Goal: Task Accomplishment & Management: Manage account settings

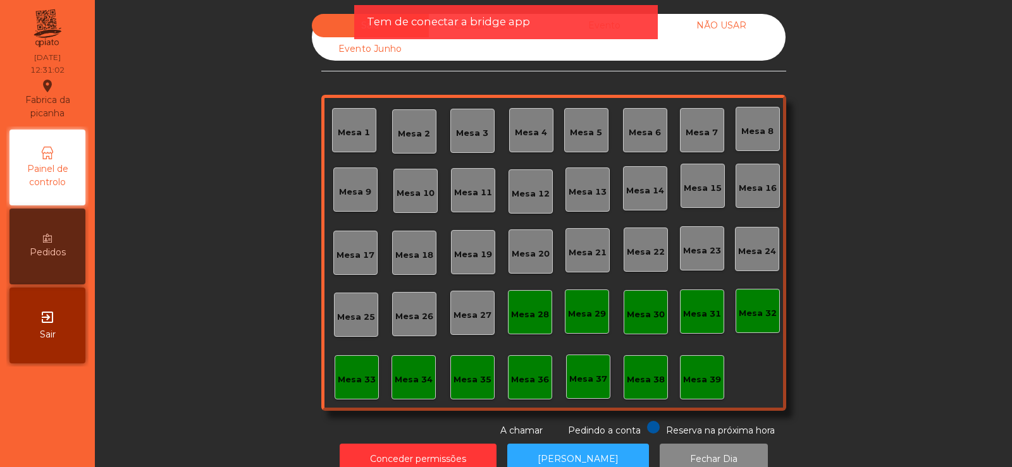
click at [464, 322] on div "Mesa 27" at bounding box center [472, 313] width 44 height 44
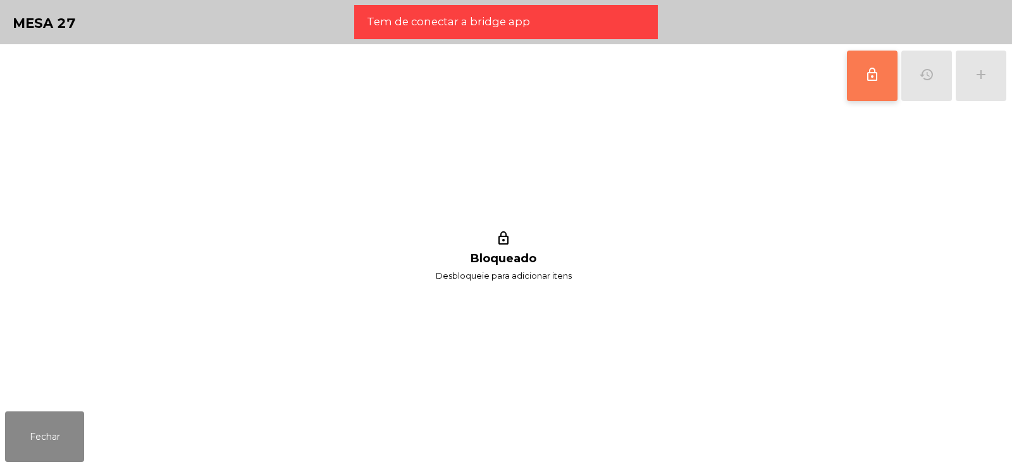
click at [878, 76] on span "lock_outline" at bounding box center [872, 74] width 15 height 15
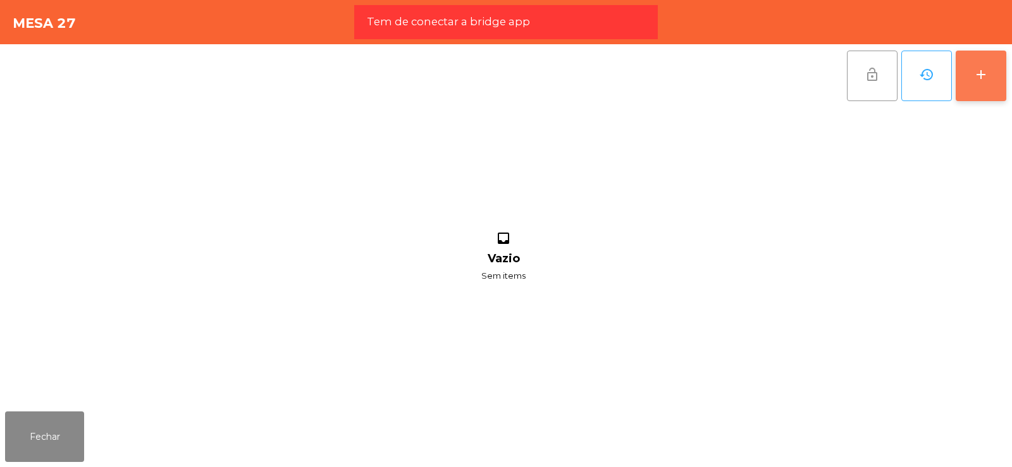
click at [981, 80] on div "add" at bounding box center [980, 74] width 15 height 15
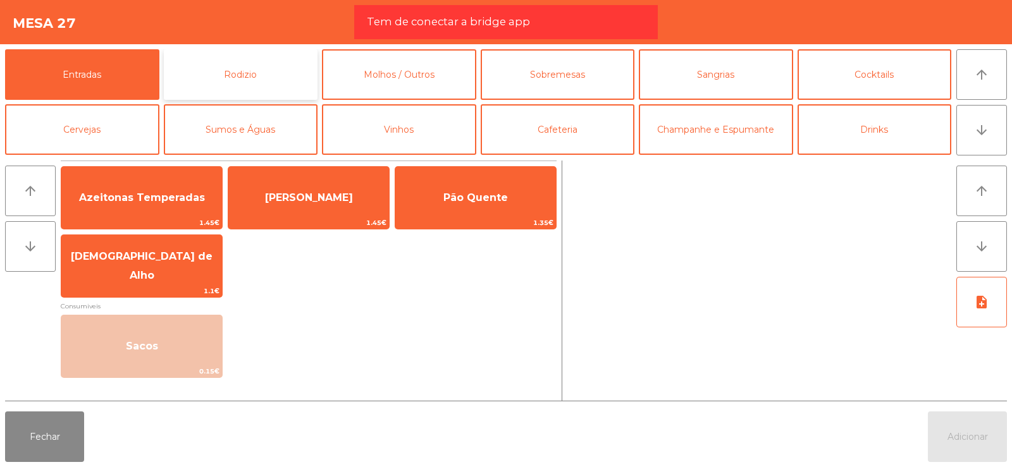
click at [238, 73] on button "Rodizio" at bounding box center [241, 74] width 154 height 51
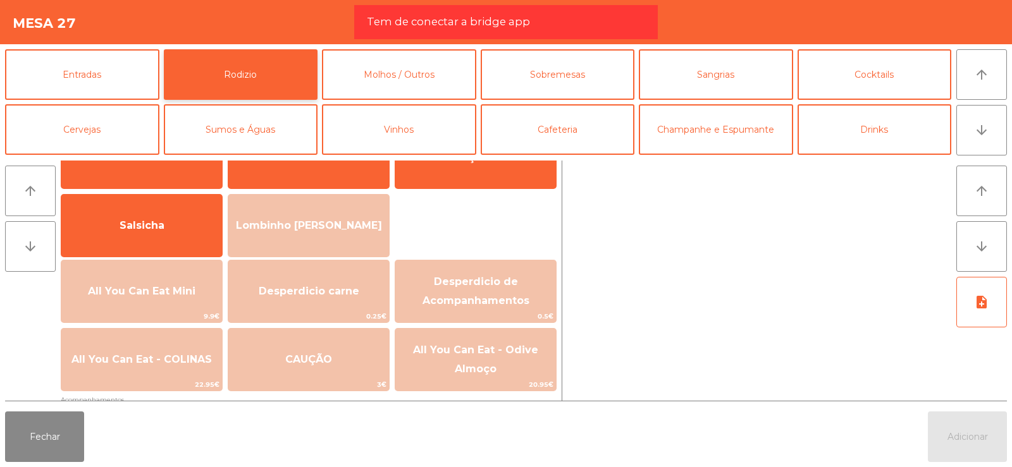
scroll to position [92, 0]
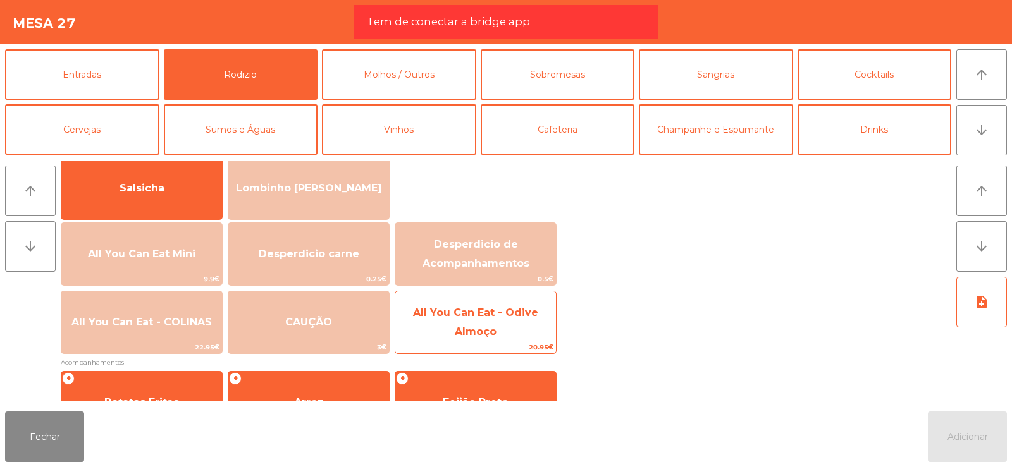
click at [494, 324] on span "All You Can Eat - Odive Almoço" at bounding box center [475, 323] width 161 height 54
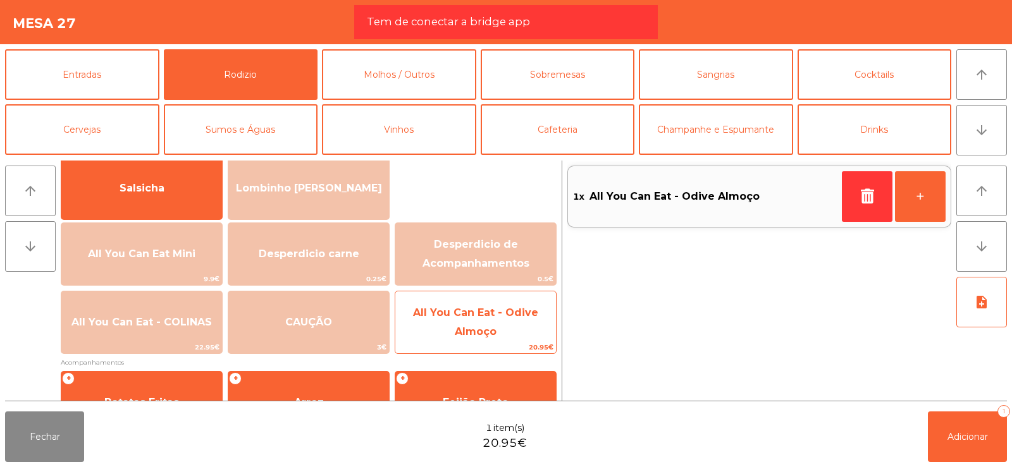
click at [480, 338] on span "All You Can Eat - Odive Almoço" at bounding box center [475, 323] width 161 height 54
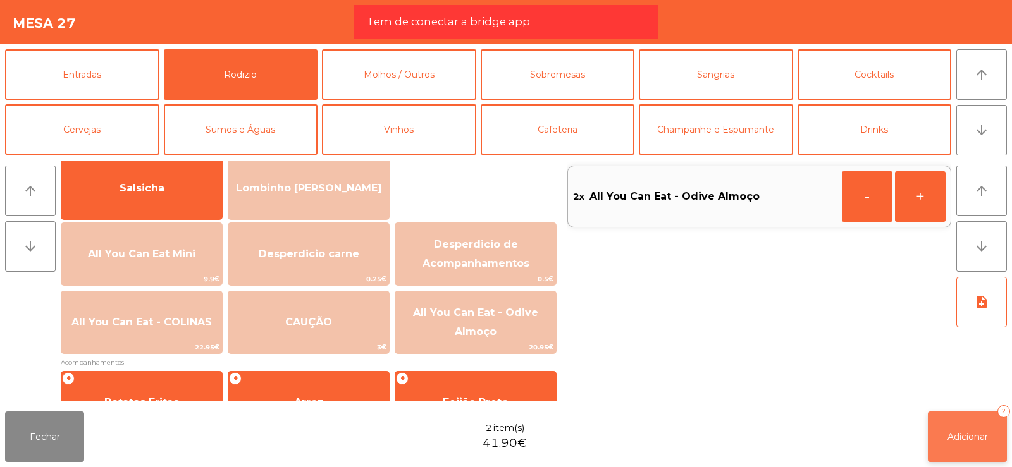
click at [968, 434] on span "Adicionar" at bounding box center [967, 436] width 40 height 11
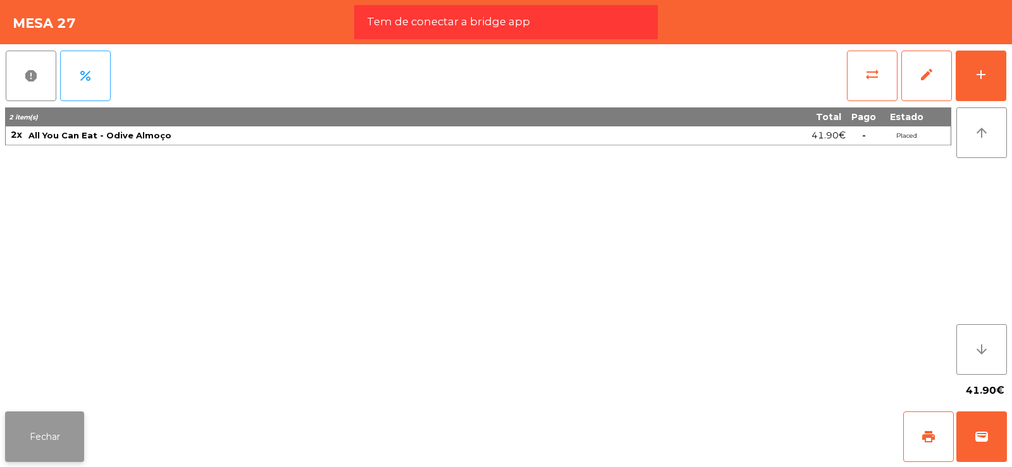
click at [35, 434] on button "Fechar" at bounding box center [44, 437] width 79 height 51
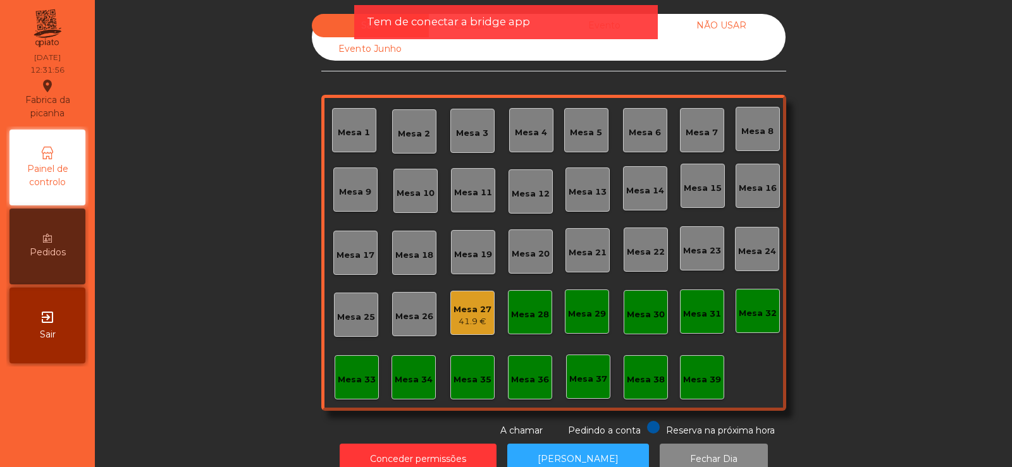
click at [512, 141] on div "Mesa 4" at bounding box center [531, 130] width 44 height 44
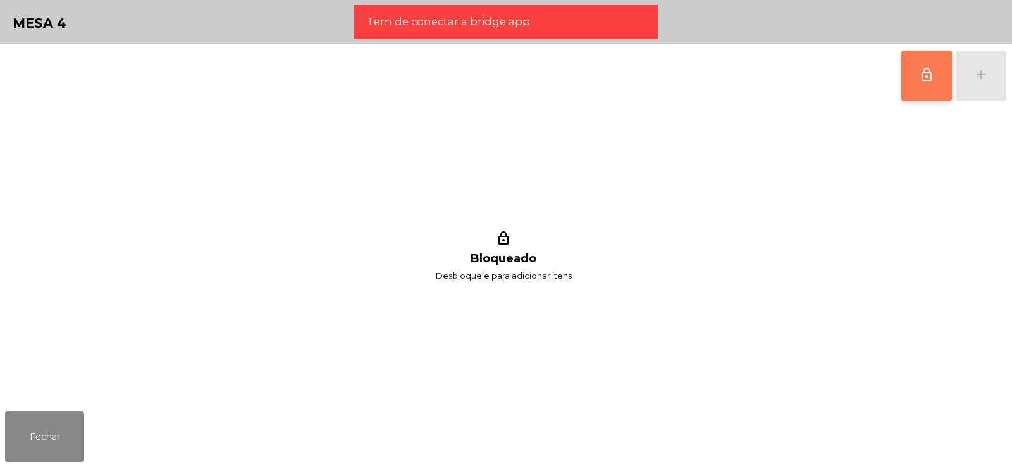
click at [923, 75] on span "lock_outline" at bounding box center [926, 74] width 15 height 15
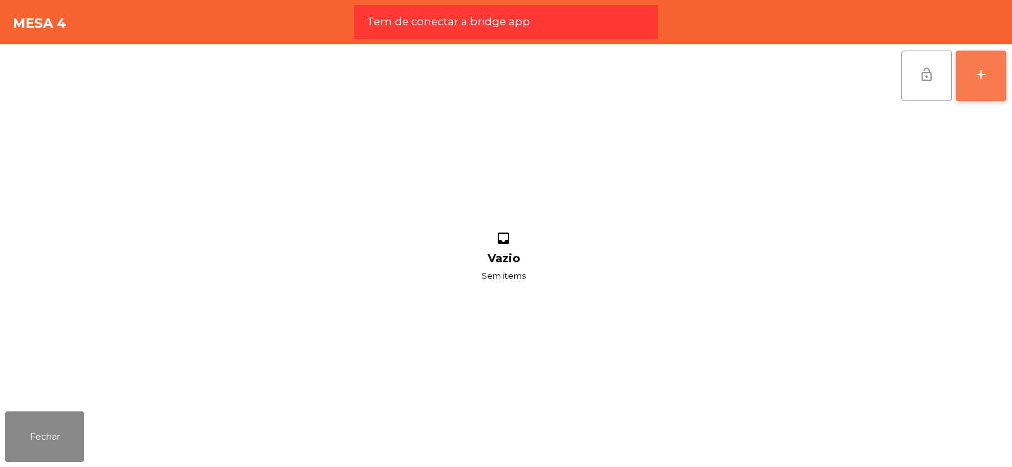
click at [988, 81] on div "add" at bounding box center [980, 74] width 15 height 15
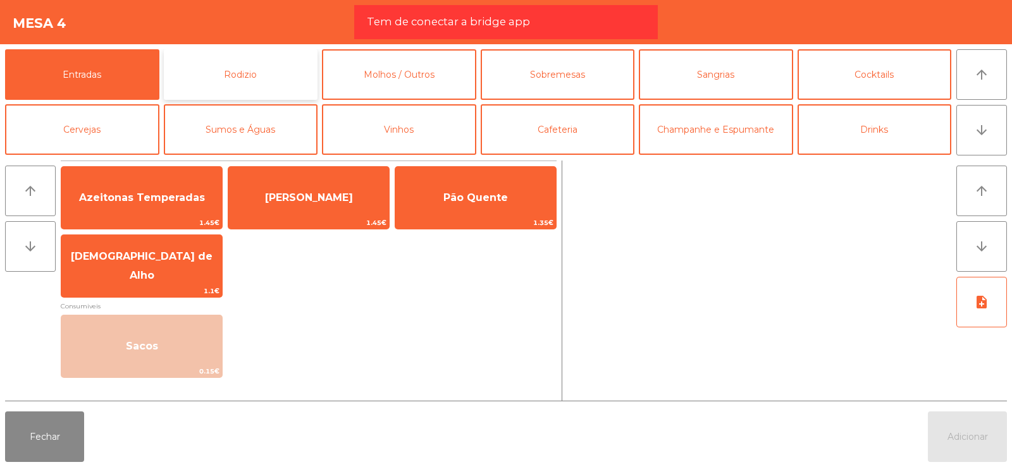
click at [246, 59] on button "Rodizio" at bounding box center [241, 74] width 154 height 51
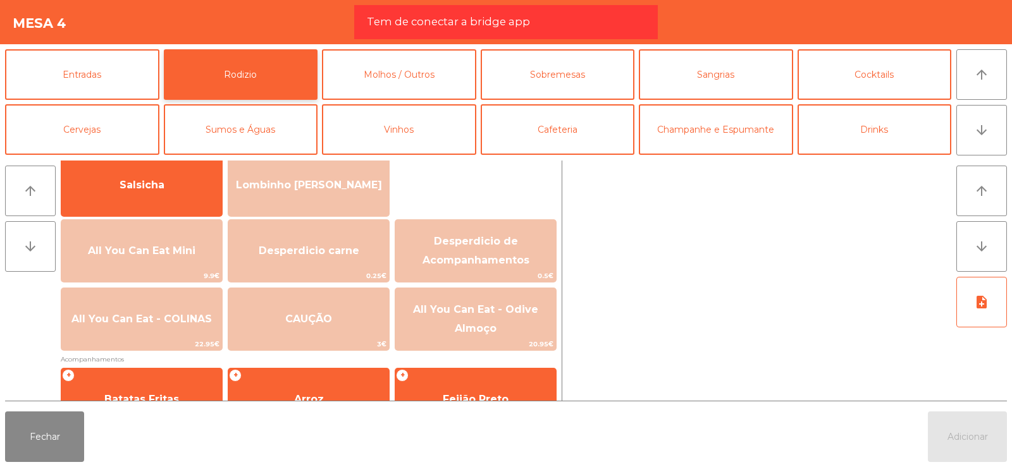
scroll to position [96, 0]
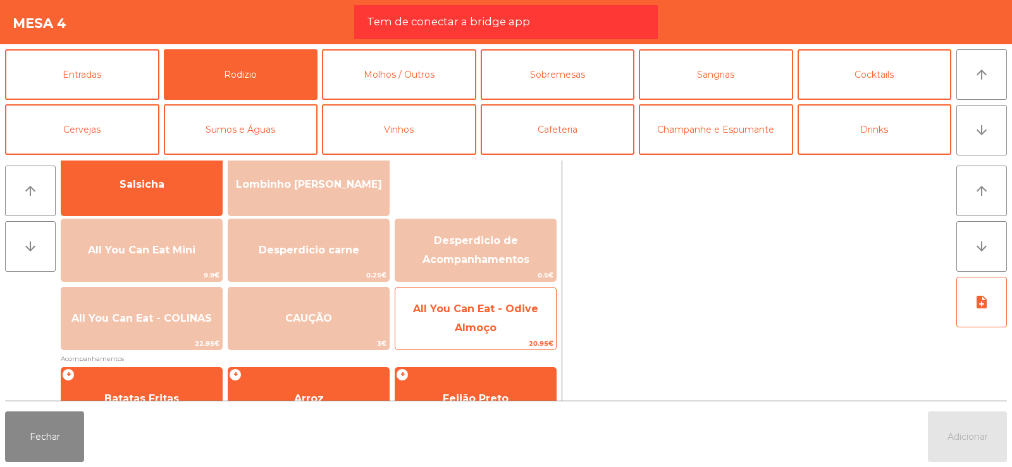
click at [489, 307] on span "All You Can Eat - Odive Almoço" at bounding box center [475, 318] width 125 height 31
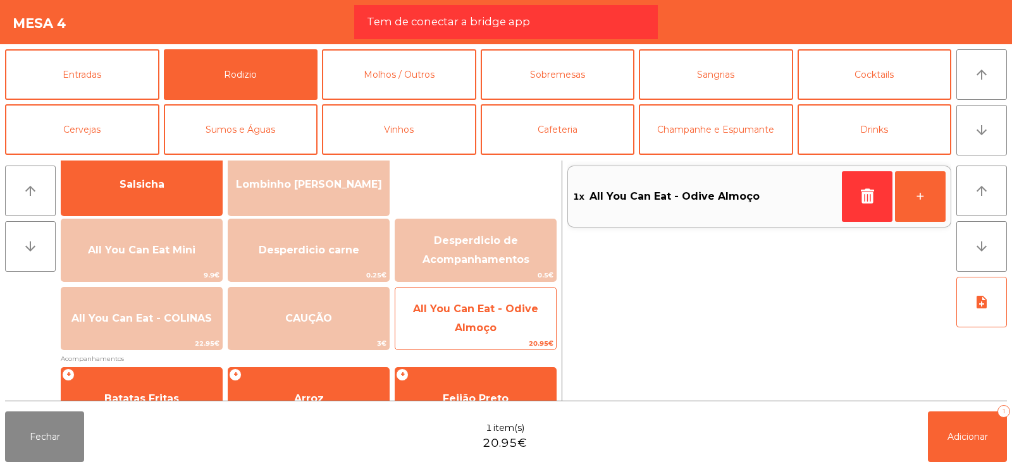
click at [483, 316] on span "All You Can Eat - Odive Almoço" at bounding box center [475, 319] width 161 height 54
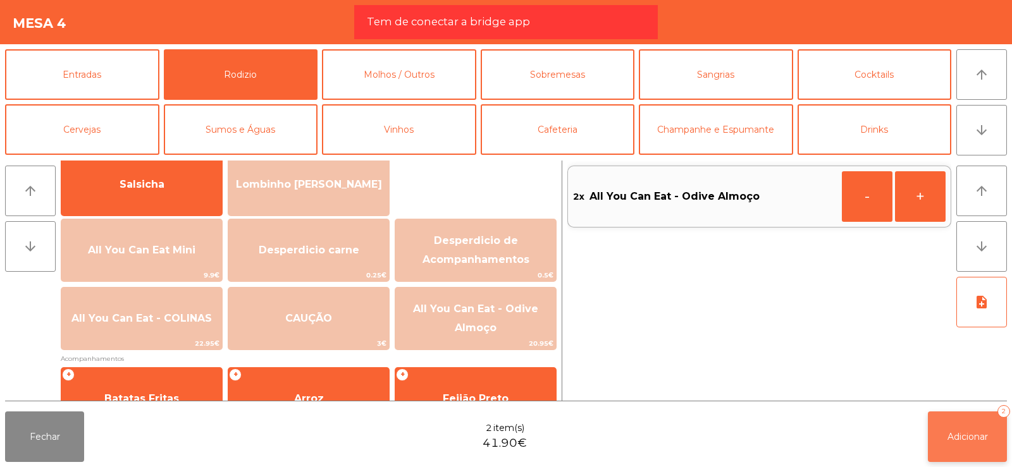
click at [958, 440] on span "Adicionar" at bounding box center [967, 436] width 40 height 11
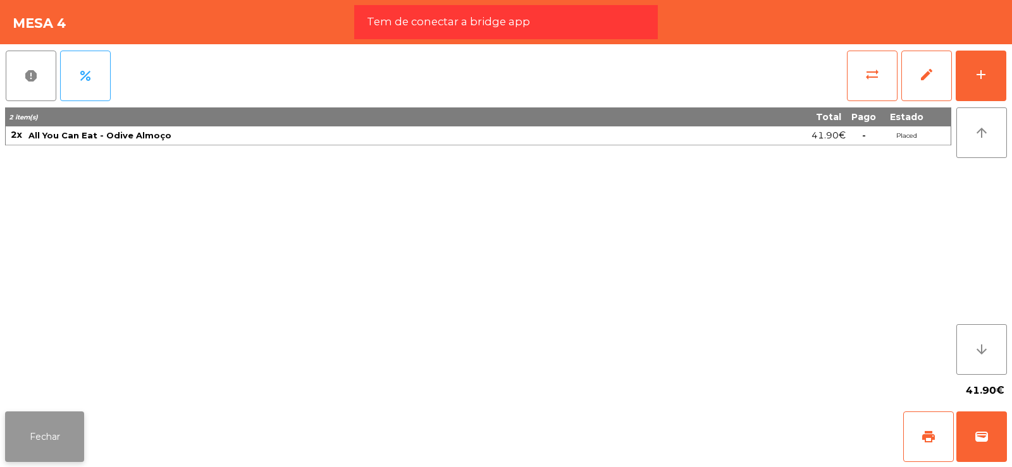
click at [58, 430] on button "Fechar" at bounding box center [44, 437] width 79 height 51
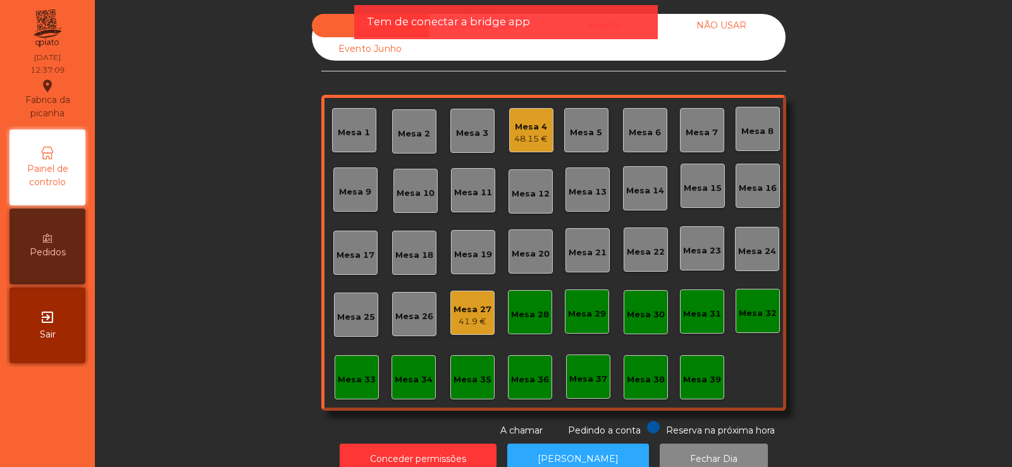
click at [687, 388] on div "Mesa 39" at bounding box center [702, 377] width 44 height 44
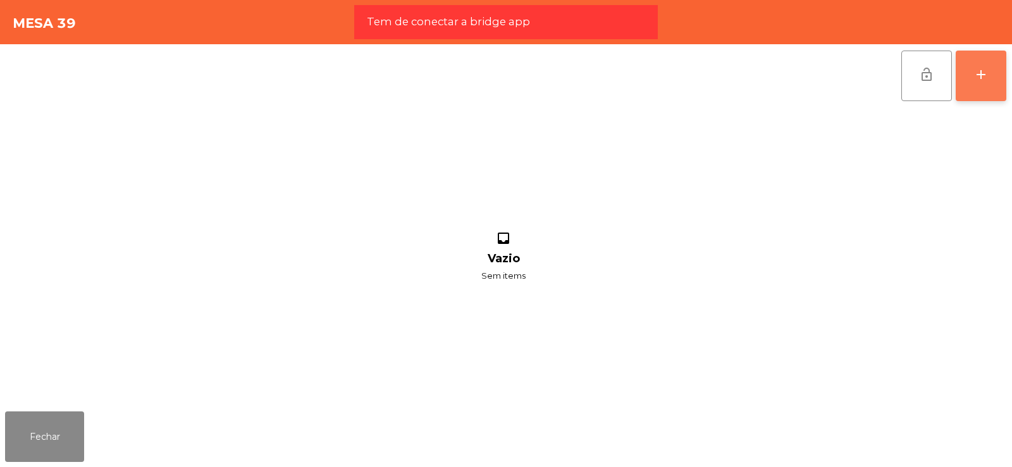
click at [979, 92] on button "add" at bounding box center [981, 76] width 51 height 51
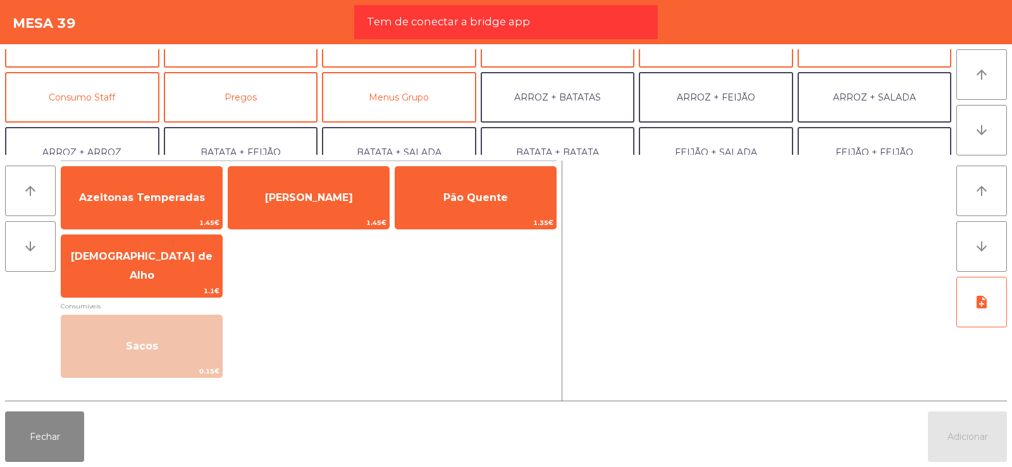
scroll to position [106, 0]
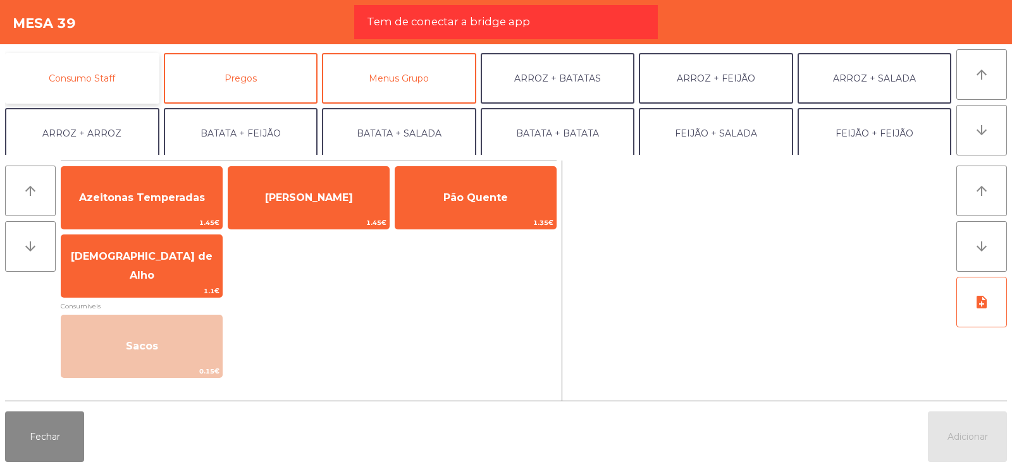
click at [111, 88] on button "Consumo Staff" at bounding box center [82, 78] width 154 height 51
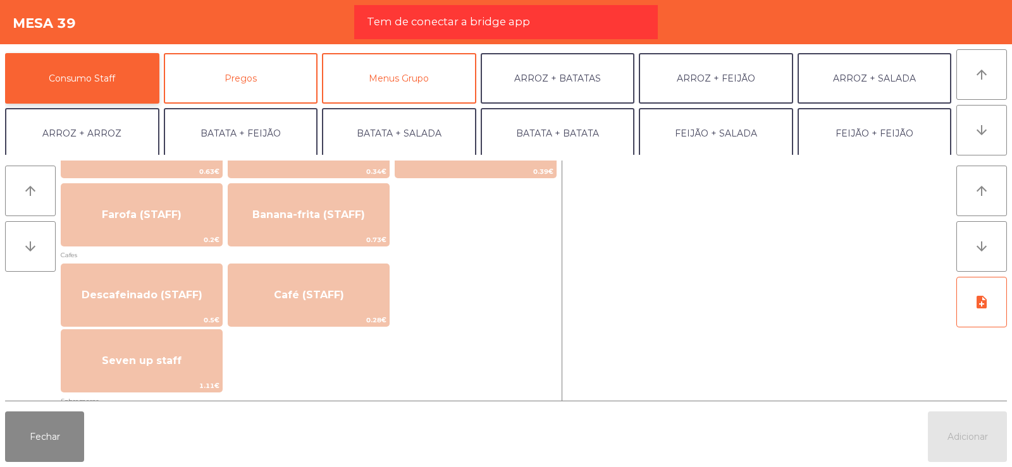
scroll to position [669, 0]
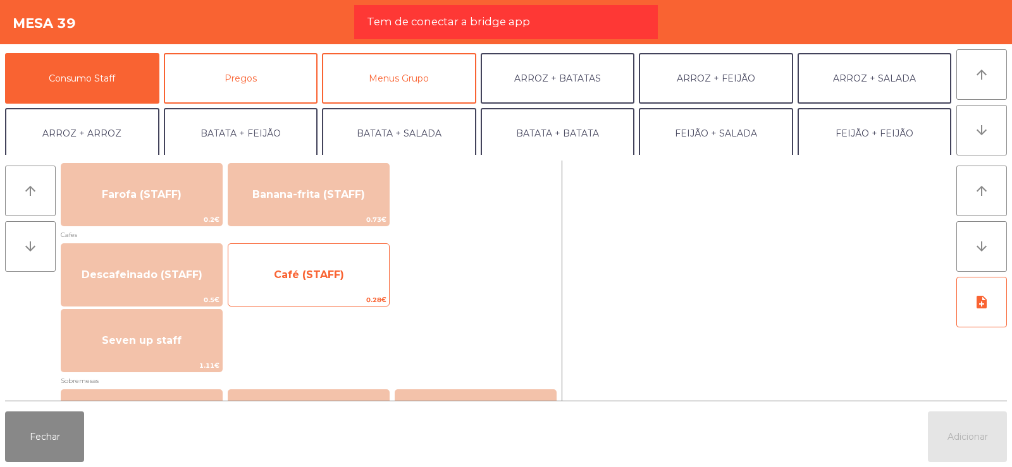
click at [312, 275] on span "Café (STAFF)" at bounding box center [309, 275] width 70 height 12
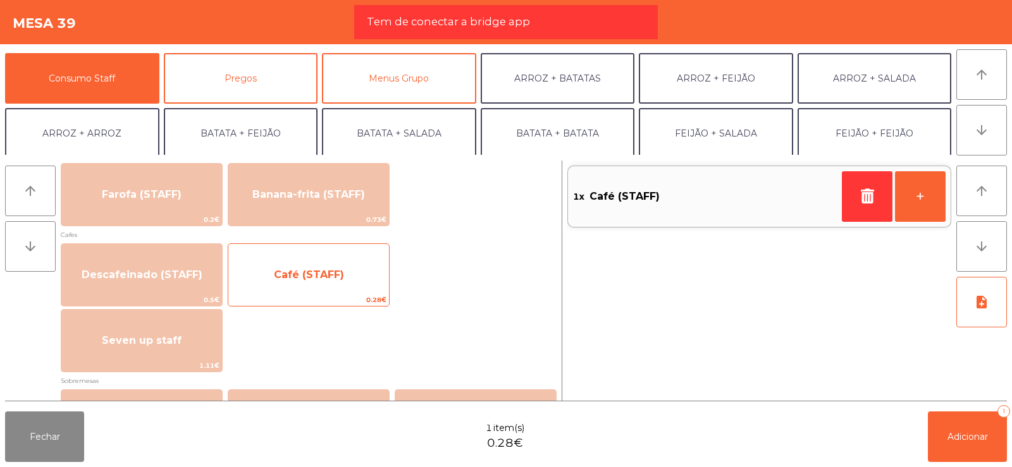
click at [309, 269] on span "Café (STAFF)" at bounding box center [309, 275] width 70 height 12
click at [295, 283] on span "Café (STAFF)" at bounding box center [308, 275] width 161 height 34
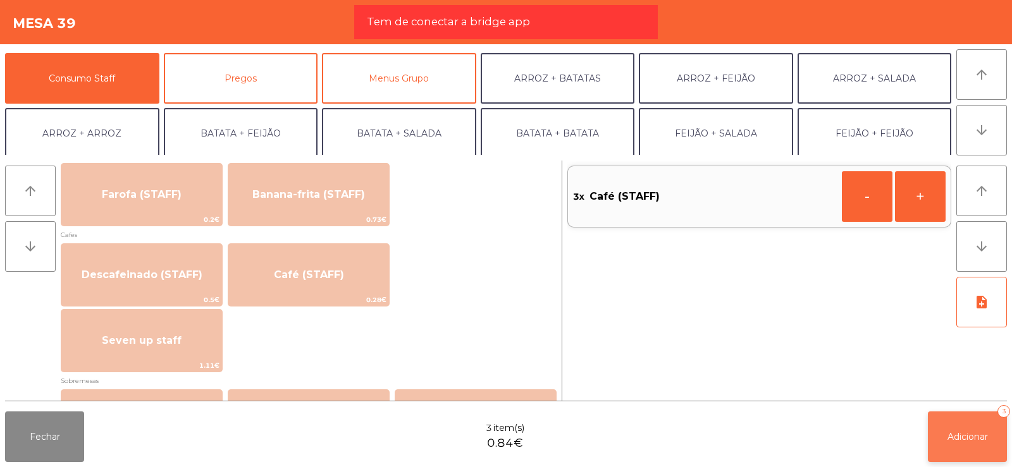
click at [968, 446] on button "Adicionar 3" at bounding box center [967, 437] width 79 height 51
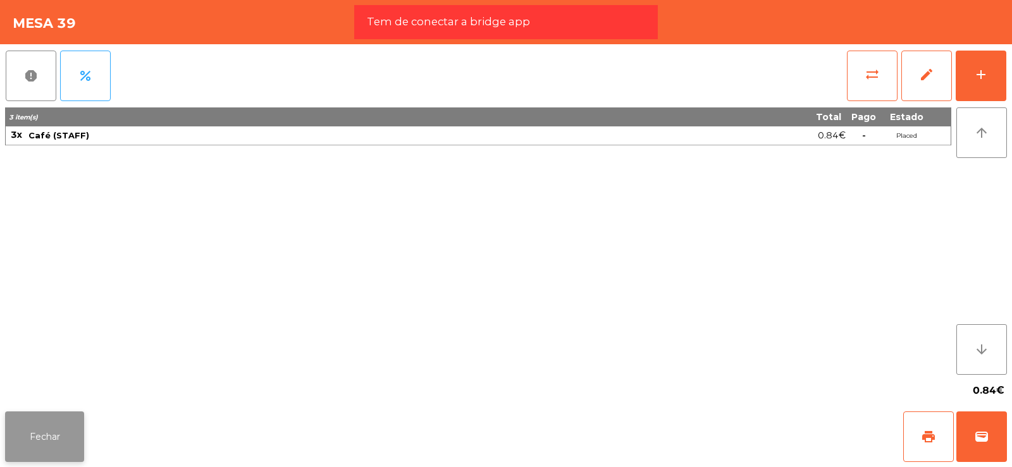
click at [43, 414] on button "Fechar" at bounding box center [44, 437] width 79 height 51
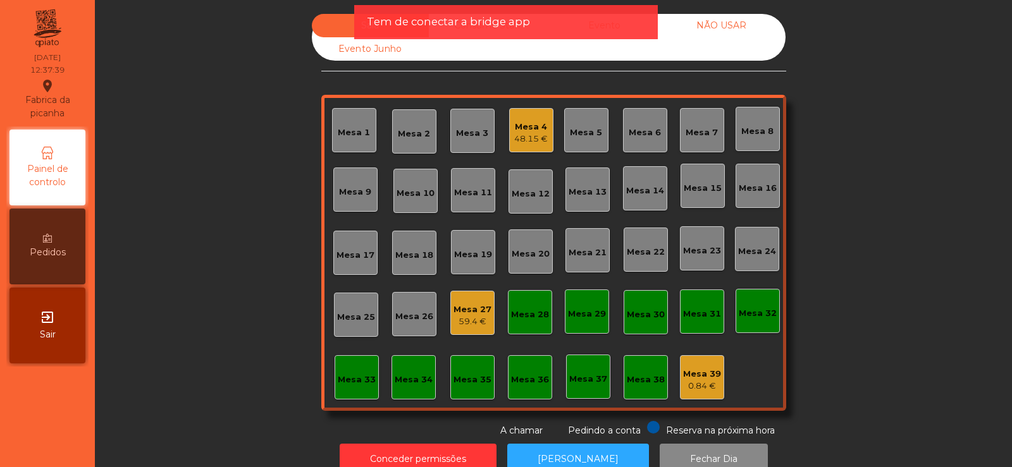
click at [593, 379] on div "Mesa 37" at bounding box center [588, 379] width 38 height 13
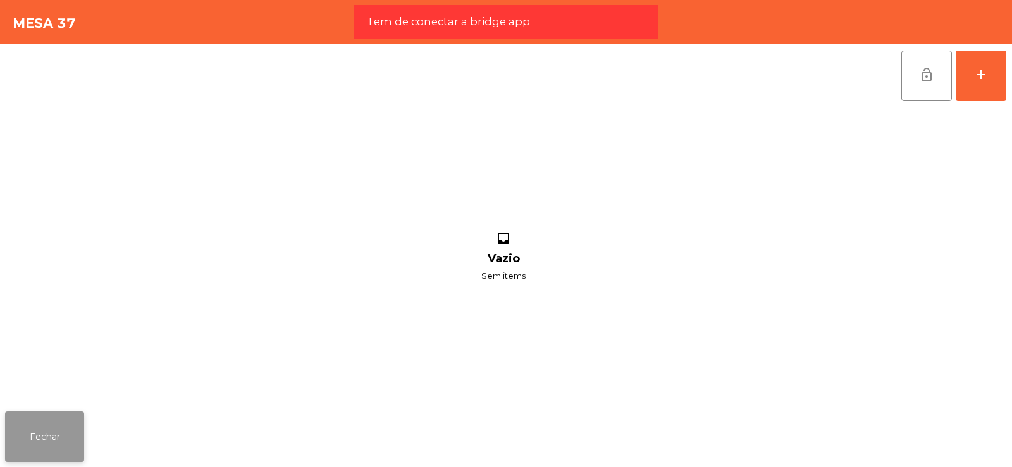
click at [75, 428] on button "Fechar" at bounding box center [44, 437] width 79 height 51
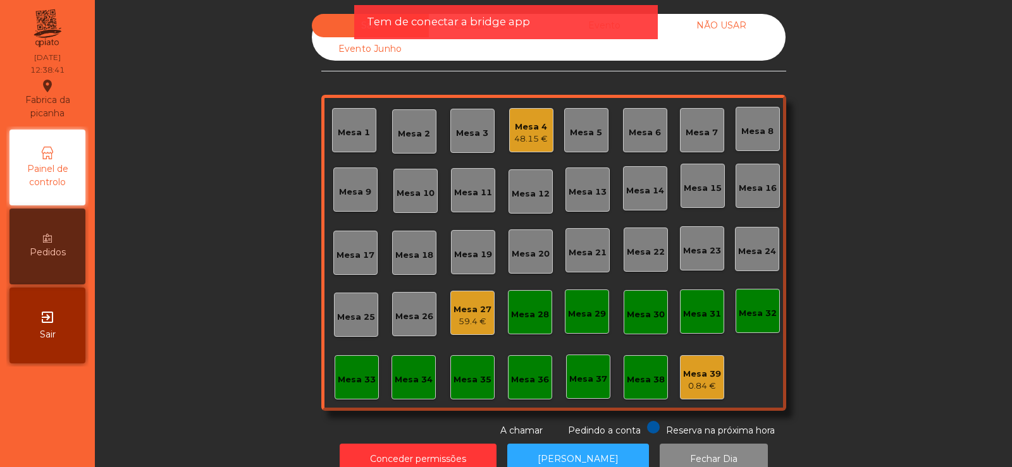
click at [473, 315] on div "Mesa 27" at bounding box center [472, 310] width 38 height 13
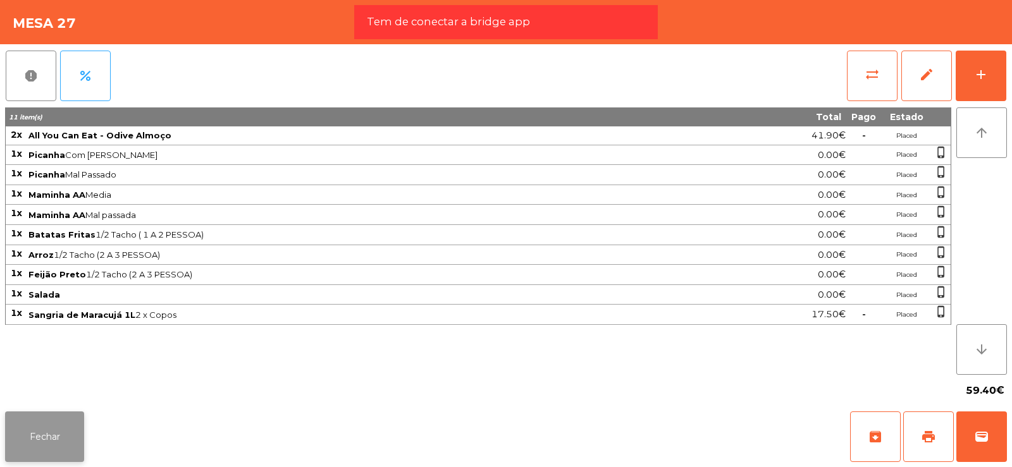
click at [59, 430] on button "Fechar" at bounding box center [44, 437] width 79 height 51
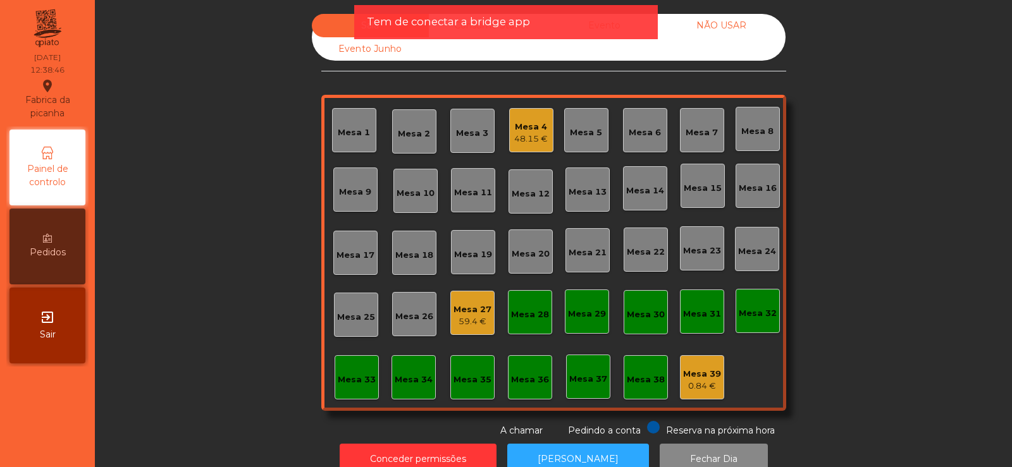
click at [534, 152] on div "Mesa 4 48.15 €" at bounding box center [531, 130] width 44 height 44
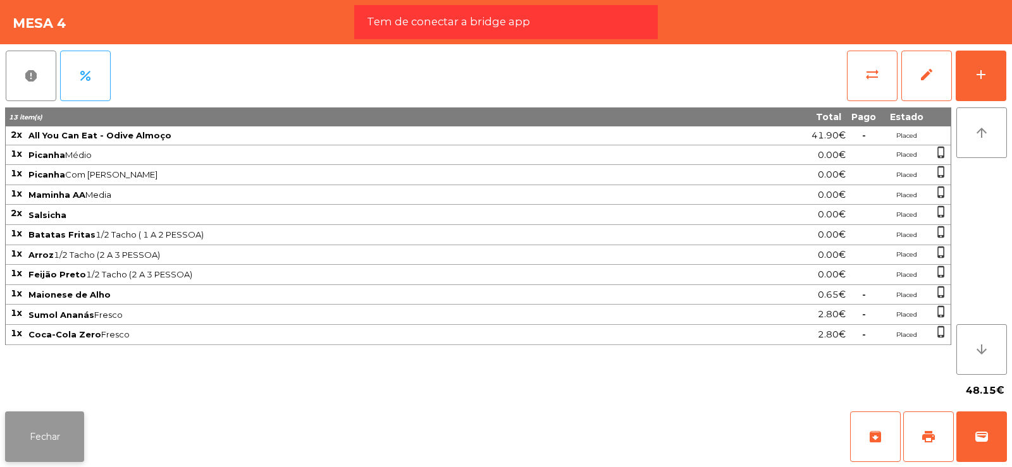
click at [61, 428] on button "Fechar" at bounding box center [44, 437] width 79 height 51
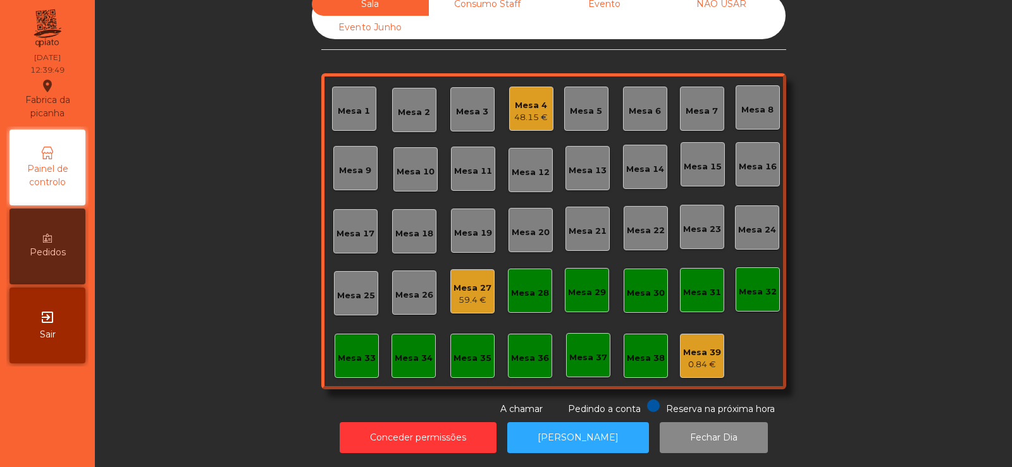
scroll to position [0, 0]
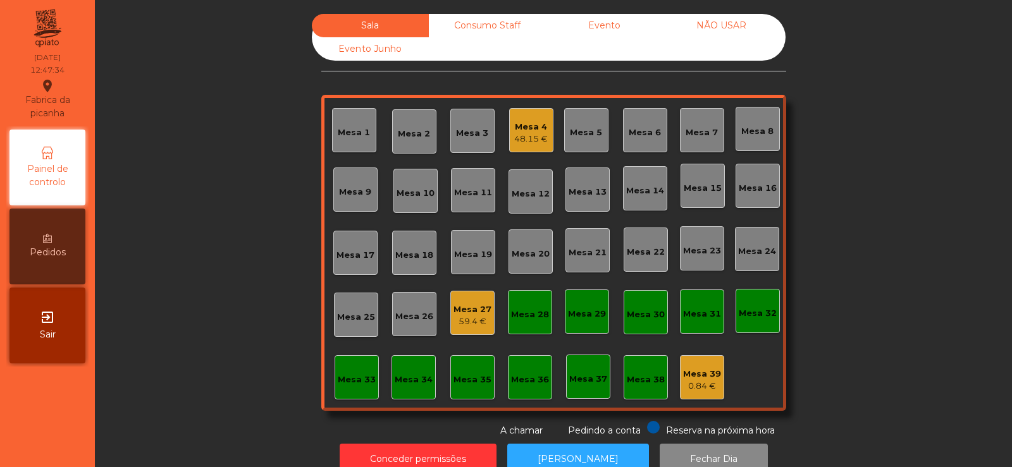
click at [758, 316] on div "Mesa 32" at bounding box center [758, 313] width 38 height 13
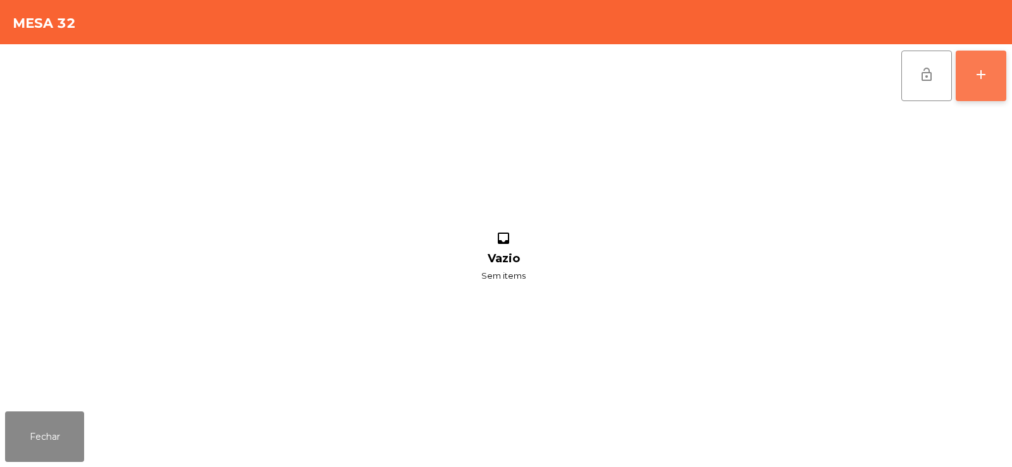
click at [978, 76] on div "add" at bounding box center [980, 74] width 15 height 15
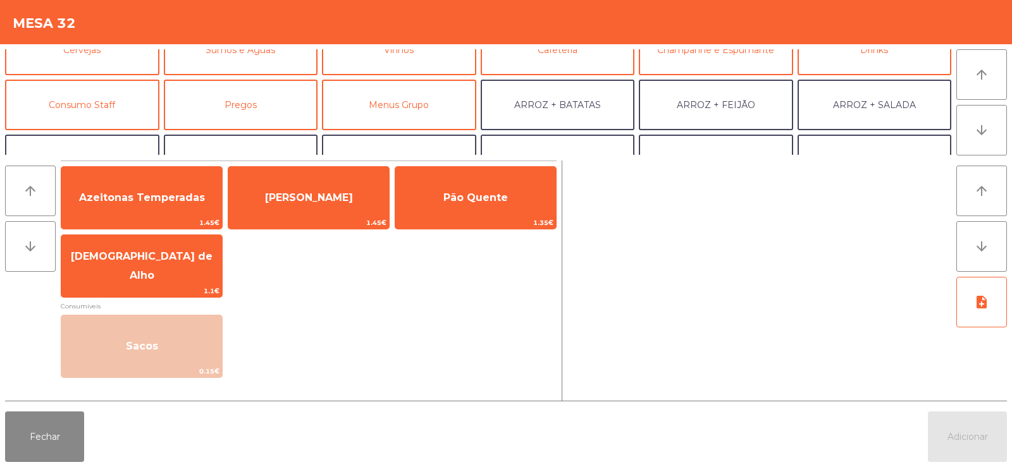
scroll to position [112, 0]
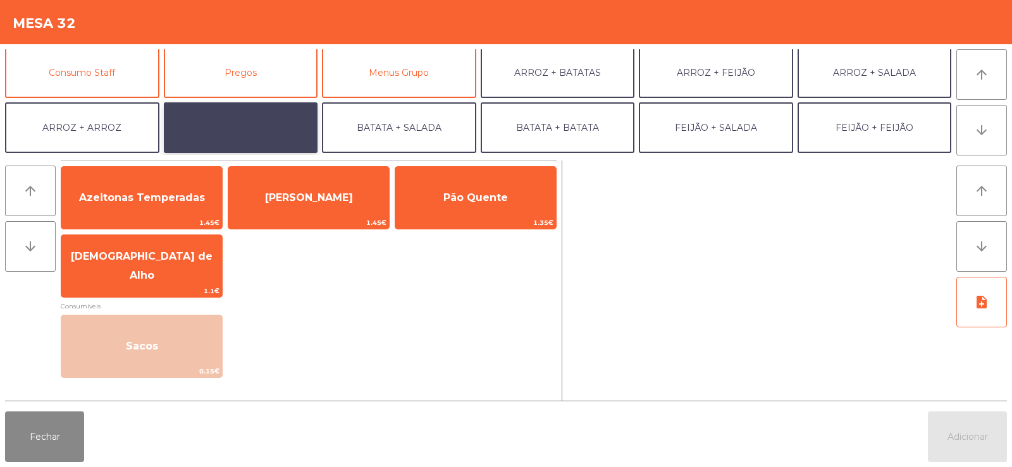
click at [228, 126] on button "BATATA + FEIJÃO" at bounding box center [241, 127] width 154 height 51
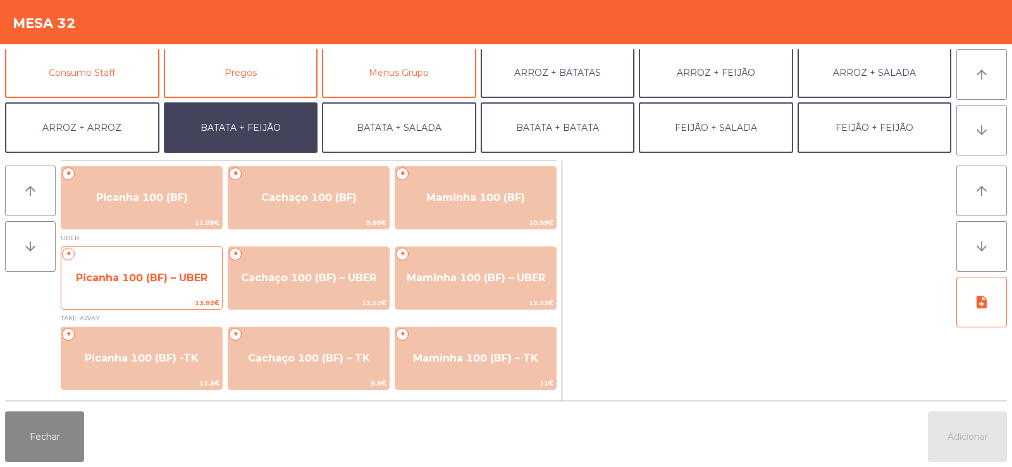
click at [142, 295] on span "Picanha 100 (BF) – UBER" at bounding box center [141, 278] width 161 height 34
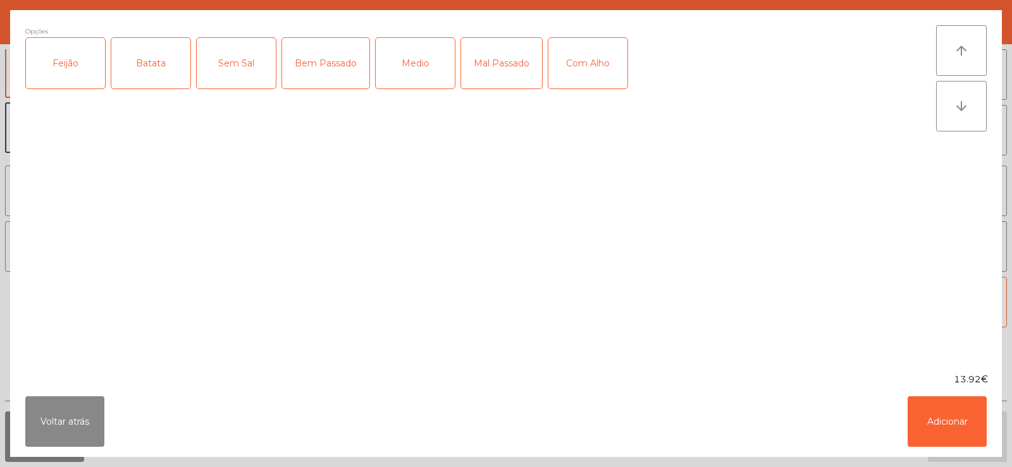
click at [161, 66] on div "Batata" at bounding box center [150, 63] width 79 height 51
click at [67, 70] on div "Feijão" at bounding box center [65, 63] width 79 height 51
click at [409, 61] on div "Medio" at bounding box center [415, 63] width 79 height 51
click at [925, 436] on button "Adicionar" at bounding box center [947, 422] width 79 height 51
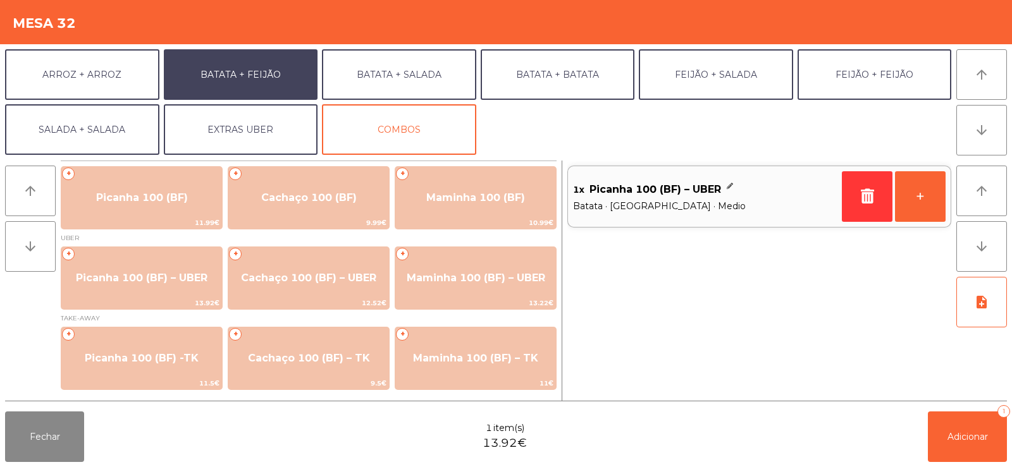
scroll to position [165, 0]
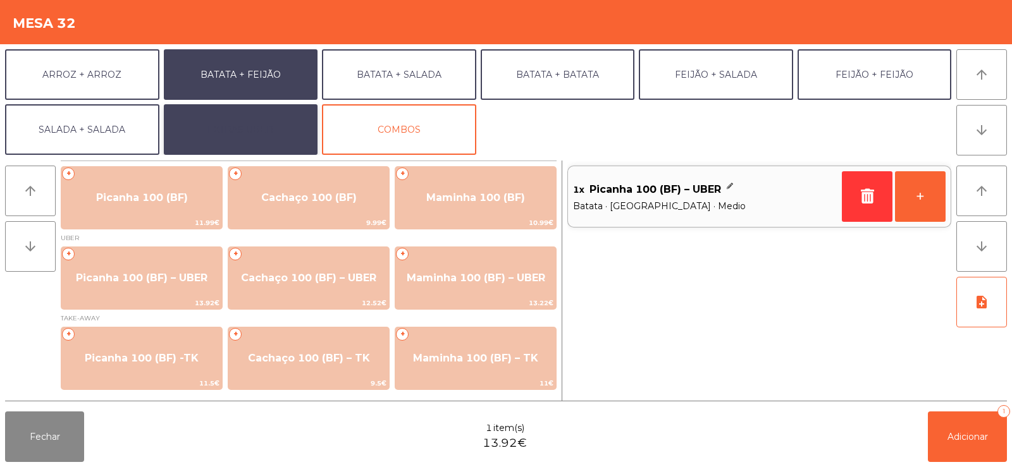
click at [244, 137] on button "EXTRAS UBER" at bounding box center [241, 129] width 154 height 51
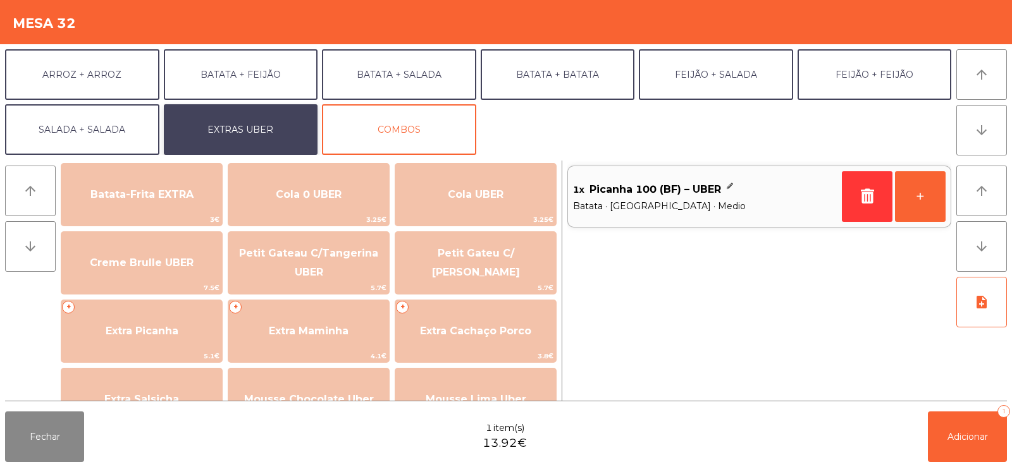
scroll to position [198, 0]
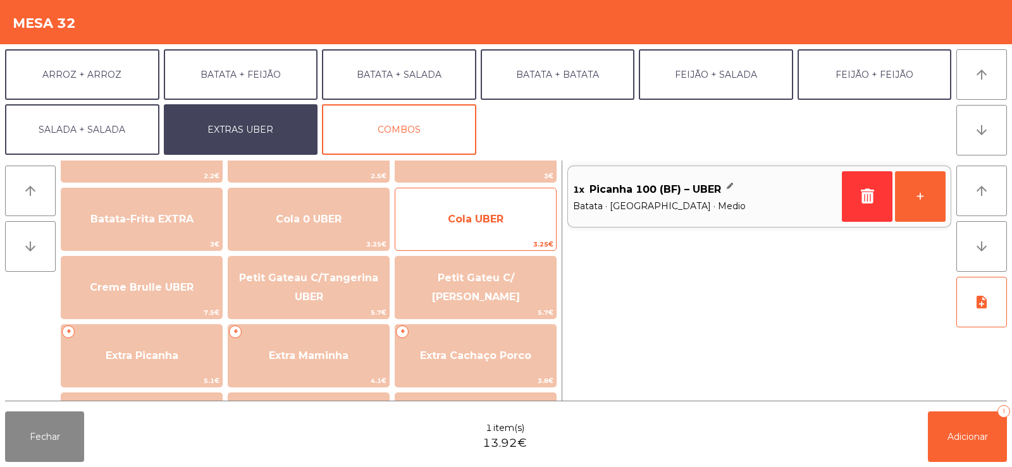
click at [463, 220] on span "Cola UBER" at bounding box center [476, 219] width 56 height 12
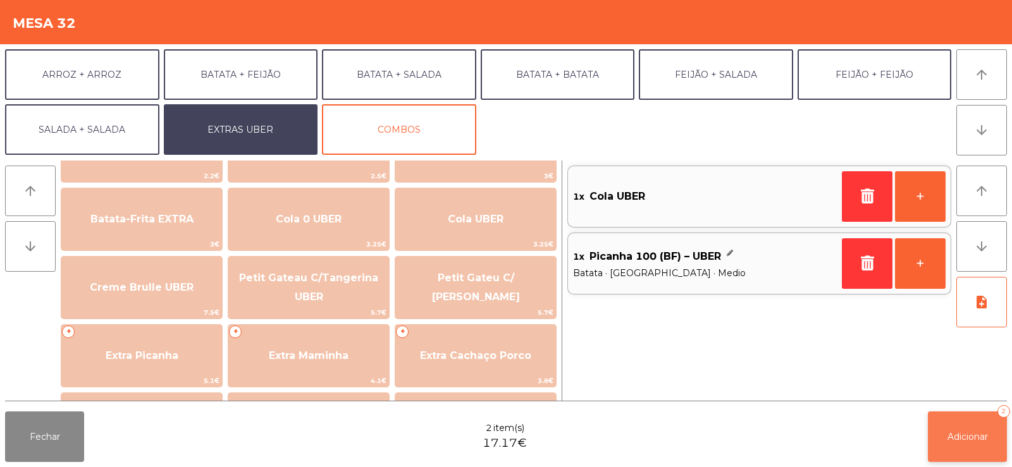
click at [958, 433] on span "Adicionar" at bounding box center [967, 436] width 40 height 11
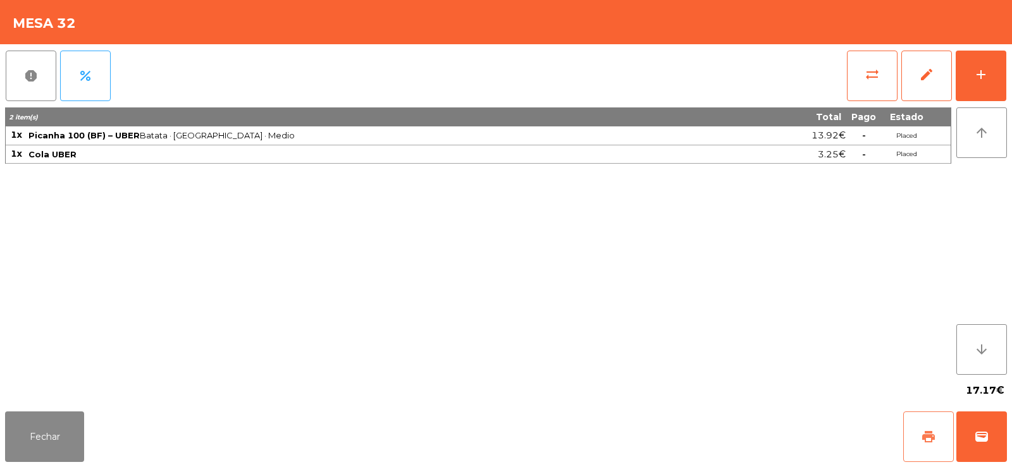
click at [925, 428] on button "print" at bounding box center [928, 437] width 51 height 51
click at [43, 428] on button "Fechar" at bounding box center [44, 437] width 79 height 51
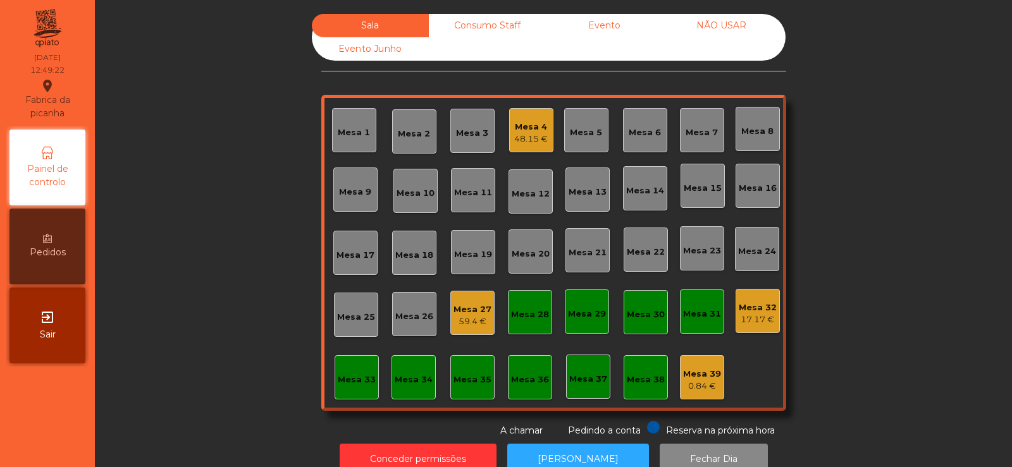
scroll to position [31, 0]
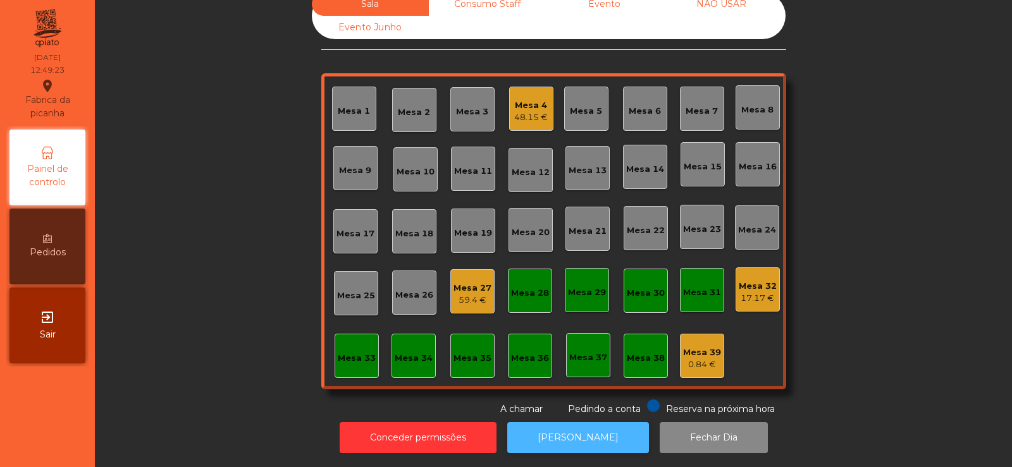
click at [573, 441] on button "[PERSON_NAME]" at bounding box center [578, 437] width 142 height 31
click at [749, 292] on div "17.17 €" at bounding box center [758, 298] width 38 height 13
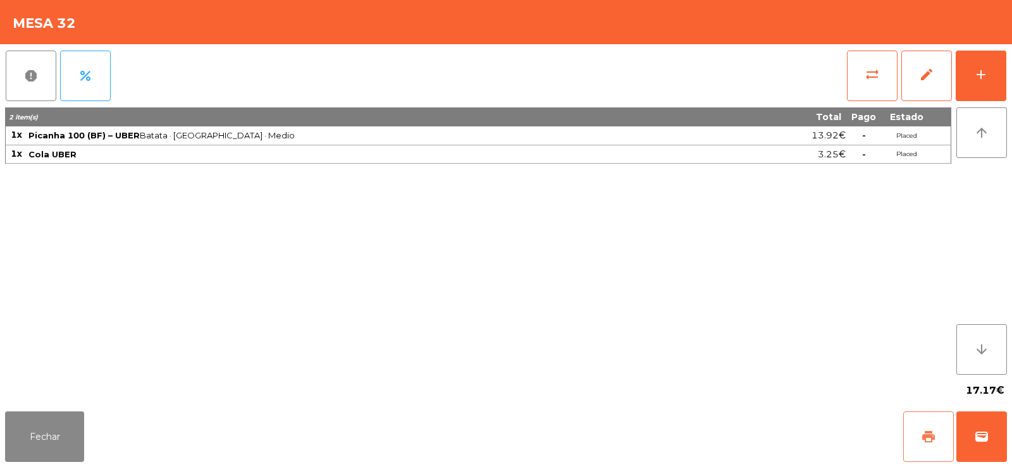
click at [923, 431] on span "print" at bounding box center [928, 436] width 15 height 15
click at [980, 440] on span "wallet" at bounding box center [981, 436] width 15 height 15
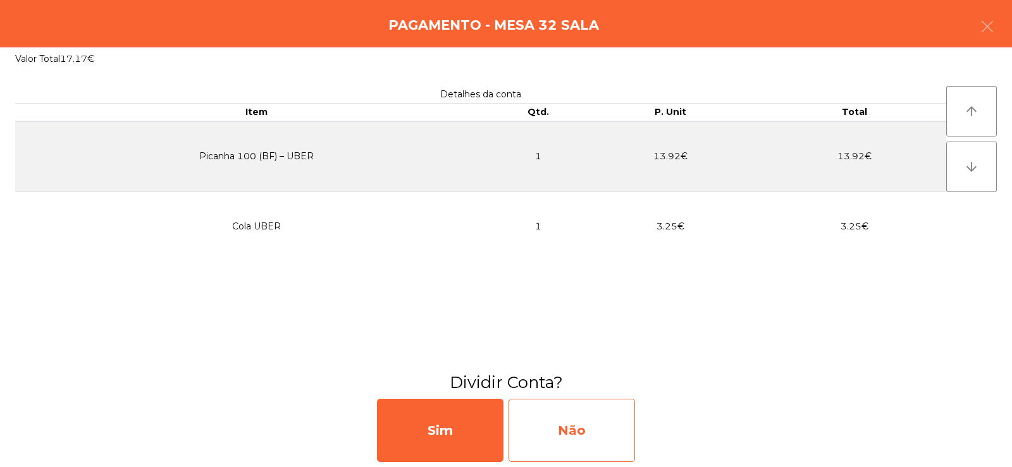
click at [574, 442] on div "Não" at bounding box center [572, 430] width 126 height 63
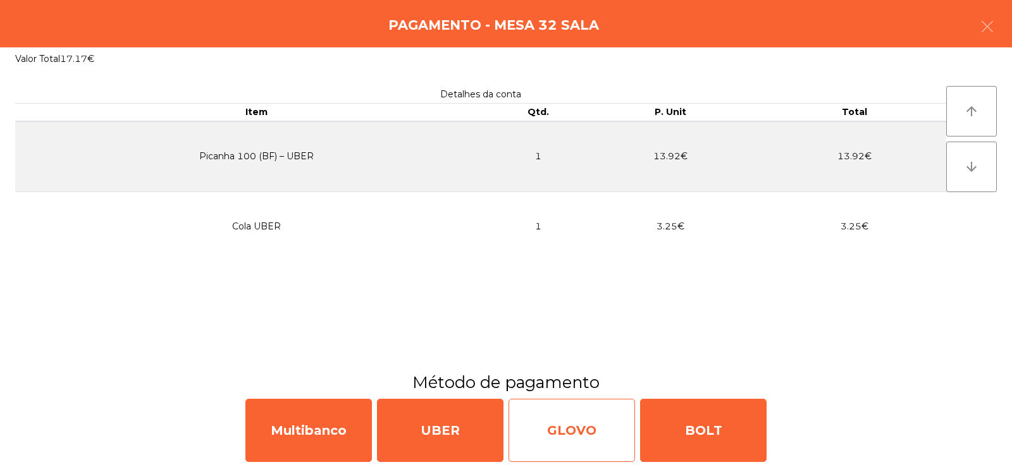
click at [558, 431] on div "GLOVO" at bounding box center [572, 430] width 126 height 63
select select "**"
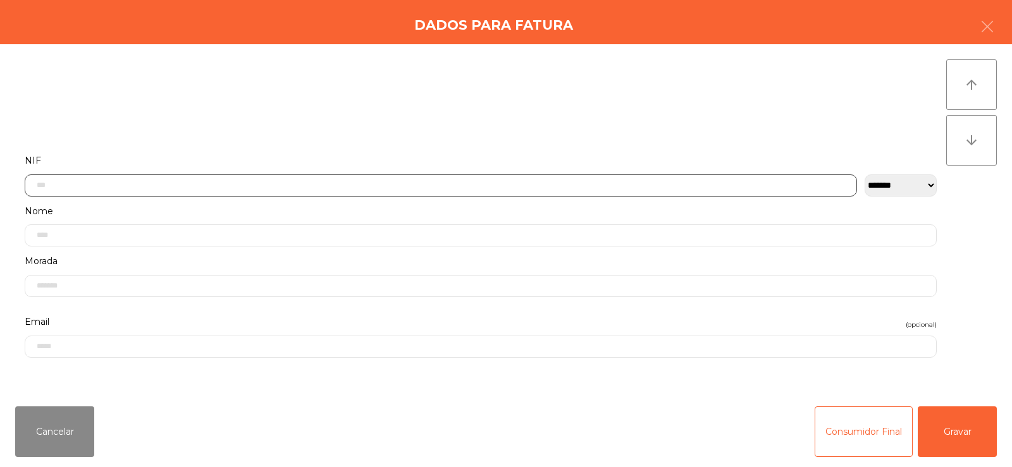
click at [149, 185] on input "text" at bounding box center [441, 186] width 832 height 22
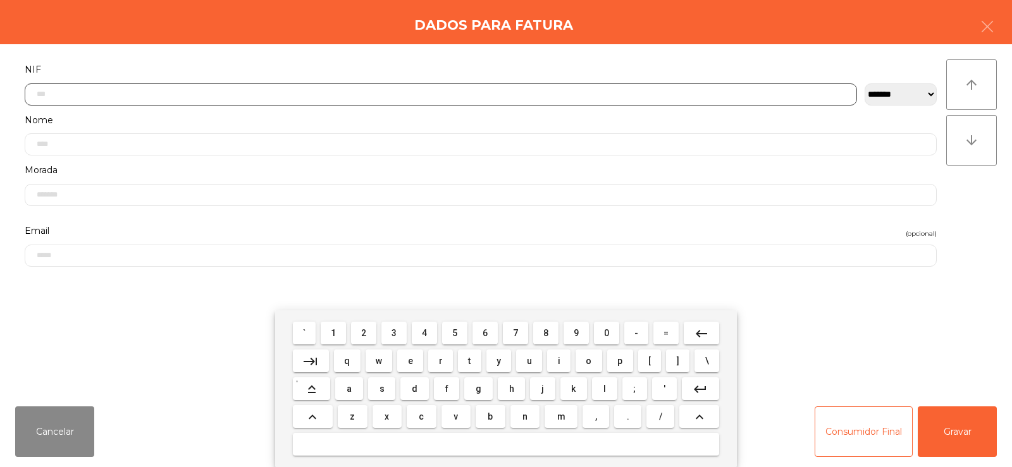
scroll to position [92, 0]
type input "*********"
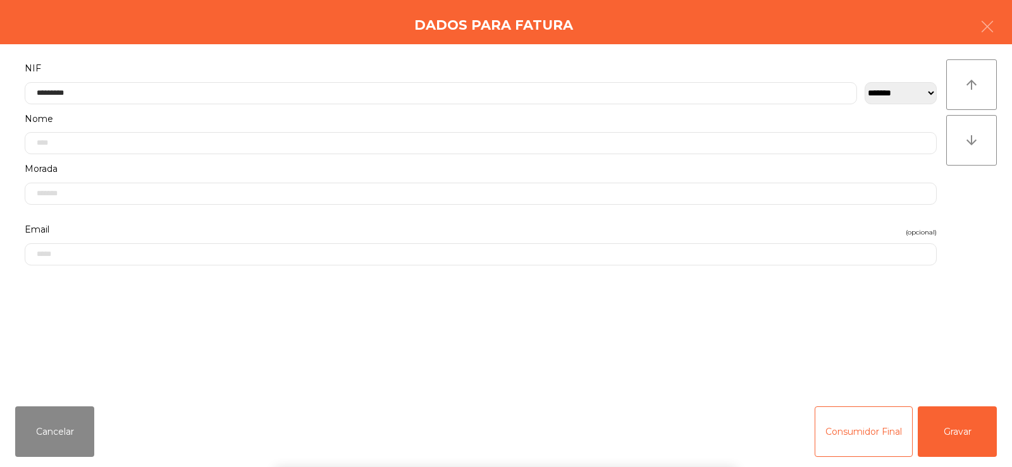
click at [975, 215] on div "arrow_upward arrow_downward" at bounding box center [971, 220] width 51 height 322
click at [958, 432] on button "Gravar" at bounding box center [957, 432] width 79 height 51
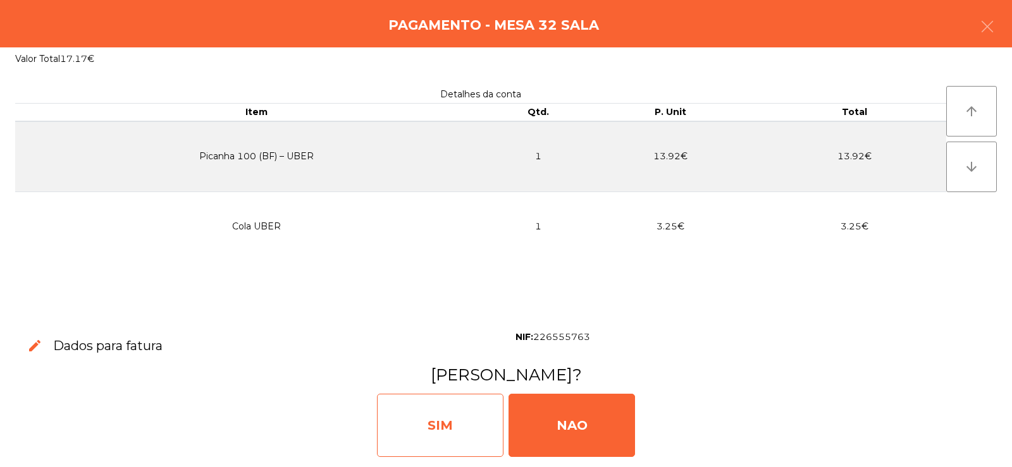
click at [436, 429] on div "SIM" at bounding box center [440, 425] width 126 height 63
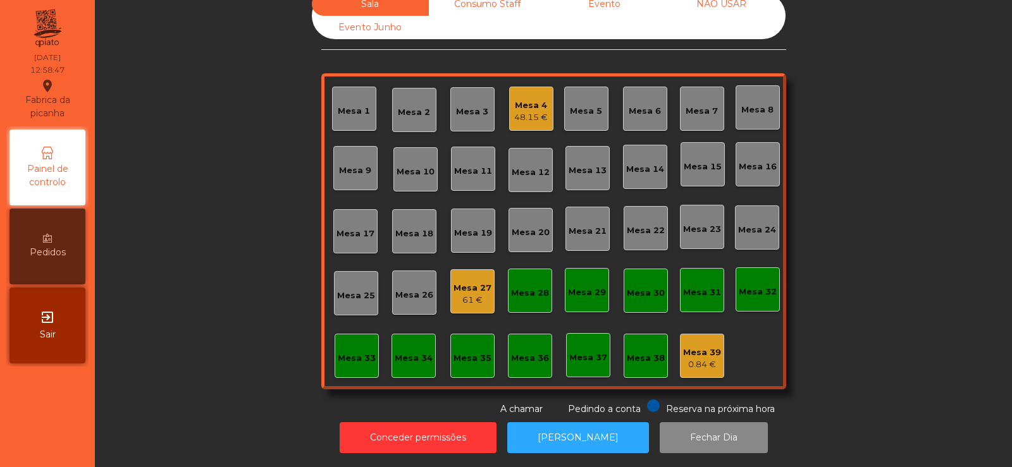
click at [703, 161] on div "Mesa 15" at bounding box center [703, 167] width 38 height 13
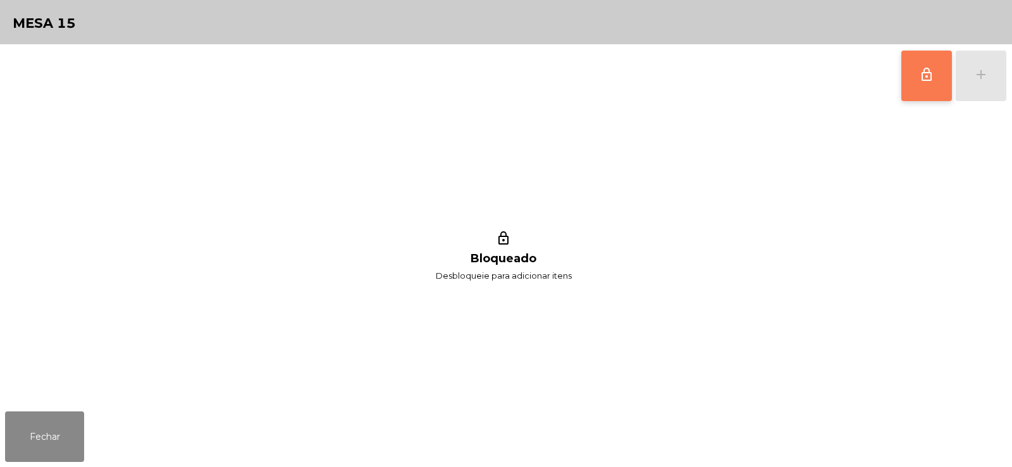
click at [923, 90] on button "lock_outline" at bounding box center [926, 76] width 51 height 51
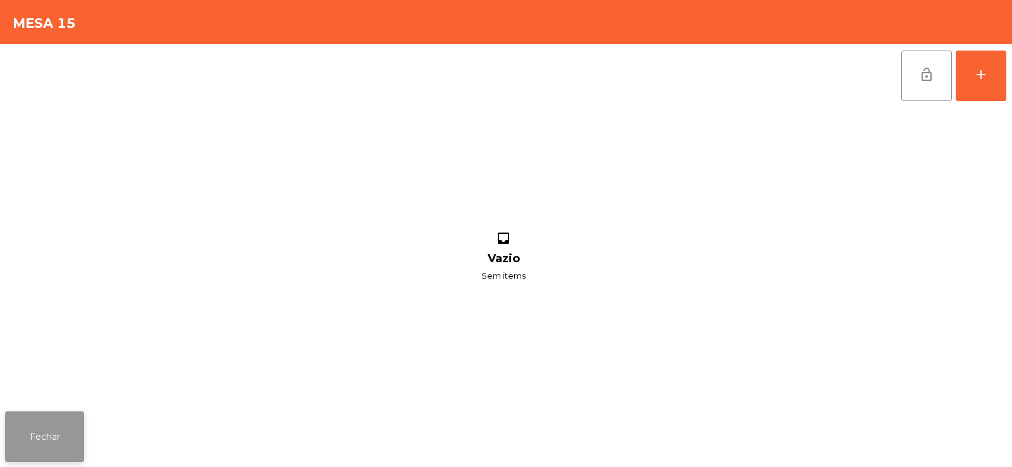
click at [54, 457] on button "Fechar" at bounding box center [44, 437] width 79 height 51
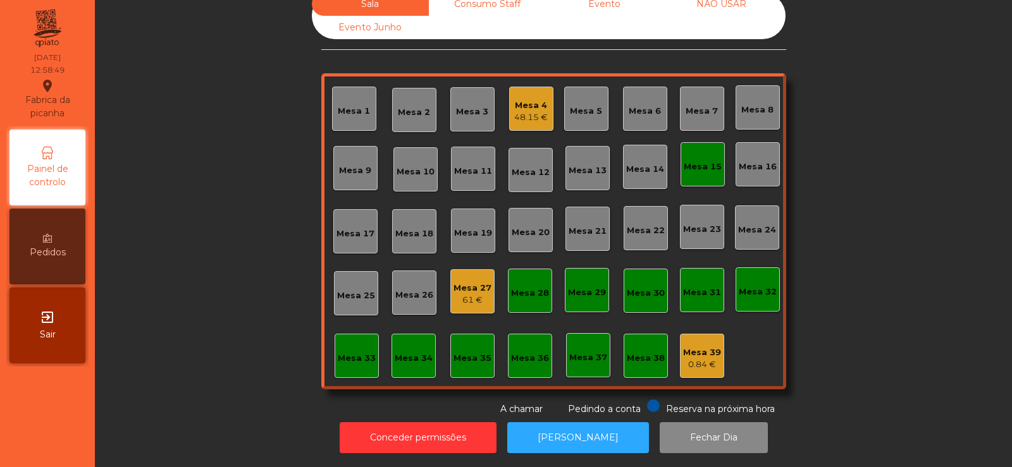
click at [533, 111] on div "48.15 €" at bounding box center [531, 117] width 34 height 13
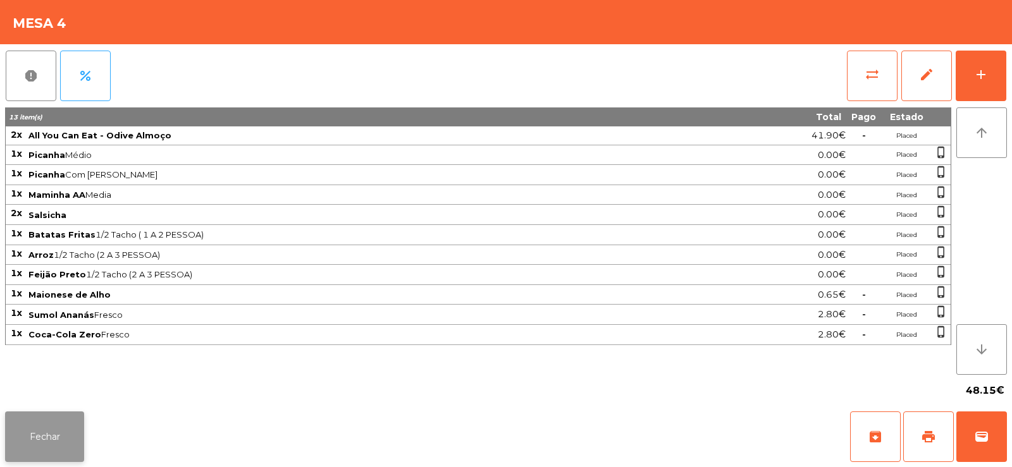
click at [78, 441] on button "Fechar" at bounding box center [44, 437] width 79 height 51
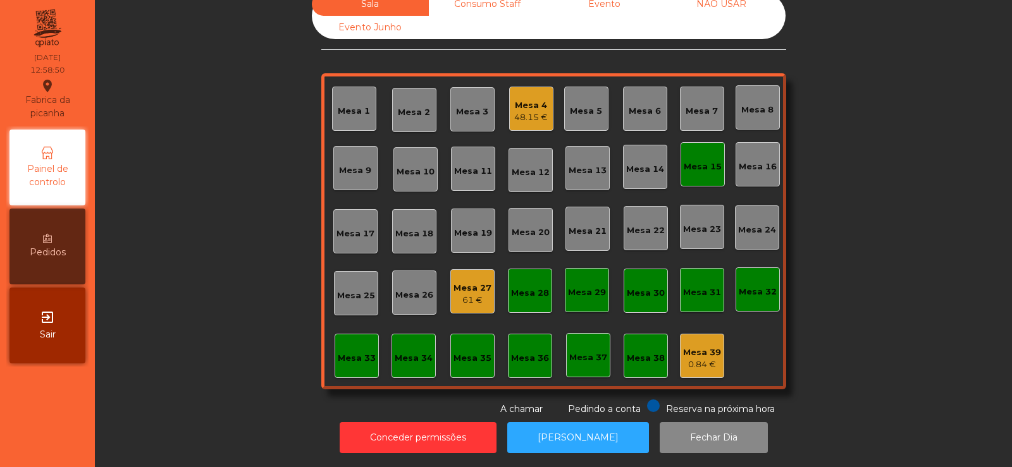
click at [696, 166] on div "Mesa 15" at bounding box center [703, 164] width 44 height 44
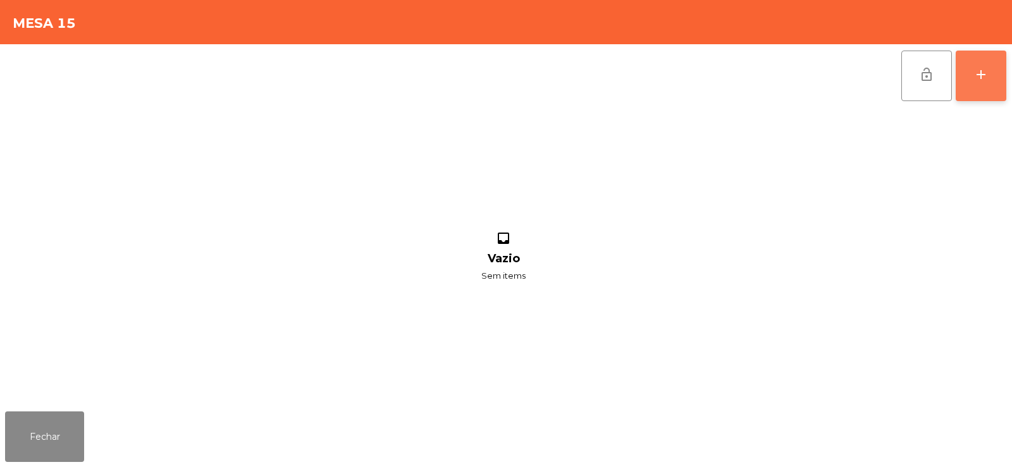
click at [987, 89] on button "add" at bounding box center [981, 76] width 51 height 51
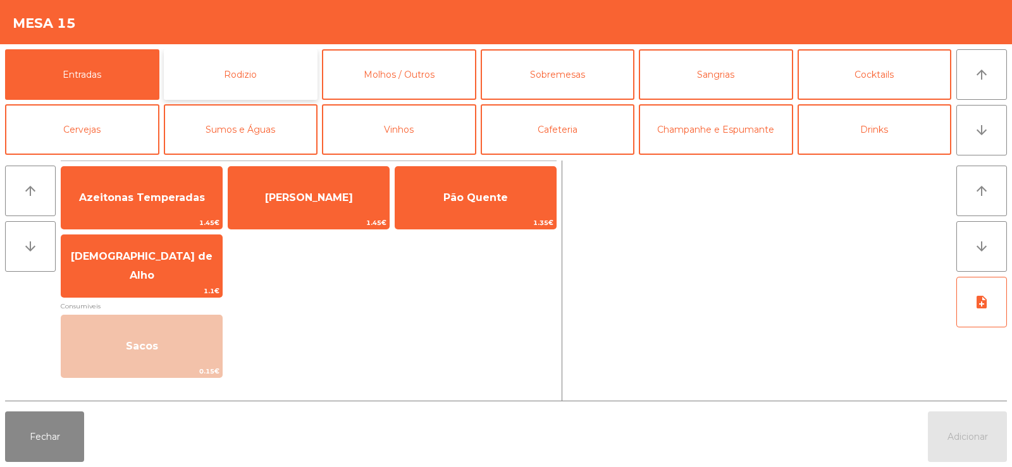
click at [261, 75] on button "Rodizio" at bounding box center [241, 74] width 154 height 51
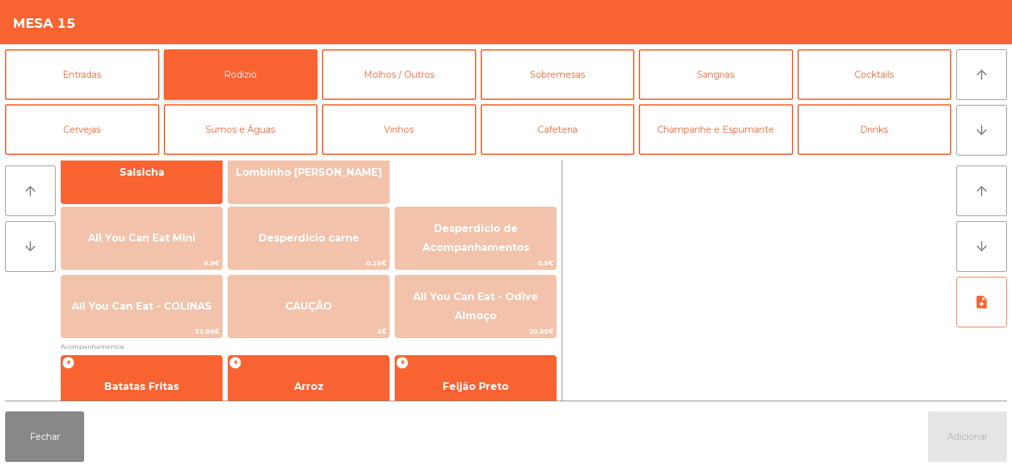
scroll to position [109, 0]
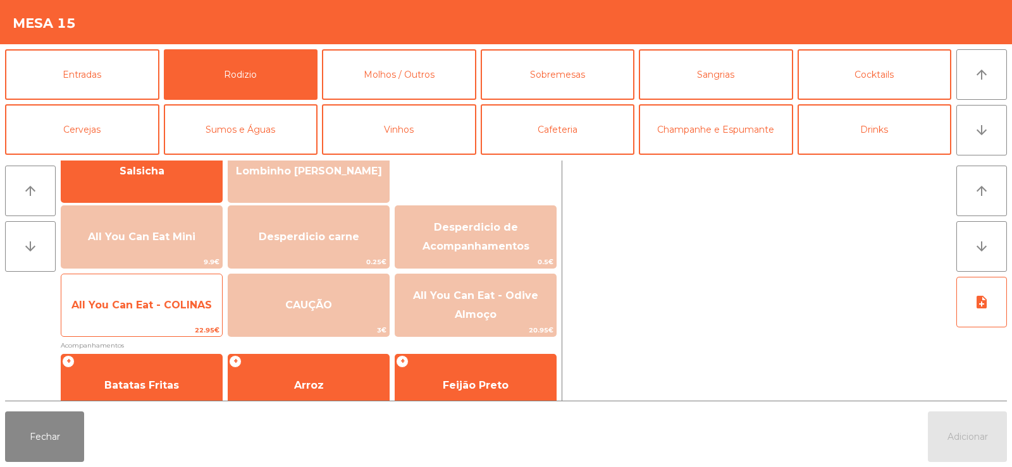
click at [183, 297] on span "All You Can Eat - COLINAS" at bounding box center [141, 305] width 161 height 34
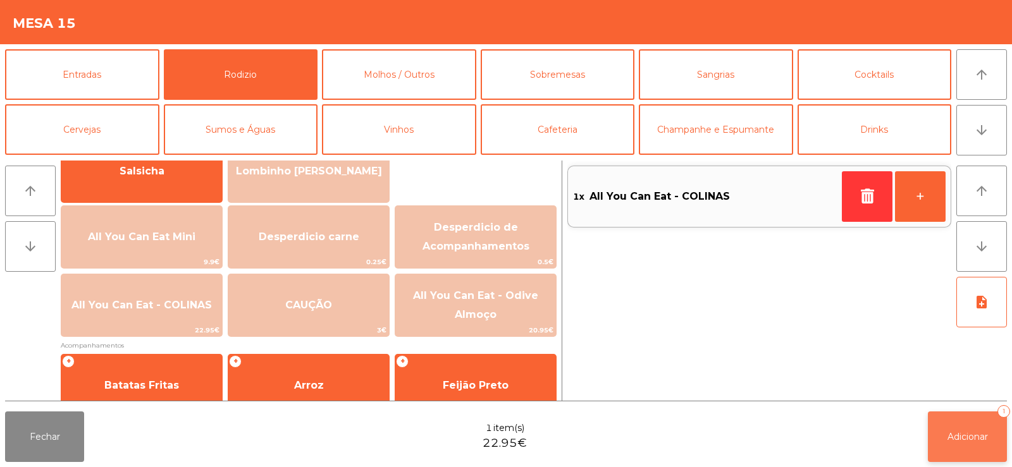
click at [971, 451] on button "Adicionar 1" at bounding box center [967, 437] width 79 height 51
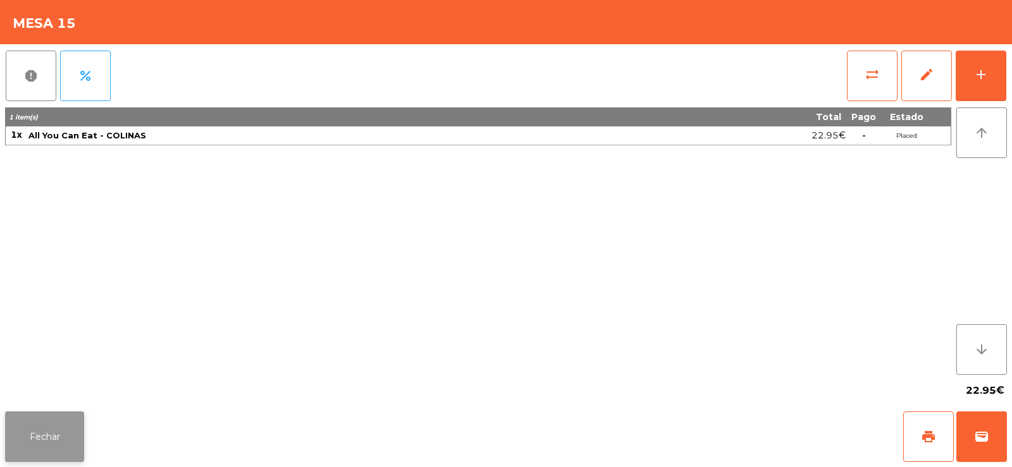
click at [70, 417] on button "Fechar" at bounding box center [44, 437] width 79 height 51
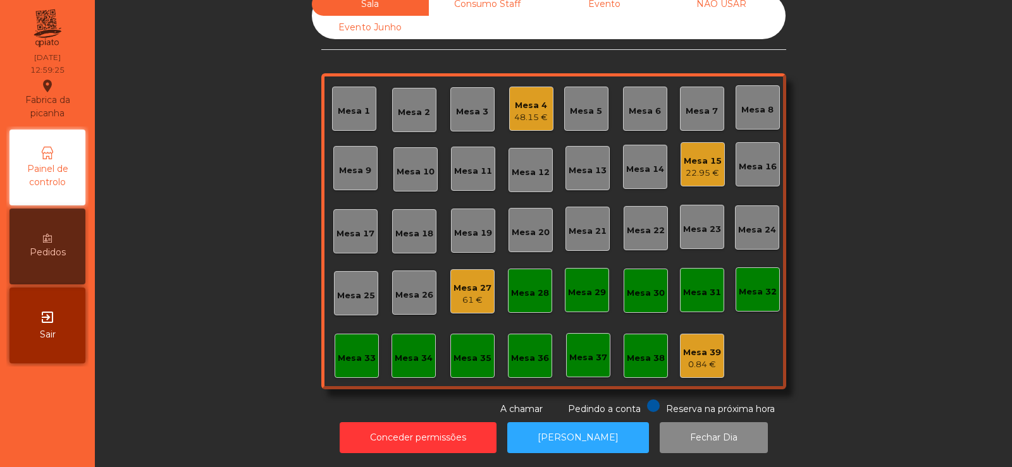
click at [391, 334] on div "Mesa 34" at bounding box center [413, 356] width 44 height 44
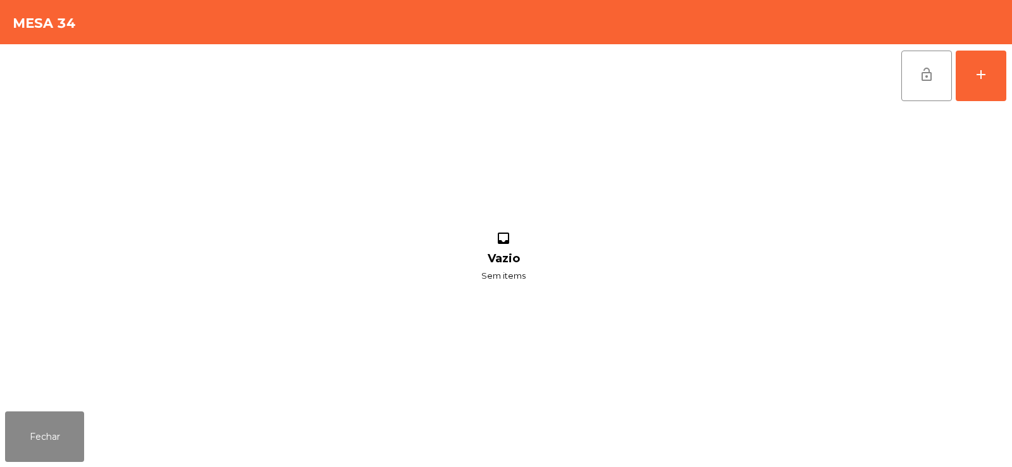
click at [411, 402] on div "inbox Vazio Sem items" at bounding box center [503, 257] width 997 height 299
click at [65, 437] on button "Fechar" at bounding box center [44, 437] width 79 height 51
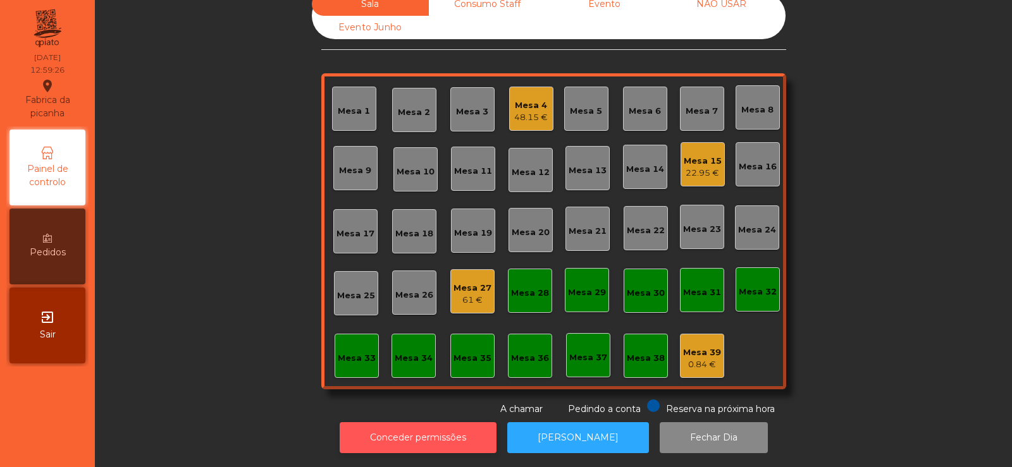
click at [383, 435] on button "Conceder permissões" at bounding box center [418, 437] width 157 height 31
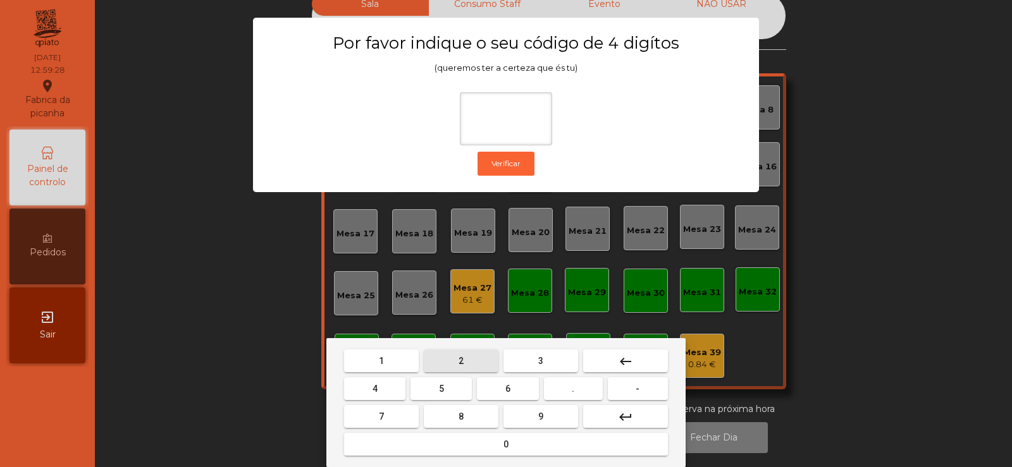
click at [458, 362] on button "2" at bounding box center [461, 361] width 75 height 23
click at [519, 389] on button "6" at bounding box center [507, 389] width 61 height 23
click at [409, 408] on button "7" at bounding box center [381, 416] width 75 height 23
click at [441, 389] on span "5" at bounding box center [441, 389] width 5 height 10
type input "****"
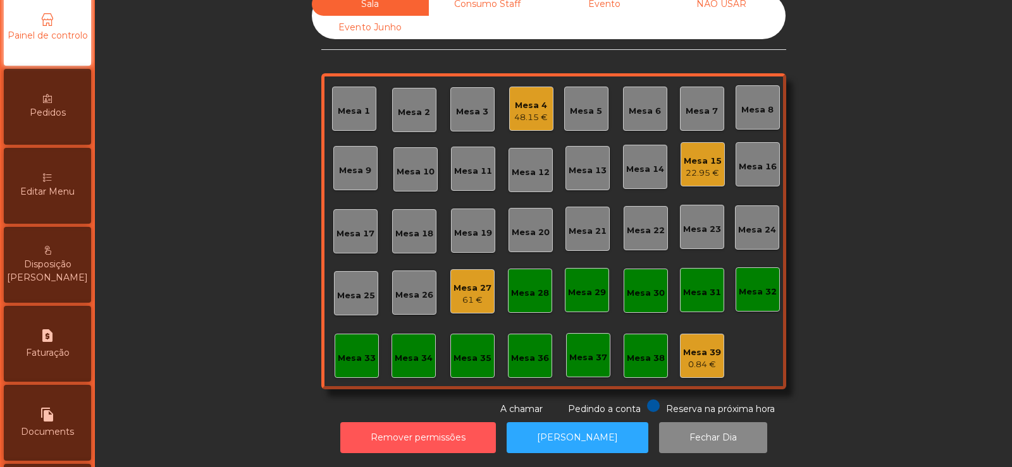
scroll to position [123, 0]
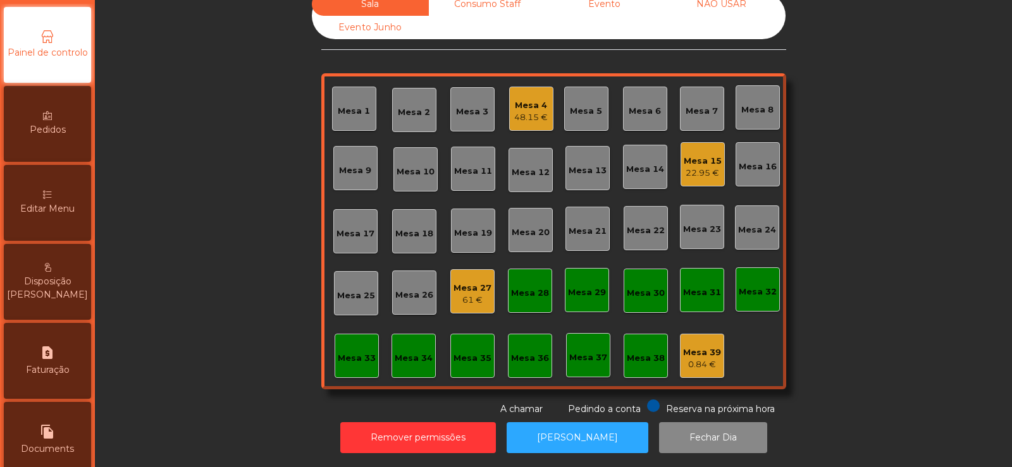
click at [54, 214] on span "Editar Menu" at bounding box center [47, 208] width 54 height 13
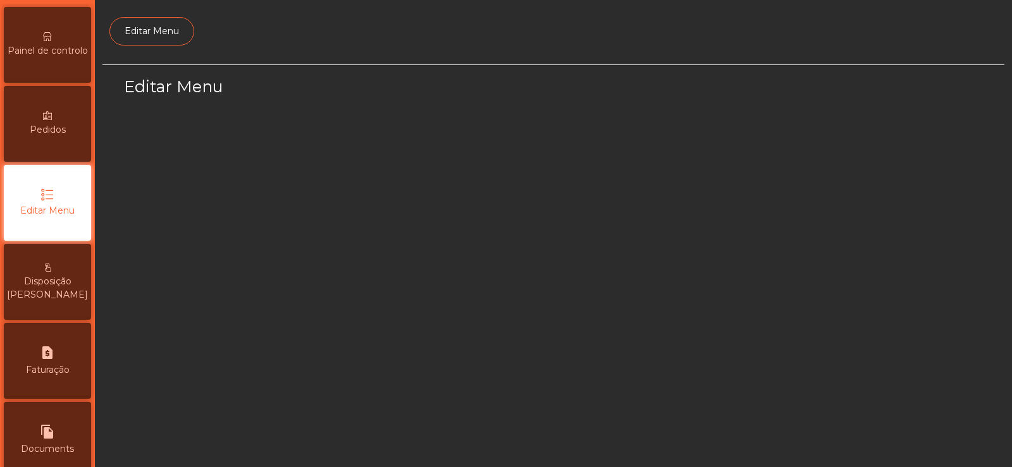
scroll to position [92, 0]
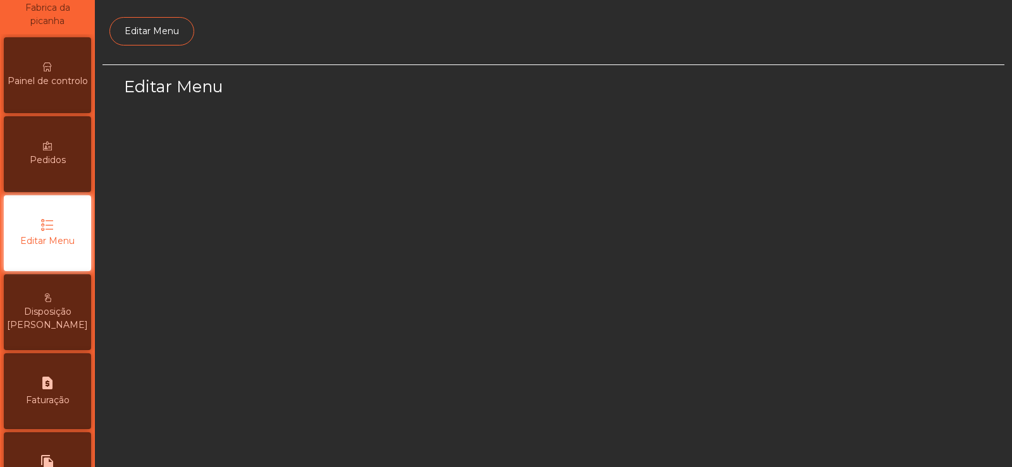
select select "*"
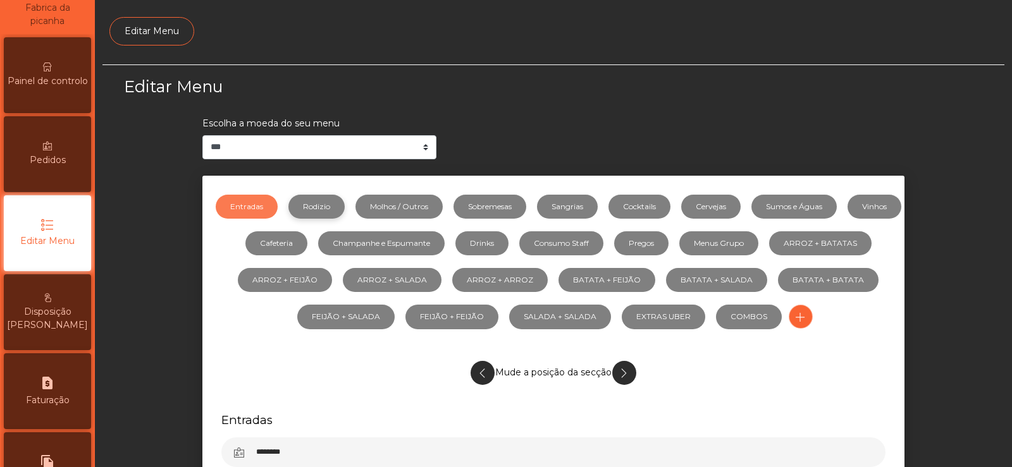
click at [344, 206] on link "Rodizio" at bounding box center [316, 207] width 56 height 24
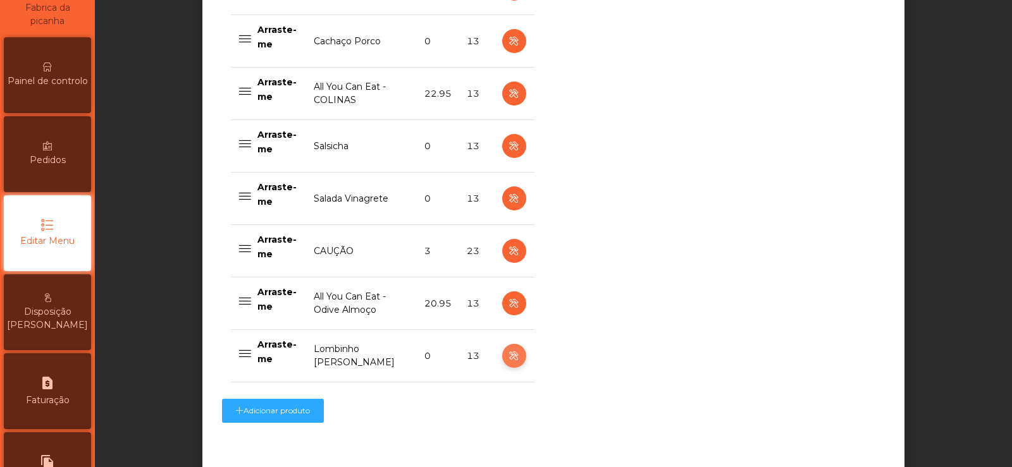
click at [509, 358] on icon "button" at bounding box center [514, 356] width 15 height 16
select select "**"
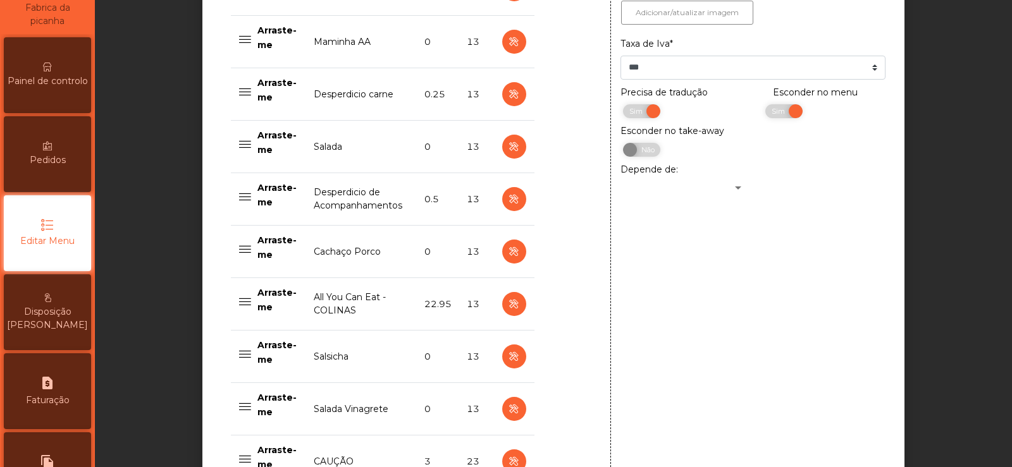
scroll to position [775, 0]
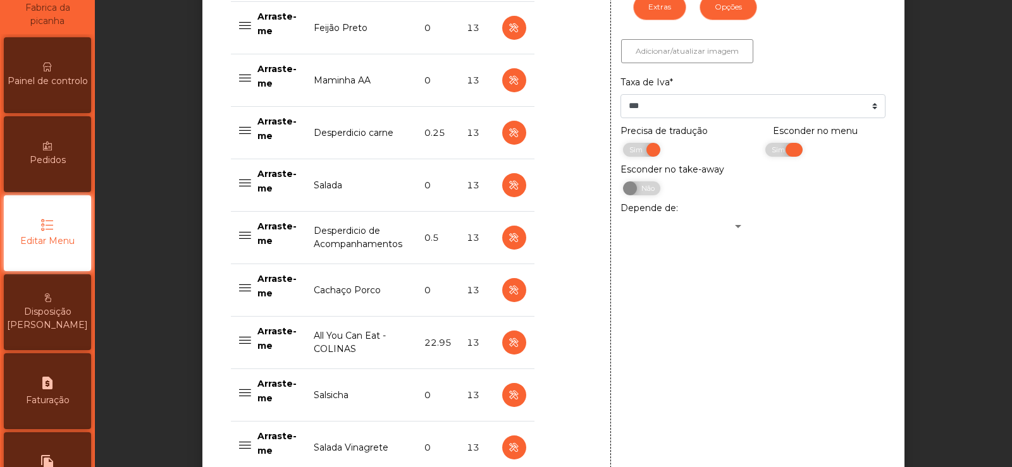
click at [780, 155] on span "Sim" at bounding box center [780, 150] width 32 height 14
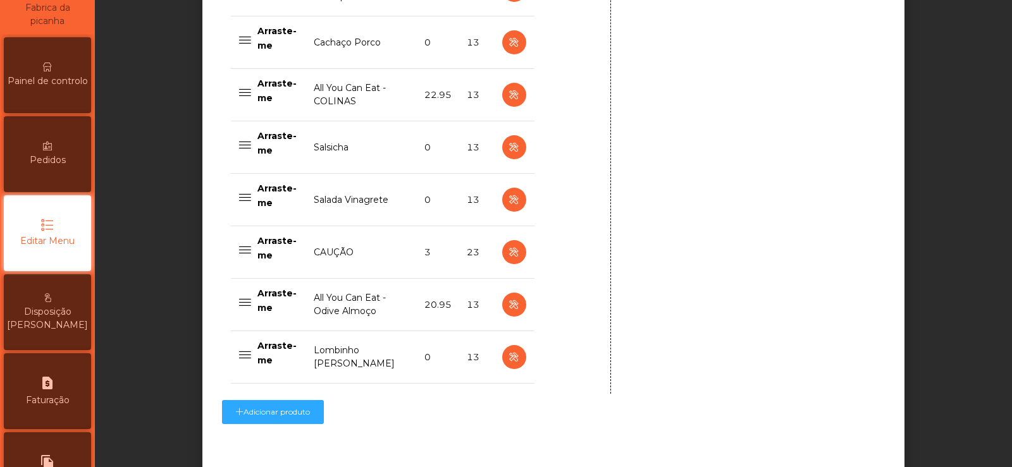
scroll to position [1099, 0]
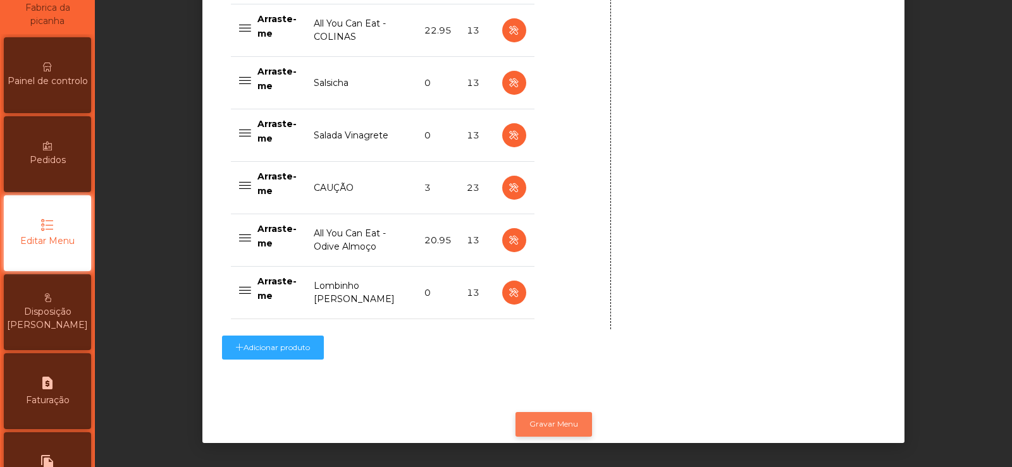
click at [552, 413] on button "Gravar Menu" at bounding box center [553, 424] width 77 height 24
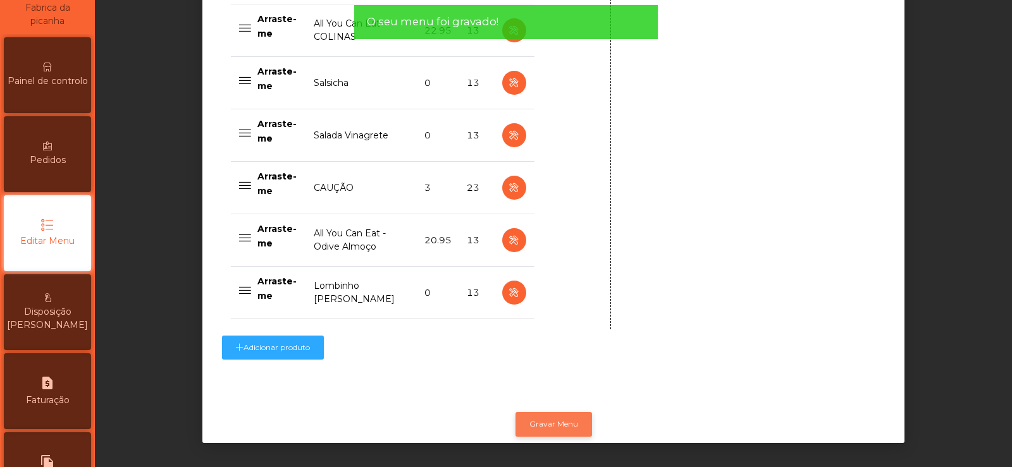
scroll to position [0, 0]
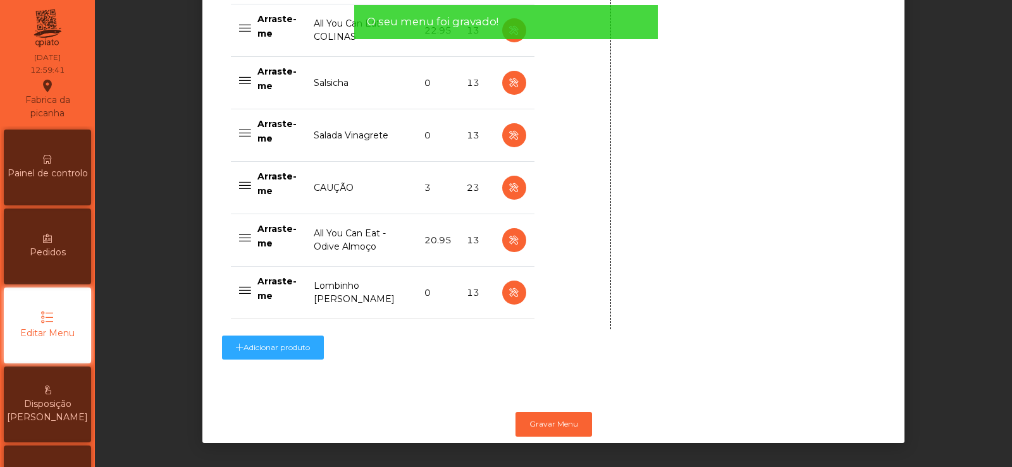
click at [75, 171] on span "Painel de controlo" at bounding box center [48, 173] width 80 height 13
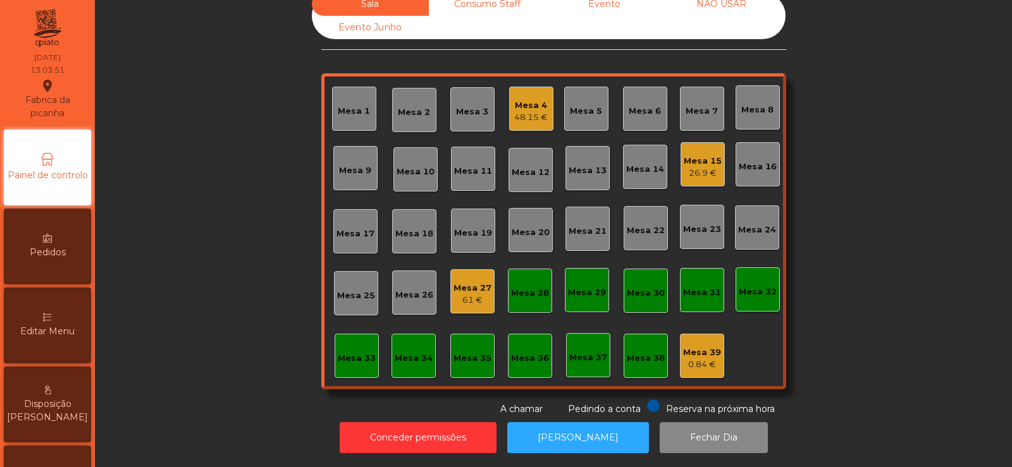
click at [687, 155] on div "Mesa 15" at bounding box center [703, 161] width 38 height 13
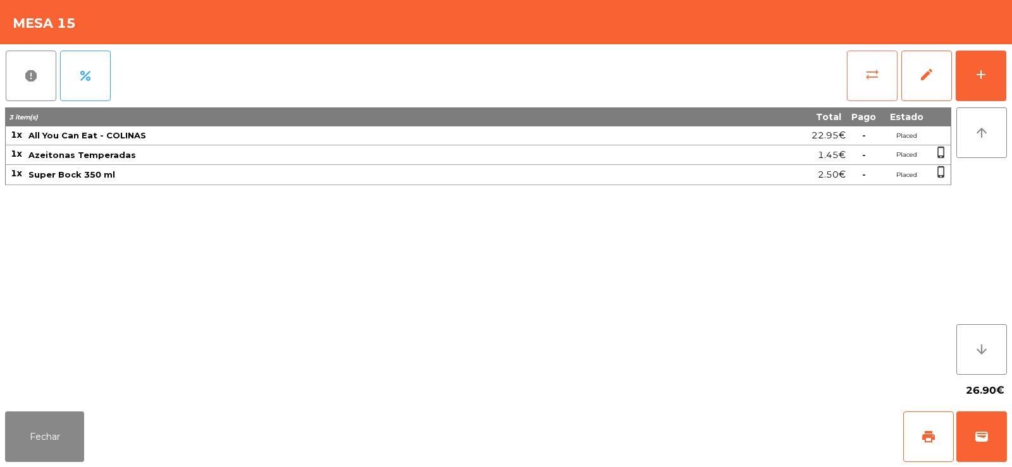
click at [848, 81] on button "sync_alt" at bounding box center [872, 76] width 51 height 51
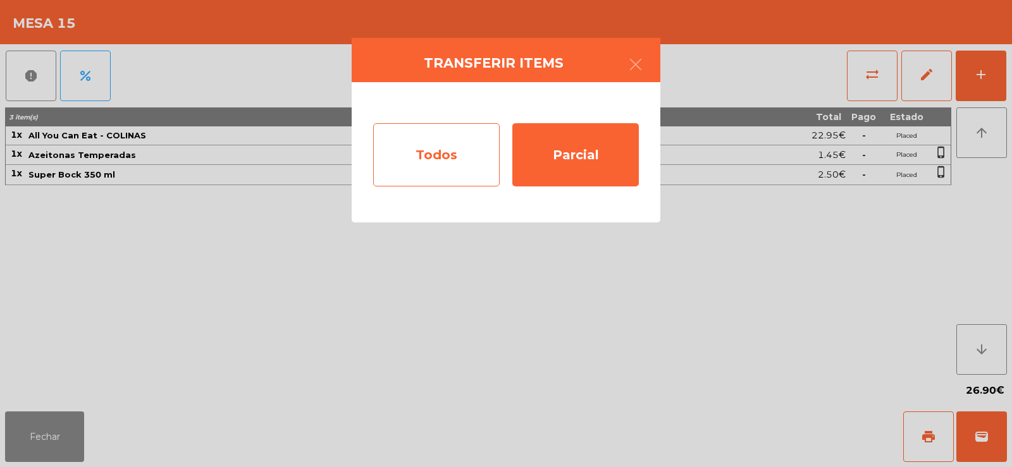
click at [431, 148] on div "Todos" at bounding box center [436, 154] width 126 height 63
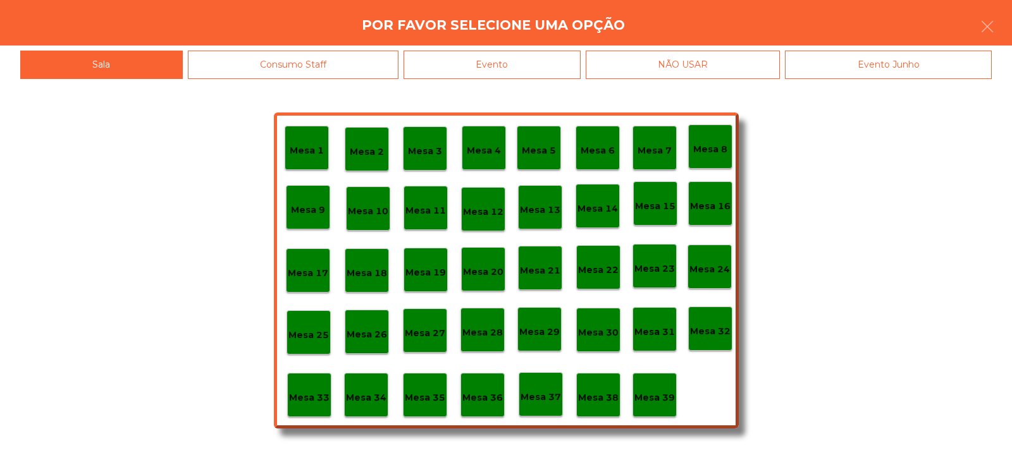
click at [452, 70] on div "Evento" at bounding box center [492, 65] width 177 height 28
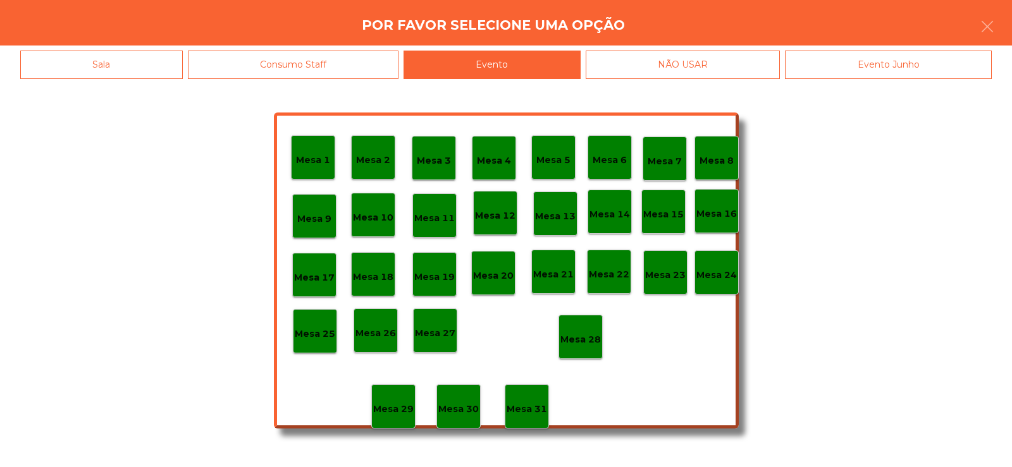
click at [141, 74] on div "Sala" at bounding box center [101, 65] width 163 height 28
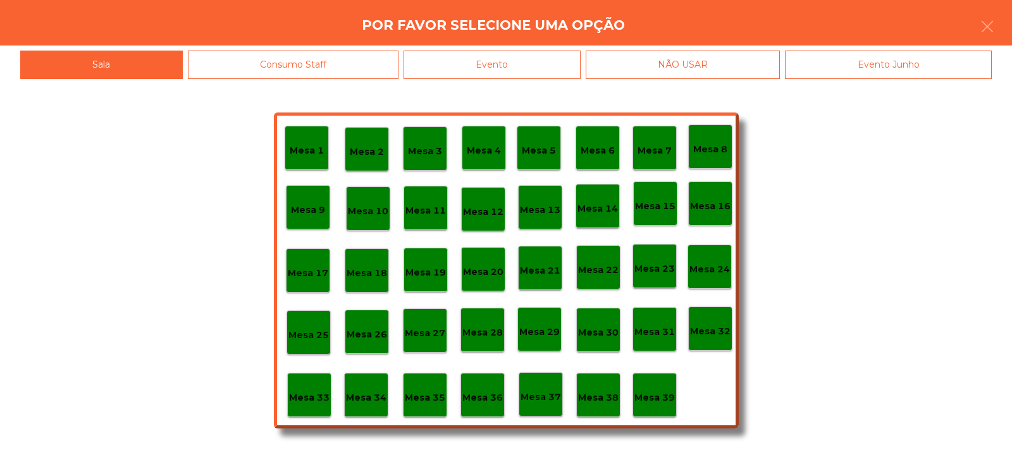
click at [536, 392] on p "Mesa 37" at bounding box center [541, 397] width 40 height 15
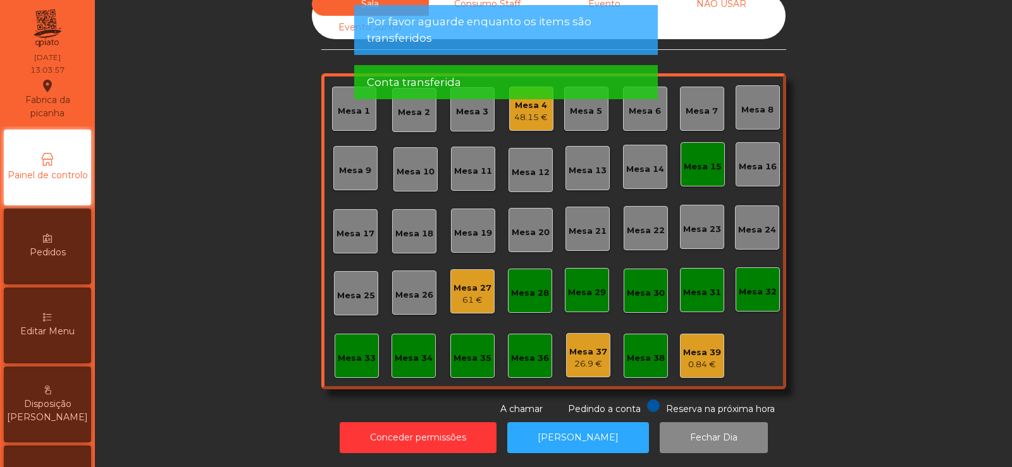
click at [681, 163] on div "Mesa 15" at bounding box center [703, 164] width 44 height 44
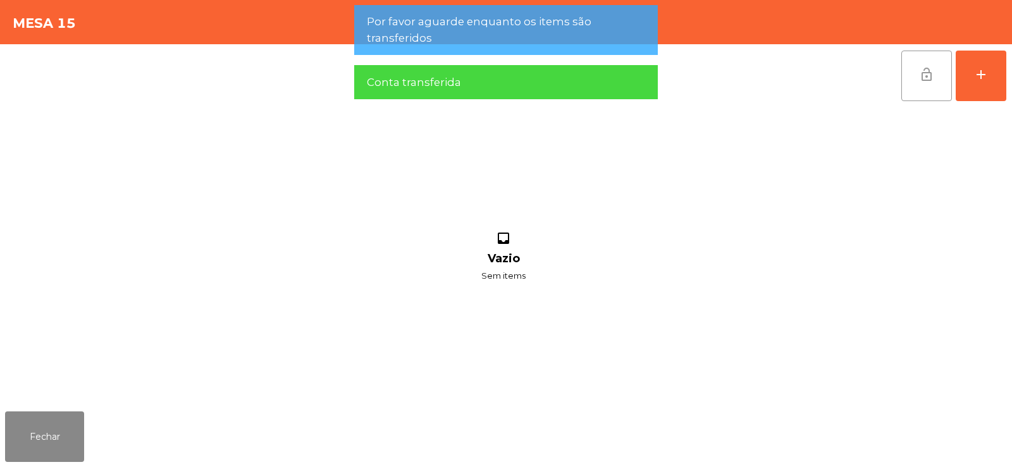
click at [915, 72] on button "lock_open" at bounding box center [926, 76] width 51 height 51
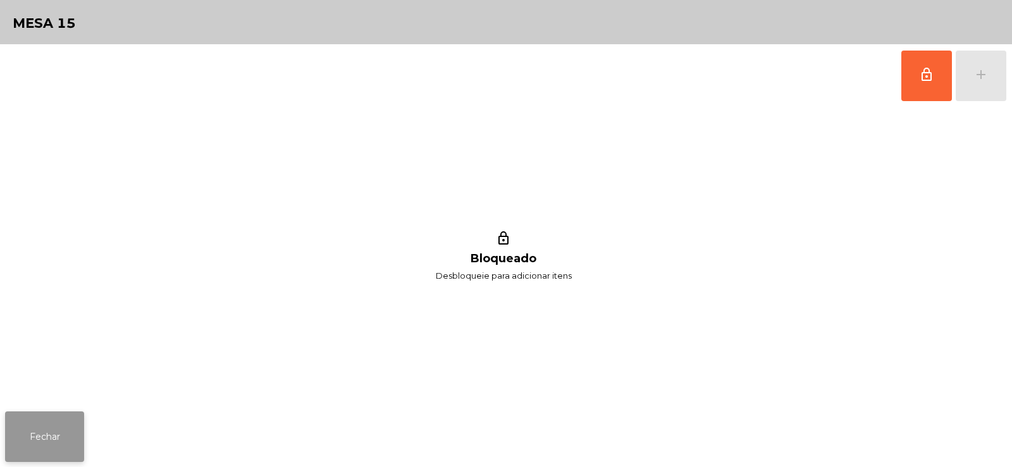
click at [16, 431] on button "Fechar" at bounding box center [44, 437] width 79 height 51
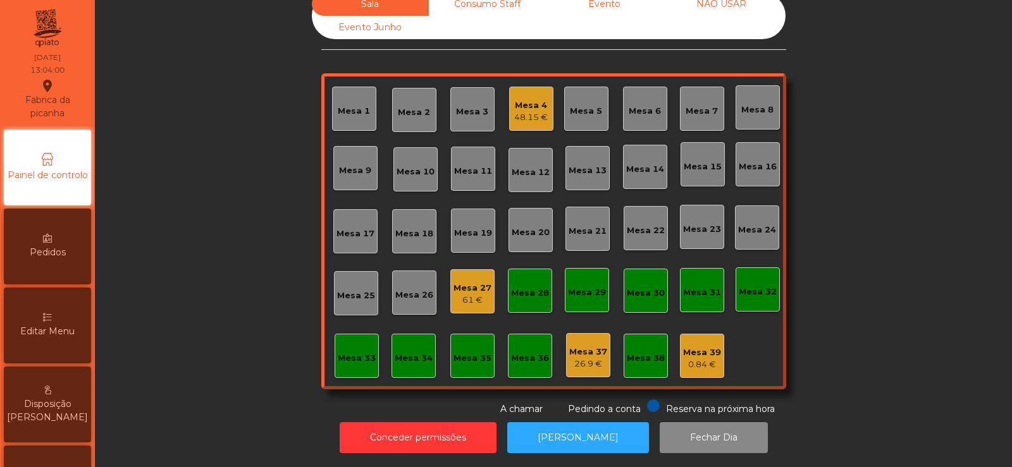
scroll to position [0, 0]
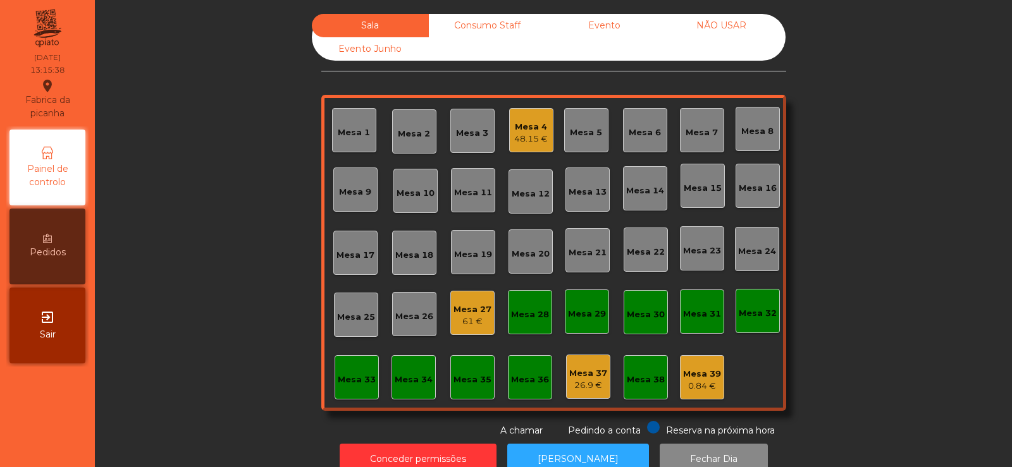
click at [354, 323] on div "Mesa 25" at bounding box center [356, 317] width 38 height 13
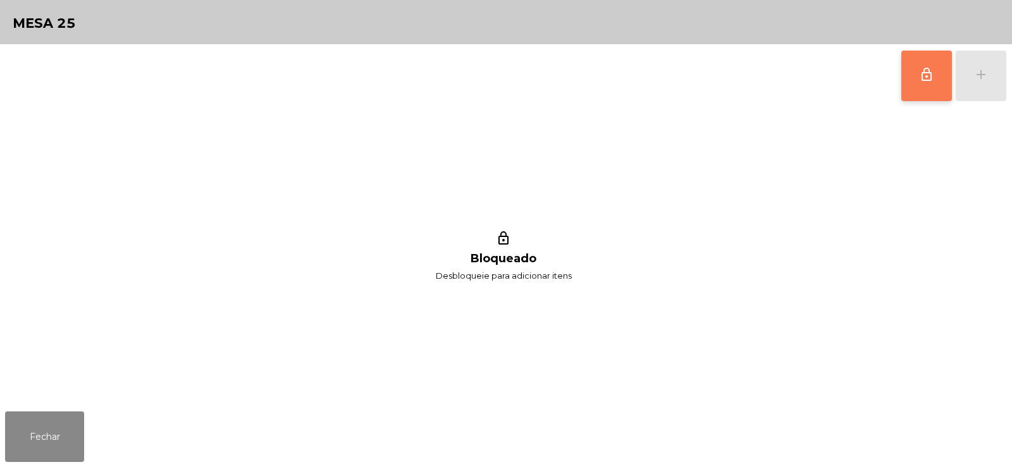
click at [928, 83] on button "lock_outline" at bounding box center [926, 76] width 51 height 51
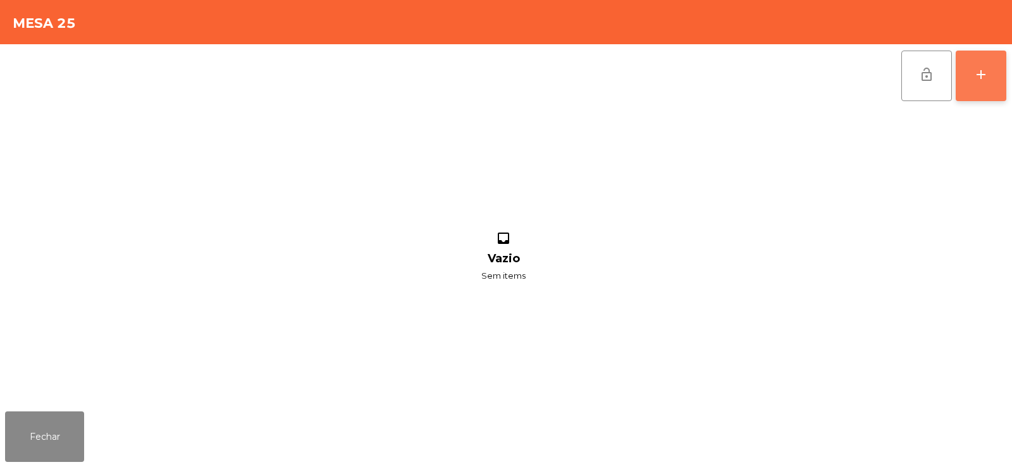
click at [996, 90] on button "add" at bounding box center [981, 76] width 51 height 51
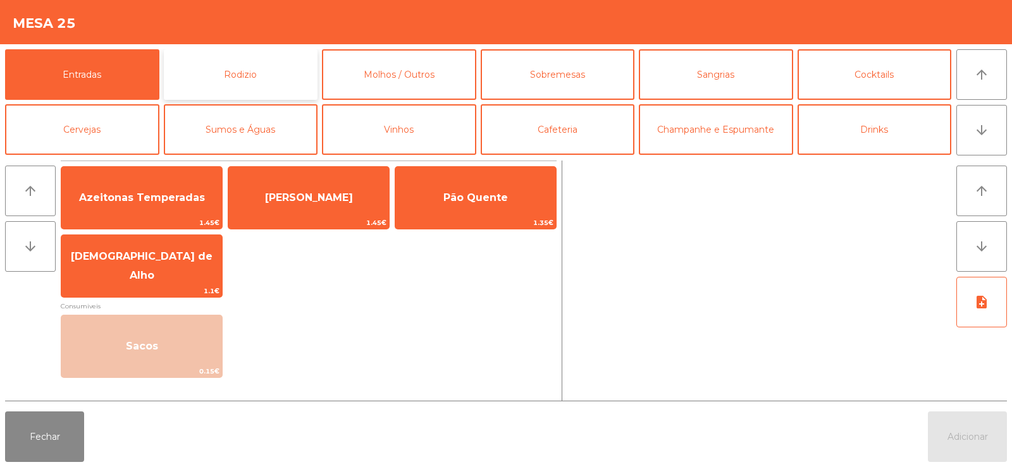
click at [249, 71] on button "Rodizio" at bounding box center [241, 74] width 154 height 51
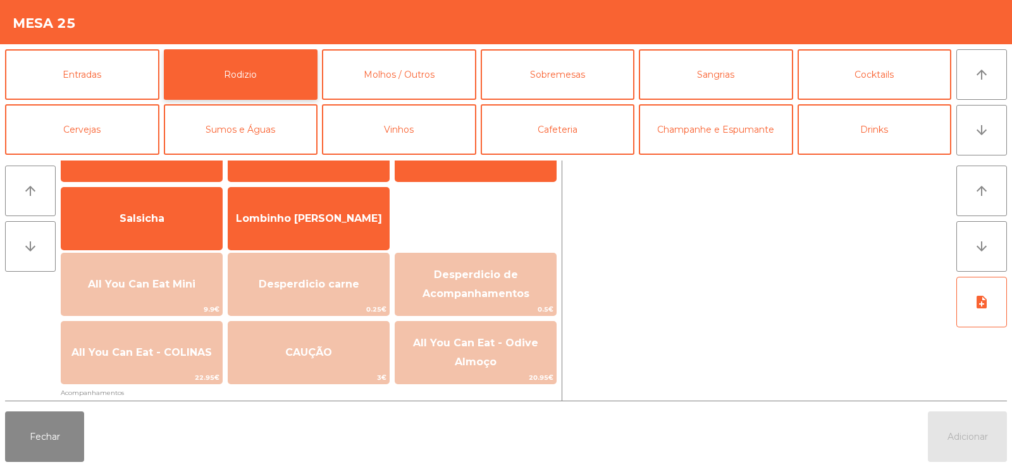
scroll to position [94, 0]
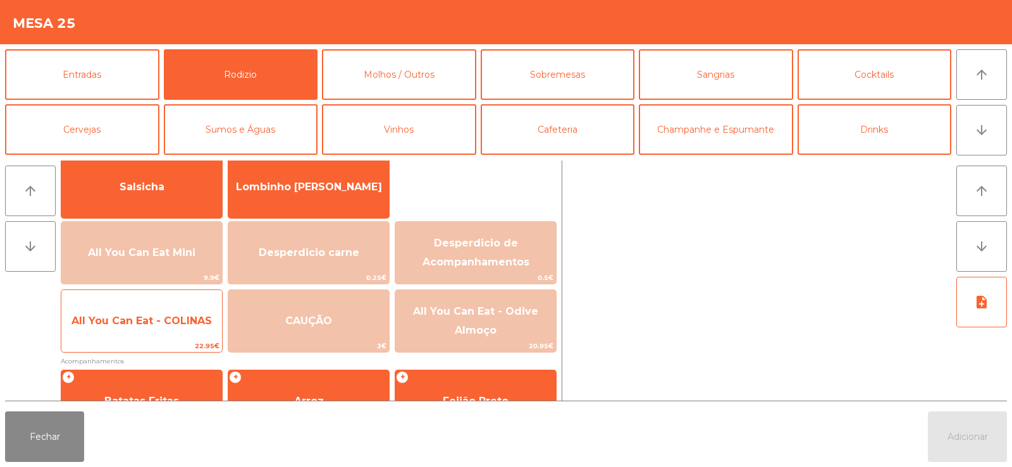
click at [188, 324] on span "All You Can Eat - COLINAS" at bounding box center [141, 321] width 140 height 12
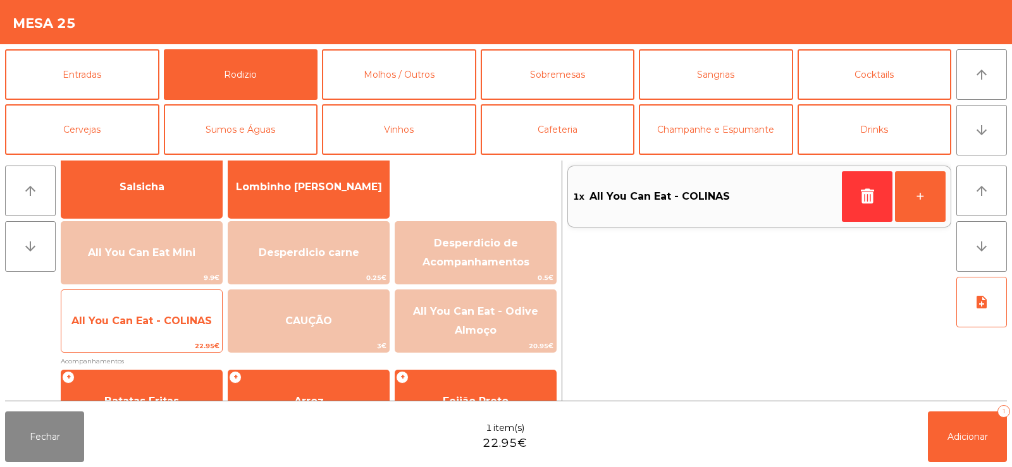
click at [185, 328] on span "All You Can Eat - COLINAS" at bounding box center [141, 321] width 161 height 34
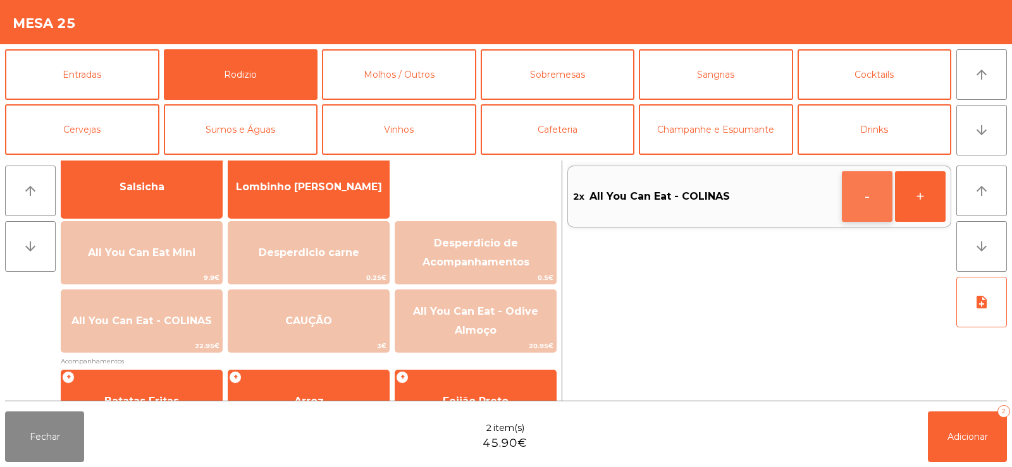
click at [872, 198] on button "-" at bounding box center [867, 196] width 51 height 51
click at [861, 197] on icon "button" at bounding box center [867, 195] width 19 height 15
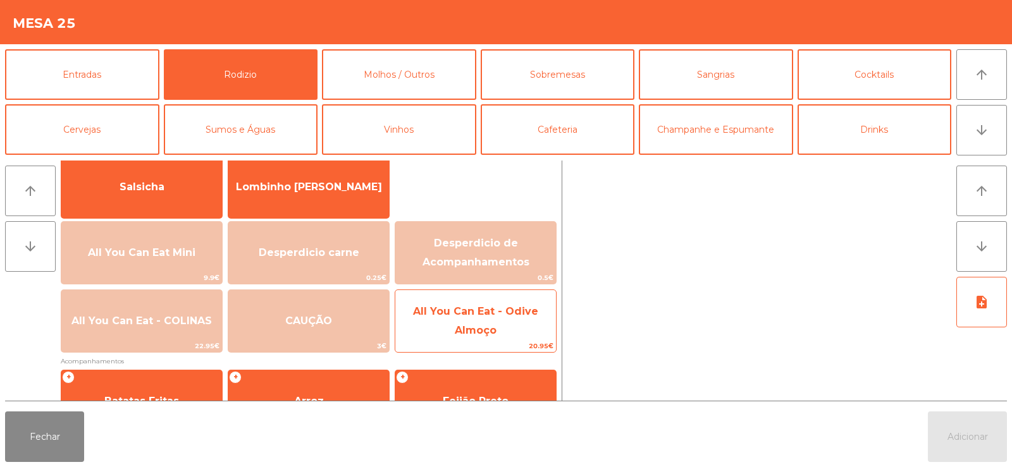
click at [505, 325] on span "All You Can Eat - Odive Almoço" at bounding box center [475, 322] width 161 height 54
click at [502, 327] on span "All You Can Eat - Odive Almoço" at bounding box center [475, 322] width 161 height 54
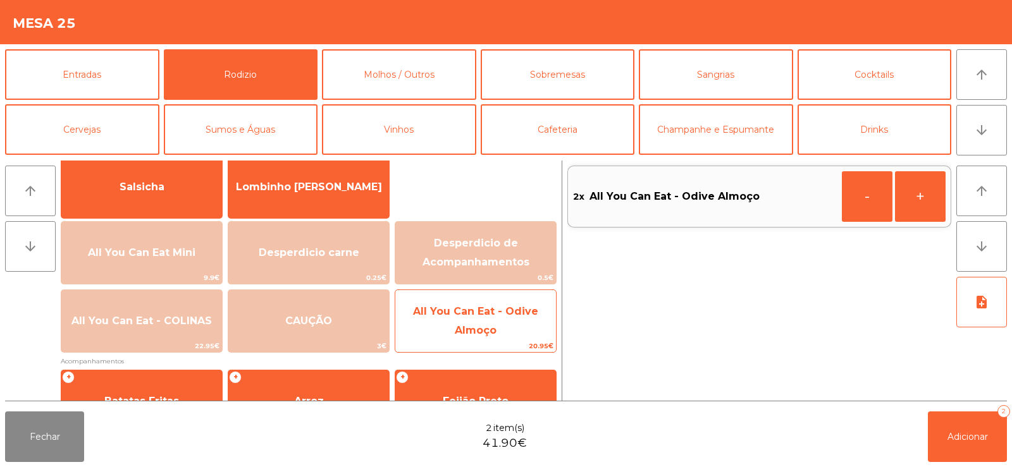
click at [506, 331] on span "All You Can Eat - Odive Almoço" at bounding box center [475, 322] width 161 height 54
click at [510, 332] on span "All You Can Eat - Odive Almoço" at bounding box center [475, 322] width 161 height 54
click at [513, 333] on span "All You Can Eat - Odive Almoço" at bounding box center [475, 322] width 161 height 54
click at [522, 333] on span "All You Can Eat - Odive Almoço" at bounding box center [475, 322] width 161 height 54
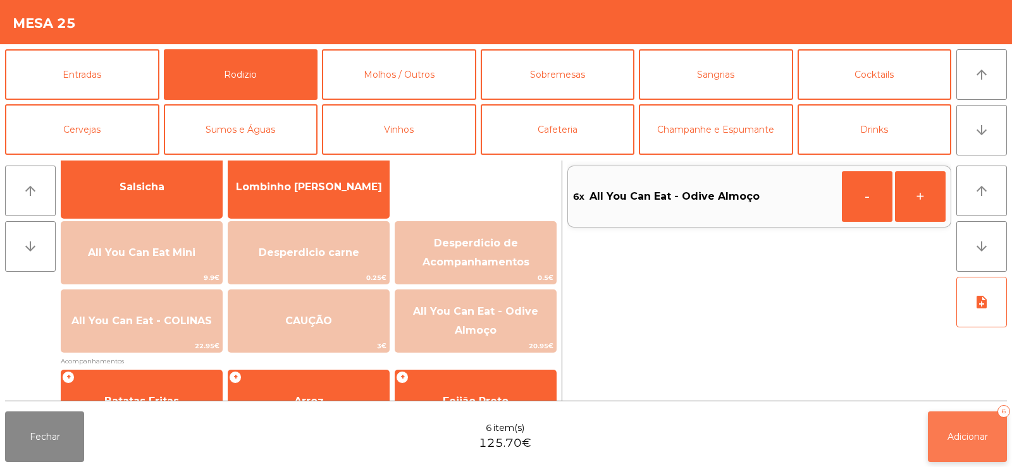
click at [959, 419] on button "Adicionar 6" at bounding box center [967, 437] width 79 height 51
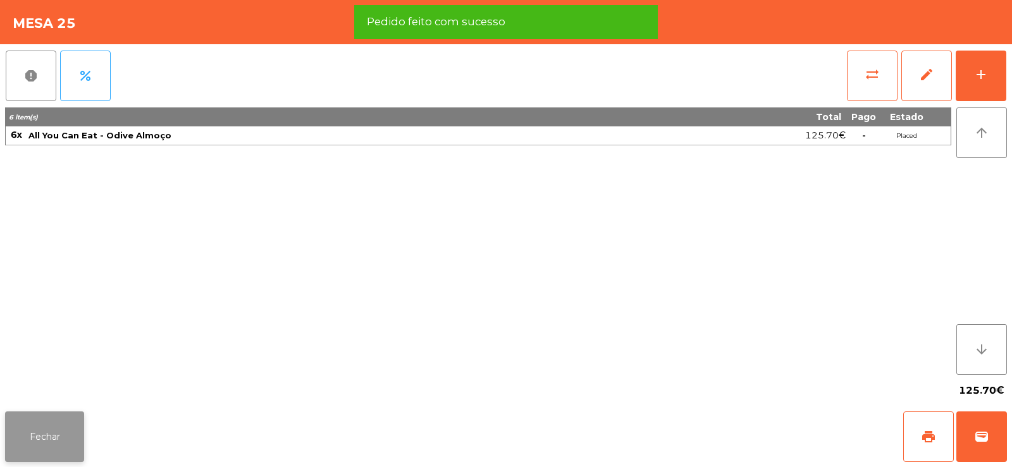
click at [54, 448] on button "Fechar" at bounding box center [44, 437] width 79 height 51
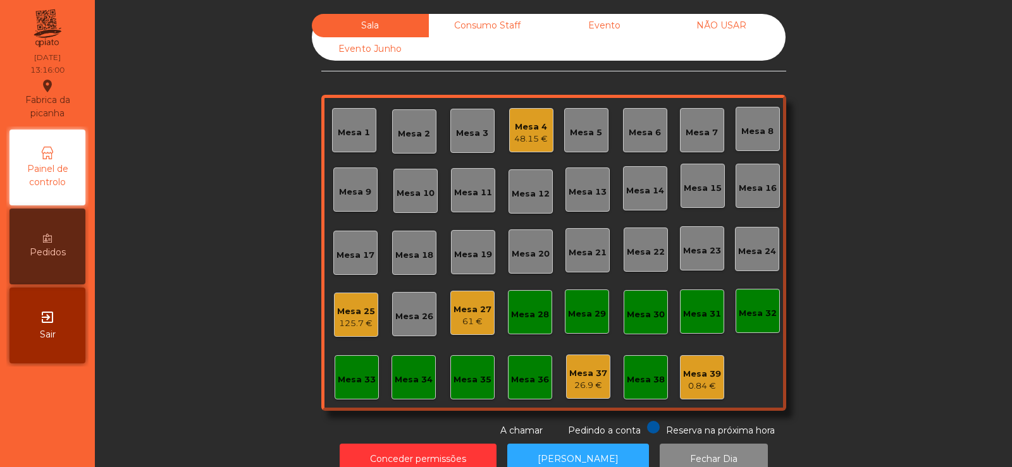
click at [543, 131] on div "Mesa 4" at bounding box center [531, 127] width 34 height 13
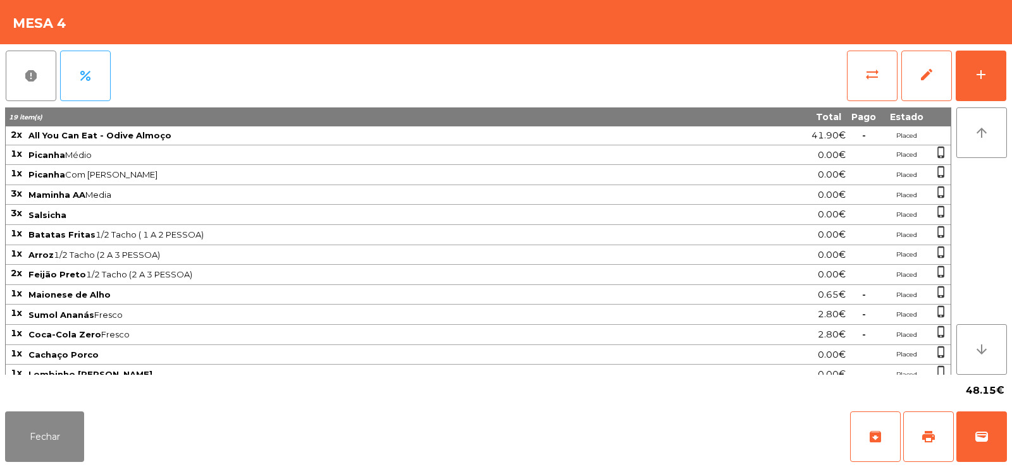
scroll to position [10, 0]
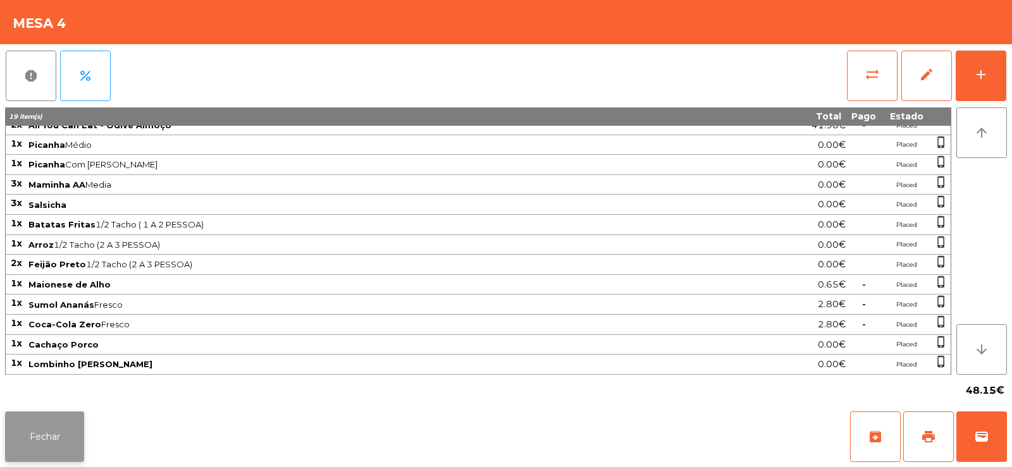
click at [59, 439] on button "Fechar" at bounding box center [44, 437] width 79 height 51
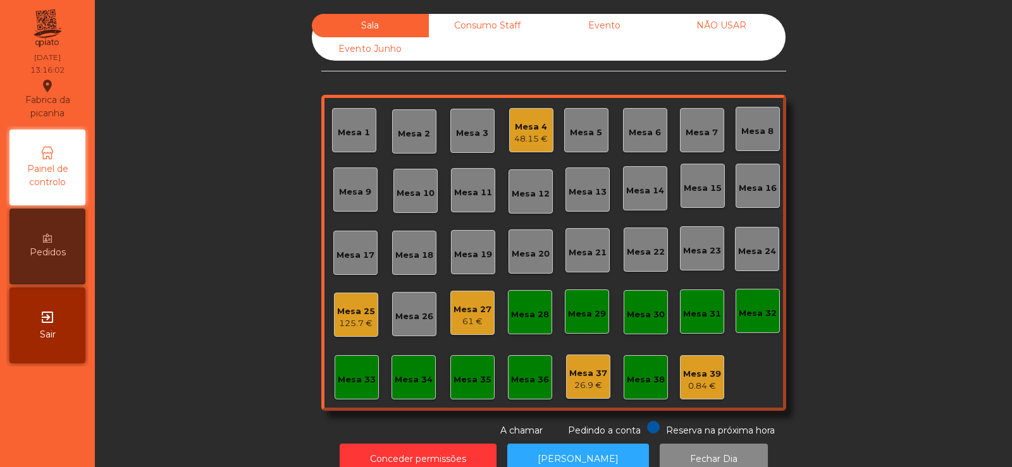
click at [482, 317] on div "61 €" at bounding box center [472, 322] width 38 height 13
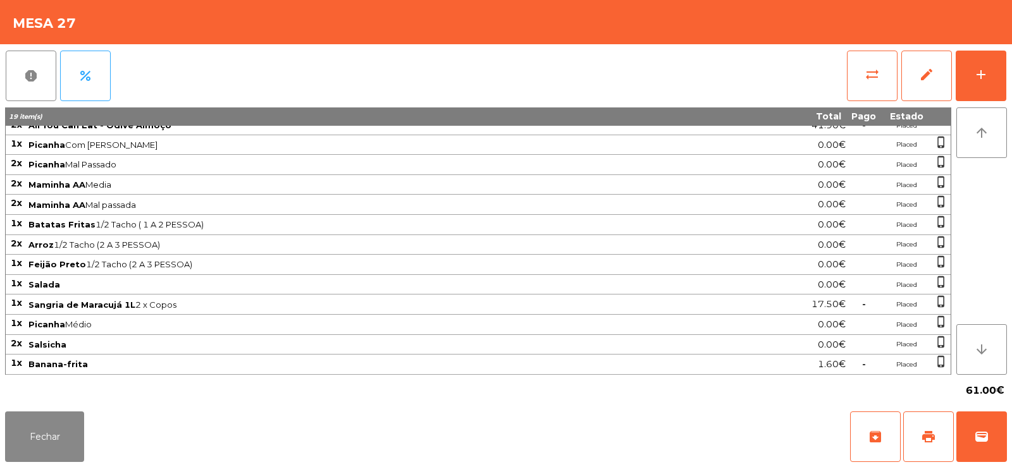
scroll to position [0, 0]
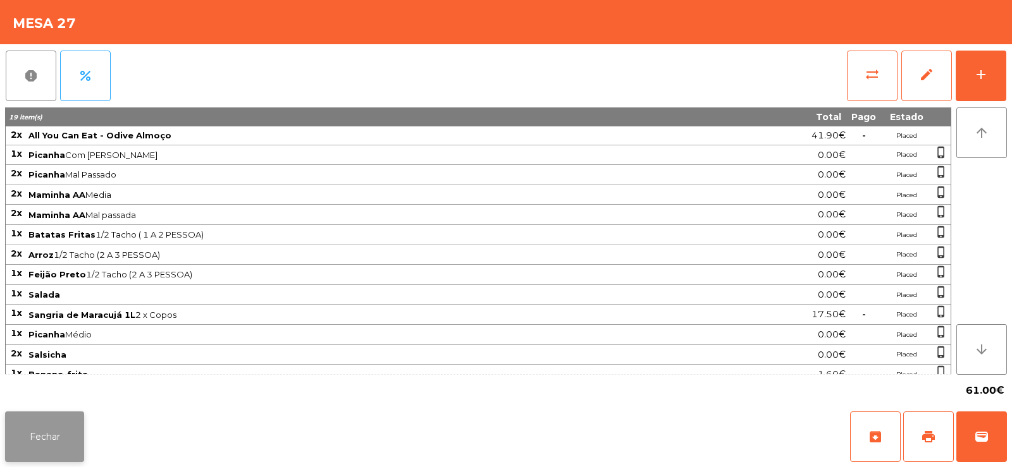
click at [73, 440] on button "Fechar" at bounding box center [44, 437] width 79 height 51
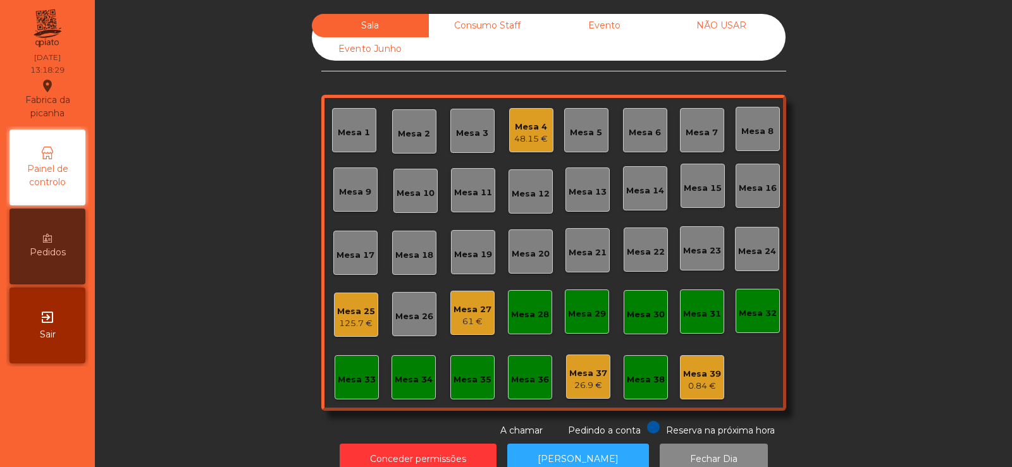
click at [753, 304] on div "Mesa 32" at bounding box center [758, 311] width 38 height 18
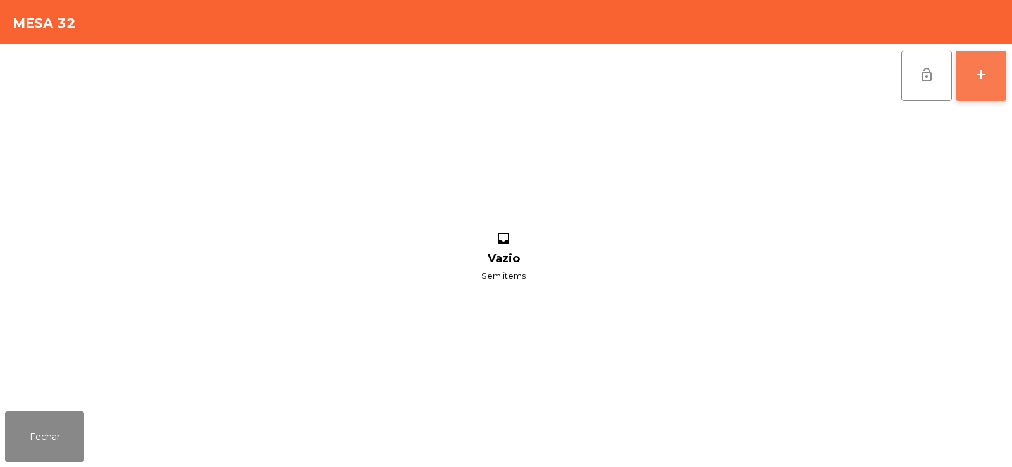
click at [980, 85] on button "add" at bounding box center [981, 76] width 51 height 51
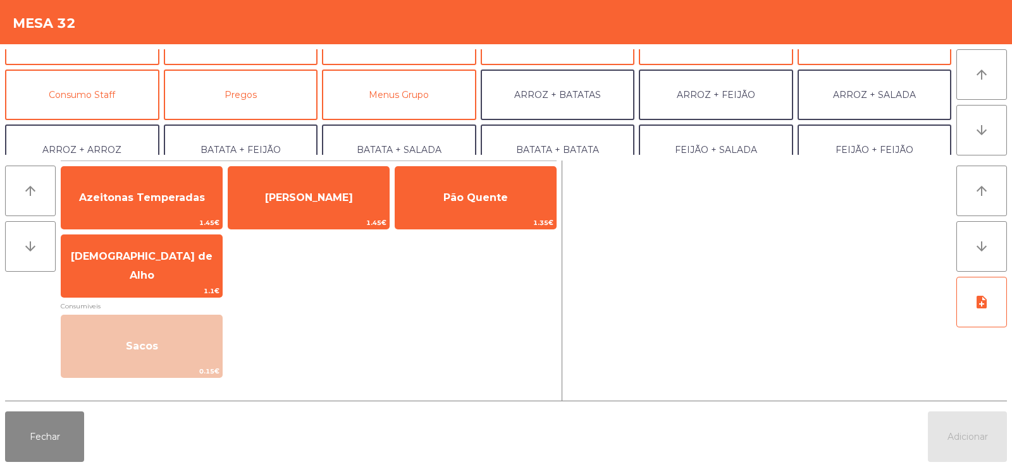
scroll to position [97, 0]
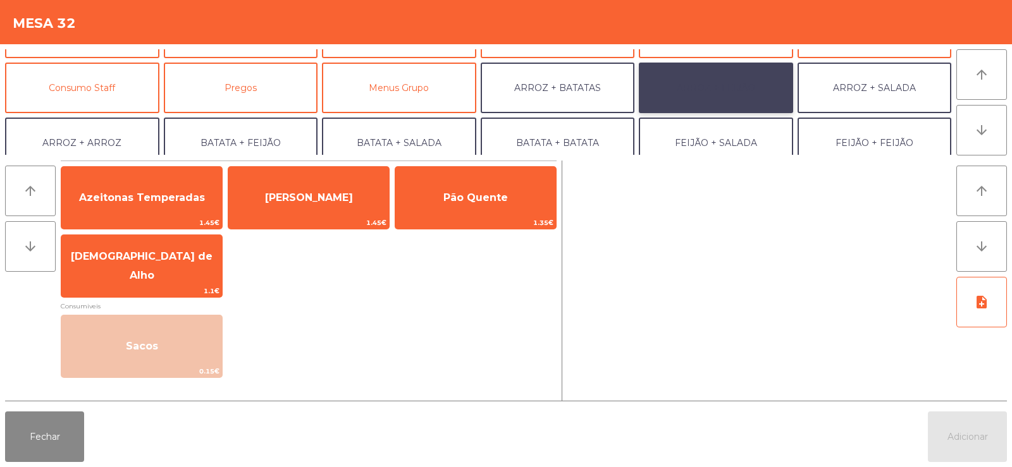
click at [723, 83] on button "ARROZ + FEIJÃO" at bounding box center [716, 88] width 154 height 51
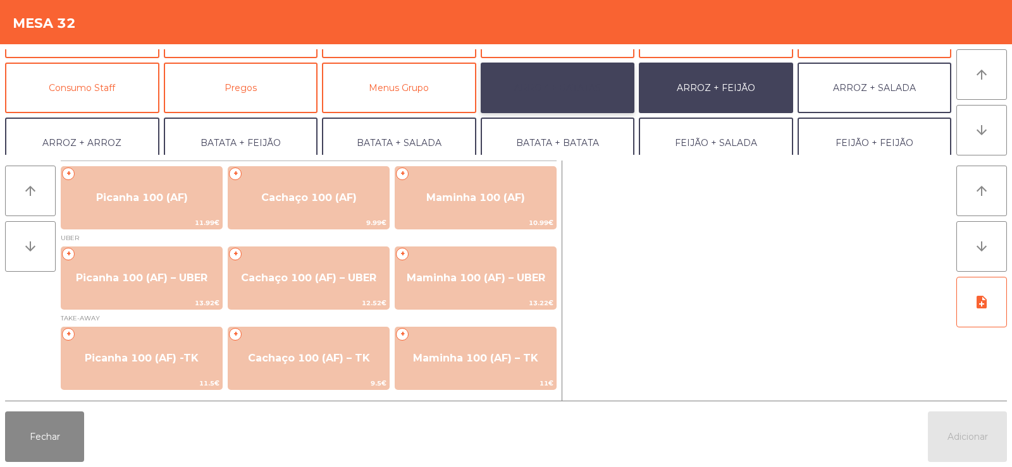
click at [589, 77] on button "ARROZ + BATATAS" at bounding box center [558, 88] width 154 height 51
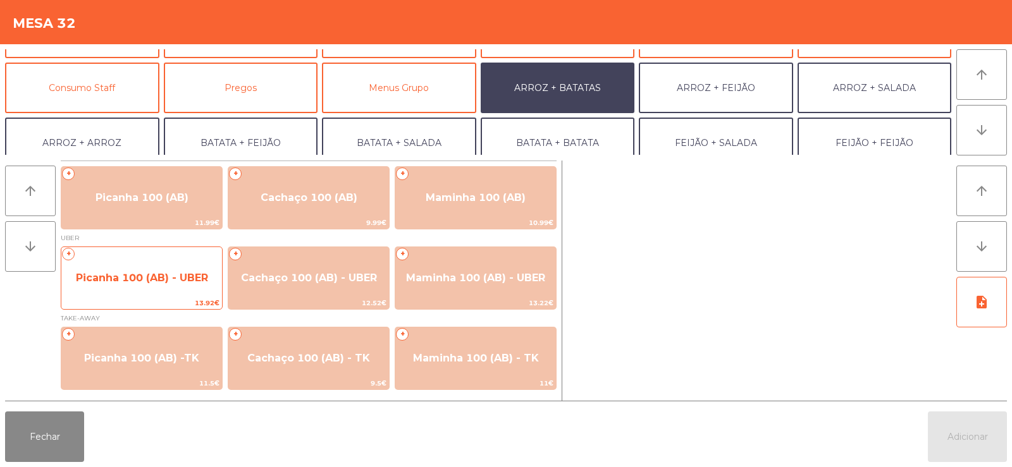
click at [121, 277] on span "Picanha 100 (AB) - UBER" at bounding box center [142, 278] width 132 height 12
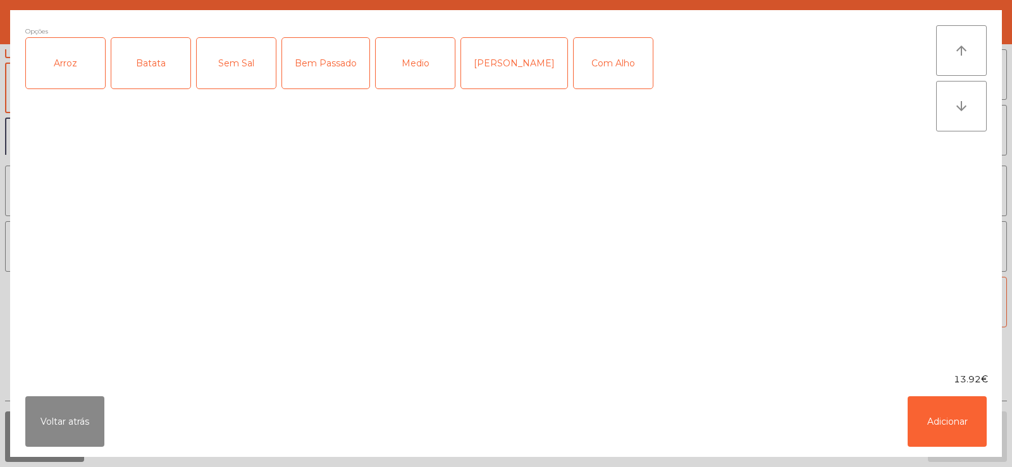
click at [49, 73] on div "Arroz" at bounding box center [65, 63] width 79 height 51
click at [126, 71] on div "Batata" at bounding box center [150, 63] width 79 height 51
click at [319, 71] on div "Bem Passado" at bounding box center [325, 63] width 87 height 51
click at [936, 428] on button "Adicionar" at bounding box center [947, 422] width 79 height 51
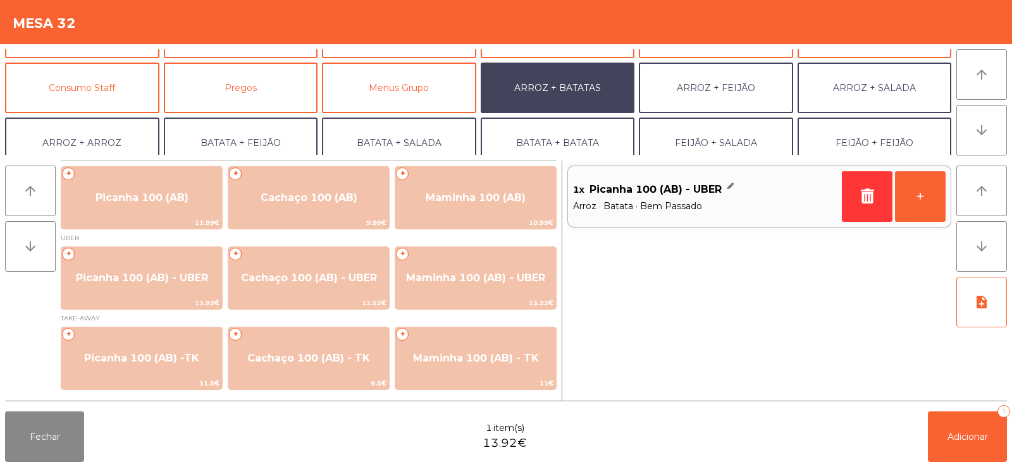
scroll to position [165, 0]
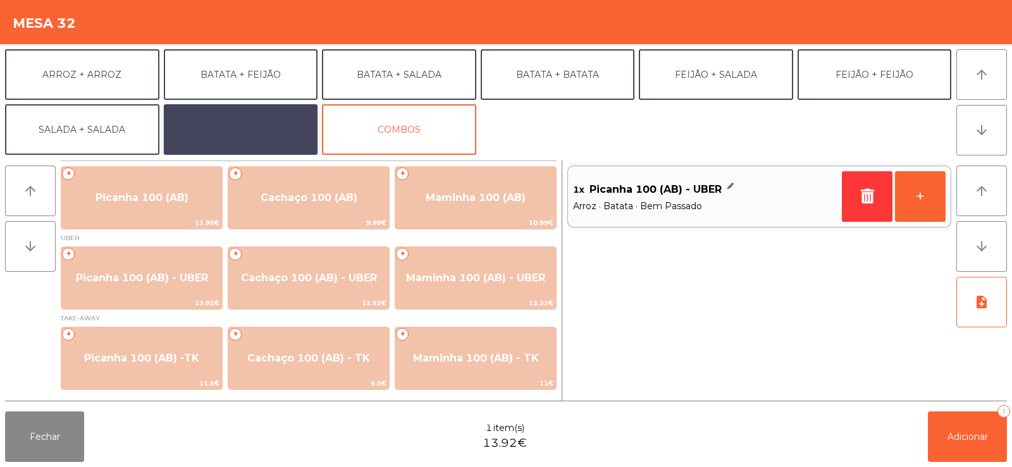
click at [224, 124] on button "EXTRAS UBER" at bounding box center [241, 129] width 154 height 51
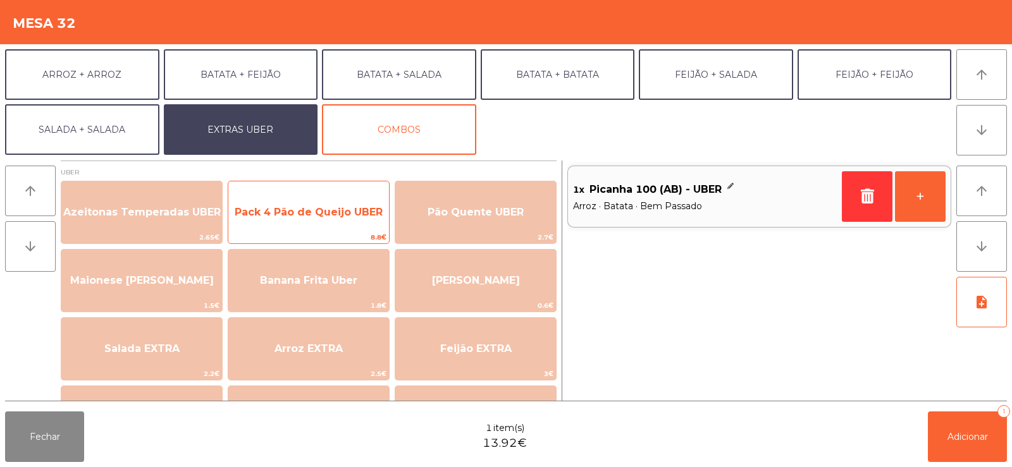
click at [271, 213] on span "Pack 4 Pão de Queijo UBER" at bounding box center [309, 212] width 148 height 12
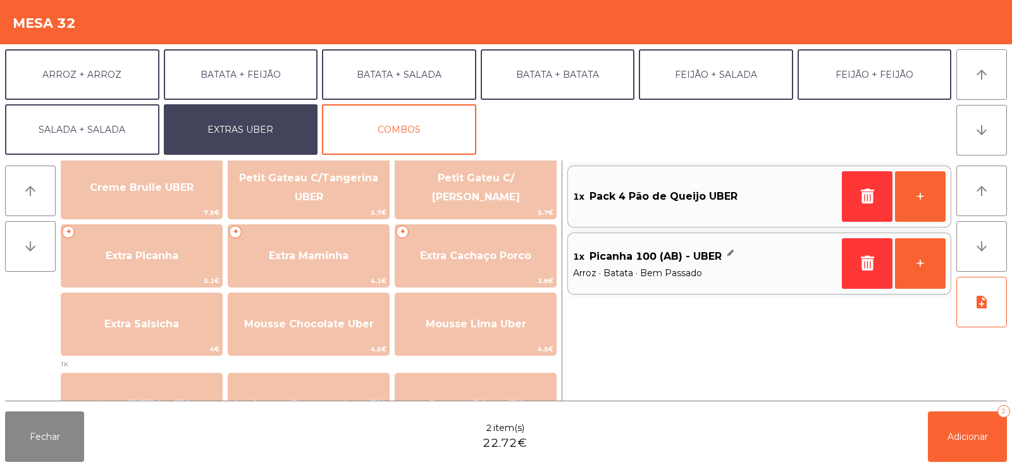
scroll to position [312, 0]
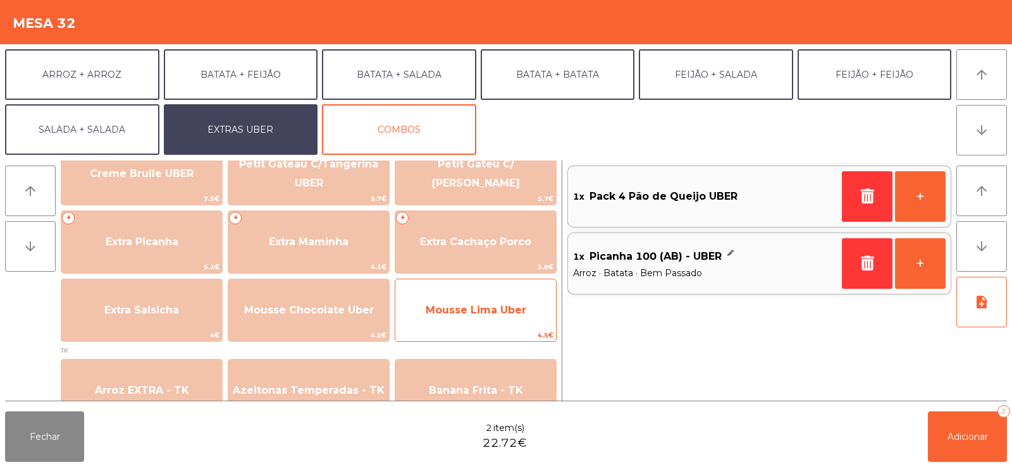
click at [522, 321] on span "Mousse Lima Uber" at bounding box center [475, 310] width 161 height 34
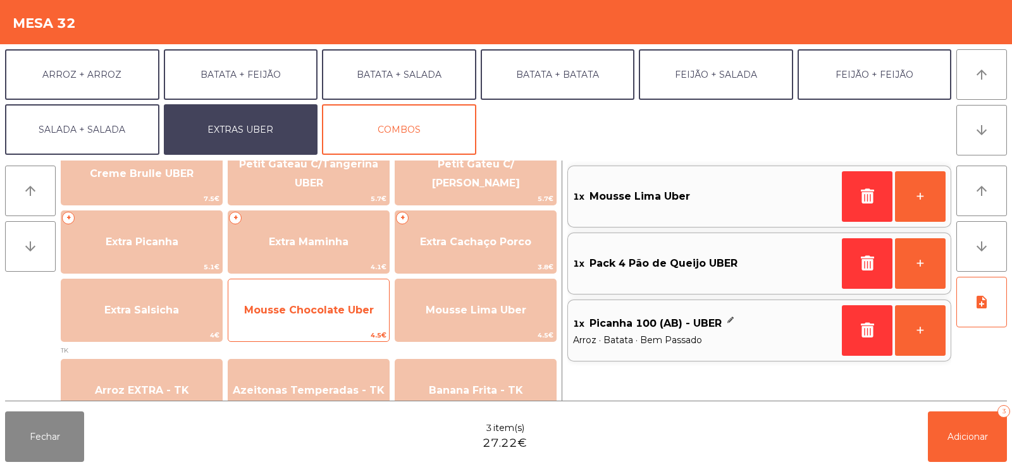
click at [294, 314] on span "Mousse Chocolate Uber" at bounding box center [309, 310] width 130 height 12
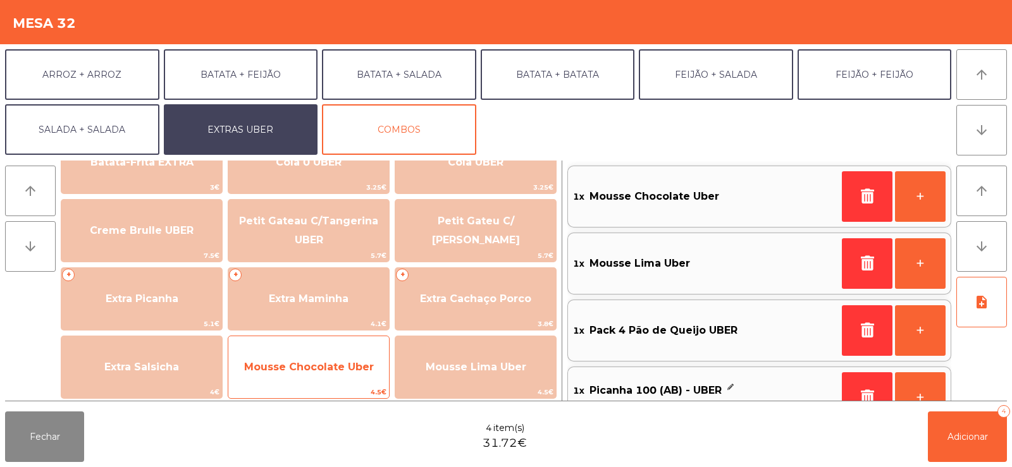
scroll to position [254, 0]
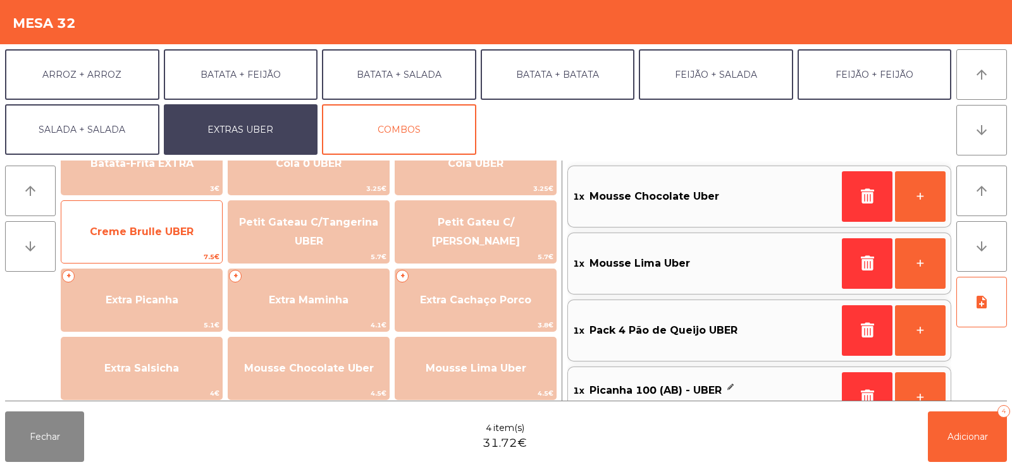
click at [166, 237] on span "Creme Brulle UBER" at bounding box center [142, 232] width 104 height 12
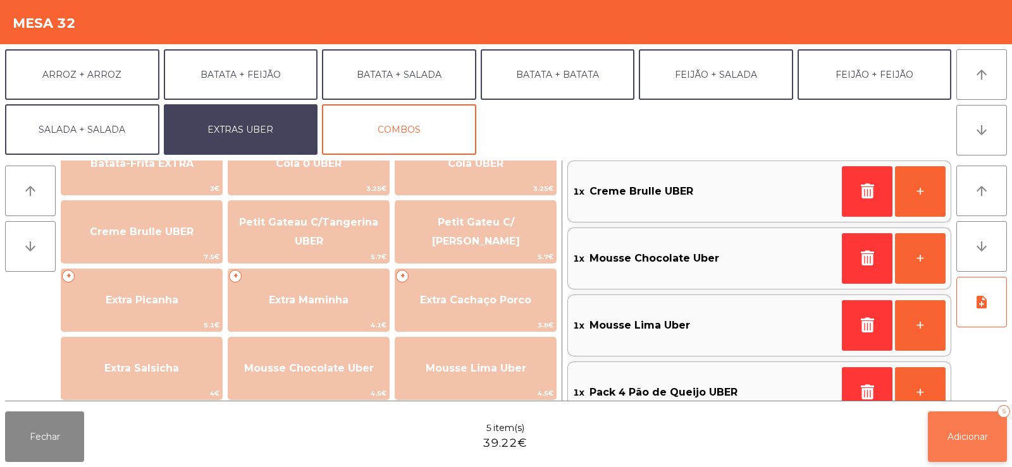
click at [962, 447] on button "Adicionar 5" at bounding box center [967, 437] width 79 height 51
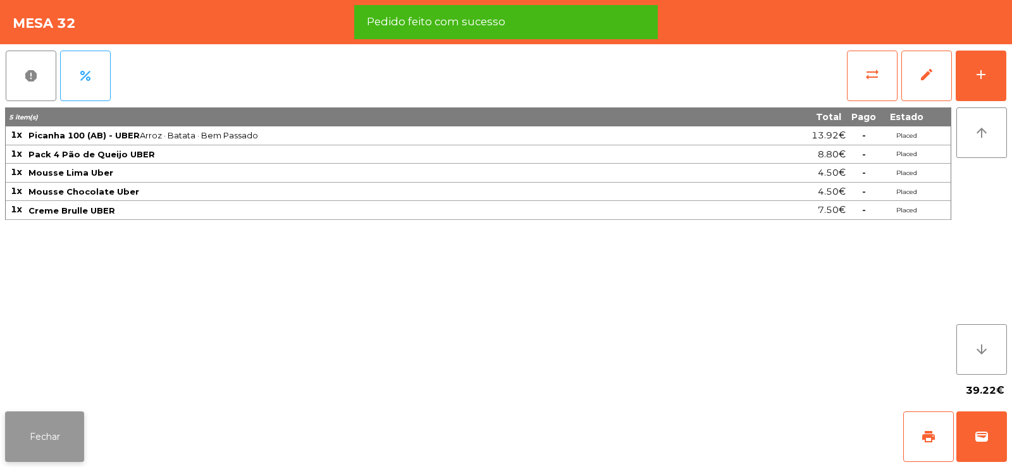
click at [67, 433] on button "Fechar" at bounding box center [44, 437] width 79 height 51
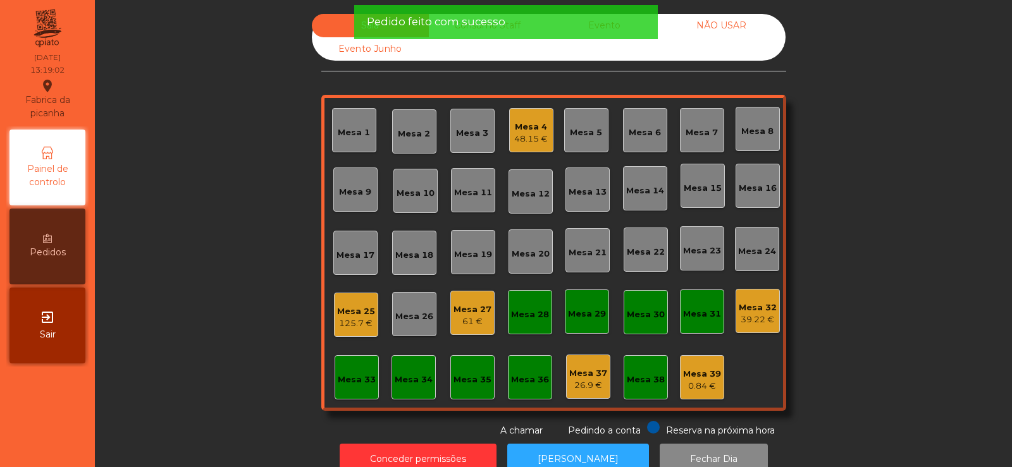
click at [539, 140] on div "48.15 €" at bounding box center [531, 139] width 34 height 13
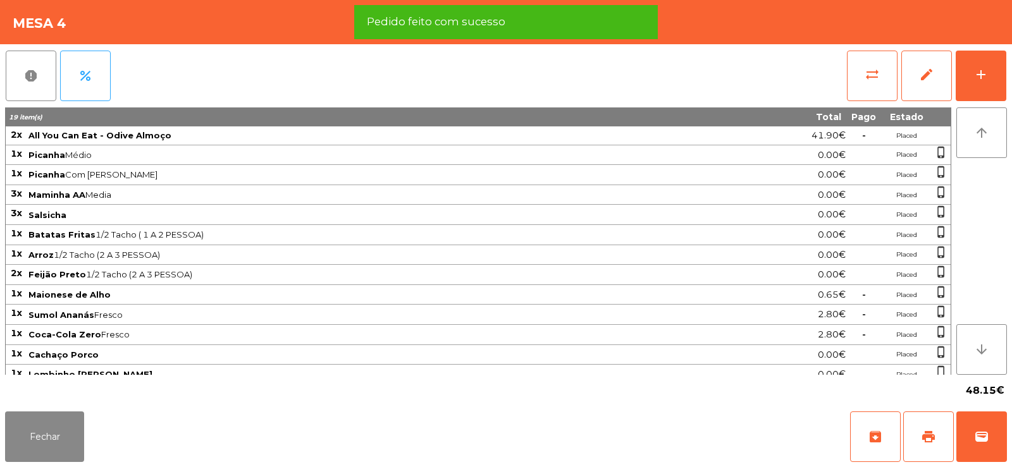
scroll to position [10, 0]
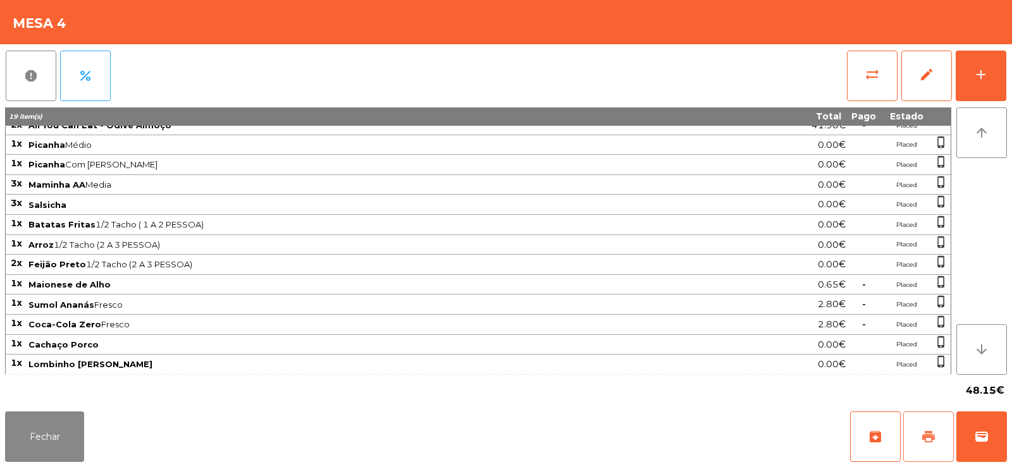
click at [940, 440] on button "print" at bounding box center [928, 437] width 51 height 51
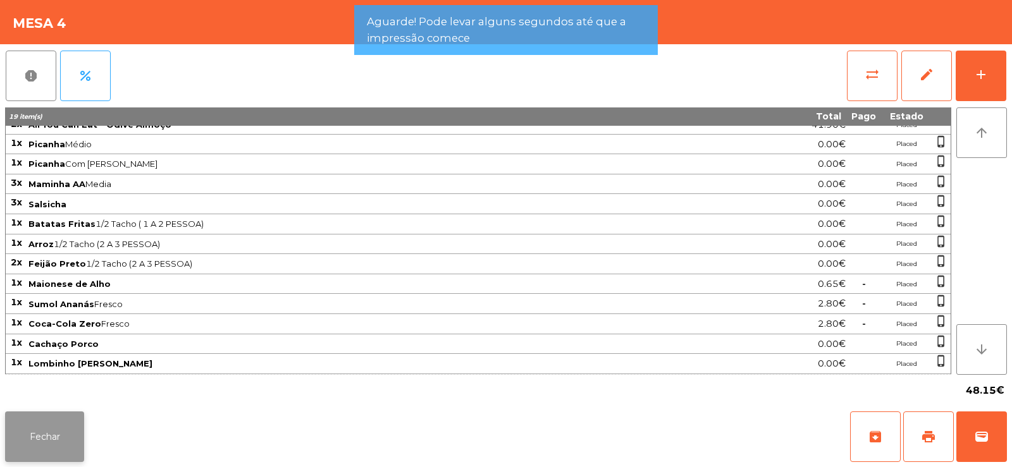
click at [43, 446] on button "Fechar" at bounding box center [44, 437] width 79 height 51
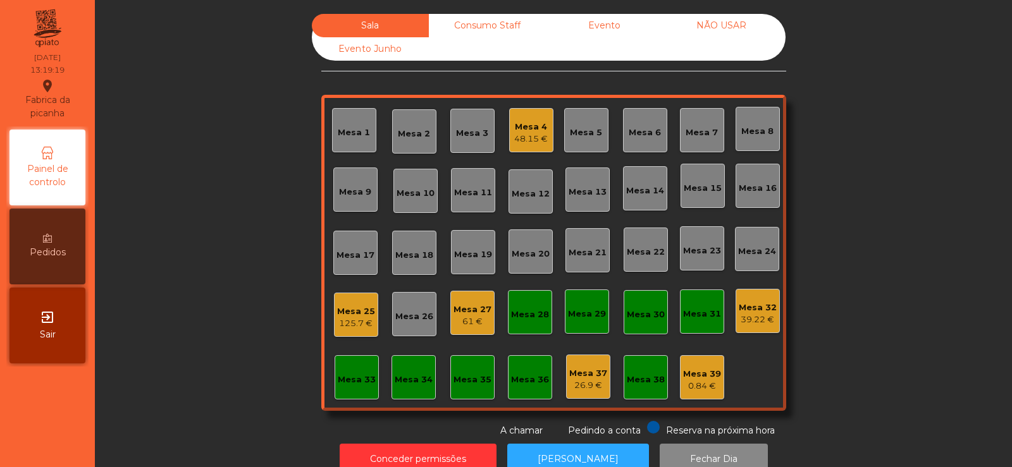
click at [524, 133] on div "48.15 €" at bounding box center [531, 139] width 34 height 13
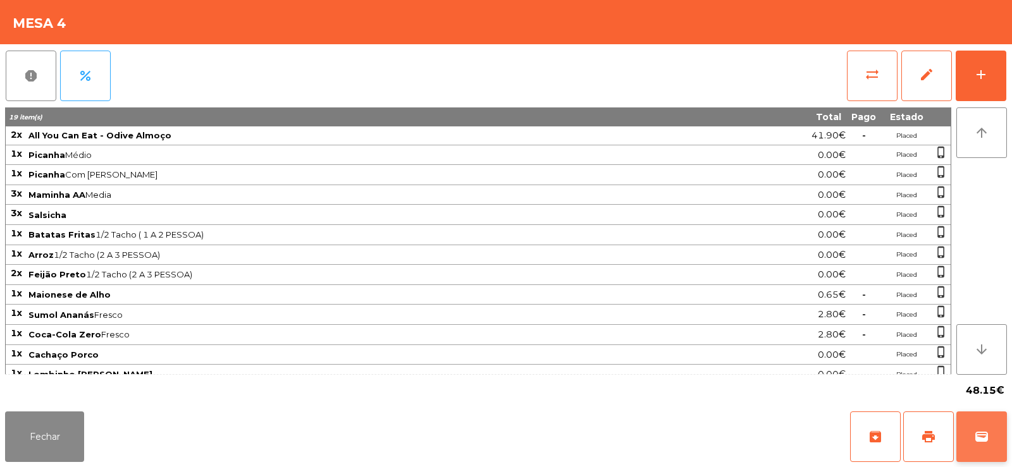
click at [977, 436] on span "wallet" at bounding box center [981, 436] width 15 height 15
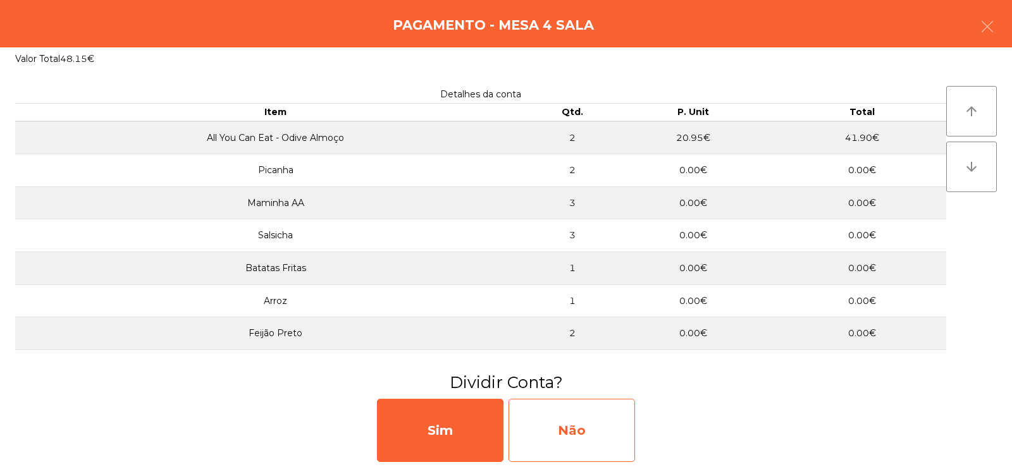
click at [621, 432] on div "Não" at bounding box center [572, 430] width 126 height 63
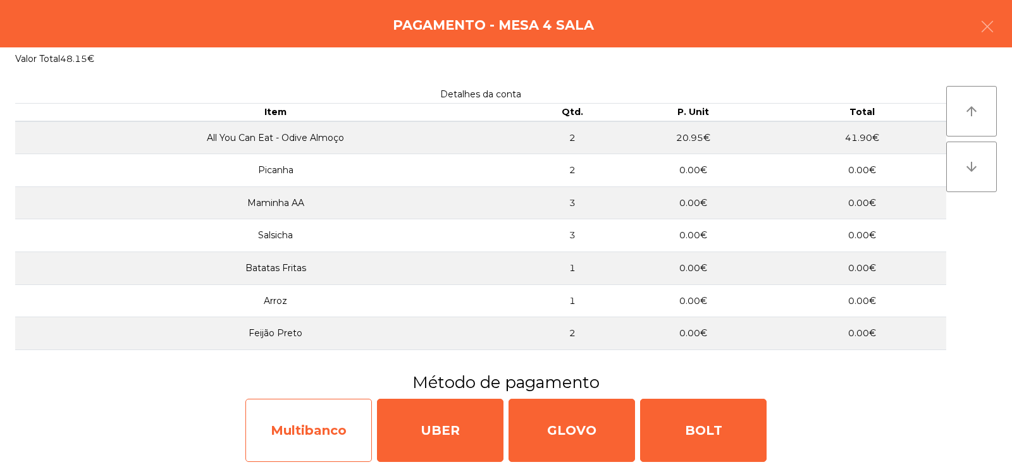
click at [320, 424] on div "Multibanco" at bounding box center [308, 430] width 126 height 63
select select "**"
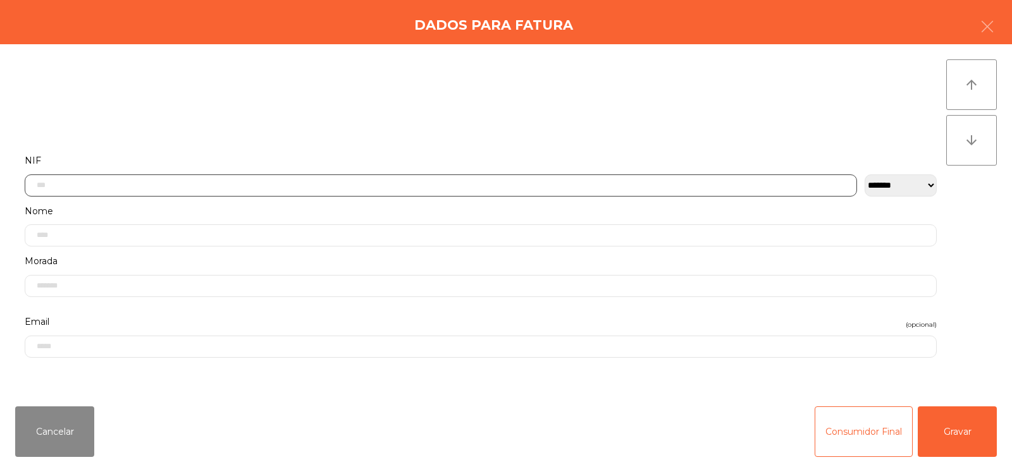
click at [503, 183] on input "text" at bounding box center [441, 186] width 832 height 22
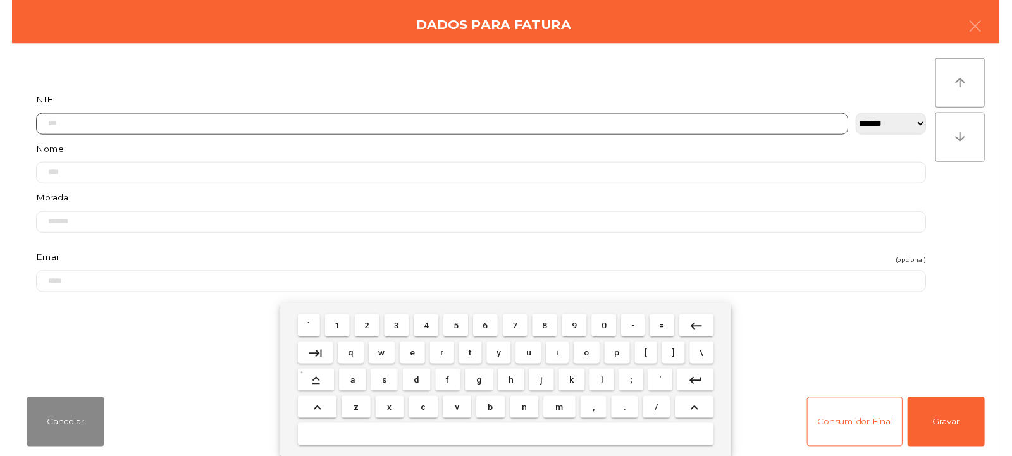
scroll to position [92, 0]
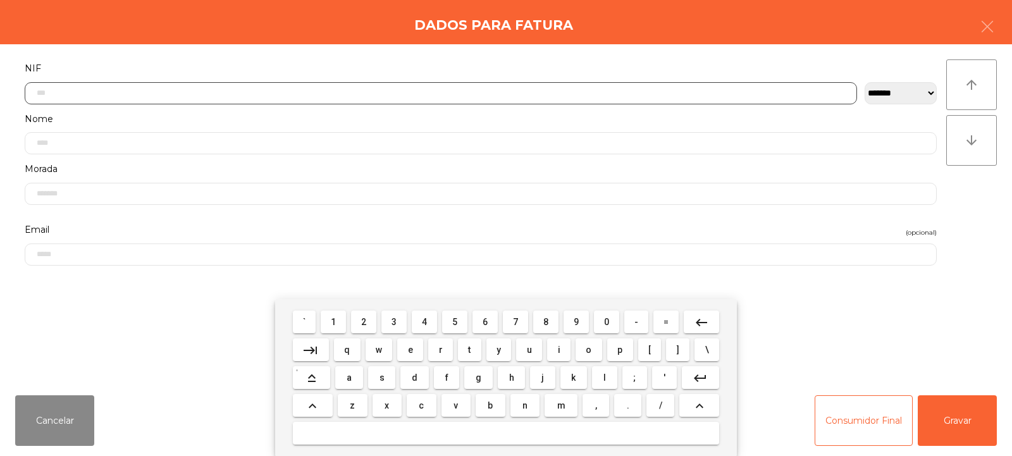
click at [440, 93] on input "text" at bounding box center [441, 93] width 832 height 22
type input "*********"
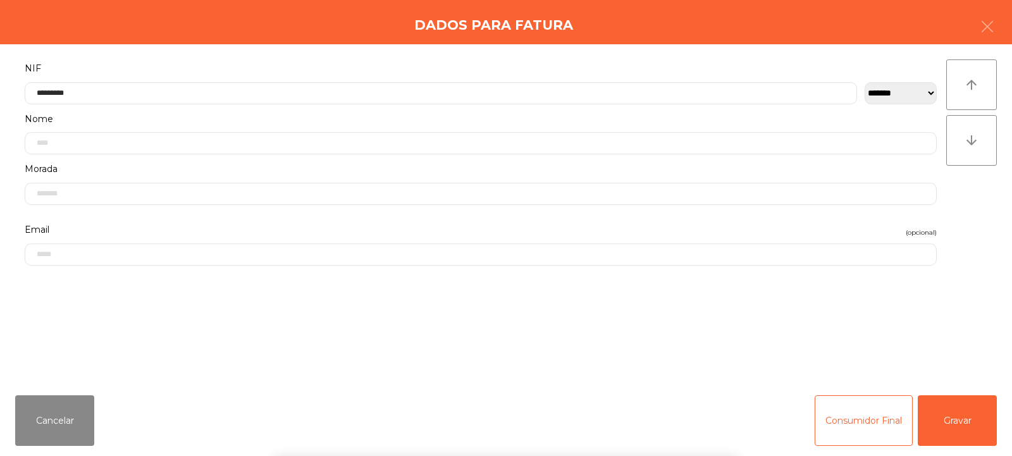
click at [959, 423] on div "` 1 2 3 4 5 6 7 8 9 0 - = keyboard_backspace keyboard_tab q w e r t y u i o p […" at bounding box center [506, 377] width 1012 height 157
click at [966, 431] on button "Gravar" at bounding box center [957, 420] width 79 height 51
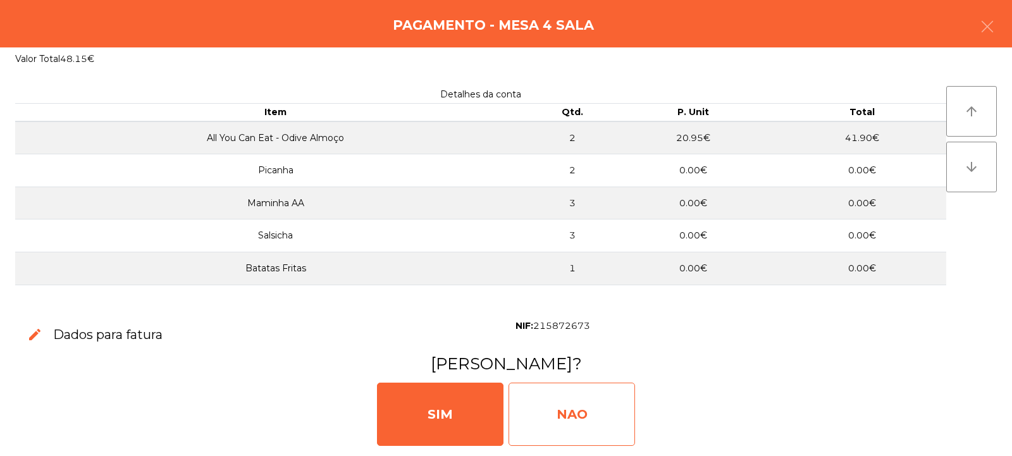
click at [575, 419] on div "NAO" at bounding box center [572, 414] width 126 height 63
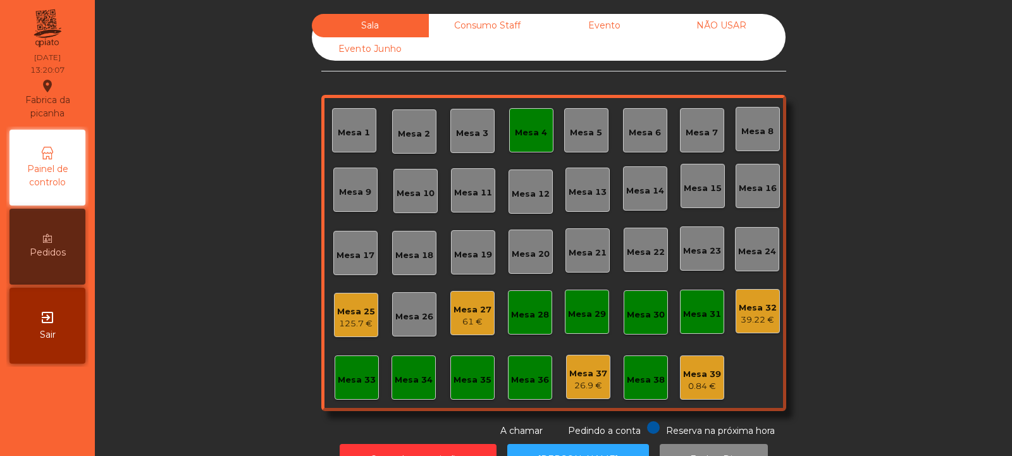
click at [529, 140] on div "Mesa 4" at bounding box center [531, 130] width 44 height 44
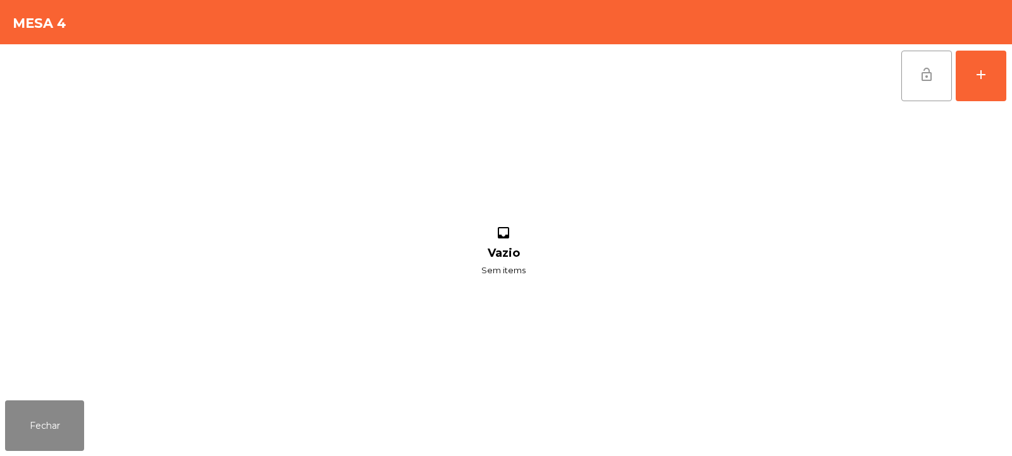
click at [930, 73] on span "lock_open" at bounding box center [926, 74] width 15 height 15
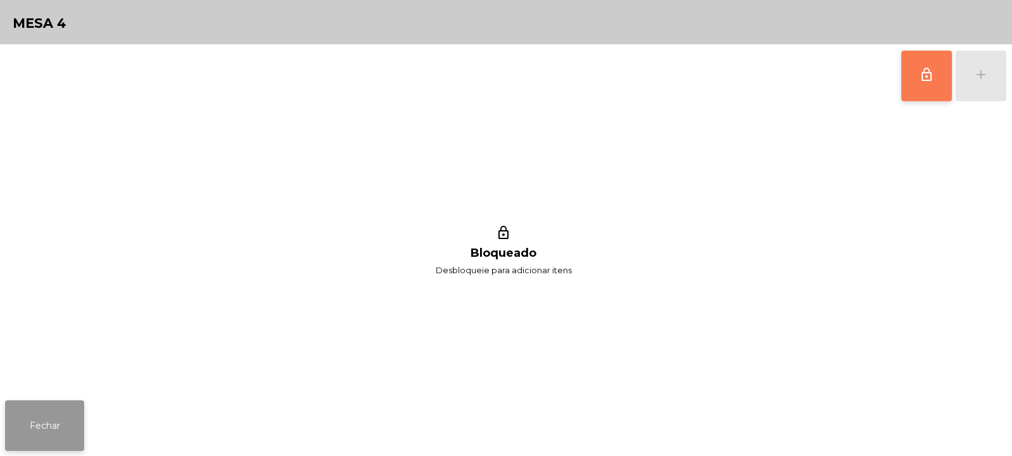
click at [57, 425] on button "Fechar" at bounding box center [44, 425] width 79 height 51
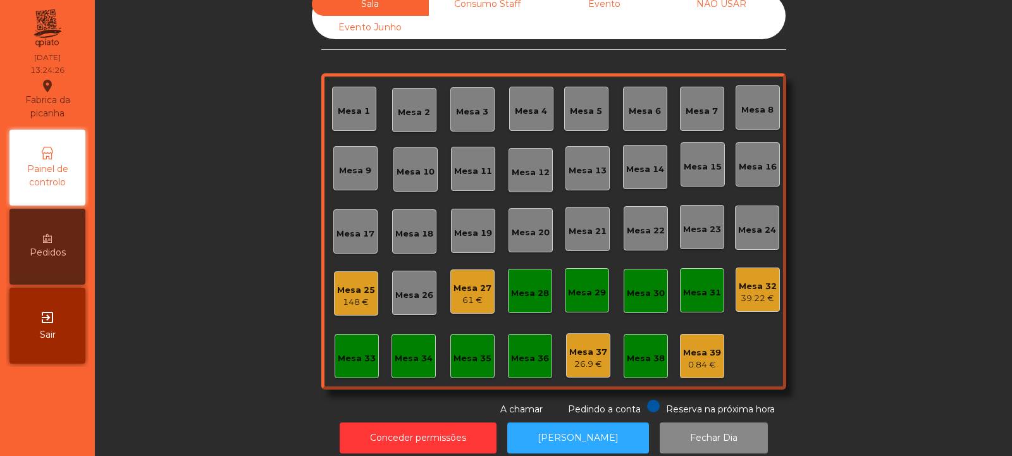
scroll to position [0, 0]
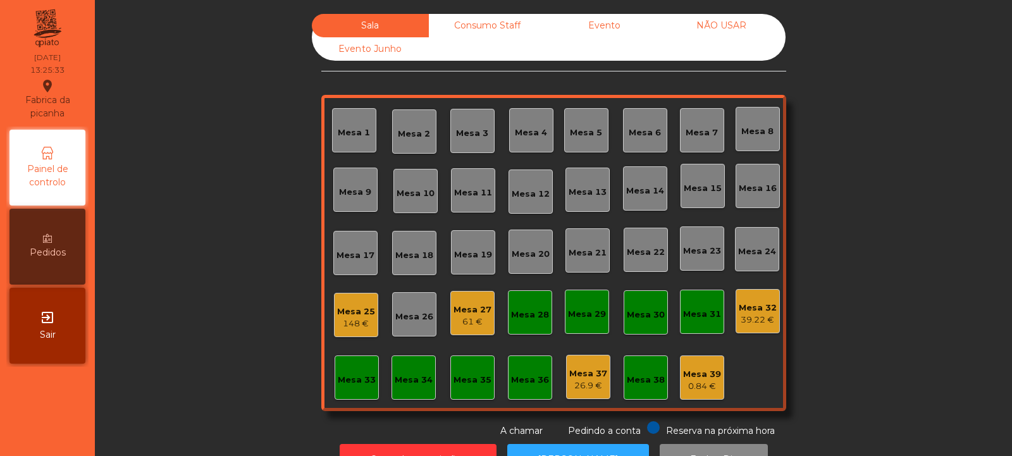
click at [758, 319] on div "39.22 €" at bounding box center [758, 320] width 38 height 13
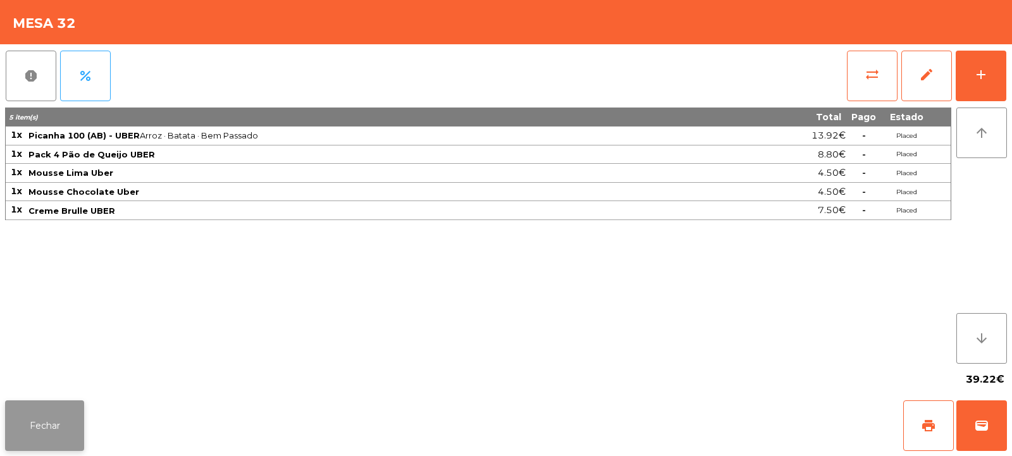
click at [71, 414] on button "Fechar" at bounding box center [44, 425] width 79 height 51
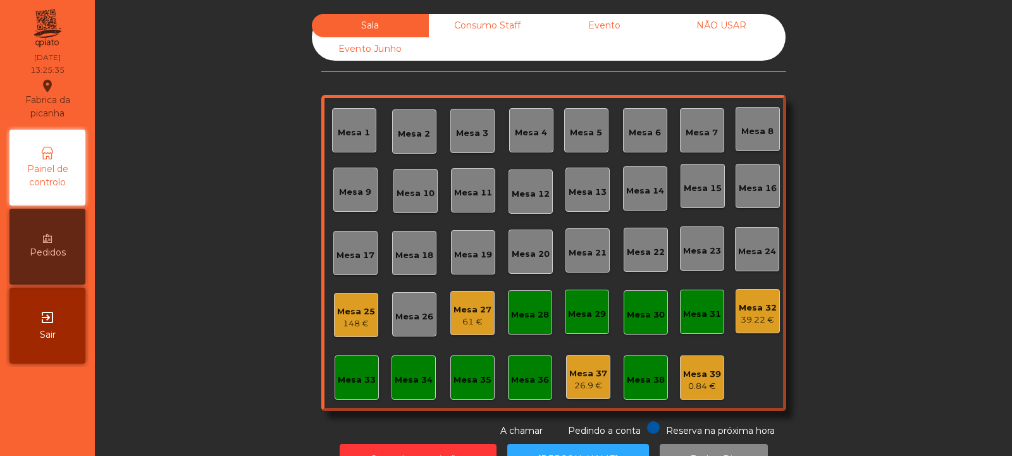
click at [753, 323] on div "39.22 €" at bounding box center [758, 320] width 38 height 13
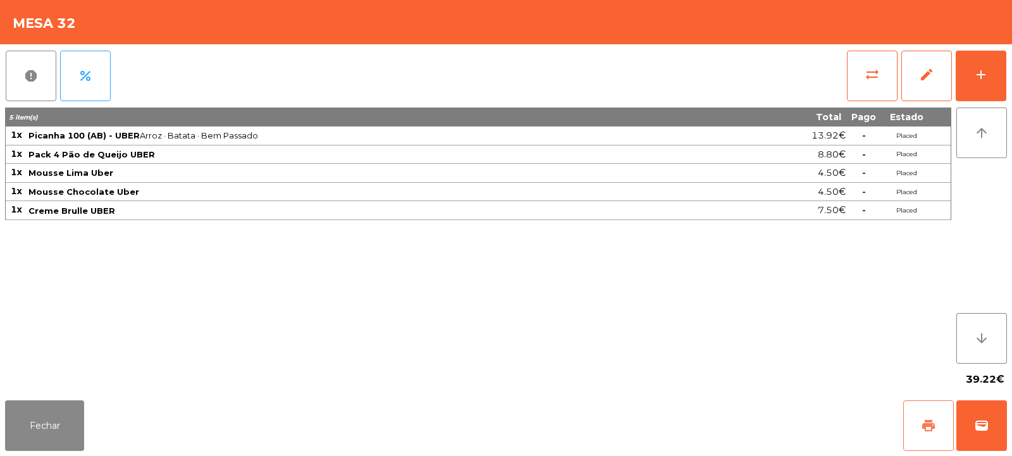
click at [925, 416] on button "print" at bounding box center [928, 425] width 51 height 51
click at [1003, 405] on button "wallet" at bounding box center [981, 425] width 51 height 51
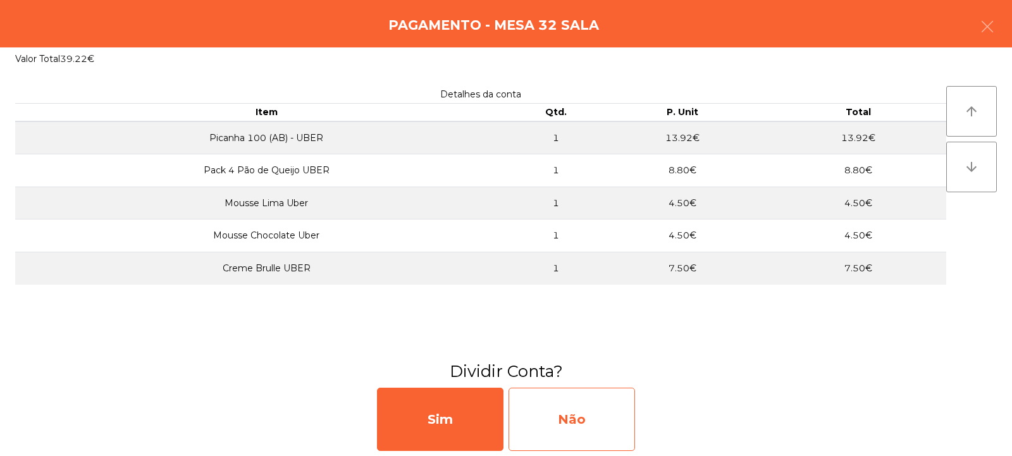
click at [565, 424] on div "Não" at bounding box center [572, 419] width 126 height 63
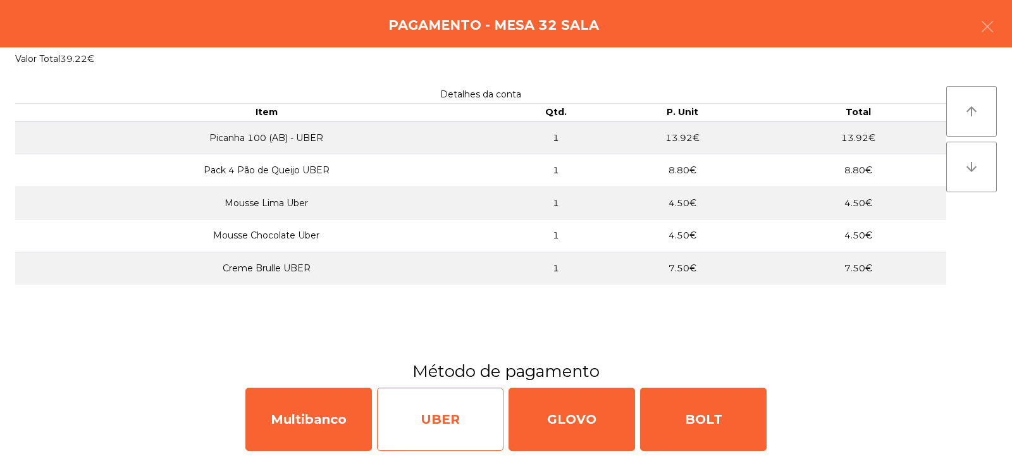
click at [424, 418] on div "UBER" at bounding box center [440, 419] width 126 height 63
select select "**"
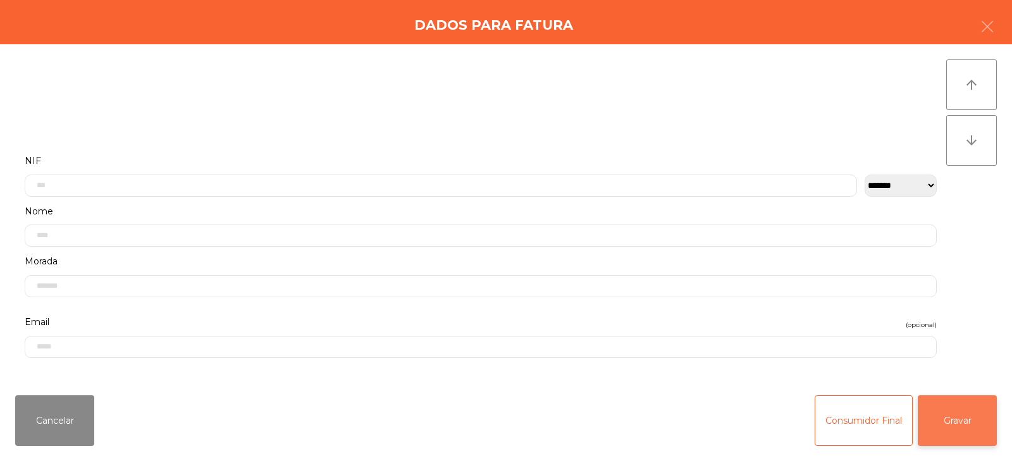
click at [942, 417] on button "Gravar" at bounding box center [957, 420] width 79 height 51
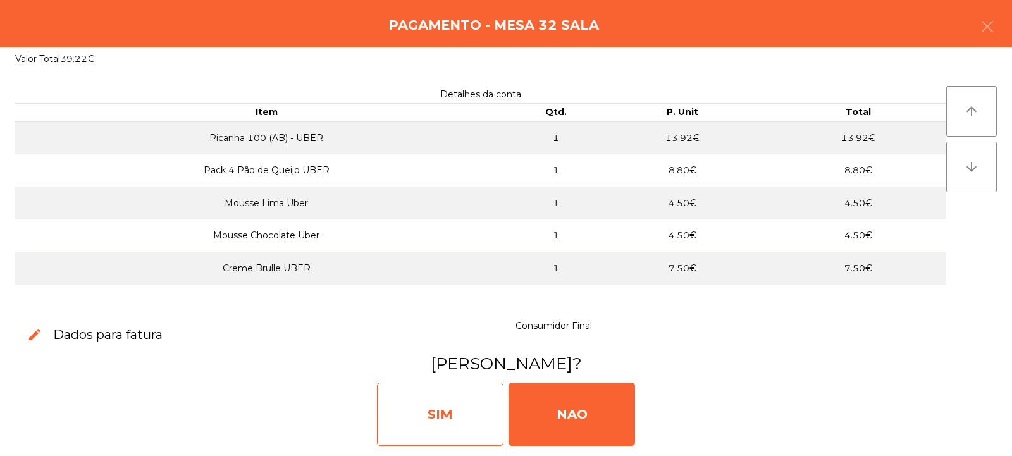
click at [442, 416] on div "SIM" at bounding box center [440, 414] width 126 height 63
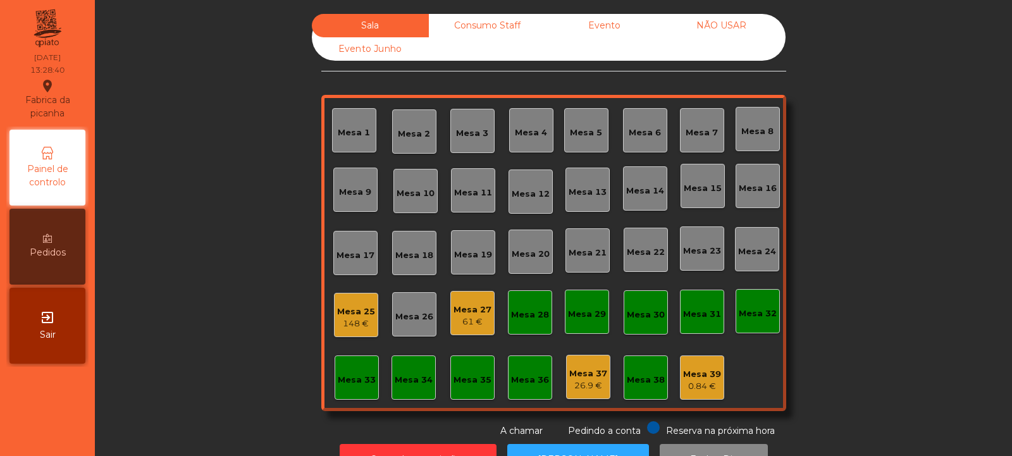
click at [640, 133] on div "Mesa 6" at bounding box center [645, 132] width 32 height 13
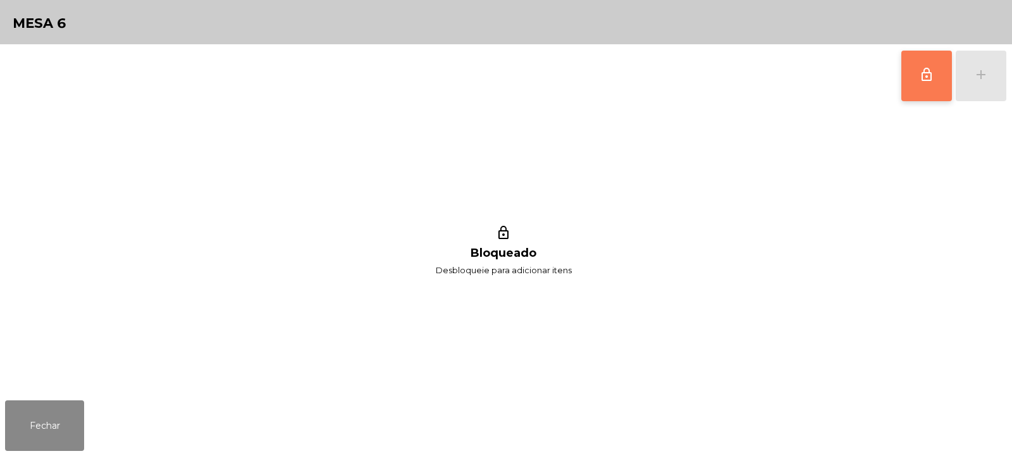
click at [929, 68] on span "lock_outline" at bounding box center [926, 74] width 15 height 15
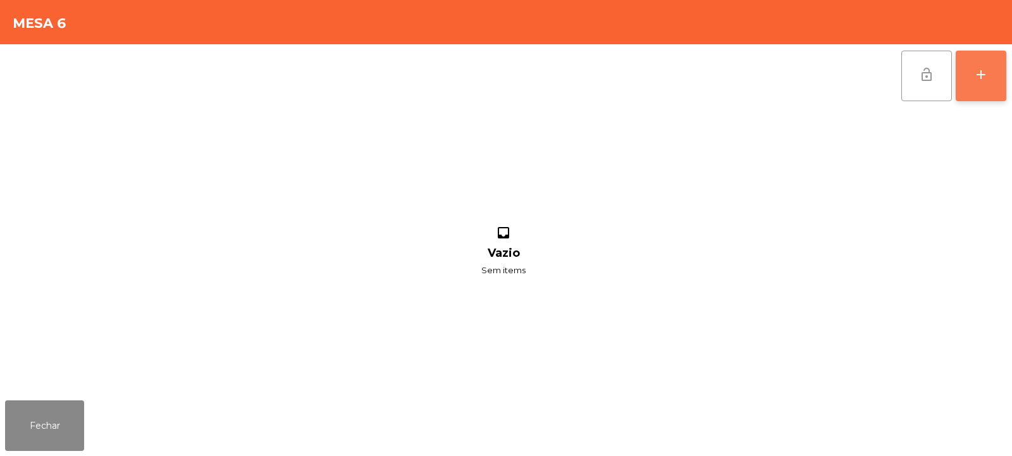
click at [993, 82] on button "add" at bounding box center [981, 76] width 51 height 51
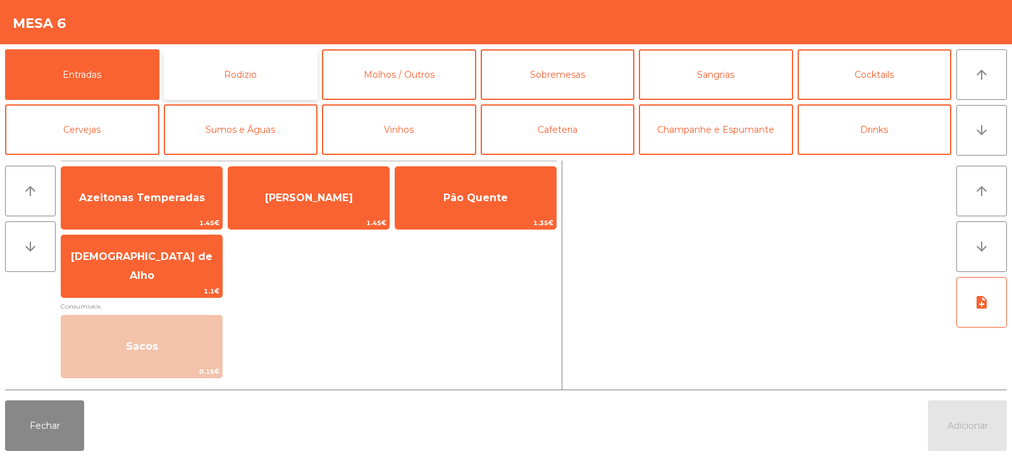
click at [242, 81] on button "Rodizio" at bounding box center [241, 74] width 154 height 51
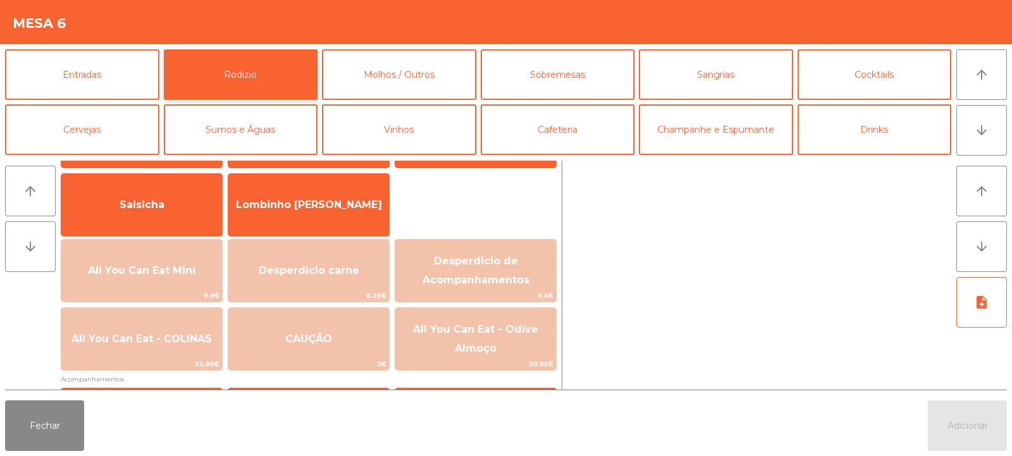
scroll to position [88, 0]
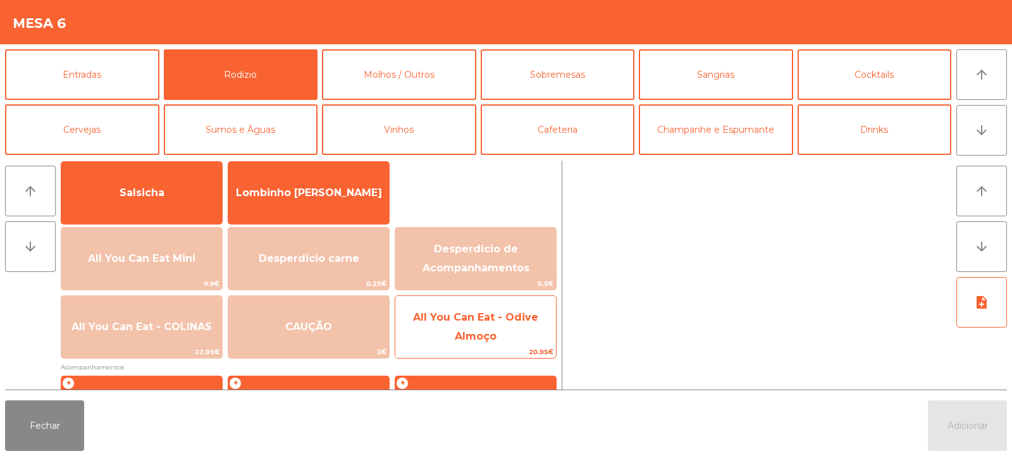
click at [481, 336] on span "All You Can Eat - Odive Almoço" at bounding box center [475, 326] width 125 height 31
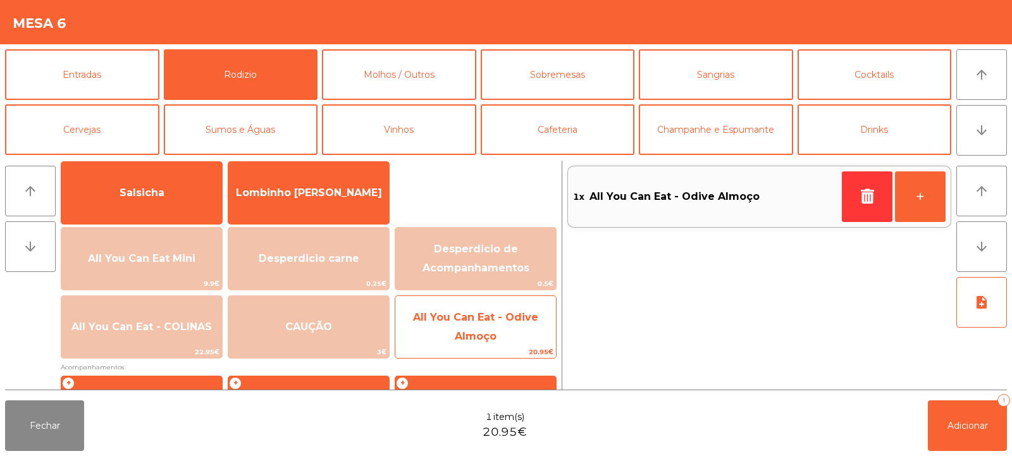
click at [486, 332] on span "All You Can Eat - Odive Almoço" at bounding box center [475, 326] width 125 height 31
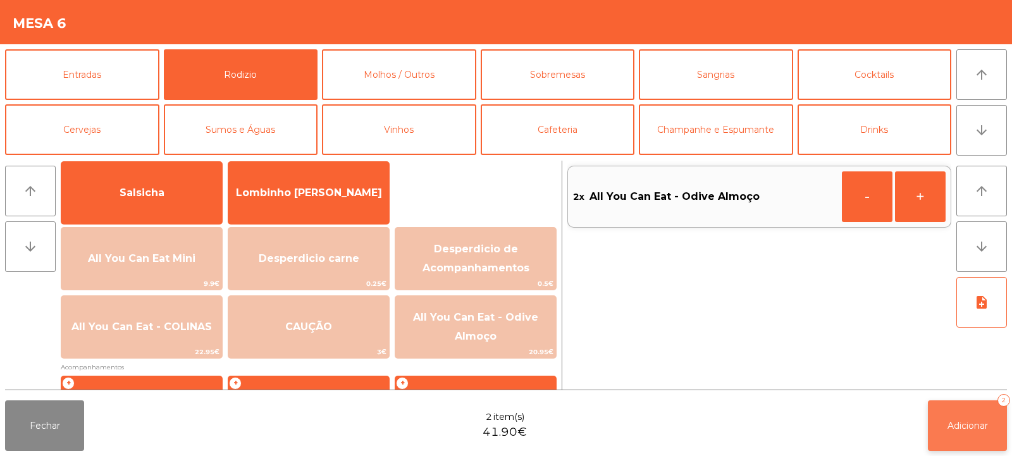
click at [958, 445] on button "Adicionar 2" at bounding box center [967, 425] width 79 height 51
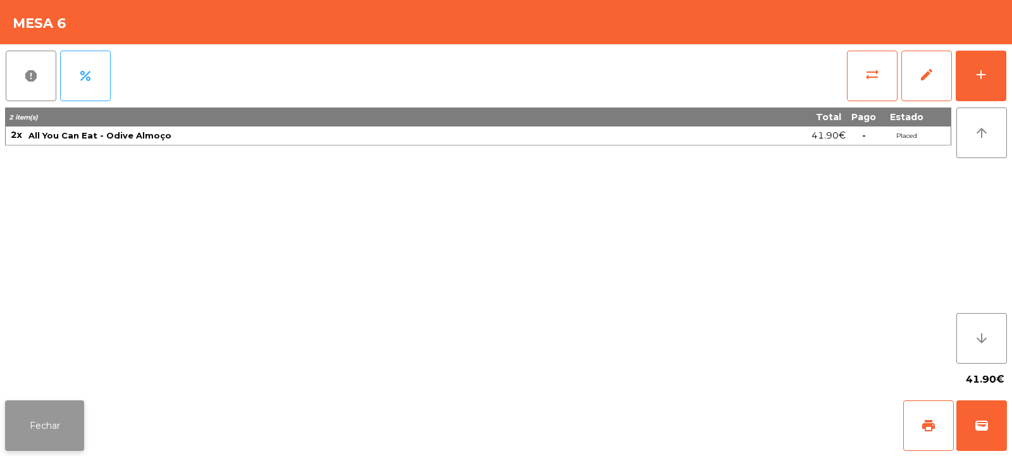
click at [32, 412] on button "Fechar" at bounding box center [44, 425] width 79 height 51
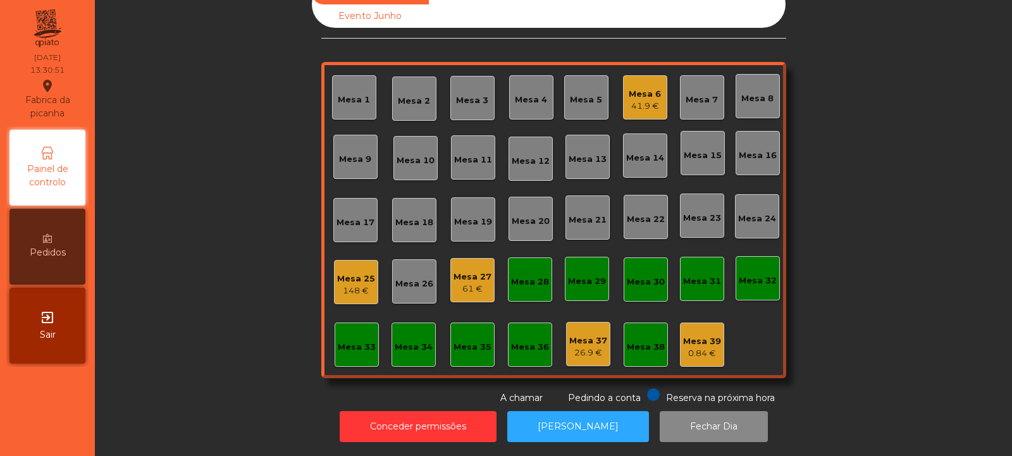
scroll to position [0, 0]
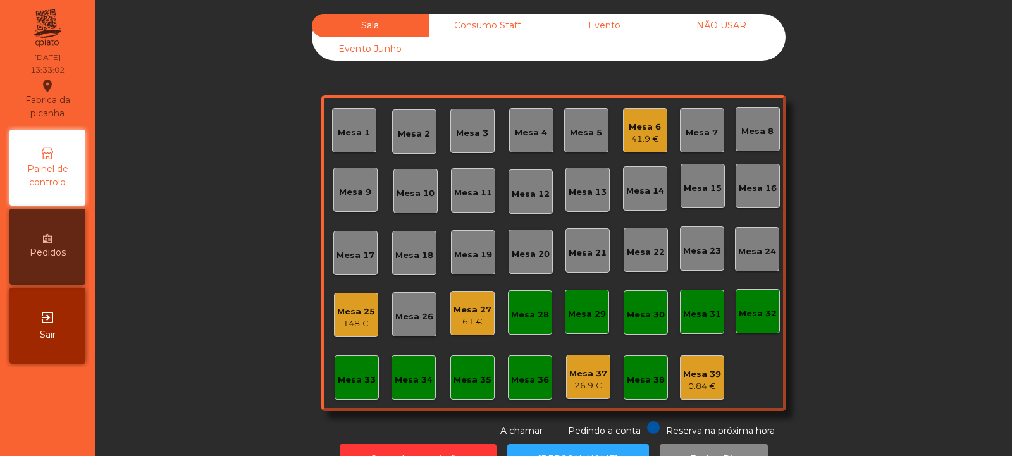
click at [407, 256] on div "Mesa 18" at bounding box center [414, 255] width 38 height 13
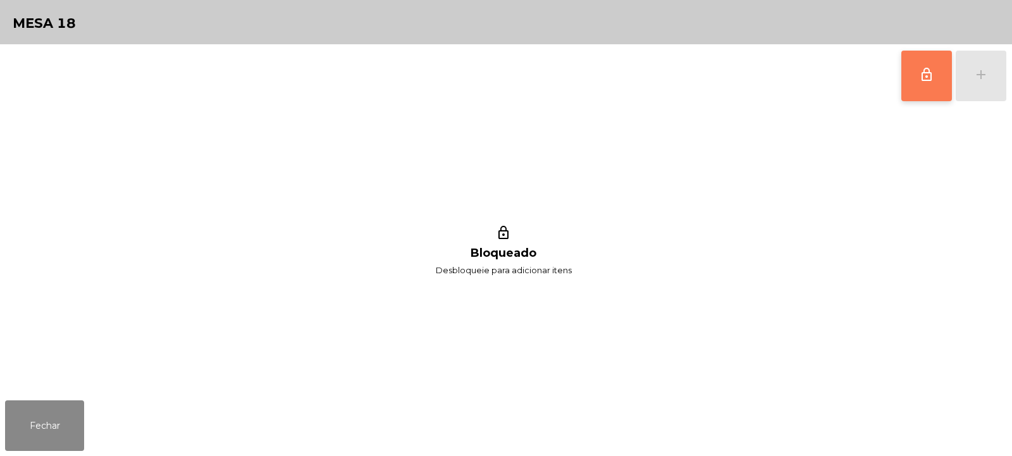
click at [928, 83] on button "lock_outline" at bounding box center [926, 76] width 51 height 51
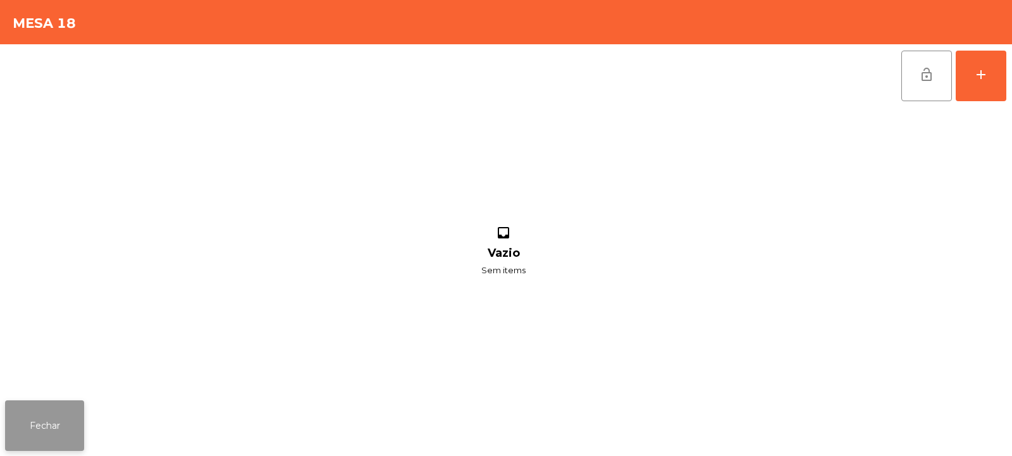
click at [65, 409] on button "Fechar" at bounding box center [44, 425] width 79 height 51
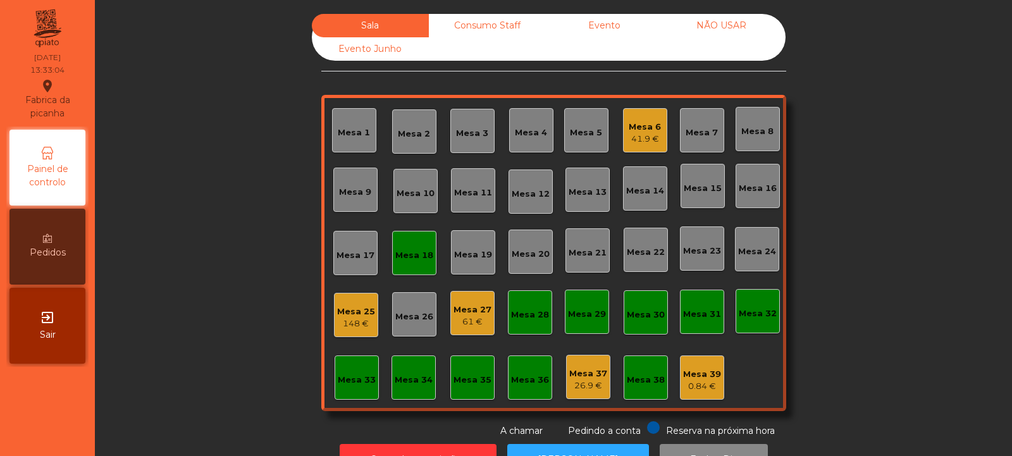
click at [641, 128] on div "Mesa 6" at bounding box center [645, 127] width 32 height 13
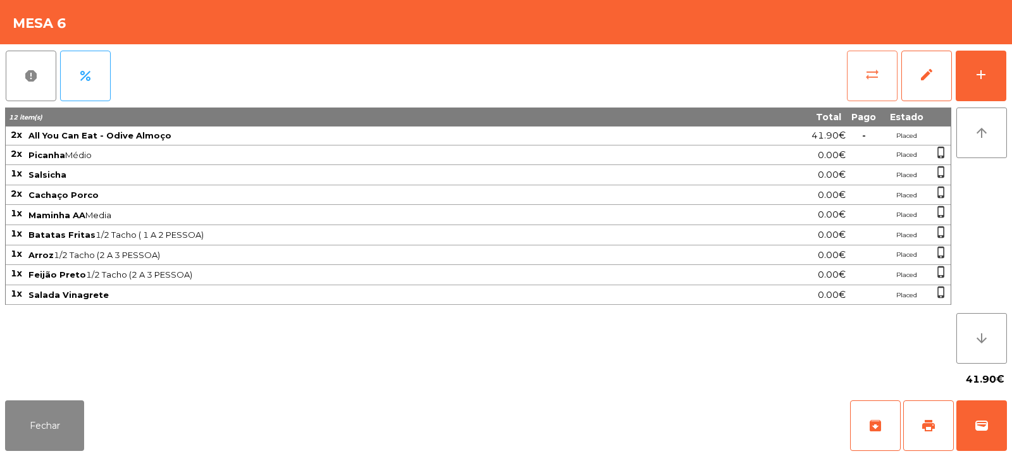
click at [881, 74] on button "sync_alt" at bounding box center [872, 76] width 51 height 51
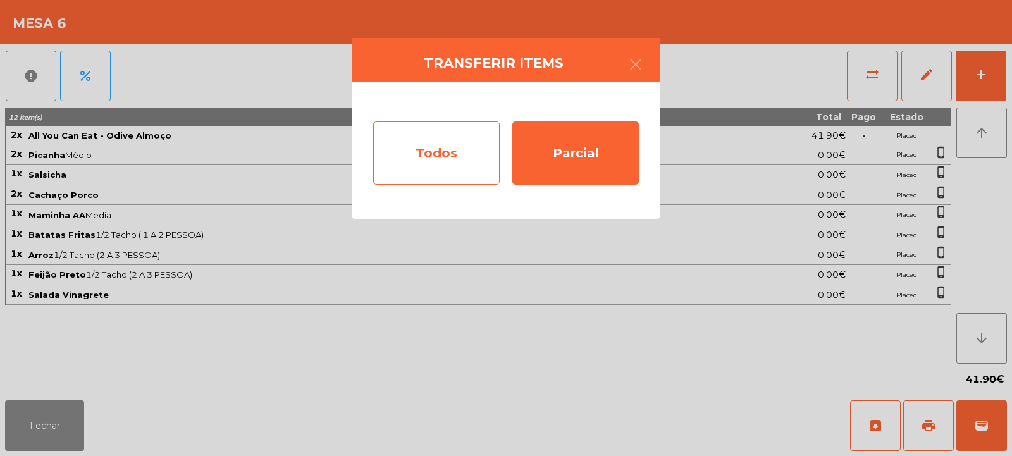
click at [443, 145] on div "Todos" at bounding box center [436, 152] width 126 height 63
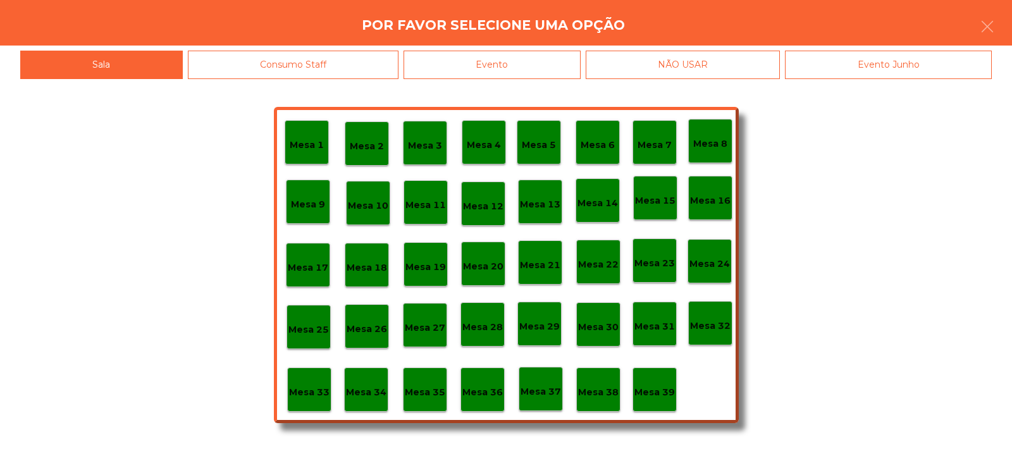
click at [368, 268] on p "Mesa 18" at bounding box center [367, 268] width 40 height 15
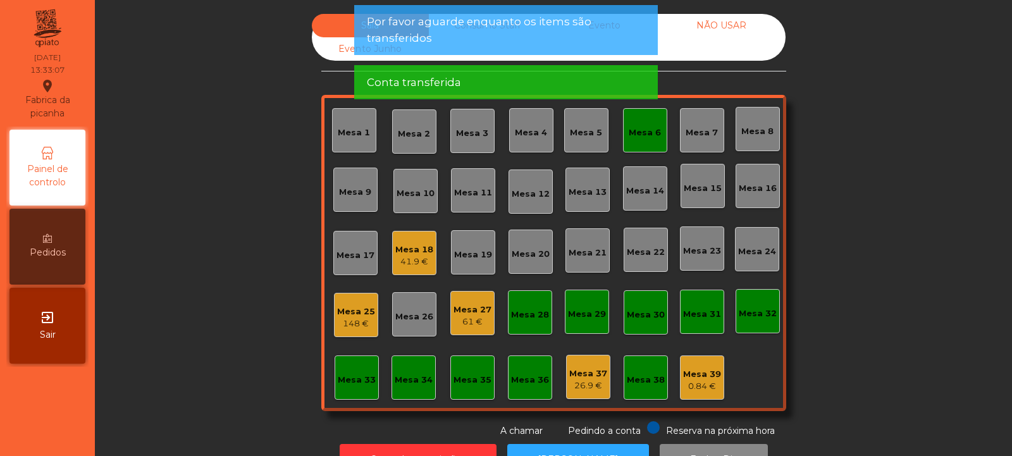
click at [651, 132] on div "Mesa 6" at bounding box center [645, 132] width 32 height 13
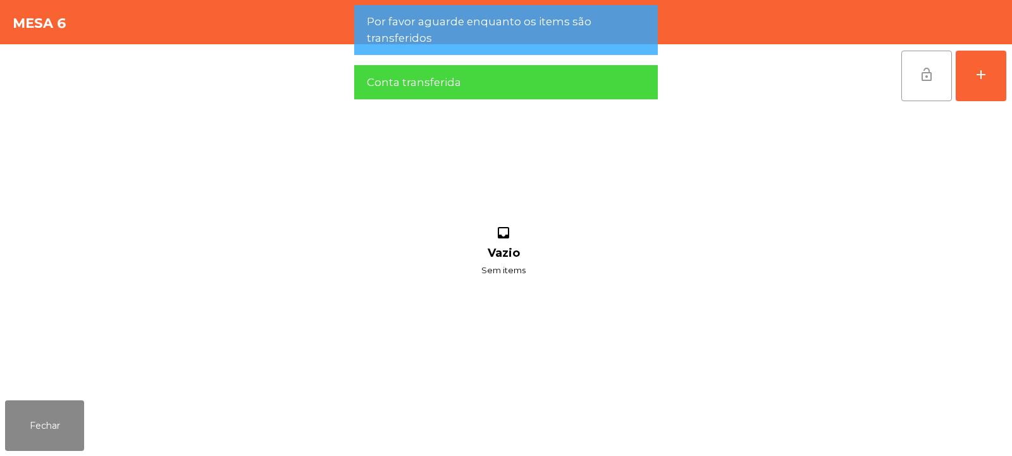
click at [930, 76] on span "lock_open" at bounding box center [926, 74] width 15 height 15
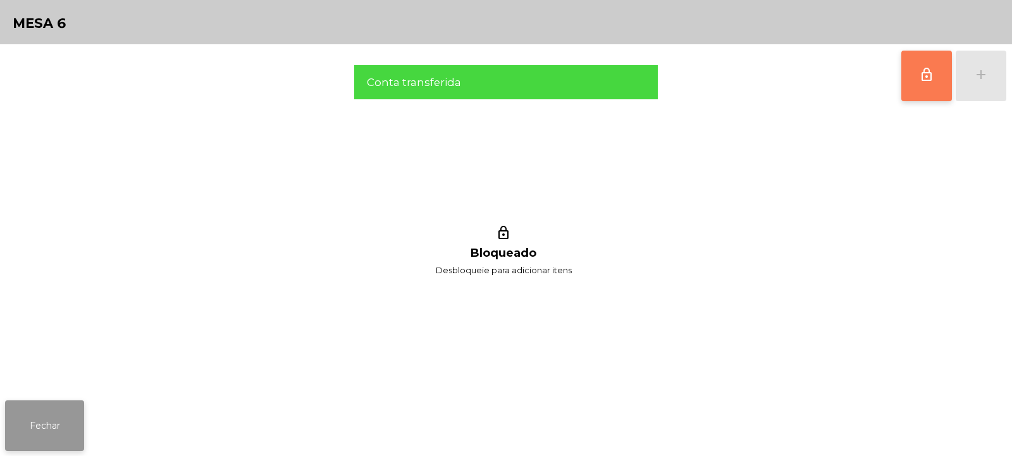
click at [70, 407] on button "Fechar" at bounding box center [44, 425] width 79 height 51
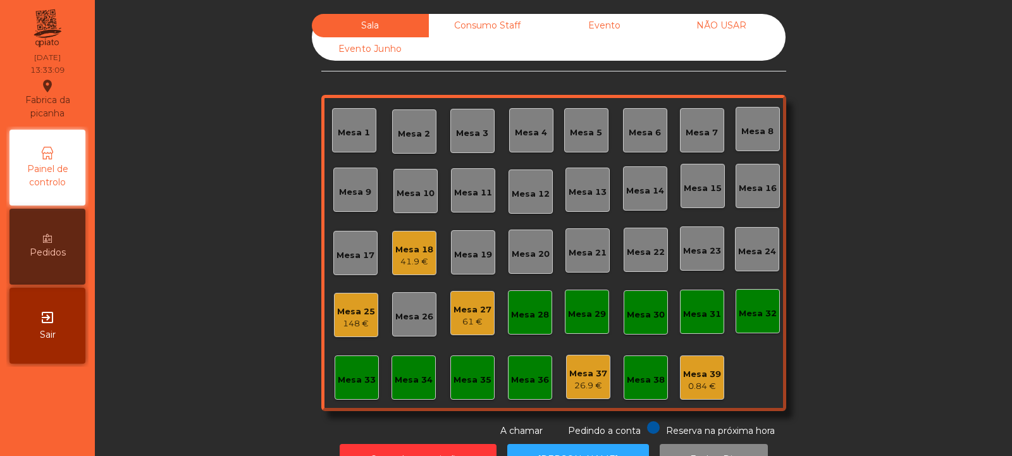
click at [430, 256] on div "Mesa 18 41.9 €" at bounding box center [414, 253] width 44 height 44
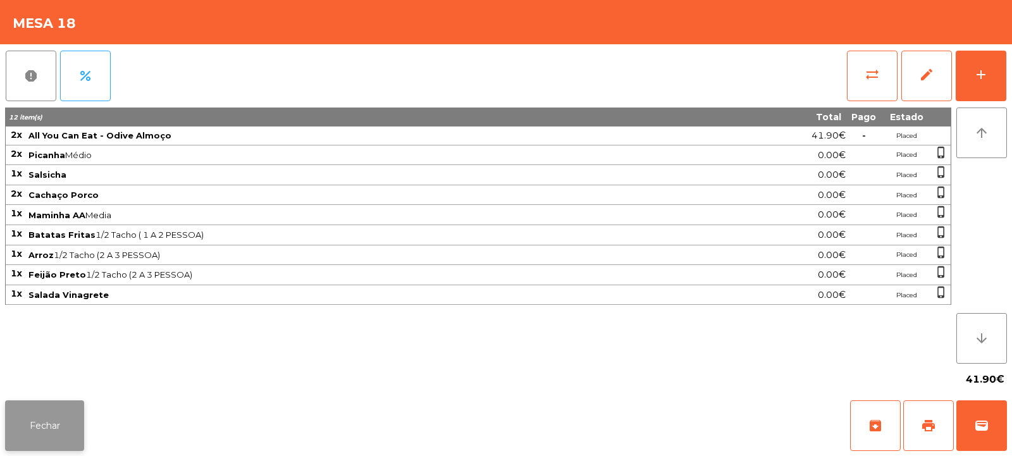
click at [51, 419] on button "Fechar" at bounding box center [44, 425] width 79 height 51
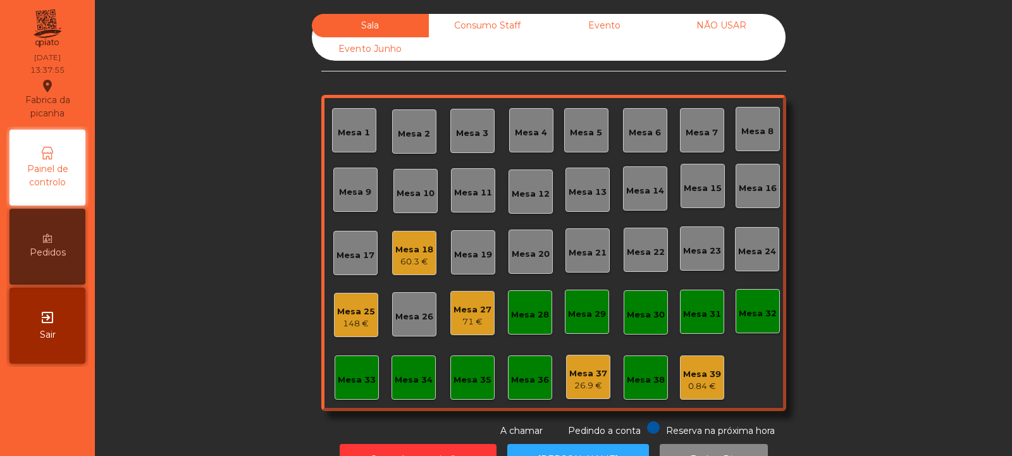
click at [756, 311] on div "Mesa 32" at bounding box center [758, 313] width 38 height 13
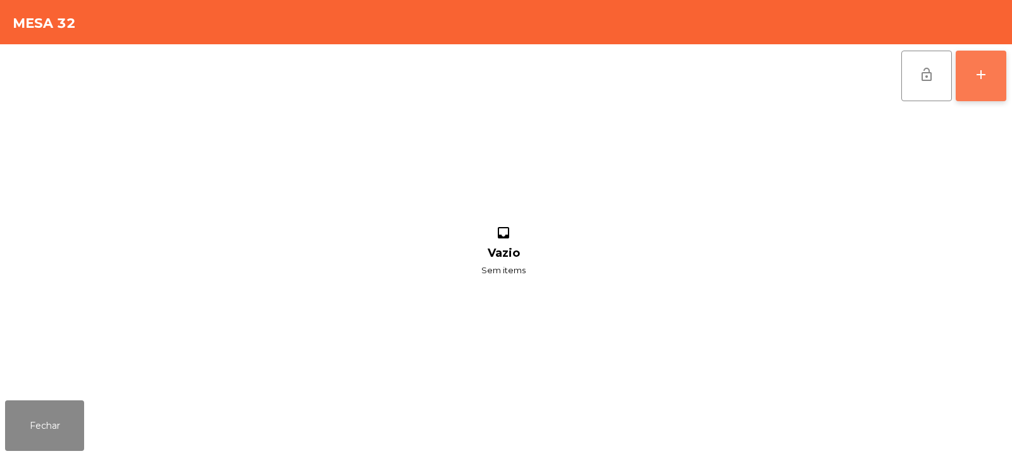
click at [974, 83] on button "add" at bounding box center [981, 76] width 51 height 51
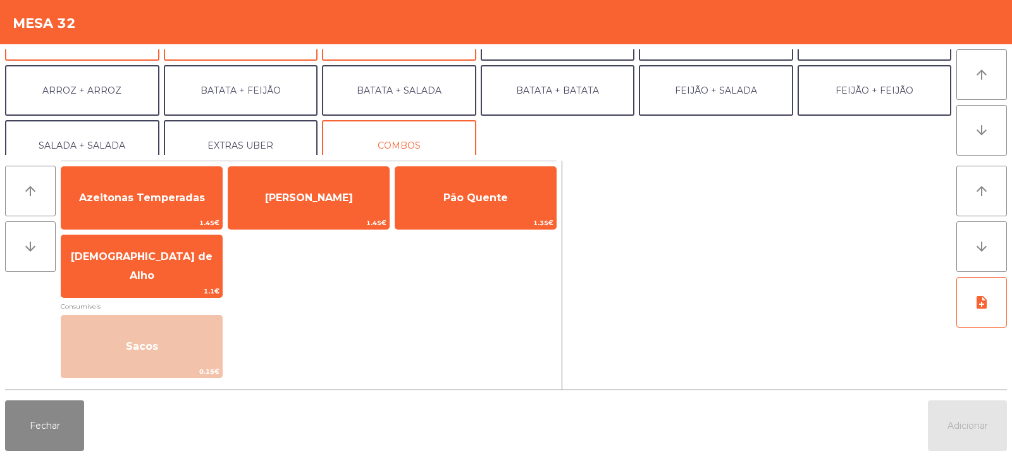
scroll to position [163, 0]
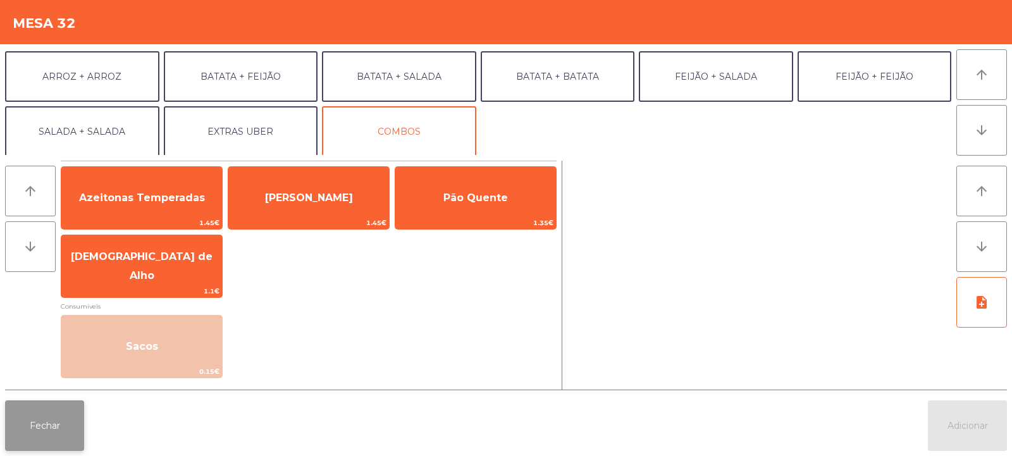
click at [66, 441] on button "Fechar" at bounding box center [44, 425] width 79 height 51
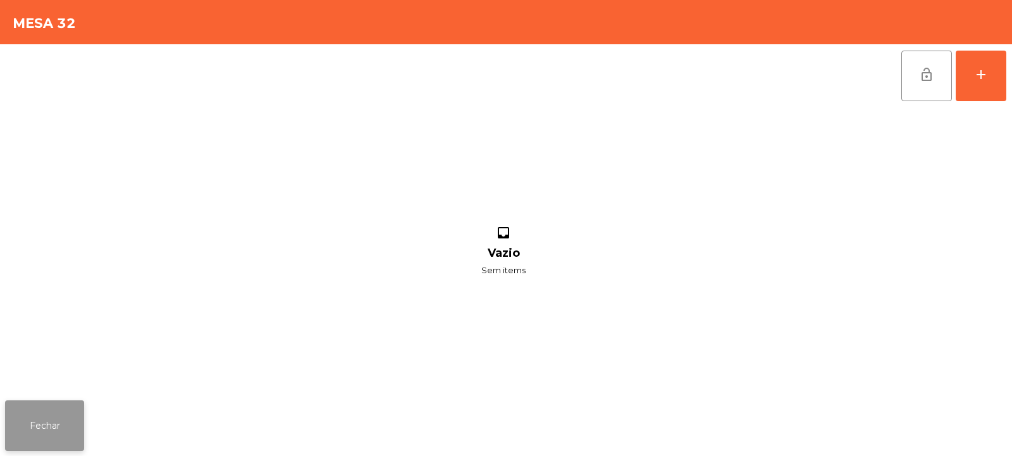
click at [36, 426] on button "Fechar" at bounding box center [44, 425] width 79 height 51
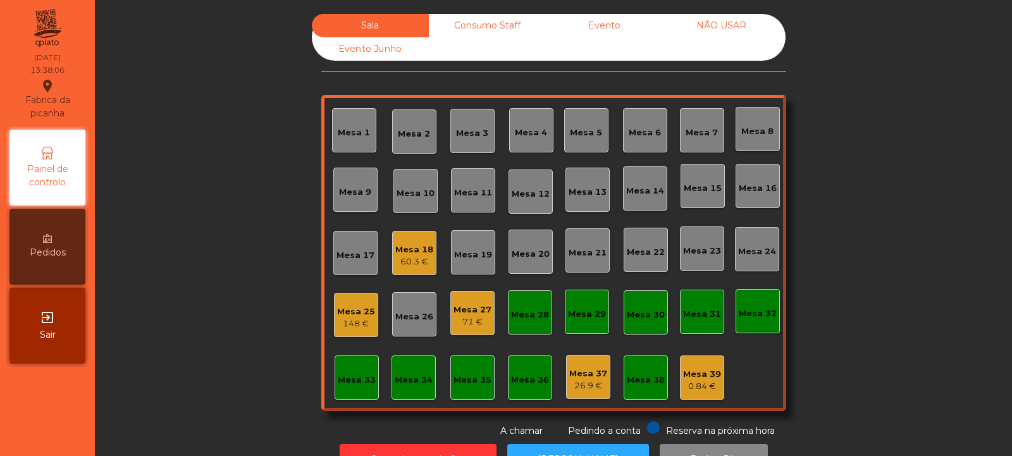
click at [762, 316] on div "Mesa 32" at bounding box center [758, 313] width 38 height 13
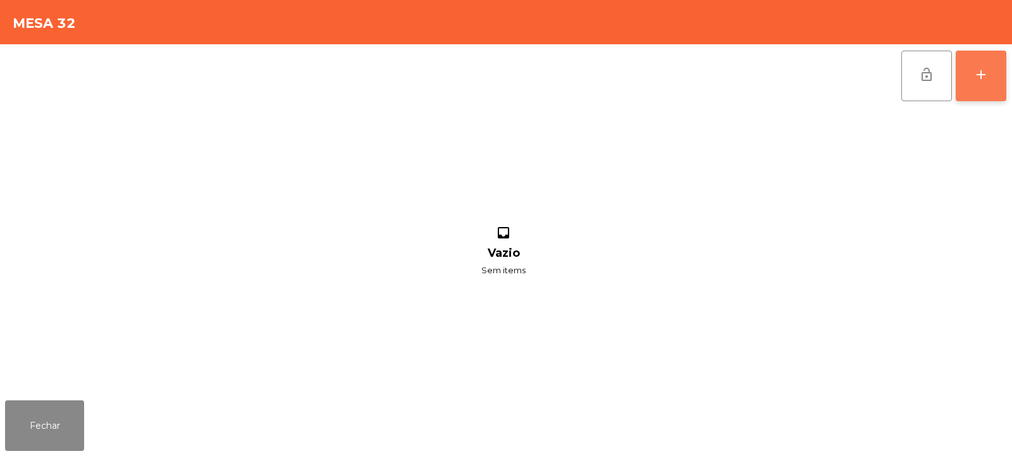
click at [975, 81] on div "add" at bounding box center [980, 74] width 15 height 15
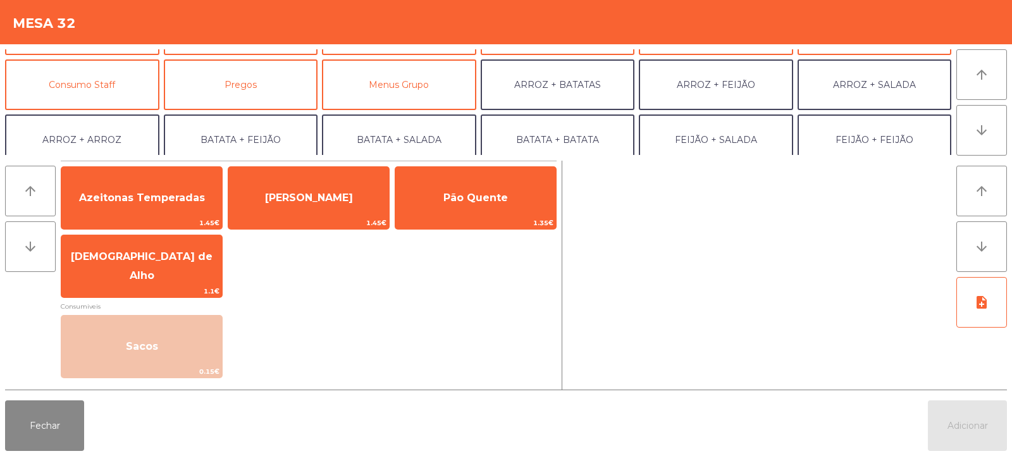
scroll to position [101, 0]
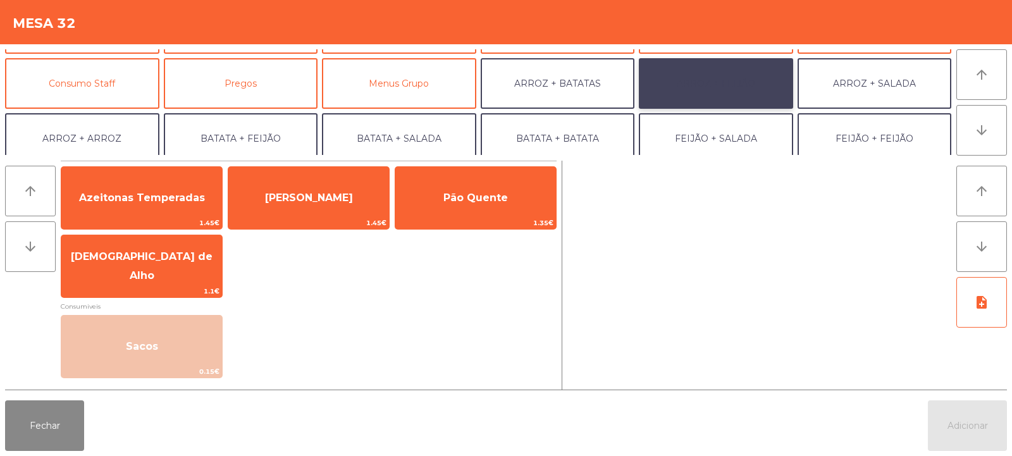
click at [690, 88] on button "ARROZ + FEIJÃO" at bounding box center [716, 83] width 154 height 51
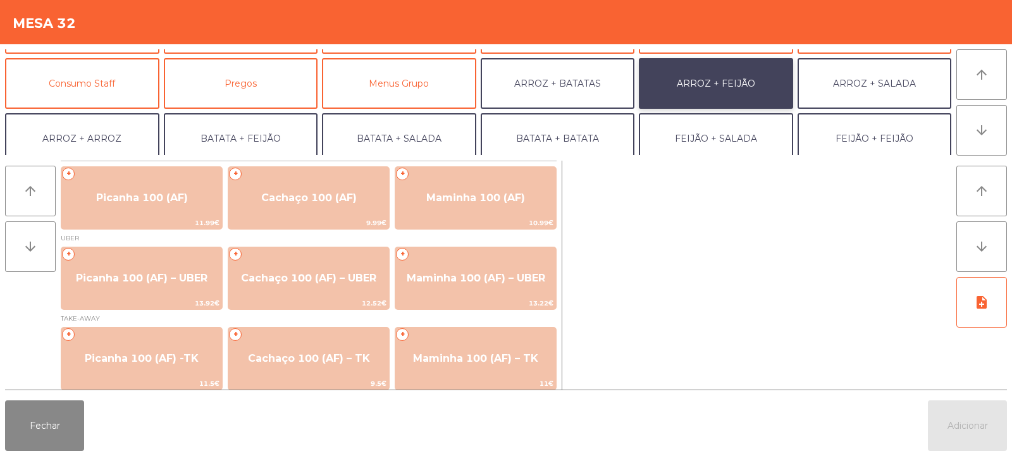
scroll to position [6, 0]
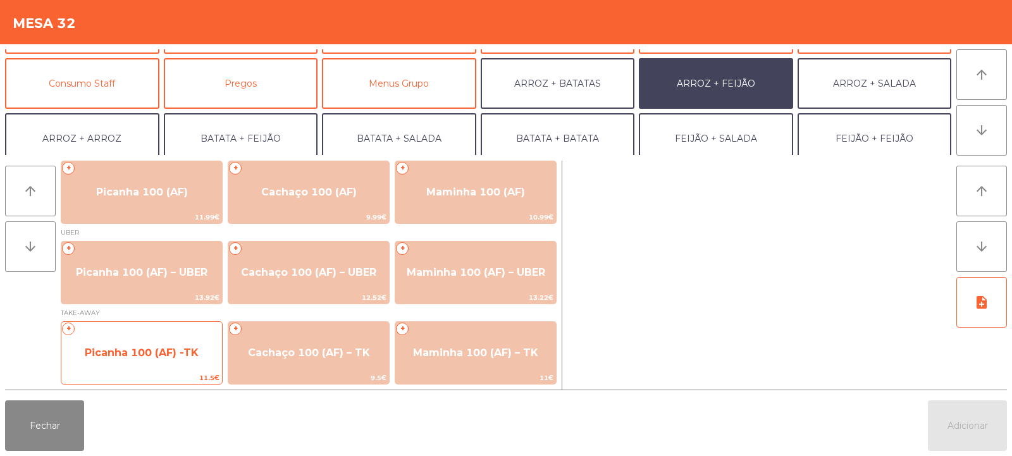
click at [173, 344] on span "Picanha 100 (AF) -TK" at bounding box center [141, 353] width 161 height 34
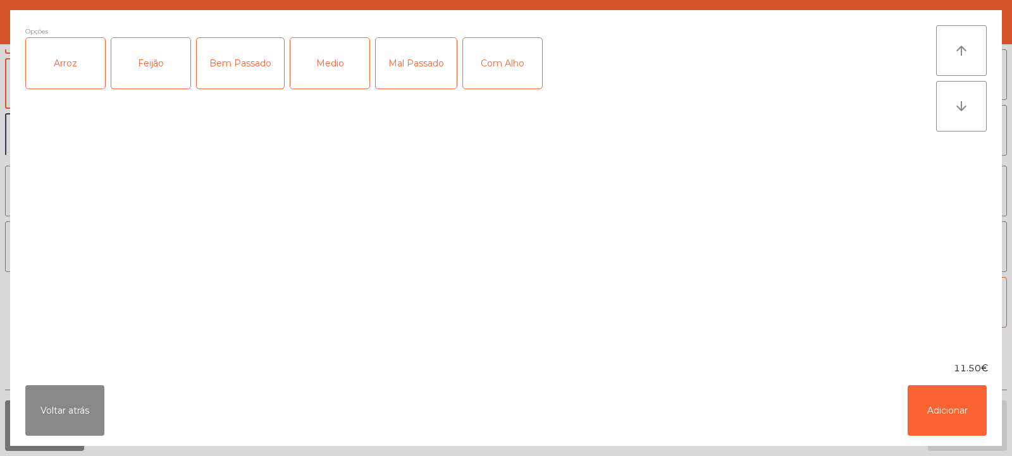
click at [78, 65] on div "Arroz" at bounding box center [65, 63] width 79 height 51
click at [152, 65] on div "Feijão" at bounding box center [150, 63] width 79 height 51
click at [249, 77] on div "Bem Passado" at bounding box center [240, 63] width 87 height 51
click at [940, 421] on button "Adicionar" at bounding box center [947, 410] width 79 height 51
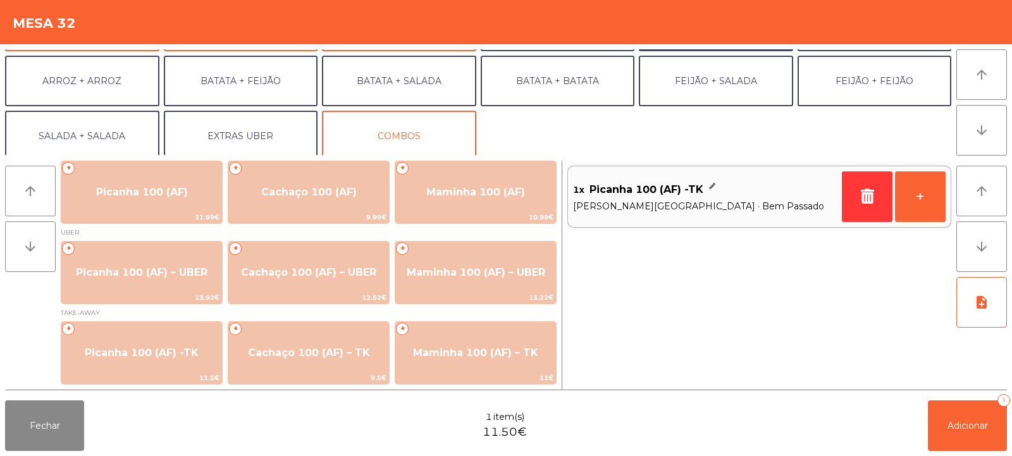
scroll to position [165, 0]
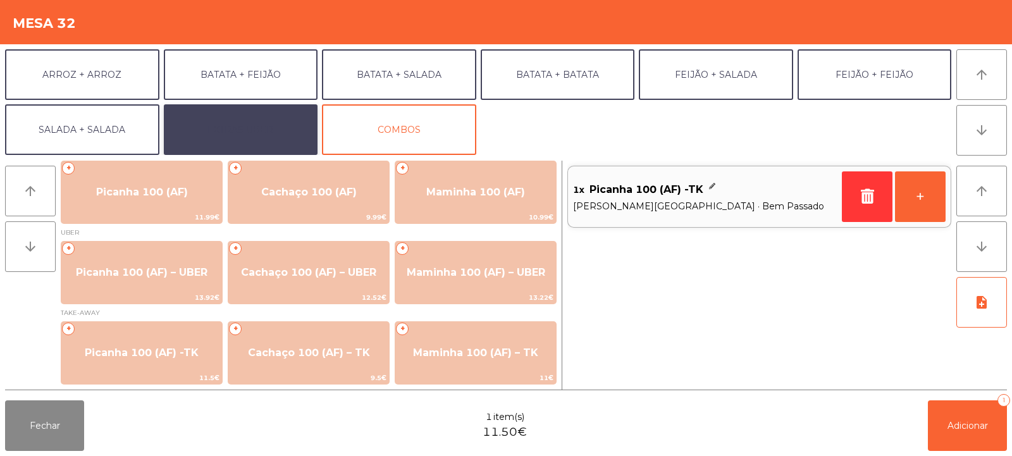
click at [271, 124] on button "EXTRAS UBER" at bounding box center [241, 129] width 154 height 51
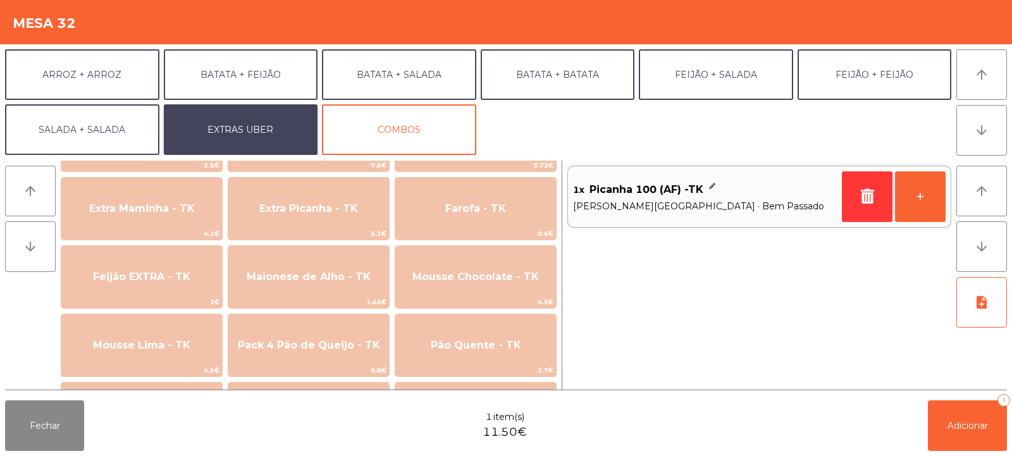
scroll to position [633, 0]
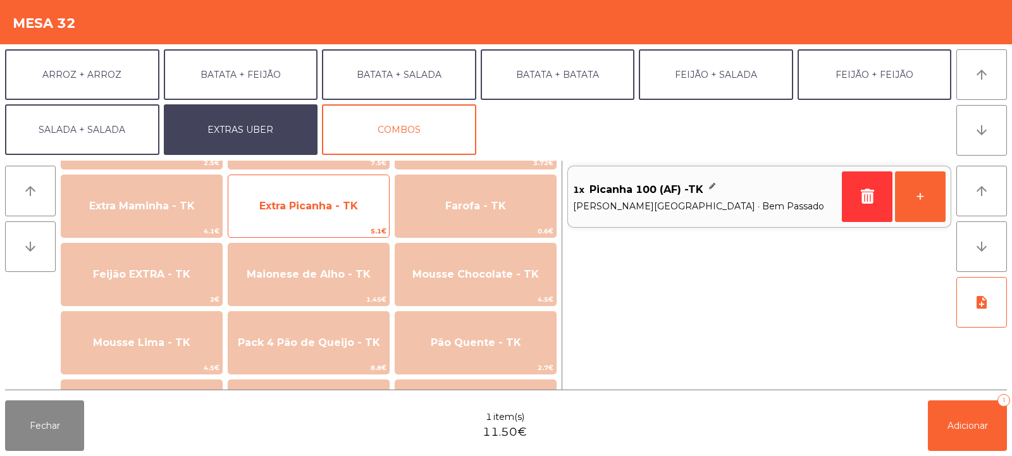
click at [366, 219] on span "Extra Picanha - TK" at bounding box center [308, 206] width 161 height 34
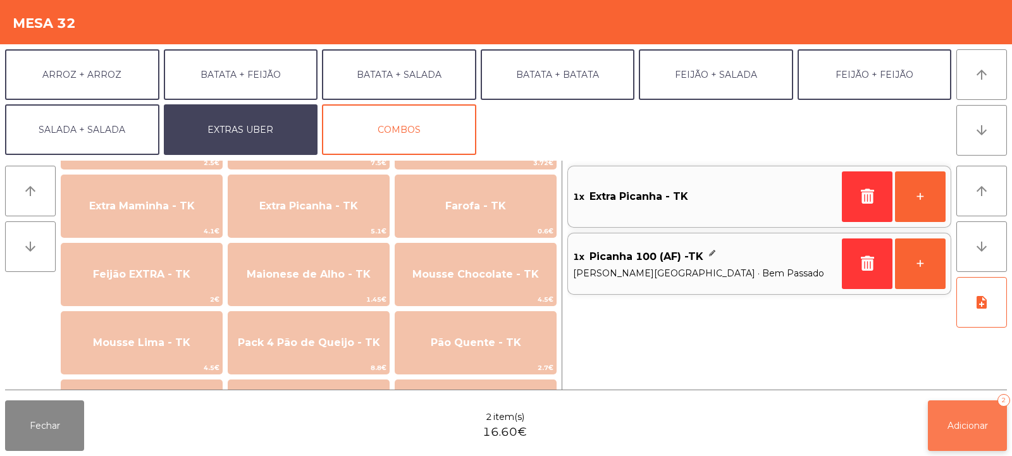
click at [960, 429] on span "Adicionar" at bounding box center [967, 425] width 40 height 11
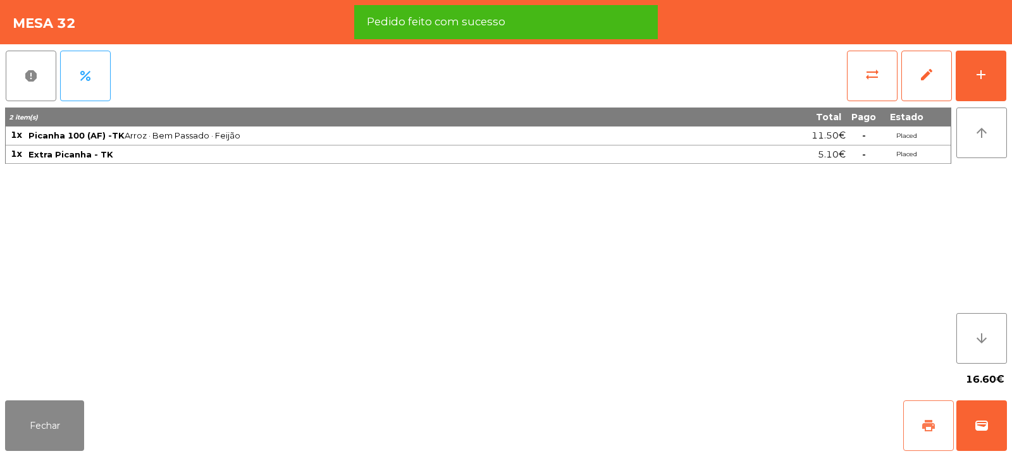
click at [932, 431] on span "print" at bounding box center [928, 425] width 15 height 15
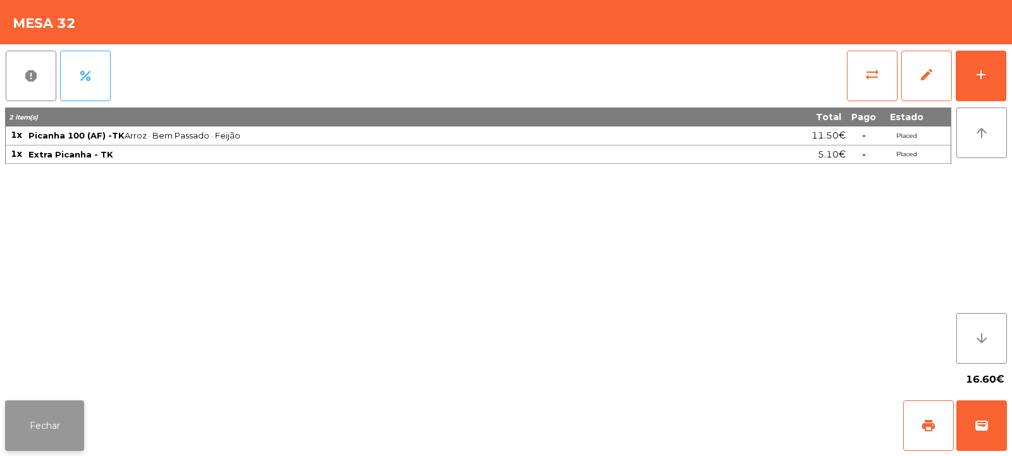
click at [64, 428] on button "Fechar" at bounding box center [44, 425] width 79 height 51
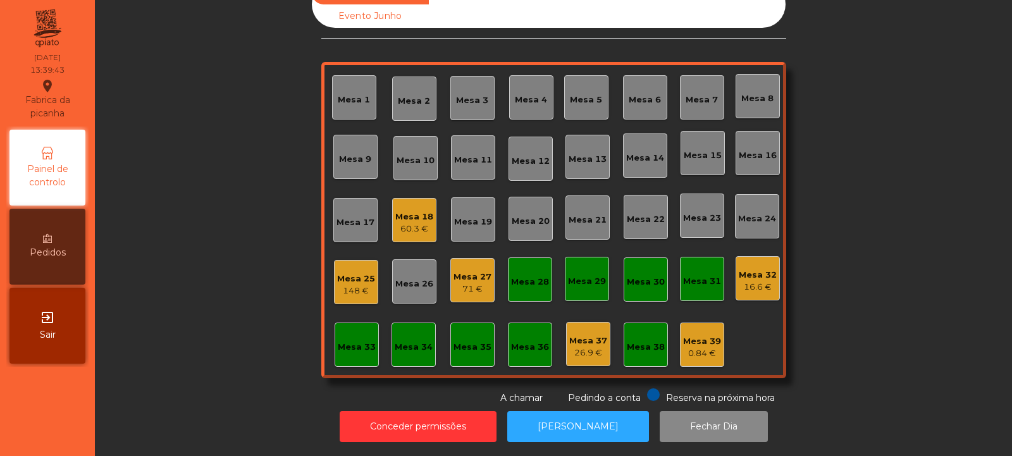
scroll to position [0, 0]
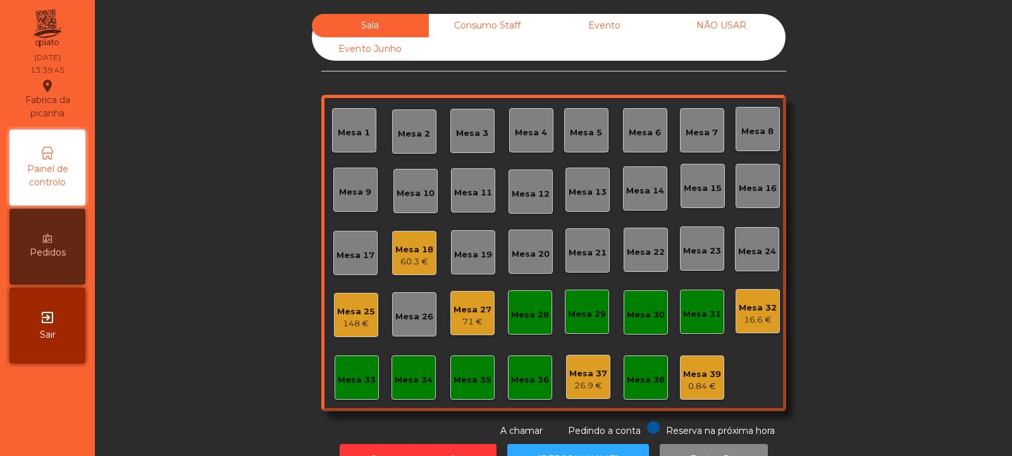
click at [736, 307] on div "Mesa 32 16.6 €" at bounding box center [758, 311] width 44 height 44
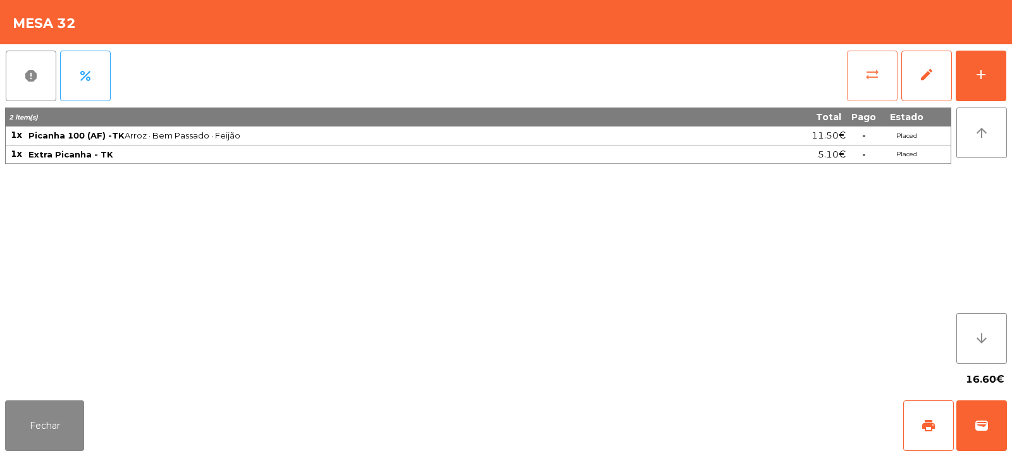
click at [877, 74] on span "sync_alt" at bounding box center [872, 74] width 15 height 15
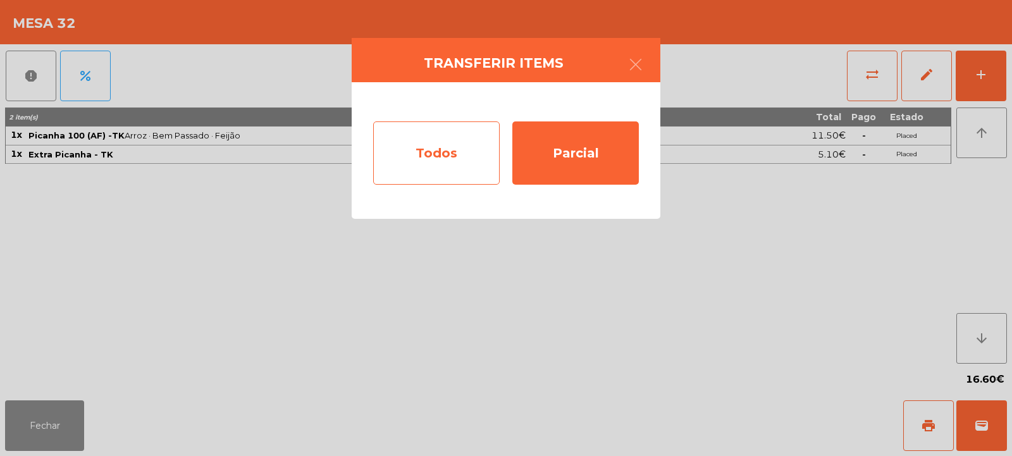
click at [416, 142] on div "Todos" at bounding box center [436, 152] width 126 height 63
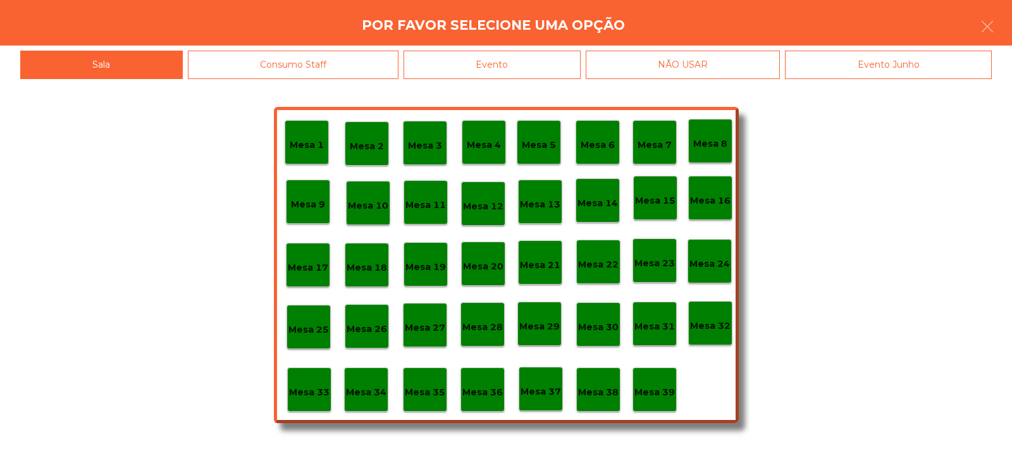
click at [527, 63] on div "Evento" at bounding box center [492, 65] width 177 height 28
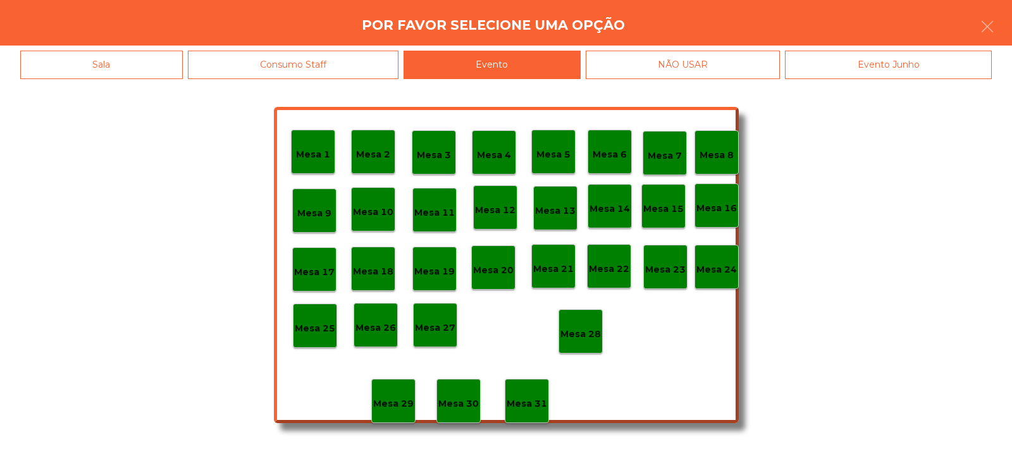
click at [584, 333] on p "Mesa 28" at bounding box center [580, 334] width 40 height 15
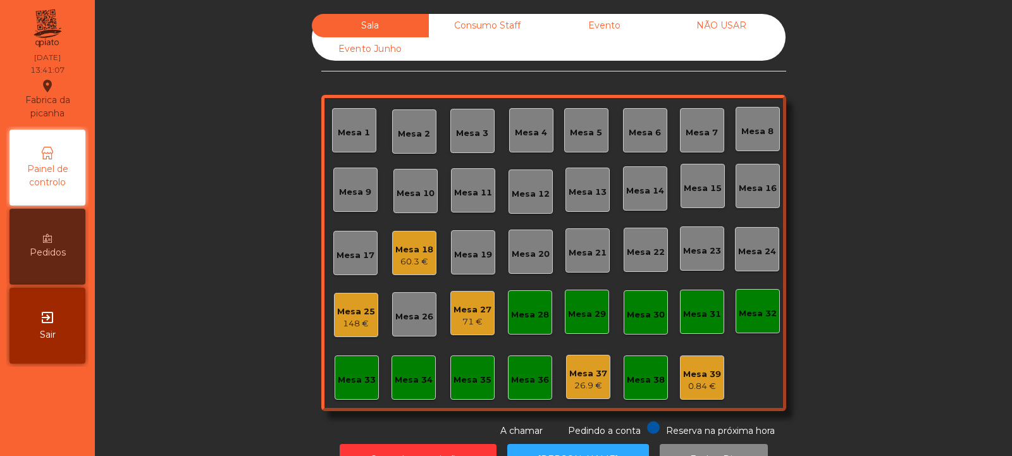
click at [756, 131] on div "Mesa 8" at bounding box center [757, 131] width 32 height 13
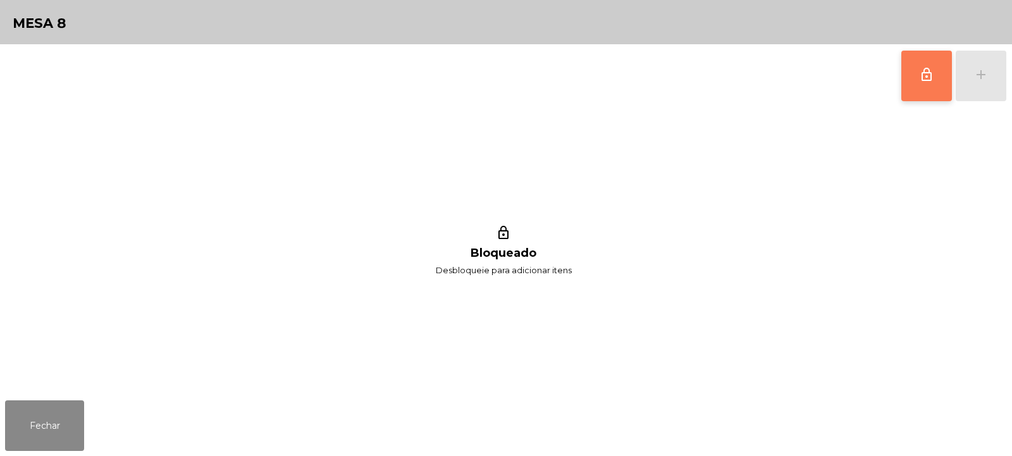
click at [924, 63] on button "lock_outline" at bounding box center [926, 76] width 51 height 51
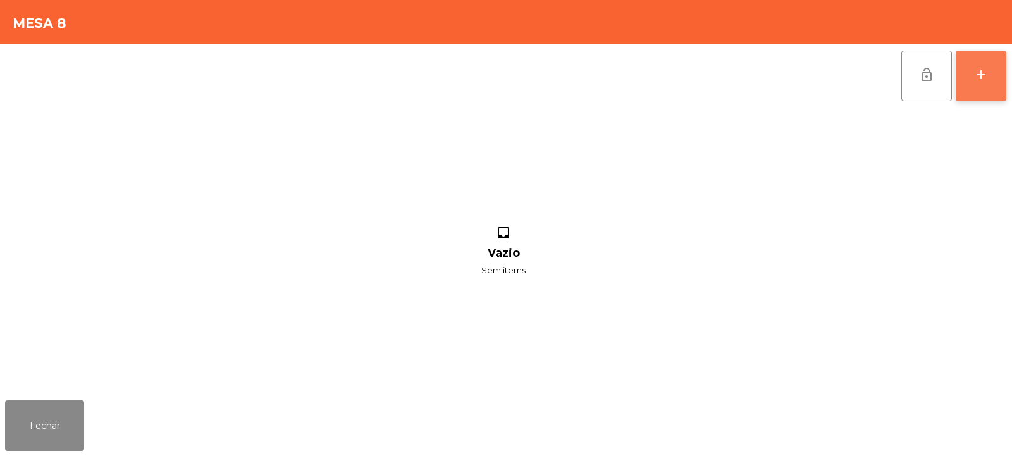
click at [983, 77] on div "add" at bounding box center [980, 74] width 15 height 15
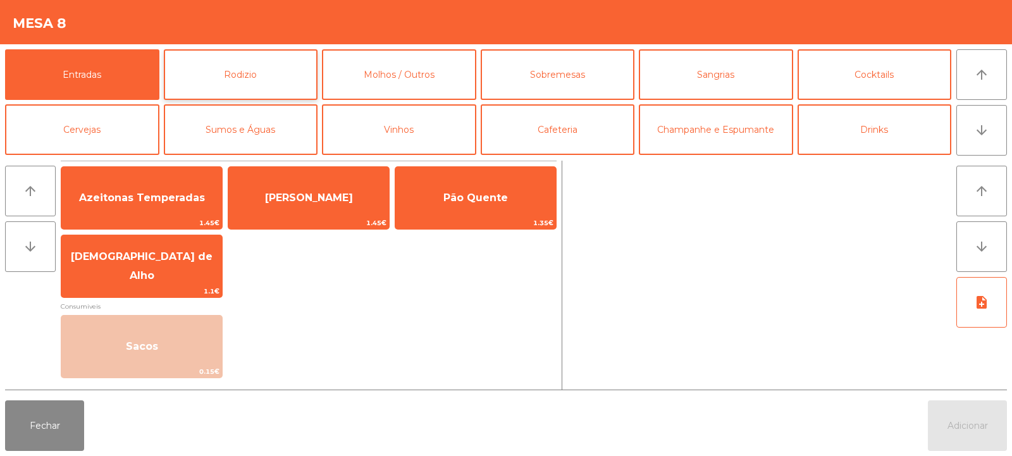
click at [251, 75] on button "Rodizio" at bounding box center [241, 74] width 154 height 51
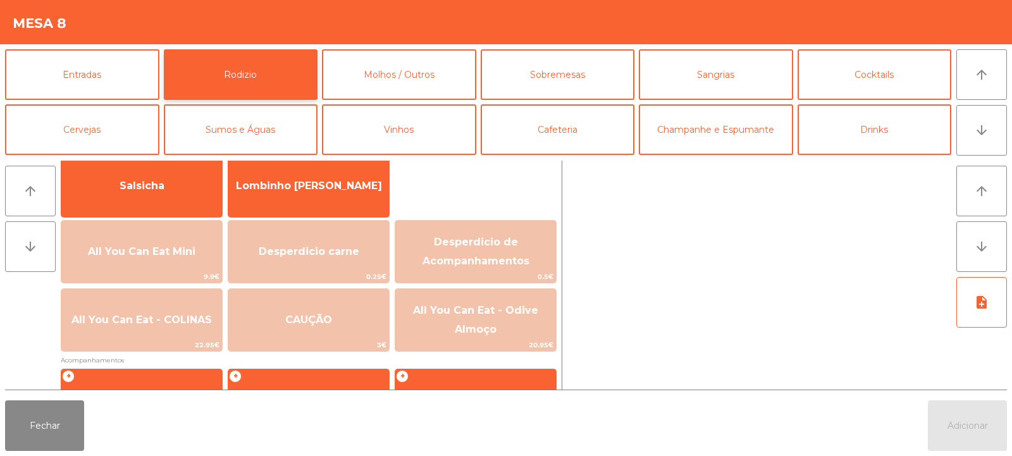
scroll to position [99, 0]
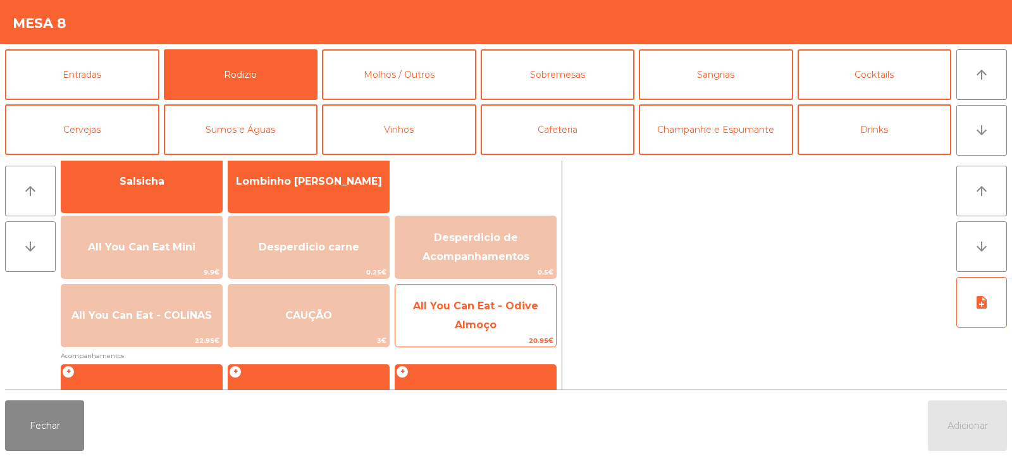
click at [500, 312] on span "All You Can Eat - Odive Almoço" at bounding box center [475, 316] width 161 height 54
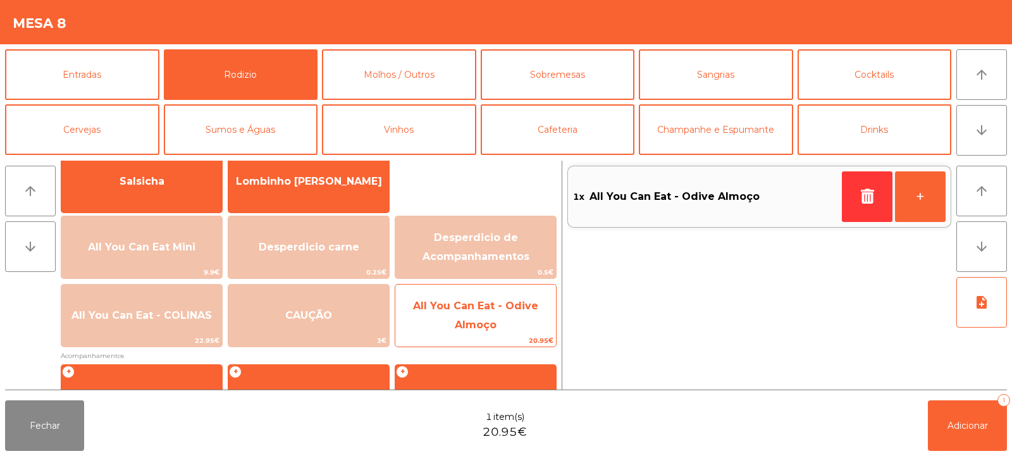
click at [491, 316] on span "All You Can Eat - Odive Almoço" at bounding box center [475, 316] width 161 height 54
click at [490, 316] on span "All You Can Eat - Odive Almoço" at bounding box center [475, 316] width 161 height 54
click at [486, 319] on span "All You Can Eat - Odive Almoço" at bounding box center [475, 315] width 125 height 31
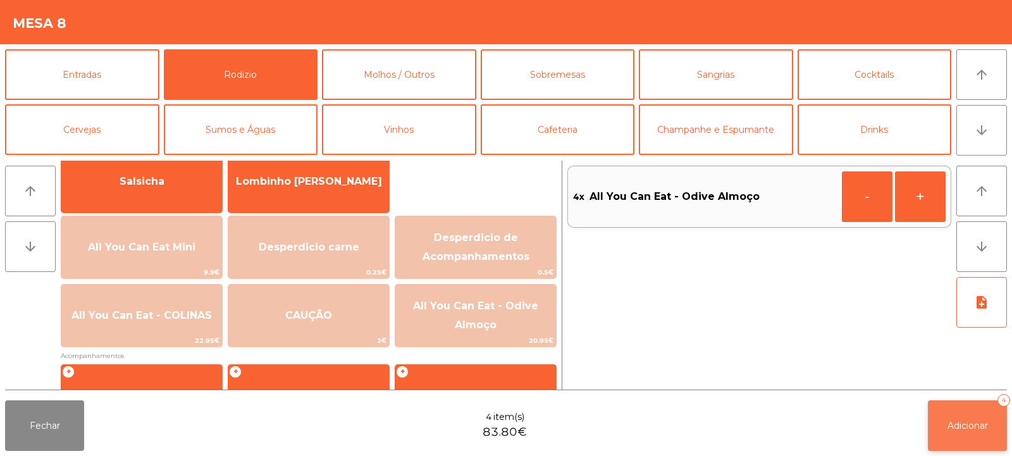
click at [959, 424] on span "Adicionar" at bounding box center [967, 425] width 40 height 11
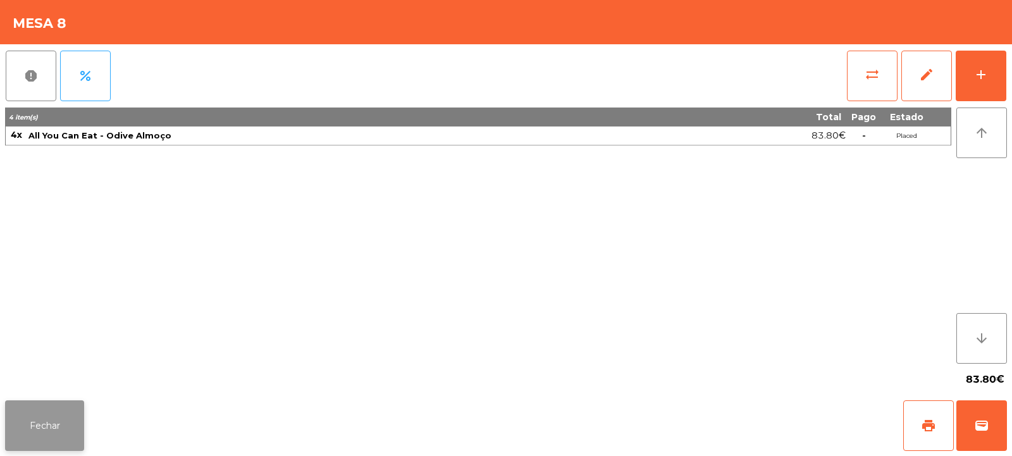
click at [52, 435] on button "Fechar" at bounding box center [44, 425] width 79 height 51
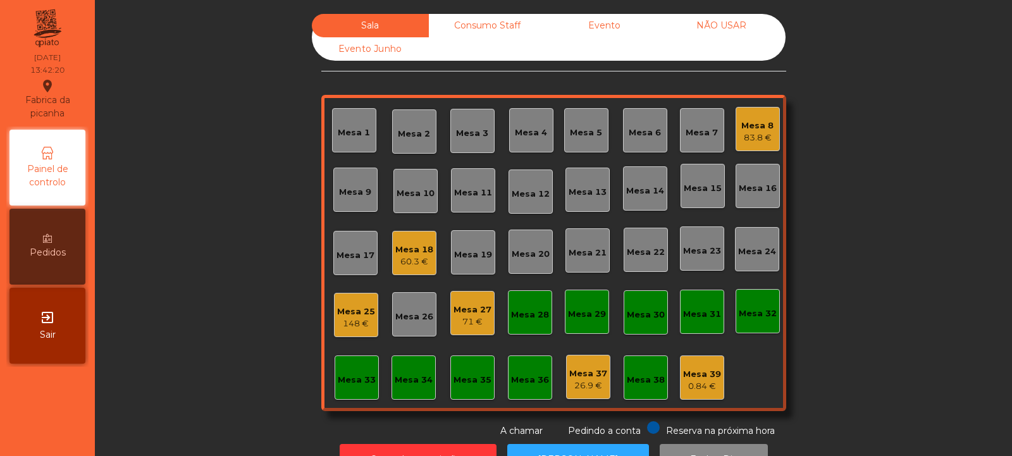
click at [741, 137] on div "83.8 €" at bounding box center [757, 138] width 32 height 13
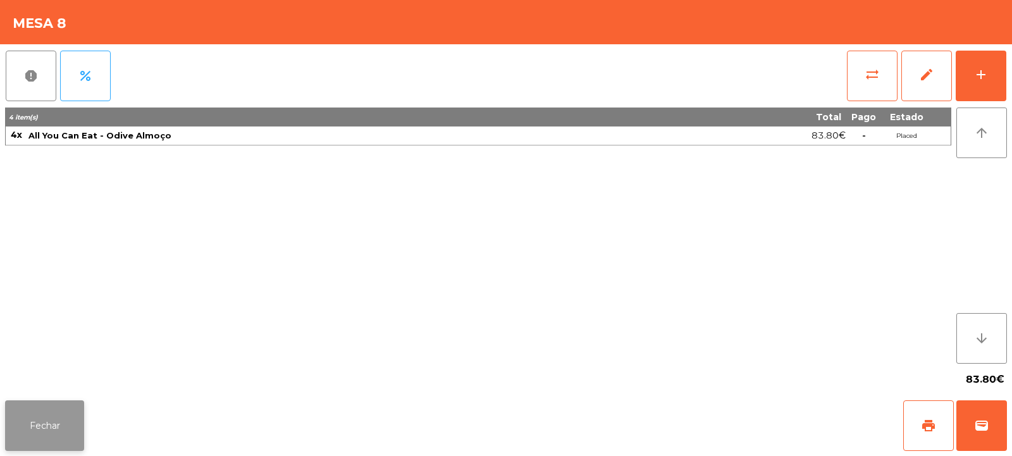
click at [43, 428] on button "Fechar" at bounding box center [44, 425] width 79 height 51
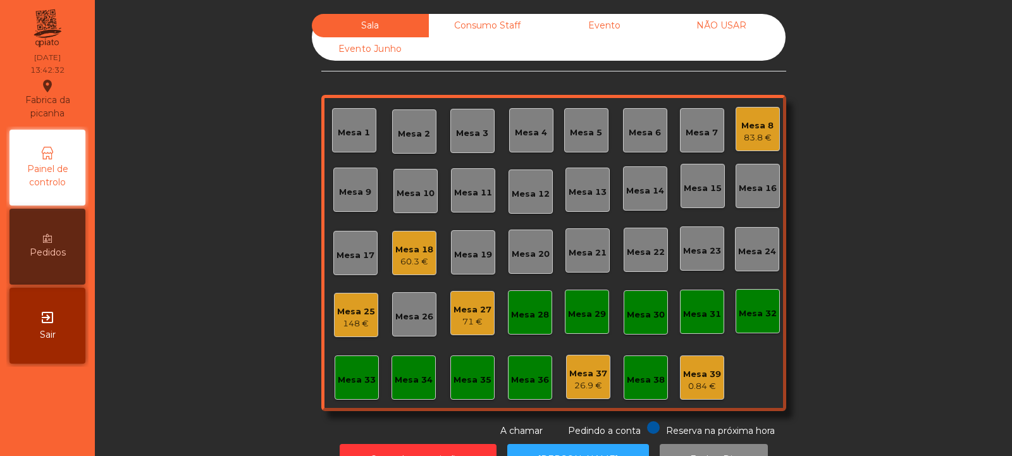
click at [752, 311] on div "Mesa 32" at bounding box center [758, 313] width 38 height 13
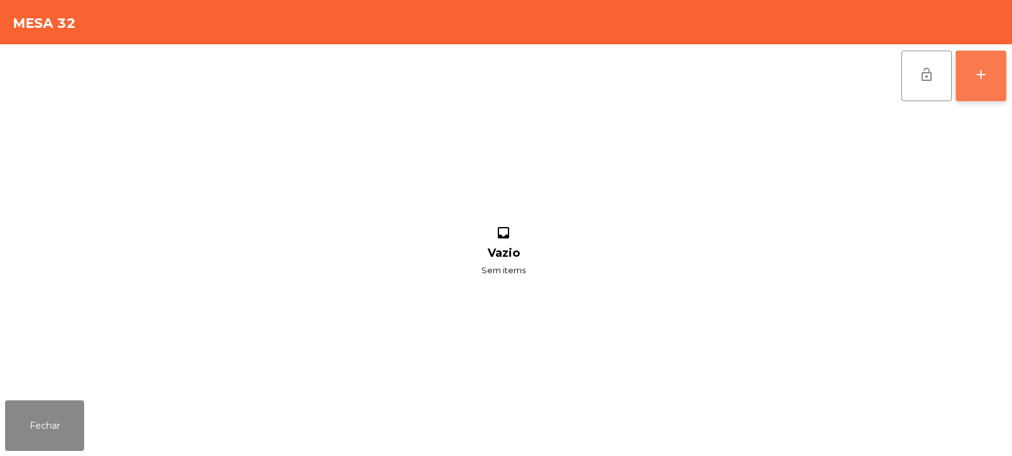
click at [986, 80] on div "add" at bounding box center [980, 74] width 15 height 15
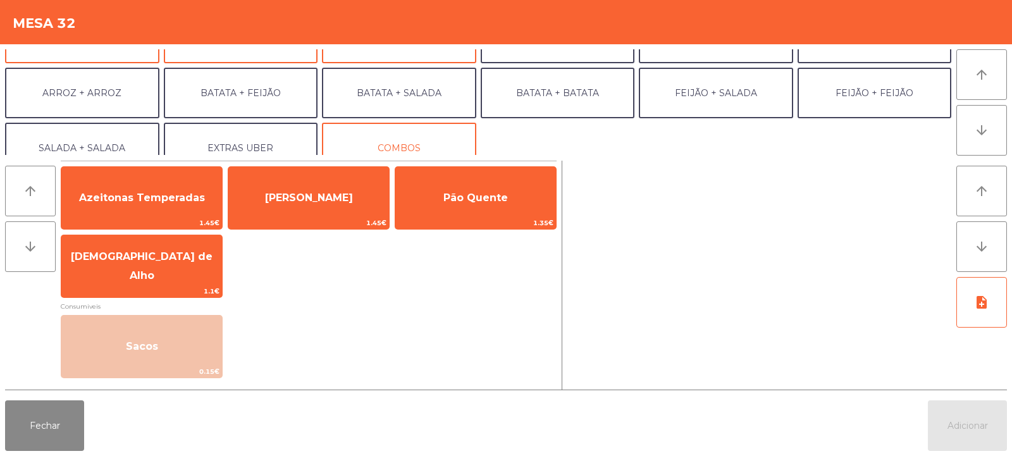
scroll to position [151, 0]
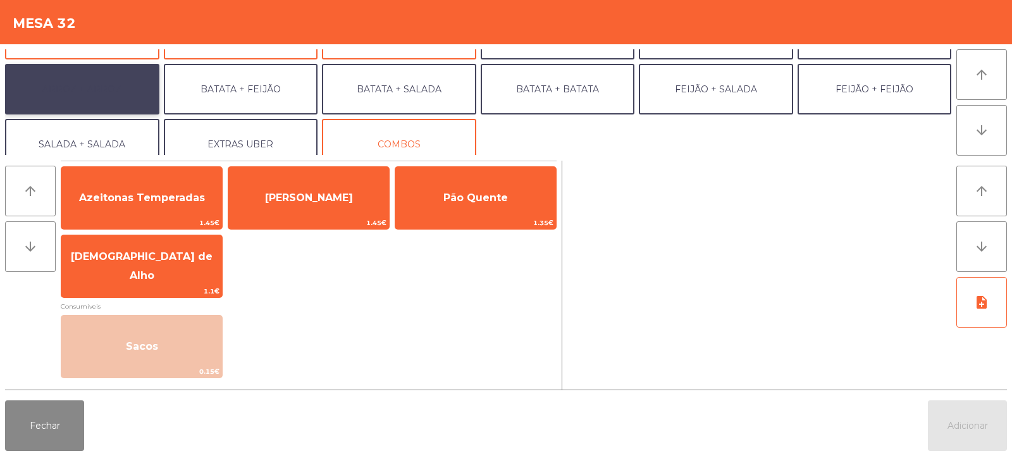
click at [90, 84] on button "ARROZ + ARROZ" at bounding box center [82, 89] width 154 height 51
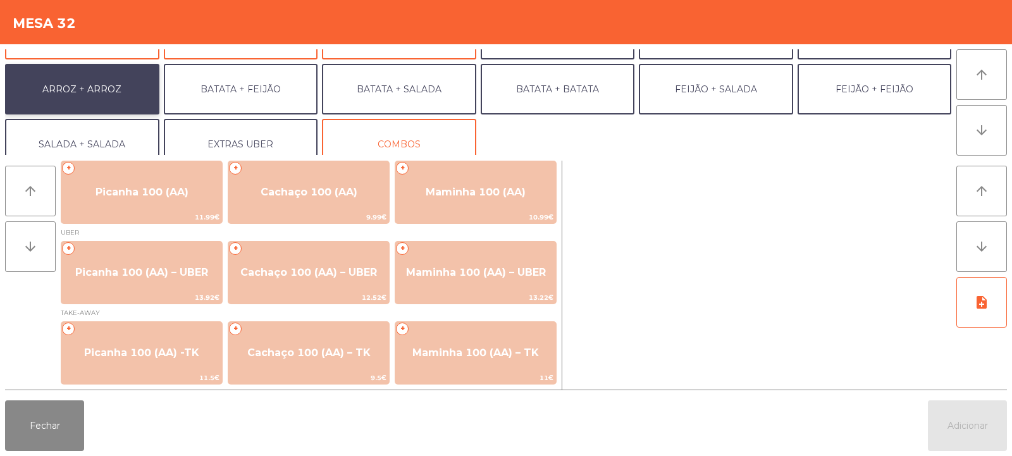
scroll to position [0, 0]
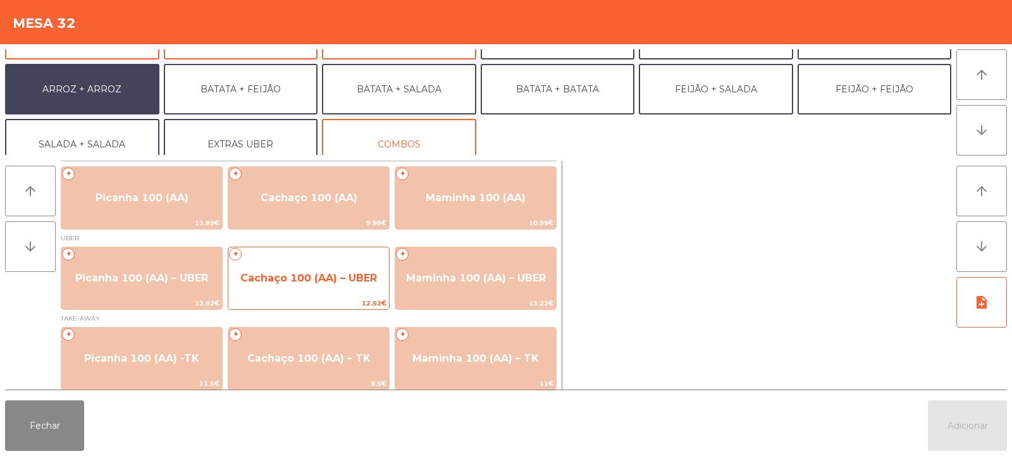
click at [312, 274] on span "Cachaço 100 (AA) – UBER" at bounding box center [308, 278] width 137 height 12
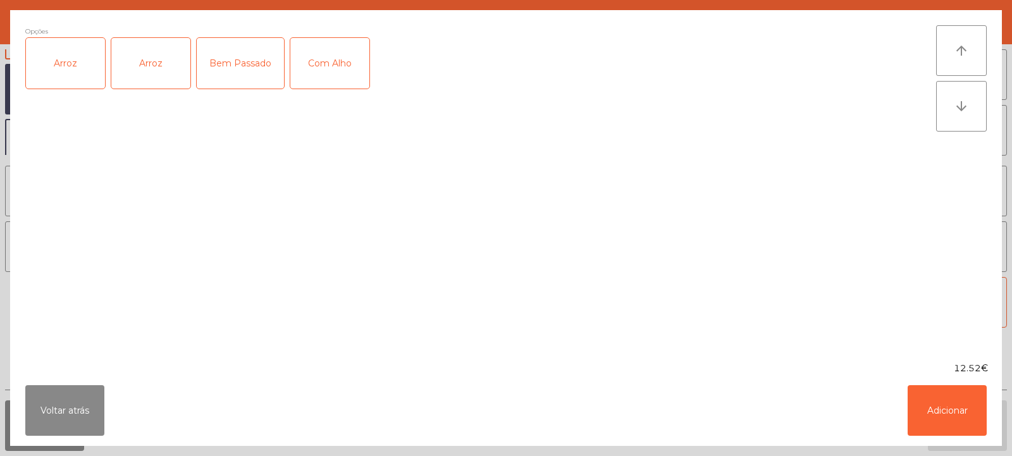
click at [62, 59] on div "Arroz" at bounding box center [65, 63] width 79 height 51
click at [952, 406] on button "Adicionar" at bounding box center [947, 410] width 79 height 51
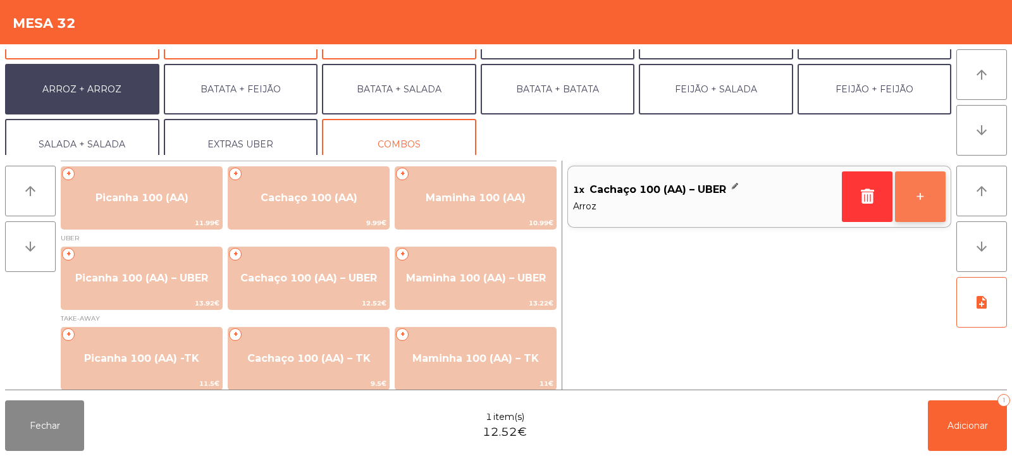
click at [916, 200] on button "+" at bounding box center [920, 196] width 51 height 51
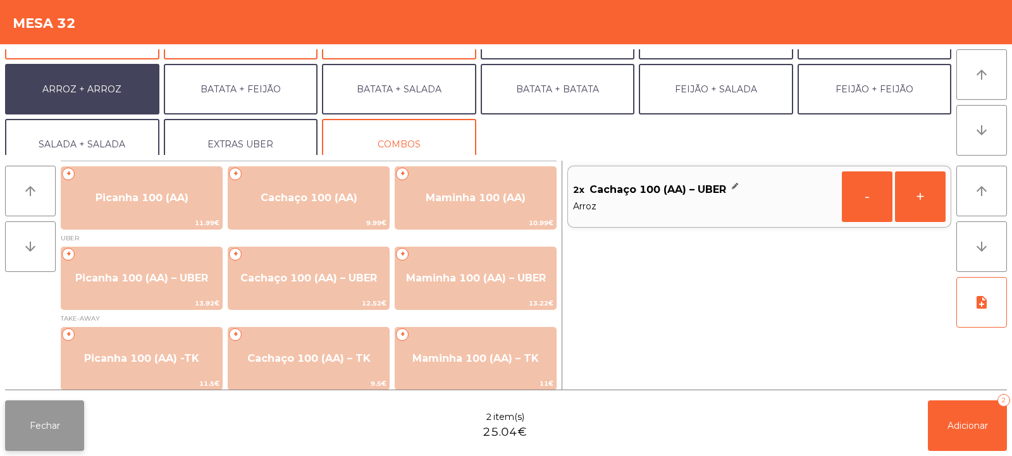
click at [42, 418] on button "Fechar" at bounding box center [44, 425] width 79 height 51
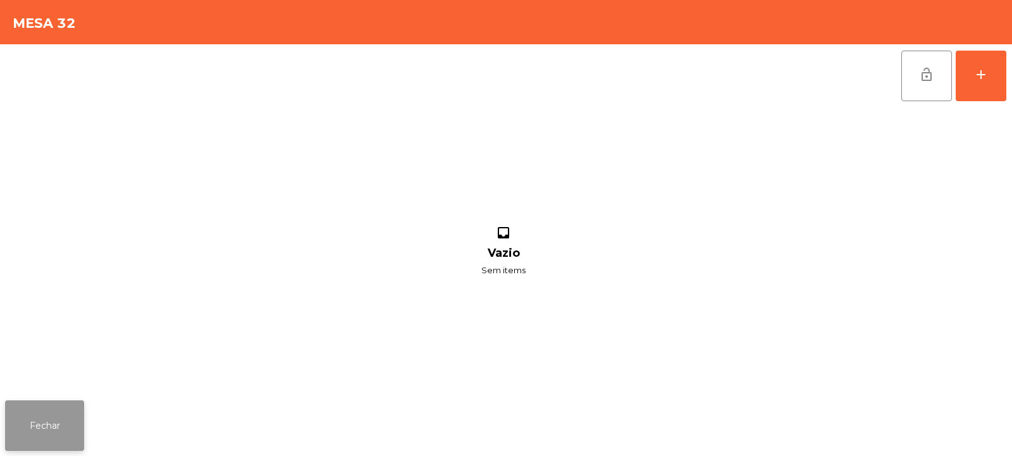
click at [33, 417] on button "Fechar" at bounding box center [44, 425] width 79 height 51
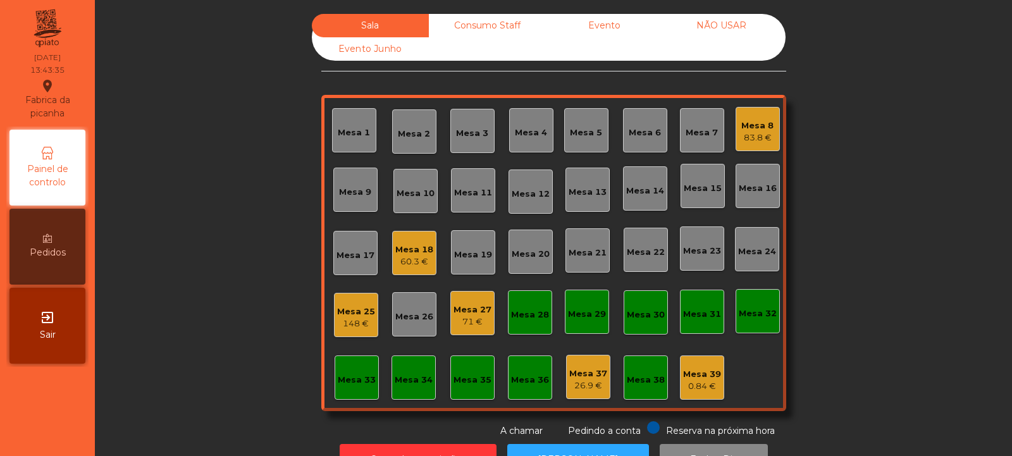
click at [646, 133] on div "Mesa 6" at bounding box center [645, 132] width 32 height 13
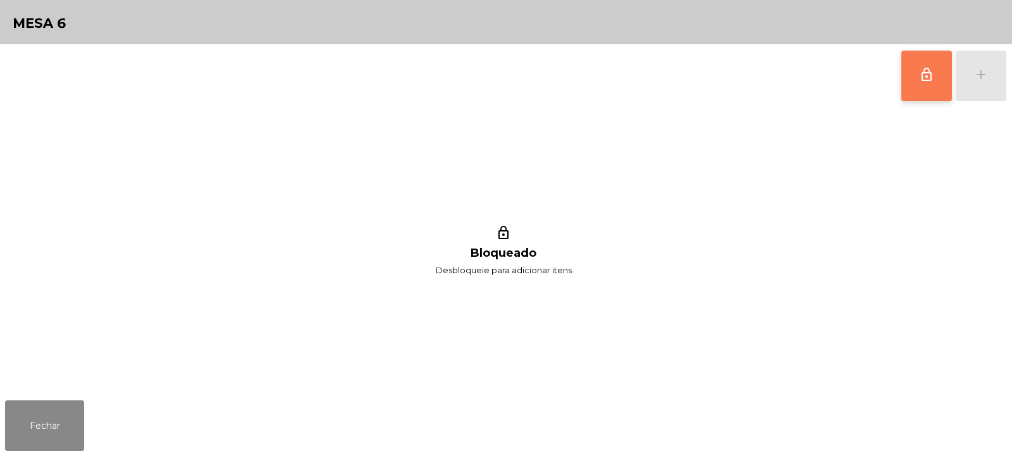
click at [930, 80] on span "lock_outline" at bounding box center [926, 74] width 15 height 15
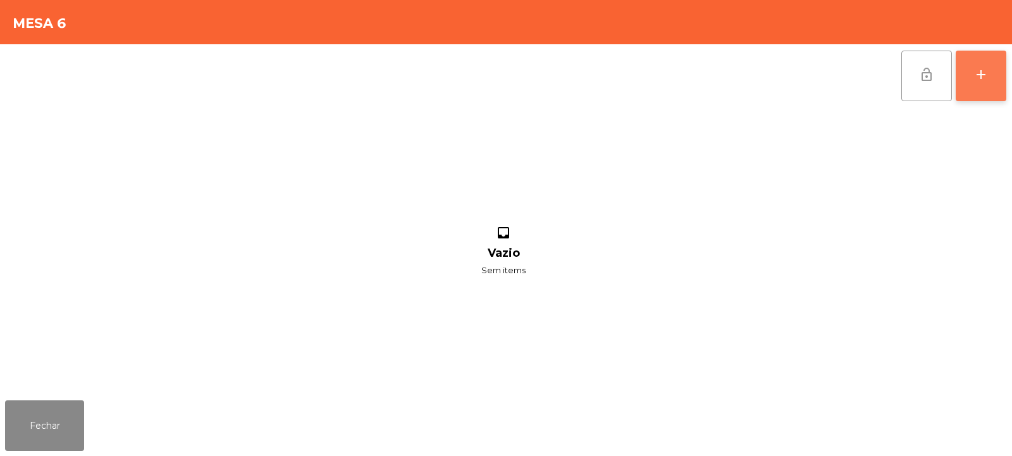
click at [983, 78] on div "add" at bounding box center [980, 74] width 15 height 15
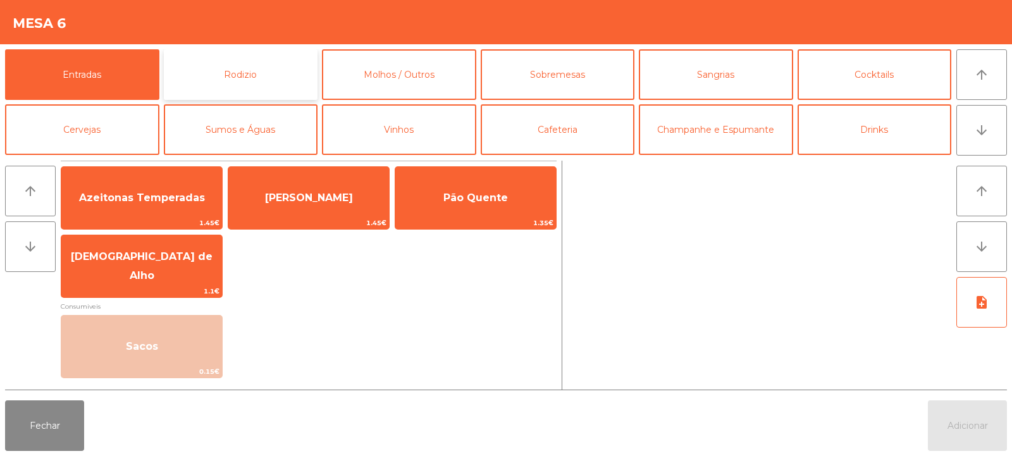
click at [250, 66] on button "Rodizio" at bounding box center [241, 74] width 154 height 51
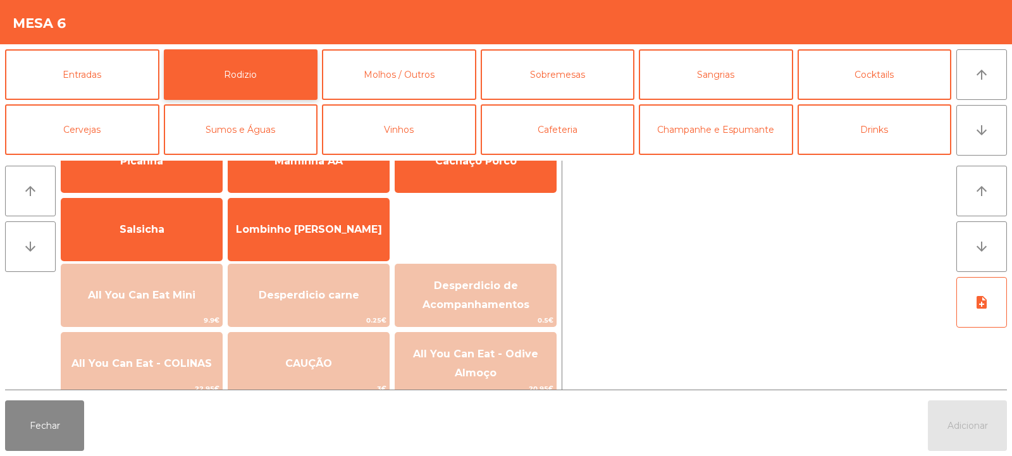
scroll to position [65, 0]
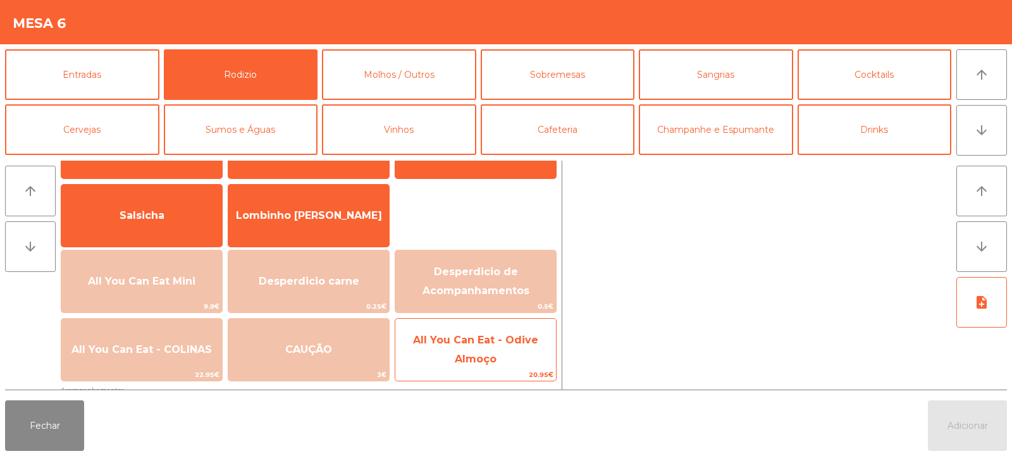
click at [498, 352] on span "All You Can Eat - Odive Almoço" at bounding box center [475, 350] width 161 height 54
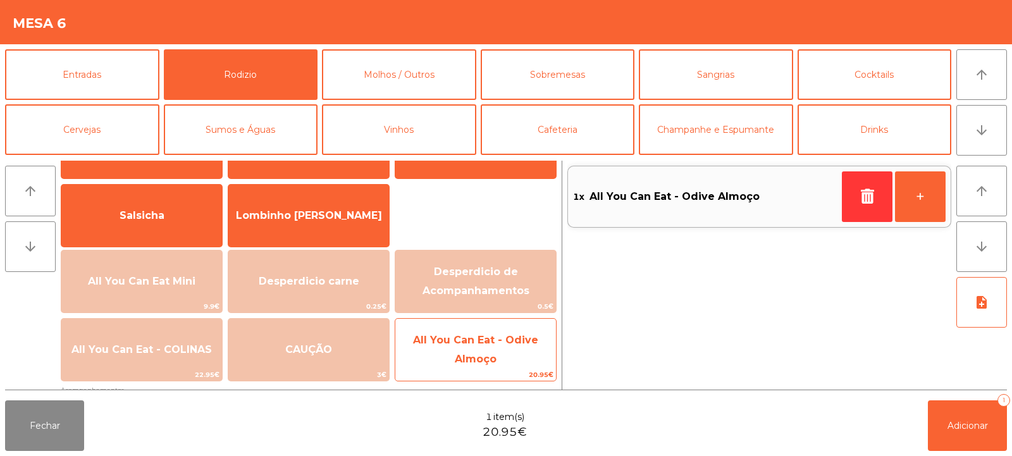
click at [481, 348] on span "All You Can Eat - Odive Almoço" at bounding box center [475, 350] width 161 height 54
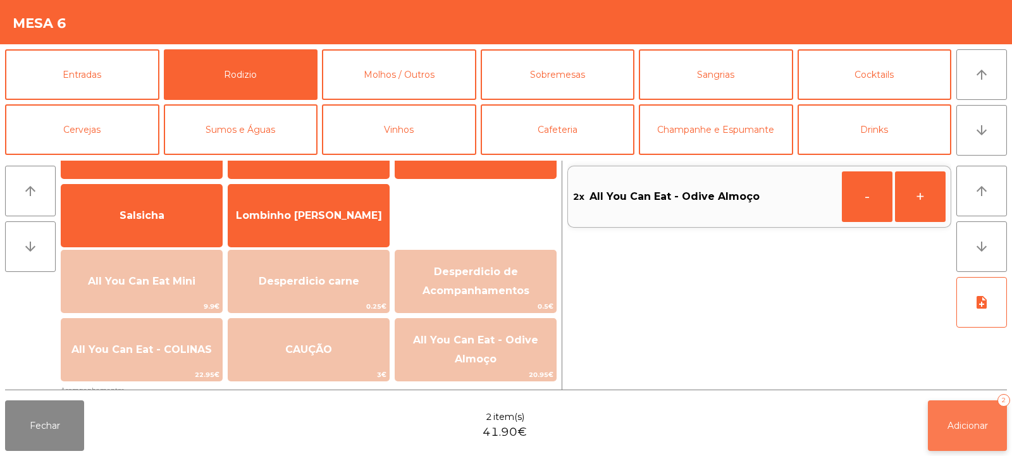
click at [951, 422] on span "Adicionar" at bounding box center [967, 425] width 40 height 11
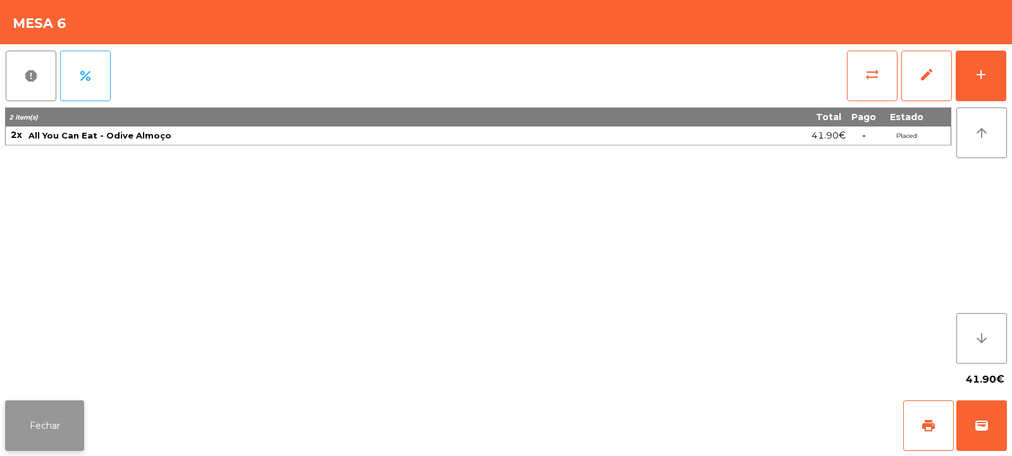
click at [52, 435] on button "Fechar" at bounding box center [44, 425] width 79 height 51
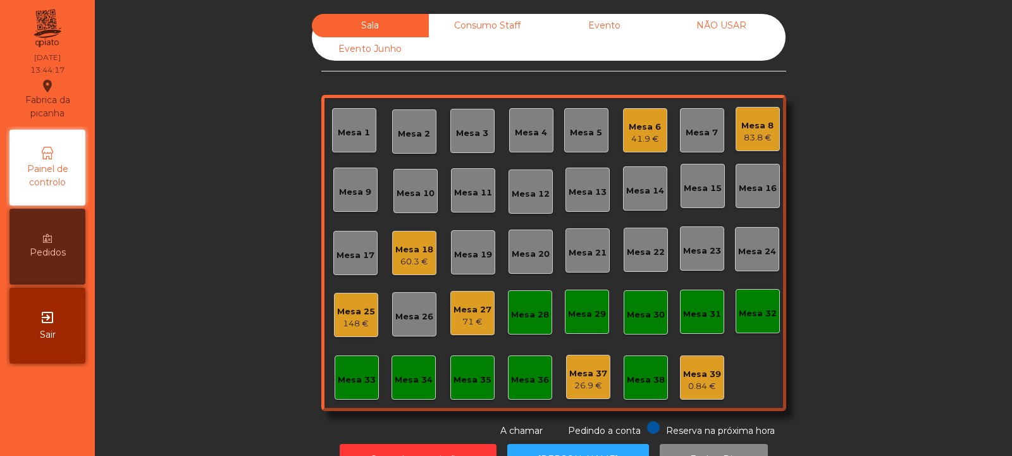
click at [751, 300] on div "Mesa 32" at bounding box center [758, 311] width 44 height 44
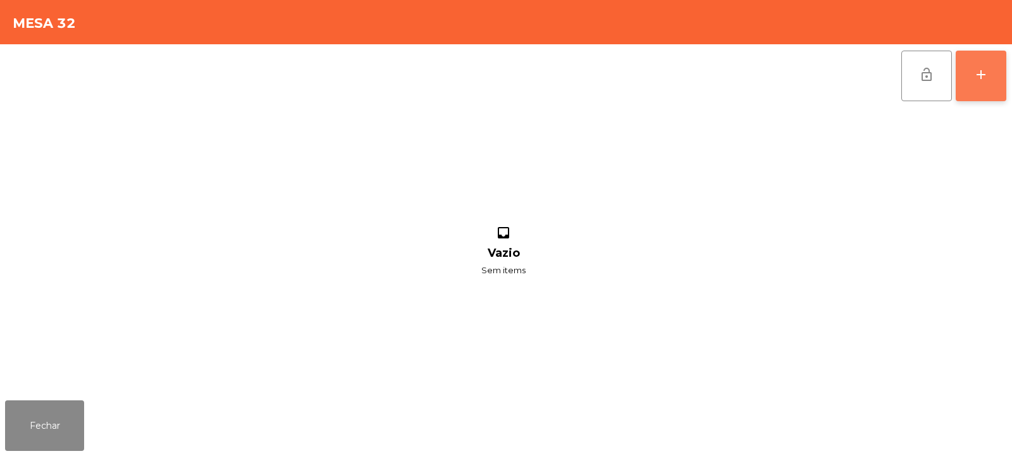
click at [982, 71] on div "add" at bounding box center [980, 74] width 15 height 15
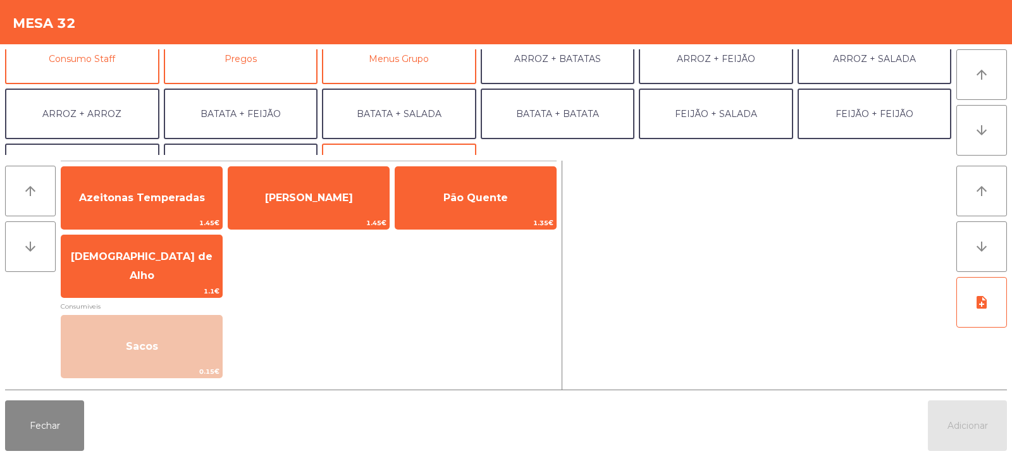
scroll to position [126, 0]
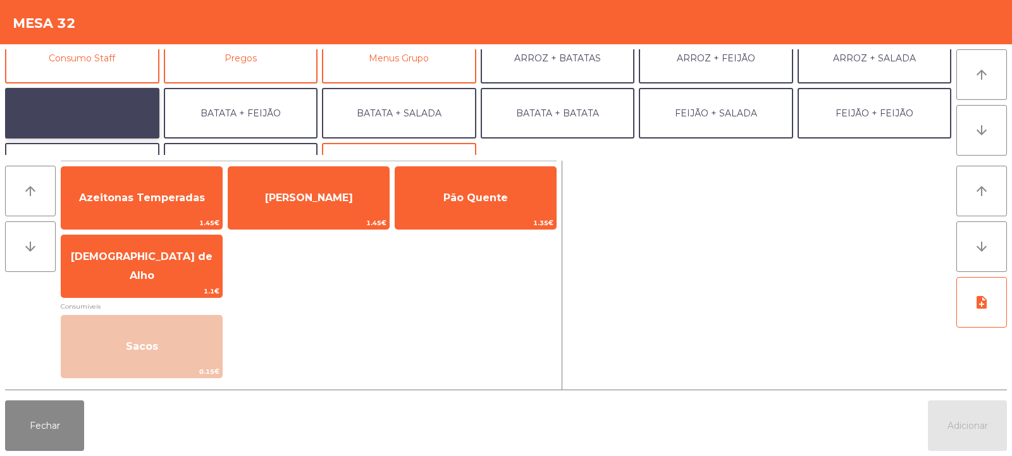
click at [92, 106] on button "ARROZ + ARROZ" at bounding box center [82, 113] width 154 height 51
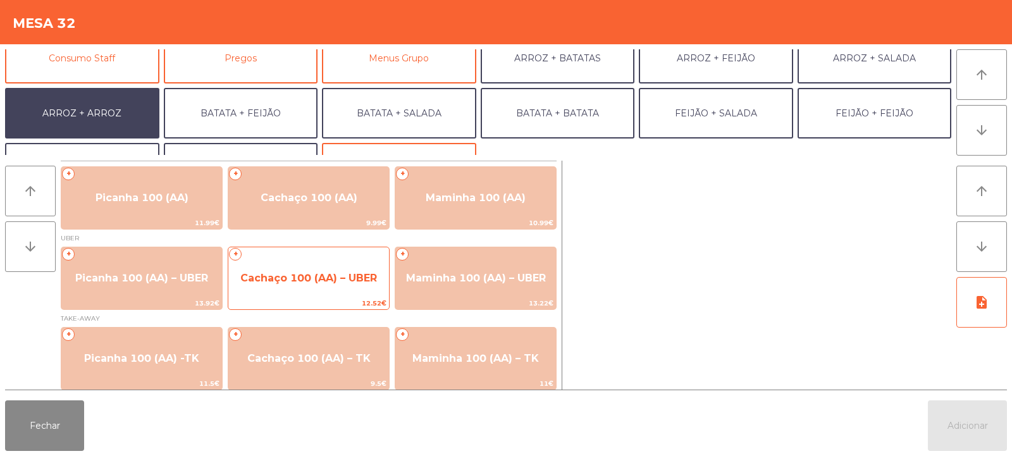
click at [306, 277] on span "Cachaço 100 (AA) – UBER" at bounding box center [308, 278] width 137 height 12
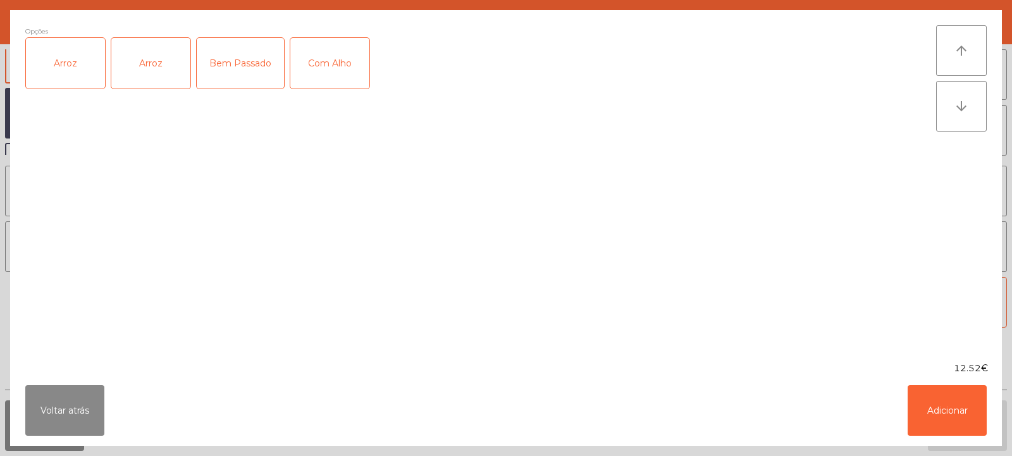
click at [55, 68] on div "Arroz" at bounding box center [65, 63] width 79 height 51
click at [949, 410] on button "Adicionar" at bounding box center [947, 410] width 79 height 51
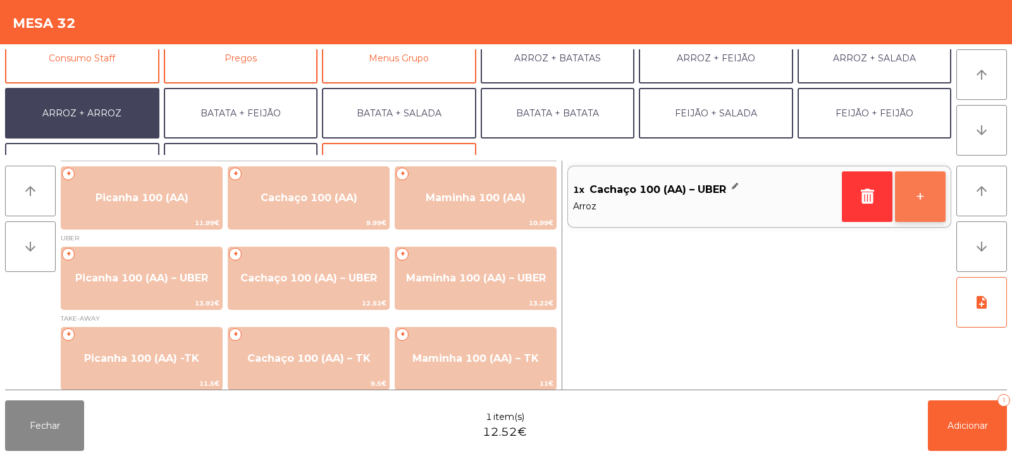
click at [924, 205] on button "+" at bounding box center [920, 196] width 51 height 51
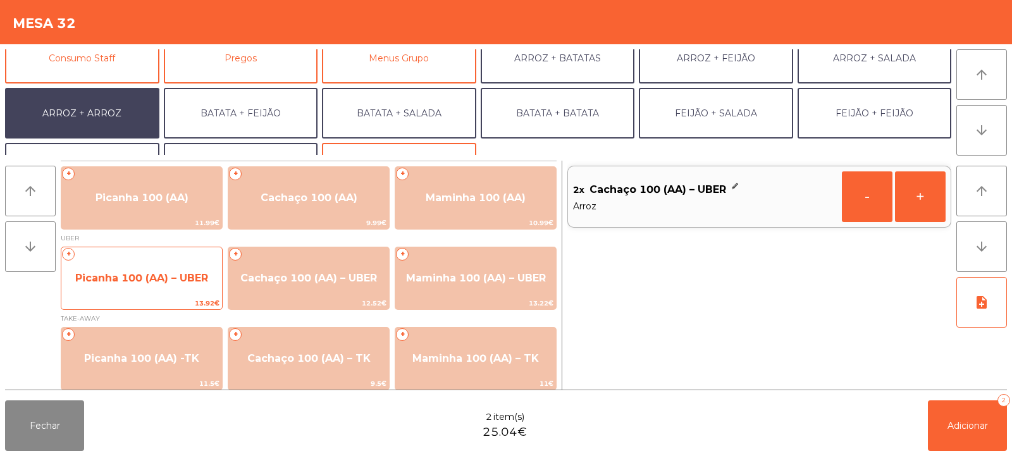
click at [147, 271] on span "Picanha 100 (AA) – UBER" at bounding box center [141, 278] width 161 height 34
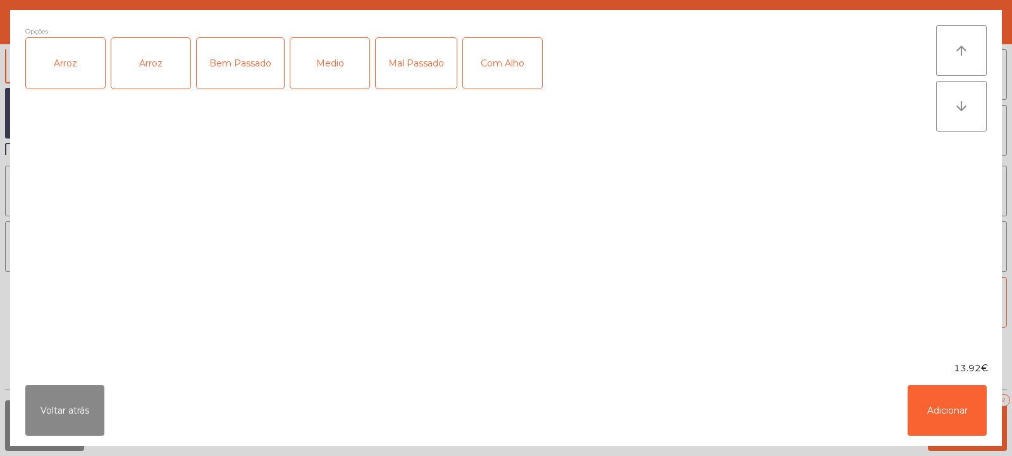
click at [246, 70] on div "Bem Passado" at bounding box center [240, 63] width 87 height 51
click at [69, 407] on button "Voltar atrás" at bounding box center [64, 410] width 79 height 51
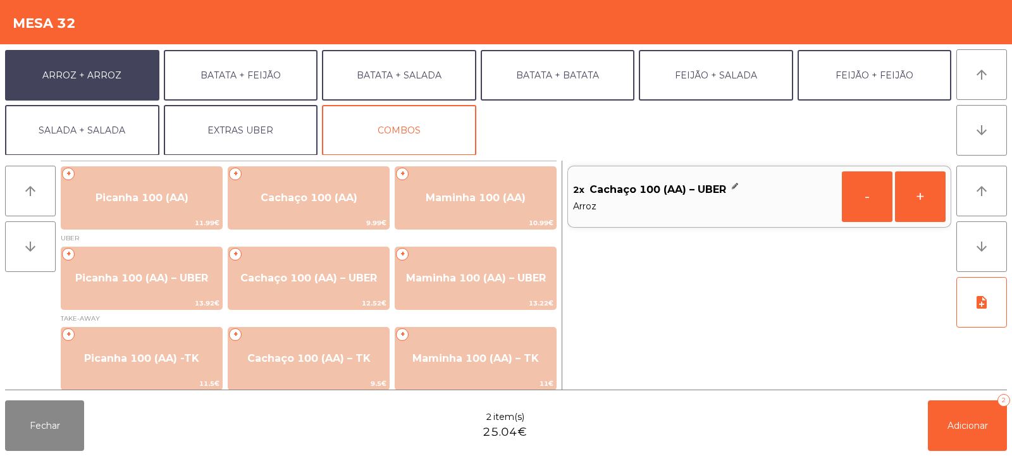
scroll to position [165, 0]
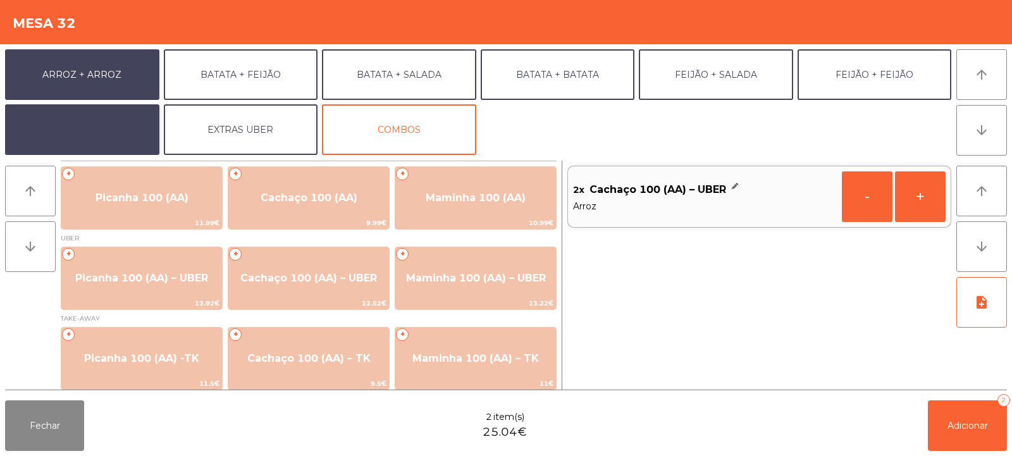
click at [106, 124] on button "SALADA + SALADA" at bounding box center [82, 129] width 154 height 51
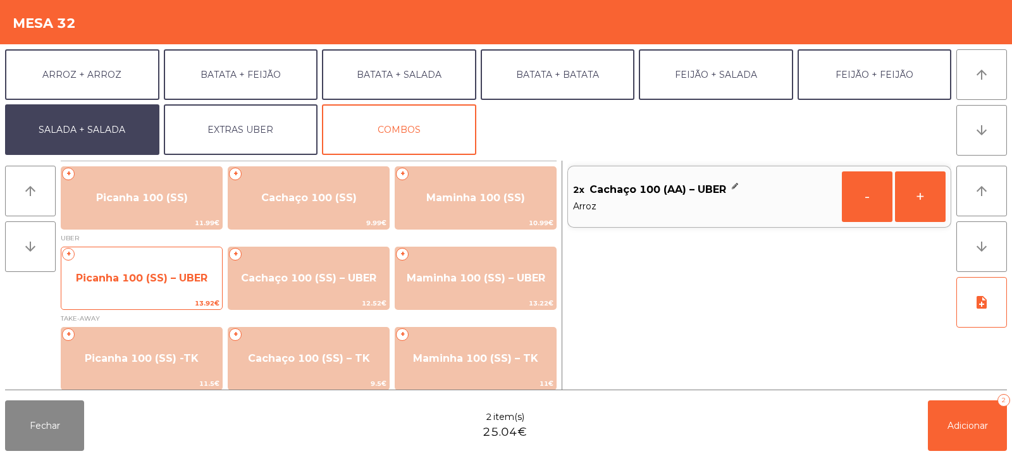
click at [127, 273] on span "Picanha 100 (SS) – UBER" at bounding box center [142, 278] width 132 height 12
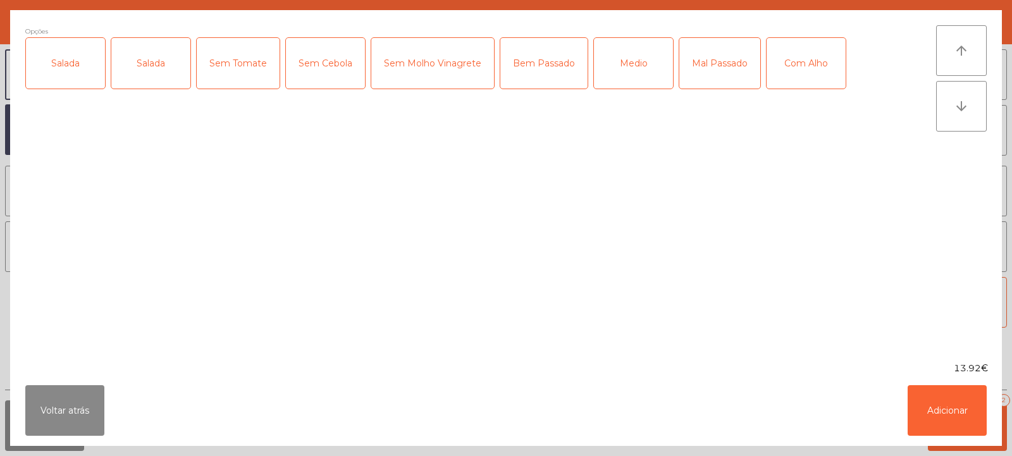
click at [74, 59] on div "Salada" at bounding box center [65, 63] width 79 height 51
click at [543, 70] on div "Bem Passado" at bounding box center [543, 63] width 87 height 51
click at [798, 66] on div "Com Alho" at bounding box center [806, 63] width 79 height 51
click at [949, 403] on button "Adicionar" at bounding box center [947, 410] width 79 height 51
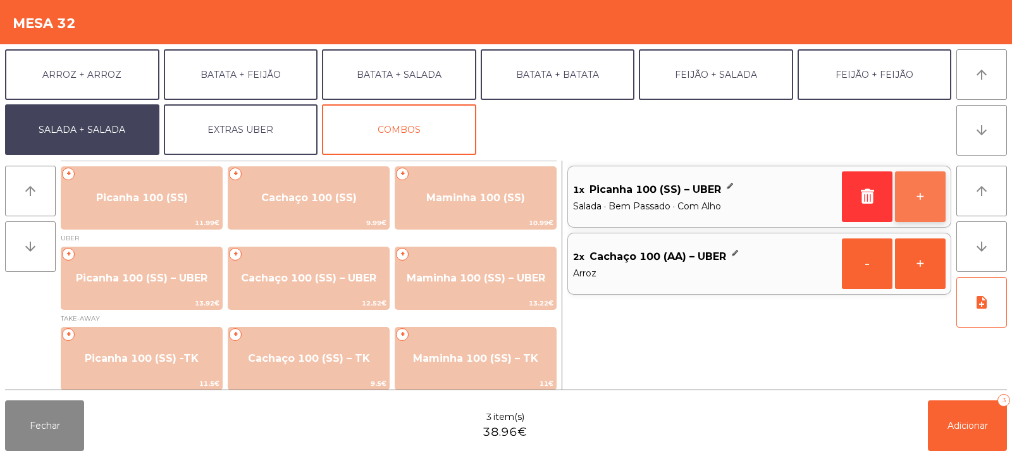
click at [914, 197] on button "+" at bounding box center [920, 196] width 51 height 51
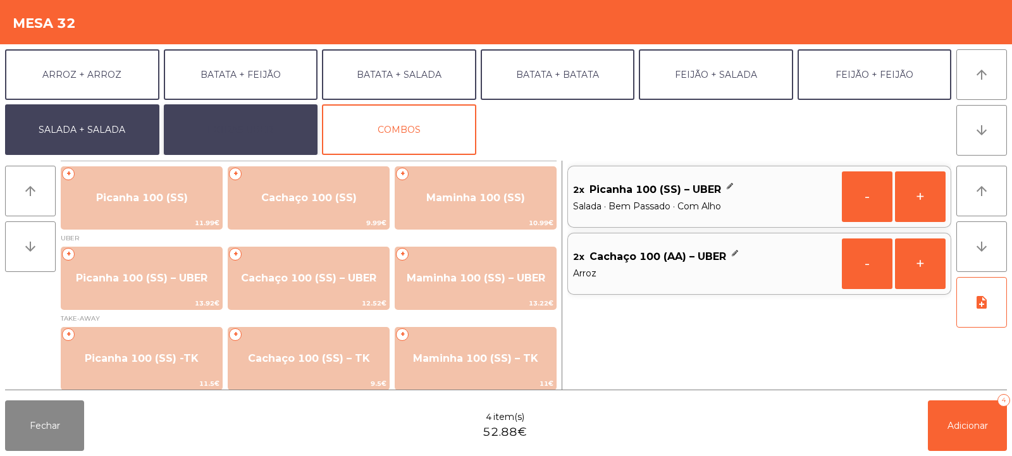
click at [252, 132] on button "EXTRAS UBER" at bounding box center [241, 129] width 154 height 51
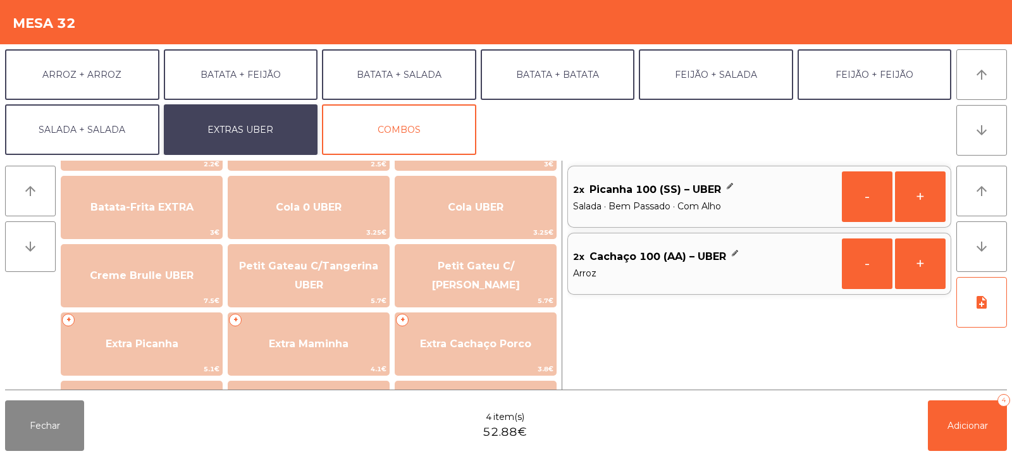
scroll to position [209, 0]
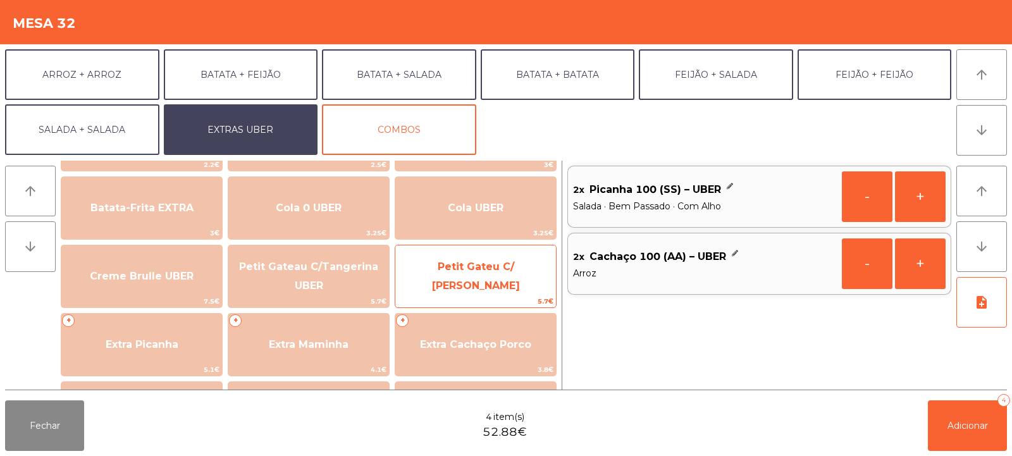
click at [460, 272] on span "Petit Gateu C/ [PERSON_NAME]" at bounding box center [476, 276] width 88 height 31
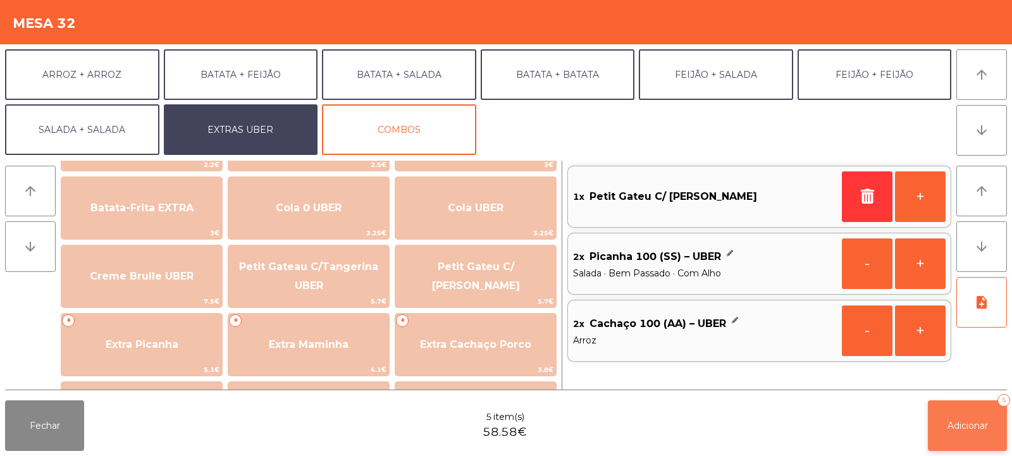
click at [954, 439] on button "Adicionar 5" at bounding box center [967, 425] width 79 height 51
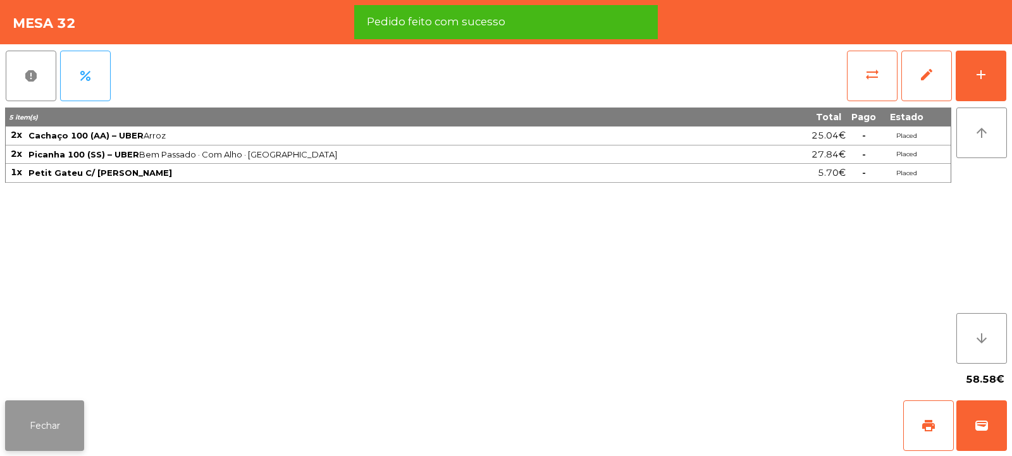
click at [52, 428] on button "Fechar" at bounding box center [44, 425] width 79 height 51
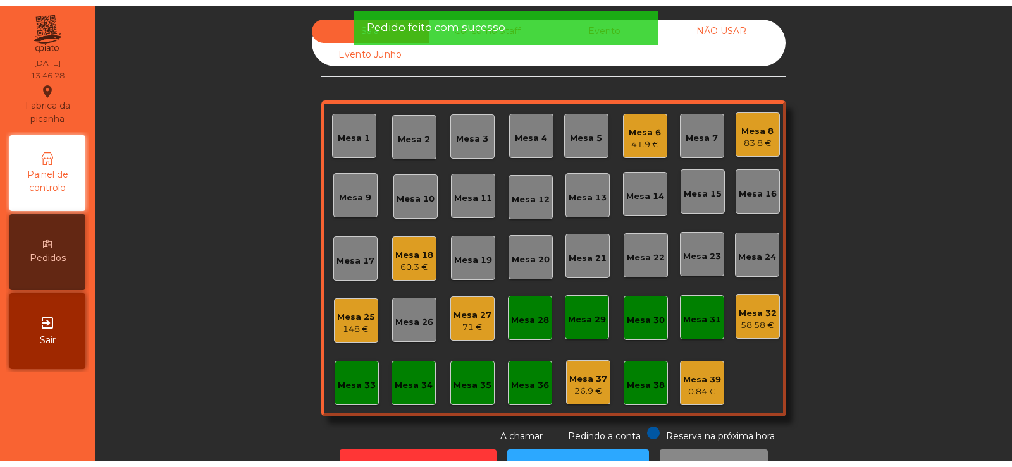
scroll to position [42, 0]
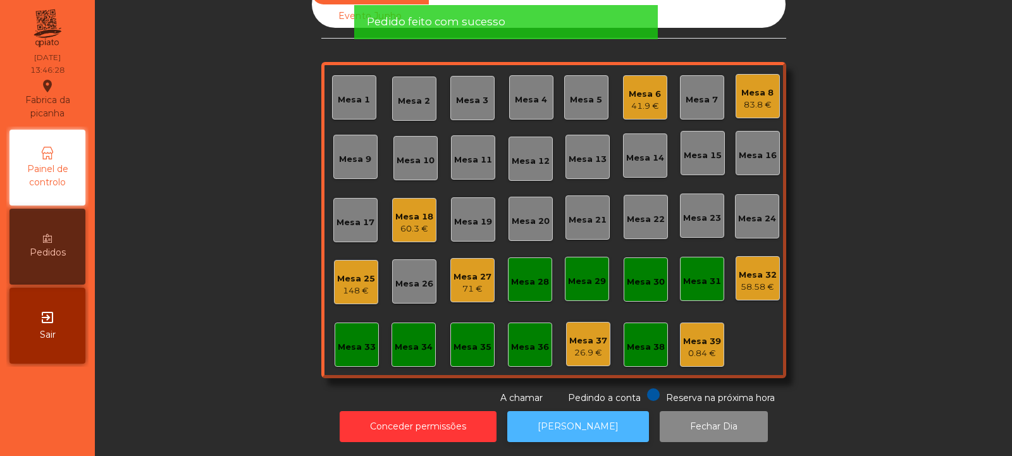
click at [557, 422] on button "[PERSON_NAME]" at bounding box center [578, 426] width 142 height 31
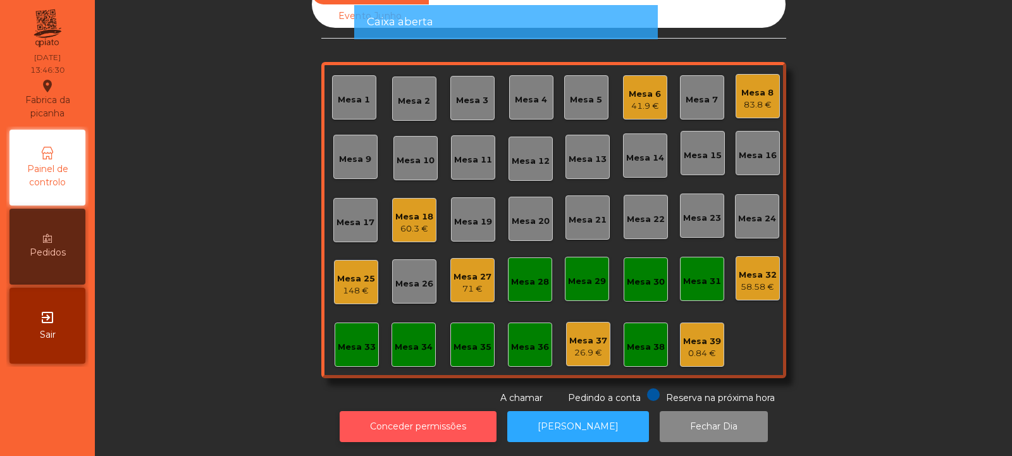
click at [446, 422] on button "Conceder permissões" at bounding box center [418, 426] width 157 height 31
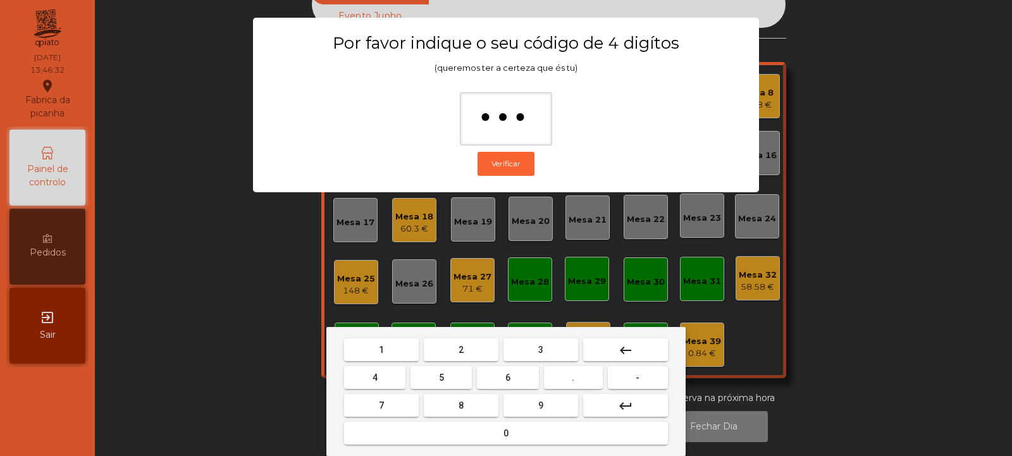
type input "****"
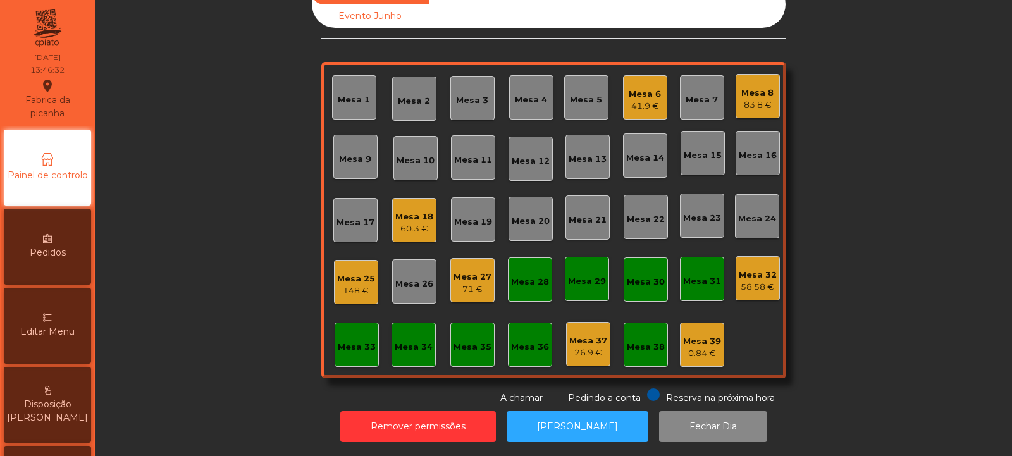
click at [755, 281] on div "58.58 €" at bounding box center [758, 287] width 38 height 13
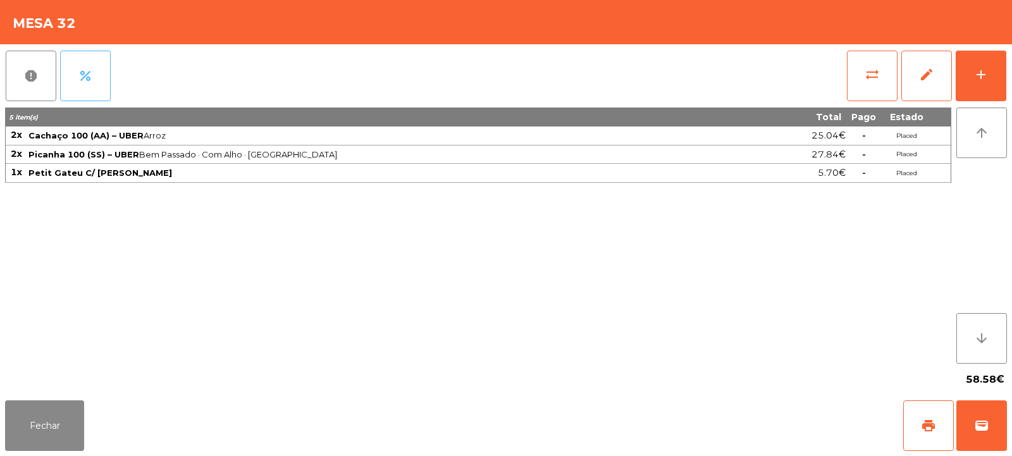
click at [84, 77] on span "percent" at bounding box center [85, 75] width 15 height 15
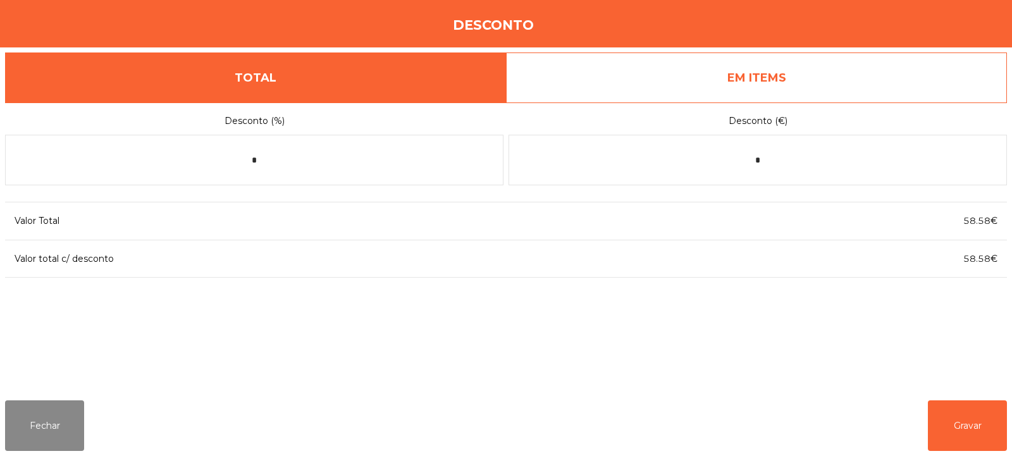
click at [783, 75] on link "EM ITEMS" at bounding box center [756, 77] width 501 height 51
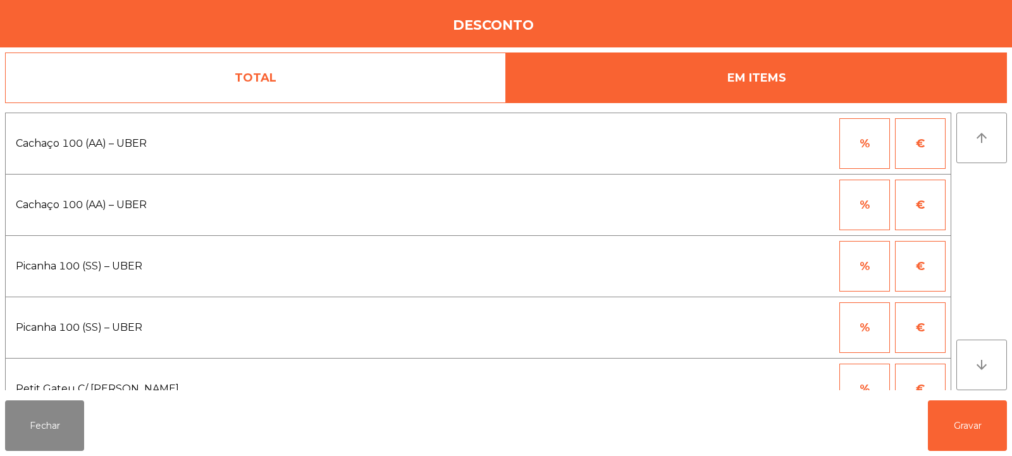
click at [923, 145] on button "€" at bounding box center [920, 143] width 51 height 51
click at [817, 145] on input "*" at bounding box center [802, 143] width 63 height 51
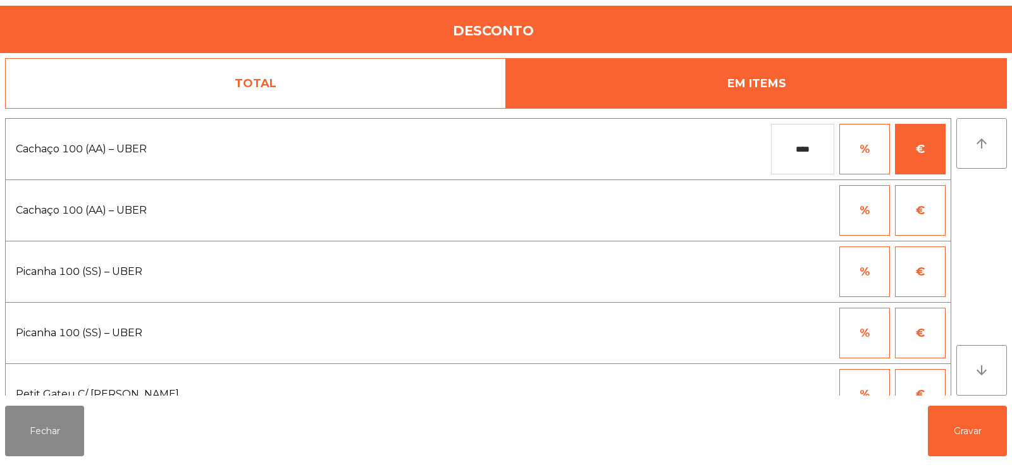
scroll to position [31, 0]
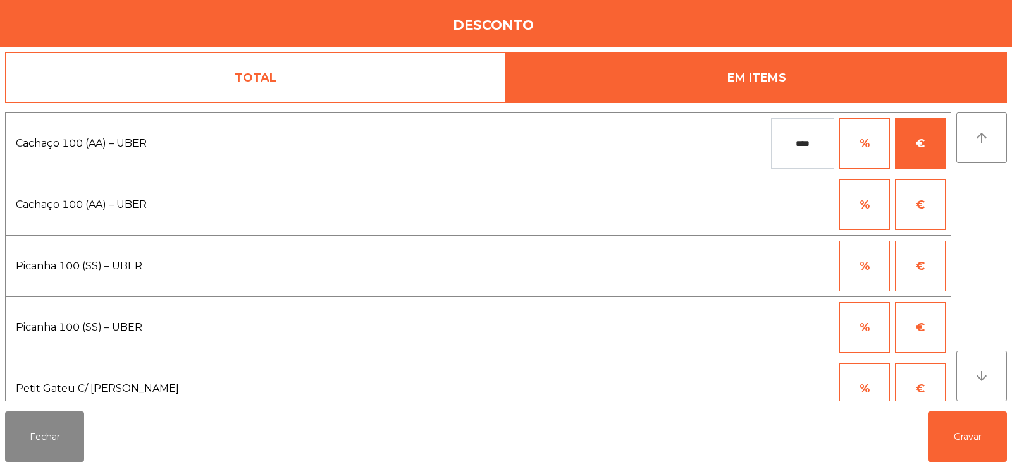
click at [715, 264] on div "% €" at bounding box center [704, 266] width 484 height 51
click at [820, 146] on input "****" at bounding box center [802, 143] width 63 height 51
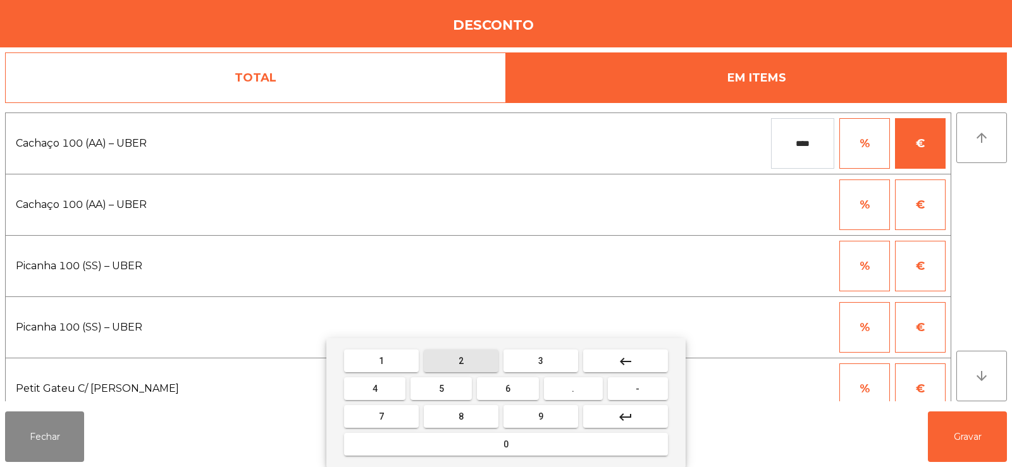
click at [471, 360] on button "2" at bounding box center [461, 361] width 75 height 23
type input "*****"
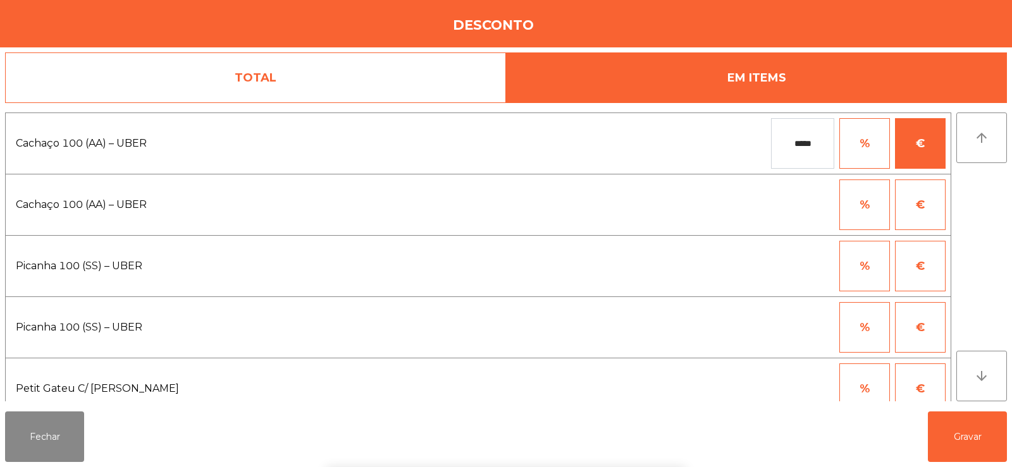
click at [981, 440] on div "1 2 3 keyboard_backspace 4 5 6 . - 7 8 9 keyboard_return 0" at bounding box center [506, 402] width 1012 height 129
click at [970, 437] on button "Gravar" at bounding box center [967, 437] width 79 height 51
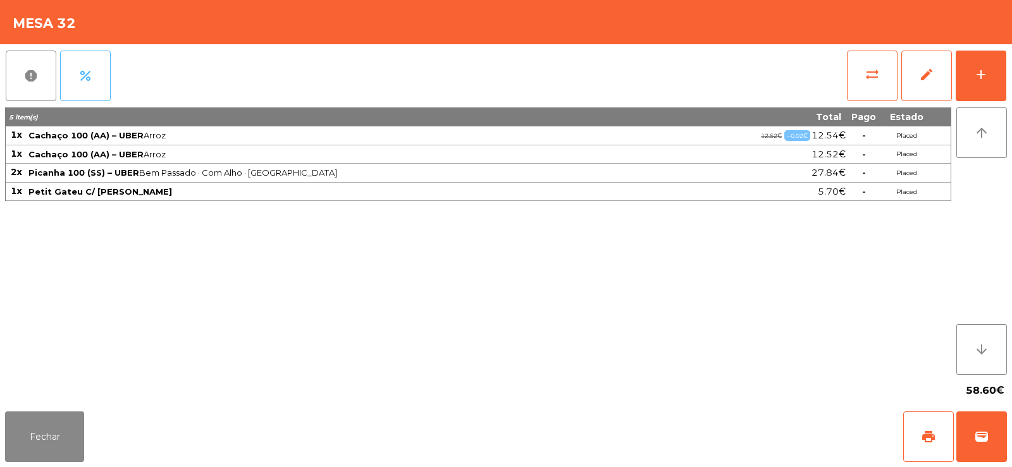
click at [92, 89] on button "percent" at bounding box center [85, 76] width 51 height 51
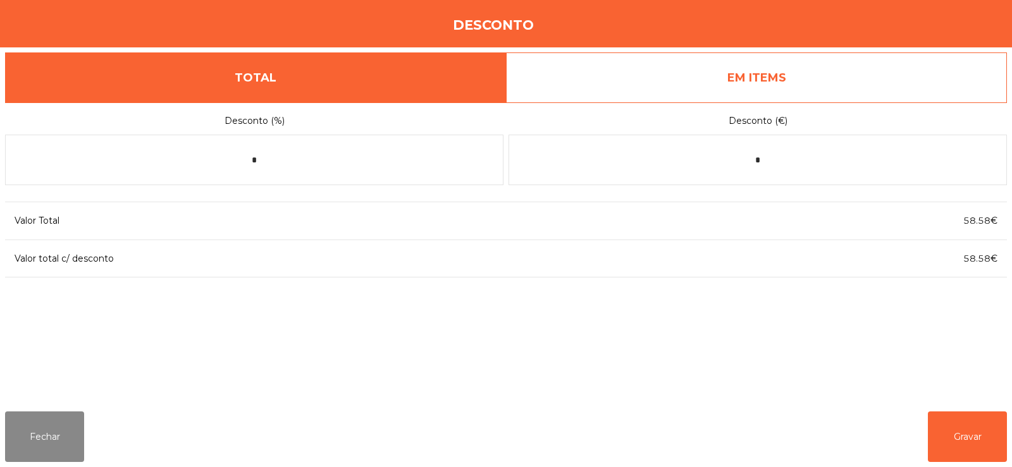
click at [856, 90] on link "EM ITEMS" at bounding box center [756, 77] width 501 height 51
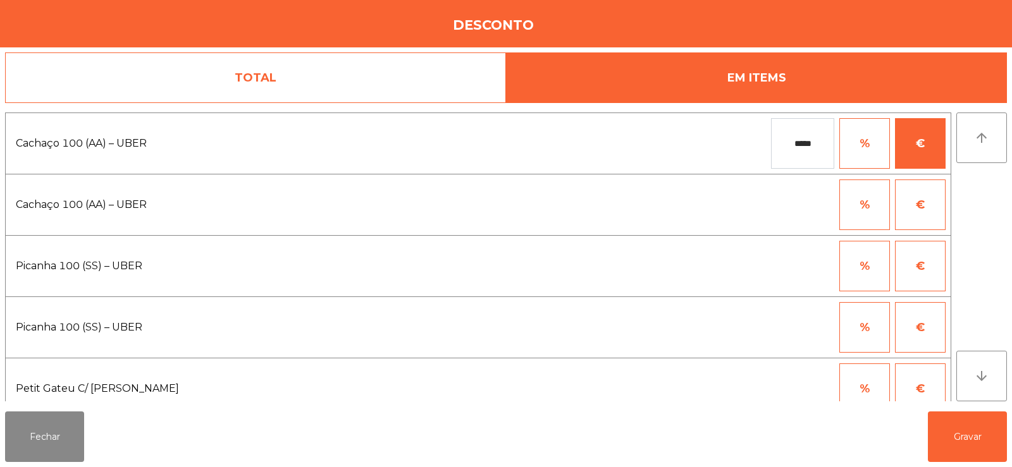
click at [819, 146] on input "*****" at bounding box center [802, 143] width 63 height 51
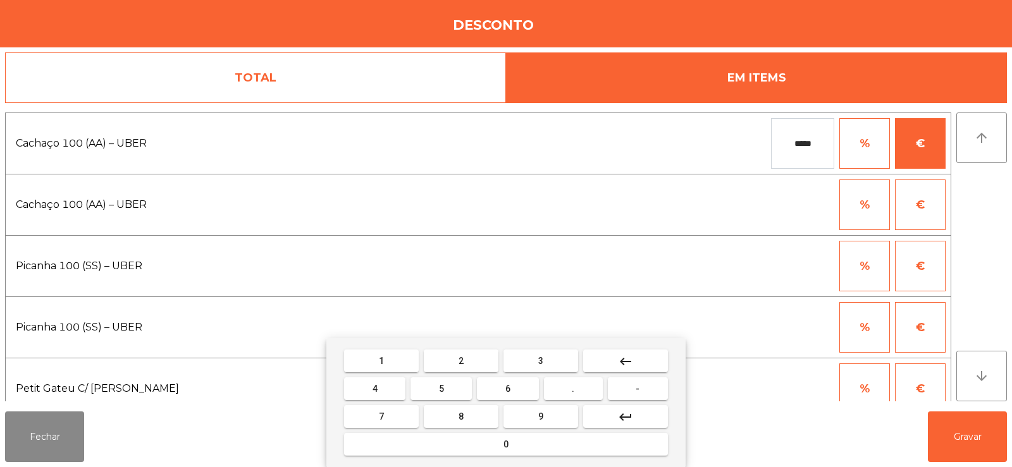
click at [797, 147] on input "*****" at bounding box center [802, 143] width 63 height 51
click at [644, 361] on button "keyboard_backspace" at bounding box center [625, 361] width 85 height 23
type input "****"
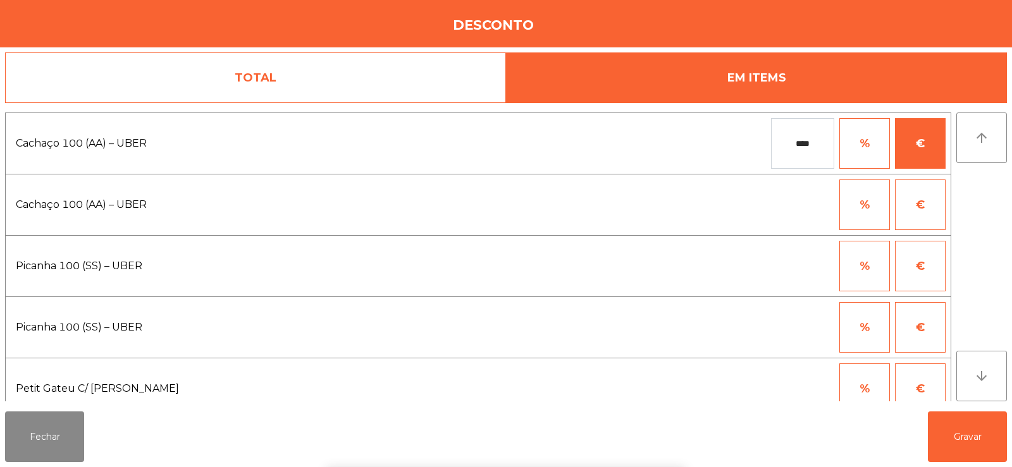
click at [960, 432] on div "1 2 3 keyboard_backspace 4 5 6 . - 7 8 9 keyboard_return 0" at bounding box center [506, 402] width 1012 height 129
click at [972, 440] on button "Gravar" at bounding box center [967, 437] width 79 height 51
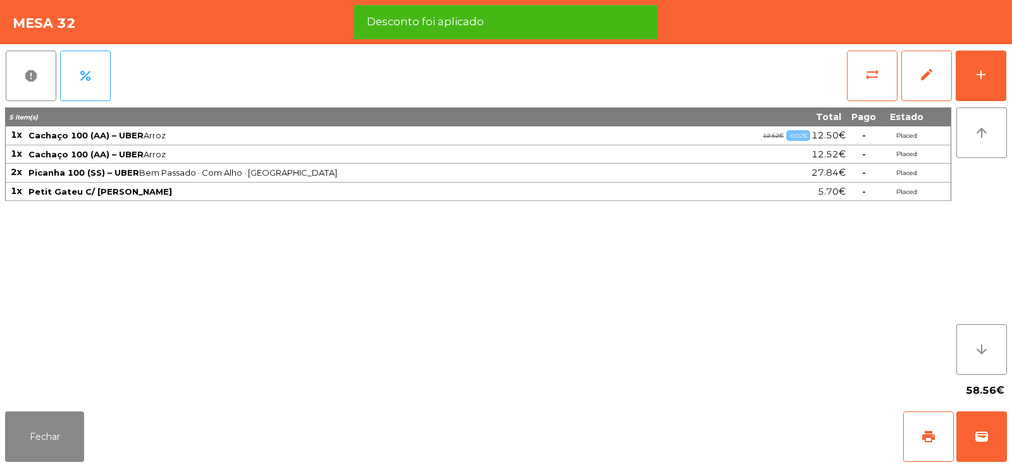
click at [887, 455] on div "Fechar print wallet" at bounding box center [506, 437] width 1012 height 61
click at [923, 441] on span "print" at bounding box center [928, 436] width 15 height 15
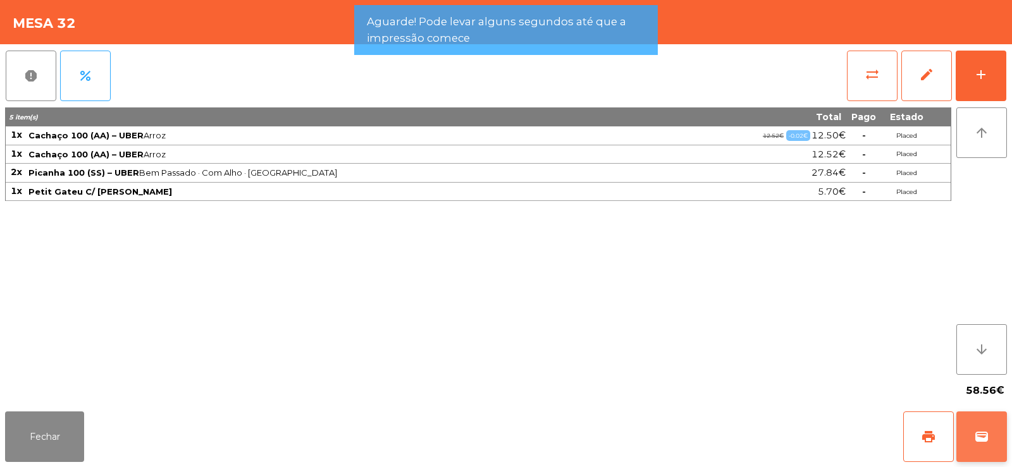
click at [983, 450] on button "wallet" at bounding box center [981, 437] width 51 height 51
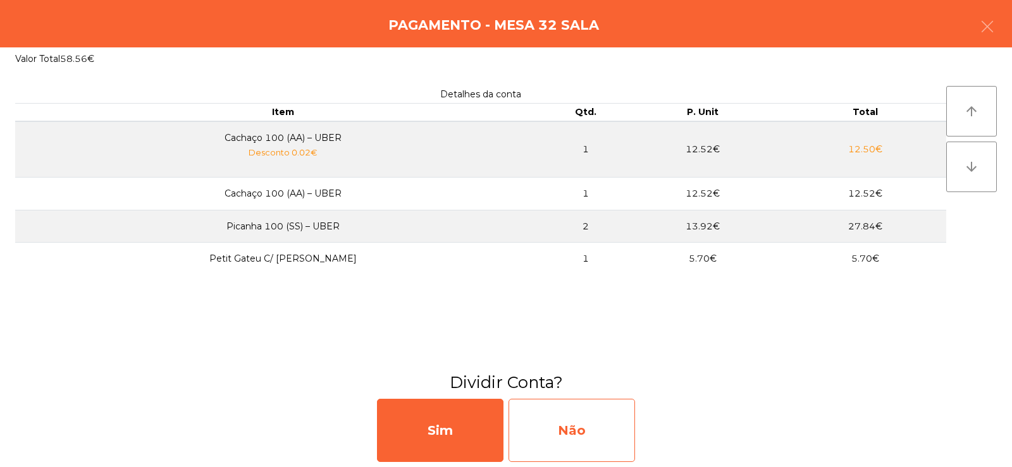
click at [605, 431] on div "Não" at bounding box center [572, 430] width 126 height 63
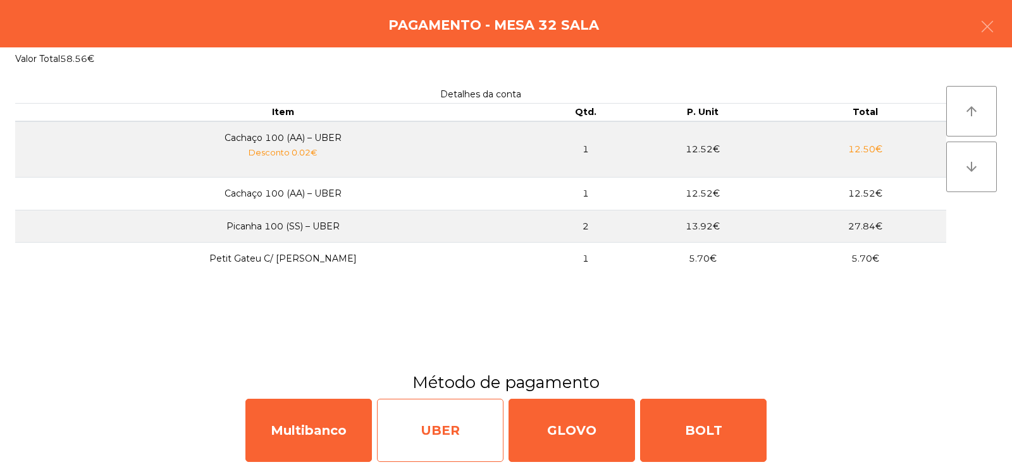
click at [464, 433] on div "UBER" at bounding box center [440, 430] width 126 height 63
select select "**"
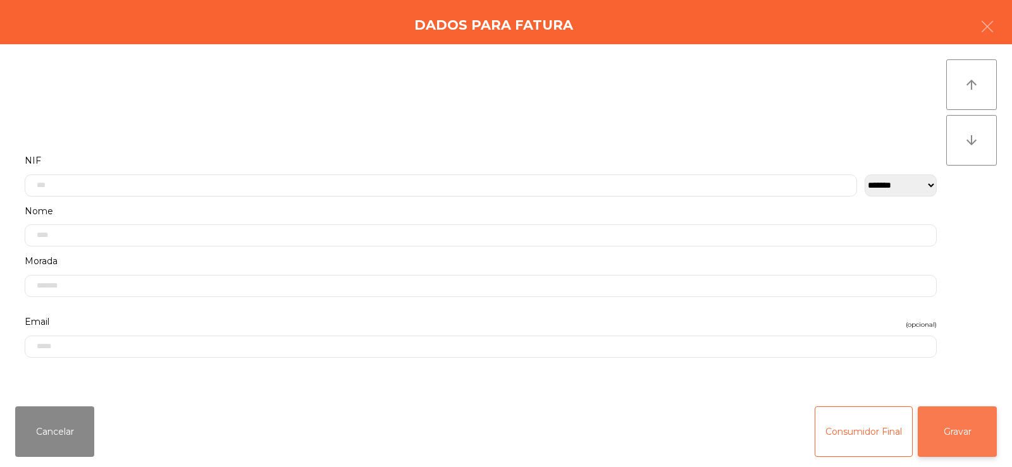
click at [971, 442] on button "Gravar" at bounding box center [957, 432] width 79 height 51
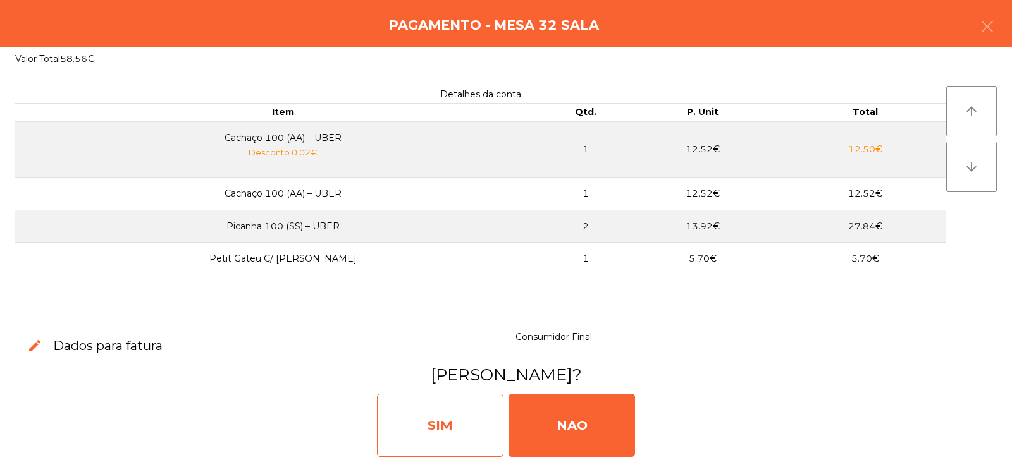
click at [487, 424] on div "SIM" at bounding box center [440, 425] width 126 height 63
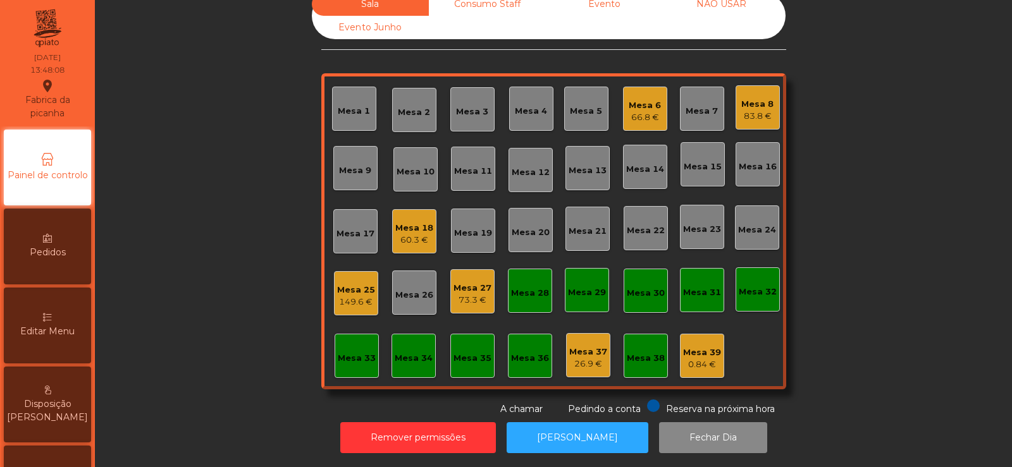
click at [761, 269] on div "Mesa 32" at bounding box center [758, 290] width 44 height 44
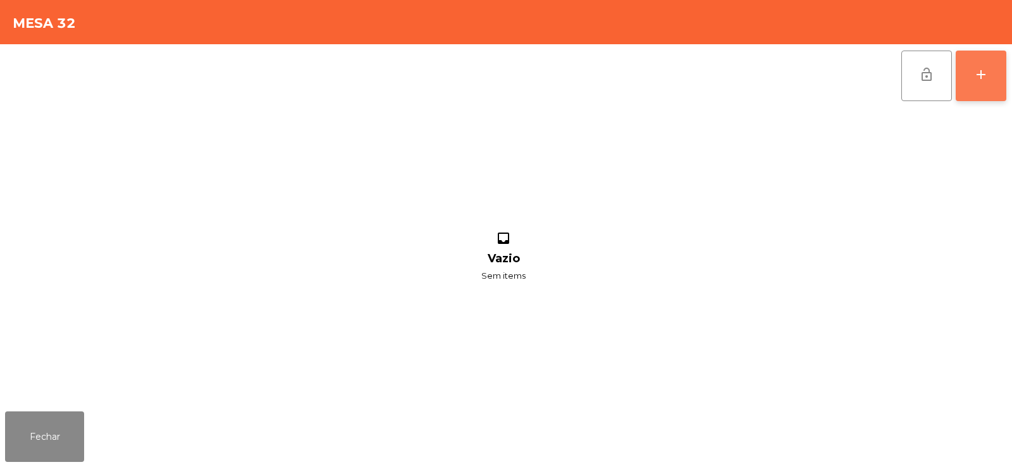
click at [984, 77] on div "add" at bounding box center [980, 74] width 15 height 15
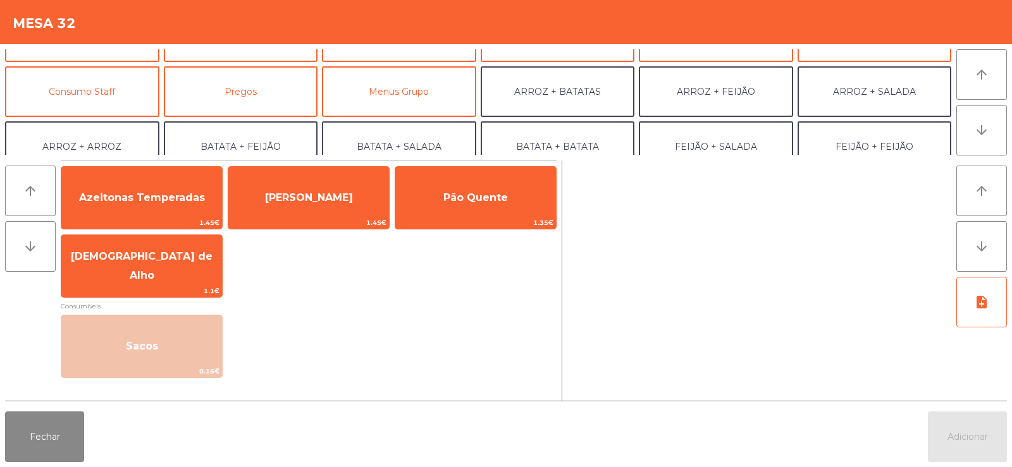
scroll to position [101, 0]
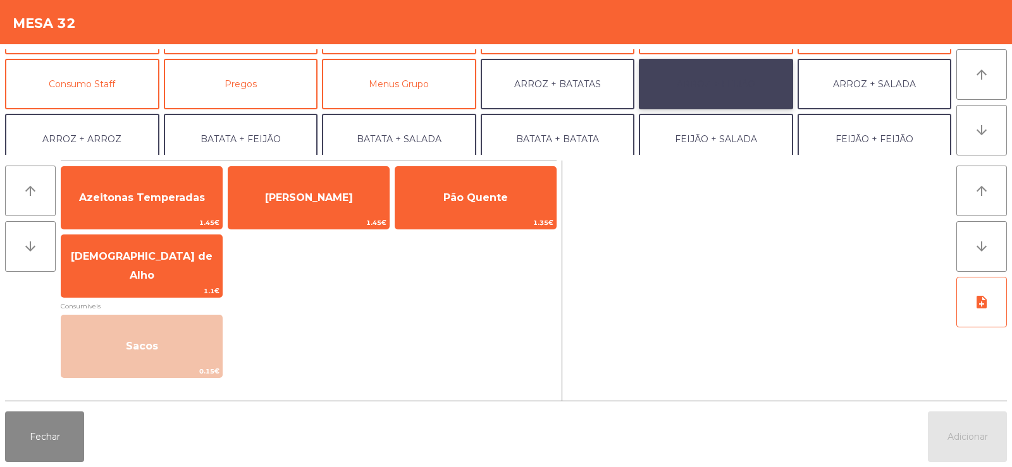
click at [744, 92] on button "ARROZ + FEIJÃO" at bounding box center [716, 84] width 154 height 51
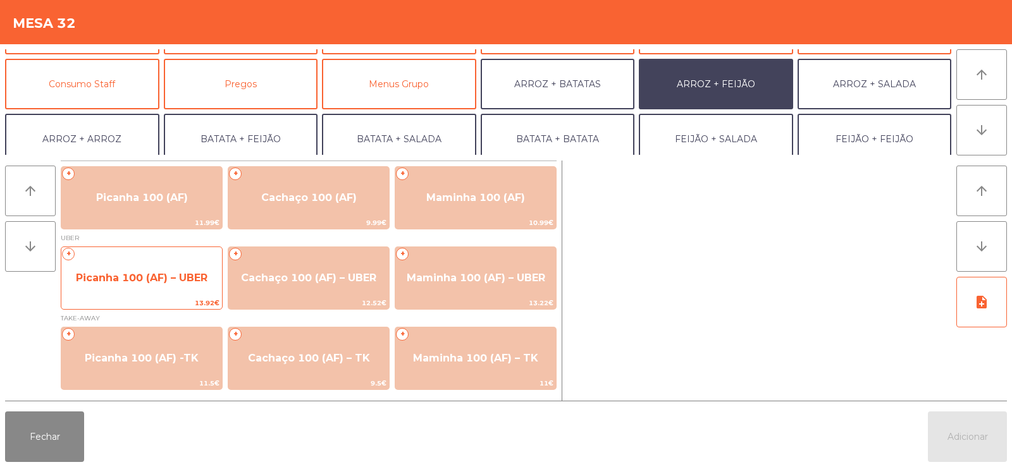
click at [144, 292] on span "Picanha 100 (AF) – UBER" at bounding box center [141, 278] width 161 height 34
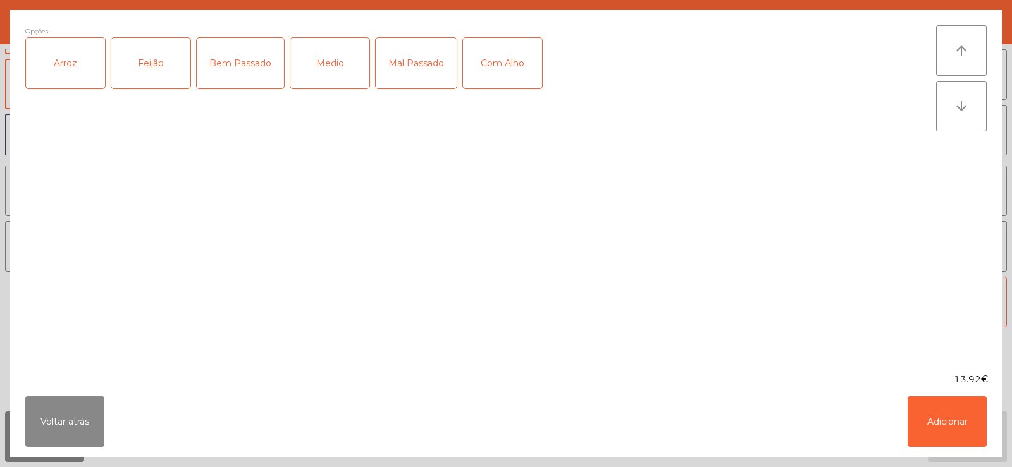
click at [73, 70] on div "Arroz" at bounding box center [65, 63] width 79 height 51
click at [152, 72] on div "Feijão" at bounding box center [150, 63] width 79 height 51
click at [330, 75] on div "Medio" at bounding box center [329, 63] width 79 height 51
click at [943, 426] on button "Adicionar" at bounding box center [947, 422] width 79 height 51
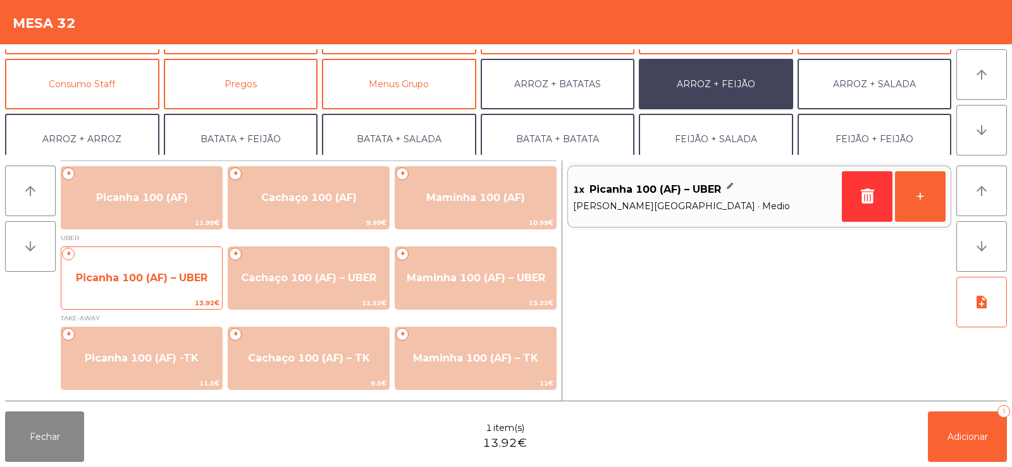
click at [111, 278] on span "Picanha 100 (AF) – UBER" at bounding box center [142, 278] width 132 height 12
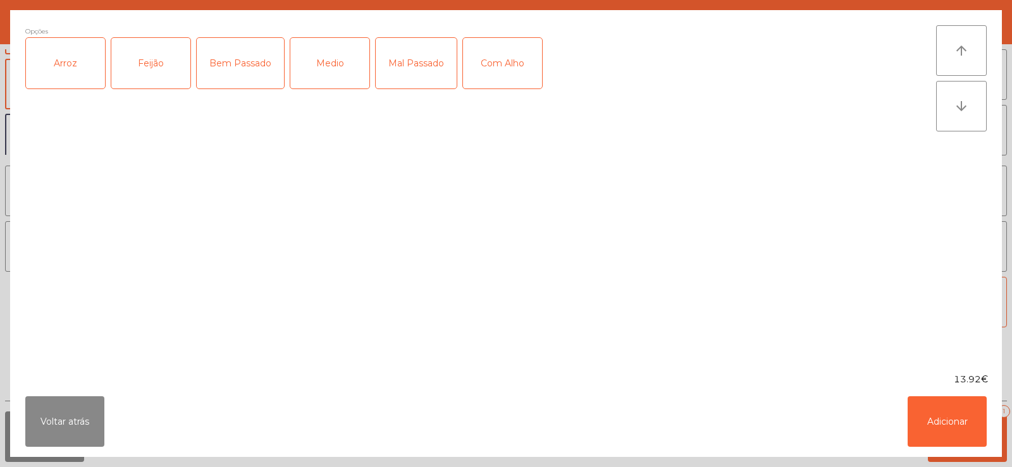
click at [57, 77] on div "Arroz" at bounding box center [65, 63] width 79 height 51
click at [140, 76] on div "Feijão" at bounding box center [150, 63] width 79 height 51
click at [343, 47] on div "Medio" at bounding box center [329, 63] width 79 height 51
click at [954, 435] on button "Adicionar" at bounding box center [947, 422] width 79 height 51
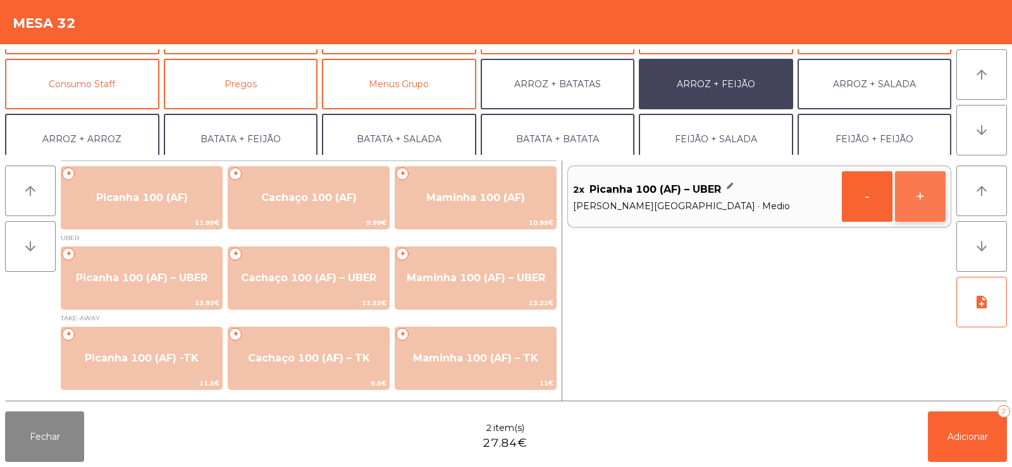
click at [918, 204] on button "+" at bounding box center [920, 196] width 51 height 51
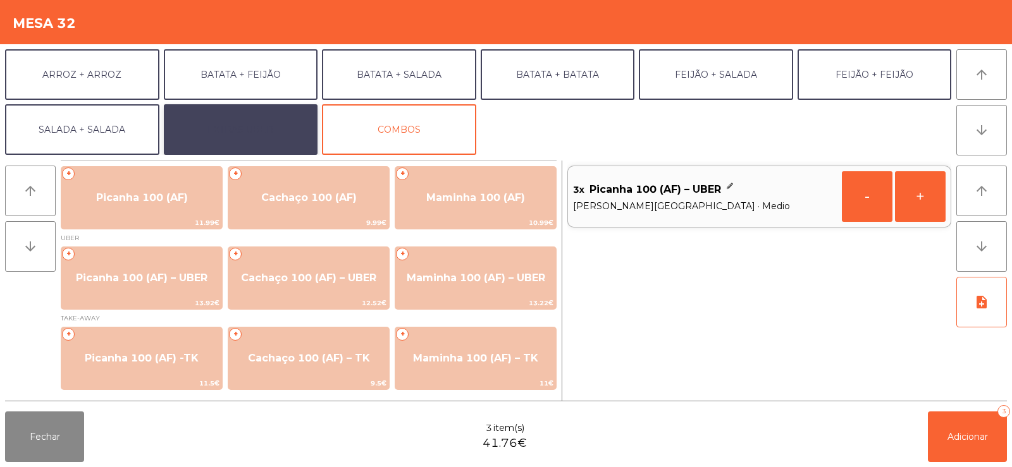
click at [281, 135] on button "EXTRAS UBER" at bounding box center [241, 129] width 154 height 51
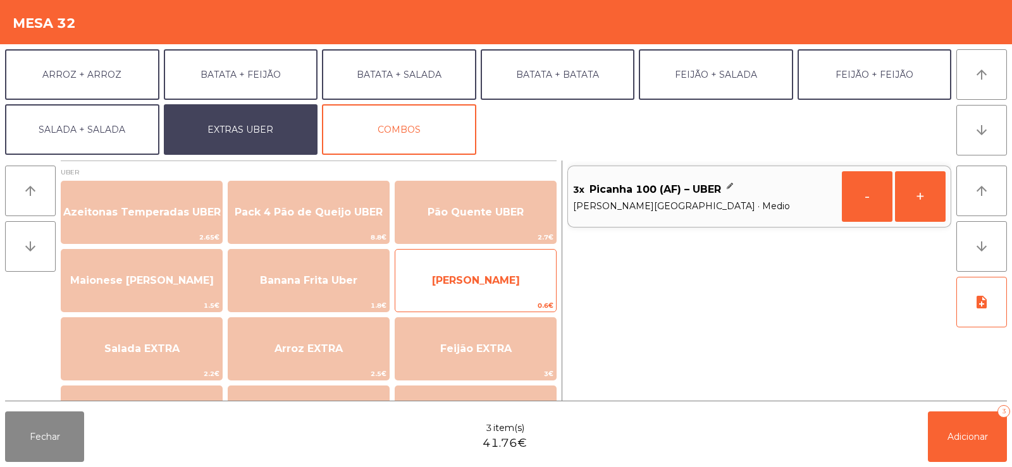
click at [527, 287] on span "[PERSON_NAME]" at bounding box center [475, 281] width 161 height 34
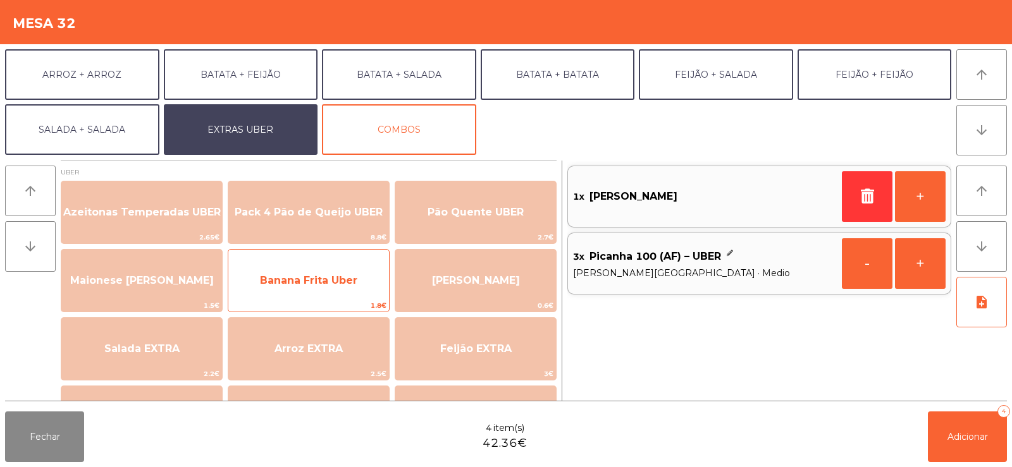
click at [355, 286] on span "Banana Frita Uber" at bounding box center [308, 280] width 97 height 12
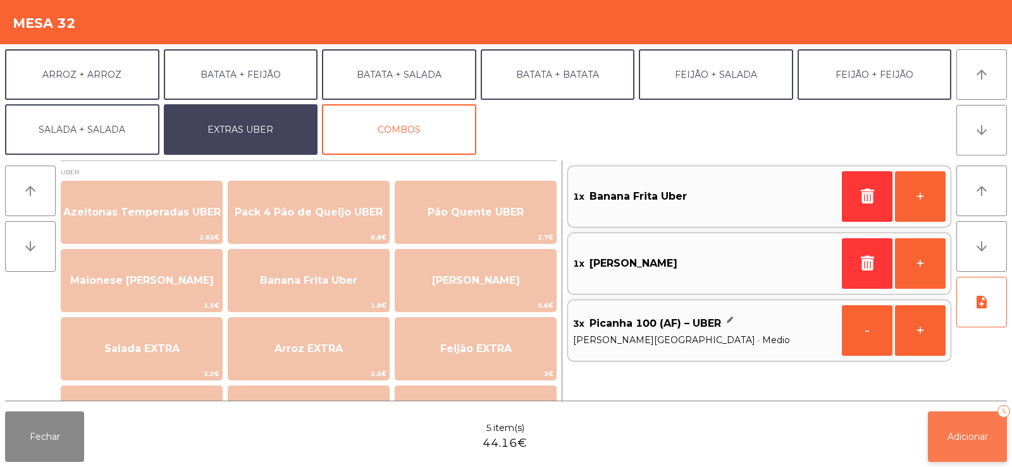
click at [963, 450] on button "Adicionar 5" at bounding box center [967, 437] width 79 height 51
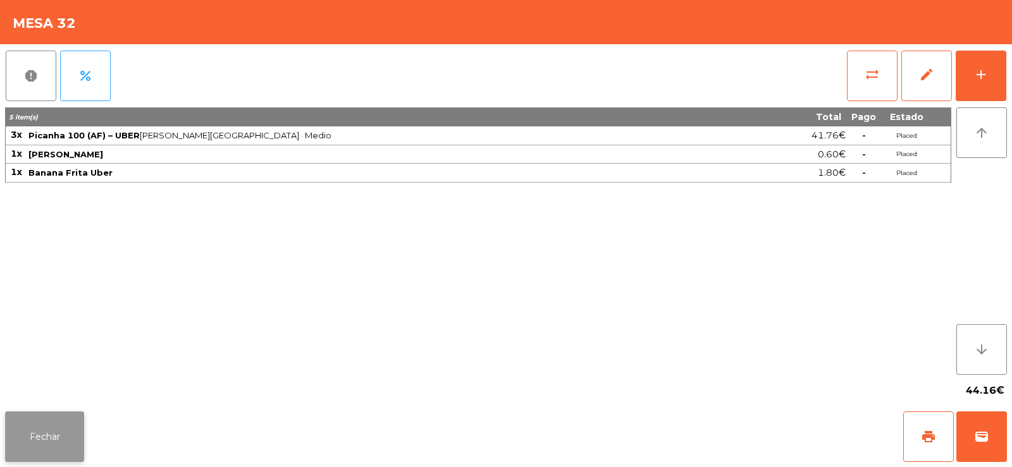
click at [58, 431] on button "Fechar" at bounding box center [44, 437] width 79 height 51
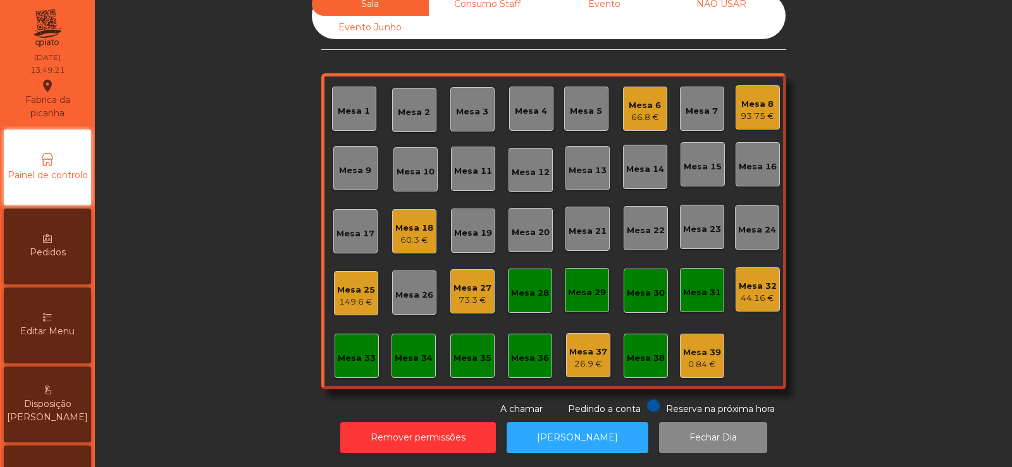
click at [743, 292] on div "44.16 €" at bounding box center [758, 298] width 38 height 13
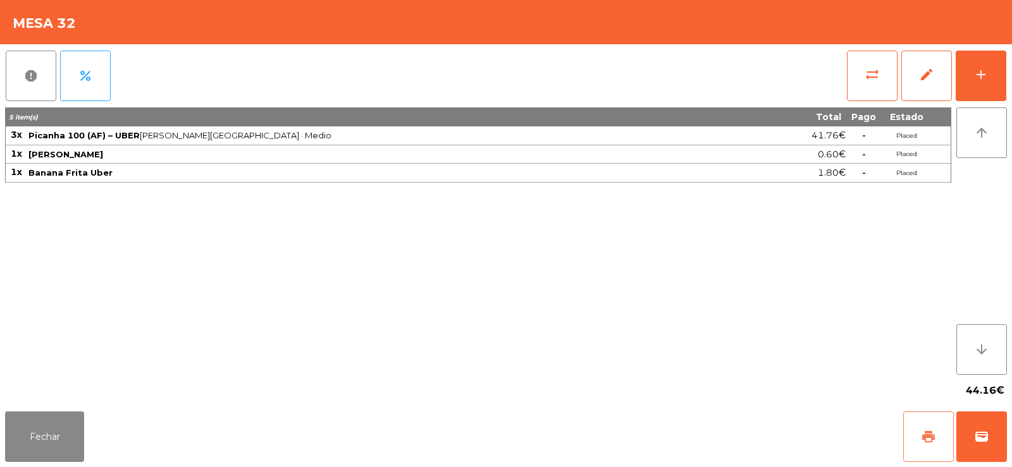
click at [937, 440] on button "print" at bounding box center [928, 437] width 51 height 51
click at [985, 443] on span "wallet" at bounding box center [981, 436] width 15 height 15
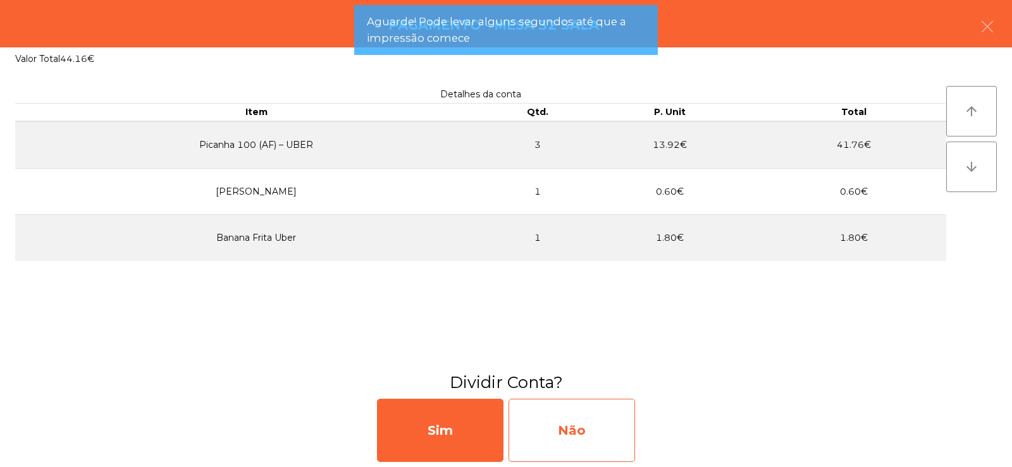
click at [613, 428] on div "Não" at bounding box center [572, 430] width 126 height 63
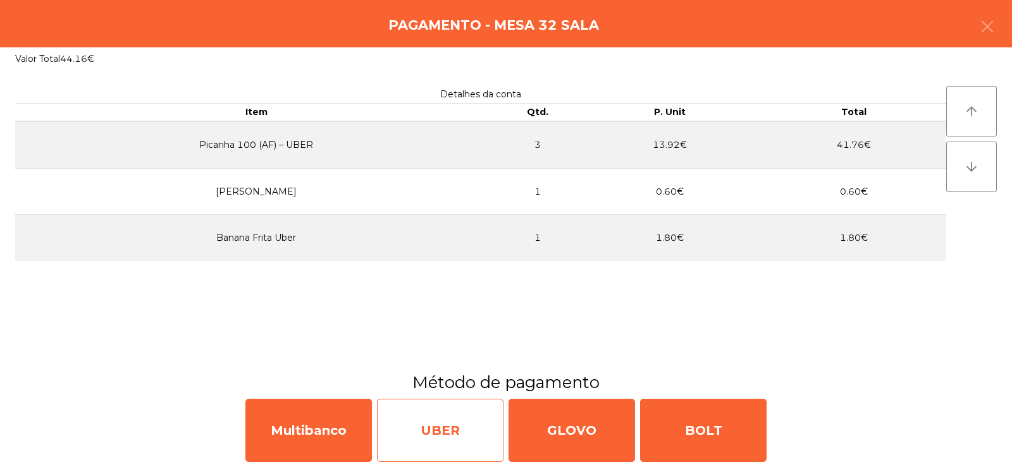
click at [463, 435] on div "UBER" at bounding box center [440, 430] width 126 height 63
select select "**"
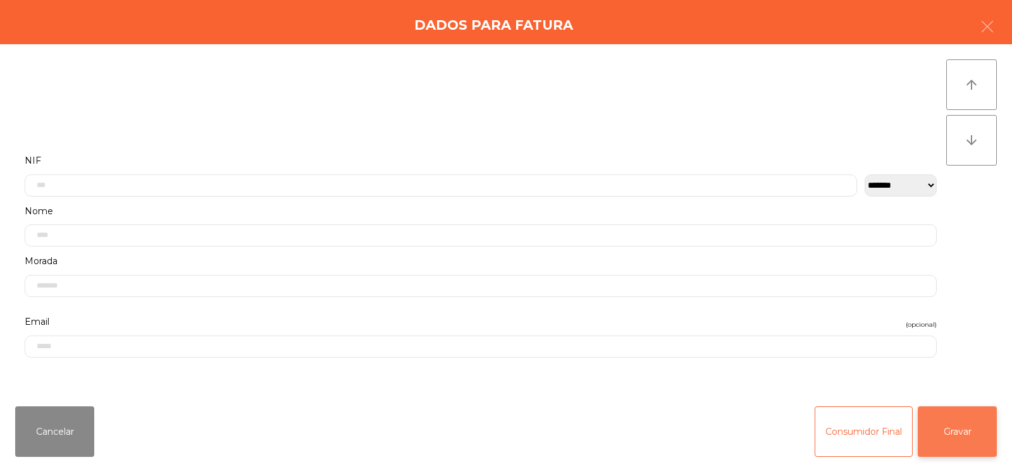
click at [955, 433] on button "Gravar" at bounding box center [957, 432] width 79 height 51
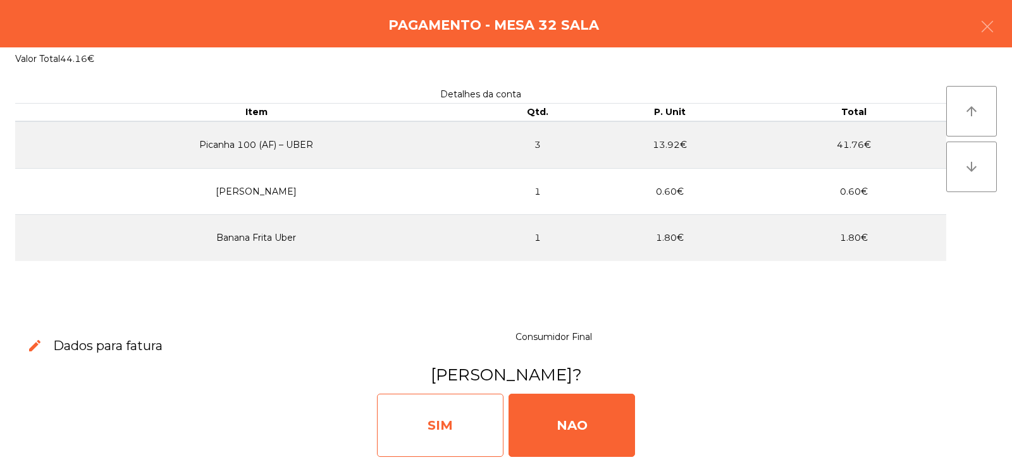
click at [478, 419] on div "SIM" at bounding box center [440, 425] width 126 height 63
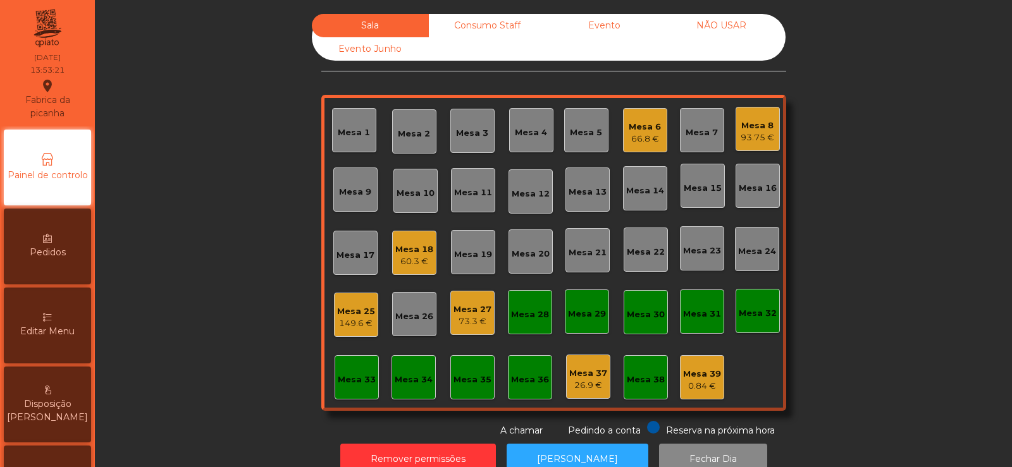
scroll to position [0, 0]
click at [764, 316] on div "Mesa 32" at bounding box center [758, 313] width 38 height 13
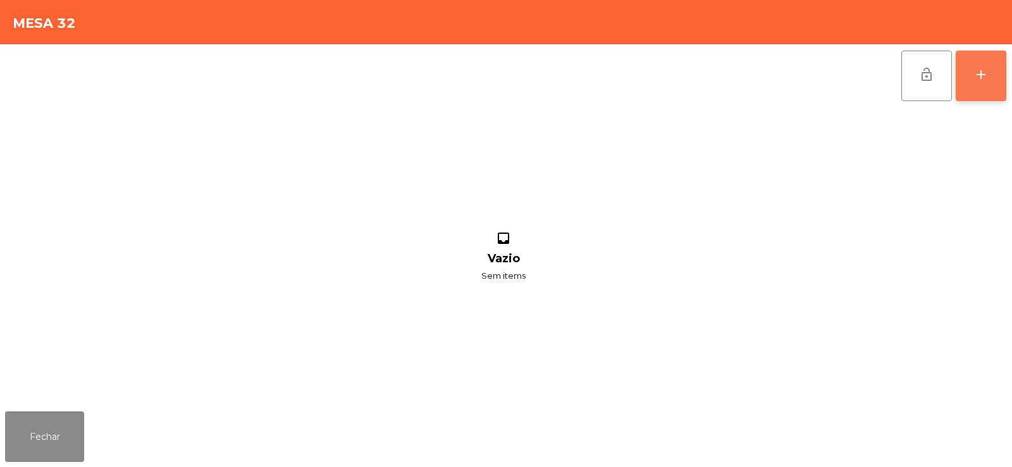
click at [989, 76] on button "add" at bounding box center [981, 76] width 51 height 51
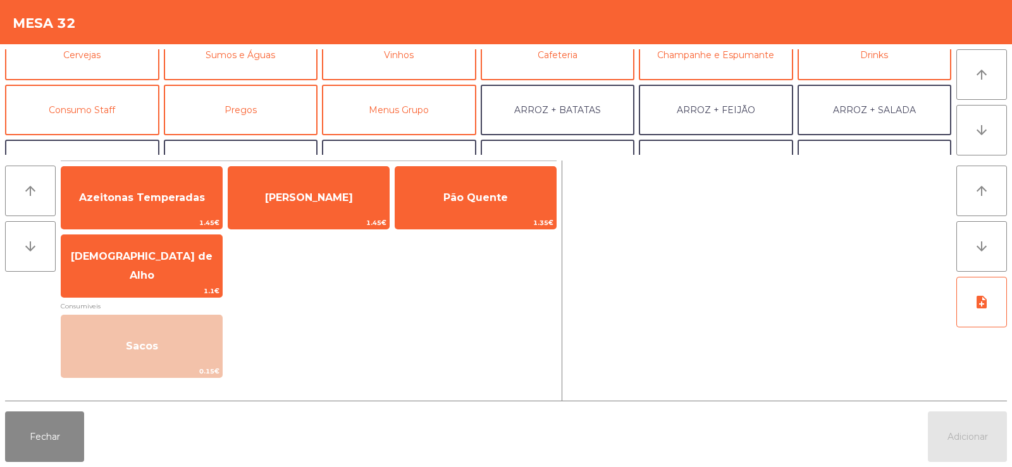
scroll to position [75, 0]
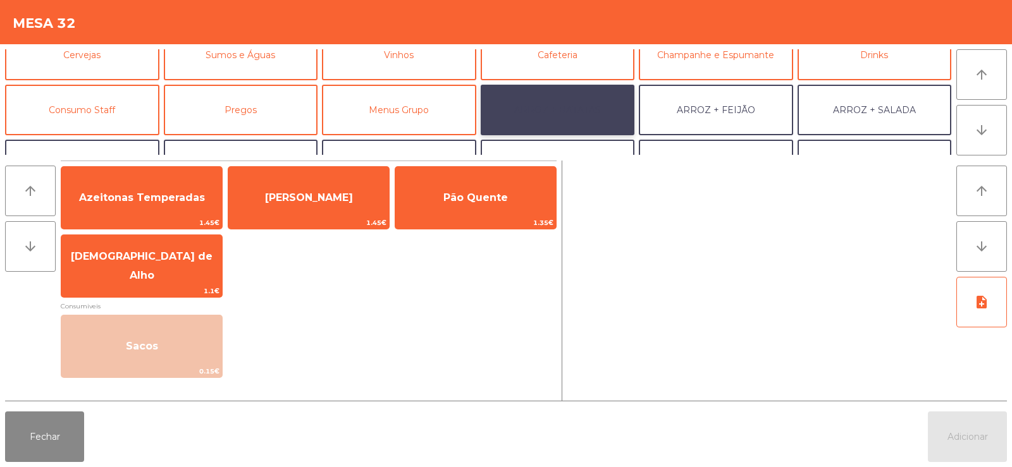
click at [555, 120] on button "ARROZ + BATATAS" at bounding box center [558, 110] width 154 height 51
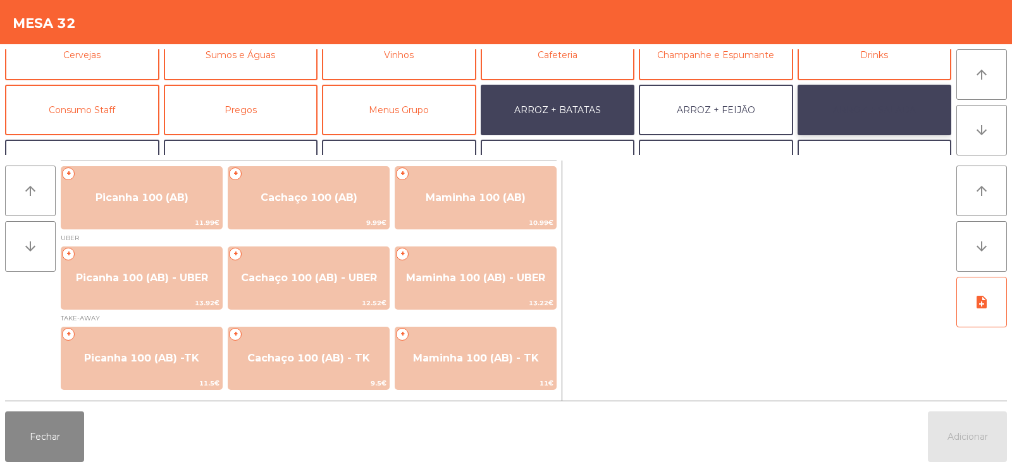
click at [850, 114] on button "ARROZ + SALADA" at bounding box center [875, 110] width 154 height 51
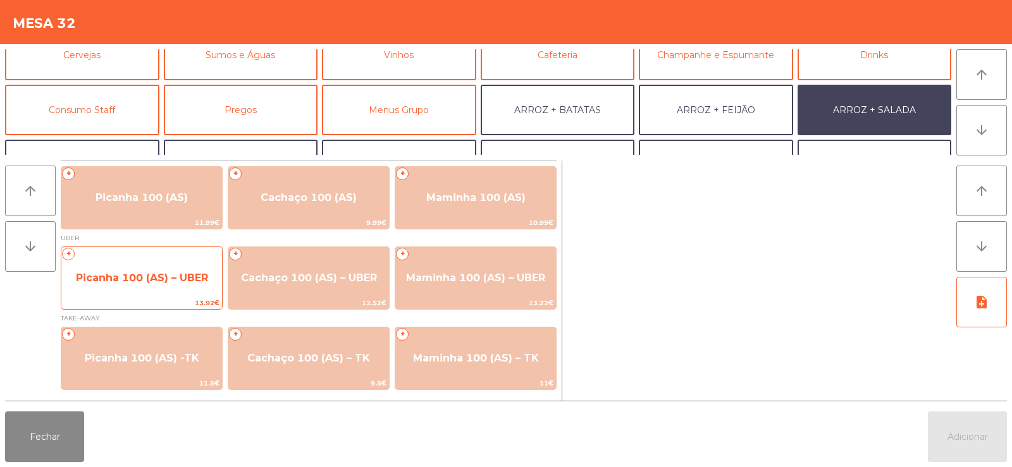
click at [136, 290] on span "Picanha 100 (AS) – UBER" at bounding box center [141, 278] width 161 height 34
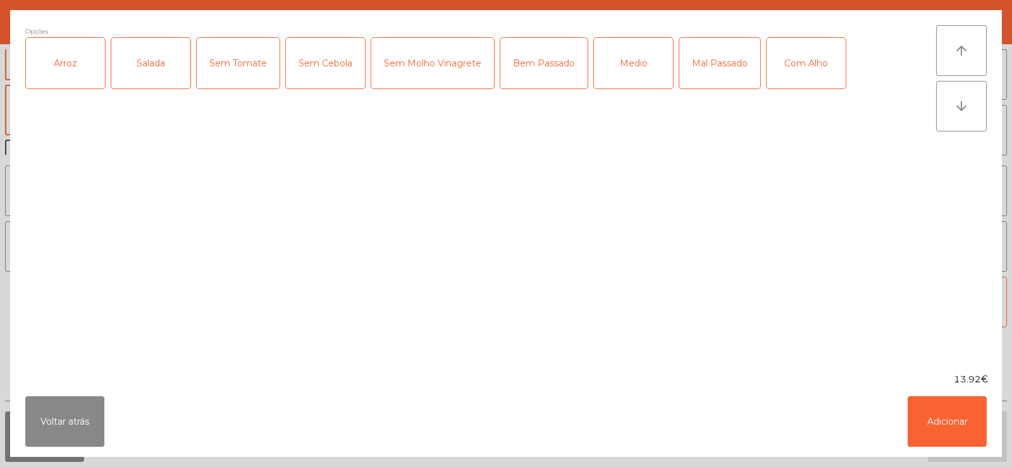
click at [75, 70] on div "Arroz" at bounding box center [65, 63] width 79 height 51
click at [150, 70] on div "Salada" at bounding box center [150, 63] width 79 height 51
click at [626, 54] on div "Medio" at bounding box center [633, 63] width 79 height 51
click at [946, 446] on button "Adicionar" at bounding box center [947, 422] width 79 height 51
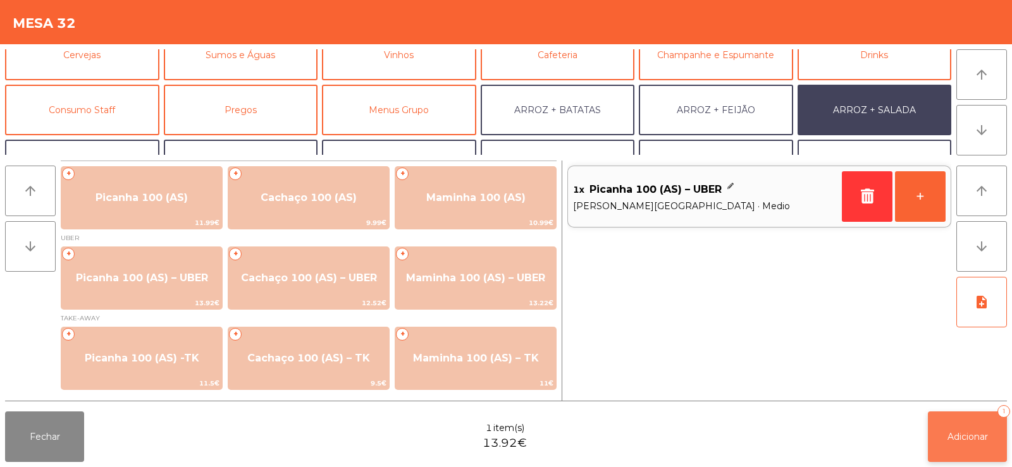
click at [940, 441] on button "Adicionar 1" at bounding box center [967, 437] width 79 height 51
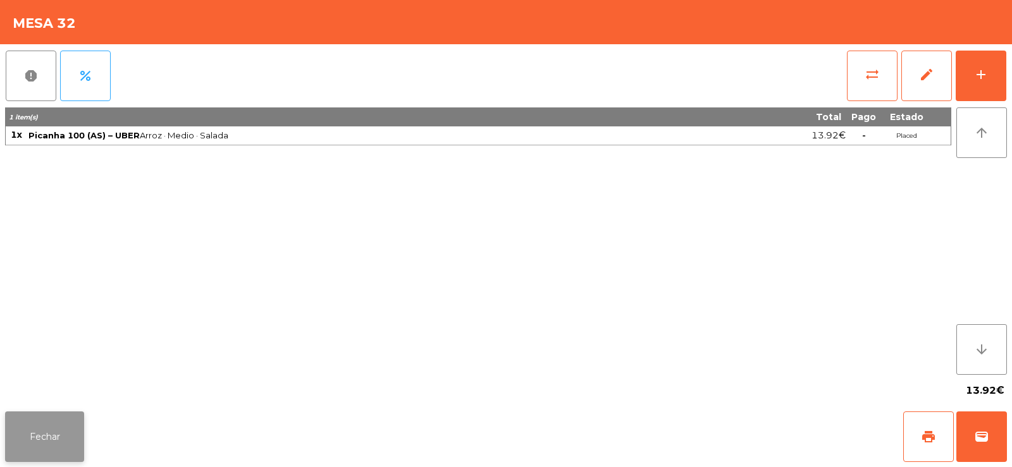
click at [43, 443] on button "Fechar" at bounding box center [44, 437] width 79 height 51
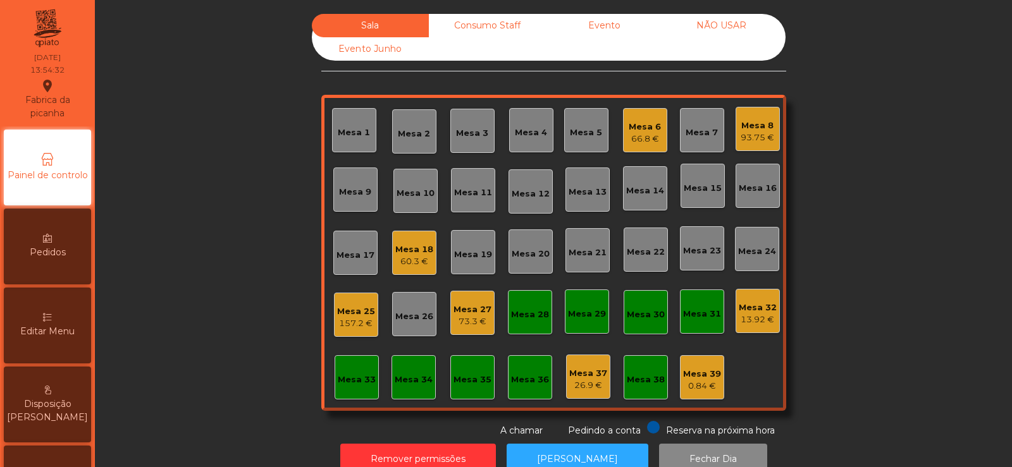
click at [637, 185] on div "Mesa 14" at bounding box center [645, 191] width 38 height 13
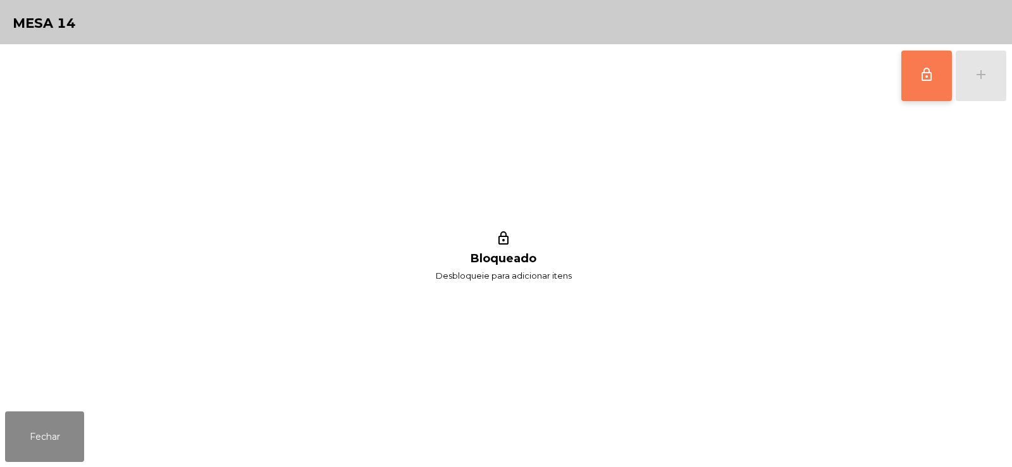
click at [927, 82] on button "lock_outline" at bounding box center [926, 76] width 51 height 51
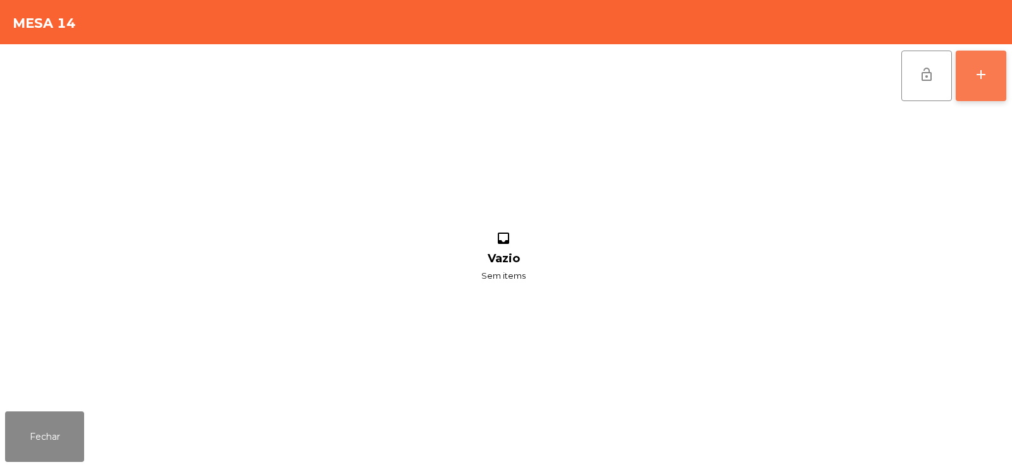
click at [975, 84] on button "add" at bounding box center [981, 76] width 51 height 51
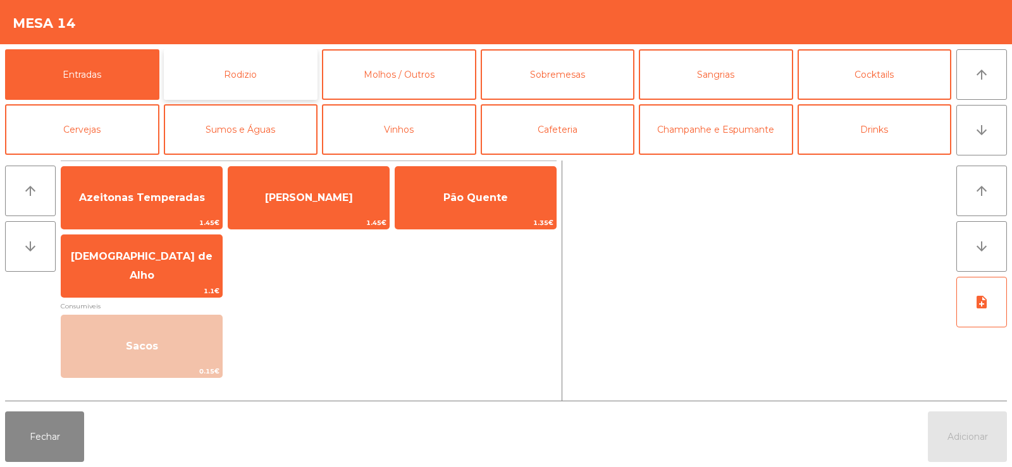
click at [207, 87] on button "Rodizio" at bounding box center [241, 74] width 154 height 51
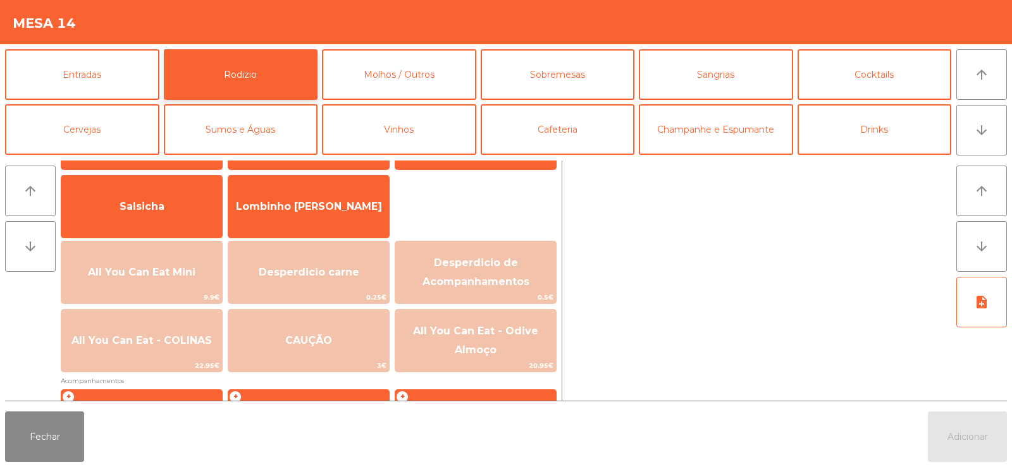
scroll to position [102, 0]
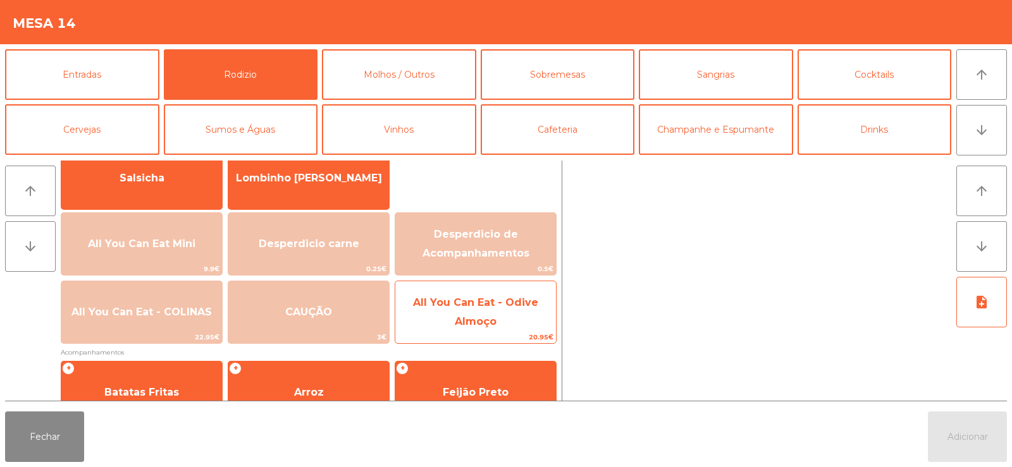
click at [454, 313] on span "All You Can Eat - Odive Almoço" at bounding box center [475, 313] width 161 height 54
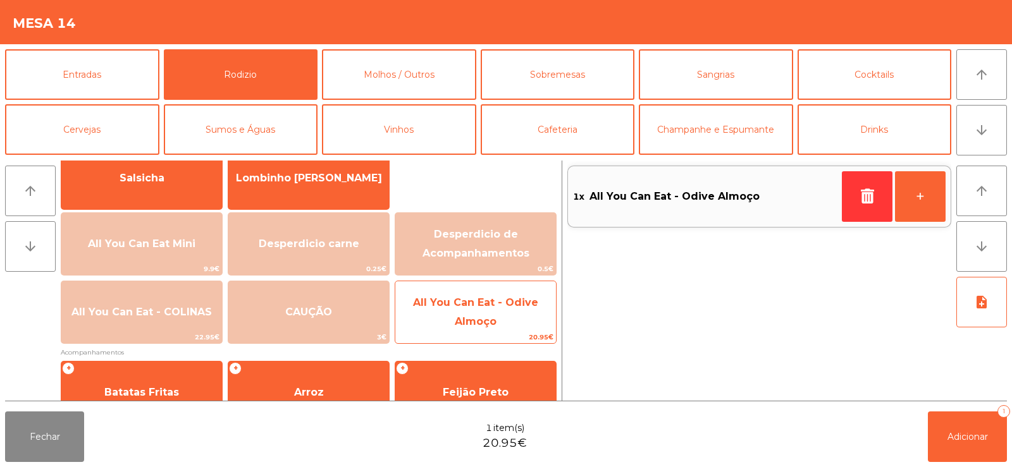
click at [459, 311] on span "All You Can Eat - Odive Almoço" at bounding box center [475, 313] width 161 height 54
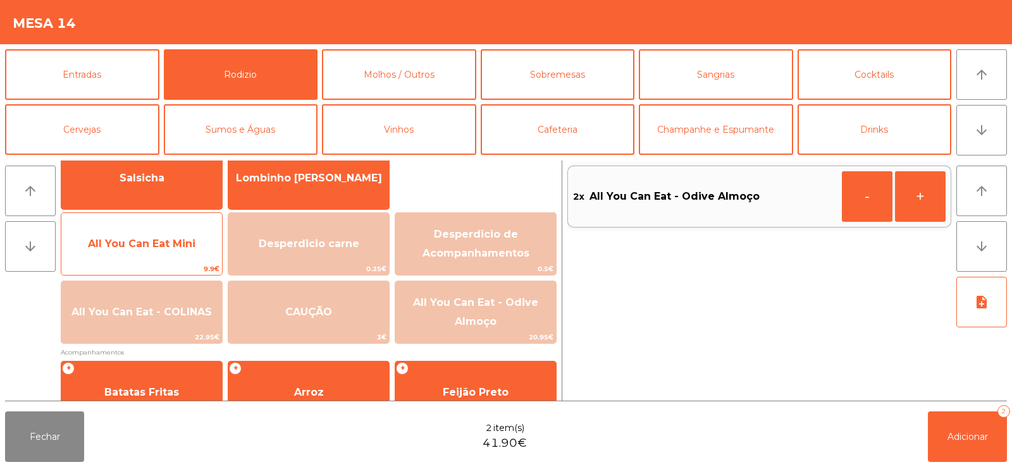
click at [161, 247] on span "All You Can Eat Mini" at bounding box center [142, 244] width 108 height 12
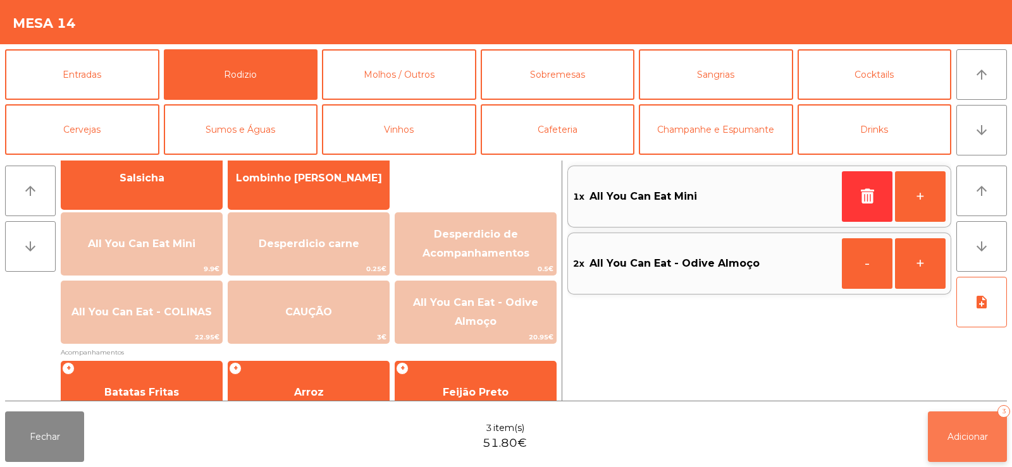
click at [958, 438] on span "Adicionar" at bounding box center [967, 436] width 40 height 11
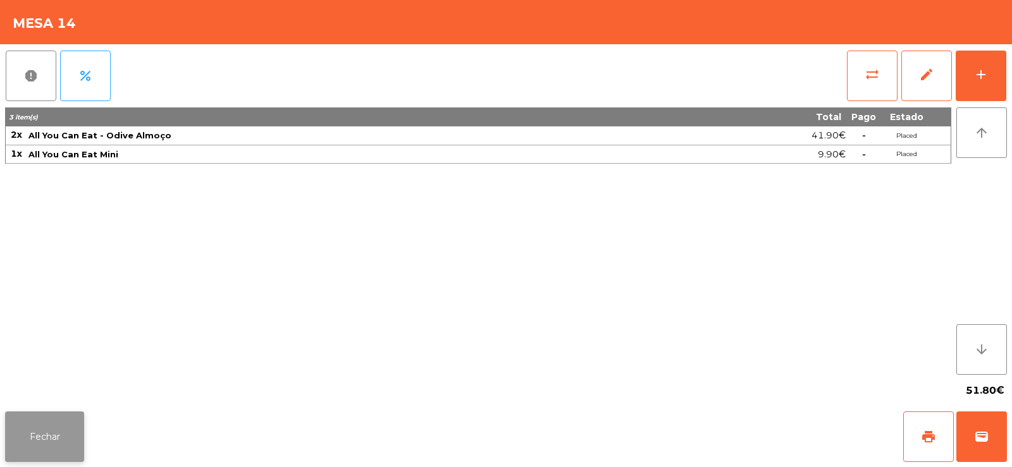
click at [53, 428] on button "Fechar" at bounding box center [44, 437] width 79 height 51
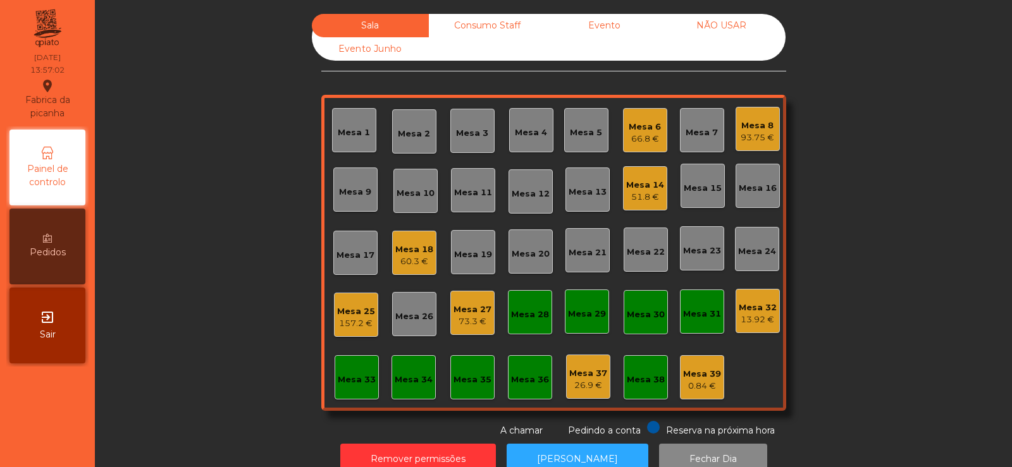
click at [471, 312] on div "Mesa 27" at bounding box center [472, 310] width 38 height 13
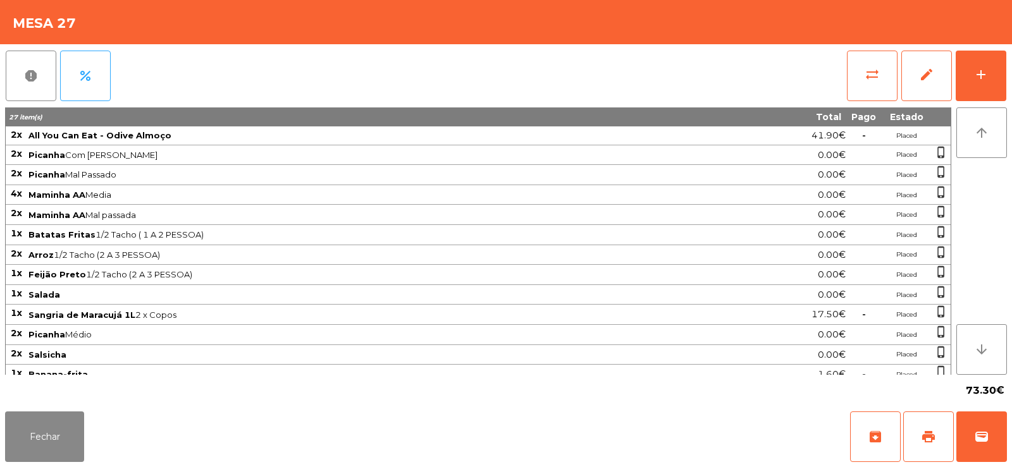
scroll to position [70, 0]
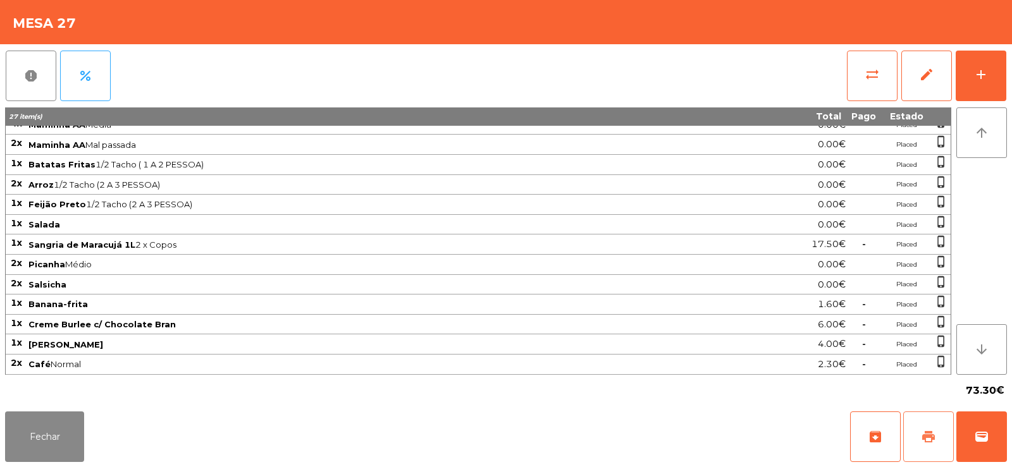
click at [940, 427] on button "print" at bounding box center [928, 437] width 51 height 51
click at [886, 309] on td "Placed" at bounding box center [906, 305] width 51 height 20
click at [46, 447] on button "Fechar" at bounding box center [44, 437] width 79 height 51
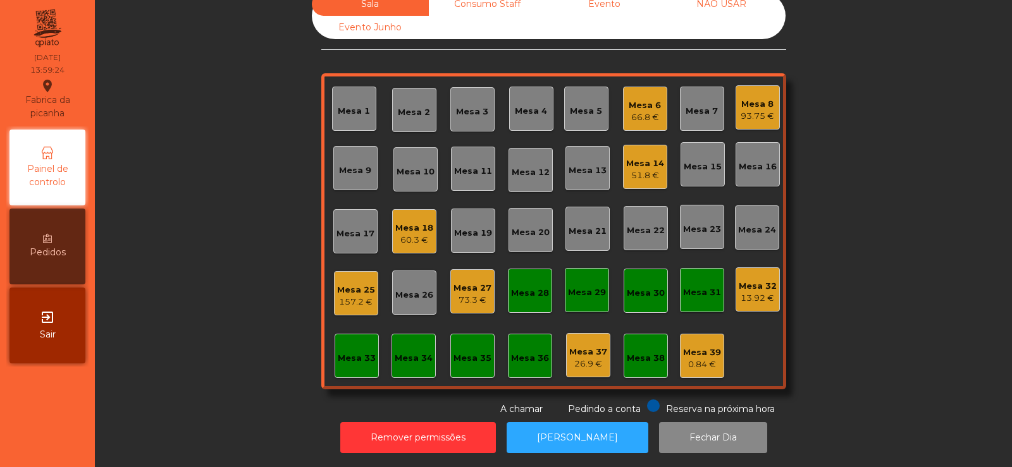
scroll to position [0, 0]
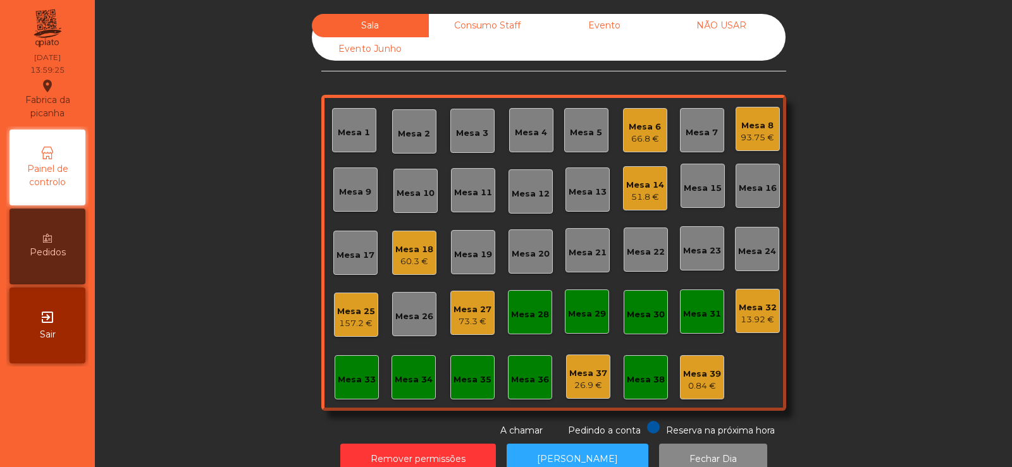
click at [755, 318] on div "13.92 €" at bounding box center [758, 320] width 38 height 13
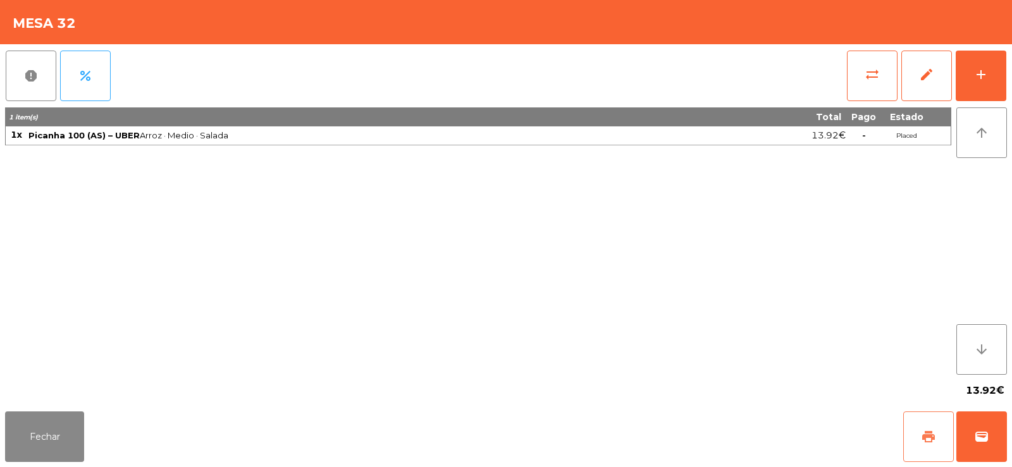
click at [924, 436] on span "print" at bounding box center [928, 436] width 15 height 15
click at [976, 440] on span "wallet" at bounding box center [981, 436] width 15 height 15
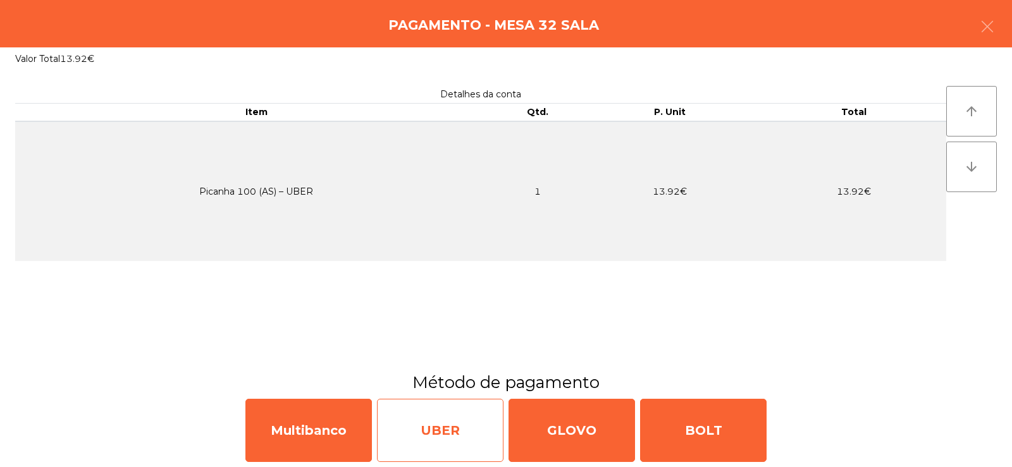
click at [477, 429] on div "UBER" at bounding box center [440, 430] width 126 height 63
select select "**"
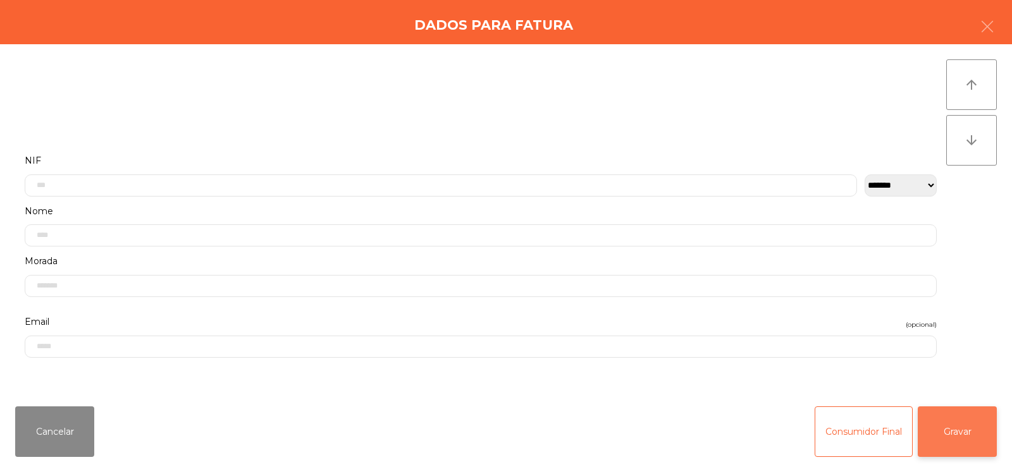
click at [953, 430] on button "Gravar" at bounding box center [957, 432] width 79 height 51
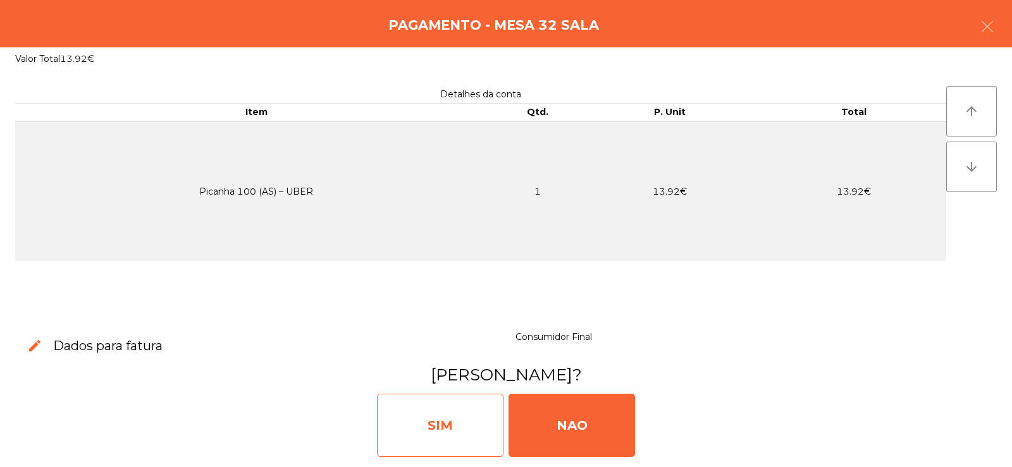
click at [483, 414] on div "SIM" at bounding box center [440, 425] width 126 height 63
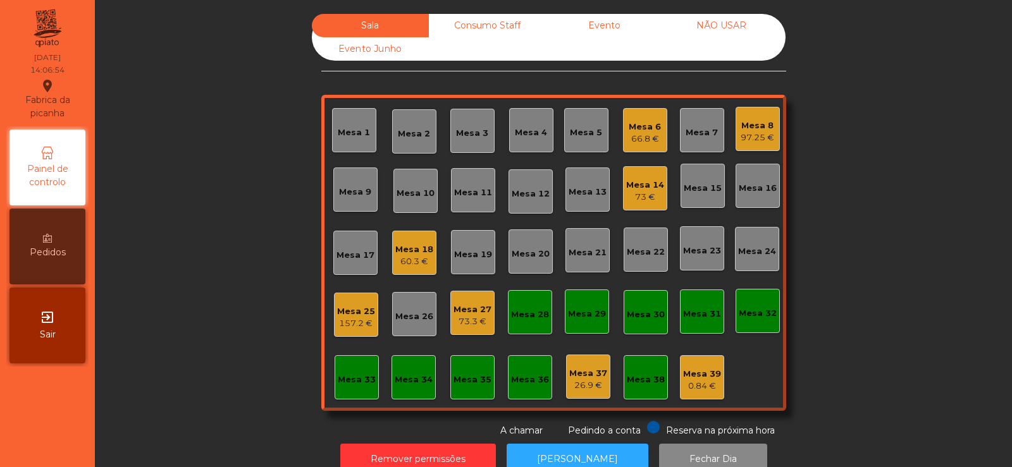
click at [478, 141] on div "Mesa 3" at bounding box center [472, 131] width 44 height 44
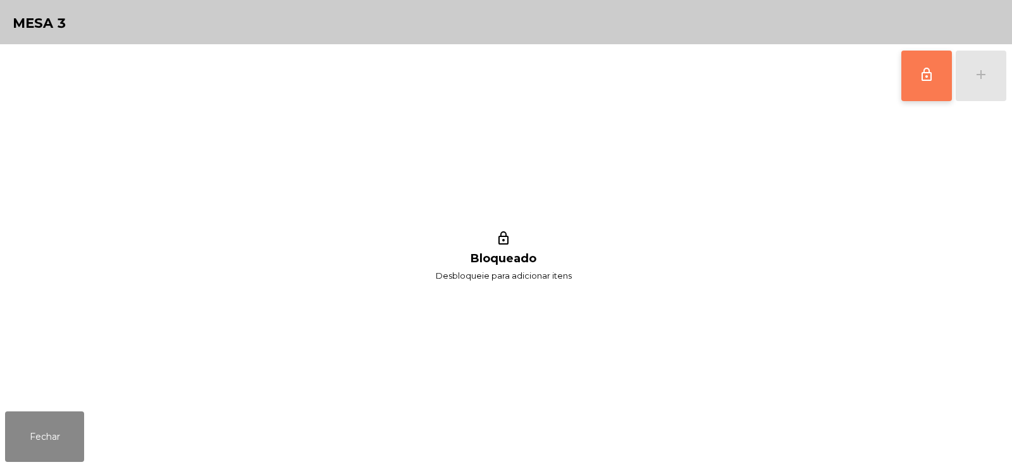
click at [935, 80] on button "lock_outline" at bounding box center [926, 76] width 51 height 51
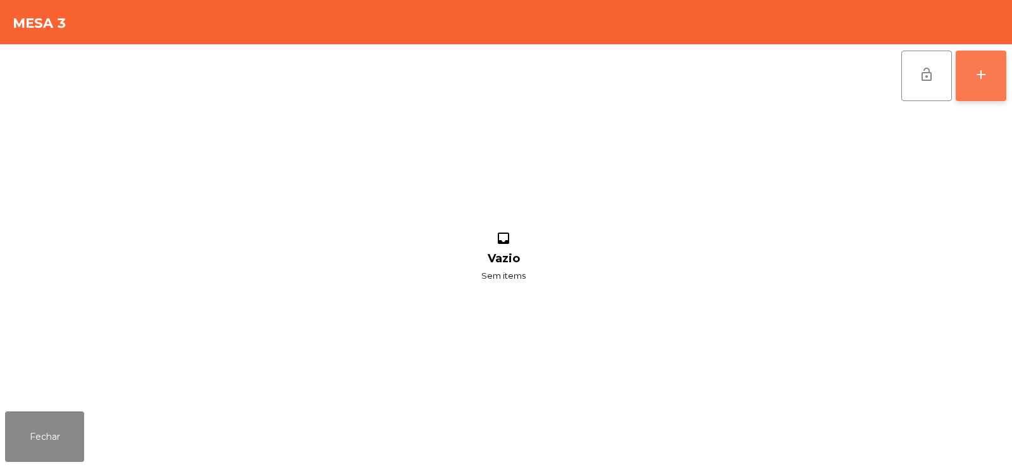
click at [980, 80] on div "add" at bounding box center [980, 74] width 15 height 15
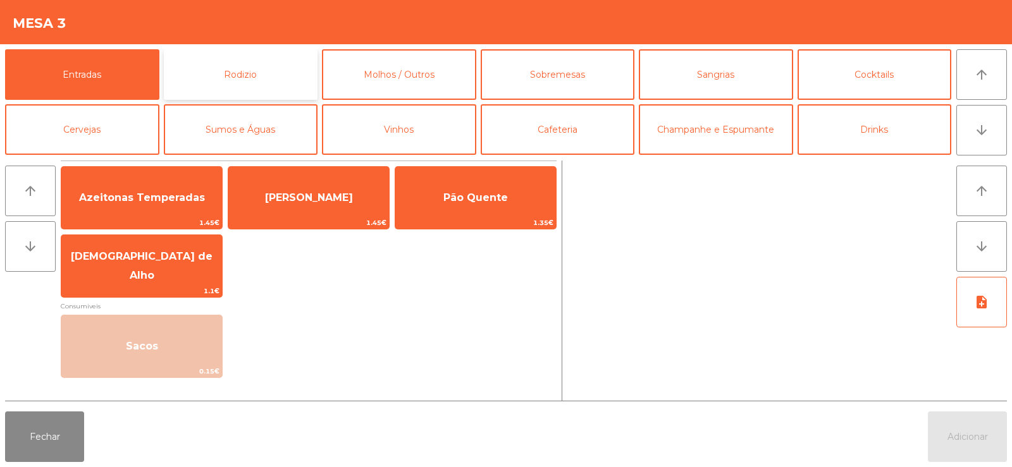
click at [250, 71] on button "Rodizio" at bounding box center [241, 74] width 154 height 51
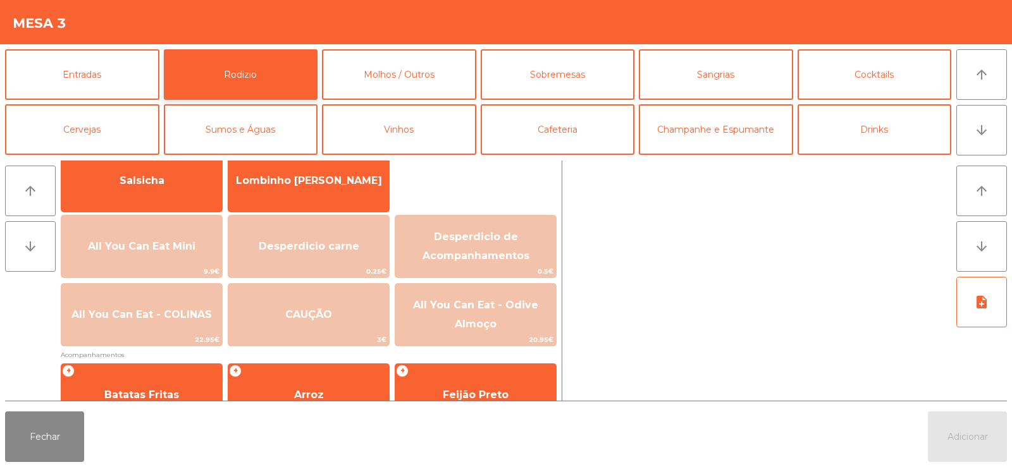
scroll to position [113, 0]
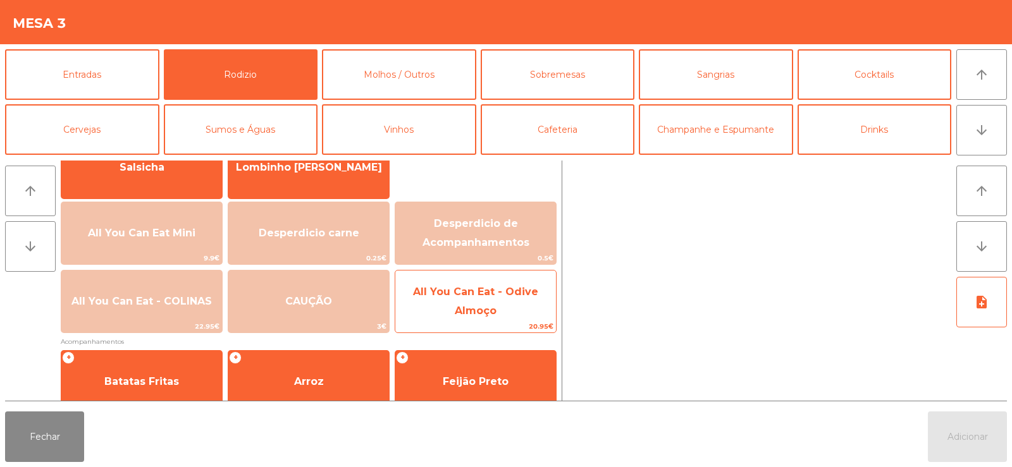
click at [500, 309] on span "All You Can Eat - Odive Almoço" at bounding box center [475, 302] width 161 height 54
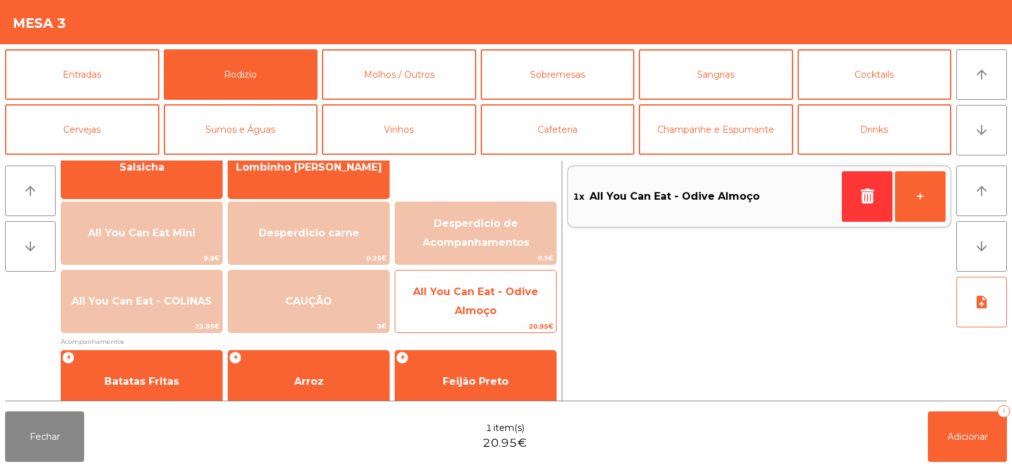
click at [503, 310] on span "All You Can Eat - Odive Almoço" at bounding box center [475, 302] width 161 height 54
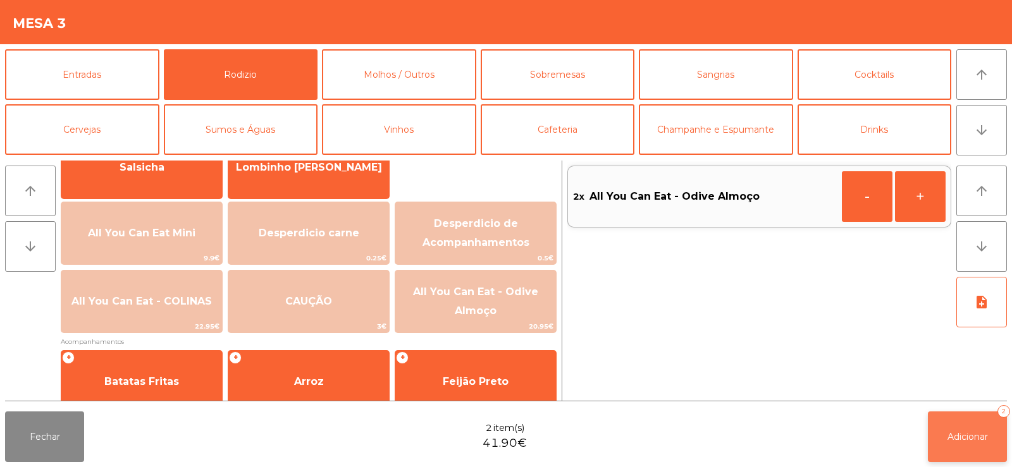
click at [958, 448] on button "Adicionar 2" at bounding box center [967, 437] width 79 height 51
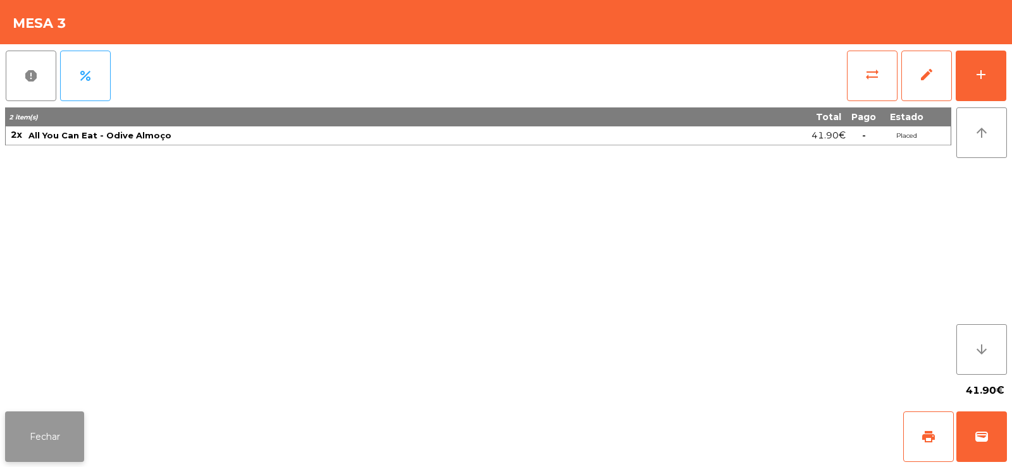
click at [61, 412] on button "Fechar" at bounding box center [44, 437] width 79 height 51
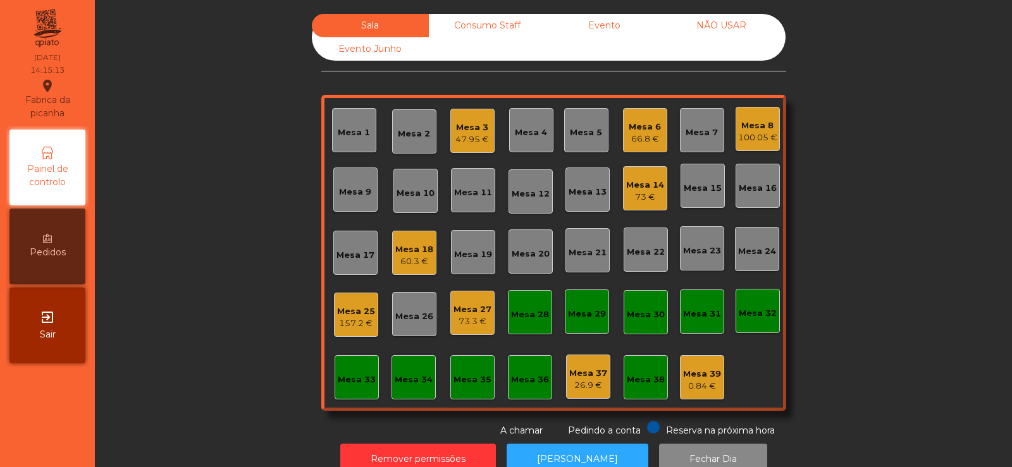
click at [533, 150] on div "Mesa 4" at bounding box center [531, 130] width 44 height 44
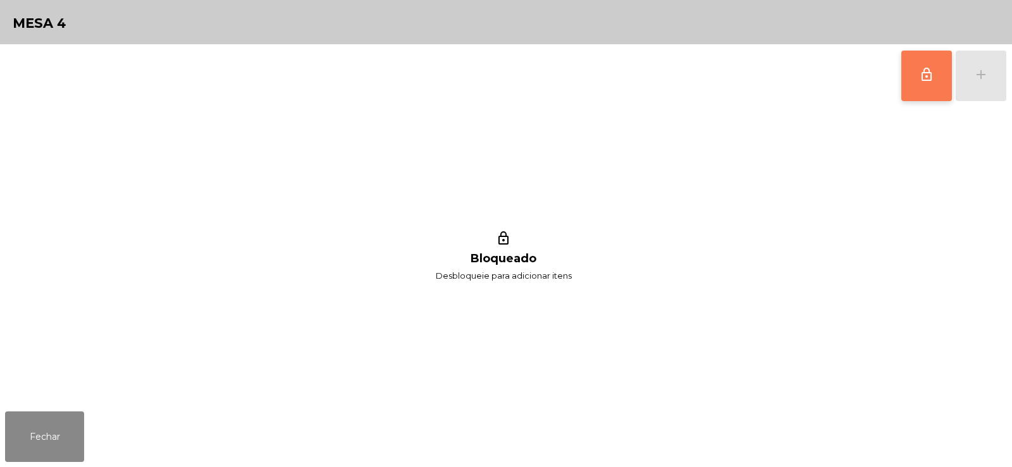
click at [933, 84] on button "lock_outline" at bounding box center [926, 76] width 51 height 51
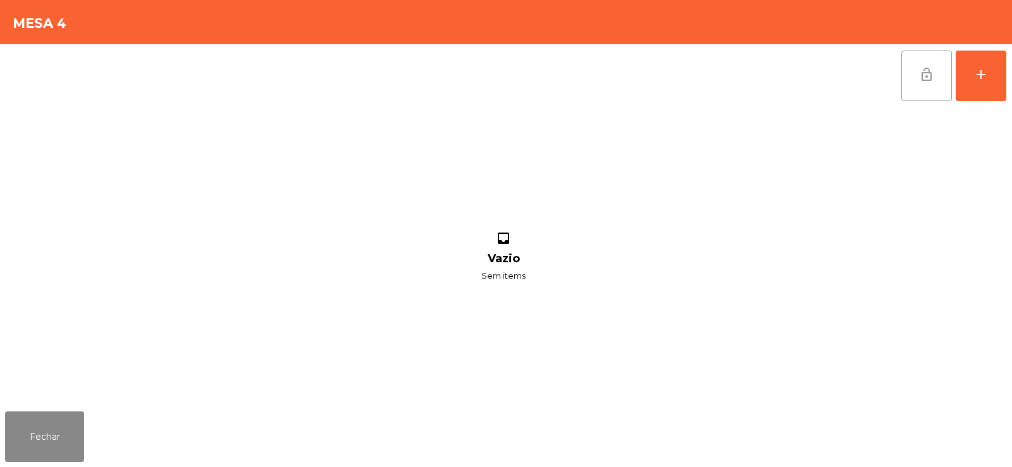
click at [947, 74] on button "lock_open" at bounding box center [926, 76] width 51 height 51
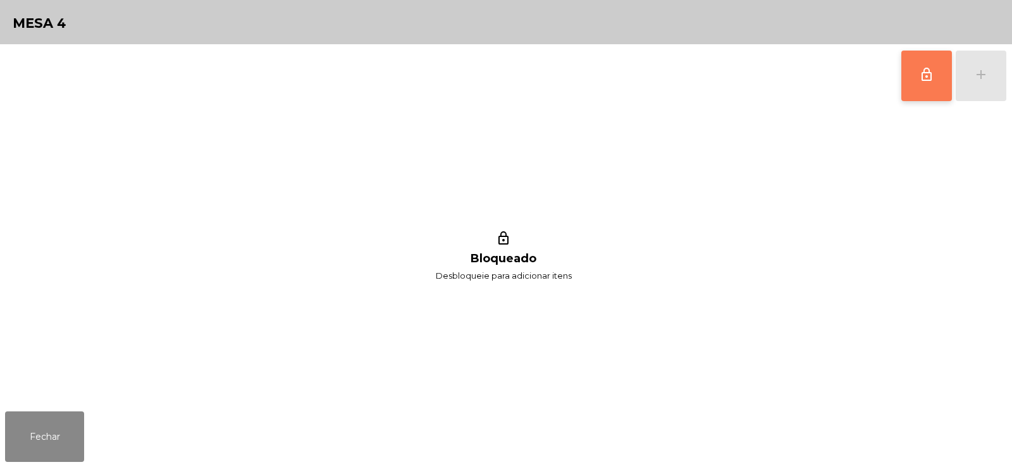
click at [913, 63] on button "lock_outline" at bounding box center [926, 76] width 51 height 51
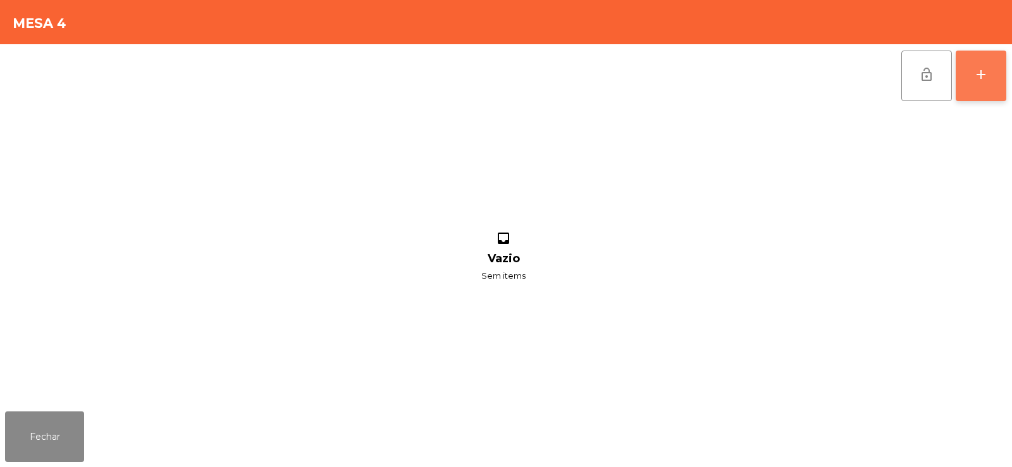
click at [964, 85] on button "add" at bounding box center [981, 76] width 51 height 51
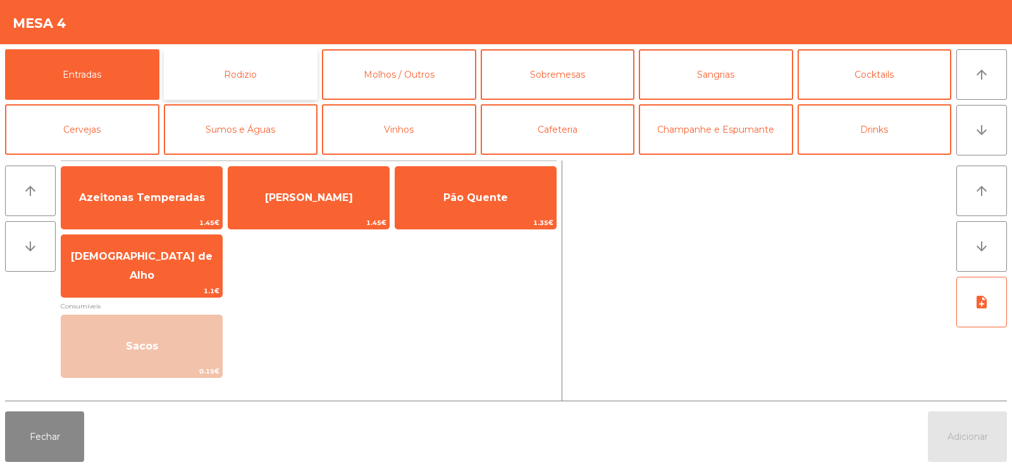
click at [305, 82] on button "Rodizio" at bounding box center [241, 74] width 154 height 51
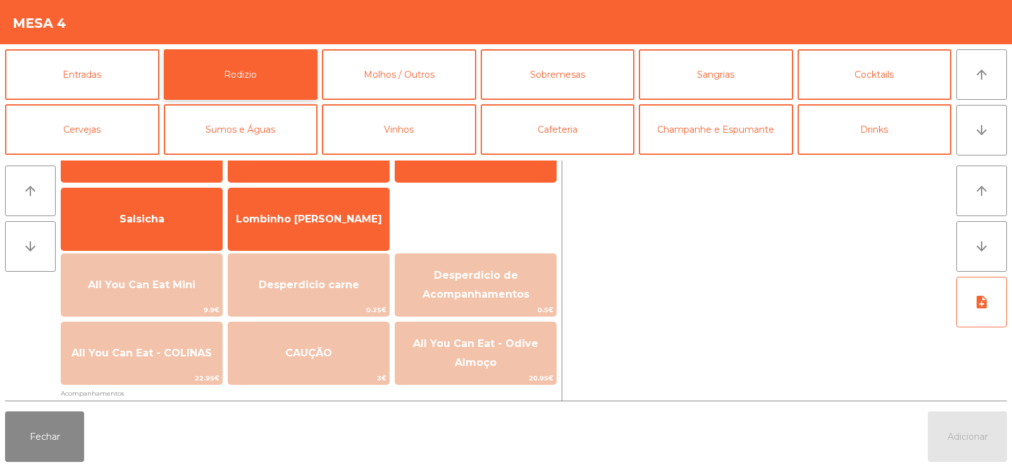
scroll to position [114, 0]
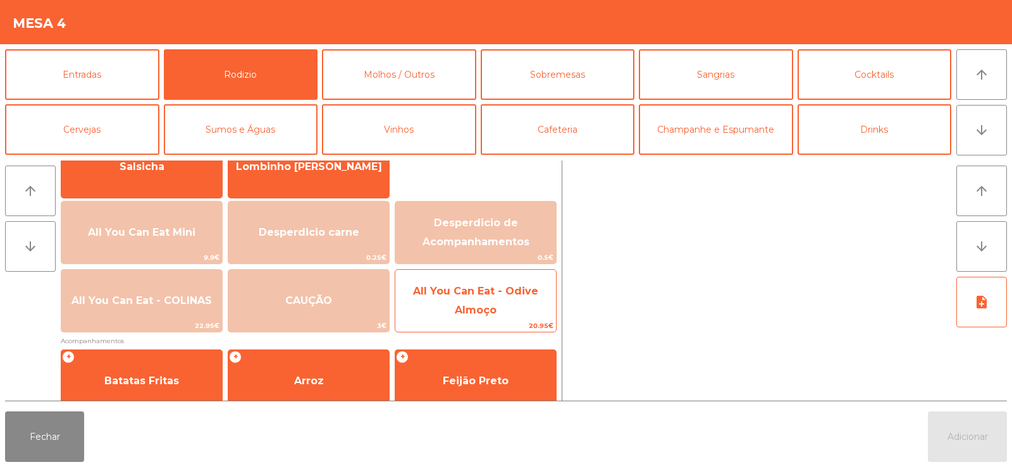
click at [437, 304] on span "All You Can Eat - Odive Almoço" at bounding box center [475, 301] width 161 height 54
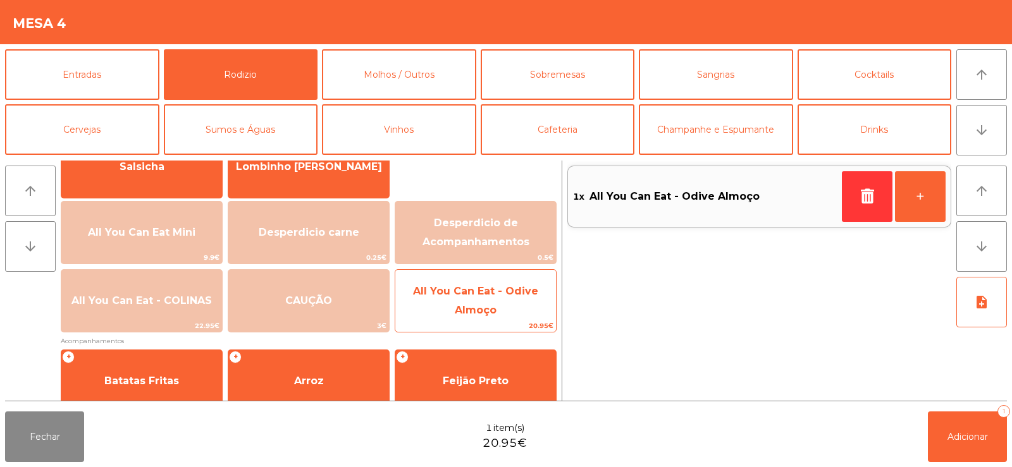
click at [460, 314] on span "All You Can Eat - Odive Almoço" at bounding box center [475, 300] width 125 height 31
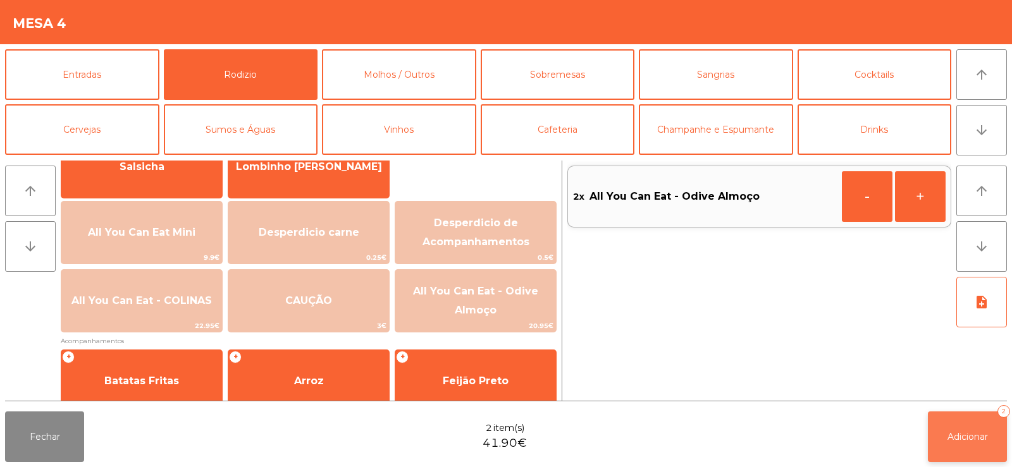
click at [959, 432] on span "Adicionar" at bounding box center [967, 436] width 40 height 11
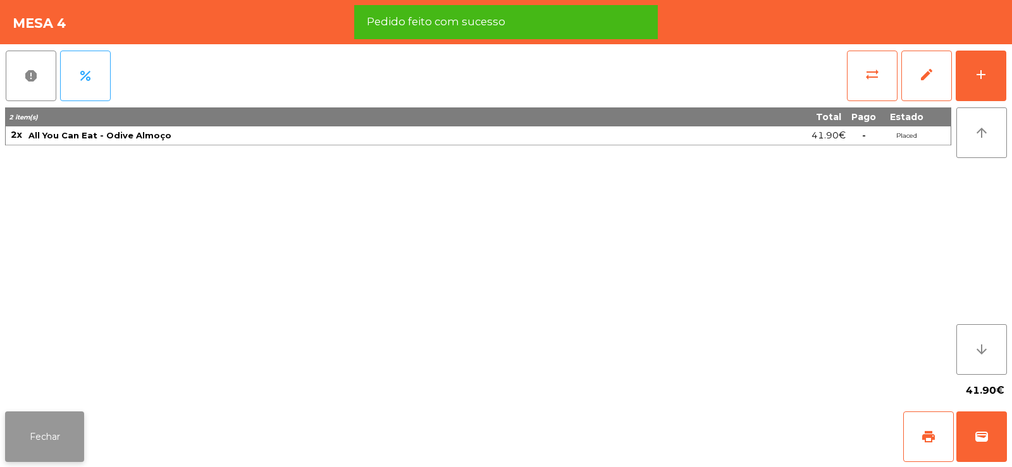
click at [49, 448] on button "Fechar" at bounding box center [44, 437] width 79 height 51
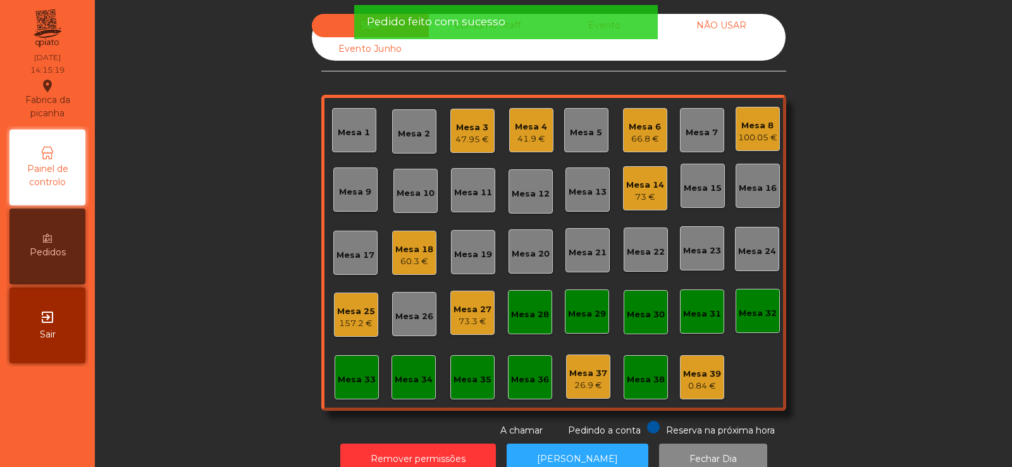
click at [477, 140] on div "47.95 €" at bounding box center [472, 139] width 34 height 13
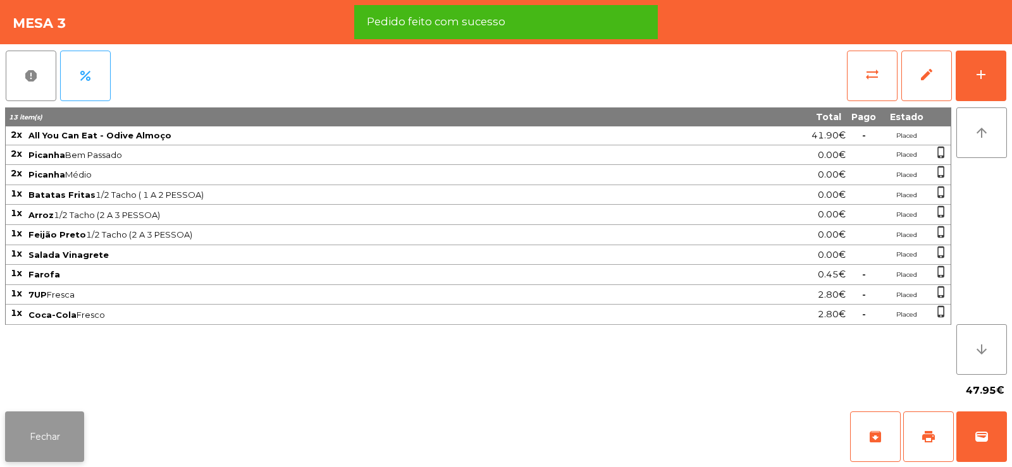
click at [46, 442] on button "Fechar" at bounding box center [44, 437] width 79 height 51
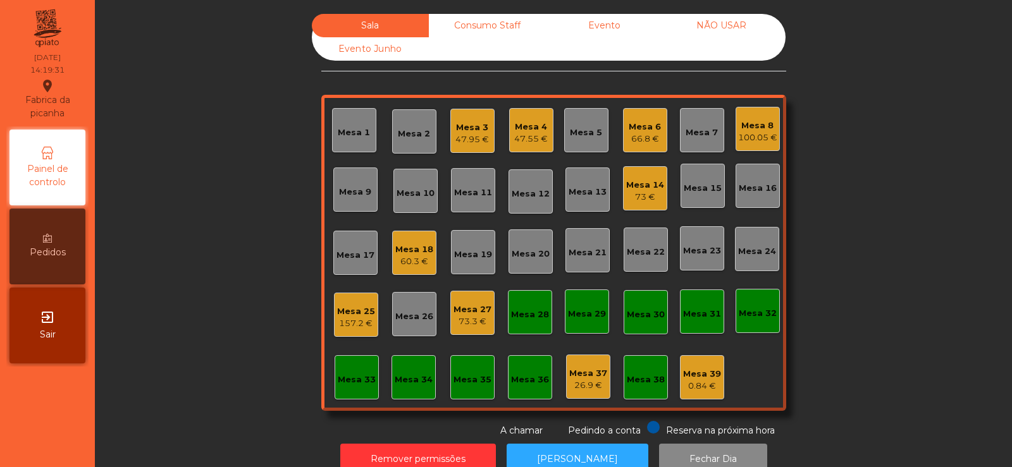
click at [689, 257] on div "Mesa 23" at bounding box center [702, 248] width 44 height 44
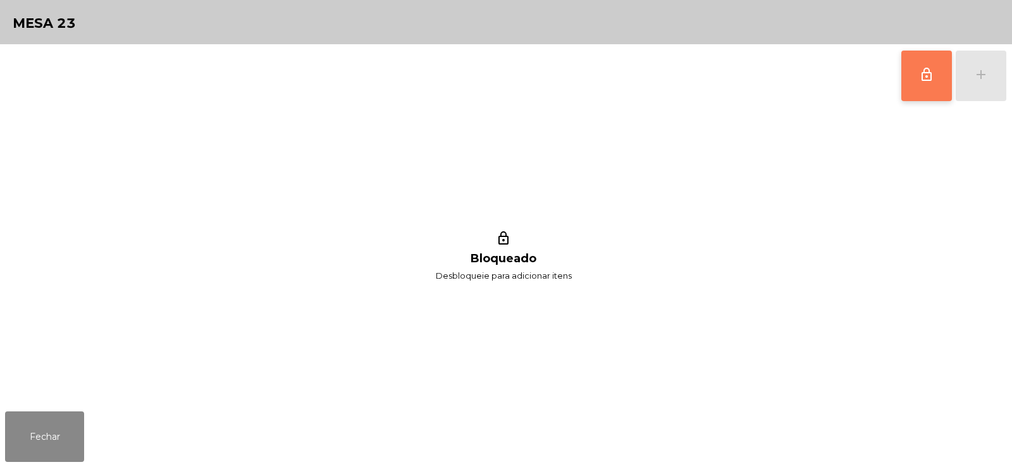
click at [920, 92] on button "lock_outline" at bounding box center [926, 76] width 51 height 51
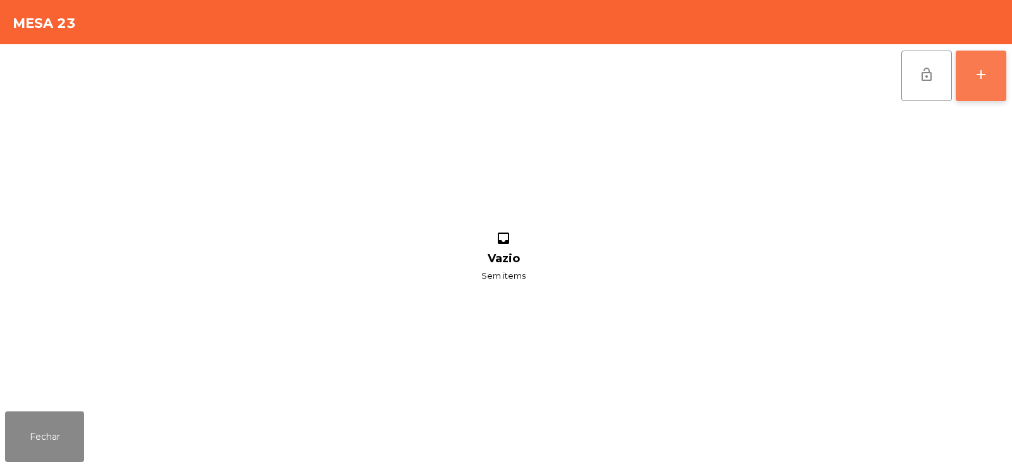
click at [969, 67] on button "add" at bounding box center [981, 76] width 51 height 51
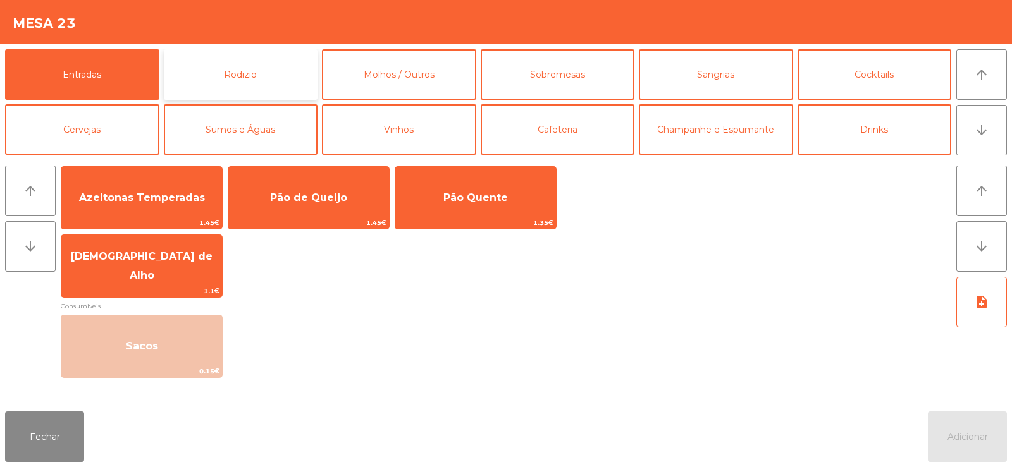
click at [267, 85] on button "Rodizio" at bounding box center [241, 74] width 154 height 51
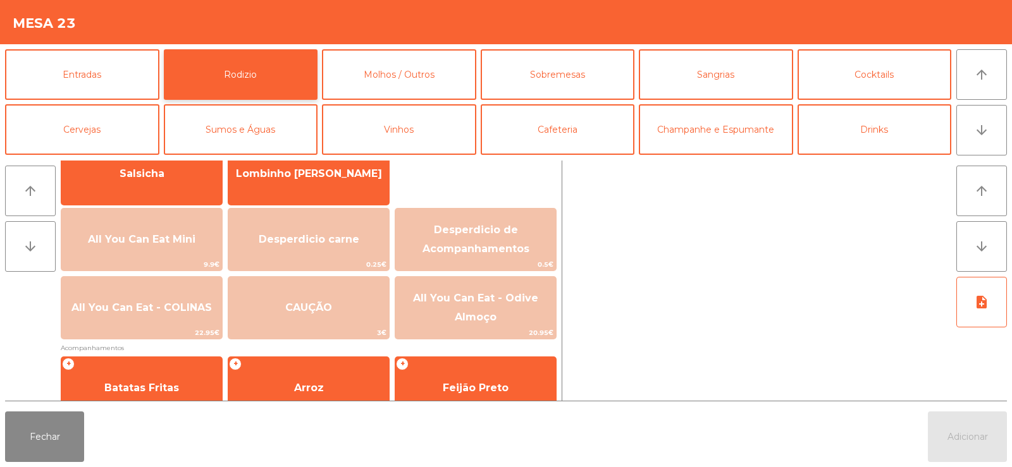
scroll to position [108, 0]
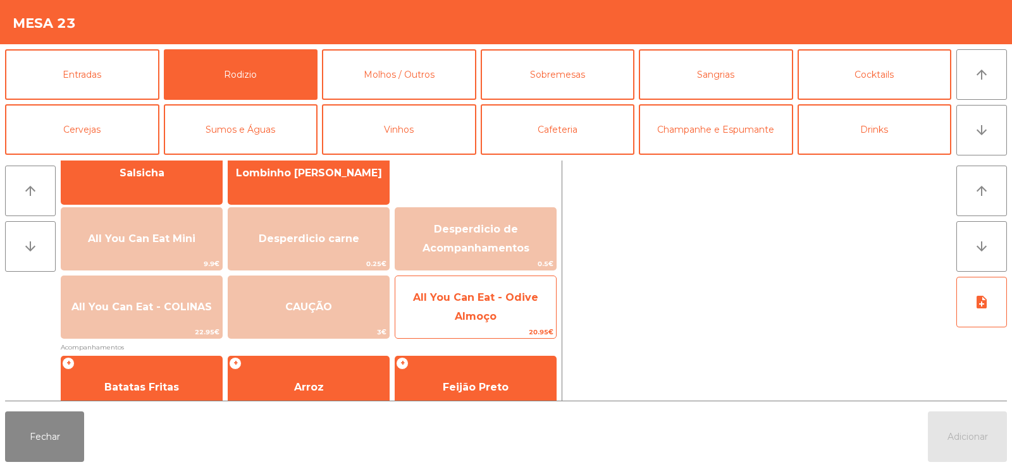
click at [485, 326] on span "20.95€" at bounding box center [475, 332] width 161 height 12
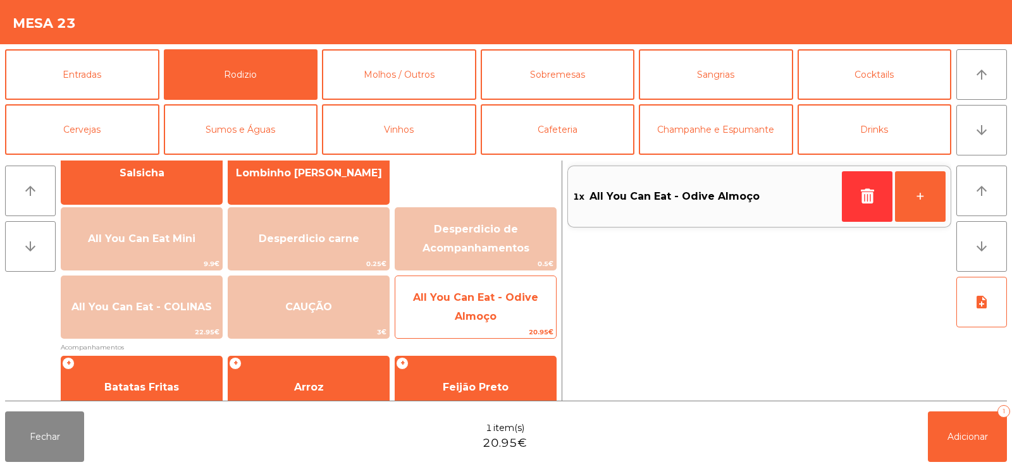
click at [486, 322] on span "All You Can Eat - Odive Almoço" at bounding box center [475, 307] width 125 height 31
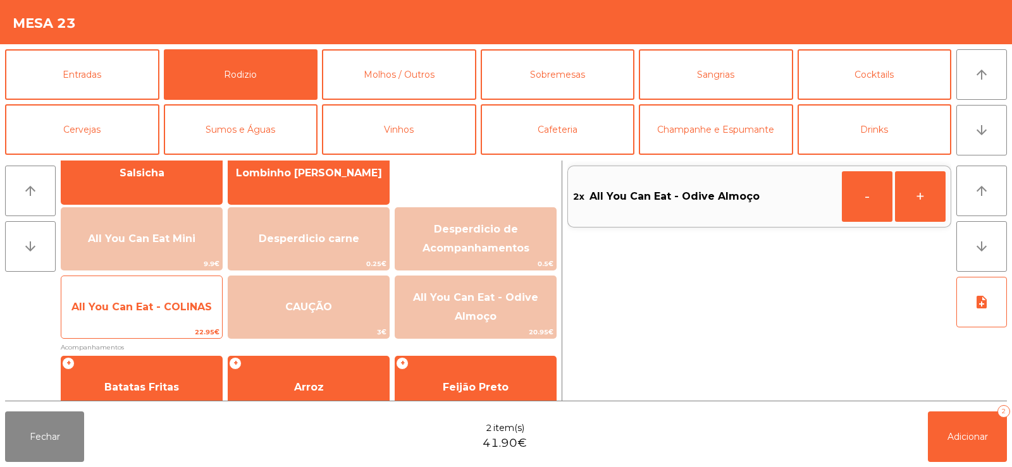
click at [116, 331] on span "22.95€" at bounding box center [141, 332] width 161 height 12
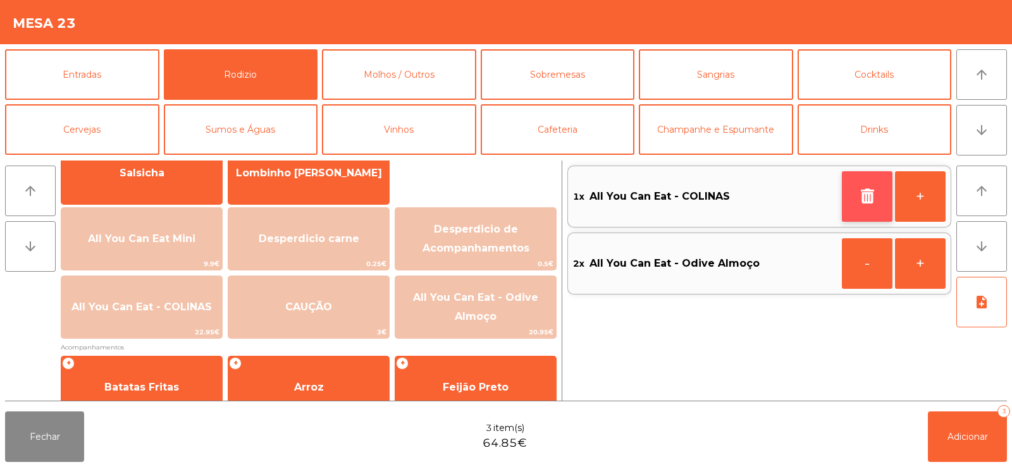
click at [861, 195] on icon "button" at bounding box center [867, 195] width 19 height 15
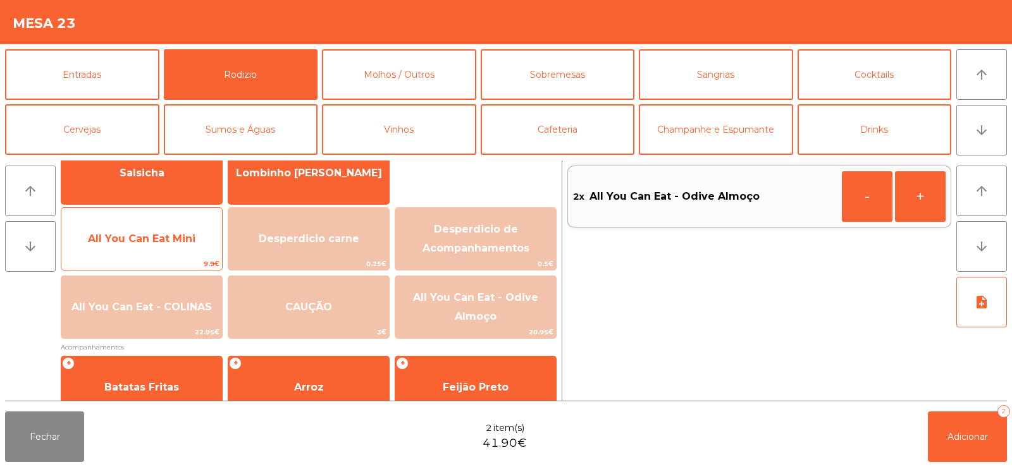
click at [169, 243] on span "All You Can Eat Mini" at bounding box center [142, 239] width 108 height 12
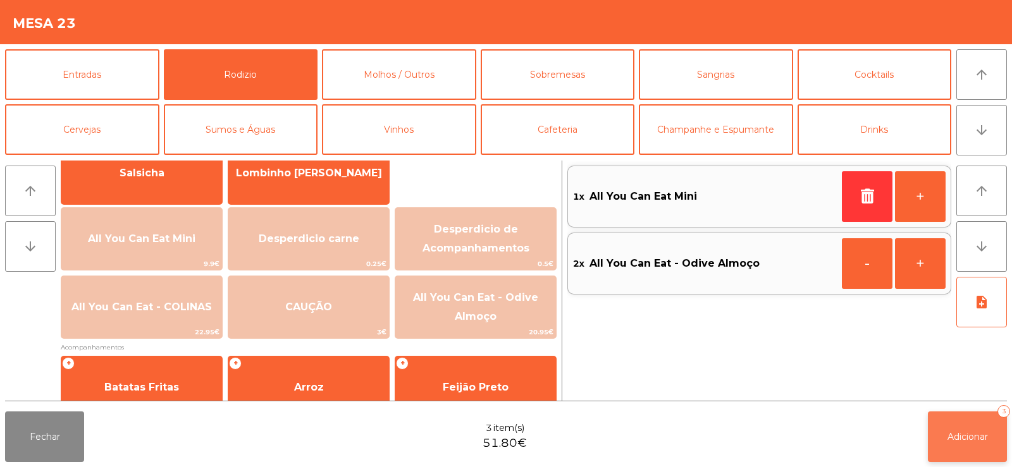
click at [949, 436] on span "Adicionar" at bounding box center [967, 436] width 40 height 11
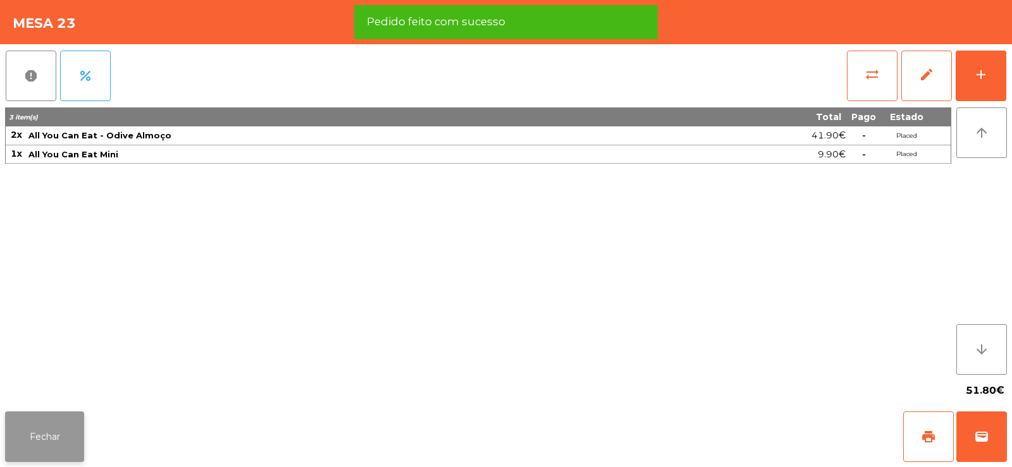
click at [69, 429] on button "Fechar" at bounding box center [44, 437] width 79 height 51
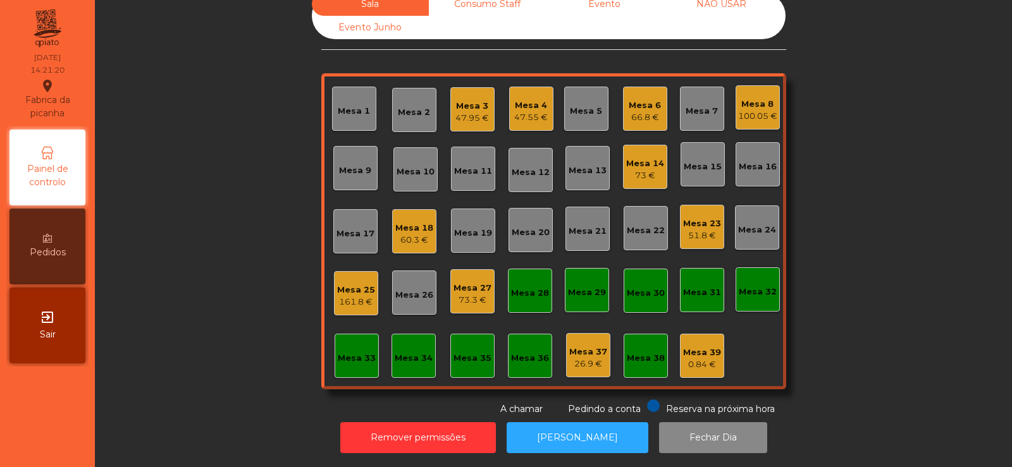
scroll to position [0, 0]
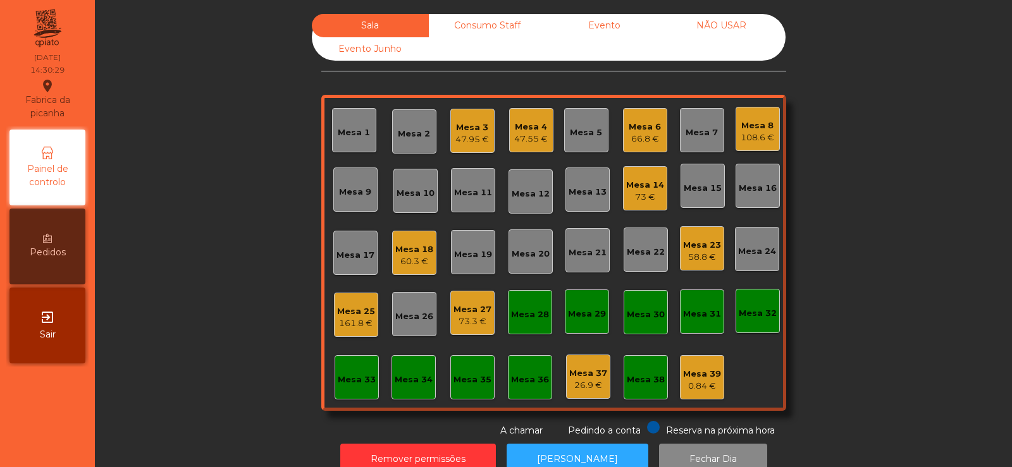
click at [751, 317] on div "Mesa 32" at bounding box center [758, 313] width 38 height 13
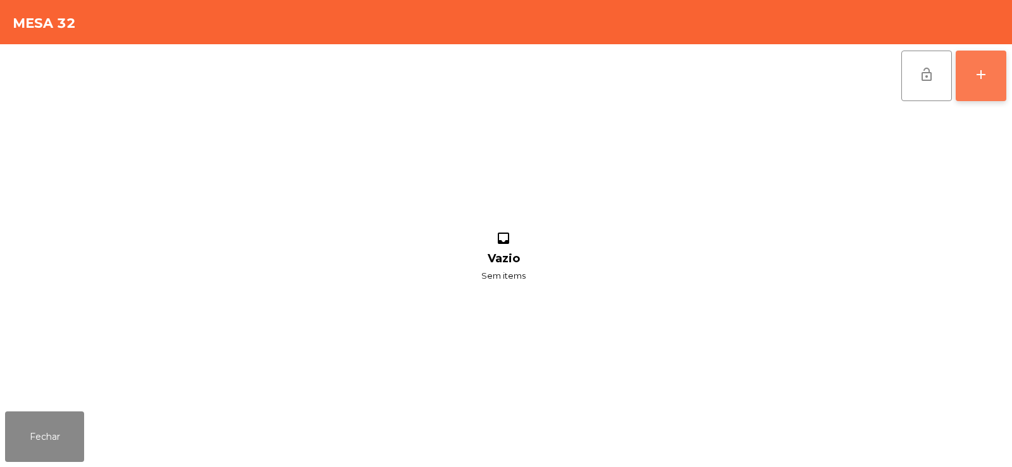
click at [982, 83] on button "add" at bounding box center [981, 76] width 51 height 51
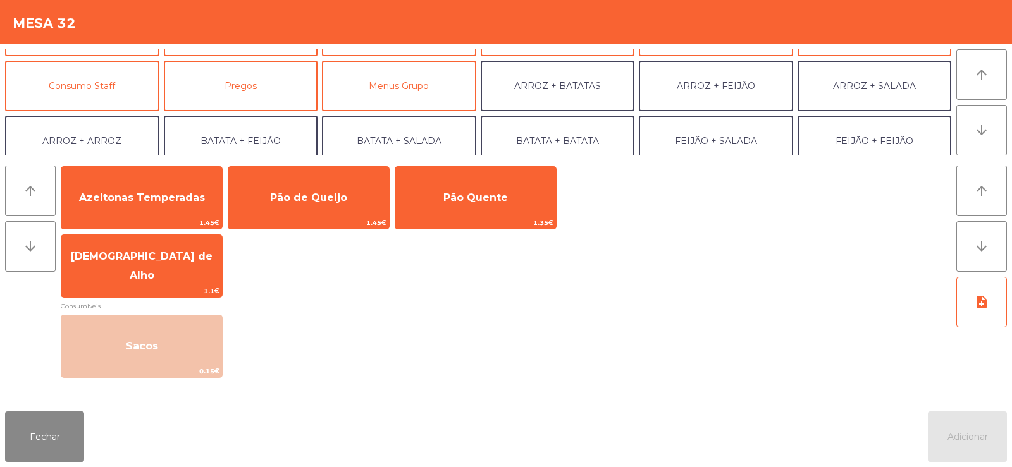
scroll to position [99, 0]
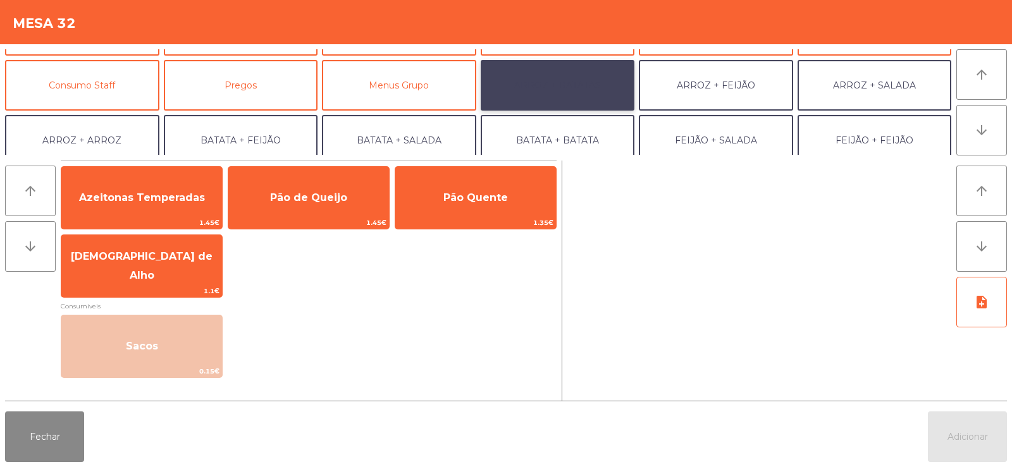
click at [595, 95] on button "ARROZ + BATATAS" at bounding box center [558, 85] width 154 height 51
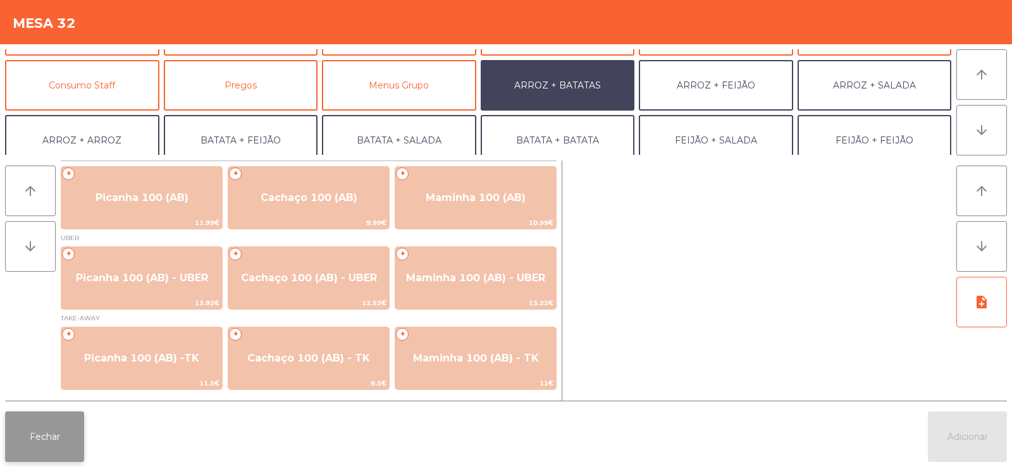
click at [35, 417] on button "Fechar" at bounding box center [44, 437] width 79 height 51
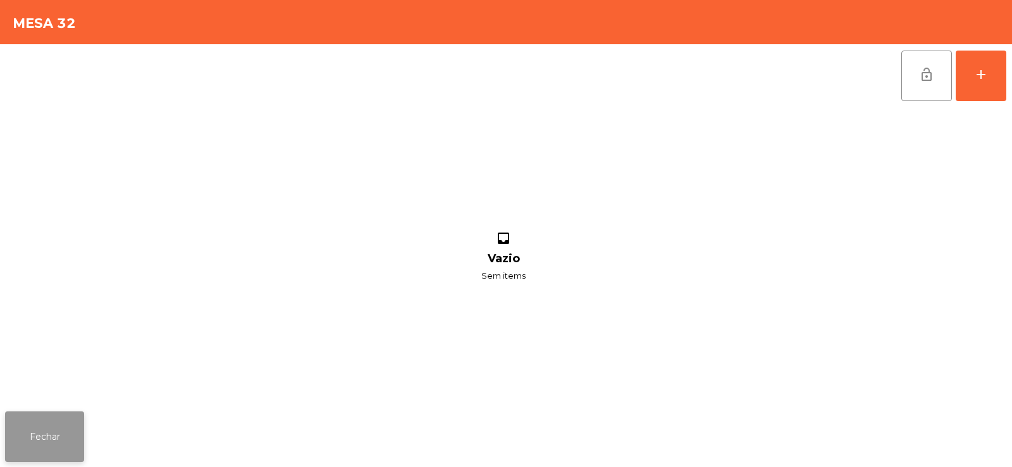
click at [46, 437] on button "Fechar" at bounding box center [44, 437] width 79 height 51
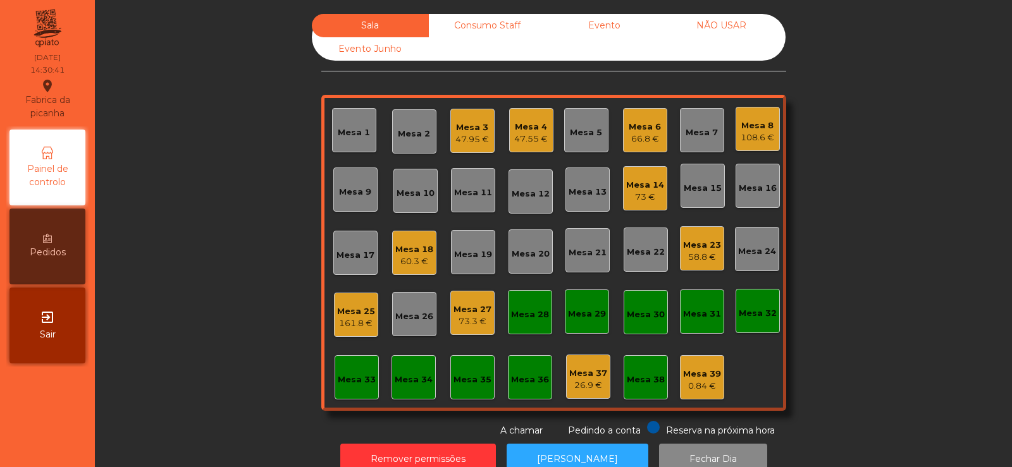
click at [707, 373] on div "Mesa 39" at bounding box center [702, 374] width 38 height 13
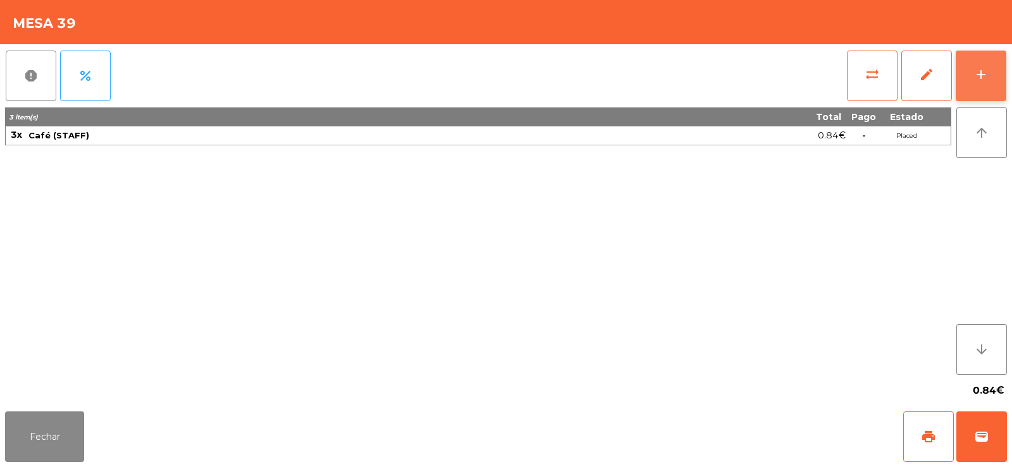
click at [978, 77] on div "add" at bounding box center [980, 74] width 15 height 15
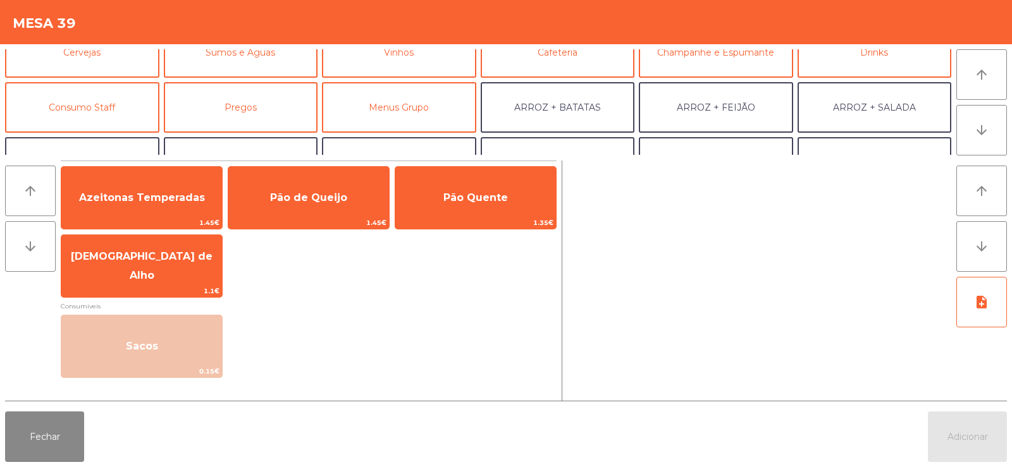
scroll to position [80, 0]
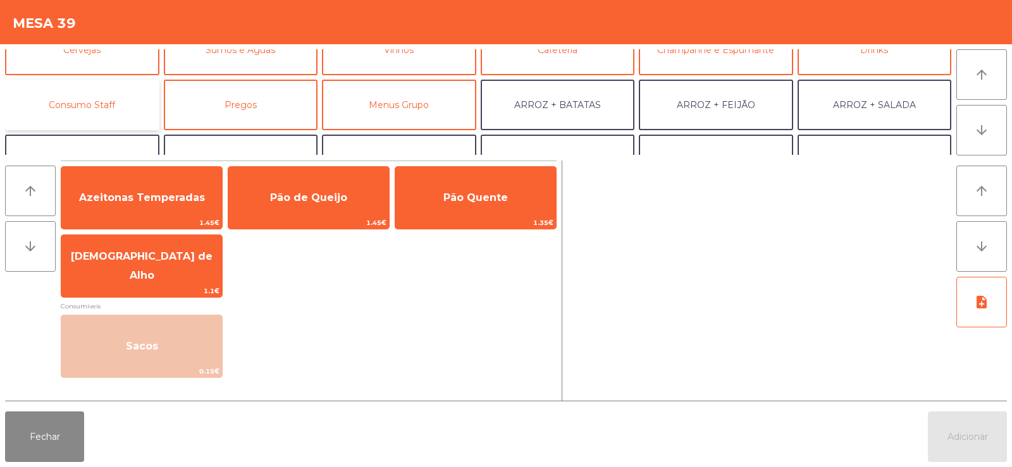
click at [132, 105] on button "Consumo Staff" at bounding box center [82, 105] width 154 height 51
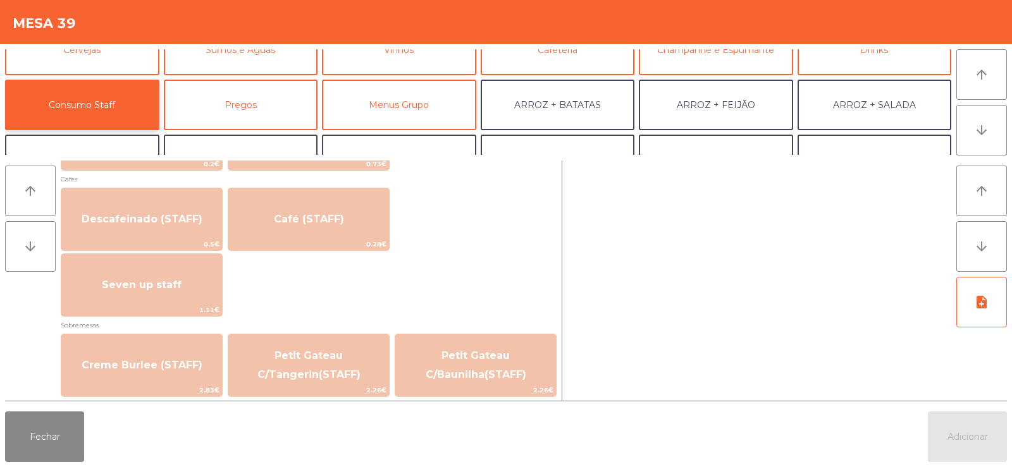
scroll to position [726, 0]
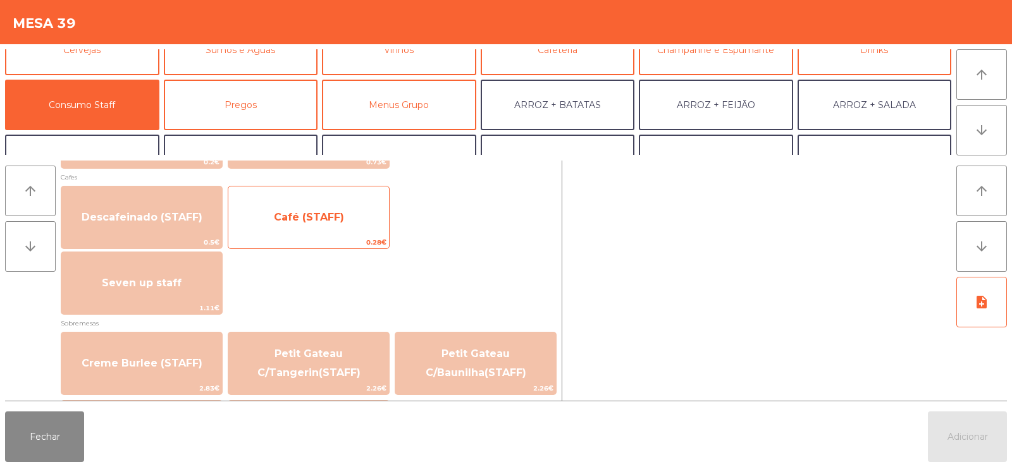
click at [351, 229] on span "Café (STAFF)" at bounding box center [308, 217] width 161 height 34
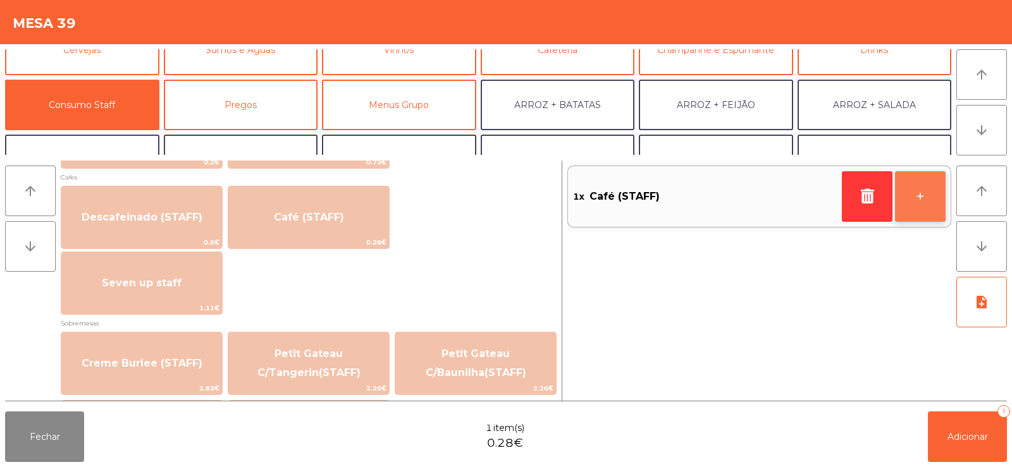
click at [918, 200] on button "+" at bounding box center [920, 196] width 51 height 51
click at [911, 195] on button "+" at bounding box center [920, 196] width 51 height 51
click at [919, 198] on button "+" at bounding box center [920, 196] width 51 height 51
click at [913, 202] on button "+" at bounding box center [920, 196] width 51 height 51
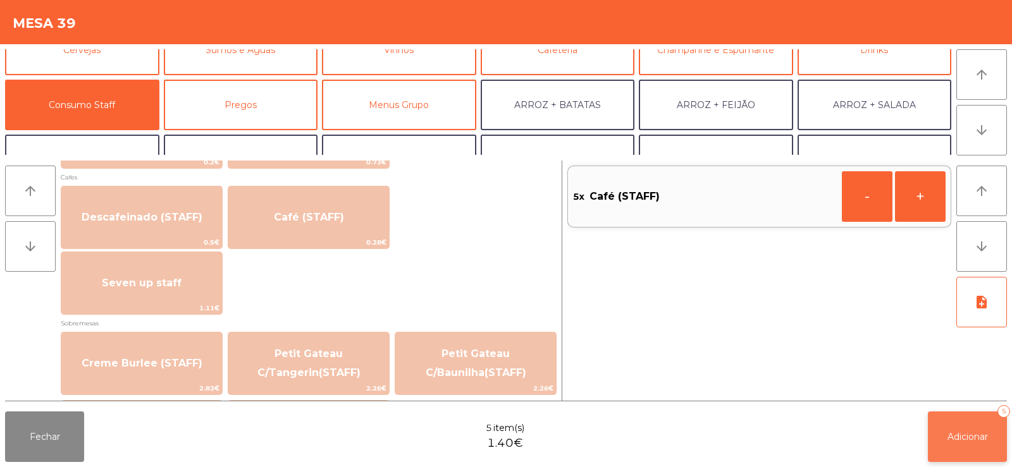
click at [983, 452] on button "Adicionar 5" at bounding box center [967, 437] width 79 height 51
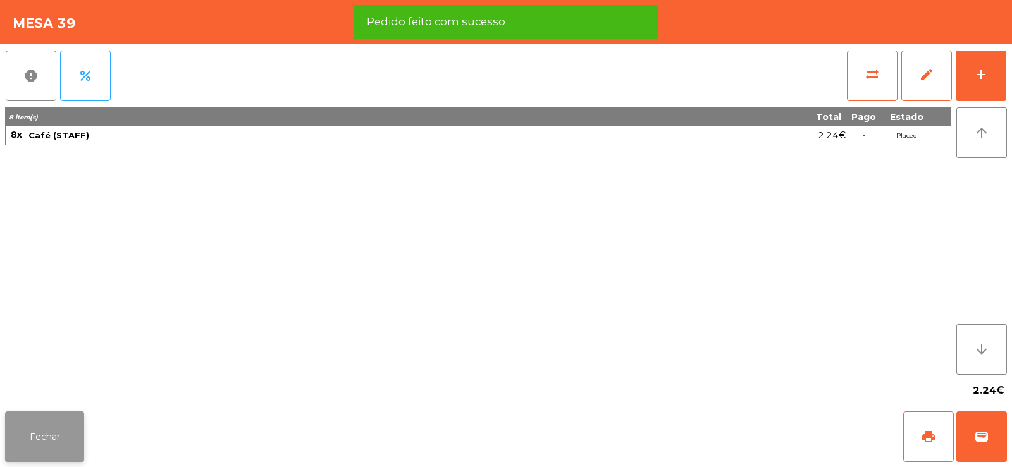
click at [46, 440] on button "Fechar" at bounding box center [44, 437] width 79 height 51
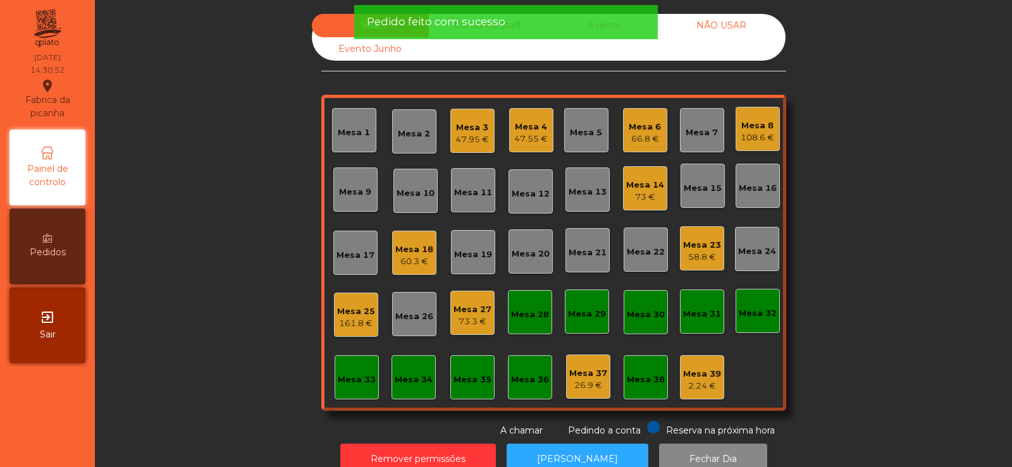
click at [736, 309] on div "Mesa 32" at bounding box center [758, 311] width 44 height 44
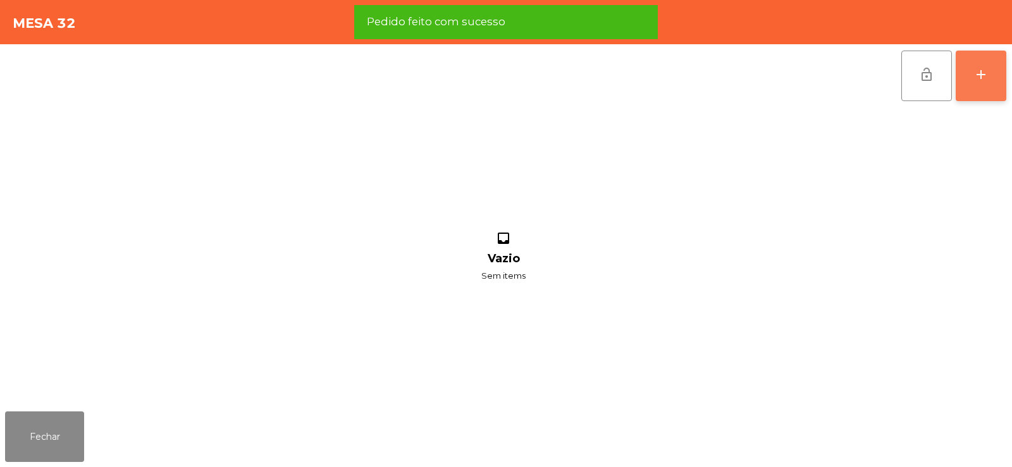
click at [985, 85] on button "add" at bounding box center [981, 76] width 51 height 51
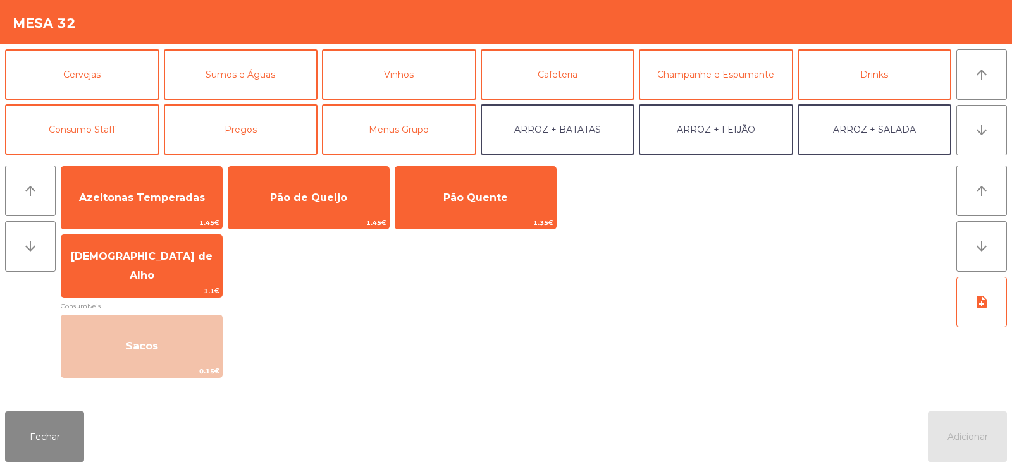
scroll to position [63, 0]
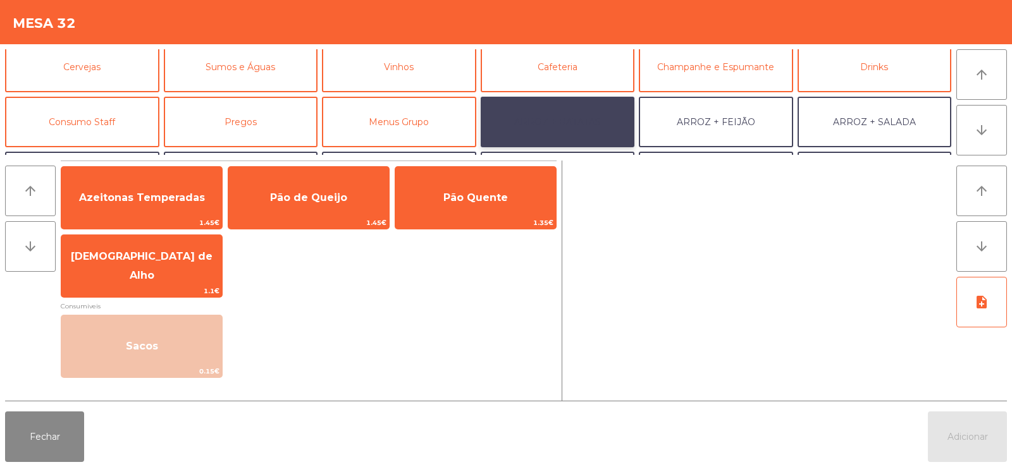
click at [593, 111] on button "ARROZ + BATATAS" at bounding box center [558, 122] width 154 height 51
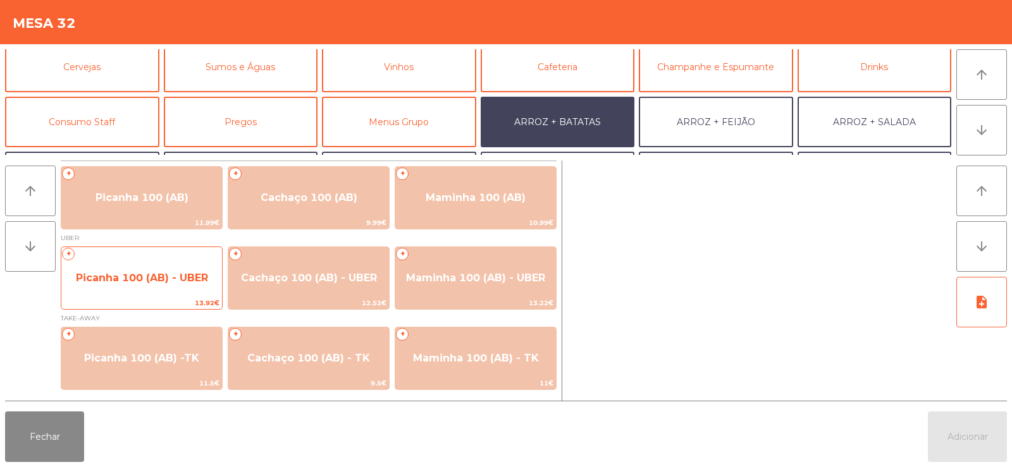
click at [133, 287] on span "Picanha 100 (AB) - UBER" at bounding box center [141, 278] width 161 height 34
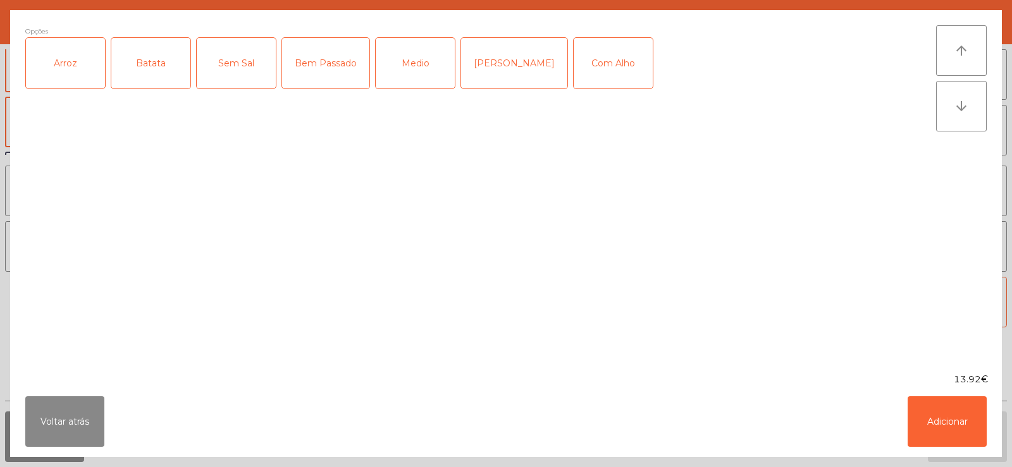
click at [74, 64] on div "Arroz" at bounding box center [65, 63] width 79 height 51
click at [129, 75] on div "Batata" at bounding box center [150, 63] width 79 height 51
click at [403, 62] on div "Medio" at bounding box center [415, 63] width 79 height 51
click at [964, 423] on button "Adicionar" at bounding box center [947, 422] width 79 height 51
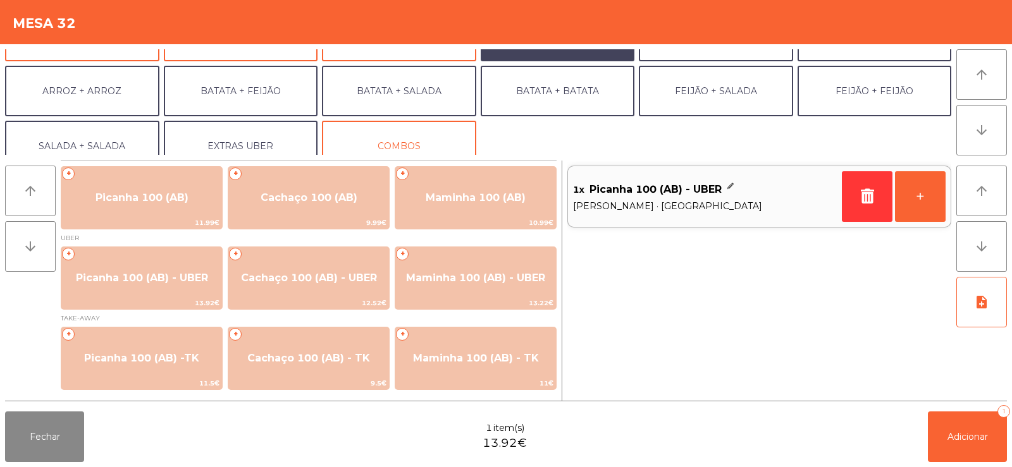
scroll to position [165, 0]
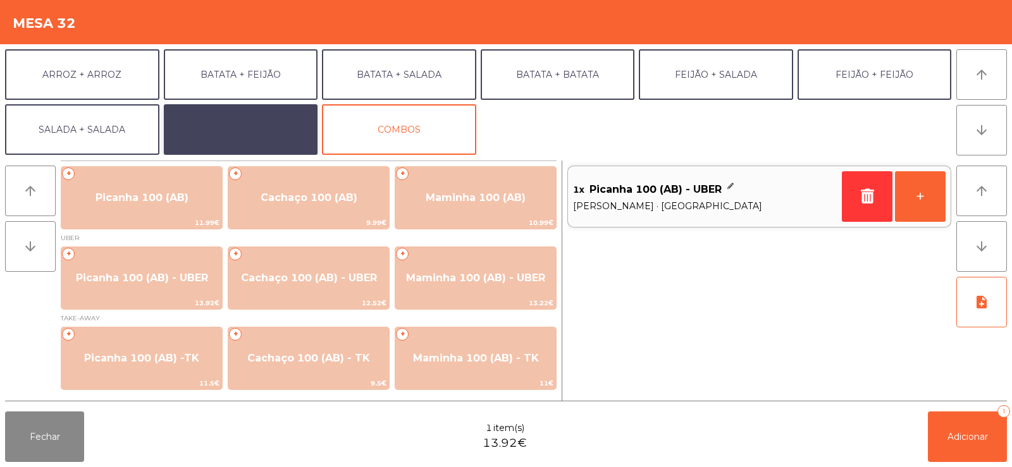
click at [225, 128] on button "EXTRAS UBER" at bounding box center [241, 129] width 154 height 51
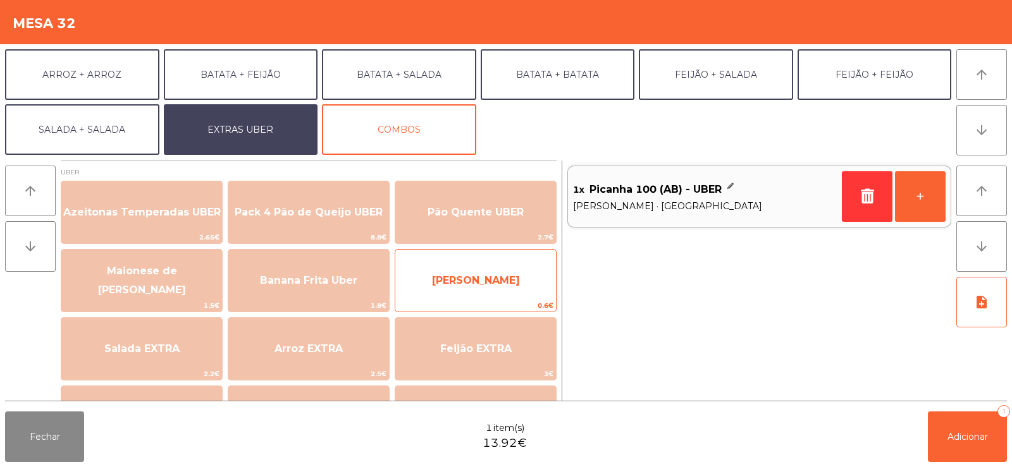
click at [500, 280] on span "[PERSON_NAME]" at bounding box center [476, 280] width 88 height 12
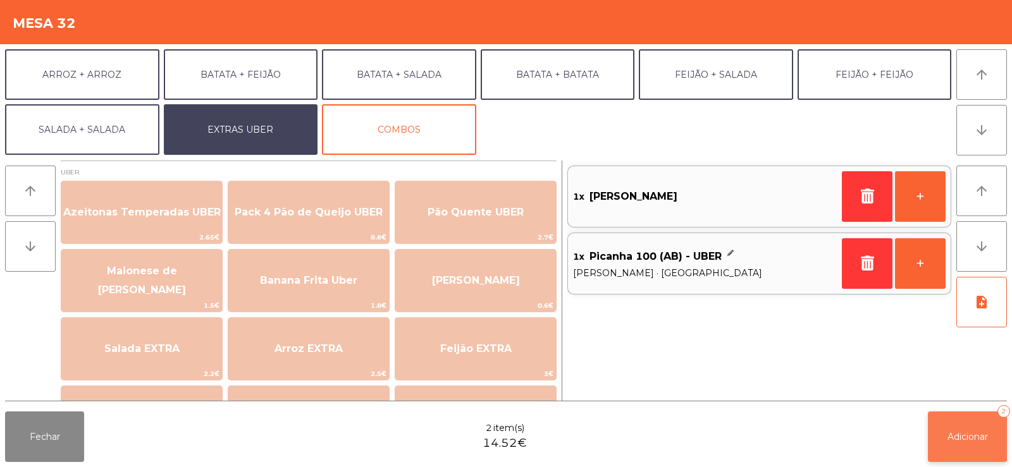
click at [956, 437] on span "Adicionar" at bounding box center [967, 436] width 40 height 11
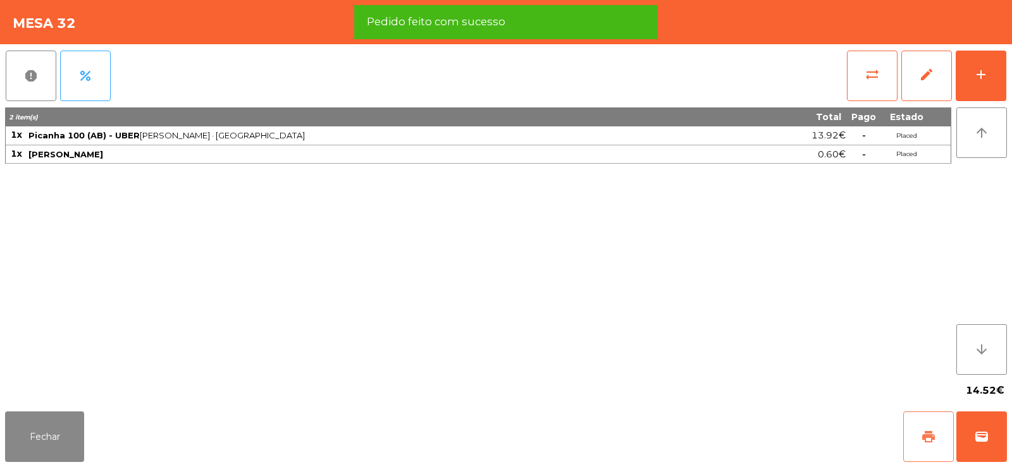
click at [925, 442] on span "print" at bounding box center [928, 436] width 15 height 15
click at [975, 441] on span "wallet" at bounding box center [981, 436] width 15 height 15
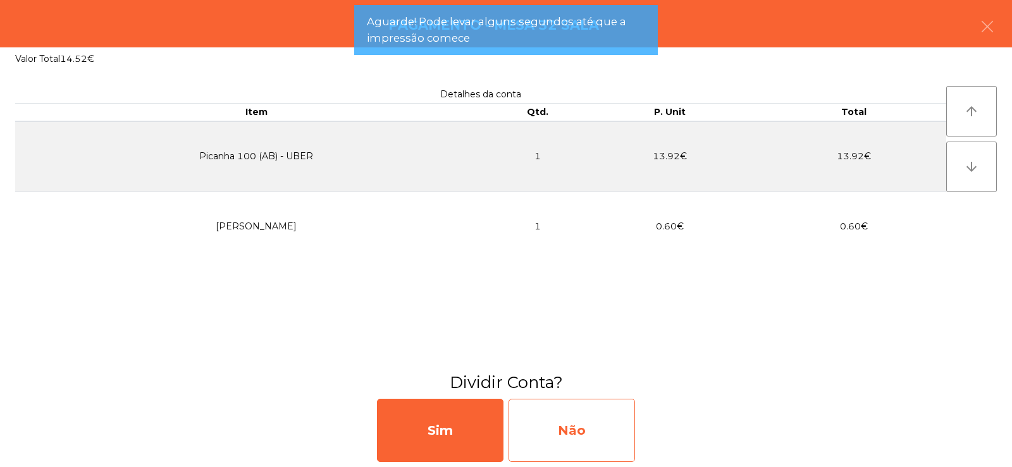
click at [603, 423] on div "Não" at bounding box center [572, 430] width 126 height 63
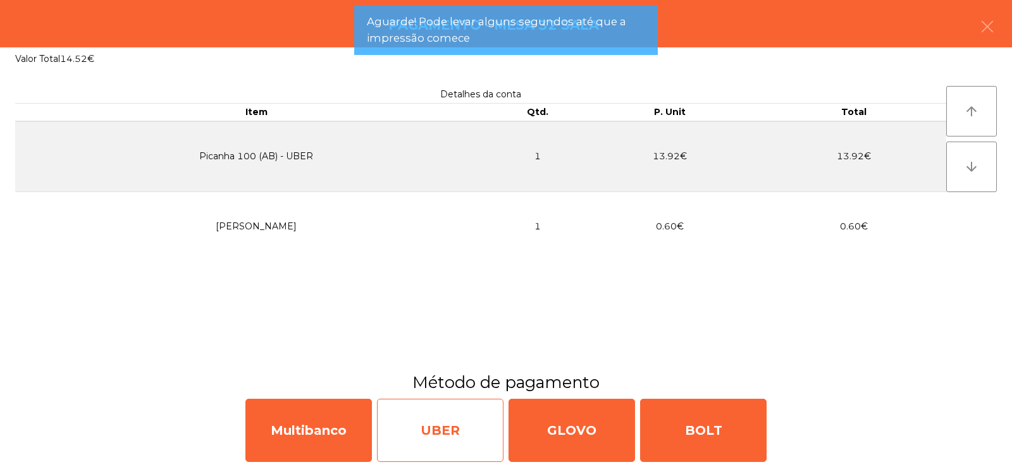
click at [414, 422] on div "UBER" at bounding box center [440, 430] width 126 height 63
select select "**"
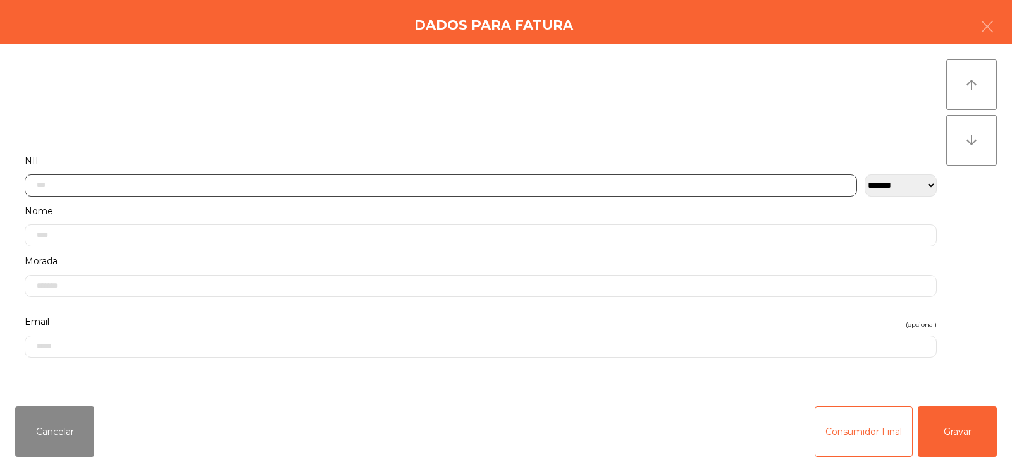
click at [574, 184] on input "text" at bounding box center [441, 186] width 832 height 22
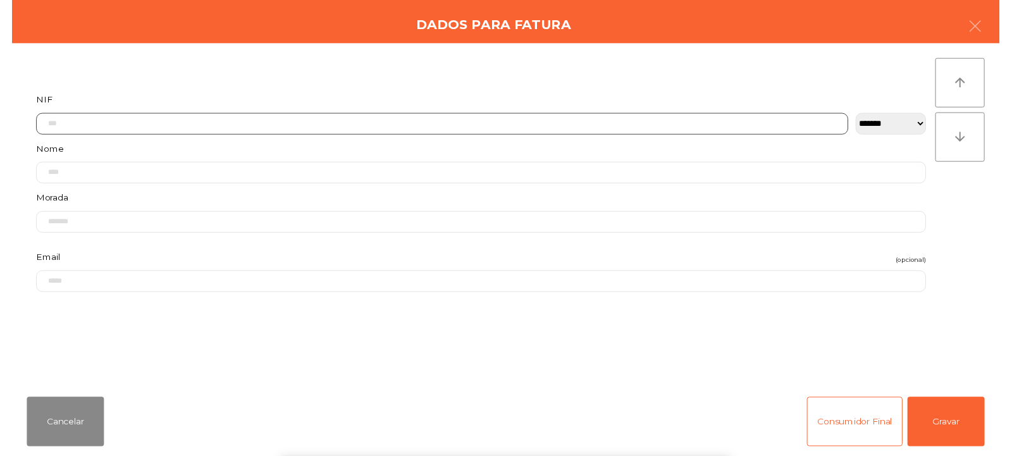
scroll to position [92, 0]
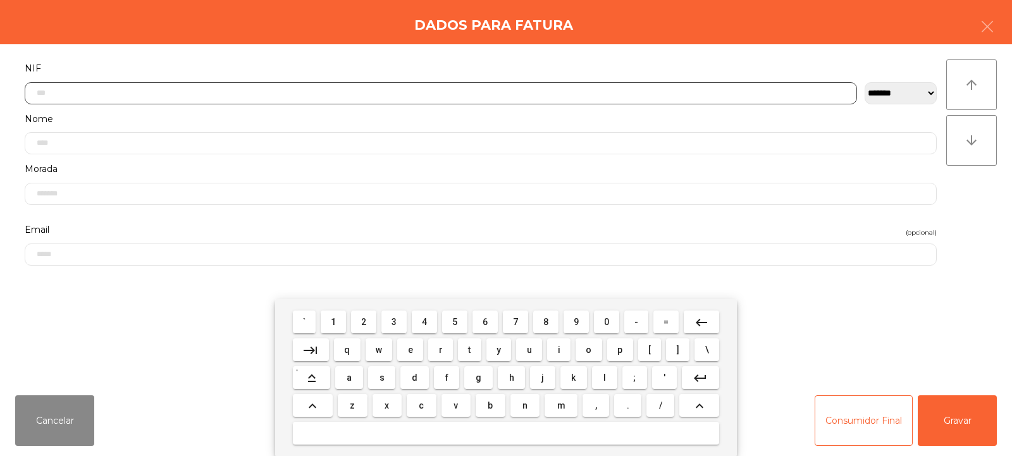
click at [521, 88] on input "text" at bounding box center [441, 93] width 832 height 22
click at [522, 92] on input "text" at bounding box center [441, 93] width 832 height 22
click at [524, 92] on input "text" at bounding box center [441, 93] width 832 height 22
type input "*********"
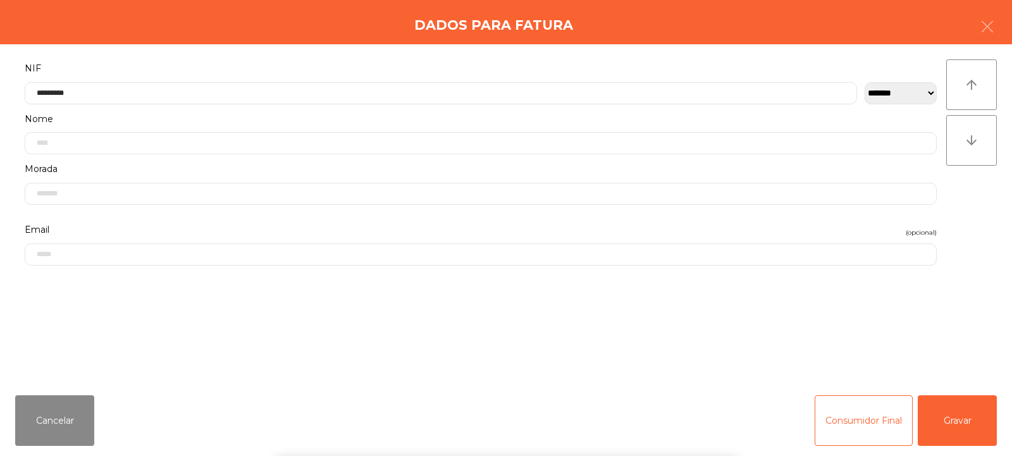
click at [970, 417] on div "` 1 2 3 4 5 6 7 8 9 0 - = keyboard_backspace keyboard_tab q w e r t y u i o p […" at bounding box center [506, 377] width 1012 height 157
click at [980, 419] on button "Gravar" at bounding box center [957, 420] width 79 height 51
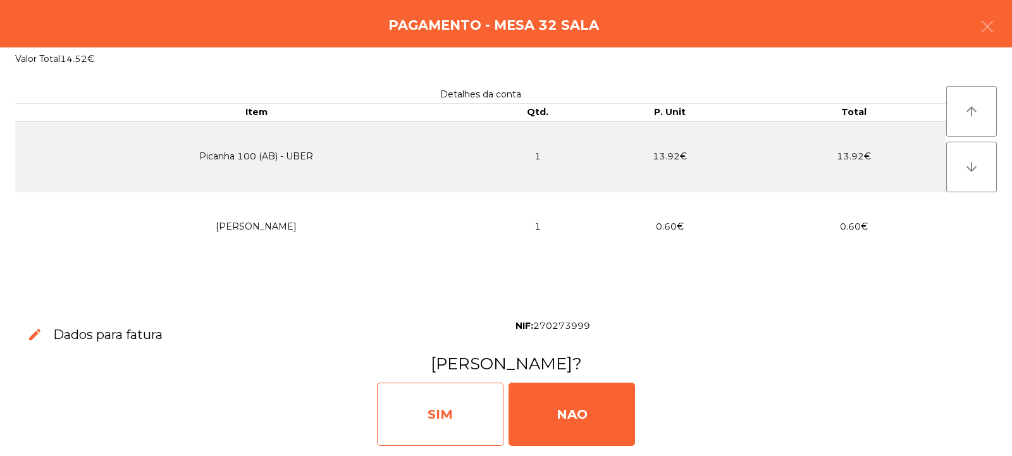
click at [484, 422] on div "SIM" at bounding box center [440, 414] width 126 height 63
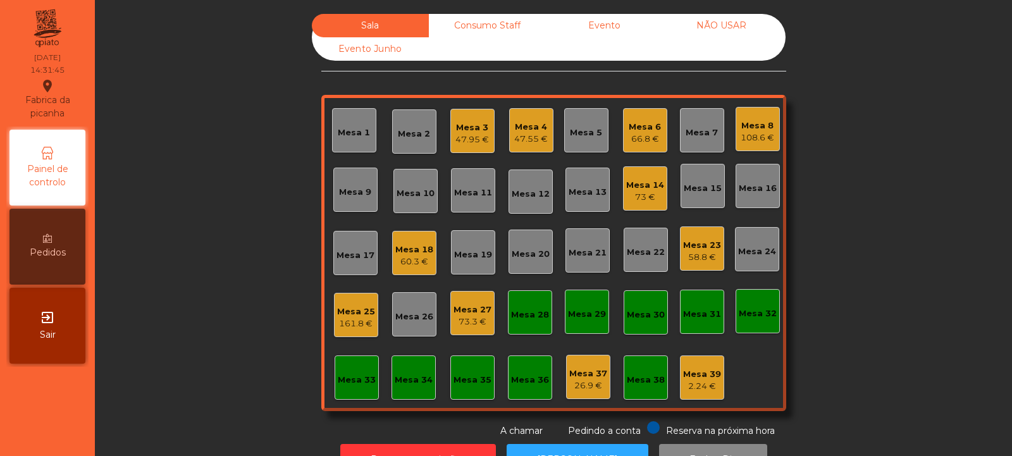
scroll to position [42, 0]
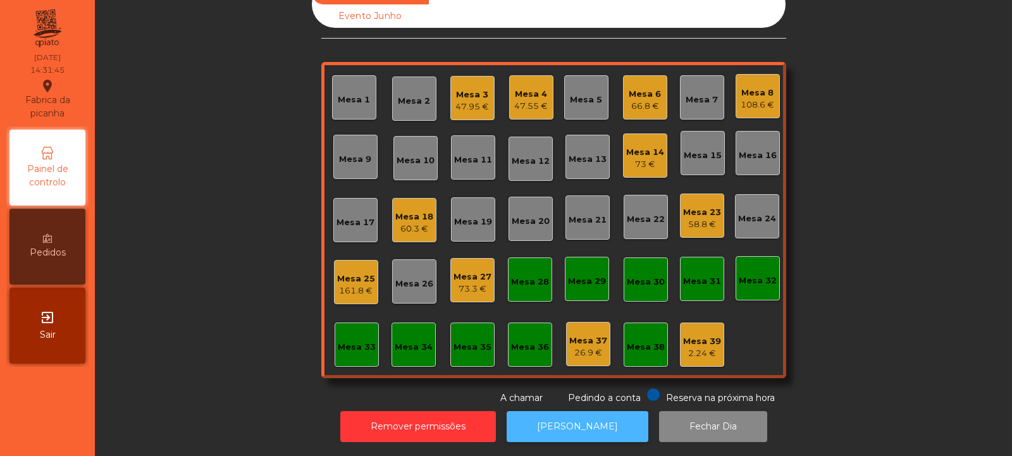
click at [557, 411] on button "[PERSON_NAME]" at bounding box center [578, 426] width 142 height 31
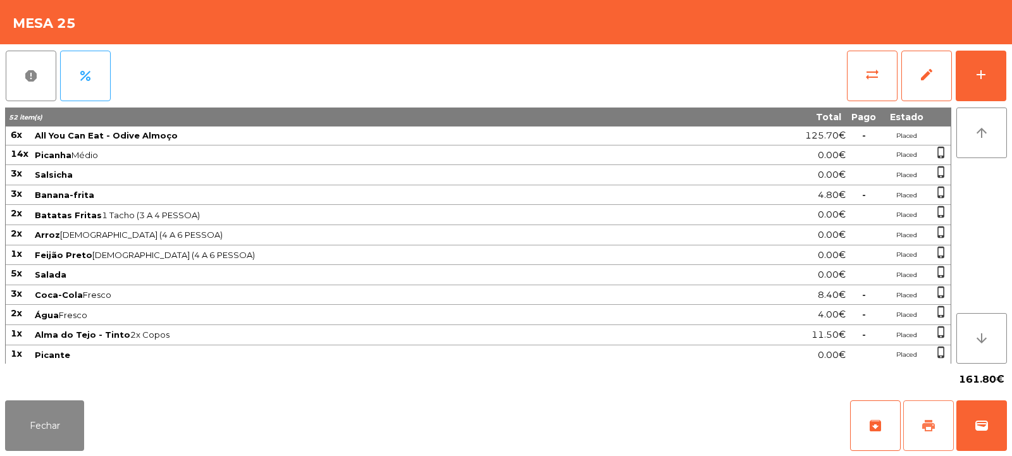
click at [925, 425] on span "print" at bounding box center [928, 425] width 15 height 15
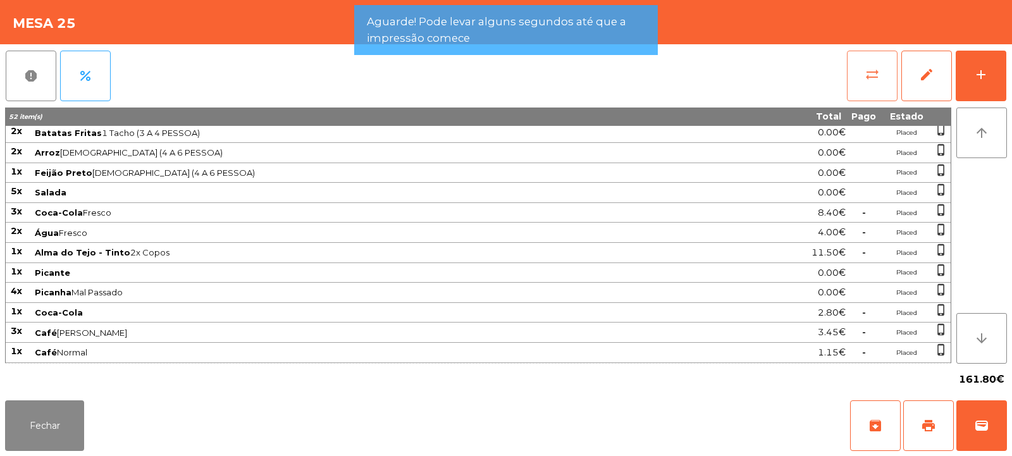
click at [868, 84] on button "sync_alt" at bounding box center [872, 76] width 51 height 51
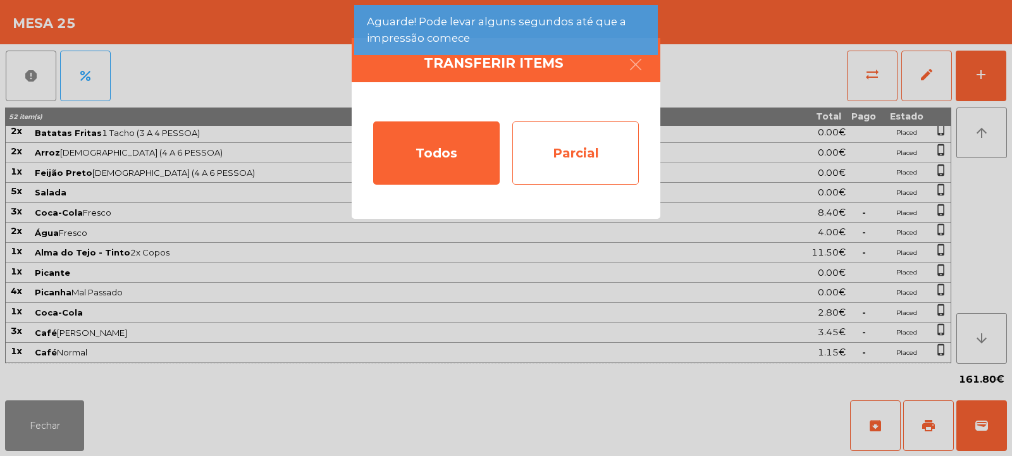
click at [595, 143] on div "Parcial" at bounding box center [575, 152] width 126 height 63
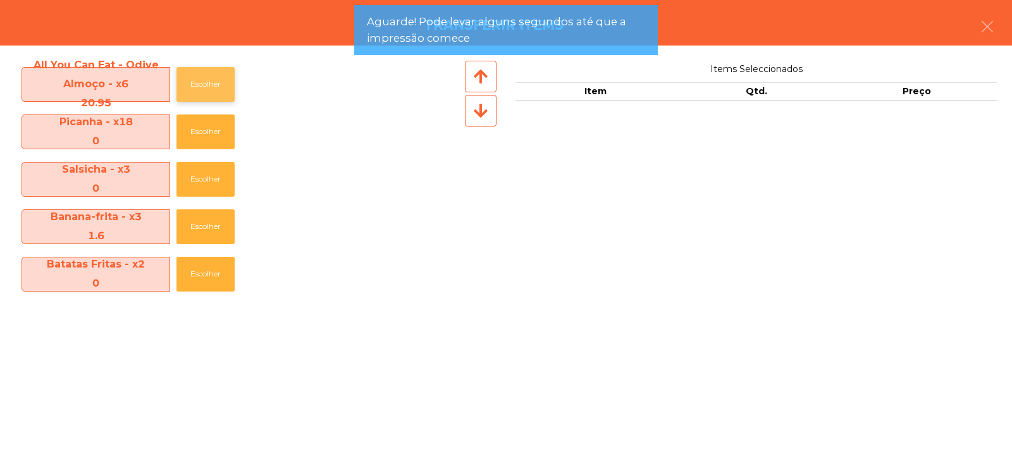
click at [216, 74] on button "Escolher" at bounding box center [205, 84] width 58 height 35
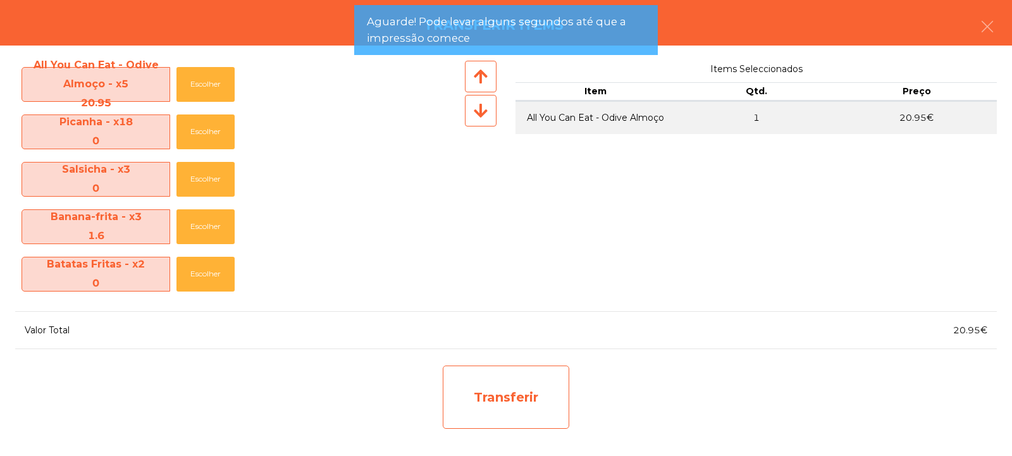
click at [507, 397] on div "Transferir" at bounding box center [506, 397] width 126 height 63
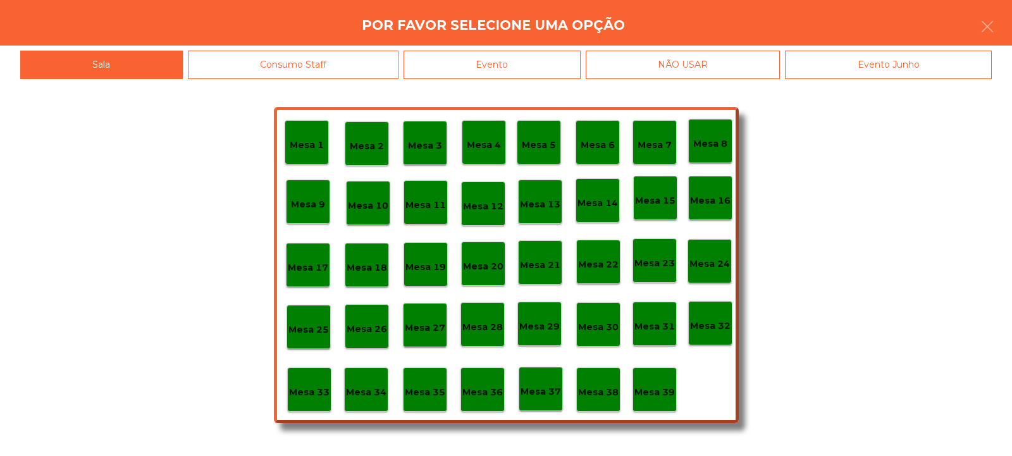
click at [539, 390] on p "Mesa 37" at bounding box center [541, 392] width 40 height 15
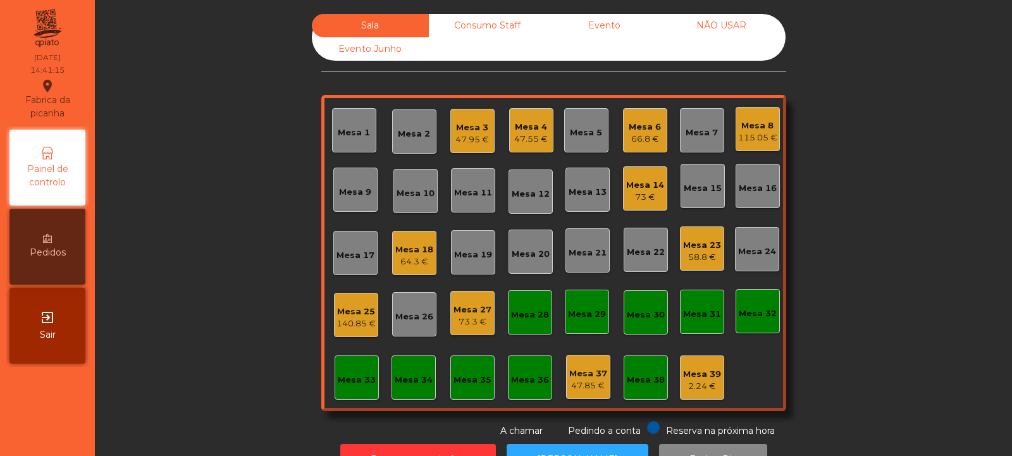
click at [348, 317] on div "Mesa 25" at bounding box center [355, 311] width 39 height 13
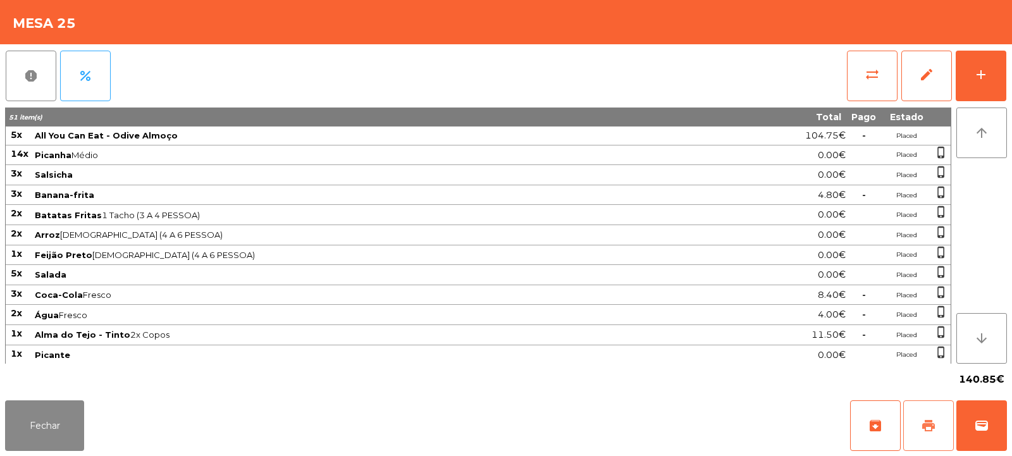
click at [927, 435] on button "print" at bounding box center [928, 425] width 51 height 51
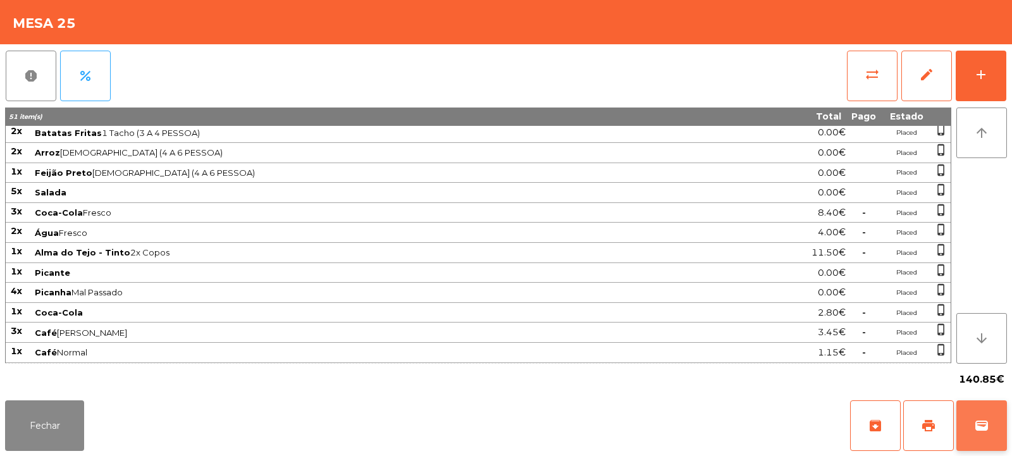
click at [982, 435] on button "wallet" at bounding box center [981, 425] width 51 height 51
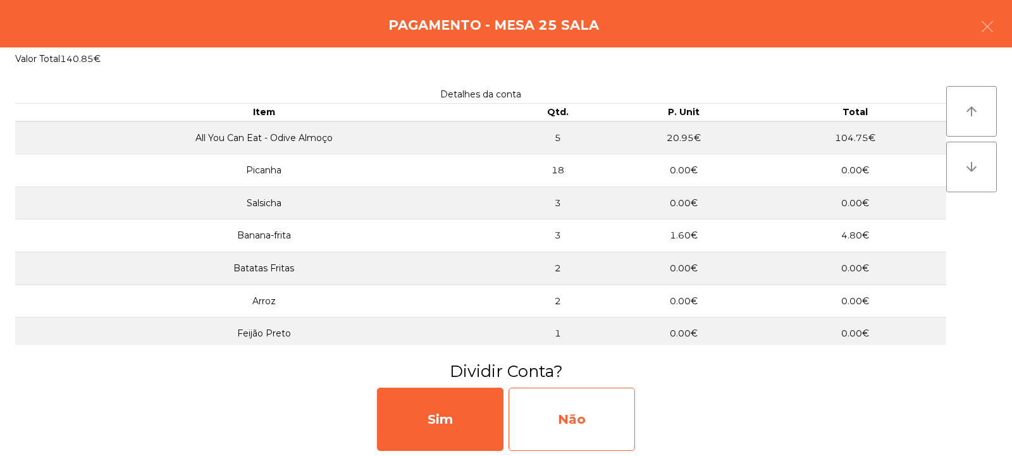
click at [570, 408] on div "Não" at bounding box center [572, 419] width 126 height 63
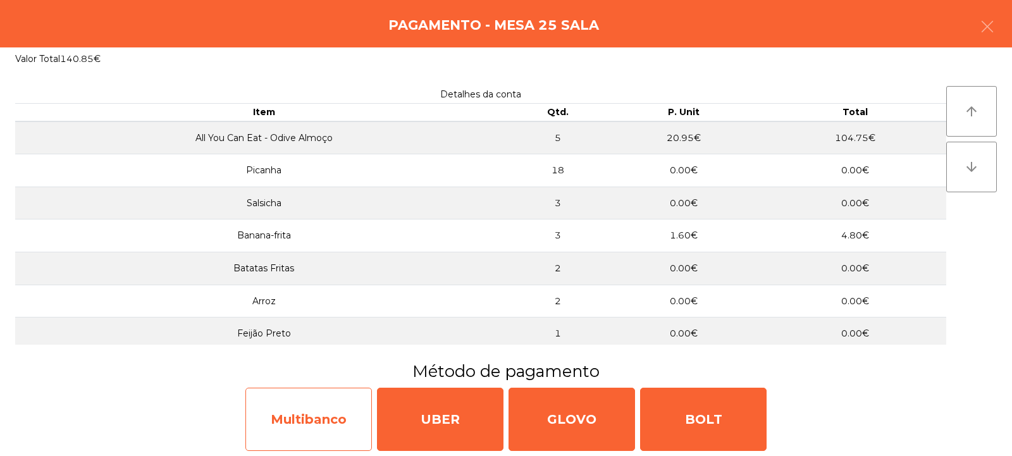
click at [321, 415] on div "Multibanco" at bounding box center [308, 419] width 126 height 63
select select "**"
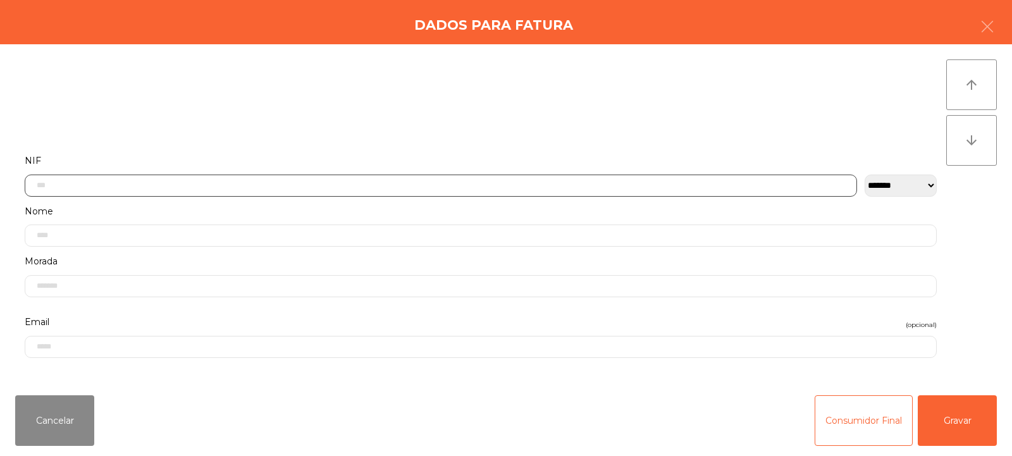
click at [464, 182] on input "text" at bounding box center [441, 186] width 832 height 22
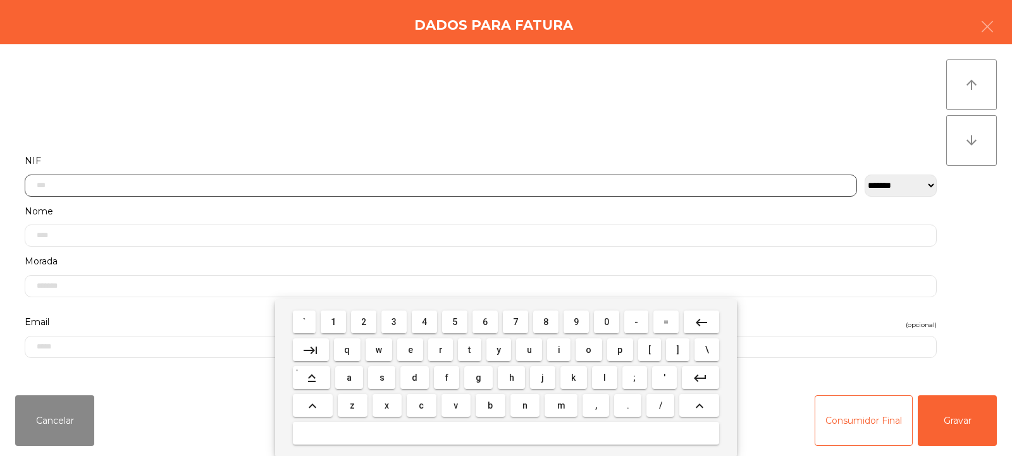
scroll to position [92, 0]
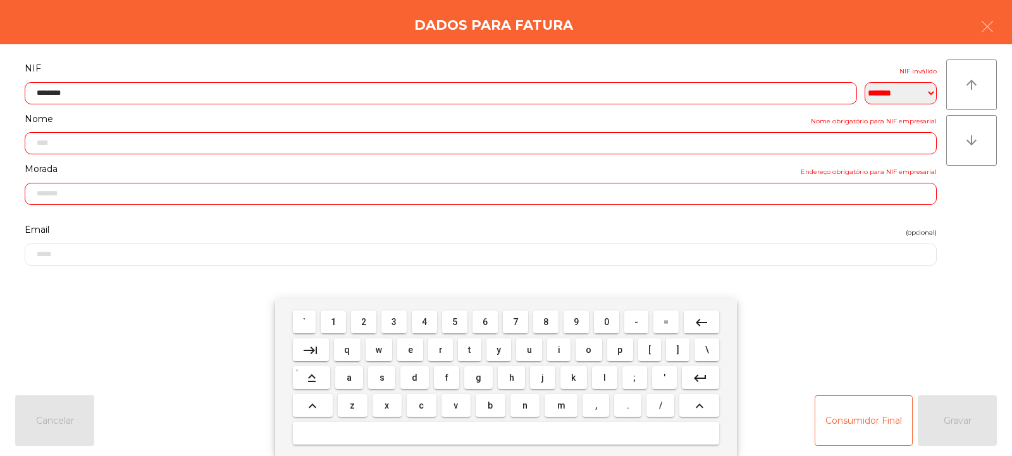
type input "*********"
type input "**********"
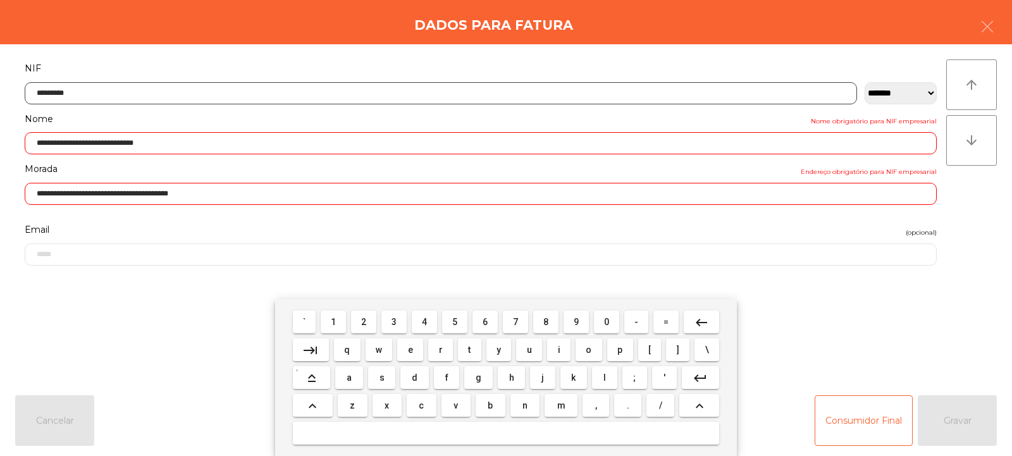
type input "*********"
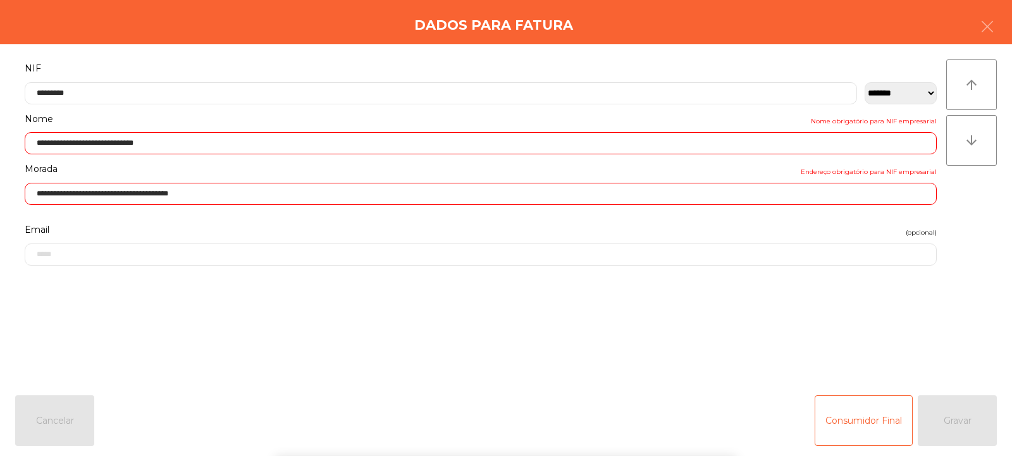
click at [952, 426] on div "` 1 2 3 4 5 6 7 8 9 0 - = keyboard_backspace keyboard_tab q w e r t y u i o p […" at bounding box center [506, 377] width 1012 height 157
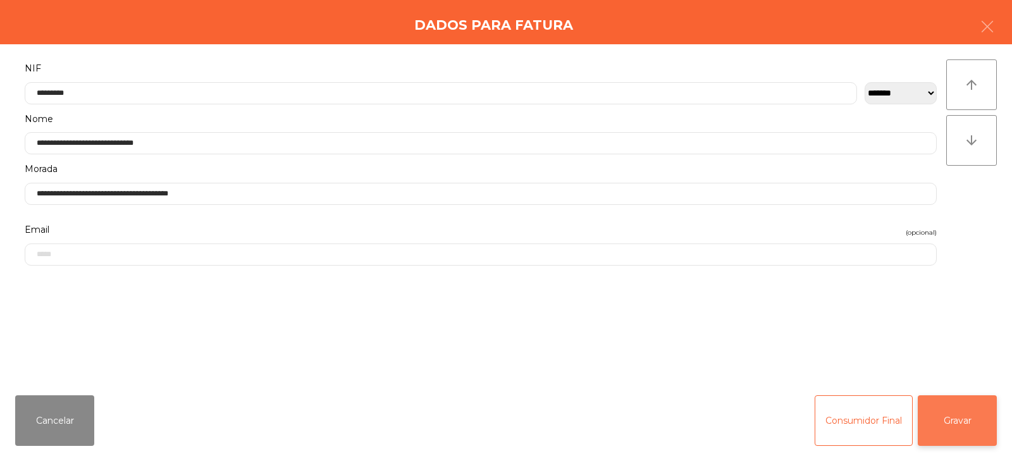
click at [951, 419] on button "Gravar" at bounding box center [957, 420] width 79 height 51
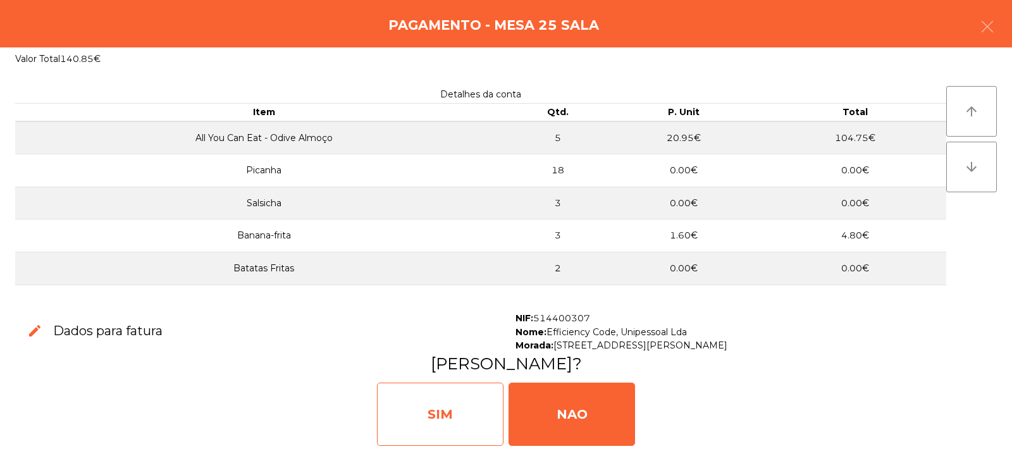
click at [442, 403] on div "SIM" at bounding box center [440, 414] width 126 height 63
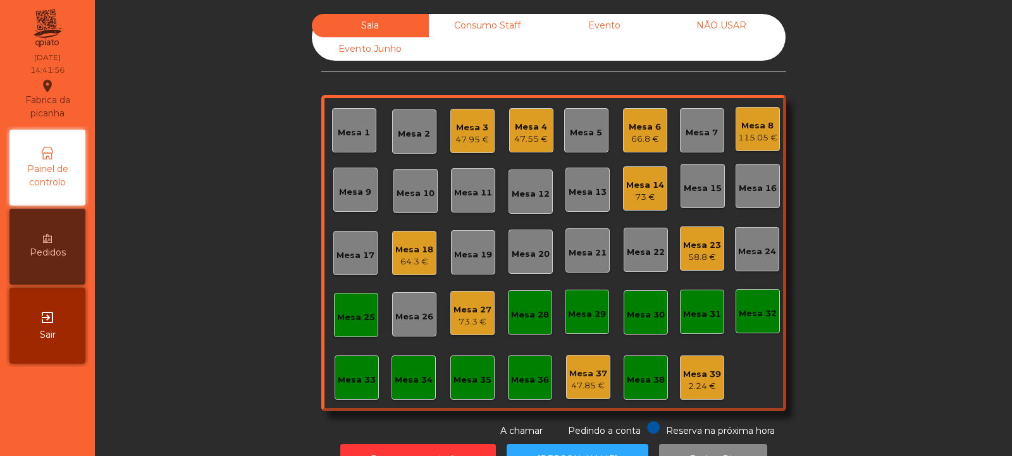
click at [354, 336] on div "Mesa 25" at bounding box center [356, 315] width 44 height 44
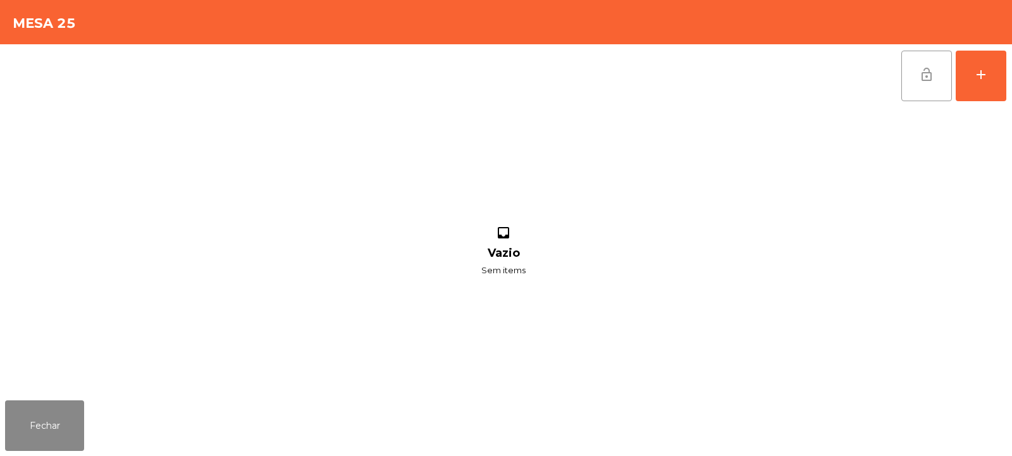
click at [919, 77] on span "lock_open" at bounding box center [926, 74] width 15 height 15
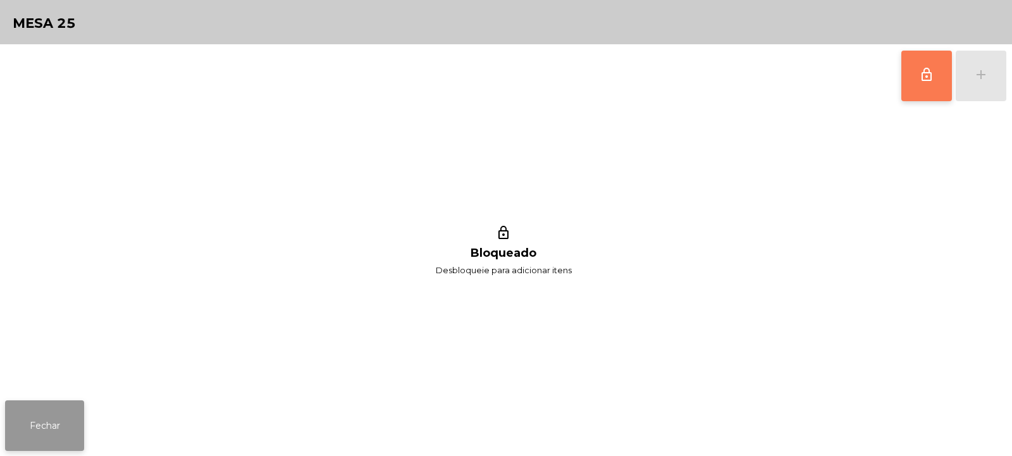
click at [56, 440] on button "Fechar" at bounding box center [44, 425] width 79 height 51
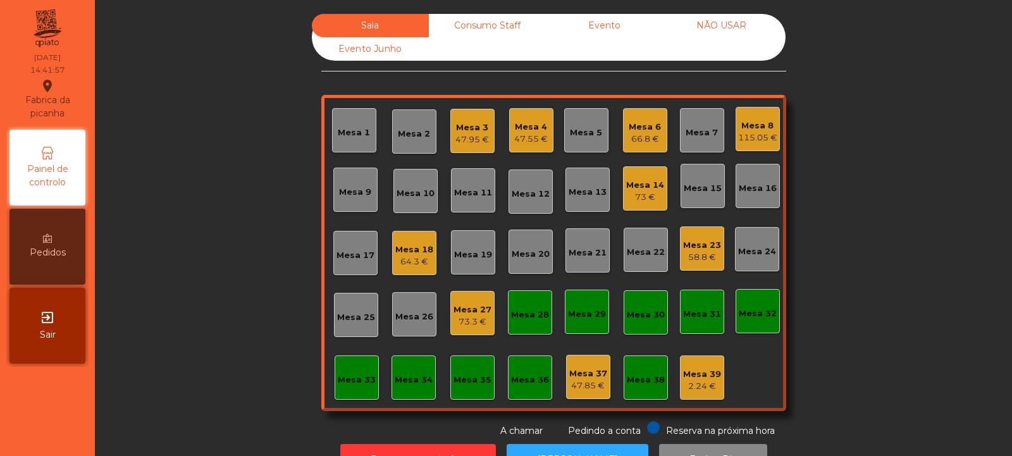
scroll to position [42, 0]
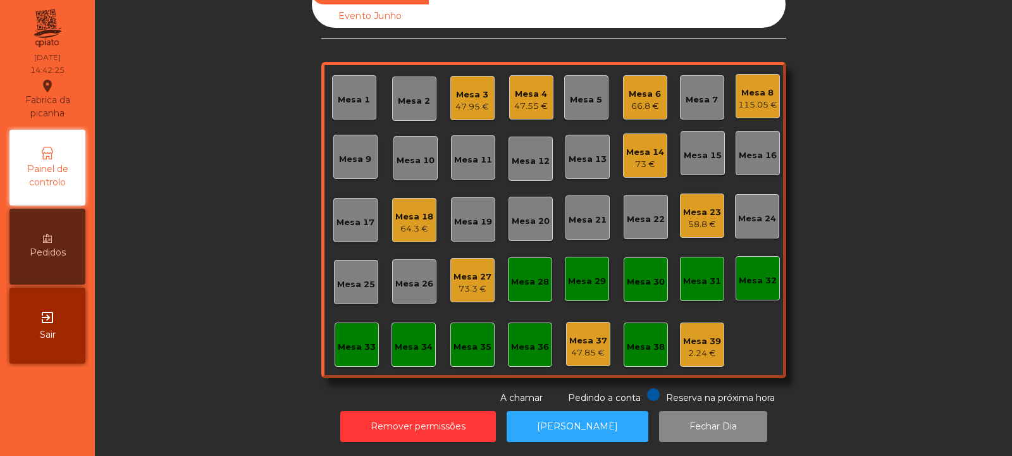
click at [460, 283] on div "73.3 €" at bounding box center [472, 289] width 38 height 13
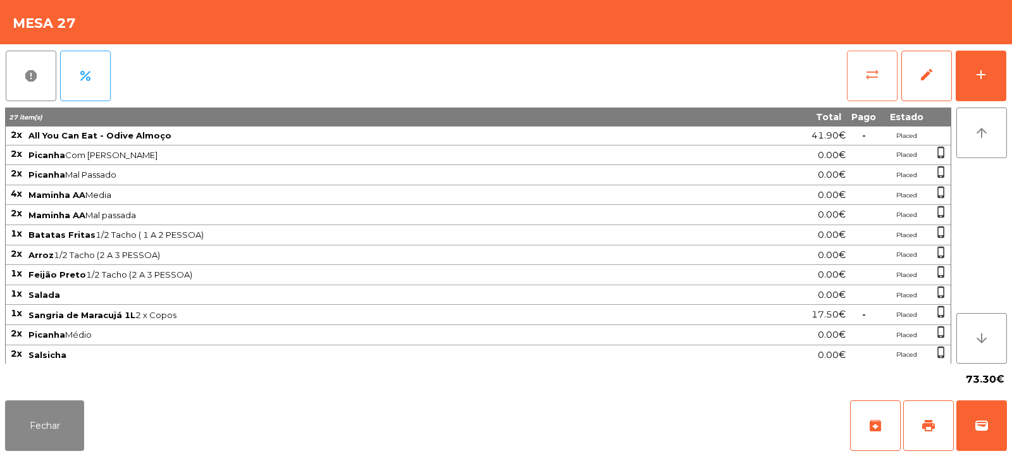
click at [870, 89] on button "sync_alt" at bounding box center [872, 76] width 51 height 51
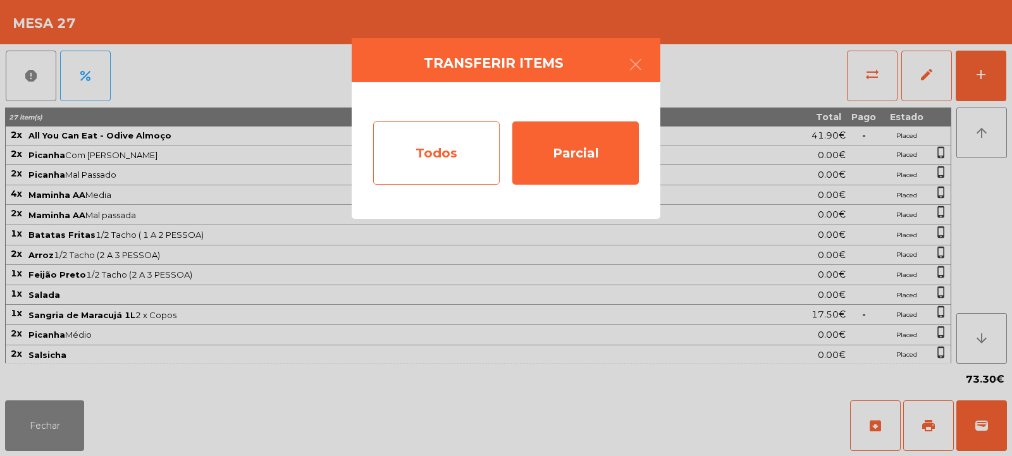
click at [448, 143] on div "Todos" at bounding box center [436, 152] width 126 height 63
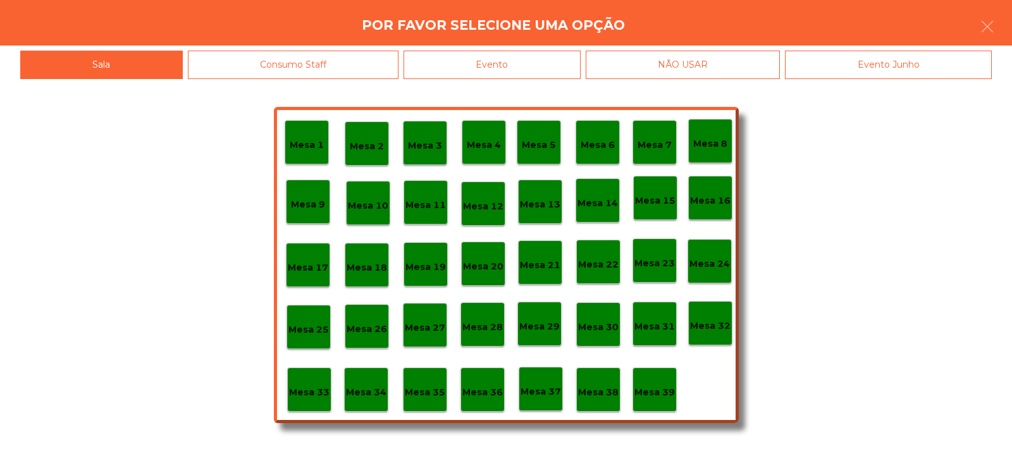
click at [536, 61] on div "Evento" at bounding box center [492, 65] width 177 height 28
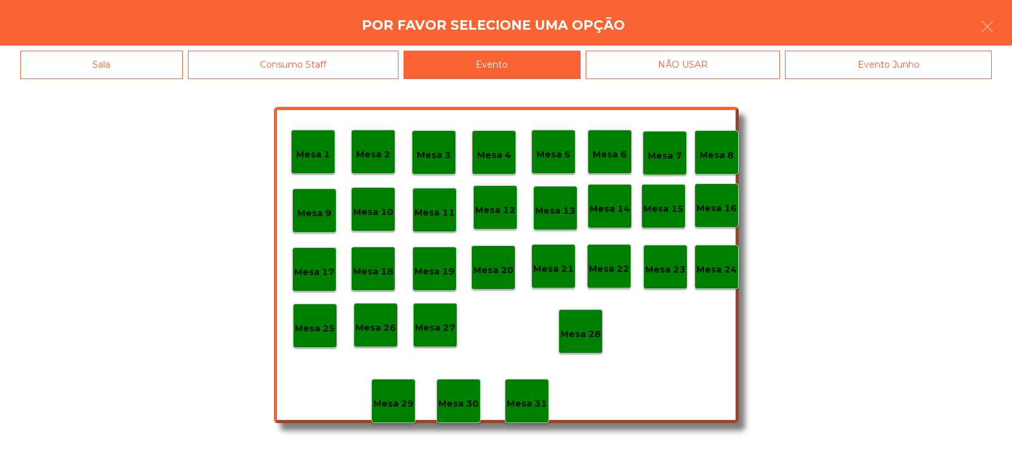
click at [587, 318] on div "Mesa 28" at bounding box center [580, 331] width 44 height 44
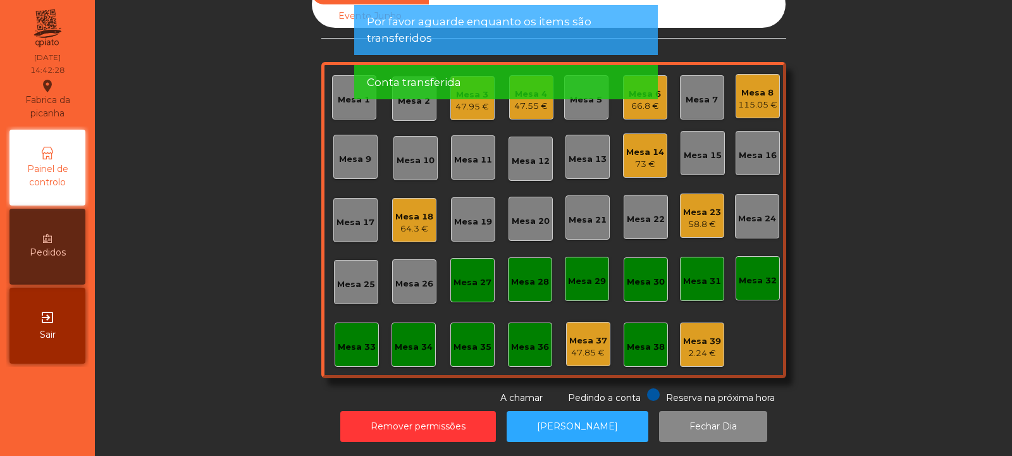
click at [470, 271] on div "Mesa 27" at bounding box center [472, 280] width 38 height 18
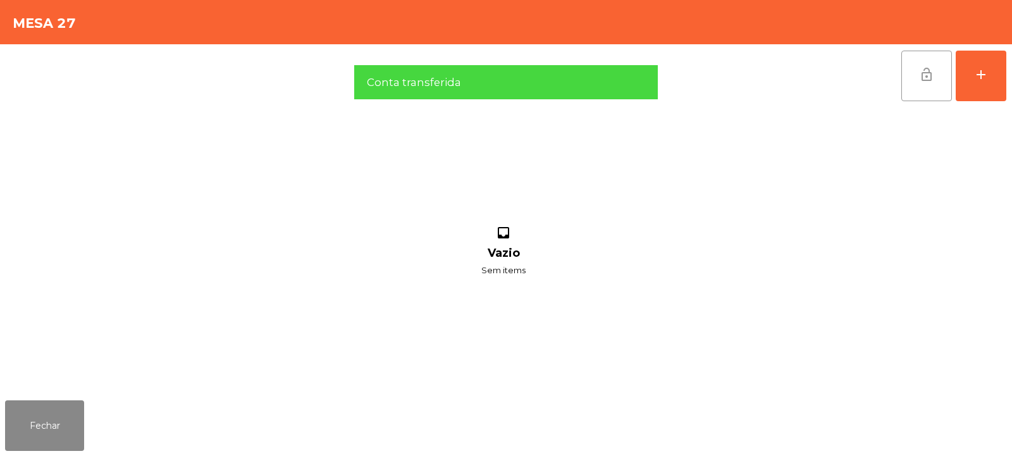
click at [919, 78] on span "lock_open" at bounding box center [926, 74] width 15 height 15
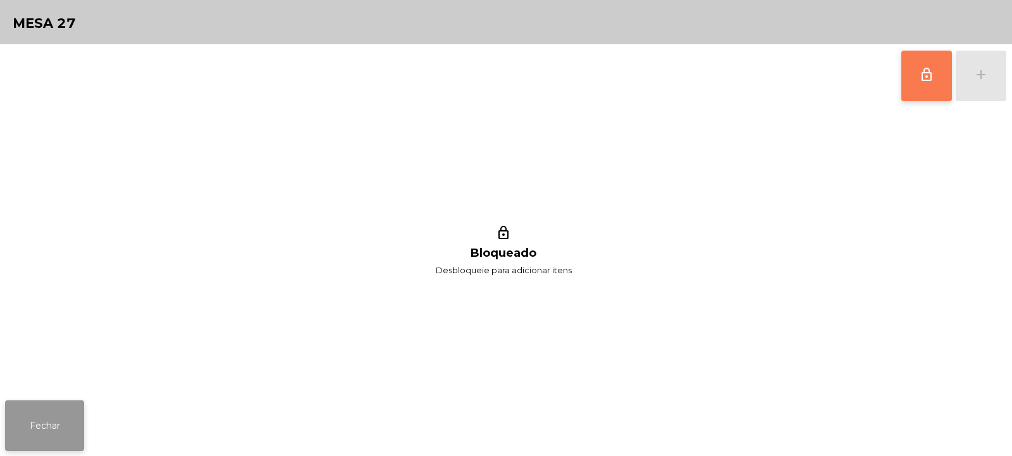
click at [82, 424] on button "Fechar" at bounding box center [44, 425] width 79 height 51
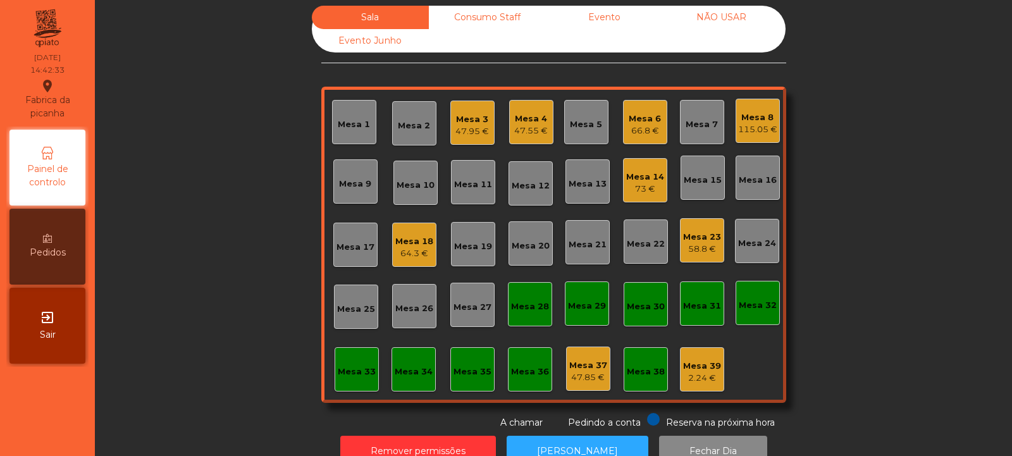
scroll to position [0, 0]
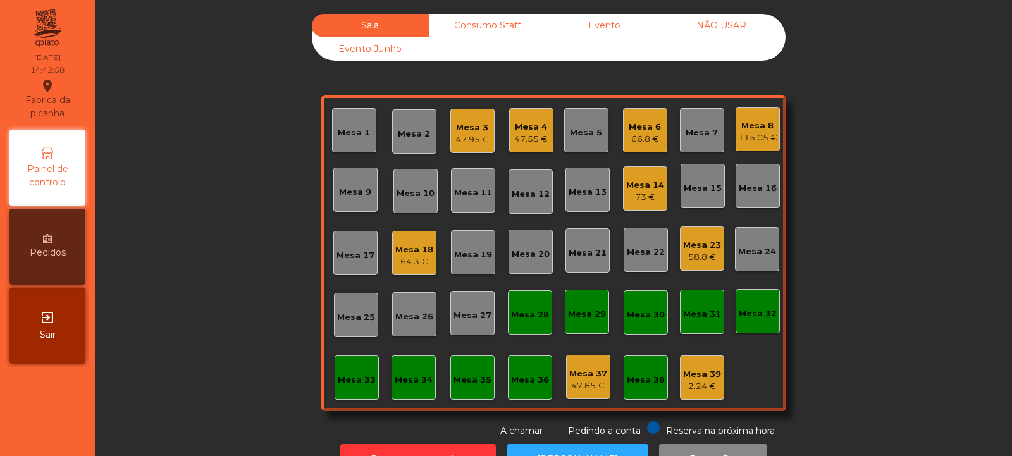
click at [771, 321] on div "Mesa 32" at bounding box center [758, 311] width 44 height 44
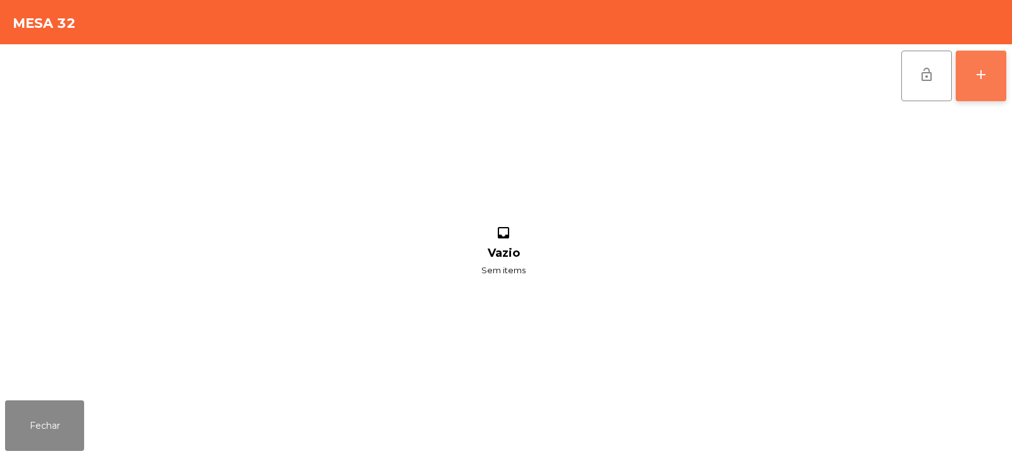
click at [980, 88] on button "add" at bounding box center [981, 76] width 51 height 51
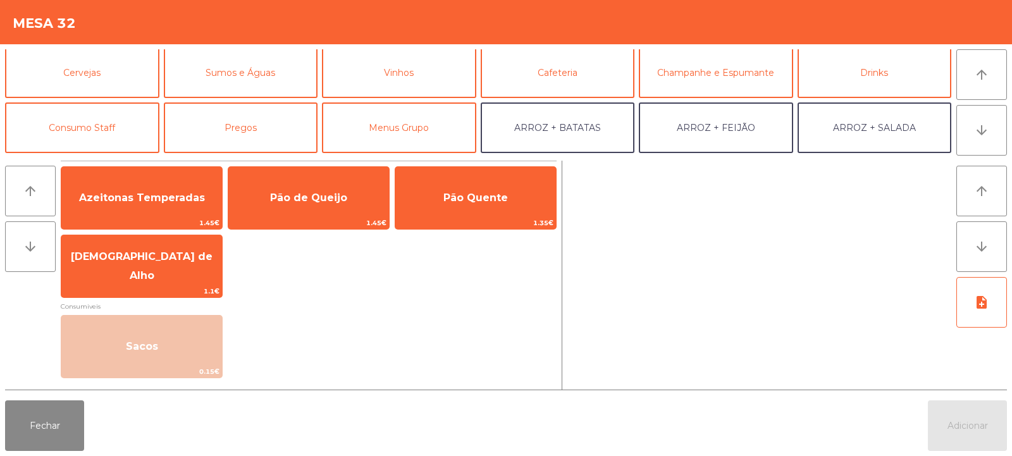
scroll to position [68, 0]
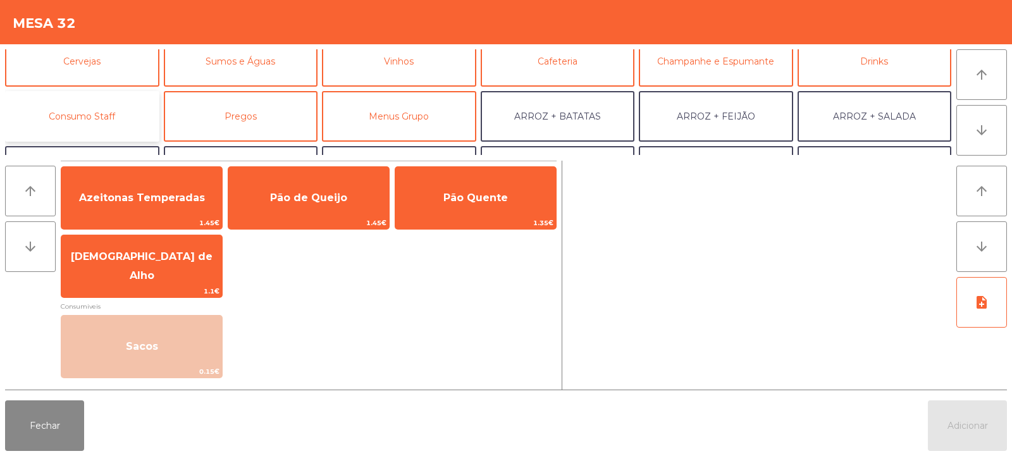
click at [121, 119] on button "Consumo Staff" at bounding box center [82, 116] width 154 height 51
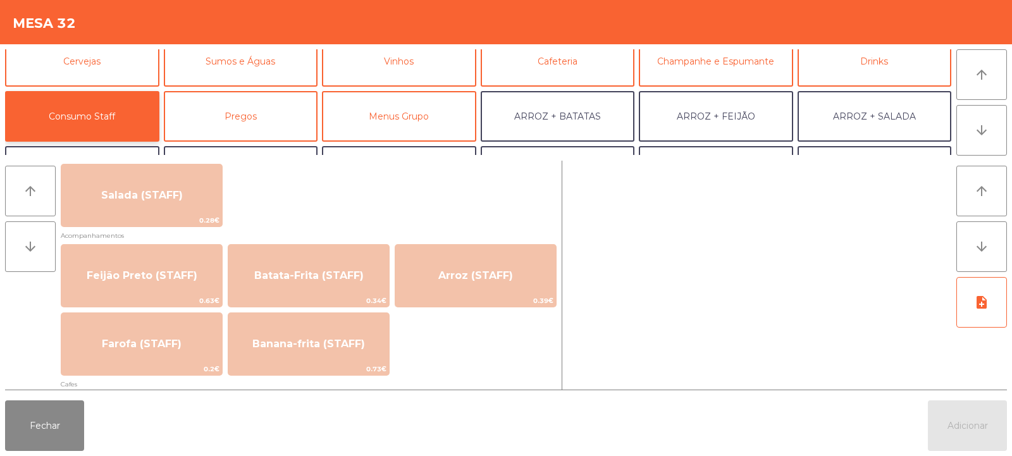
scroll to position [531, 0]
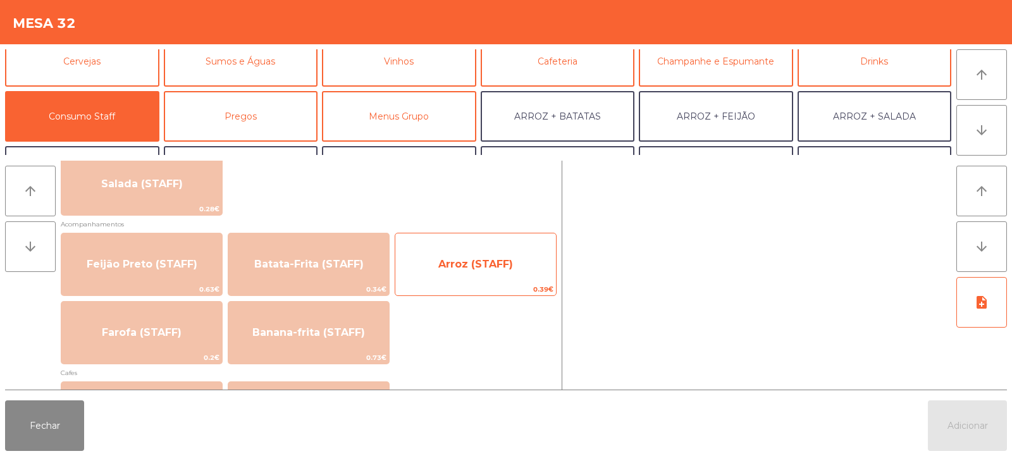
click at [495, 269] on span "Arroz (STAFF)" at bounding box center [475, 264] width 75 height 12
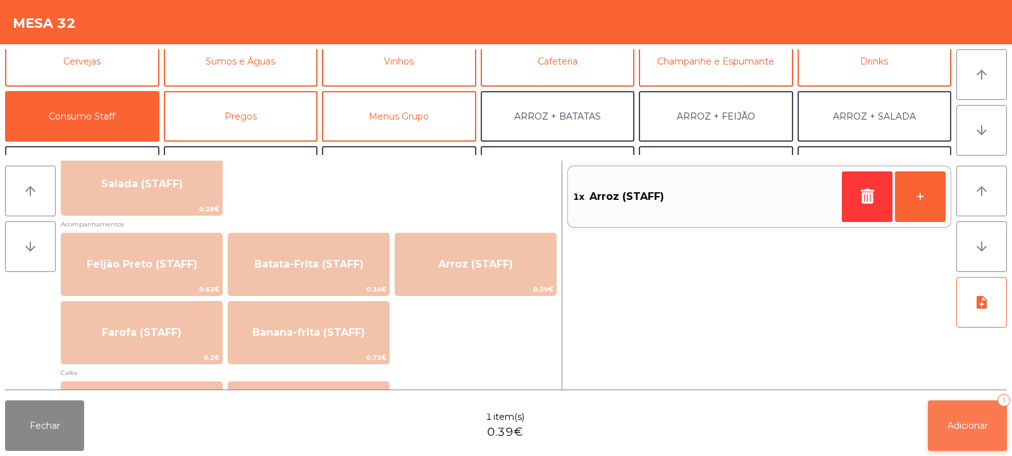
click at [970, 431] on button "Adicionar 1" at bounding box center [967, 425] width 79 height 51
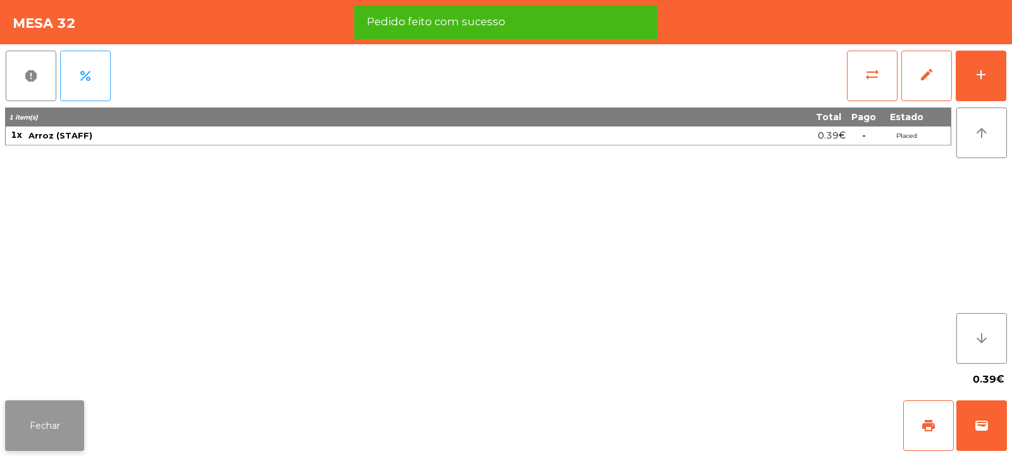
click at [65, 418] on button "Fechar" at bounding box center [44, 425] width 79 height 51
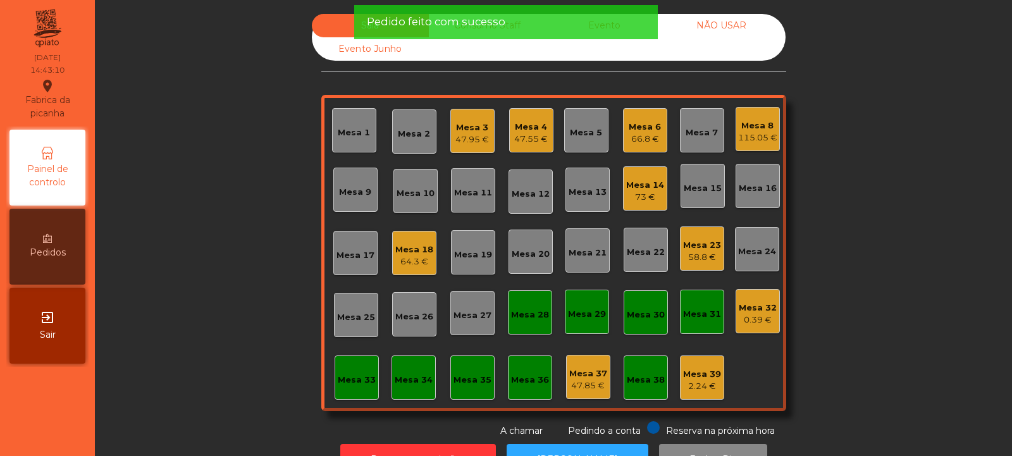
click at [705, 321] on div "Mesa 31" at bounding box center [702, 312] width 44 height 44
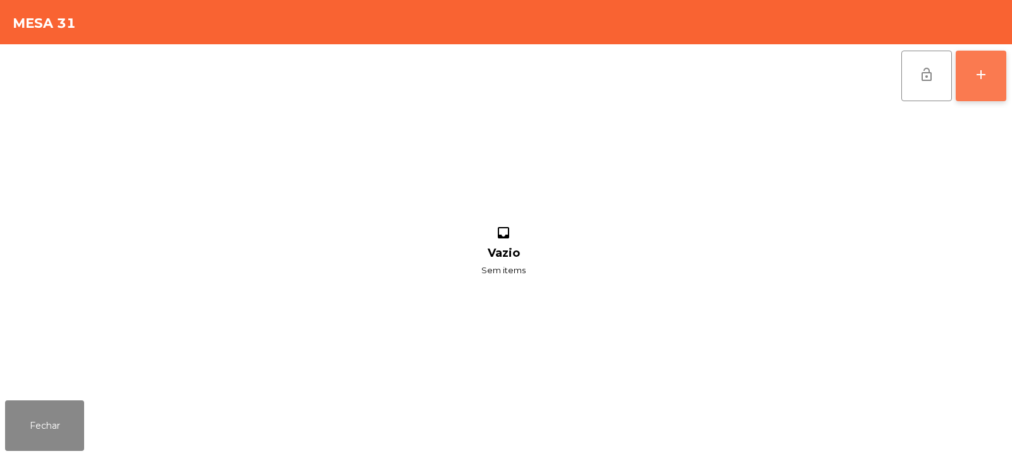
click at [983, 82] on button "add" at bounding box center [981, 76] width 51 height 51
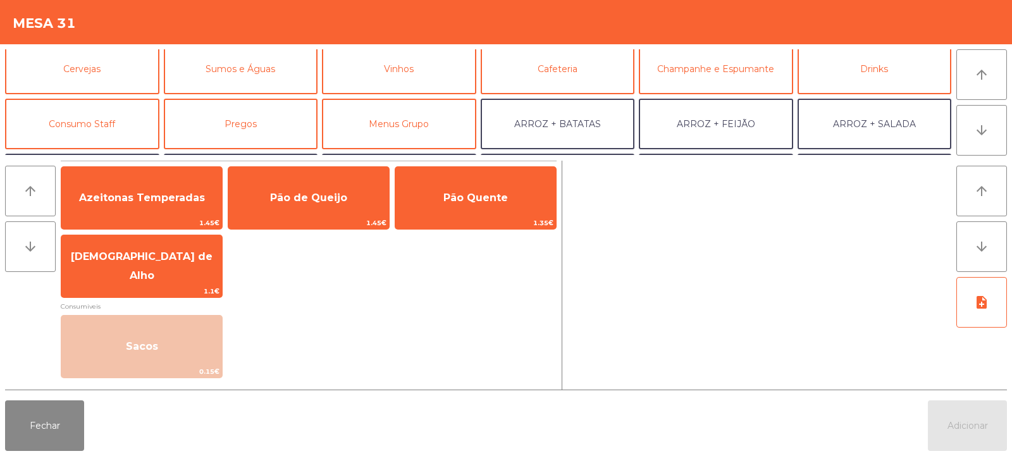
scroll to position [82, 0]
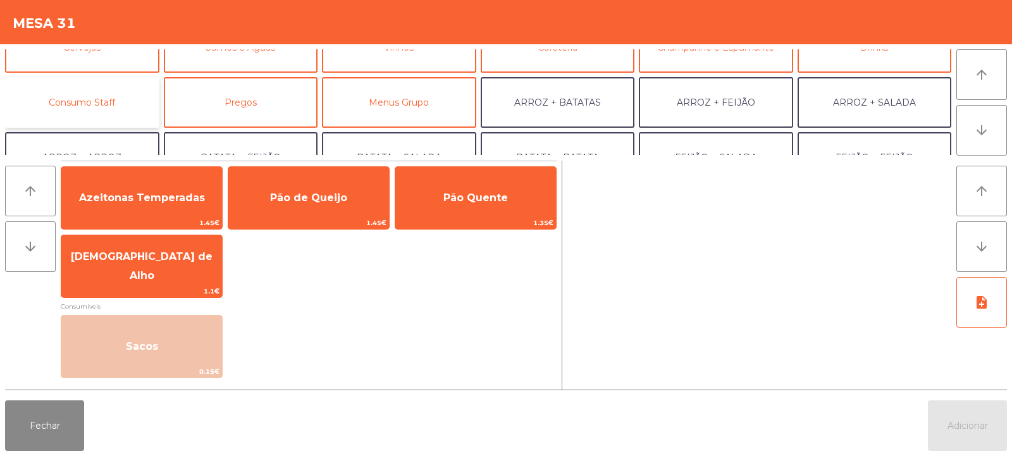
click at [126, 102] on button "Consumo Staff" at bounding box center [82, 102] width 154 height 51
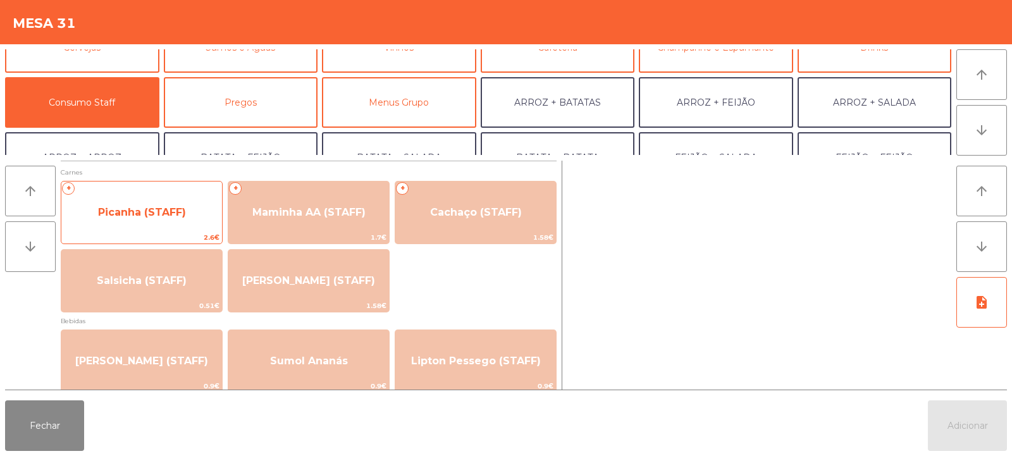
click at [193, 218] on span "Picanha (STAFF)" at bounding box center [141, 212] width 161 height 34
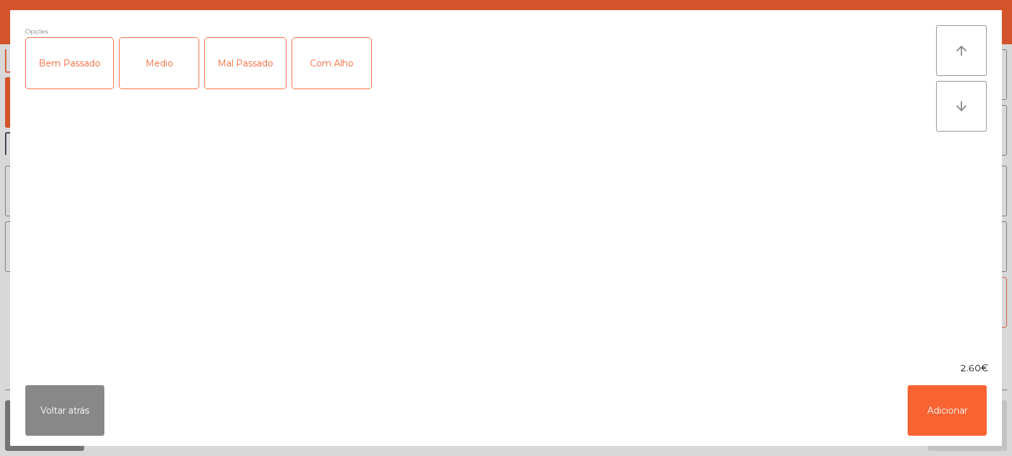
click at [147, 66] on div "Medio" at bounding box center [159, 63] width 79 height 51
click at [262, 71] on div "Mal Passado" at bounding box center [245, 63] width 81 height 51
click at [266, 66] on div "Mal Passado" at bounding box center [245, 63] width 81 height 51
click at [323, 68] on div "Com Alho" at bounding box center [331, 63] width 79 height 51
click at [944, 412] on button "Adicionar" at bounding box center [947, 410] width 79 height 51
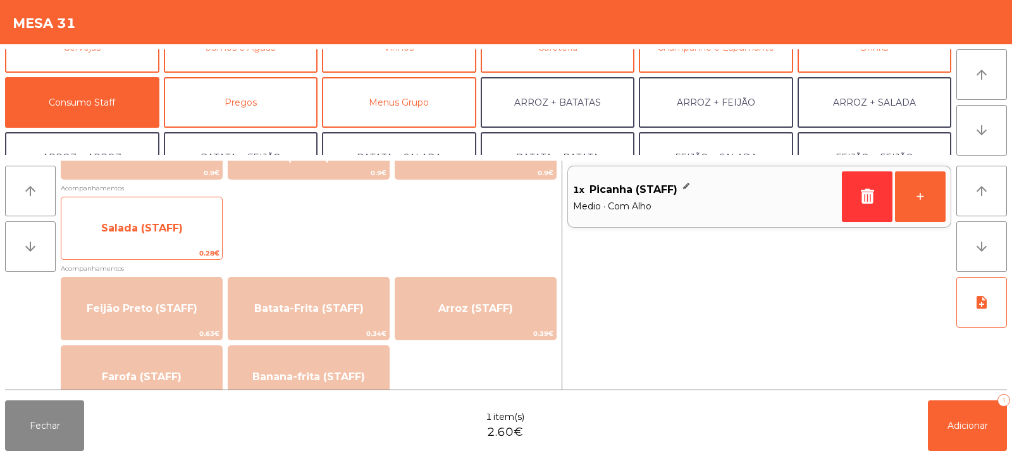
click at [182, 231] on span "Salada (STAFF)" at bounding box center [141, 228] width 161 height 34
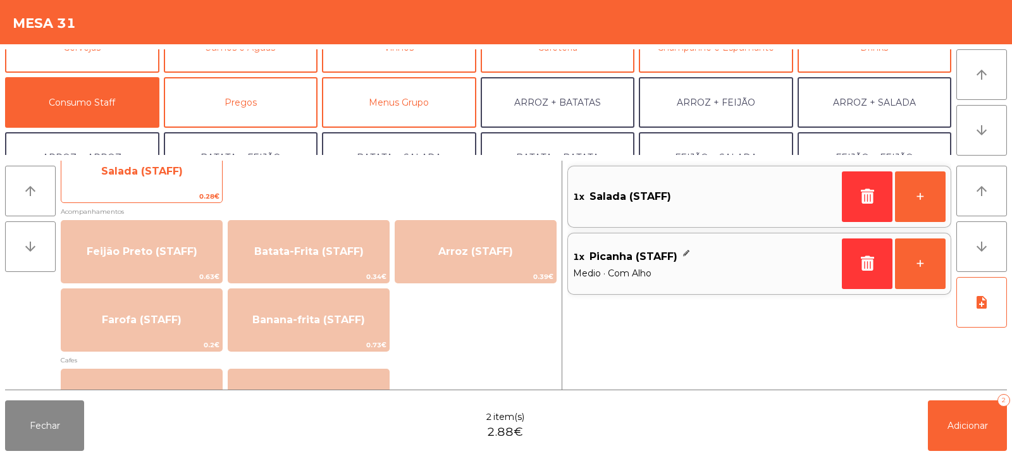
scroll to position [550, 0]
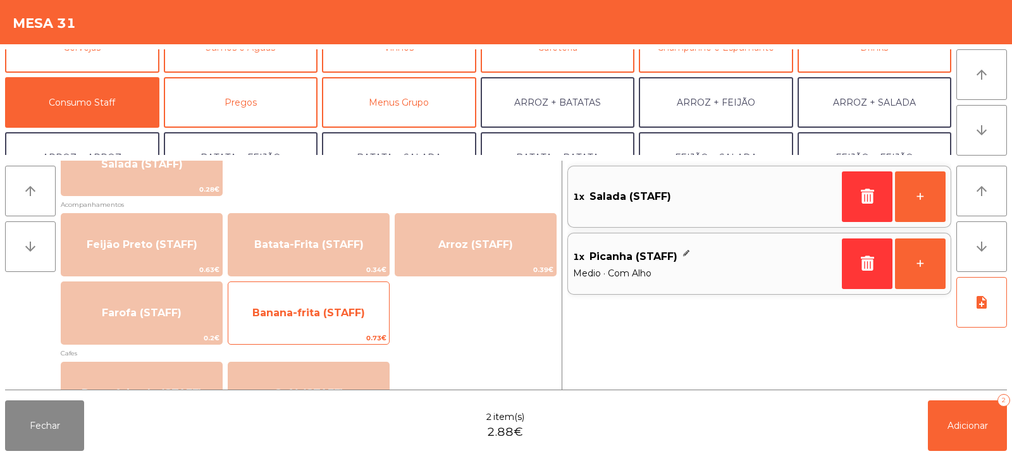
click at [350, 321] on span "Banana-frita (STAFF)" at bounding box center [308, 313] width 161 height 34
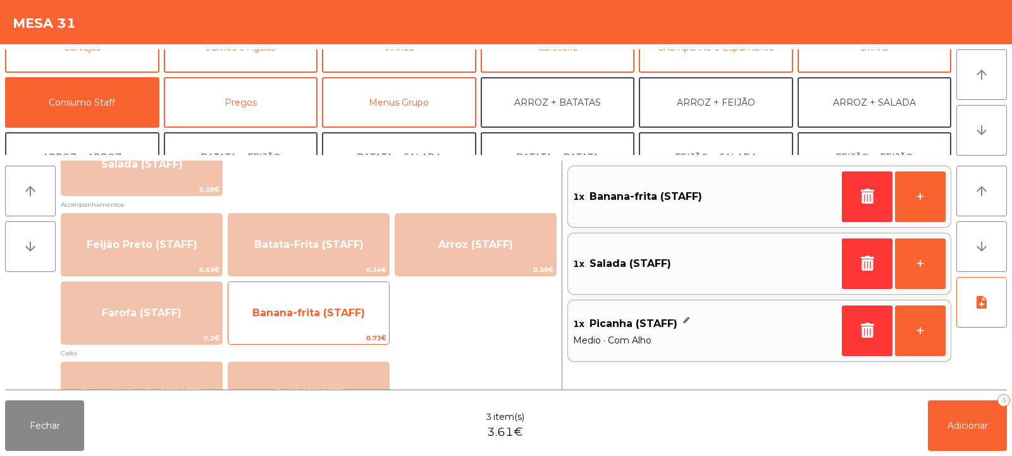
click at [343, 317] on span "Banana-frita (STAFF)" at bounding box center [308, 313] width 113 height 12
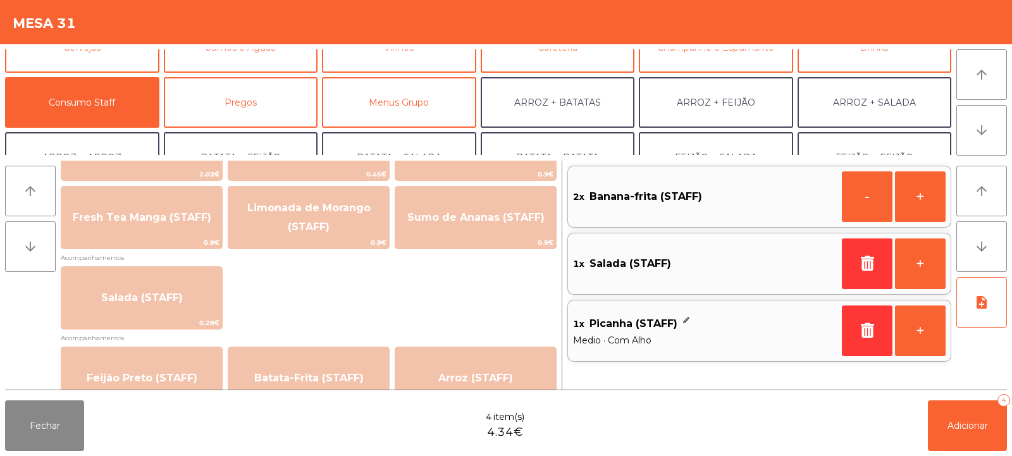
scroll to position [349, 0]
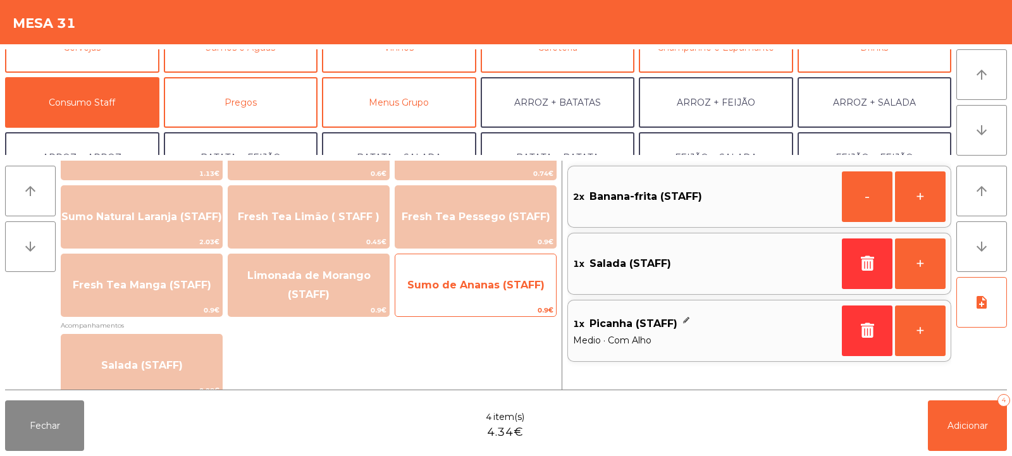
click at [491, 290] on span "Sumo de Ananas (STAFF)" at bounding box center [475, 285] width 137 height 12
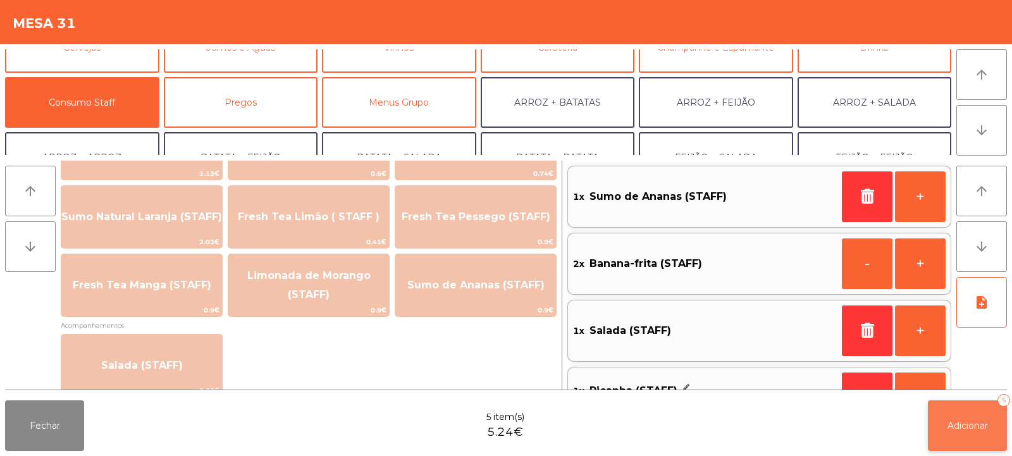
click at [958, 435] on button "Adicionar 5" at bounding box center [967, 425] width 79 height 51
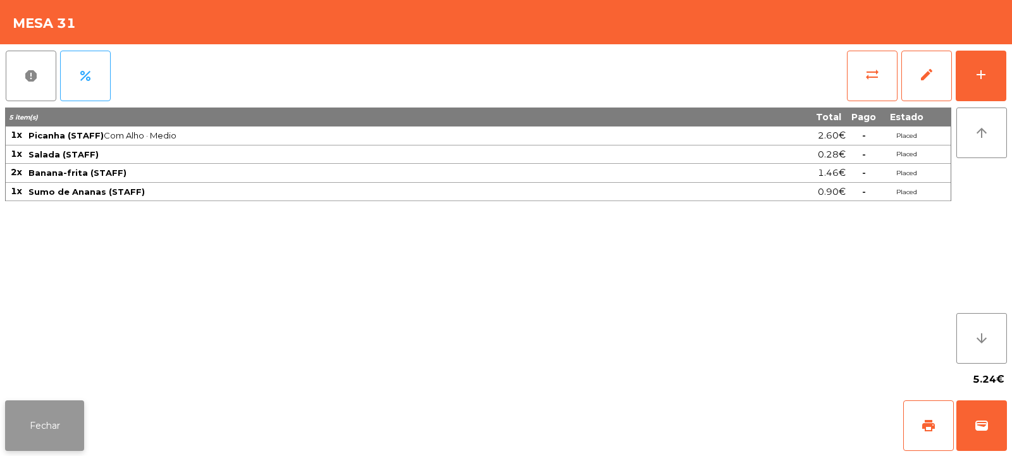
click at [47, 431] on button "Fechar" at bounding box center [44, 425] width 79 height 51
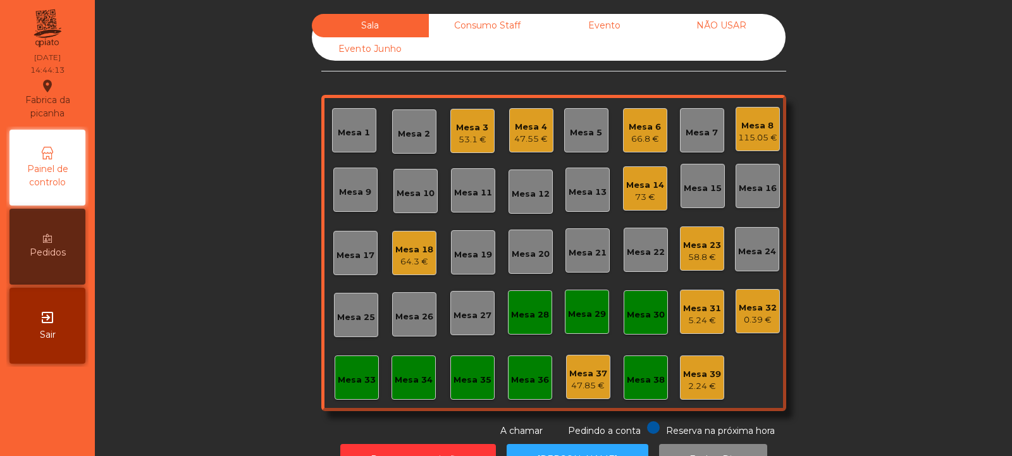
click at [771, 314] on div "Mesa 32 0.39 €" at bounding box center [758, 311] width 44 height 44
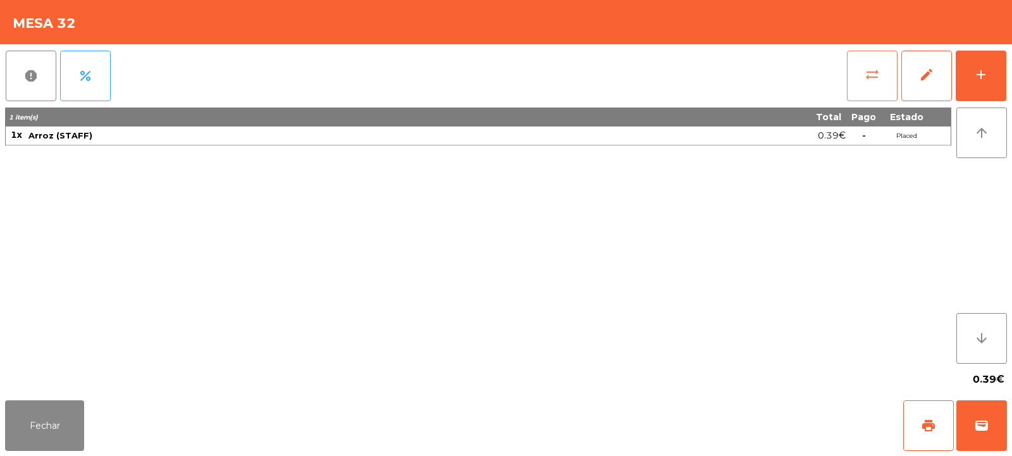
click at [858, 70] on button "sync_alt" at bounding box center [872, 76] width 51 height 51
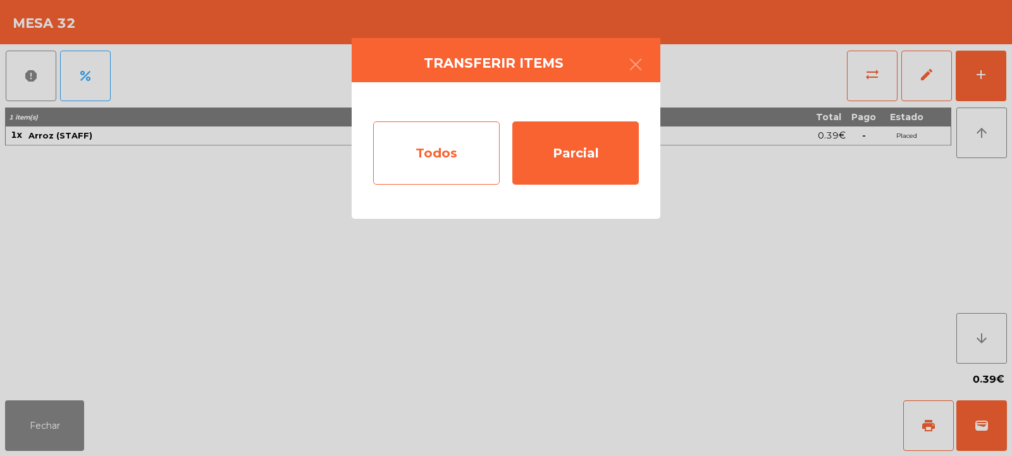
click at [465, 151] on div "Todos" at bounding box center [436, 152] width 126 height 63
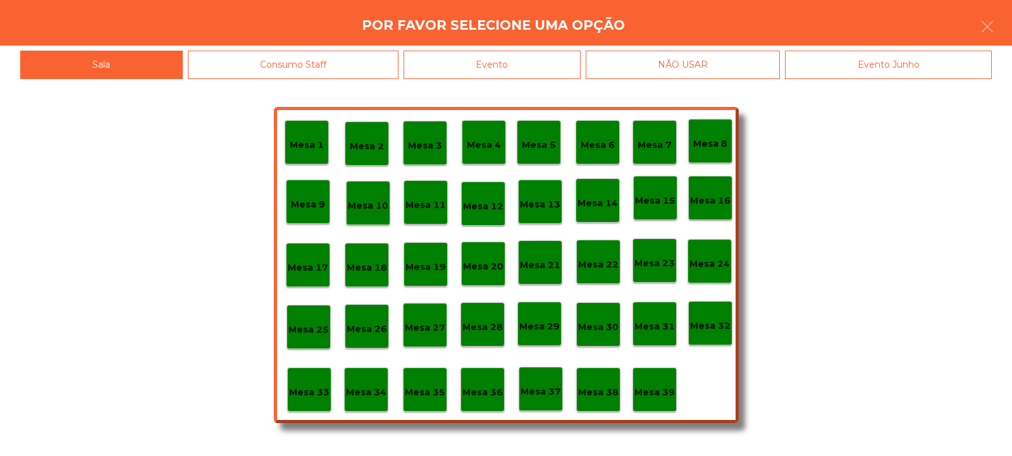
click at [655, 394] on p "Mesa 39" at bounding box center [654, 392] width 40 height 15
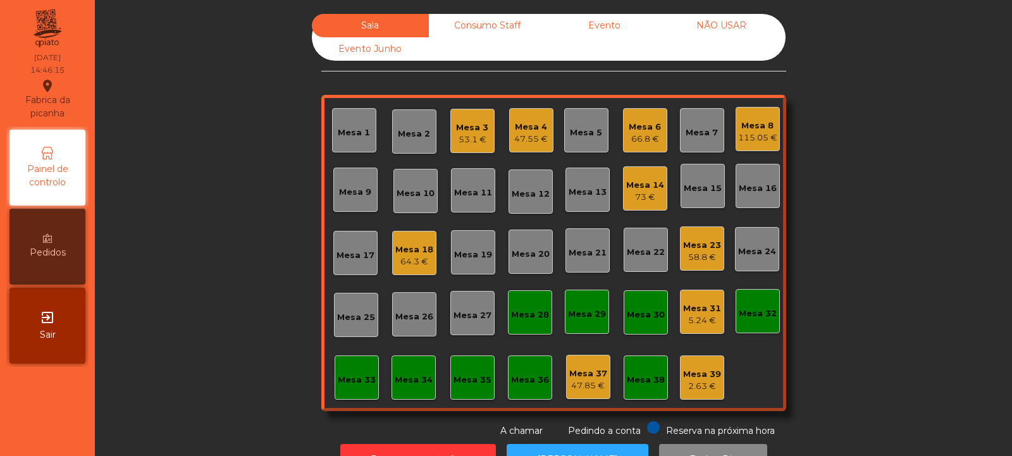
click at [755, 140] on div "115.05 €" at bounding box center [757, 138] width 39 height 13
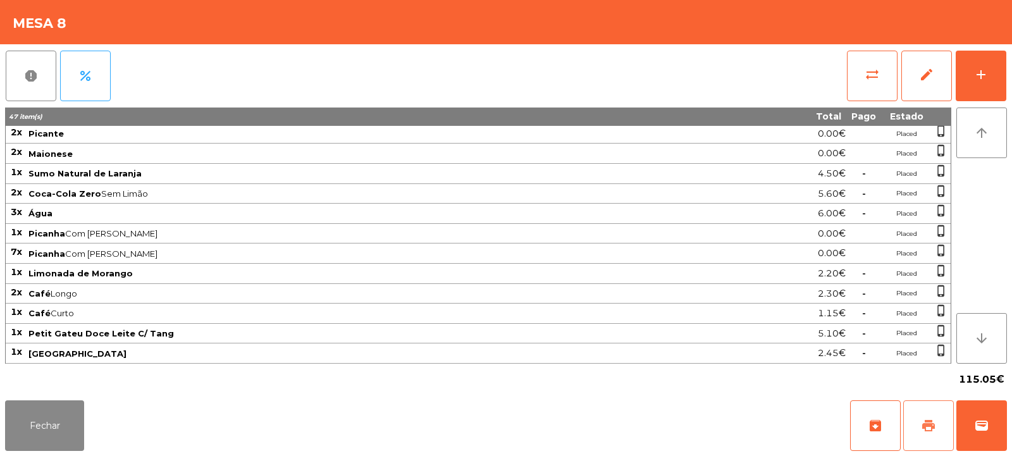
click at [923, 423] on span "print" at bounding box center [928, 425] width 15 height 15
click at [866, 96] on button "sync_alt" at bounding box center [872, 76] width 51 height 51
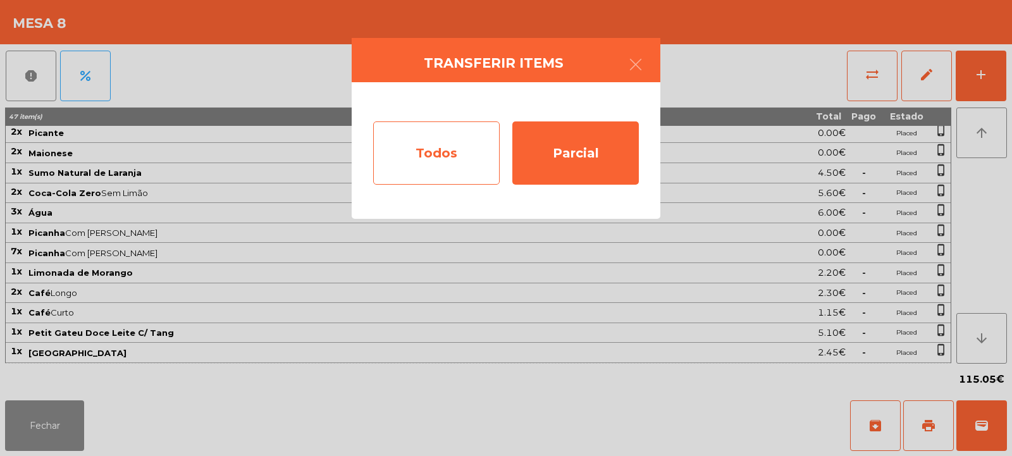
click at [453, 149] on div "Todos" at bounding box center [436, 152] width 126 height 63
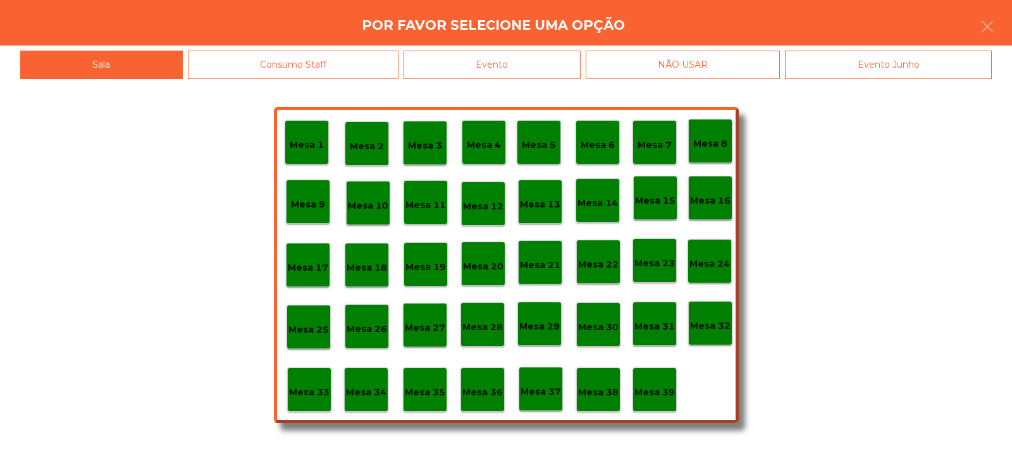
click at [542, 67] on div "Evento" at bounding box center [492, 65] width 177 height 28
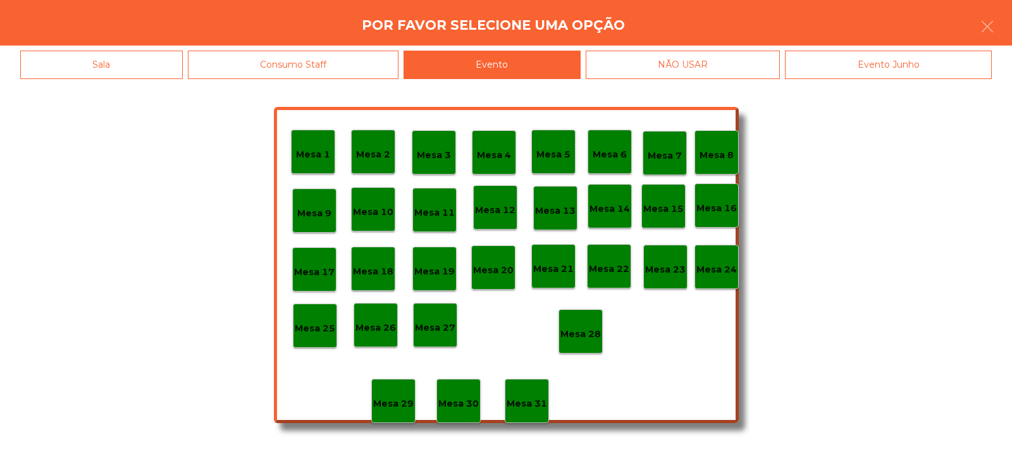
click at [577, 324] on div "Mesa 28" at bounding box center [580, 332] width 40 height 20
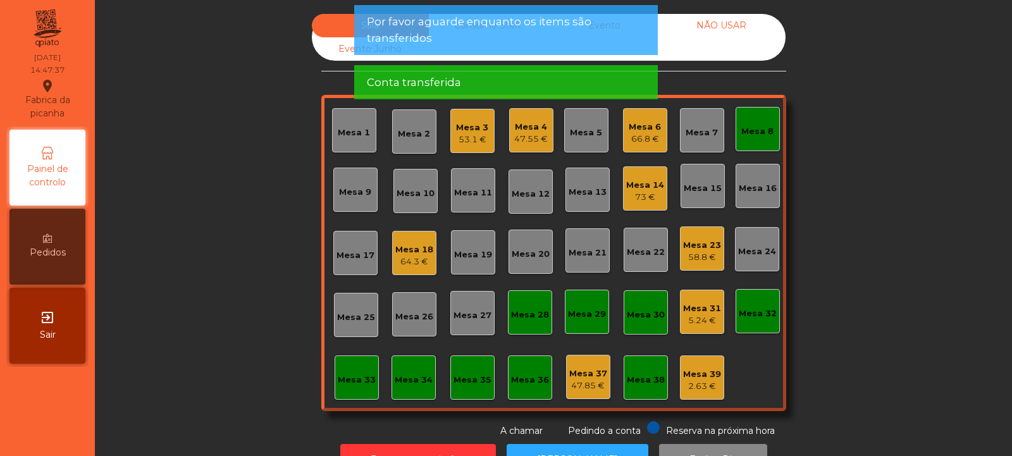
click at [755, 133] on div "Mesa 8" at bounding box center [757, 131] width 32 height 13
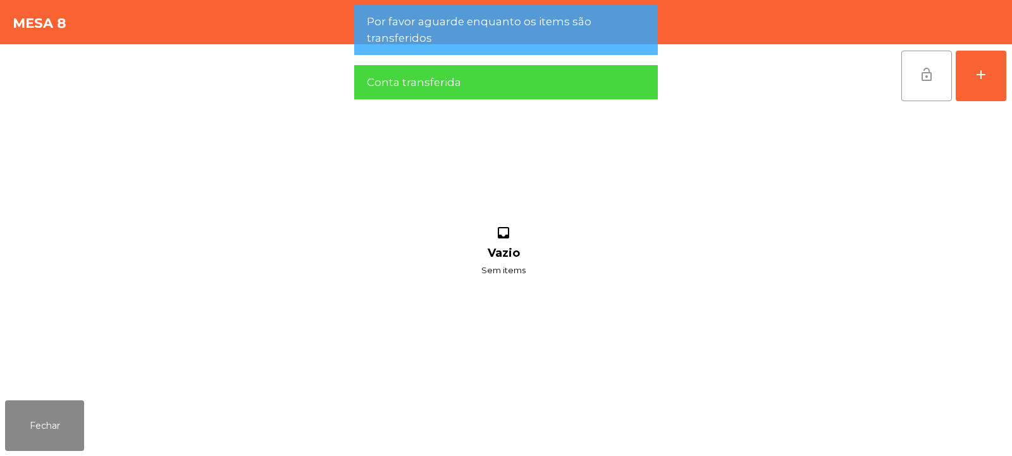
click at [925, 82] on button "lock_open" at bounding box center [926, 76] width 51 height 51
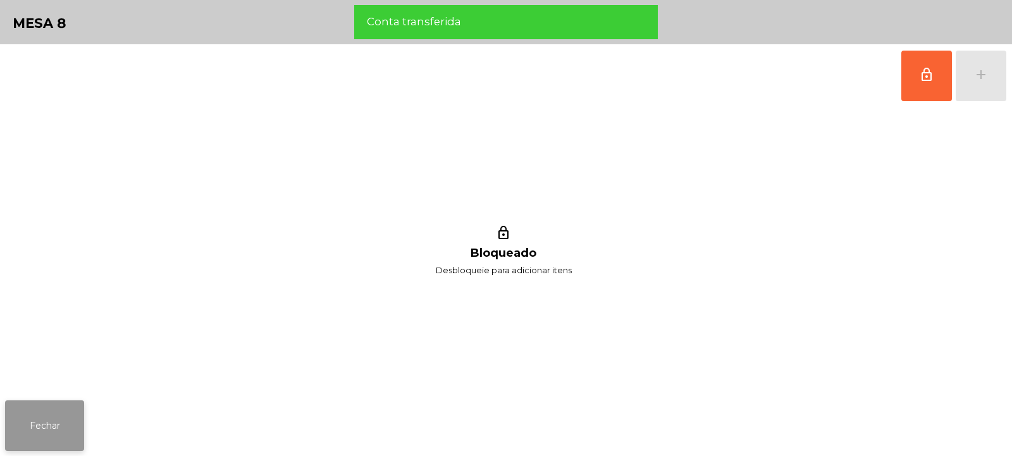
click at [46, 424] on button "Fechar" at bounding box center [44, 425] width 79 height 51
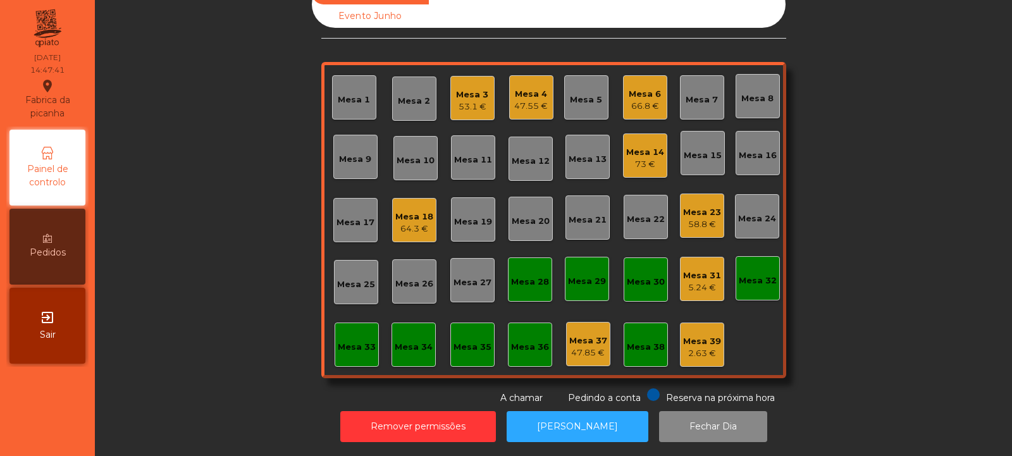
scroll to position [0, 0]
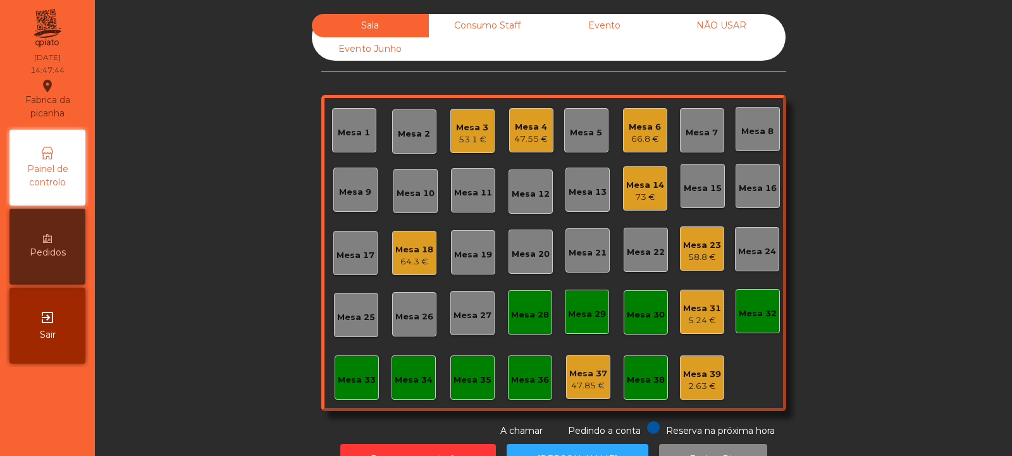
click at [627, 307] on div "Mesa 30" at bounding box center [646, 313] width 38 height 18
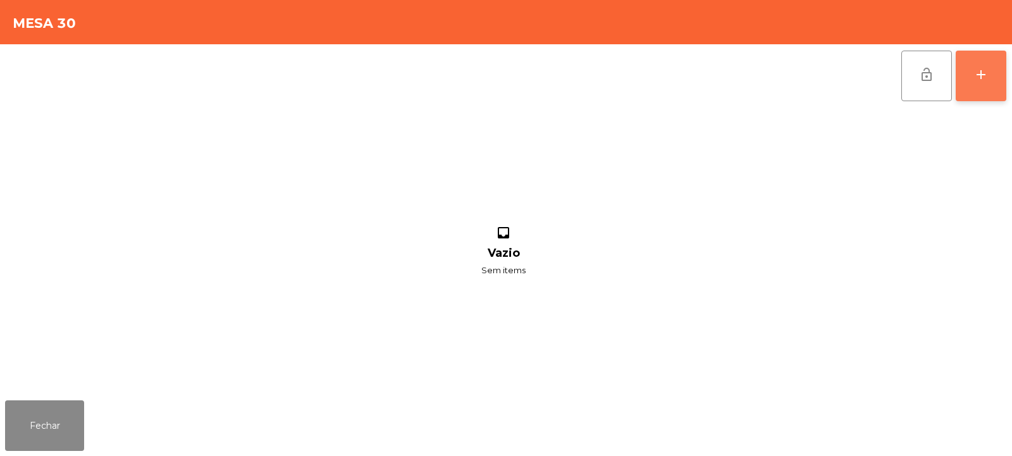
click at [986, 83] on button "add" at bounding box center [981, 76] width 51 height 51
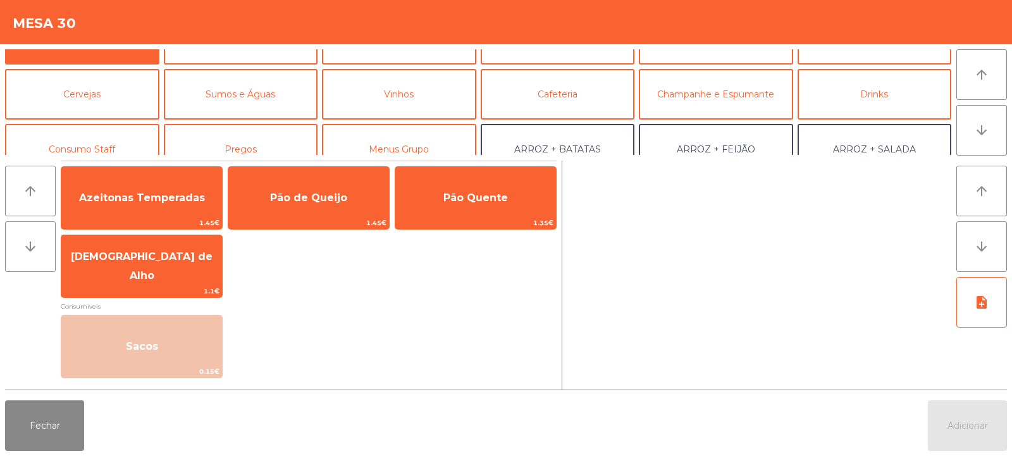
scroll to position [40, 0]
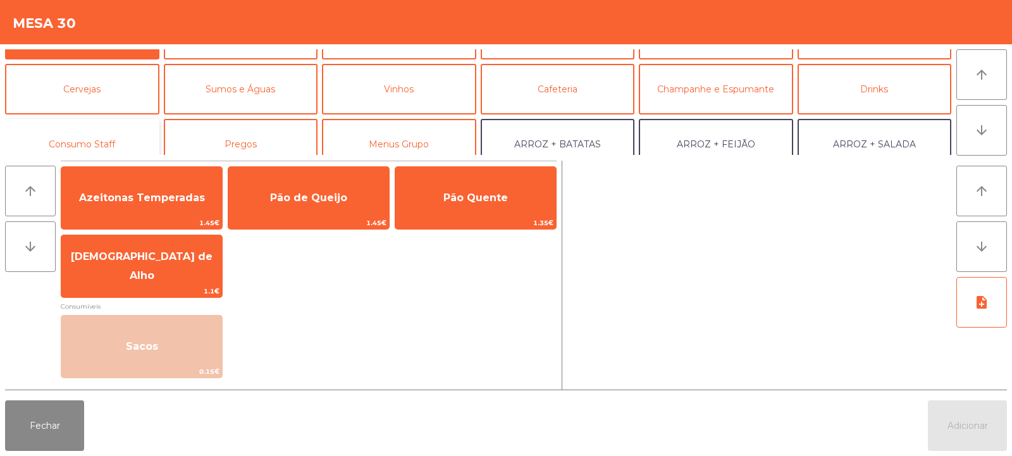
click at [114, 135] on button "Consumo Staff" at bounding box center [82, 144] width 154 height 51
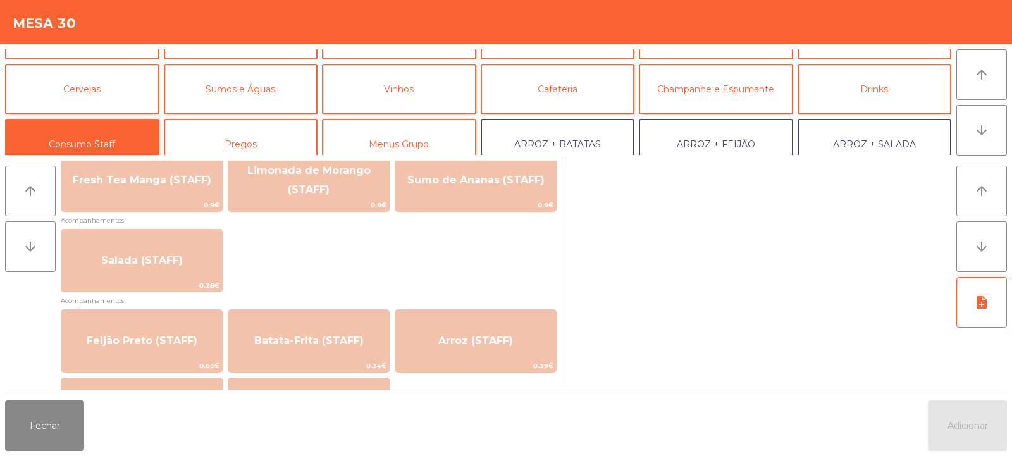
scroll to position [448, 0]
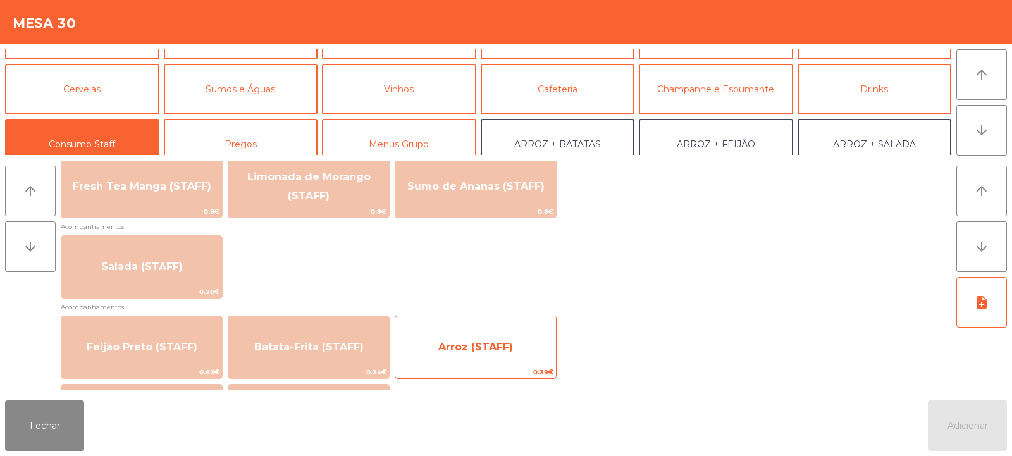
click at [496, 331] on span "Arroz (STAFF)" at bounding box center [475, 347] width 161 height 34
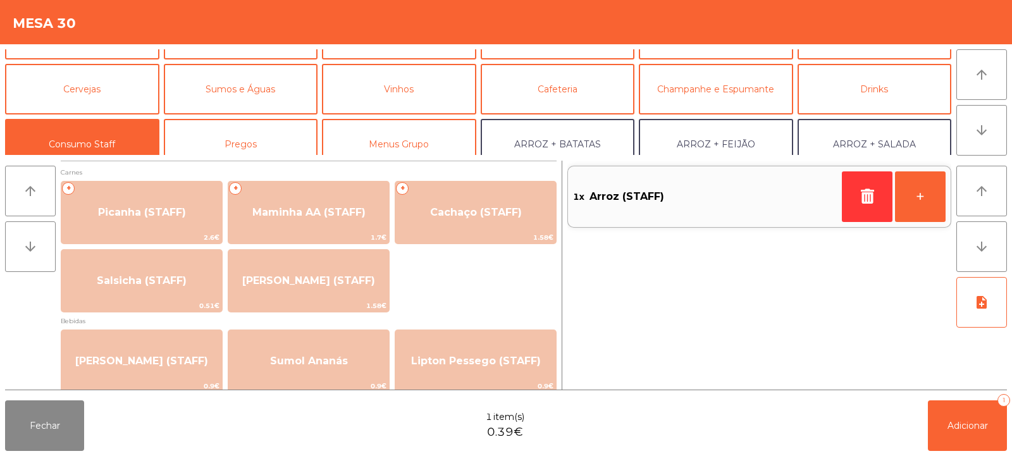
scroll to position [0, 0]
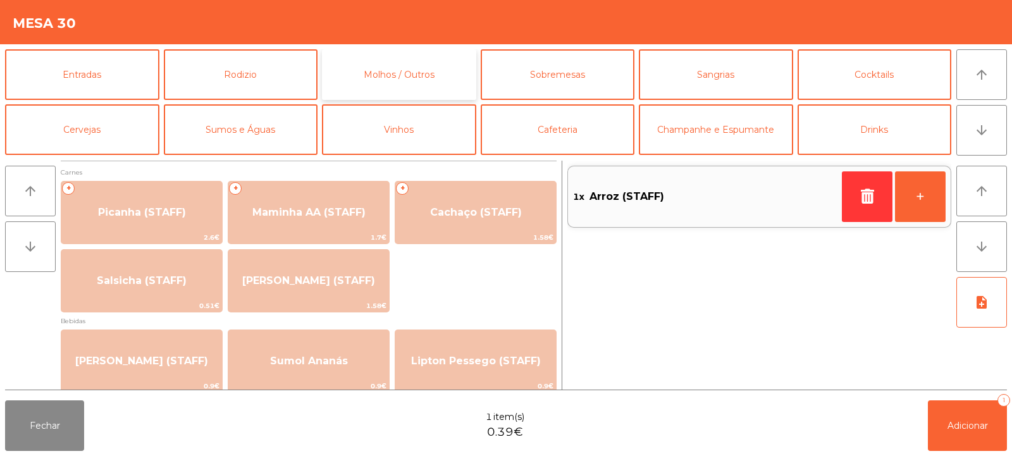
click at [360, 76] on button "Molhos / Outros" at bounding box center [399, 74] width 154 height 51
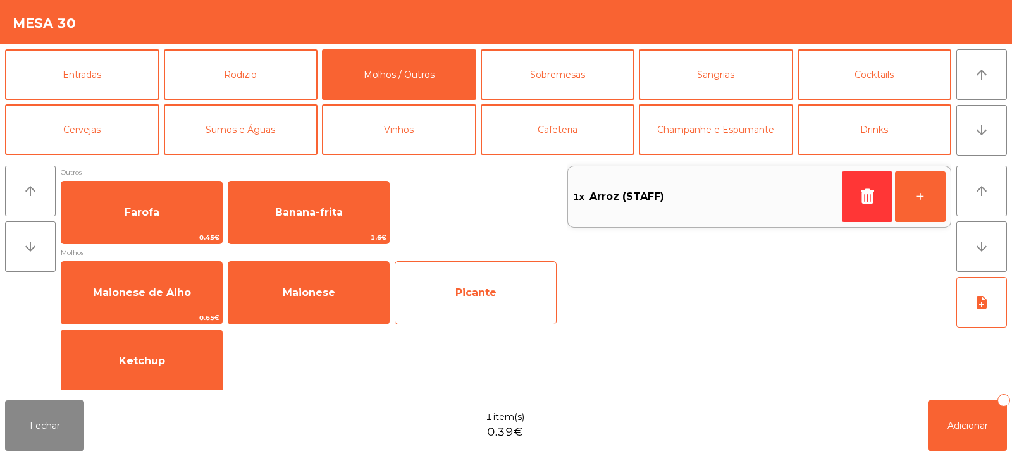
click at [453, 305] on span "Picante" at bounding box center [475, 293] width 161 height 34
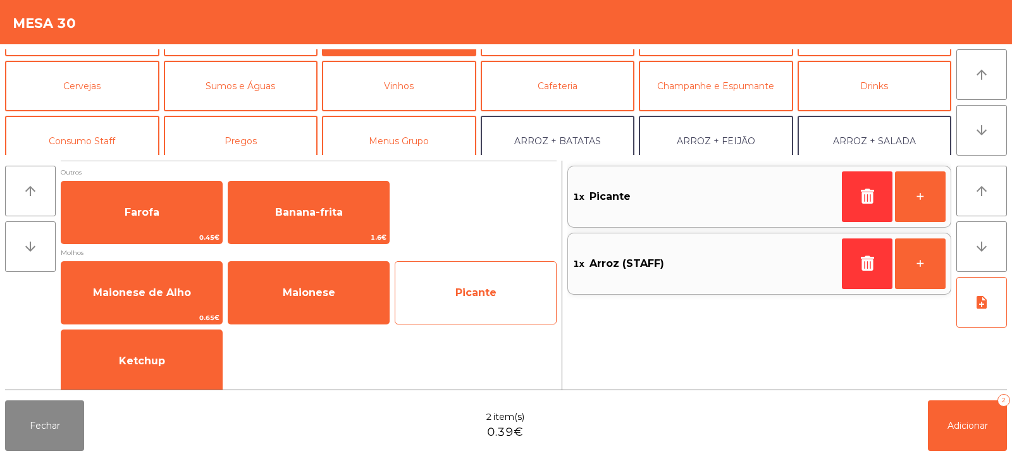
scroll to position [58, 0]
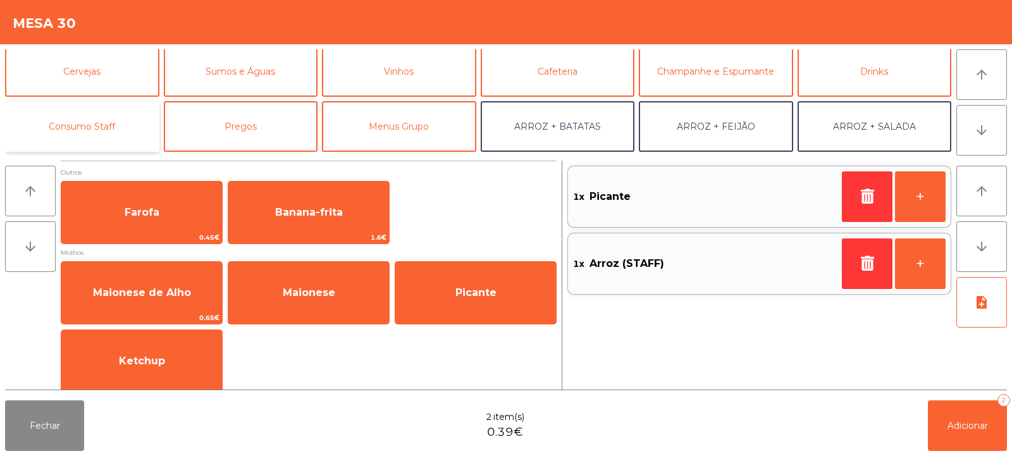
click at [117, 121] on button "Consumo Staff" at bounding box center [82, 126] width 154 height 51
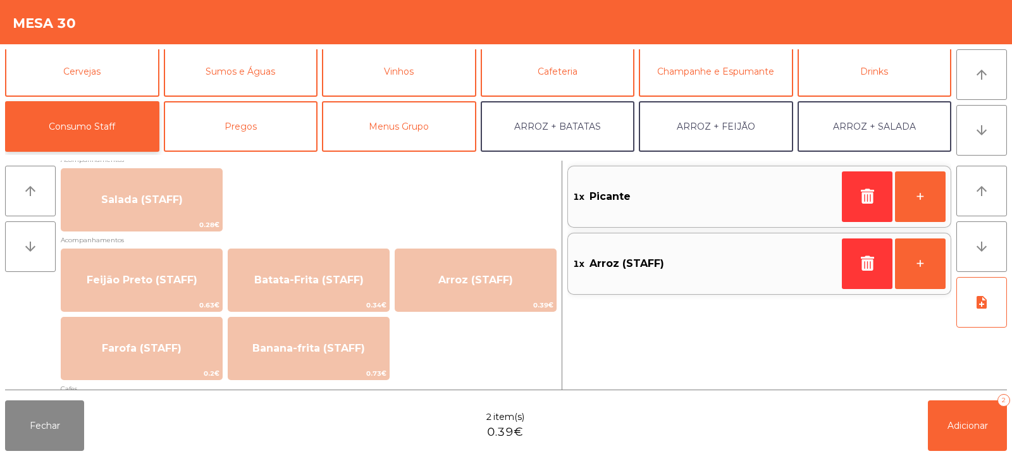
scroll to position [555, 0]
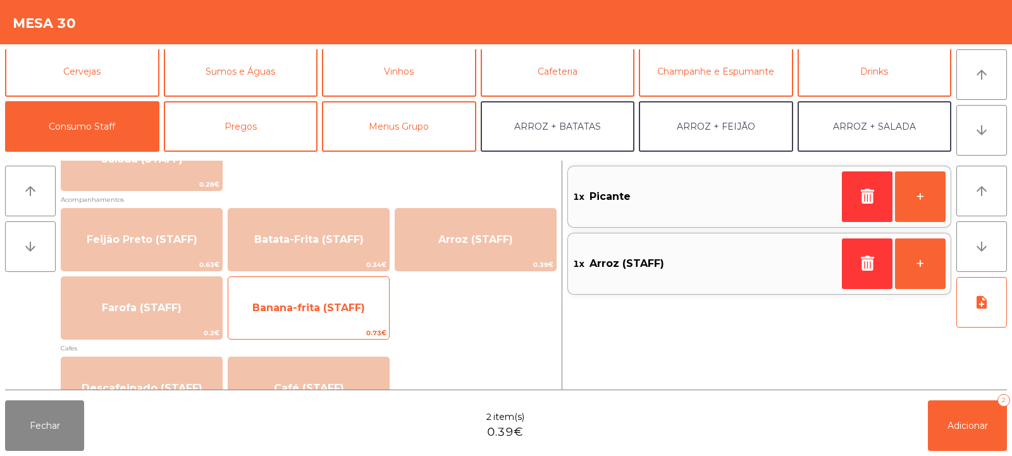
click at [357, 316] on span "Banana-frita (STAFF)" at bounding box center [308, 308] width 161 height 34
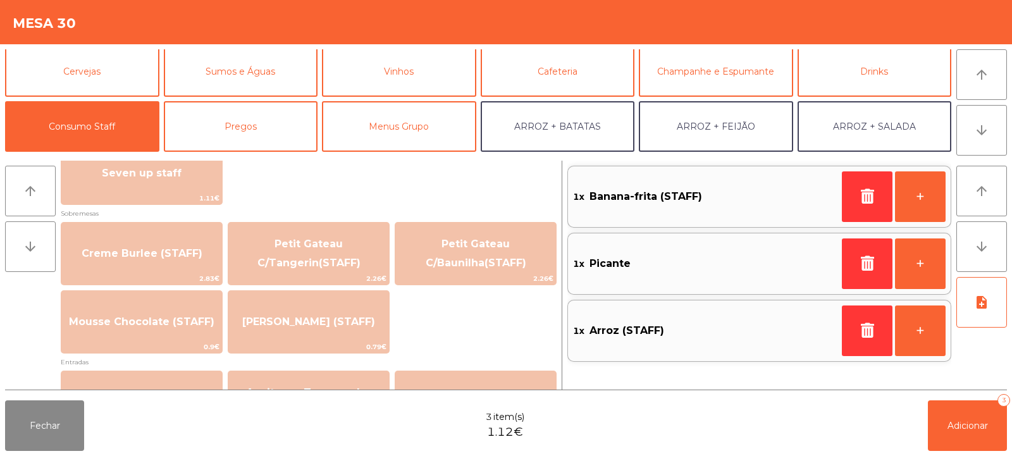
scroll to position [1102, 0]
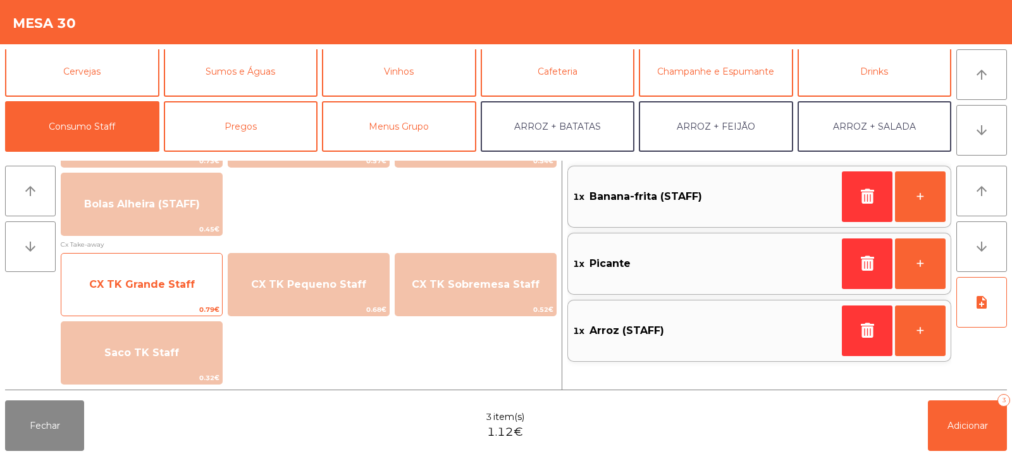
click at [178, 286] on span "CX TK Grande Staff" at bounding box center [142, 284] width 106 height 12
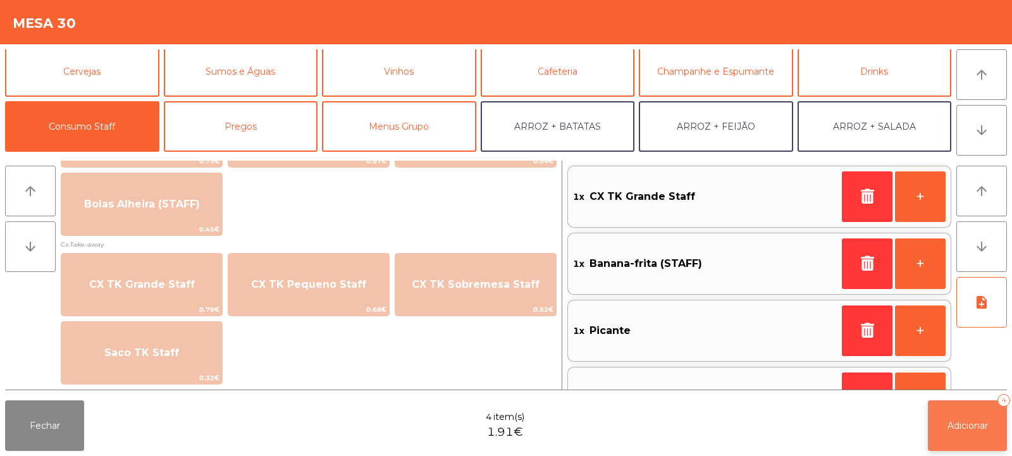
click at [962, 435] on button "Adicionar 4" at bounding box center [967, 425] width 79 height 51
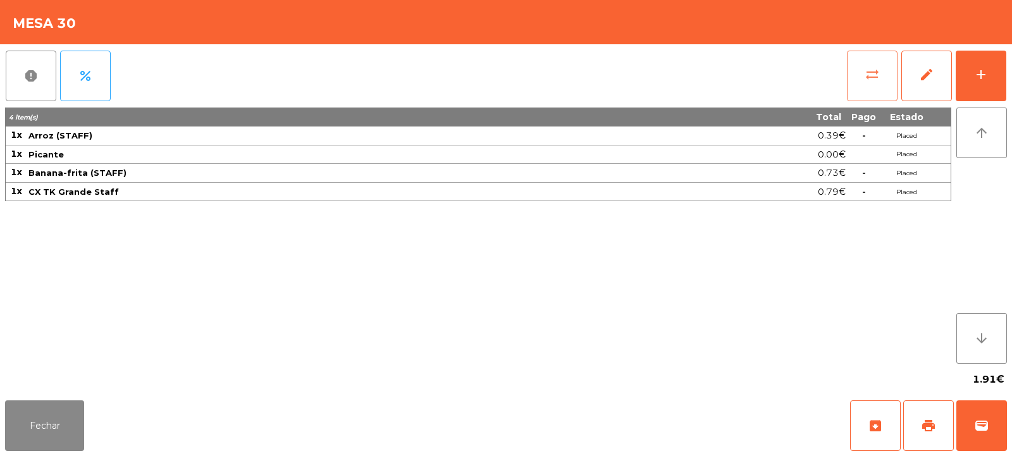
click at [861, 91] on button "sync_alt" at bounding box center [872, 76] width 51 height 51
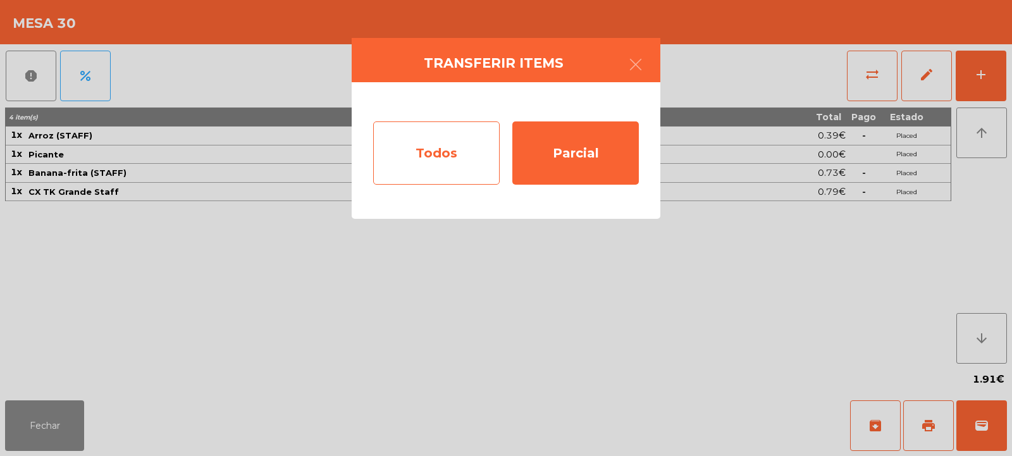
click at [400, 157] on div "Todos" at bounding box center [436, 152] width 126 height 63
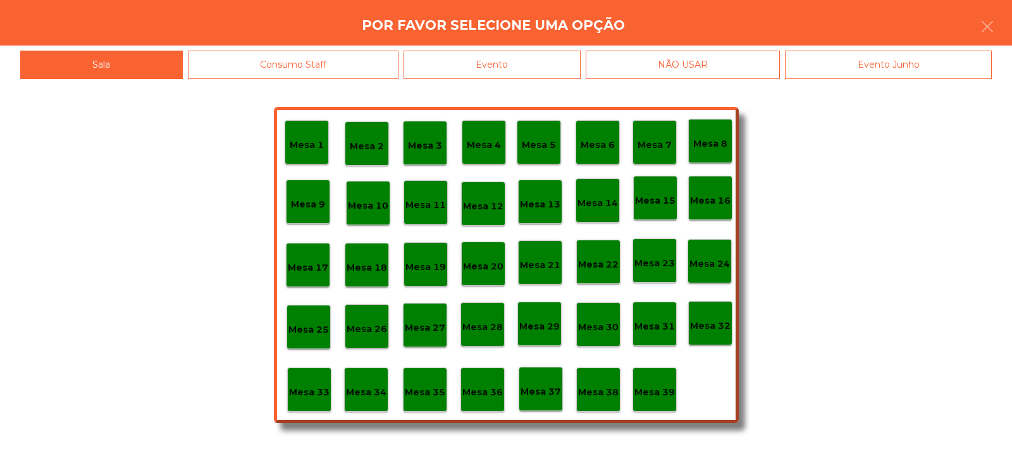
click at [518, 68] on div "Evento" at bounding box center [492, 65] width 177 height 28
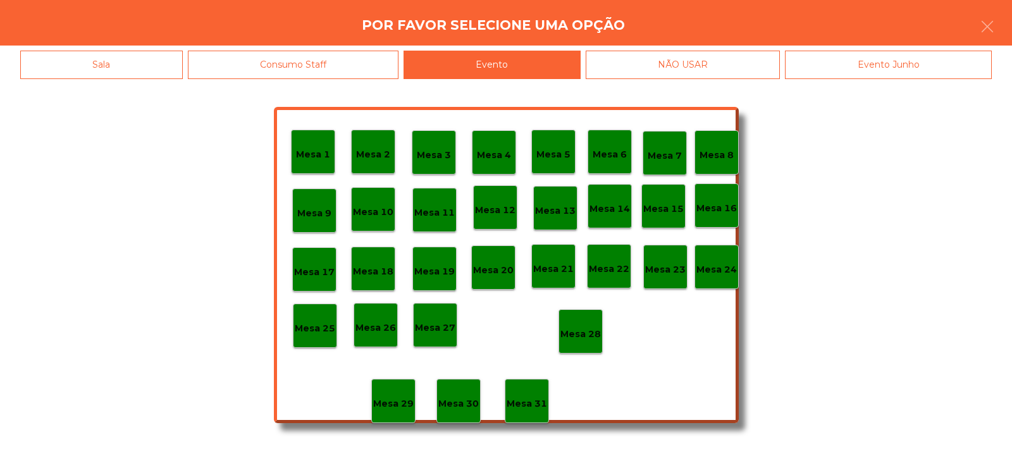
click at [574, 319] on div "Mesa 28" at bounding box center [580, 331] width 44 height 44
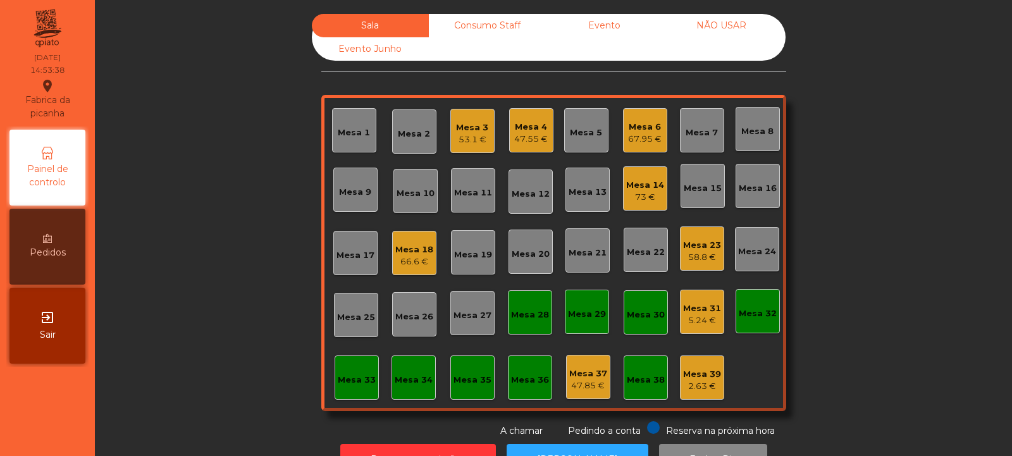
click at [715, 321] on div "5.24 €" at bounding box center [702, 320] width 38 height 13
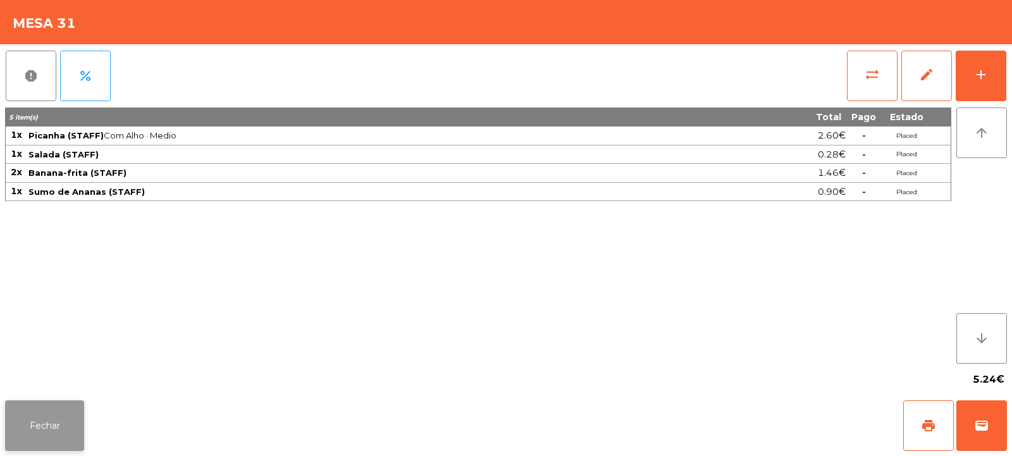
click at [58, 417] on button "Fechar" at bounding box center [44, 425] width 79 height 51
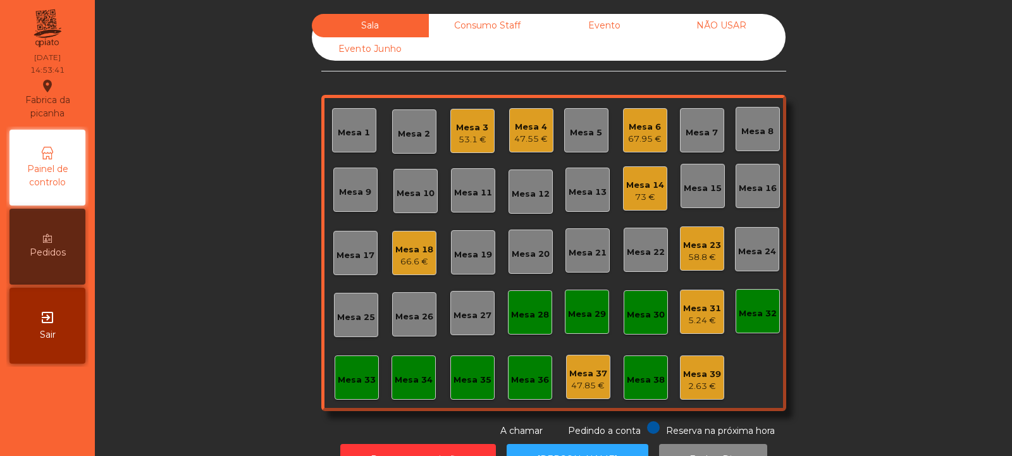
scroll to position [42, 0]
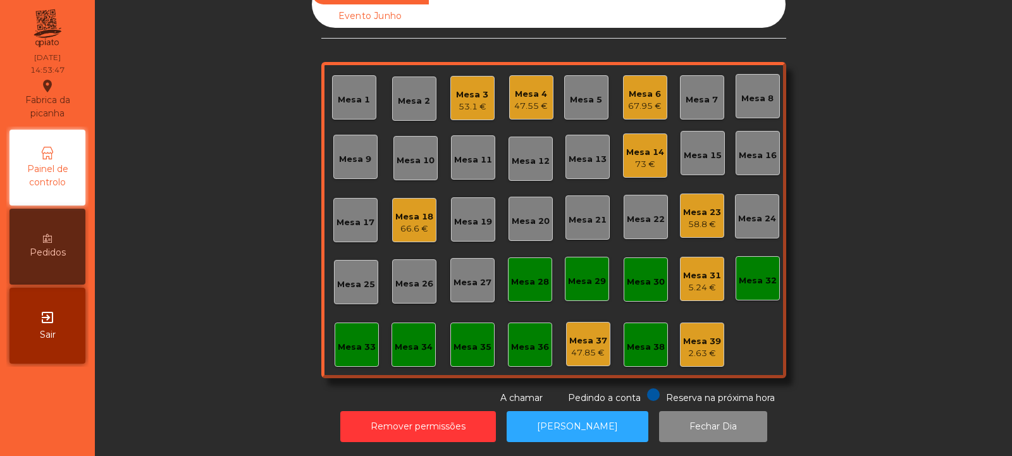
click at [739, 277] on div "Mesa 32" at bounding box center [758, 280] width 38 height 13
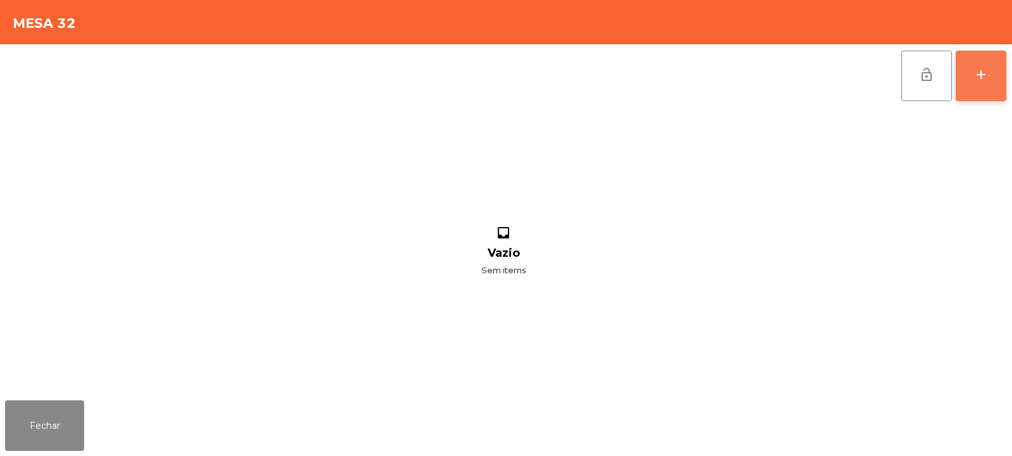
click at [984, 87] on button "add" at bounding box center [981, 76] width 51 height 51
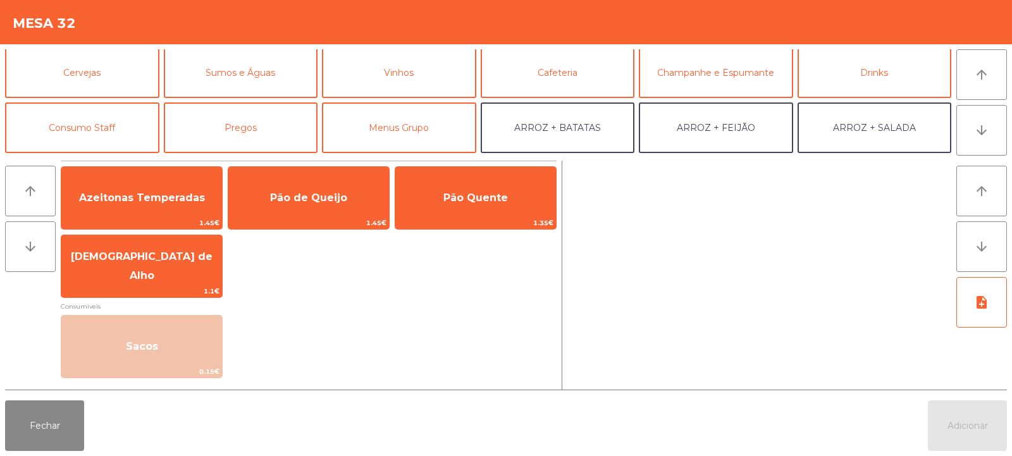
scroll to position [87, 0]
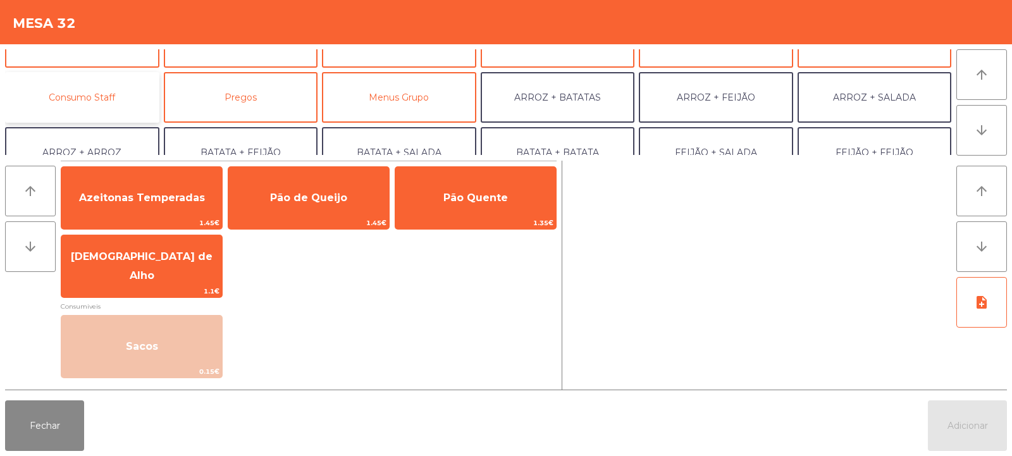
click at [127, 101] on button "Consumo Staff" at bounding box center [82, 97] width 154 height 51
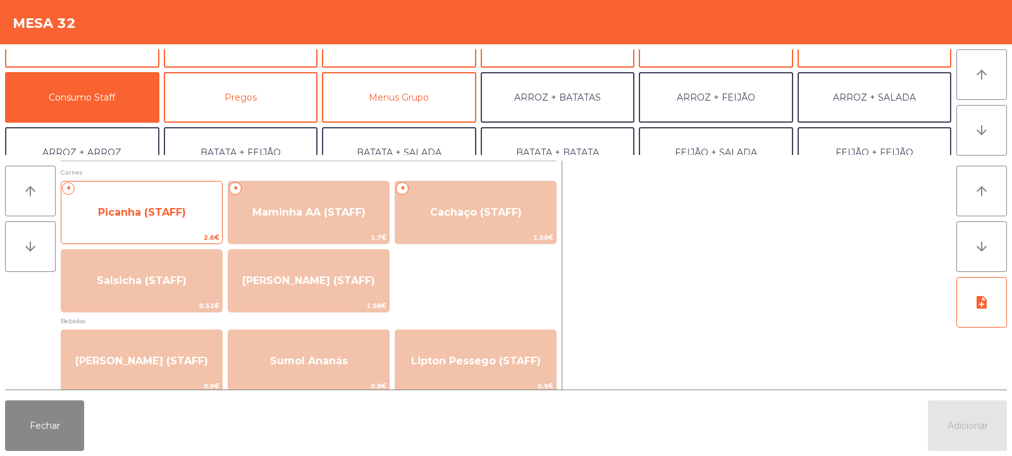
click at [182, 226] on span "Picanha (STAFF)" at bounding box center [141, 212] width 161 height 34
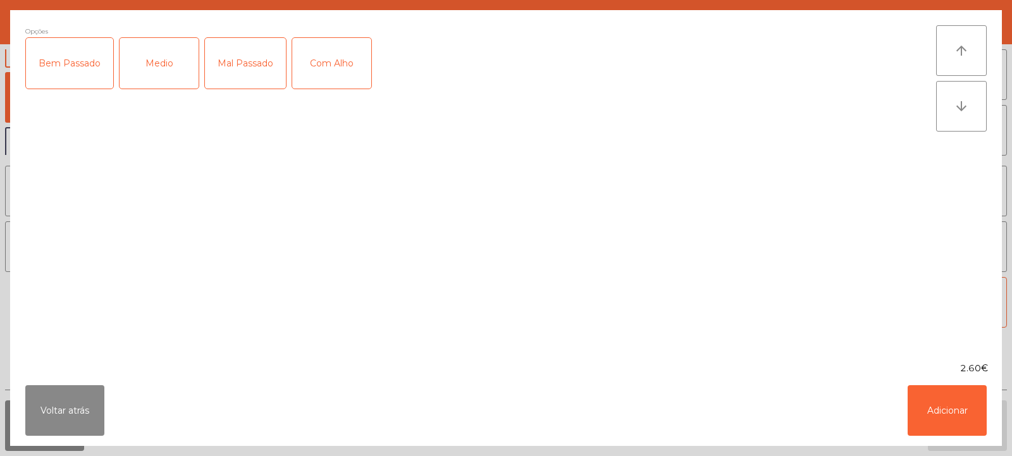
click at [151, 74] on div "Medio" at bounding box center [159, 63] width 79 height 51
click at [321, 73] on div "Com Alho" at bounding box center [331, 63] width 79 height 51
click at [939, 432] on button "Adicionar" at bounding box center [947, 410] width 79 height 51
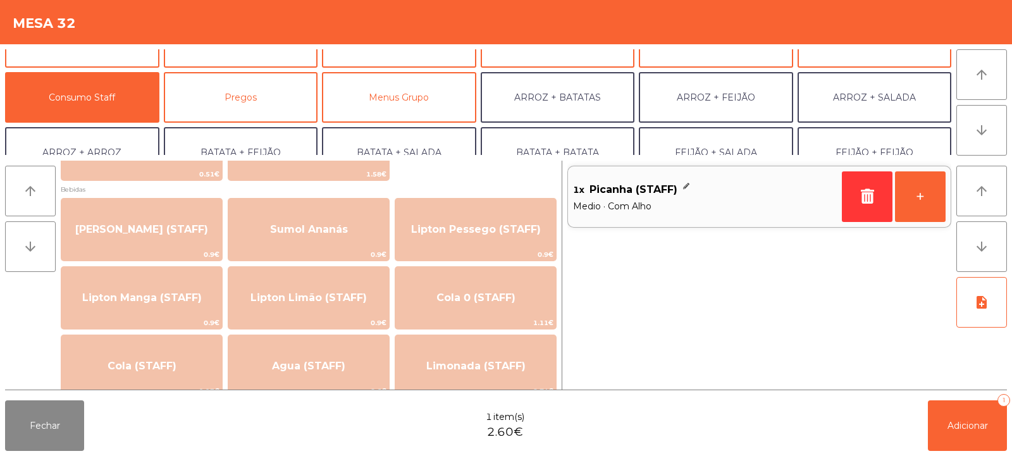
scroll to position [0, 0]
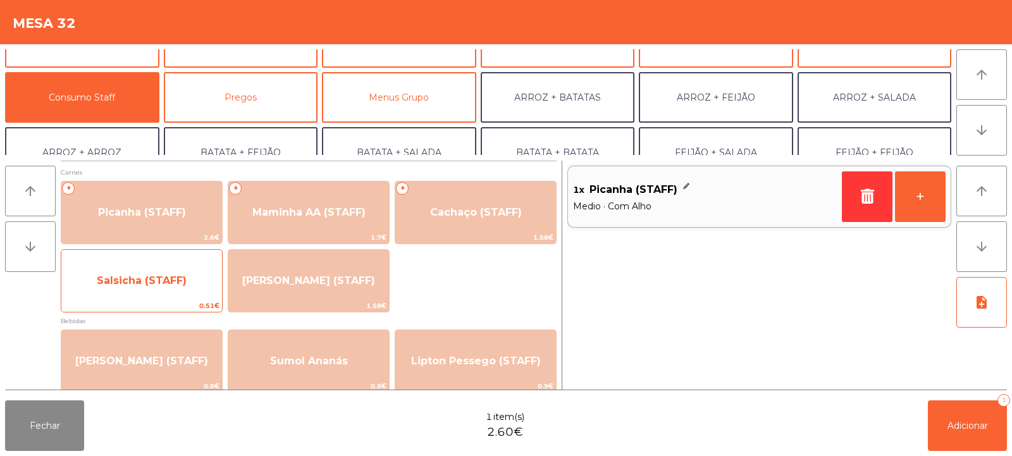
click at [183, 292] on span "Salsicha (STAFF)" at bounding box center [141, 281] width 161 height 34
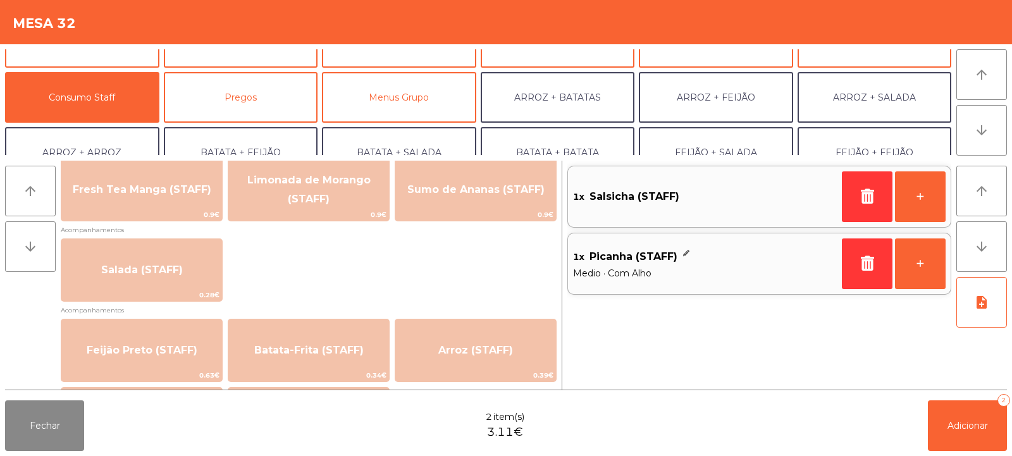
scroll to position [455, 0]
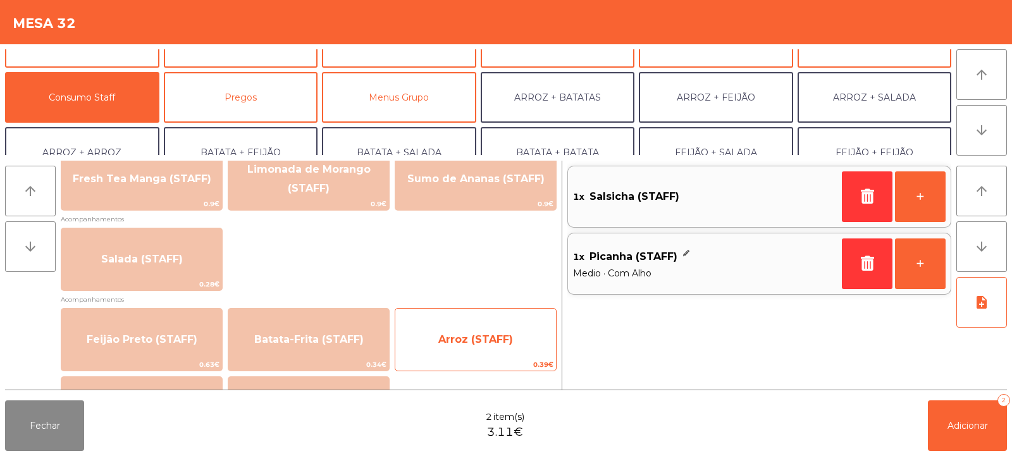
click at [486, 340] on span "Arroz (STAFF)" at bounding box center [475, 339] width 75 height 12
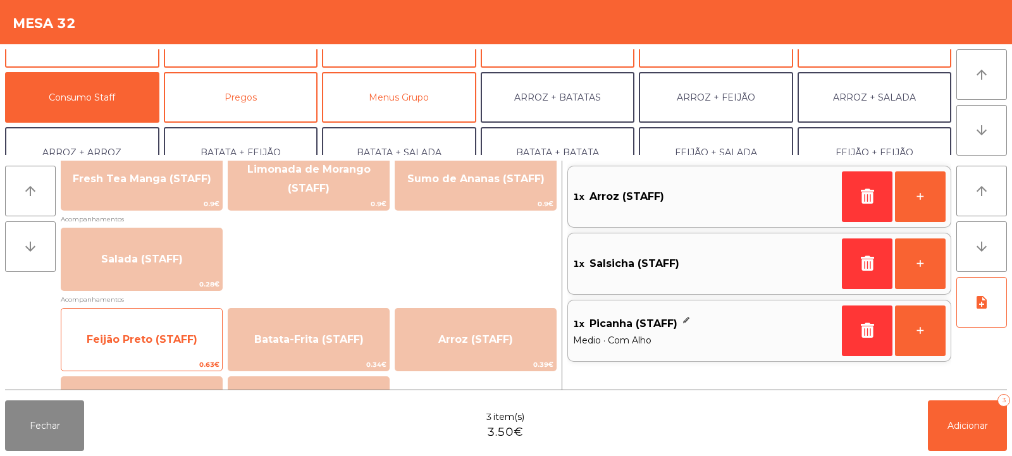
click at [192, 341] on span "Feijão Preto (STAFF)" at bounding box center [142, 339] width 111 height 12
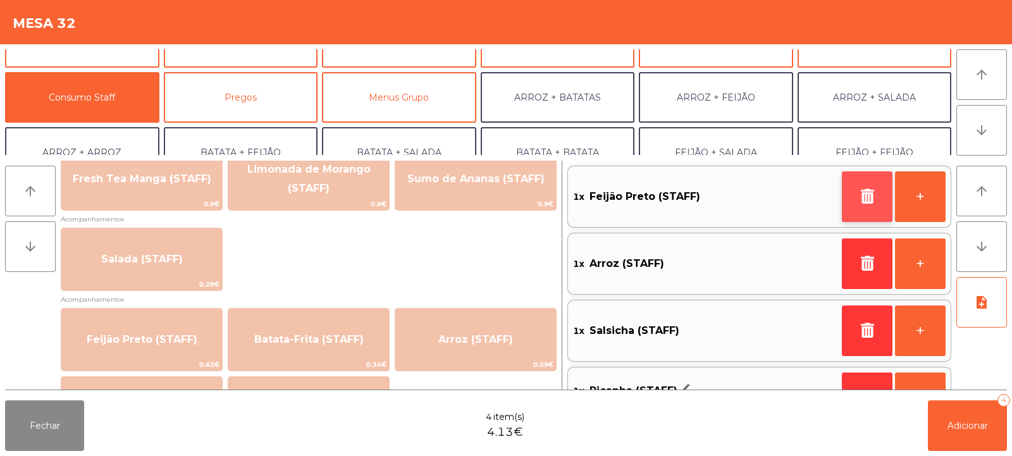
click at [846, 204] on button "button" at bounding box center [867, 196] width 51 height 51
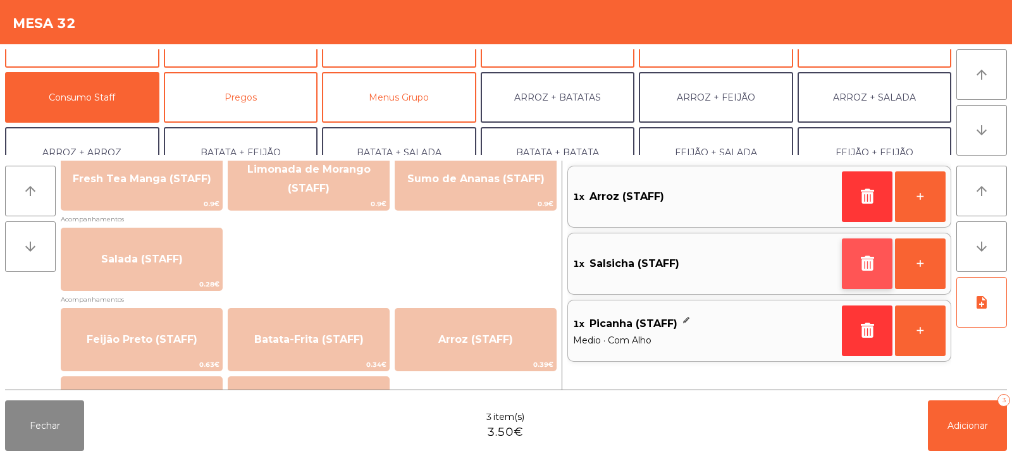
click at [871, 261] on icon "button" at bounding box center [867, 263] width 19 height 15
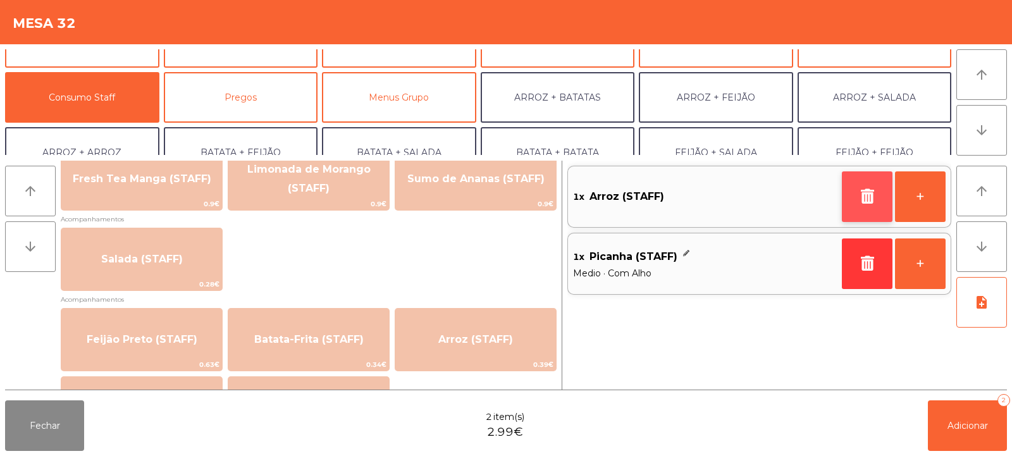
click at [863, 200] on icon "button" at bounding box center [867, 195] width 19 height 15
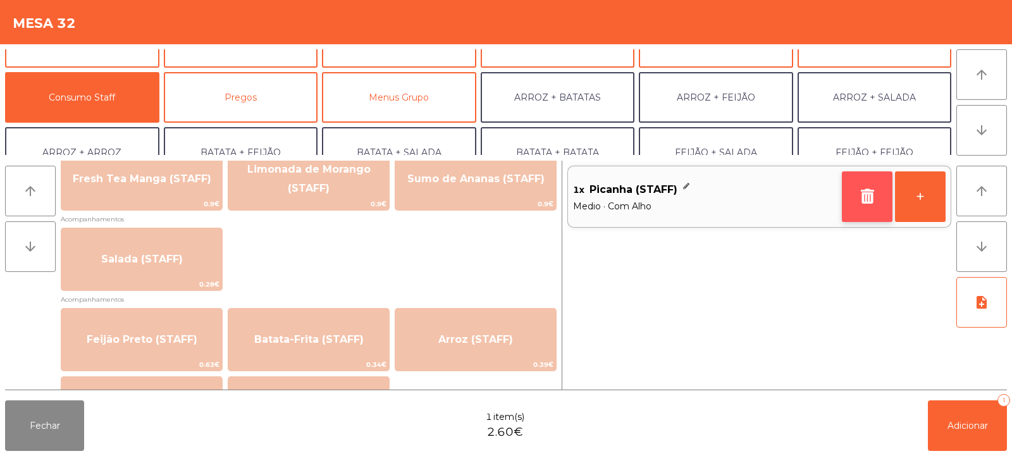
click at [867, 197] on icon "button" at bounding box center [867, 195] width 19 height 15
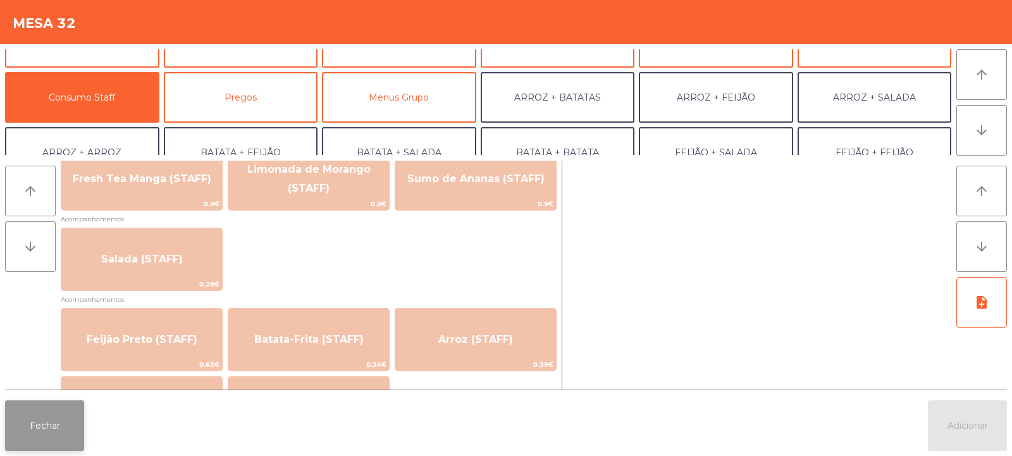
click at [49, 419] on button "Fechar" at bounding box center [44, 425] width 79 height 51
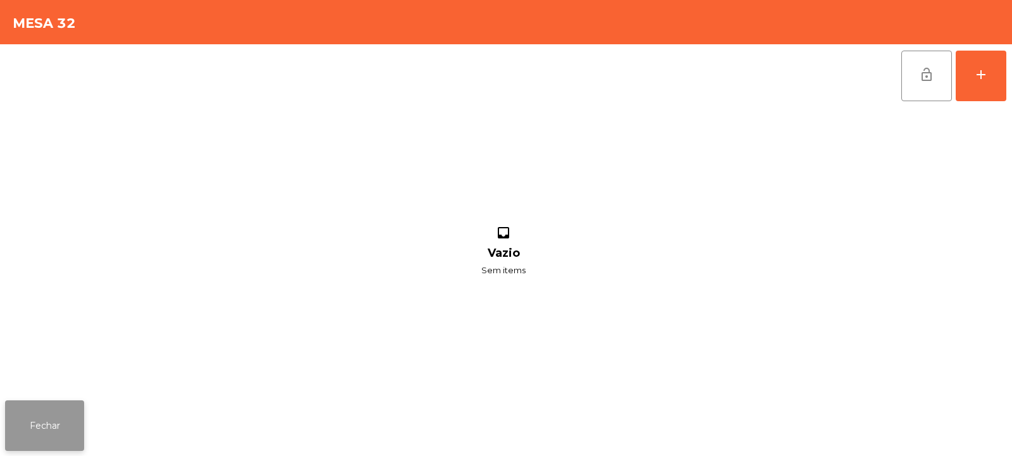
click at [51, 440] on button "Fechar" at bounding box center [44, 425] width 79 height 51
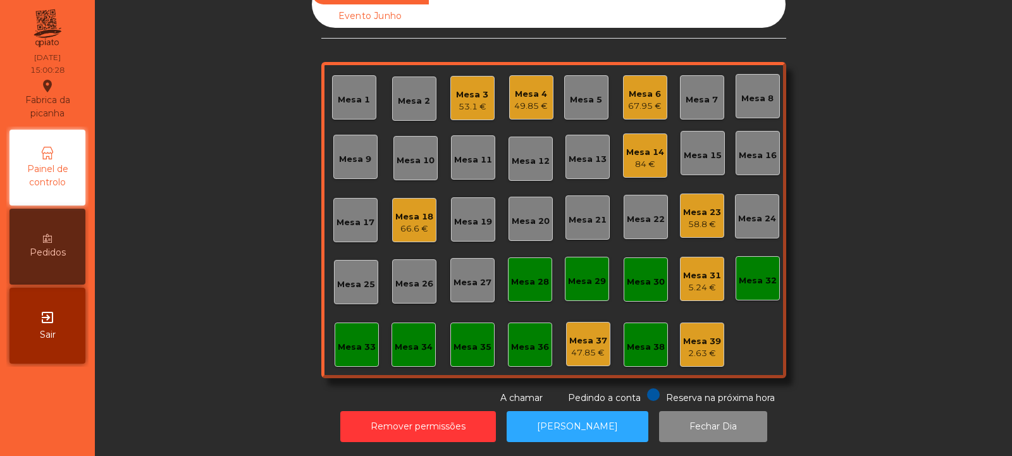
click at [478, 101] on div "53.1 €" at bounding box center [472, 107] width 32 height 13
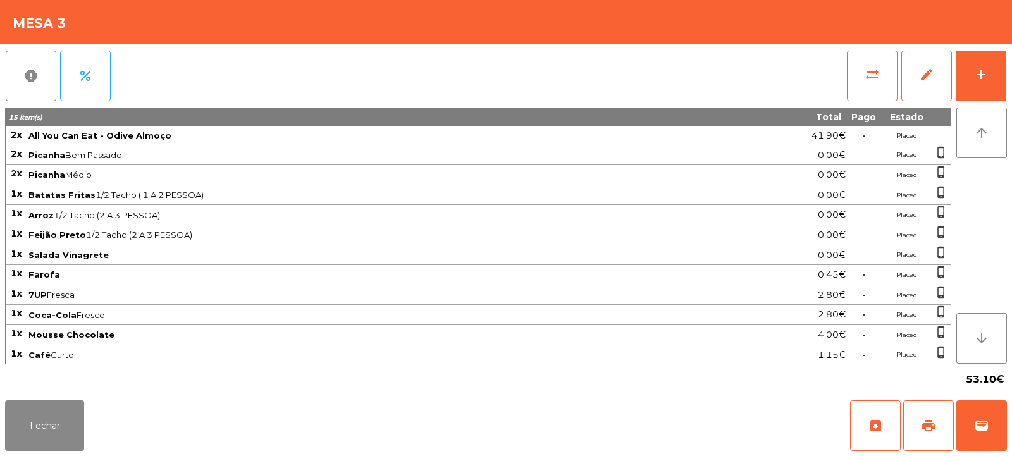
scroll to position [1, 0]
click at [935, 412] on button "print" at bounding box center [928, 425] width 51 height 51
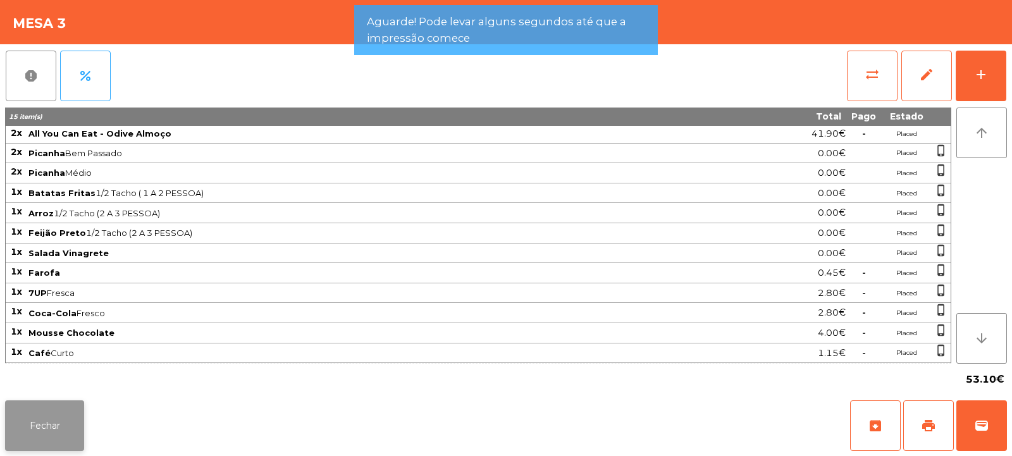
click at [68, 414] on button "Fechar" at bounding box center [44, 425] width 79 height 51
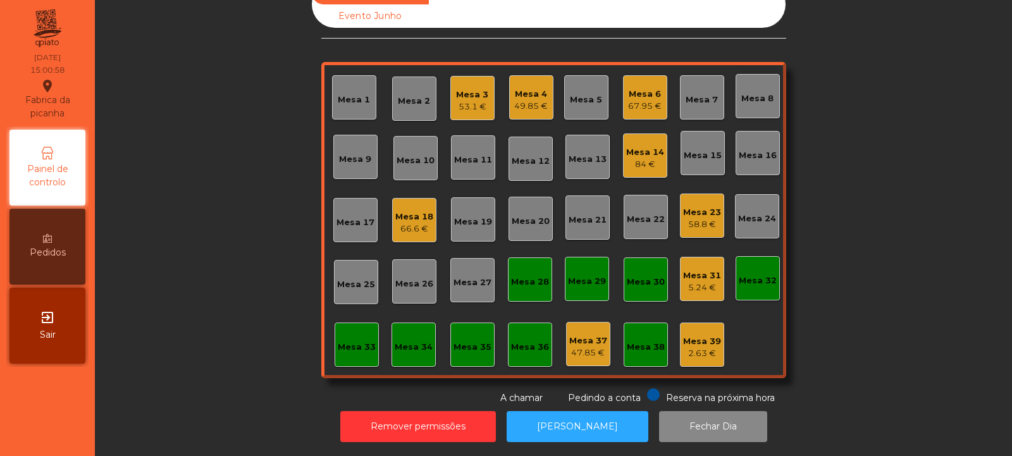
click at [474, 101] on div "53.1 €" at bounding box center [472, 107] width 32 height 13
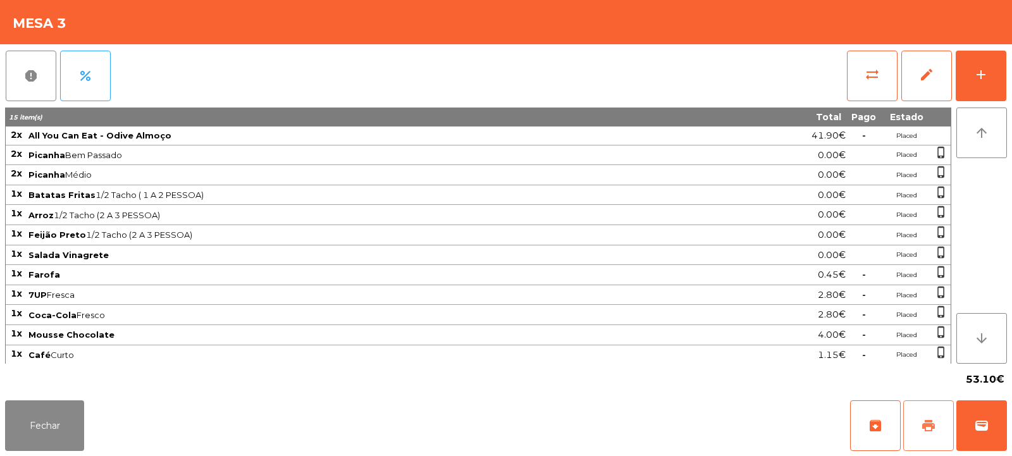
click at [928, 435] on button "print" at bounding box center [928, 425] width 51 height 51
click at [925, 430] on span "print" at bounding box center [928, 425] width 15 height 15
click at [53, 433] on button "Fechar" at bounding box center [44, 425] width 79 height 51
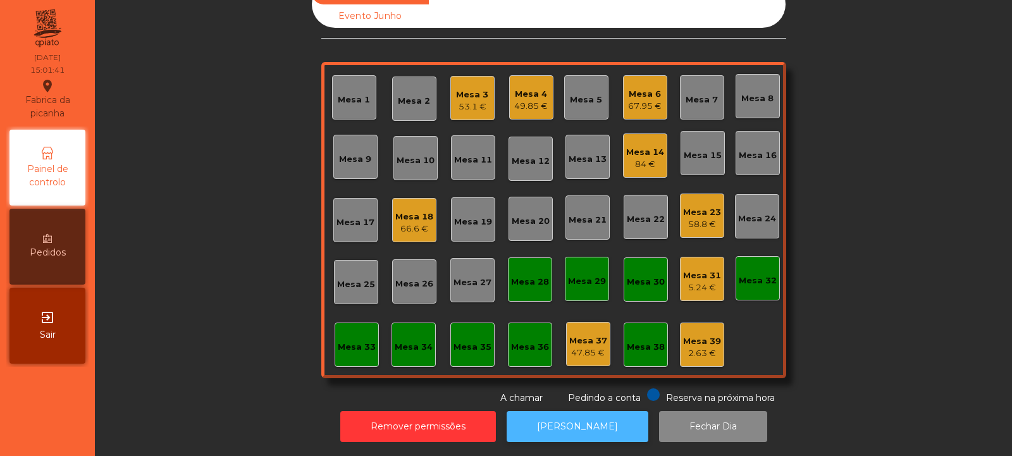
click at [593, 413] on button "[PERSON_NAME]" at bounding box center [578, 426] width 142 height 31
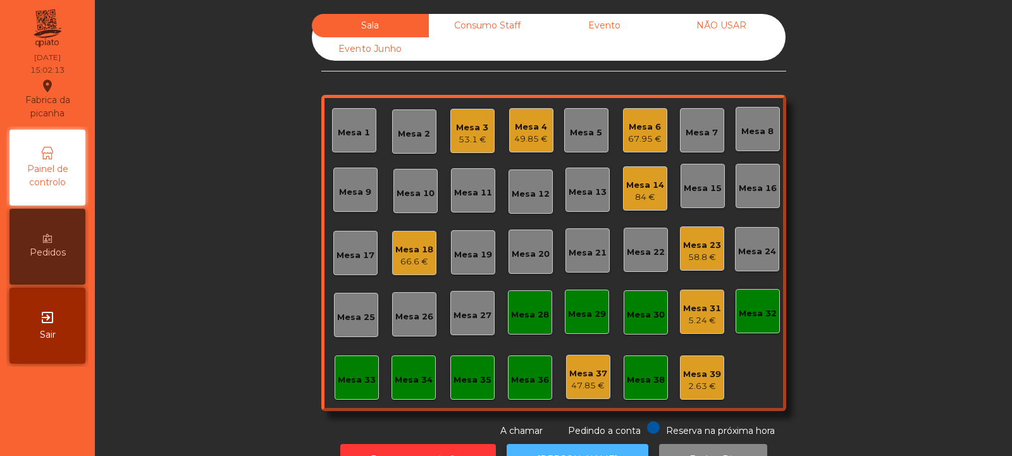
scroll to position [42, 0]
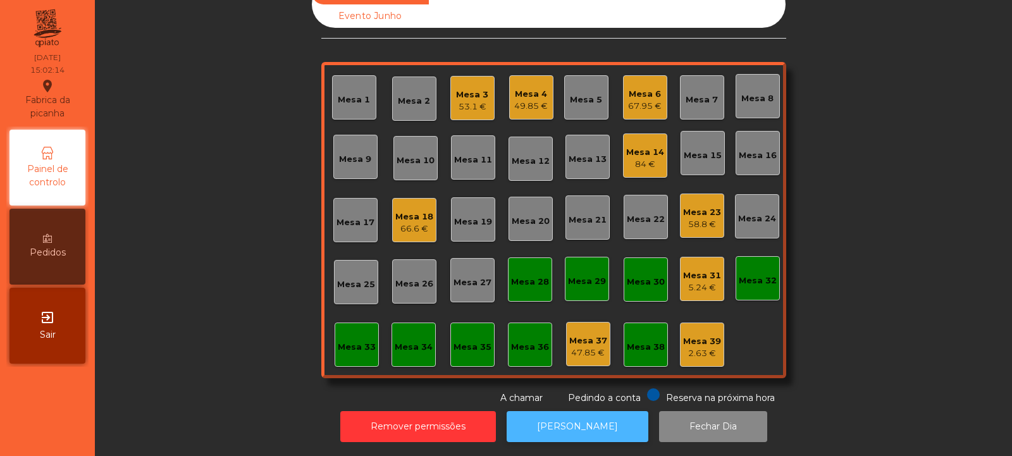
click at [583, 429] on button "[PERSON_NAME]" at bounding box center [578, 426] width 142 height 31
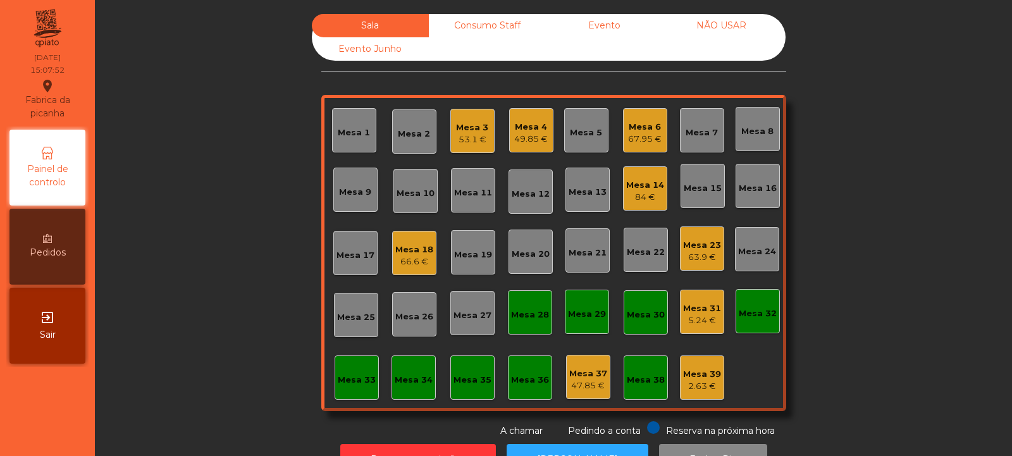
click at [484, 141] on div "Mesa 3 53.1 €" at bounding box center [472, 131] width 44 height 44
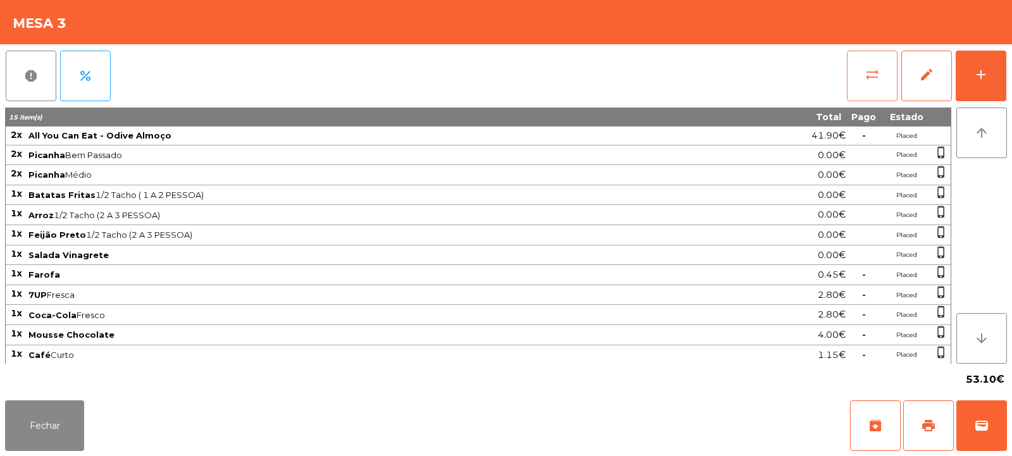
click at [878, 86] on button "sync_alt" at bounding box center [872, 76] width 51 height 51
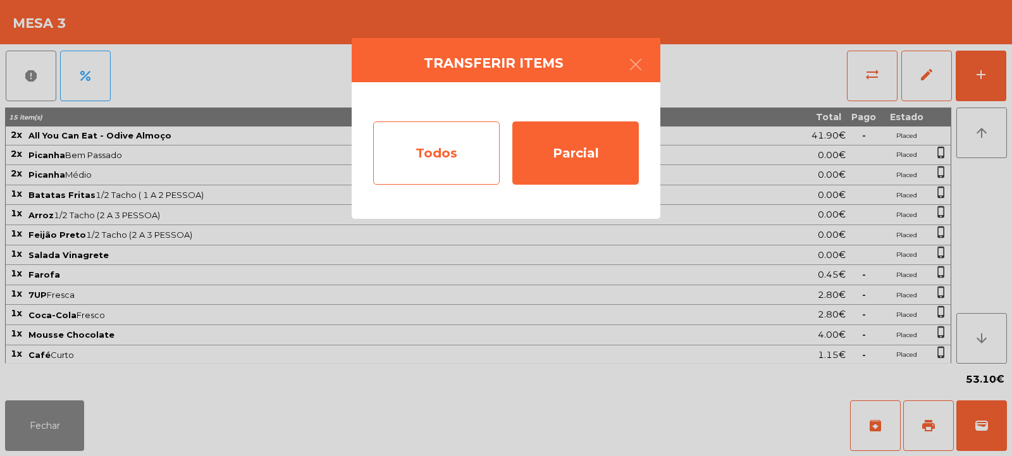
click at [453, 152] on div "Todos" at bounding box center [436, 152] width 126 height 63
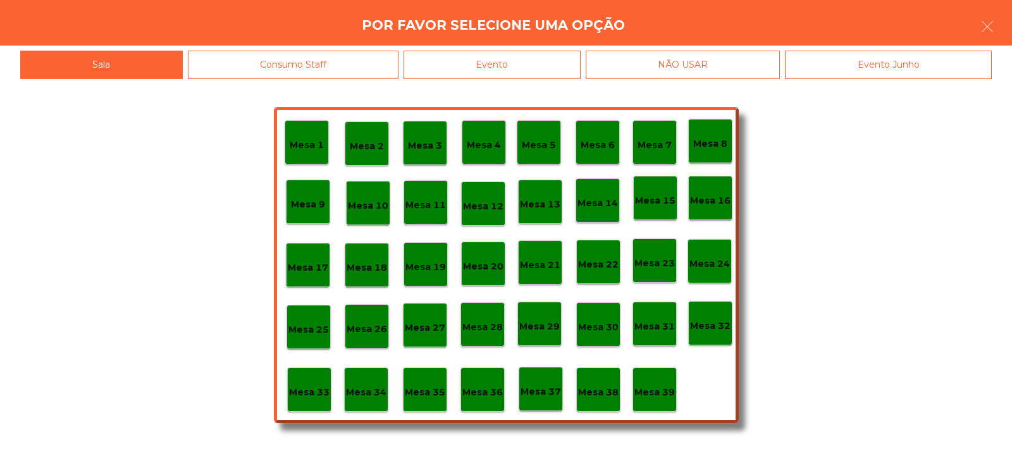
click at [531, 62] on div "Evento" at bounding box center [492, 65] width 177 height 28
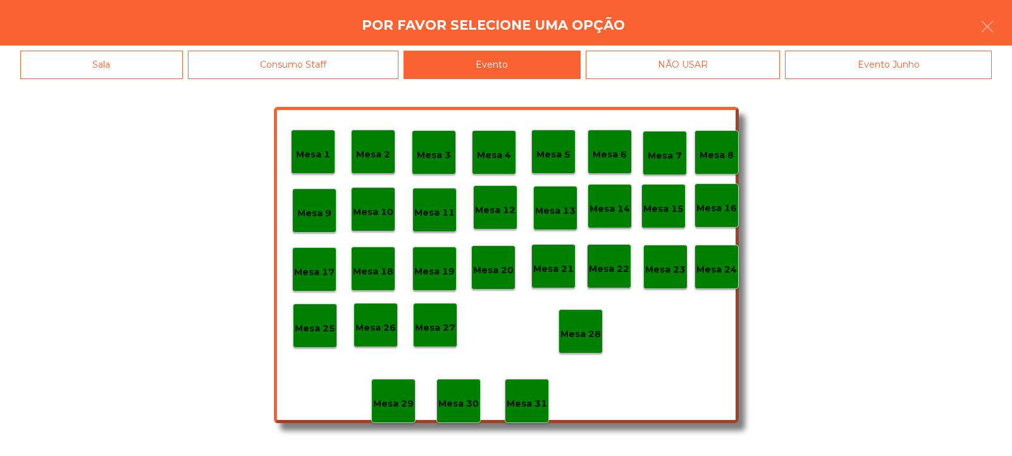
click at [582, 314] on div "Mesa 28" at bounding box center [580, 331] width 44 height 44
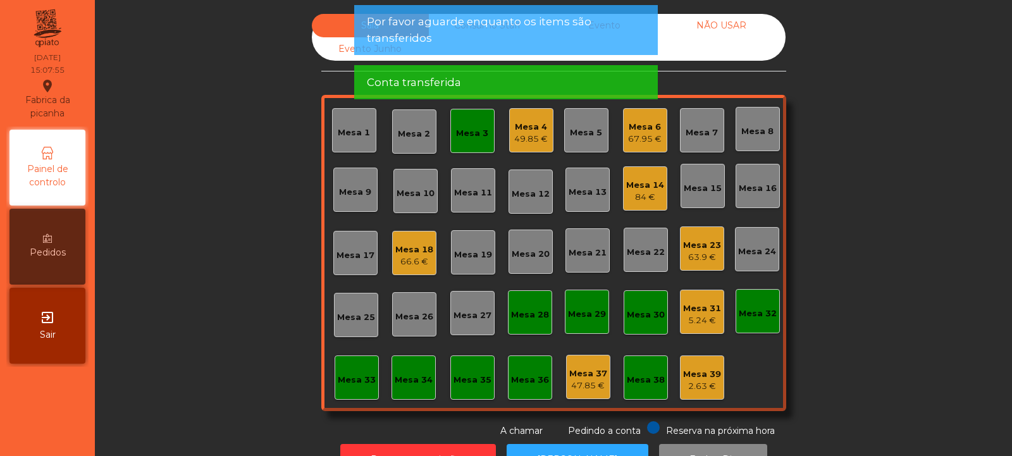
click at [480, 131] on div "Mesa 3" at bounding box center [472, 133] width 32 height 13
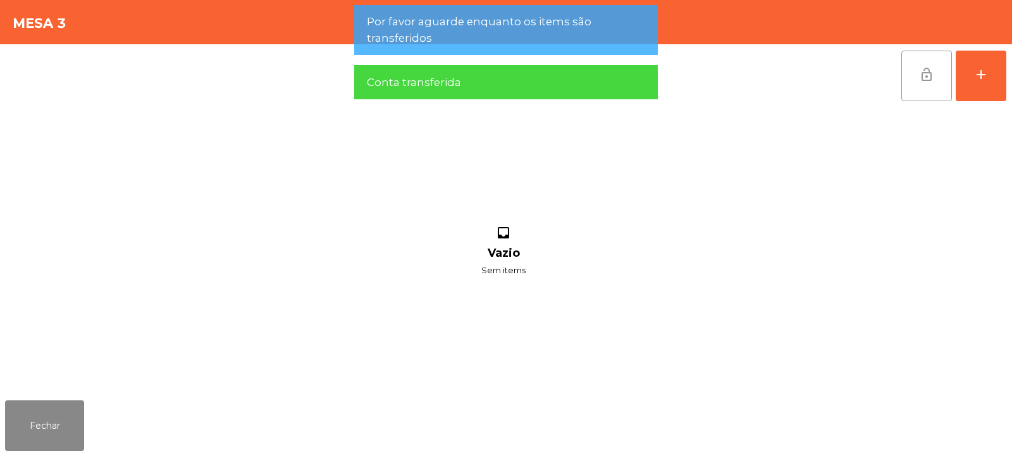
click at [935, 80] on button "lock_open" at bounding box center [926, 76] width 51 height 51
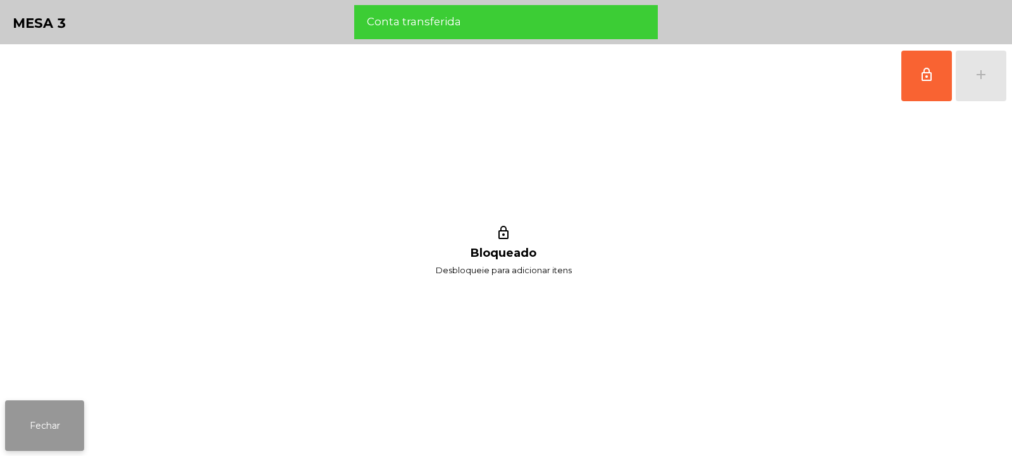
click at [43, 441] on button "Fechar" at bounding box center [44, 425] width 79 height 51
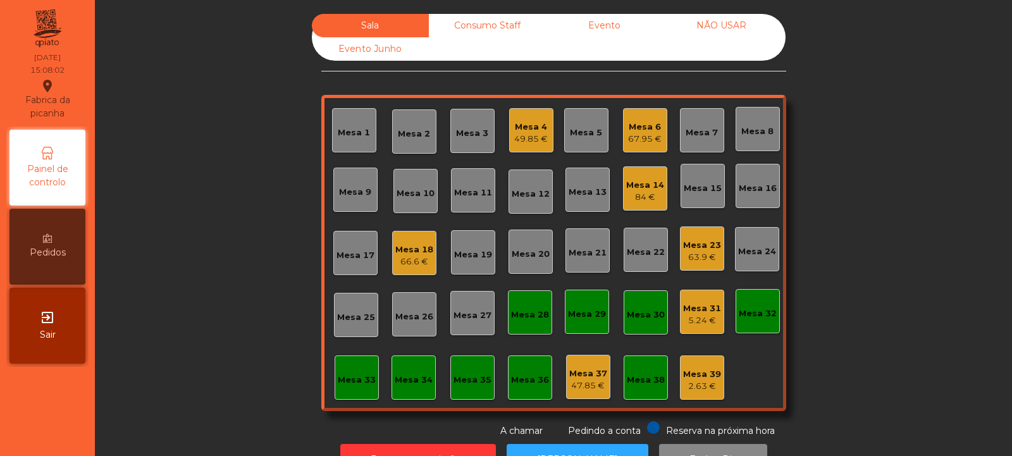
click at [538, 137] on div "49.85 €" at bounding box center [531, 139] width 34 height 13
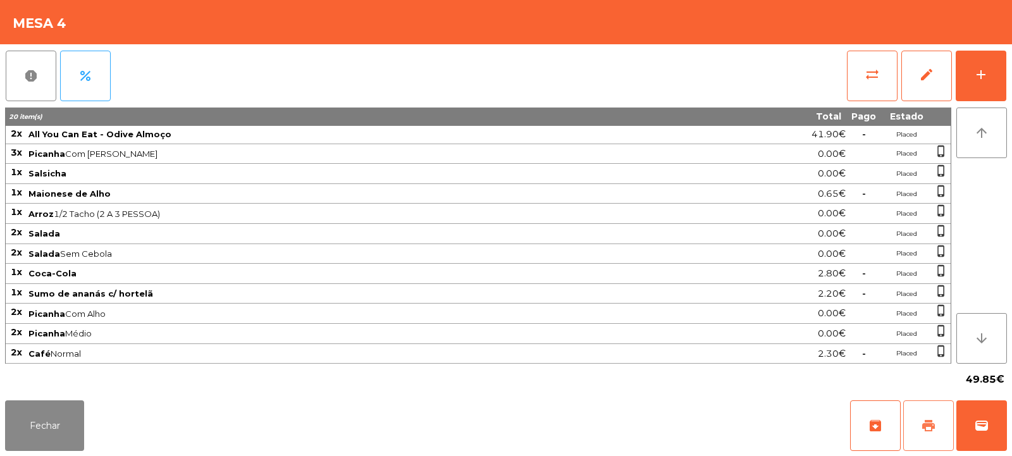
click at [939, 428] on button "print" at bounding box center [928, 425] width 51 height 51
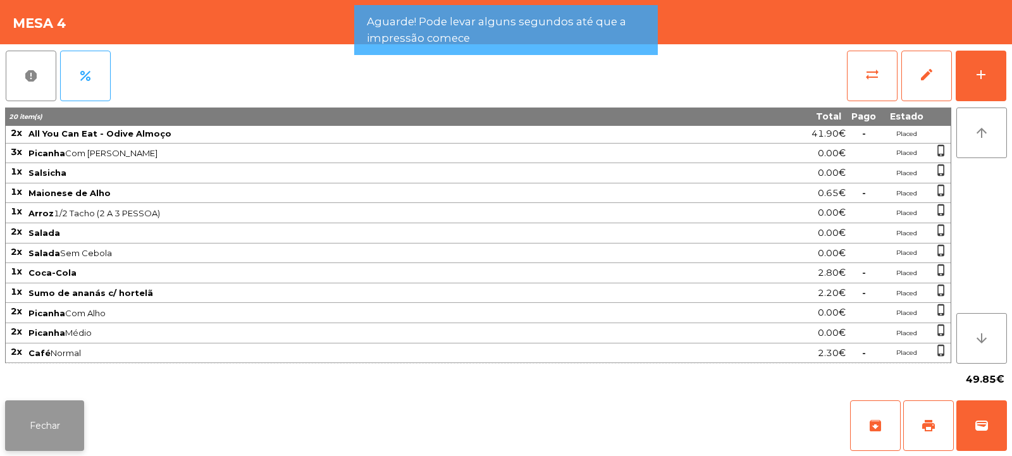
click at [40, 418] on button "Fechar" at bounding box center [44, 425] width 79 height 51
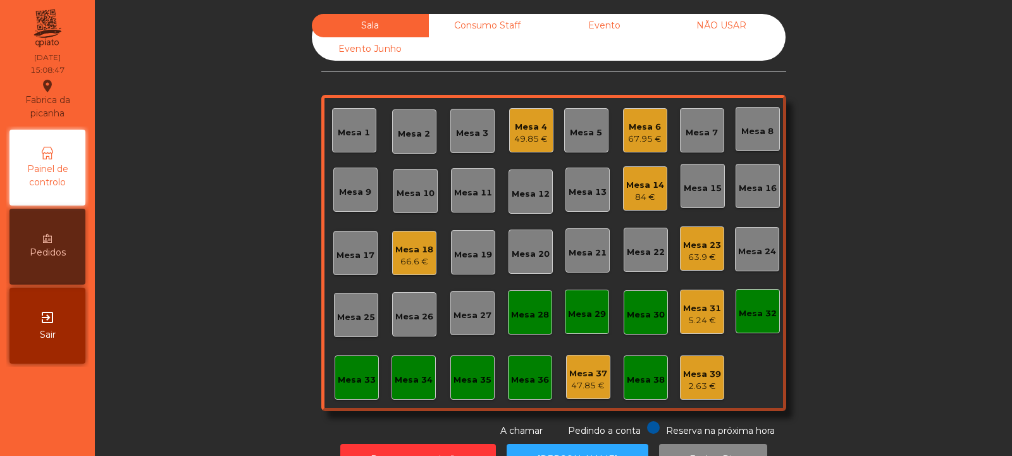
click at [533, 133] on div "49.85 €" at bounding box center [531, 139] width 34 height 13
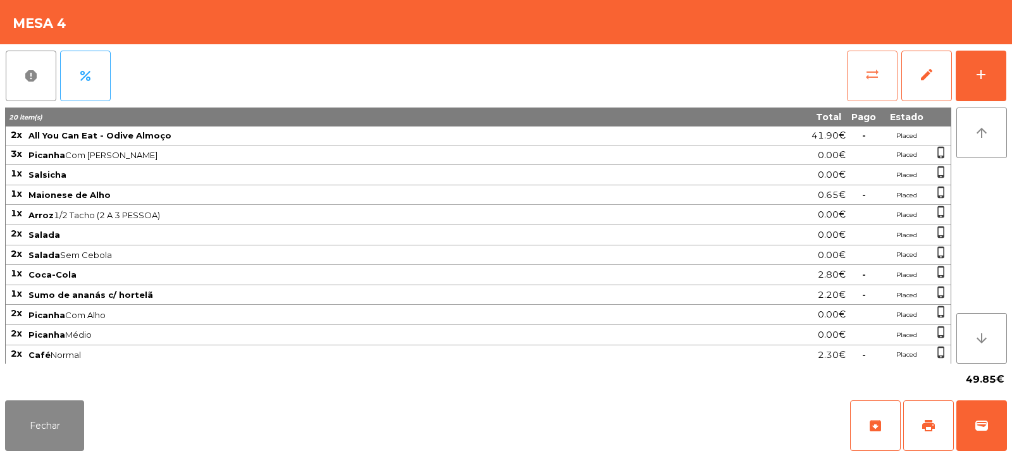
click at [865, 71] on span "sync_alt" at bounding box center [872, 74] width 15 height 15
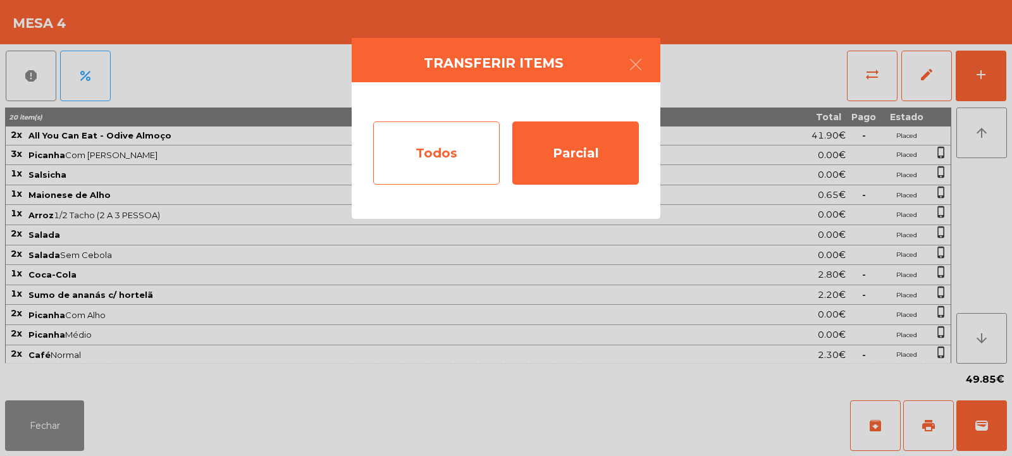
click at [453, 142] on div "Todos" at bounding box center [436, 152] width 126 height 63
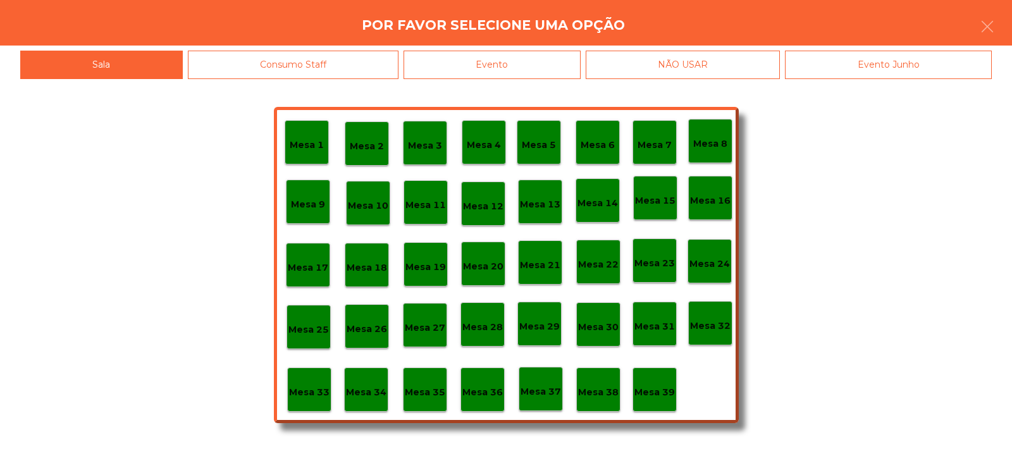
click at [562, 68] on div "Evento" at bounding box center [492, 65] width 177 height 28
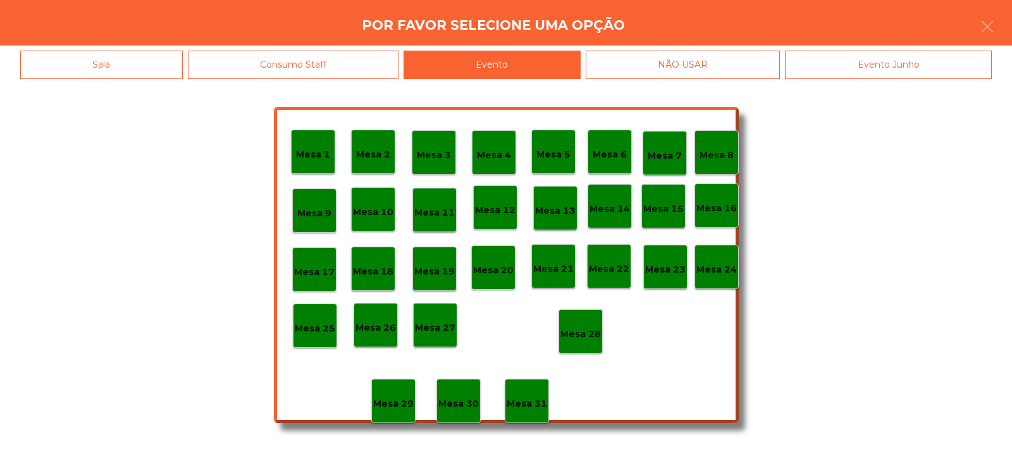
click at [584, 325] on div "Mesa 28" at bounding box center [580, 332] width 40 height 20
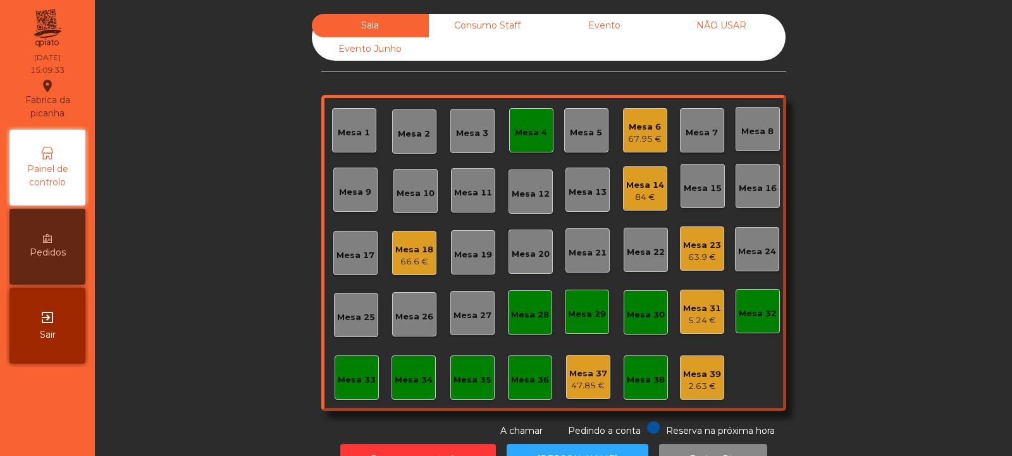
click at [517, 140] on div "Mesa 4" at bounding box center [531, 130] width 44 height 44
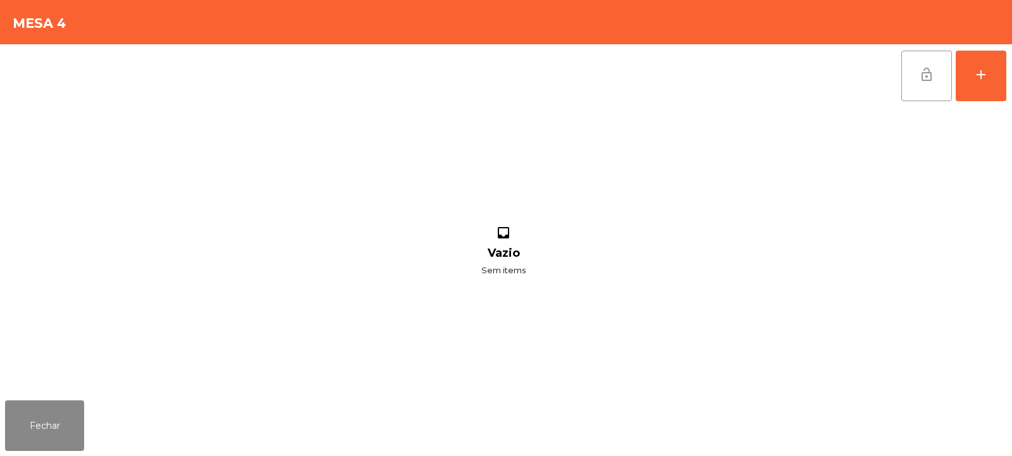
click at [917, 80] on button "lock_open" at bounding box center [926, 76] width 51 height 51
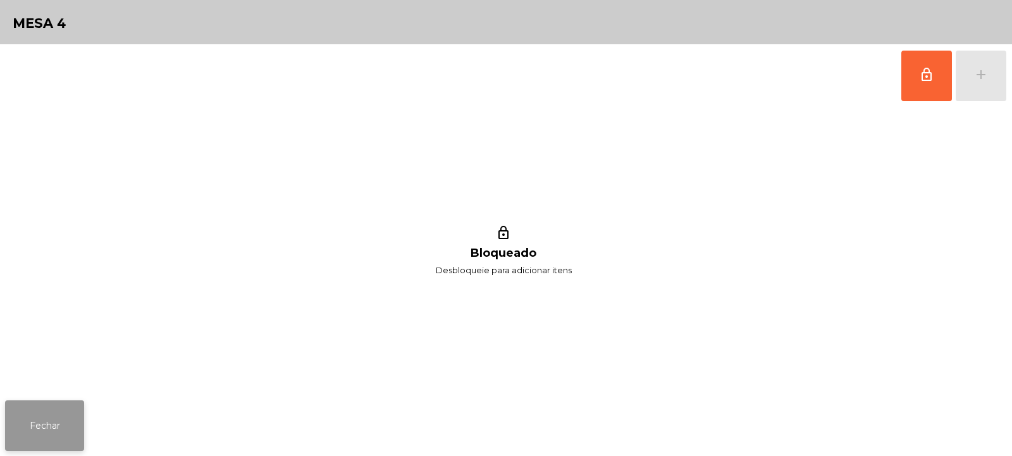
click at [35, 429] on button "Fechar" at bounding box center [44, 425] width 79 height 51
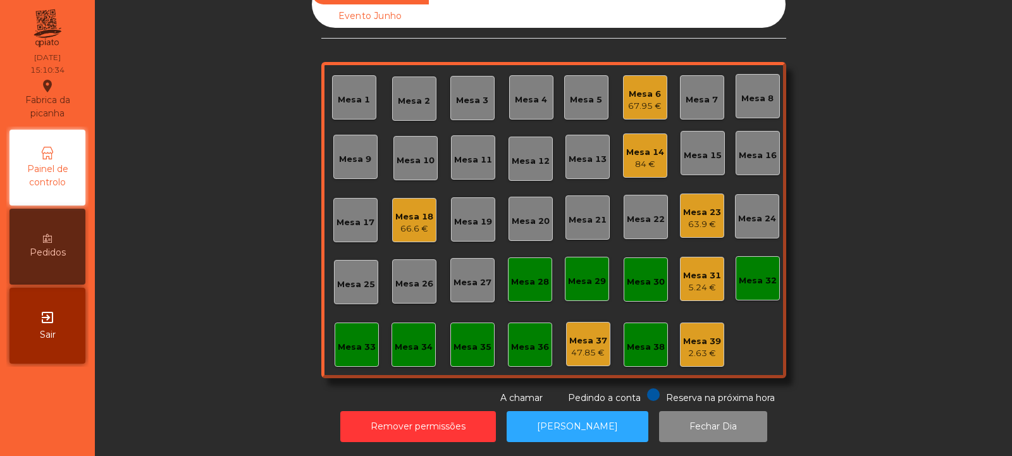
scroll to position [0, 0]
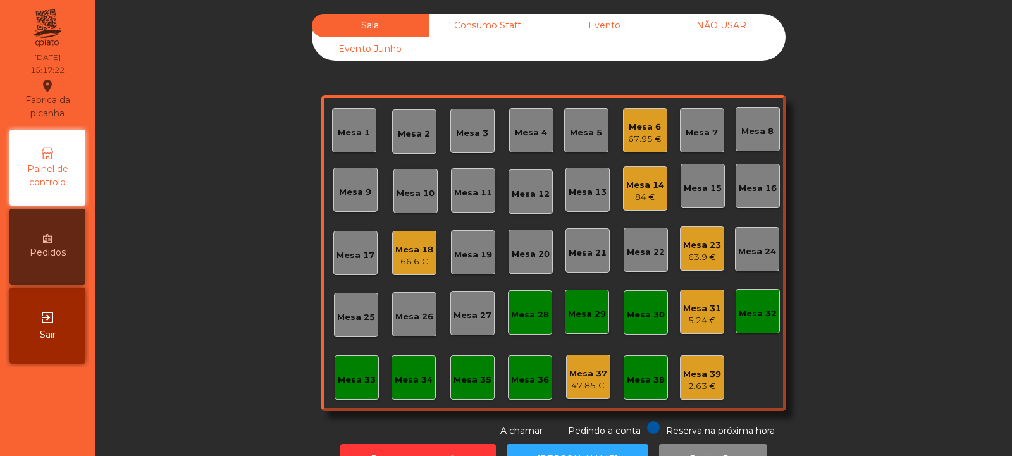
click at [646, 126] on div "Mesa 6" at bounding box center [645, 127] width 34 height 13
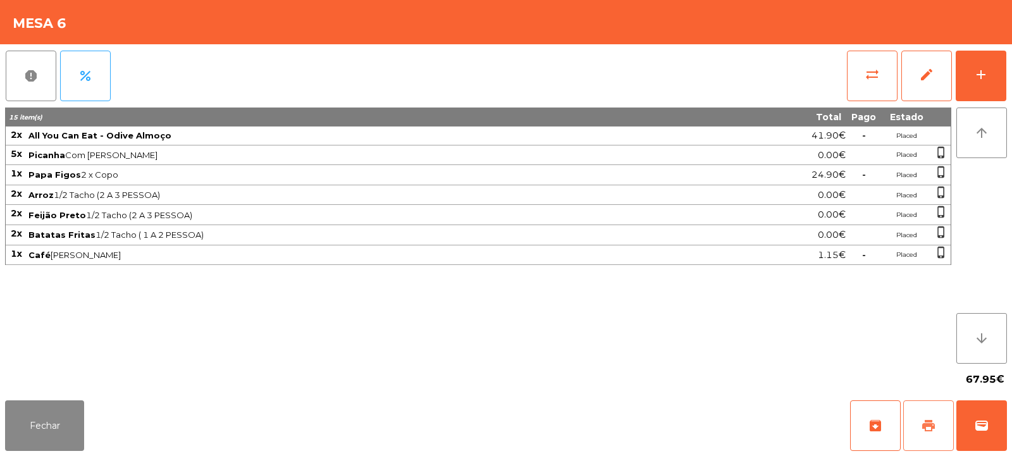
click at [933, 429] on span "print" at bounding box center [928, 425] width 15 height 15
click at [47, 444] on button "Fechar" at bounding box center [44, 425] width 79 height 51
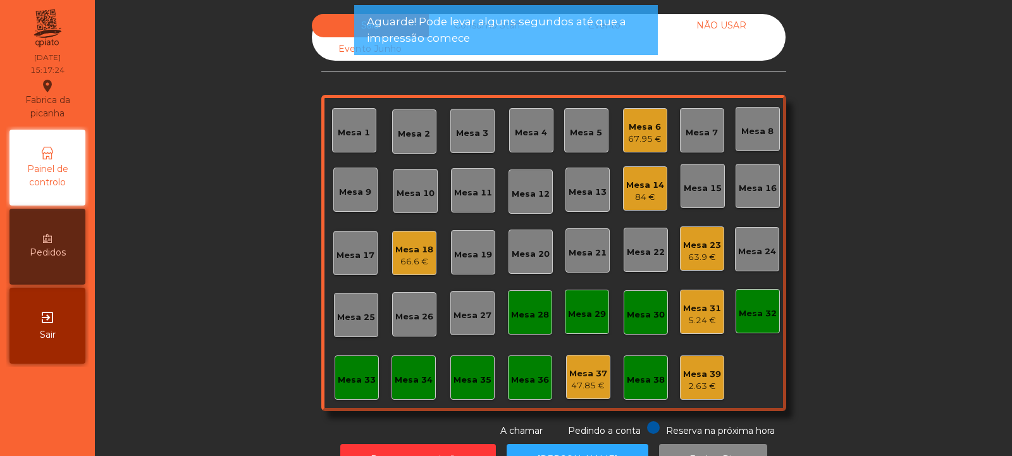
click at [684, 245] on div "Mesa 23" at bounding box center [702, 245] width 38 height 13
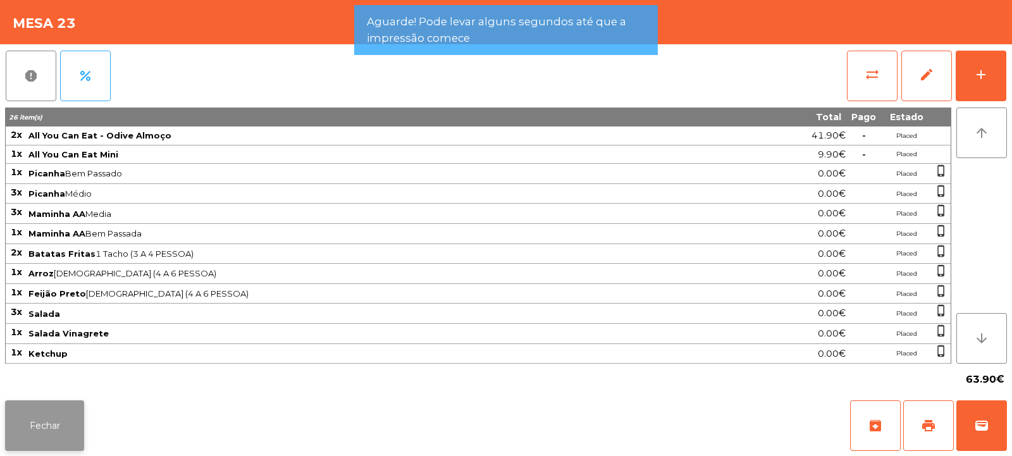
click at [40, 432] on button "Fechar" at bounding box center [44, 425] width 79 height 51
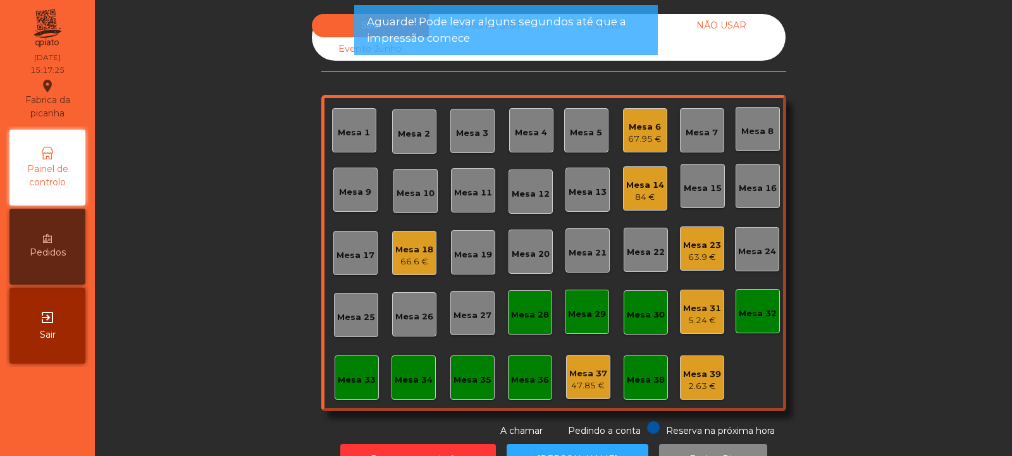
click at [698, 307] on div "Mesa 31" at bounding box center [702, 308] width 38 height 13
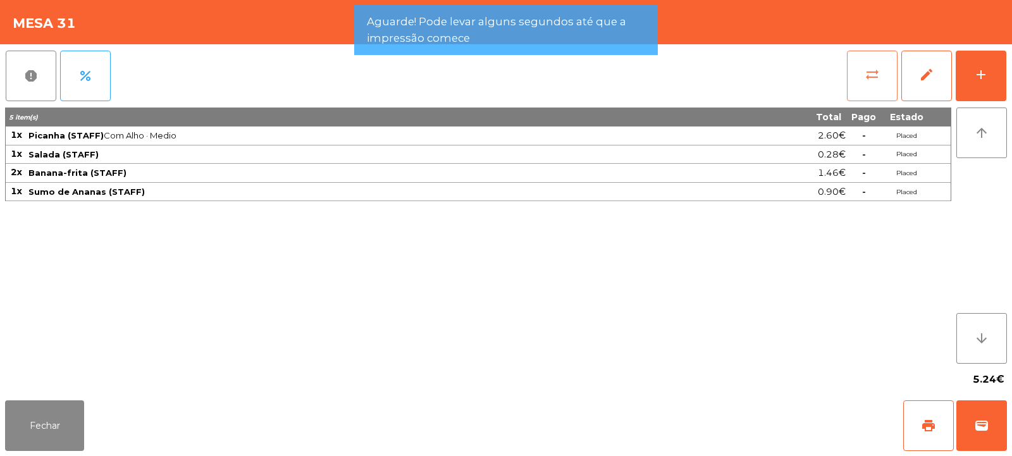
click at [870, 71] on span "sync_alt" at bounding box center [872, 74] width 15 height 15
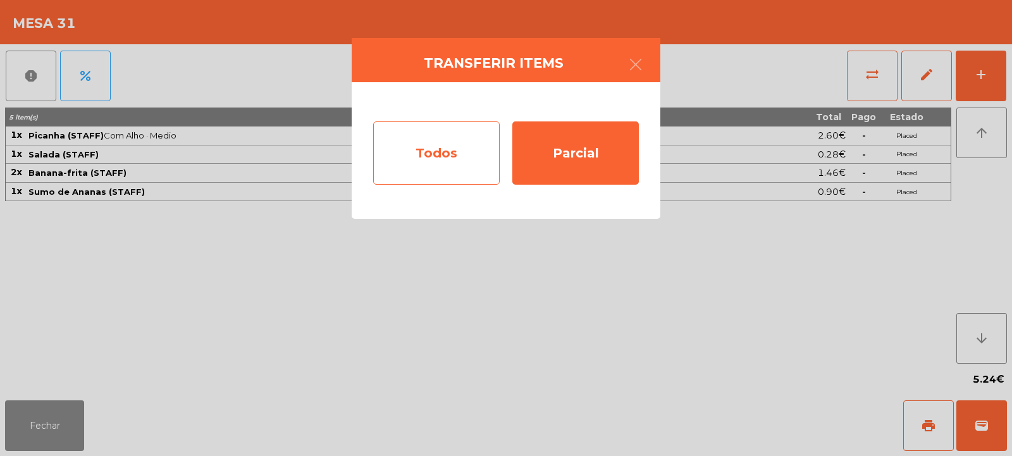
click at [476, 154] on div "Todos" at bounding box center [436, 152] width 126 height 63
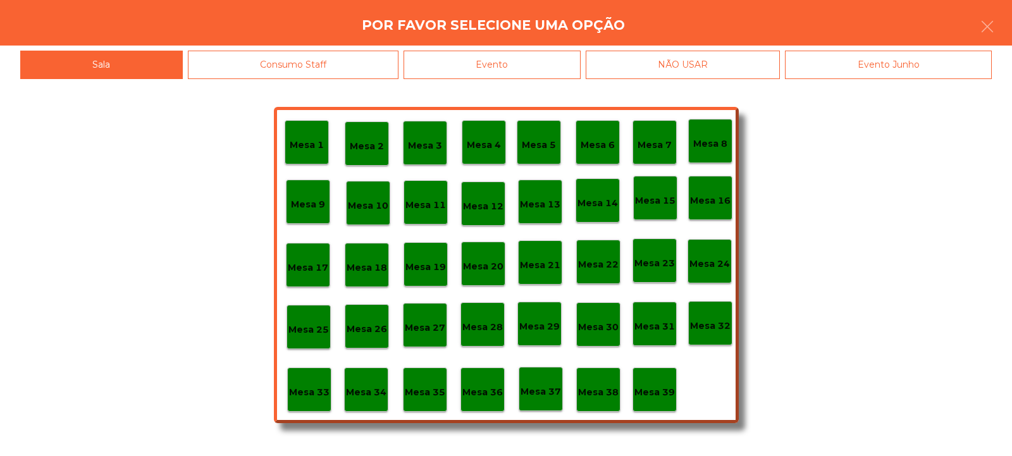
click at [661, 390] on p "Mesa 39" at bounding box center [654, 392] width 40 height 15
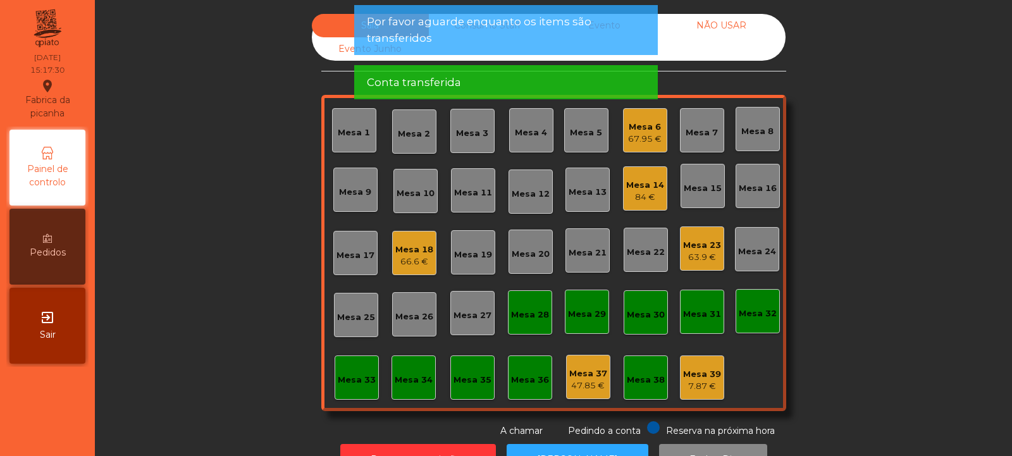
click at [414, 261] on div "66.6 €" at bounding box center [414, 262] width 38 height 13
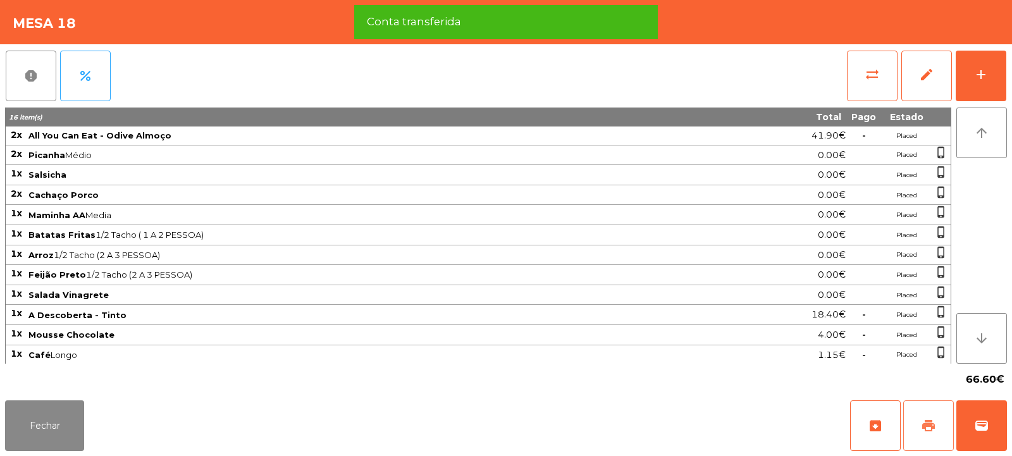
click at [938, 427] on button "print" at bounding box center [928, 425] width 51 height 51
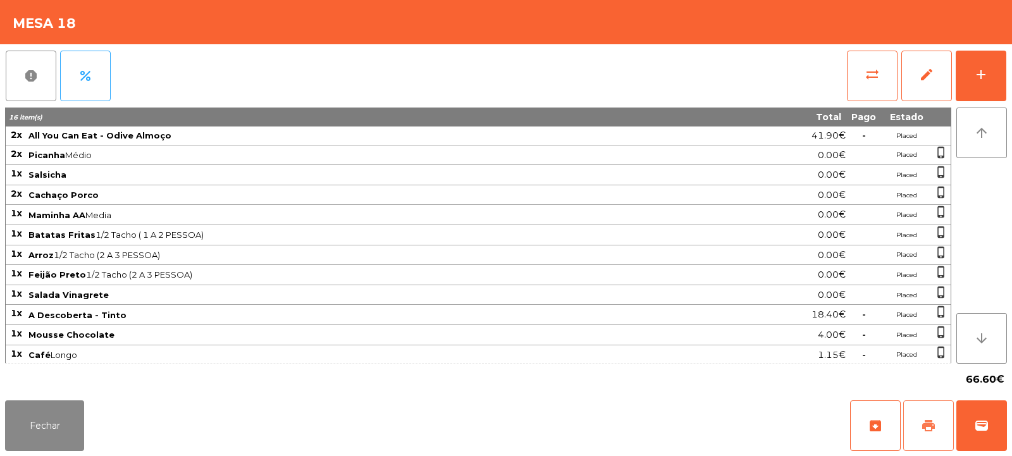
scroll to position [22, 0]
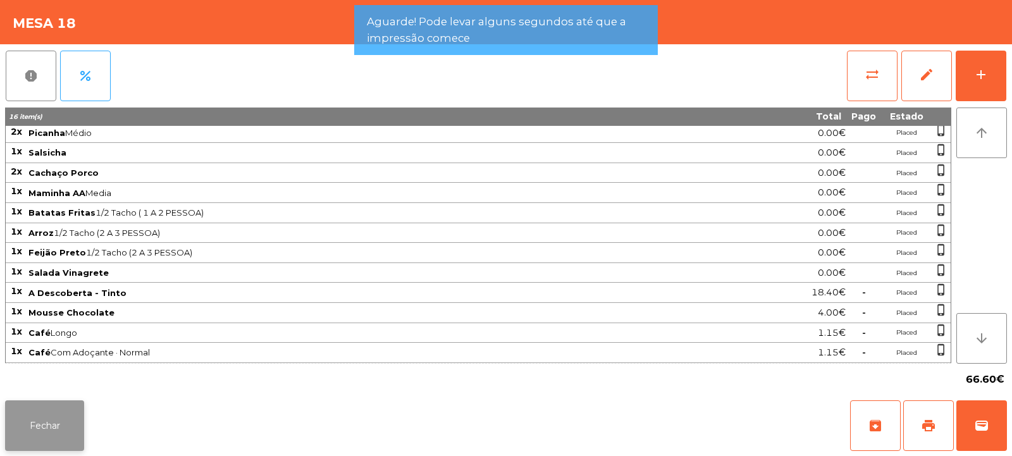
click at [65, 417] on button "Fechar" at bounding box center [44, 425] width 79 height 51
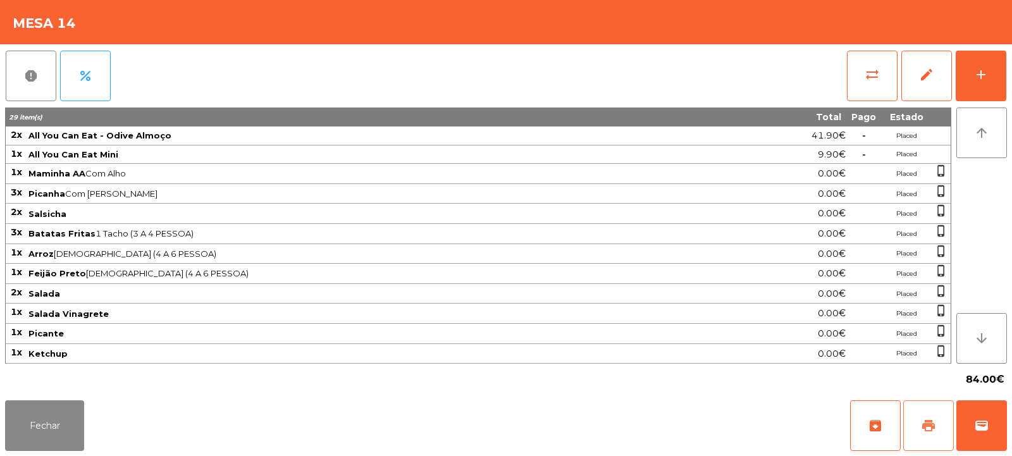
click at [923, 426] on span "print" at bounding box center [928, 425] width 15 height 15
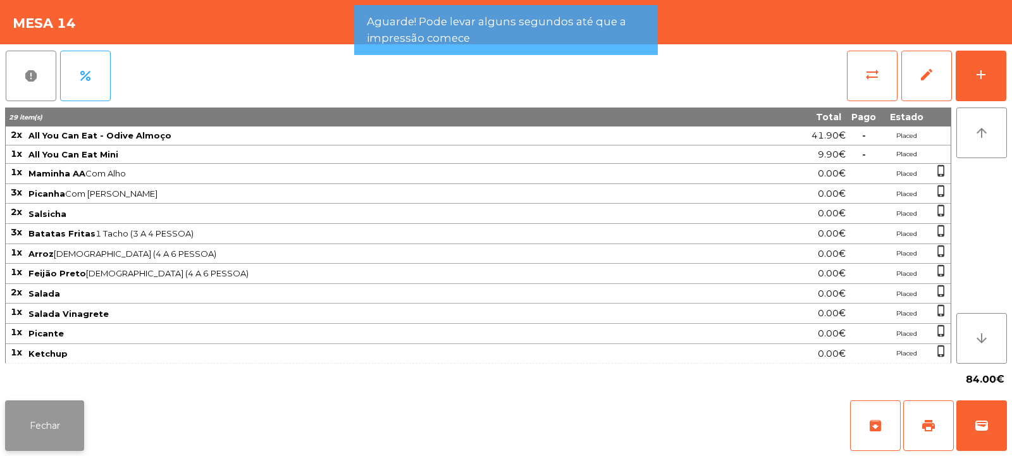
click at [71, 413] on button "Fechar" at bounding box center [44, 425] width 79 height 51
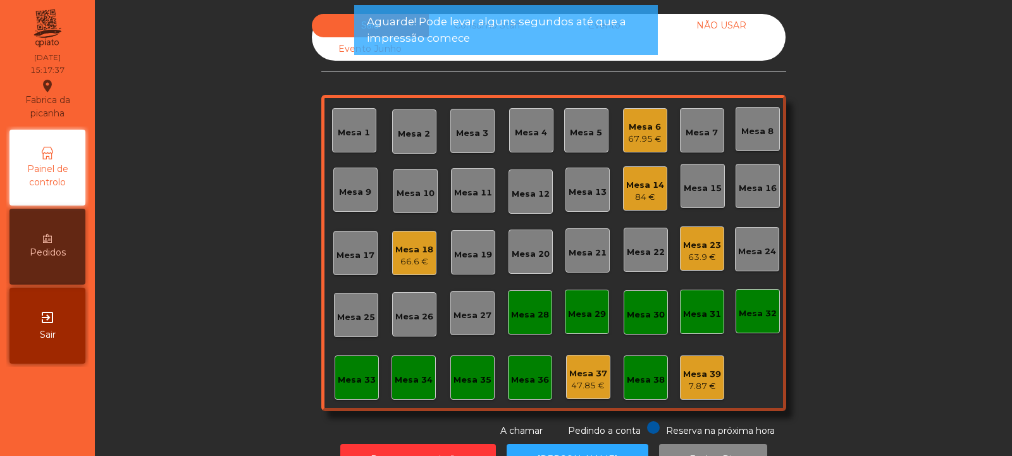
click at [703, 253] on div "63.9 €" at bounding box center [702, 257] width 38 height 13
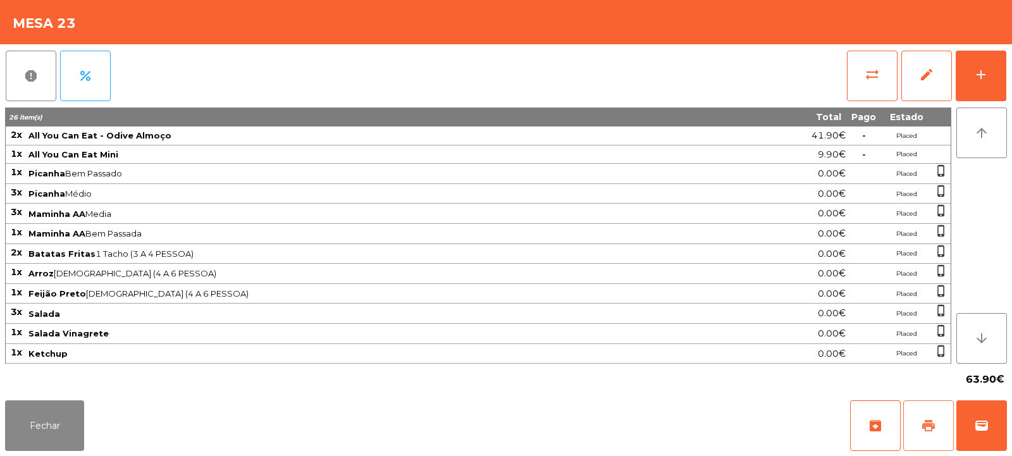
click at [926, 423] on span "print" at bounding box center [928, 425] width 15 height 15
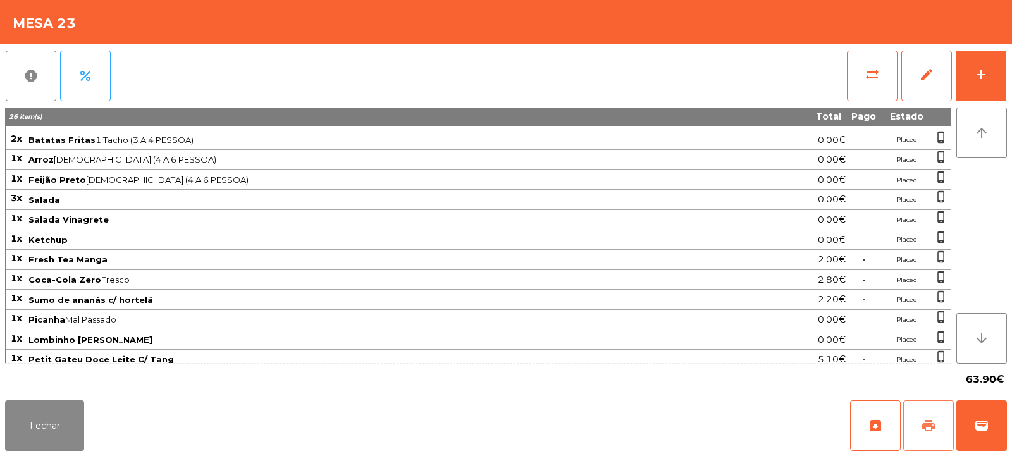
scroll to position [121, 0]
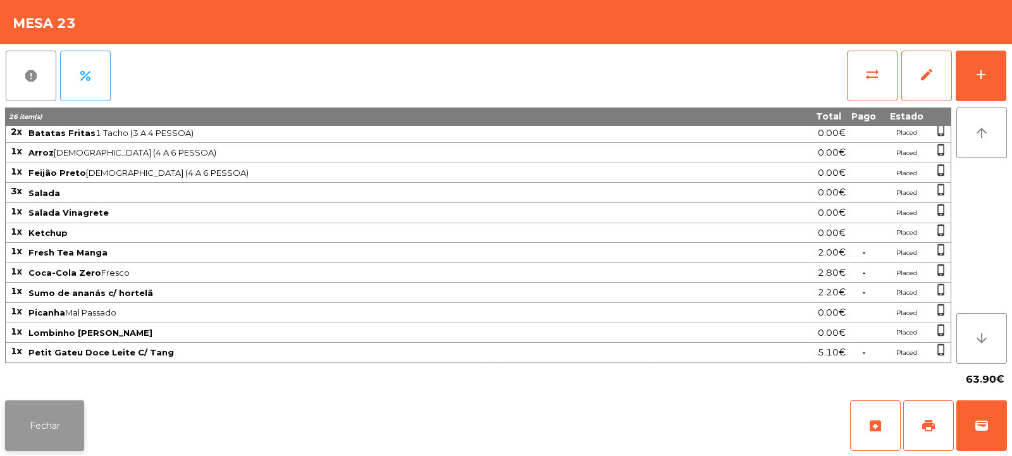
click at [63, 432] on button "Fechar" at bounding box center [44, 425] width 79 height 51
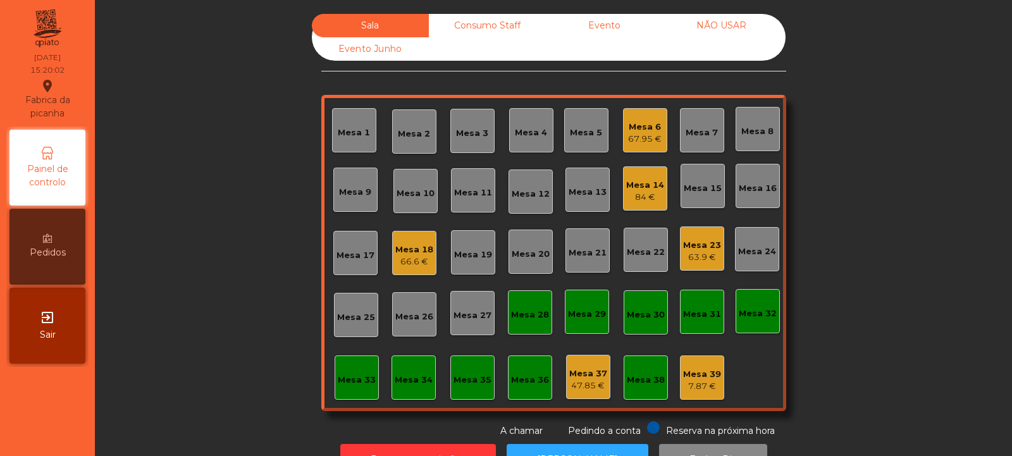
click at [660, 142] on div "Mesa 6 67.95 €" at bounding box center [645, 130] width 44 height 44
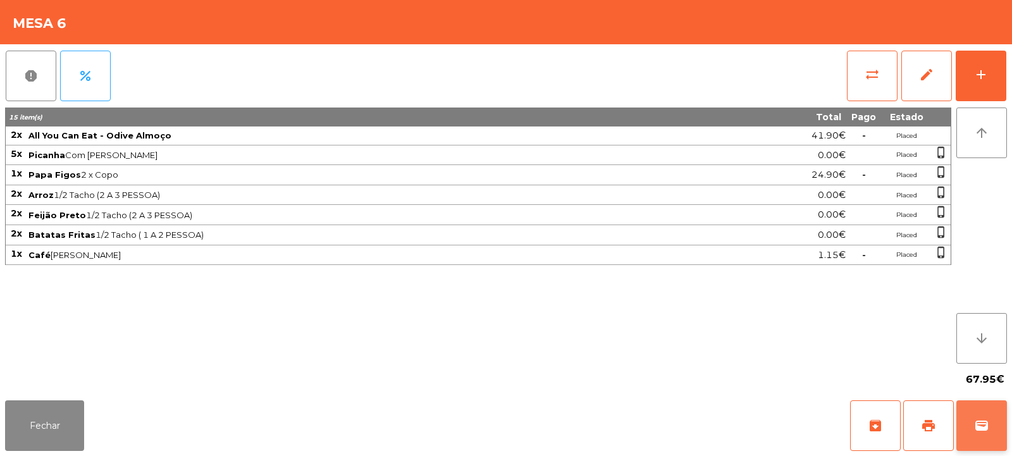
click at [984, 417] on button "wallet" at bounding box center [981, 425] width 51 height 51
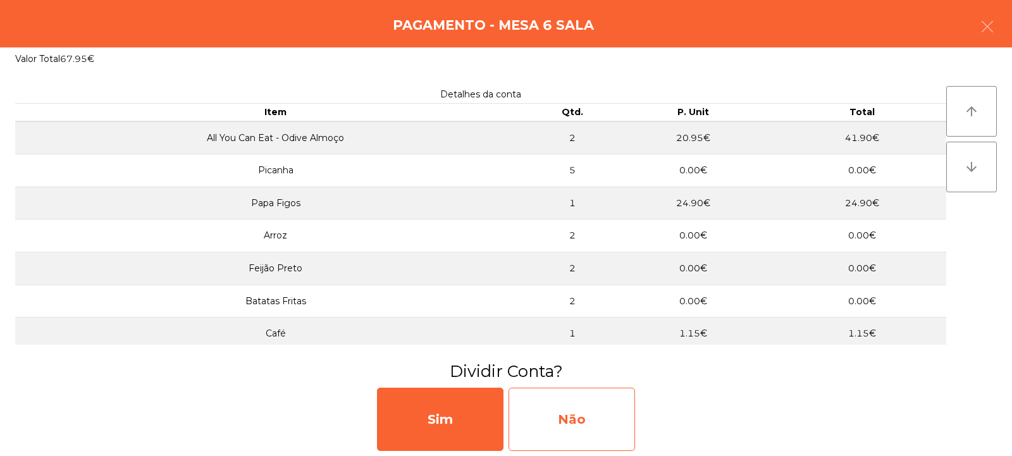
click at [581, 417] on div "Não" at bounding box center [572, 419] width 126 height 63
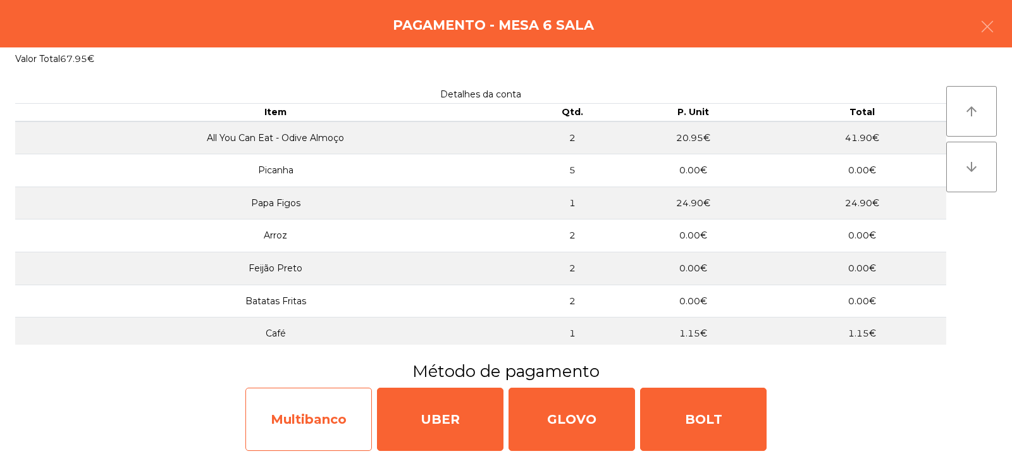
click at [348, 414] on div "Multibanco" at bounding box center [308, 419] width 126 height 63
select select "**"
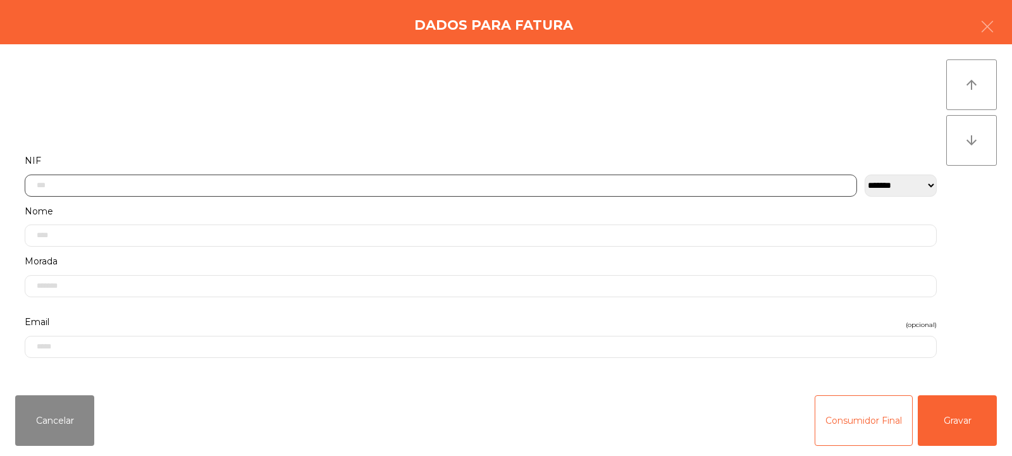
click at [550, 184] on input "text" at bounding box center [441, 186] width 832 height 22
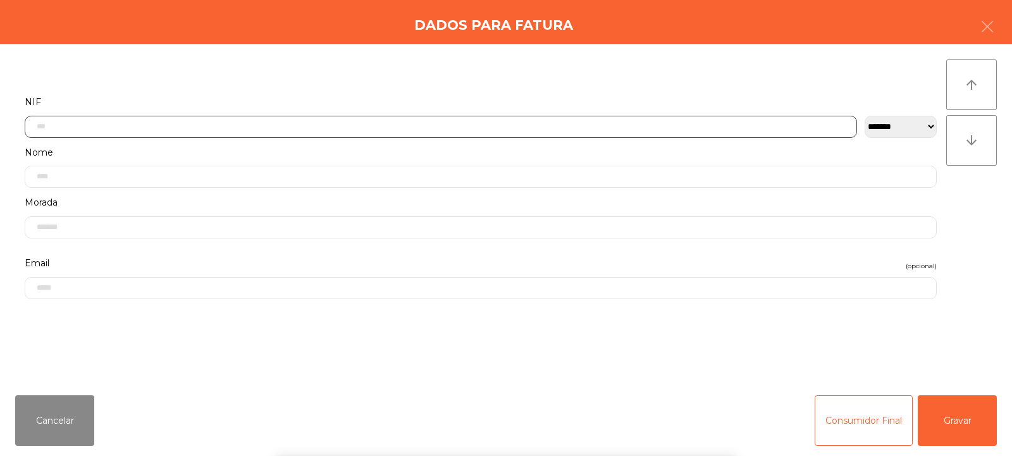
scroll to position [92, 0]
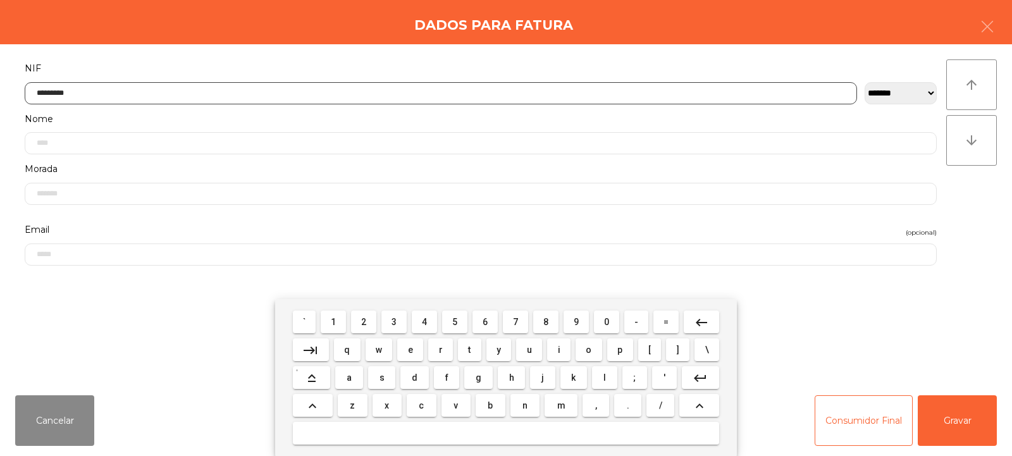
type input "*********"
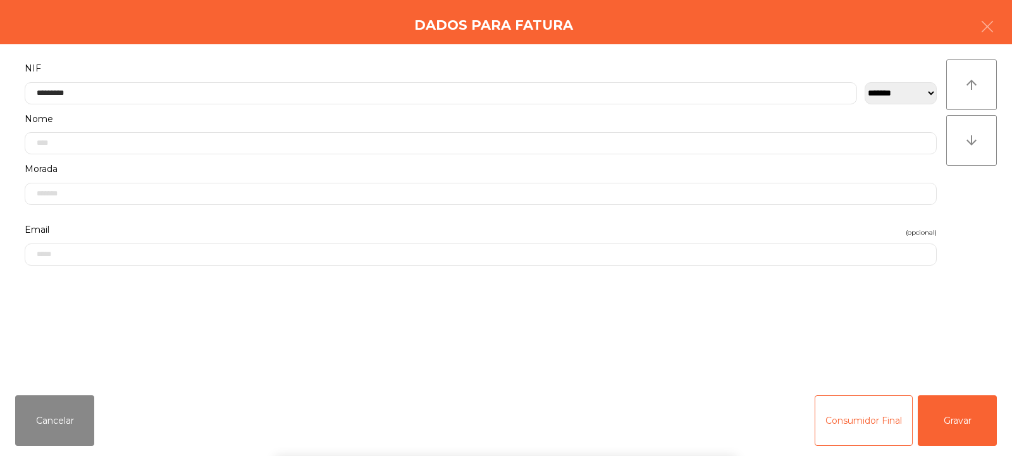
click at [952, 413] on div "` 1 2 3 4 5 6 7 8 9 0 - = keyboard_backspace keyboard_tab q w e r t y u i o p […" at bounding box center [506, 377] width 1012 height 157
click at [959, 435] on button "Gravar" at bounding box center [957, 420] width 79 height 51
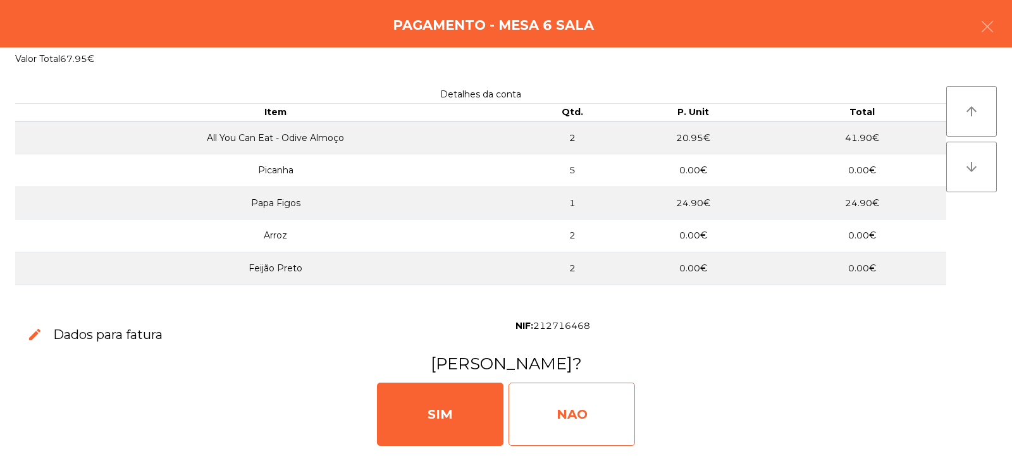
click at [619, 416] on div "NAO" at bounding box center [572, 414] width 126 height 63
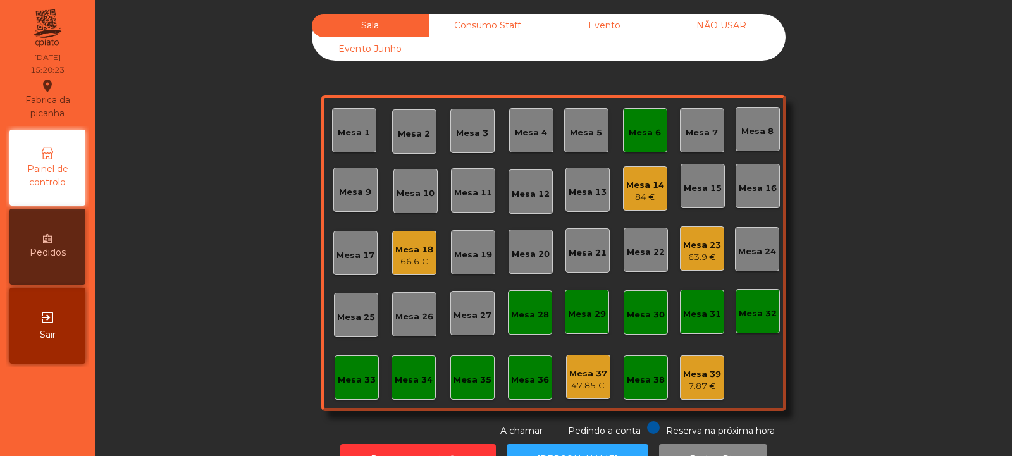
click at [652, 127] on div "Mesa 6" at bounding box center [645, 132] width 32 height 13
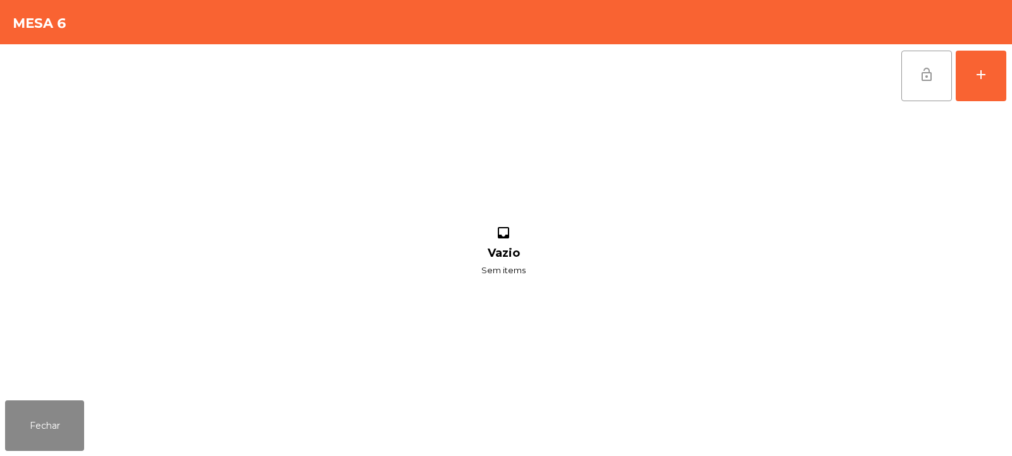
click at [931, 83] on button "lock_open" at bounding box center [926, 76] width 51 height 51
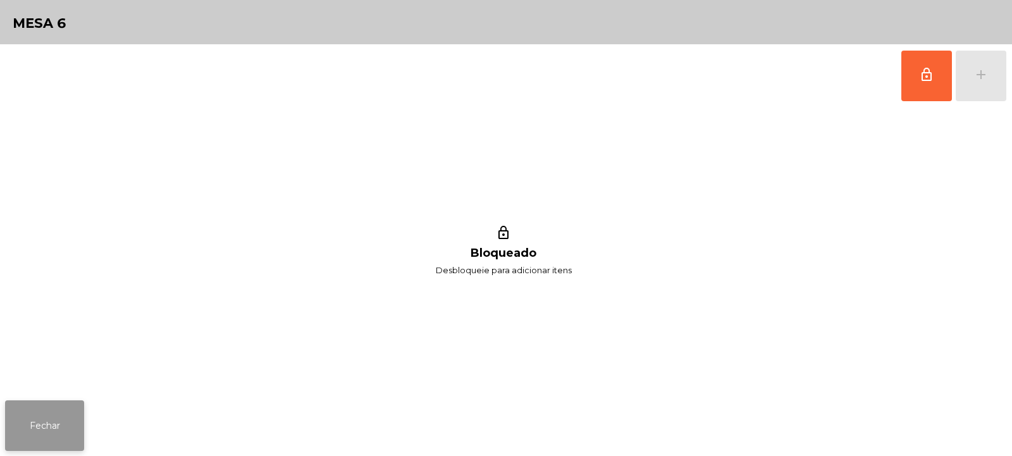
click at [83, 427] on button "Fechar" at bounding box center [44, 425] width 79 height 51
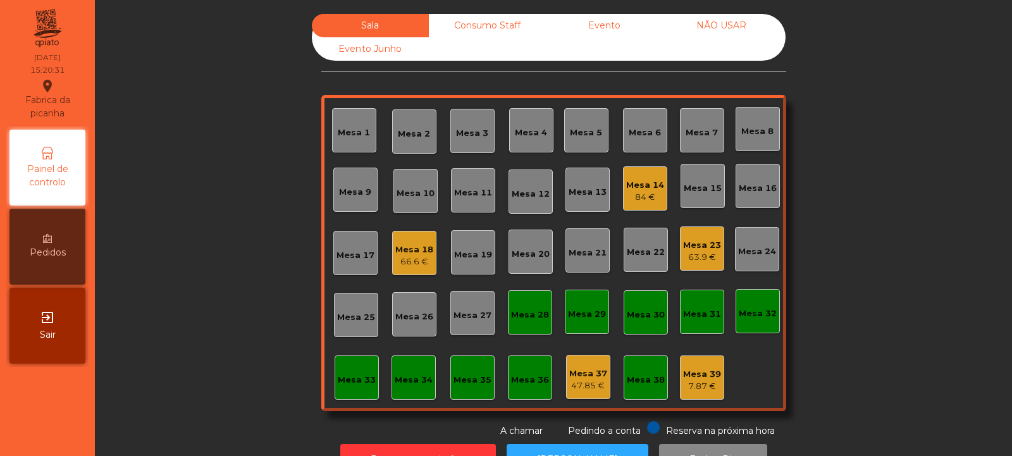
scroll to position [42, 0]
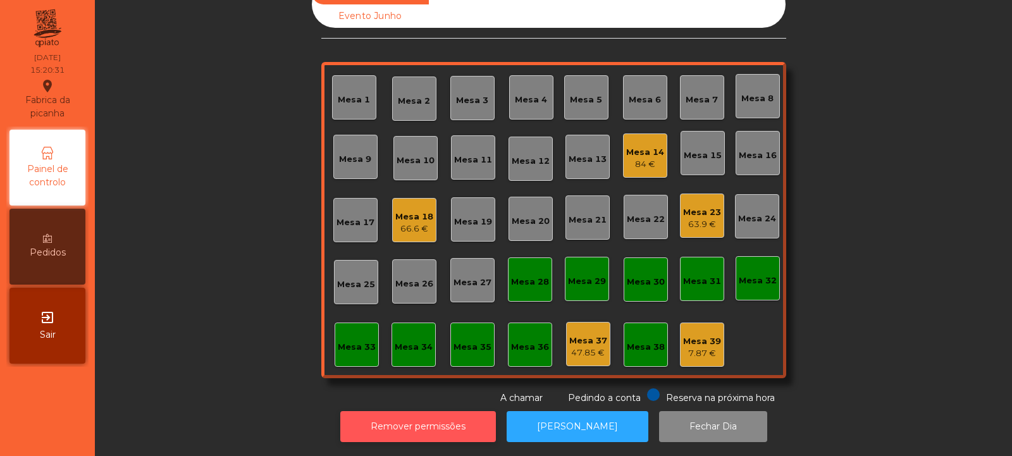
click at [467, 418] on button "Remover permissões" at bounding box center [418, 426] width 156 height 31
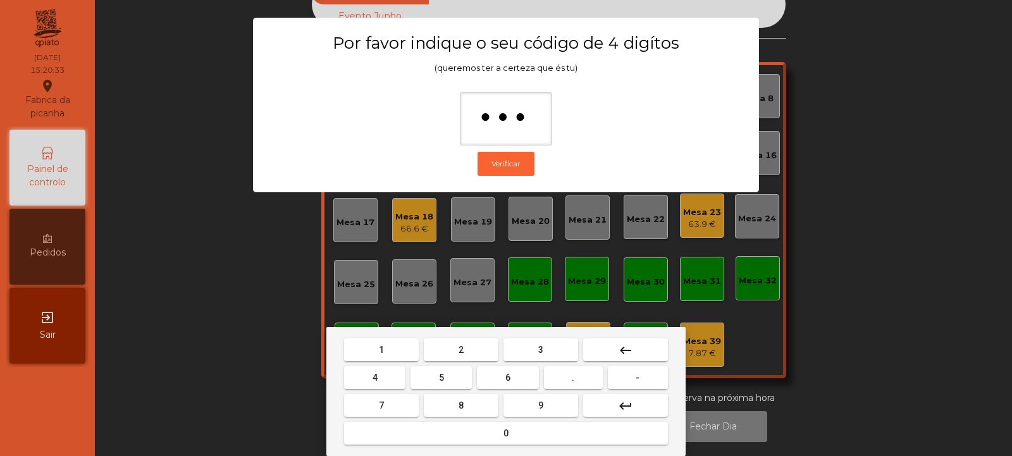
type input "****"
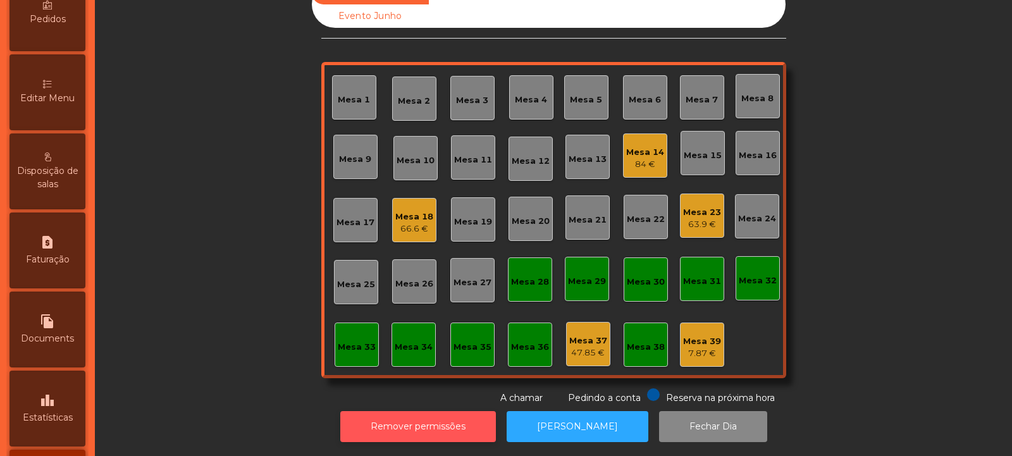
scroll to position [237, 0]
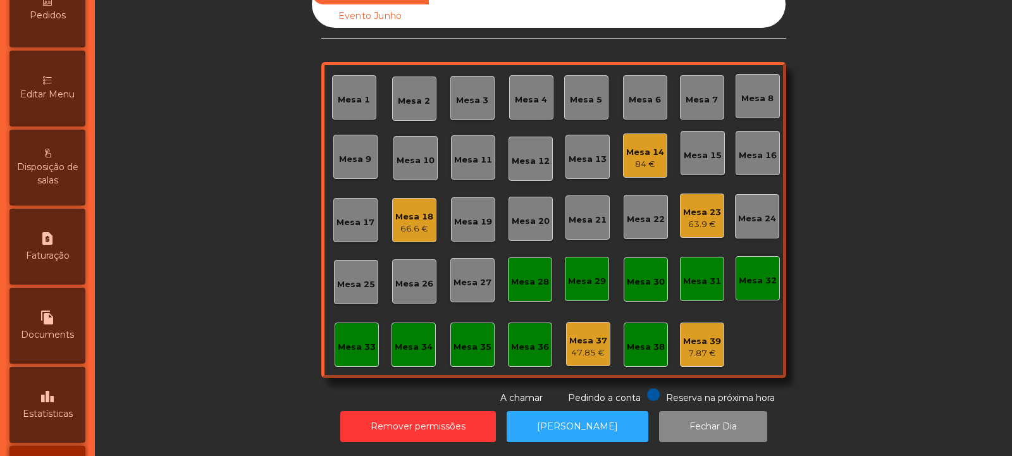
click at [65, 266] on div "request_page Faturação" at bounding box center [47, 247] width 76 height 76
select select "*"
select select "****"
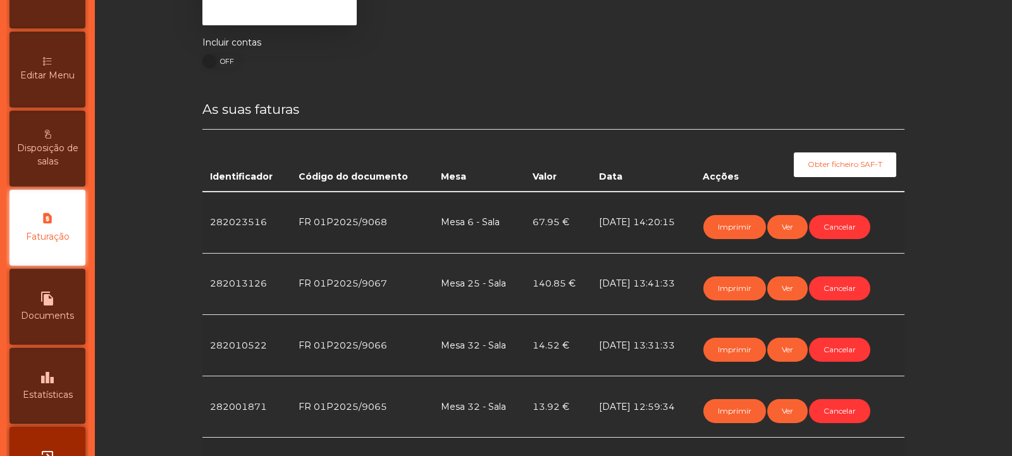
scroll to position [198, 0]
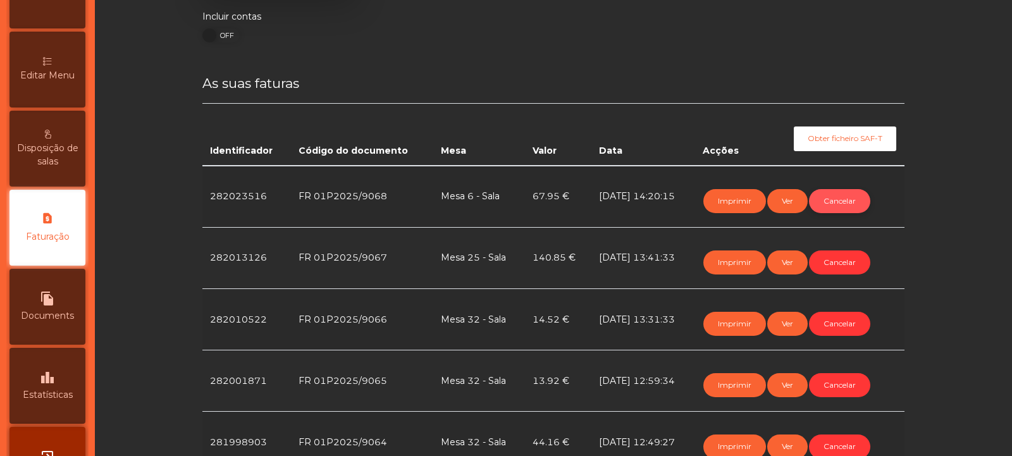
click at [830, 213] on button "Cancelar" at bounding box center [839, 201] width 61 height 24
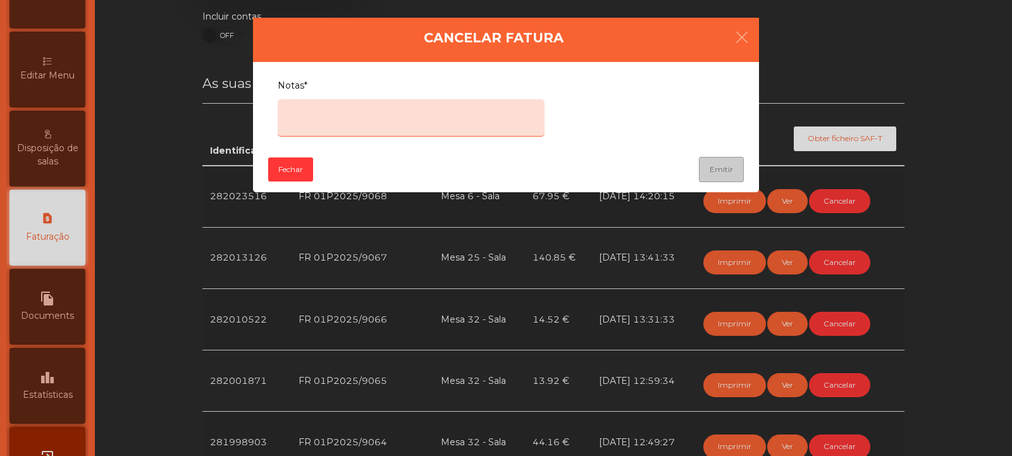
click at [507, 111] on textarea "Notas*" at bounding box center [411, 117] width 267 height 37
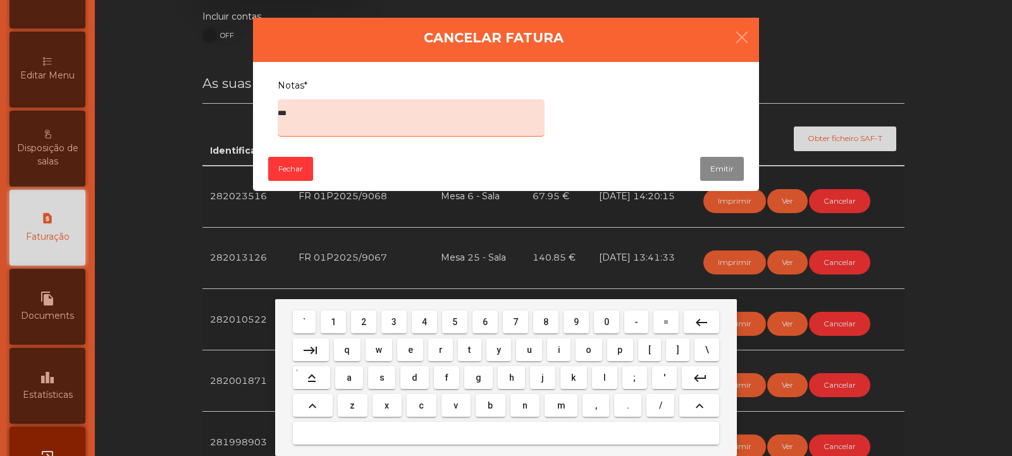
type textarea "****"
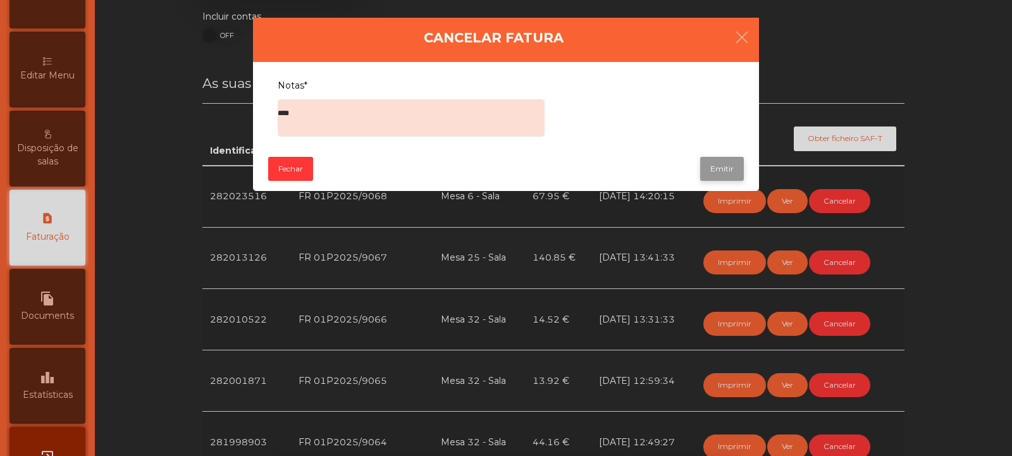
click at [734, 173] on button "Emitir" at bounding box center [722, 169] width 44 height 24
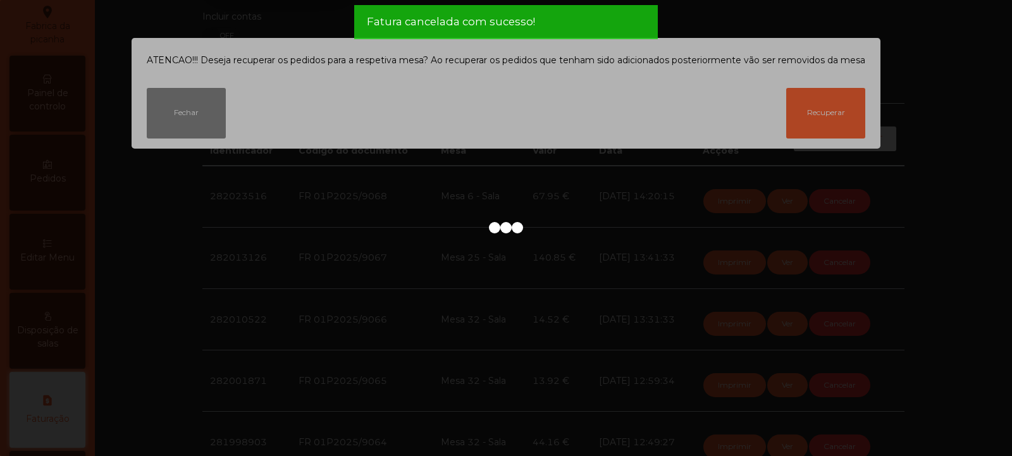
scroll to position [0, 0]
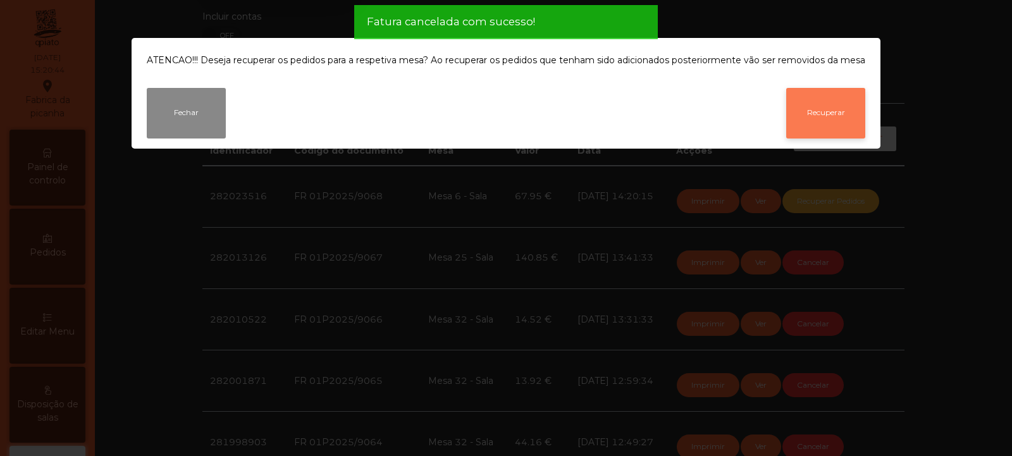
click at [835, 132] on button "Recuperar" at bounding box center [825, 113] width 79 height 51
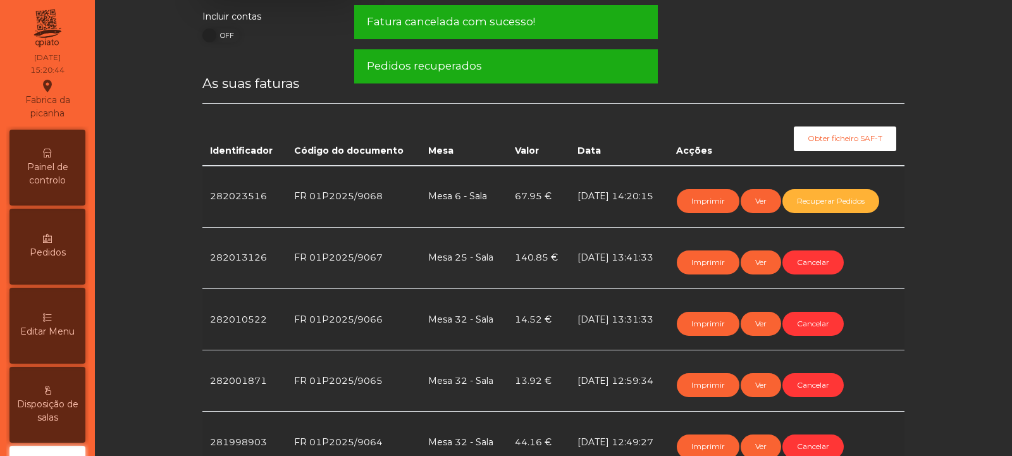
click at [71, 185] on span "Painel de controlo" at bounding box center [48, 174] width 70 height 27
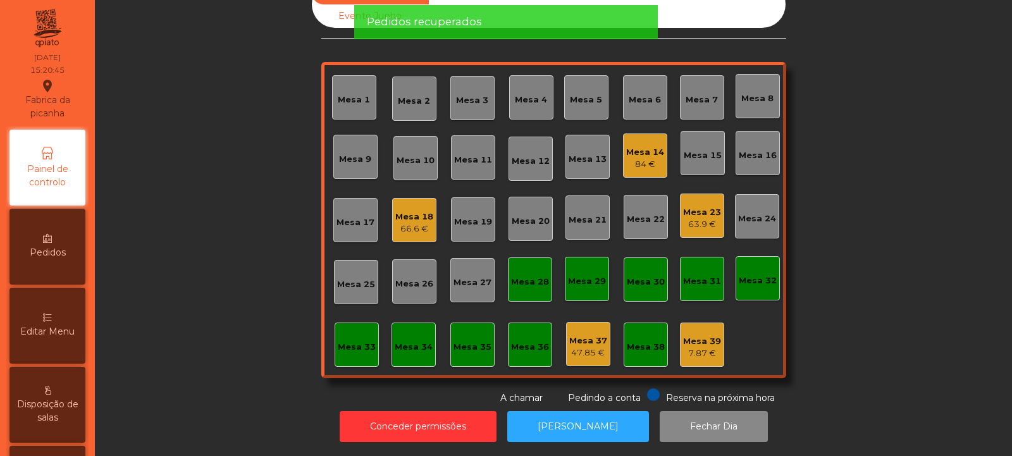
click at [651, 105] on div "Mesa 6" at bounding box center [645, 97] width 44 height 44
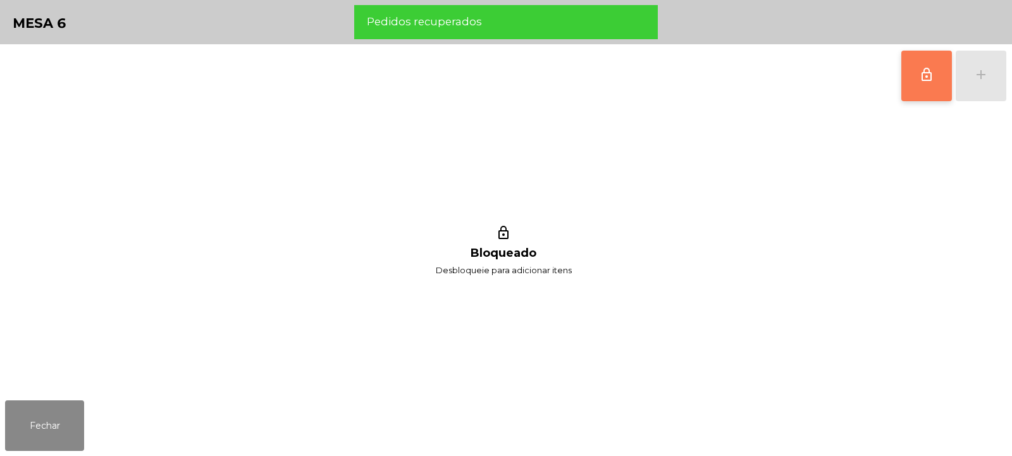
click at [922, 89] on button "lock_outline" at bounding box center [926, 76] width 51 height 51
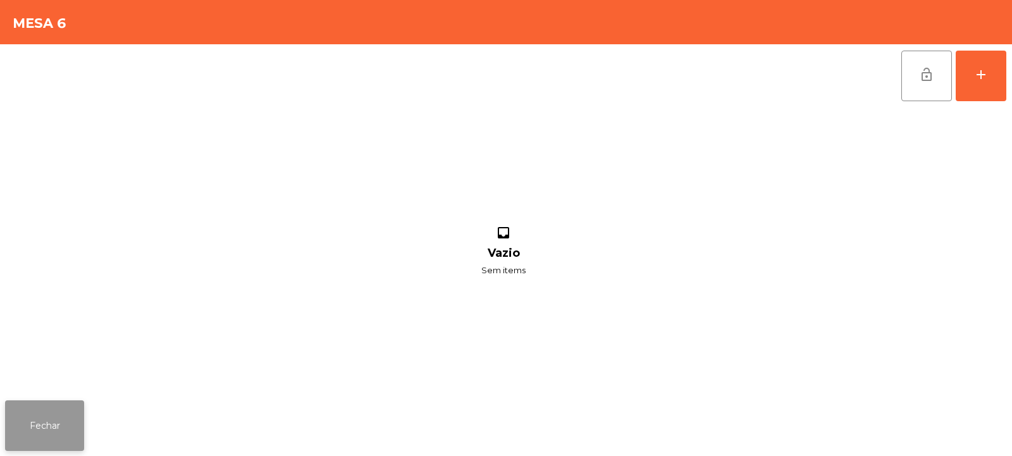
click at [37, 409] on button "Fechar" at bounding box center [44, 425] width 79 height 51
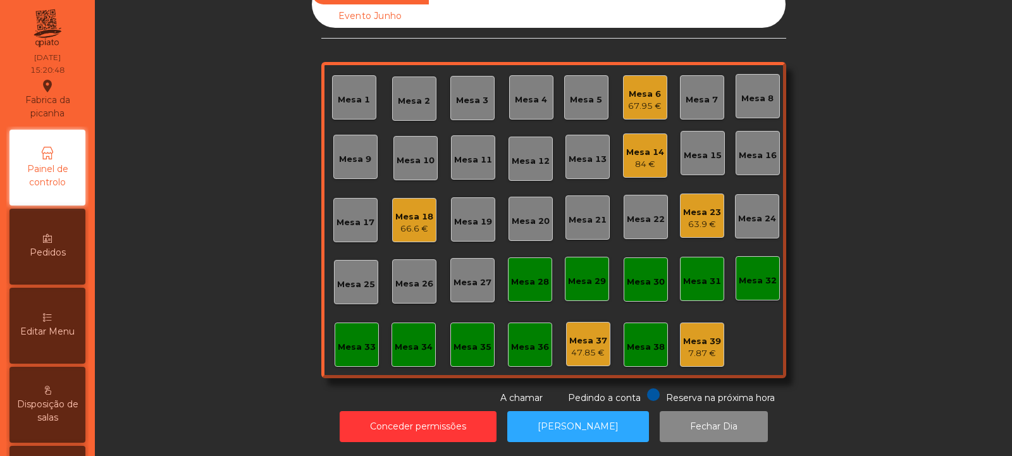
scroll to position [0, 0]
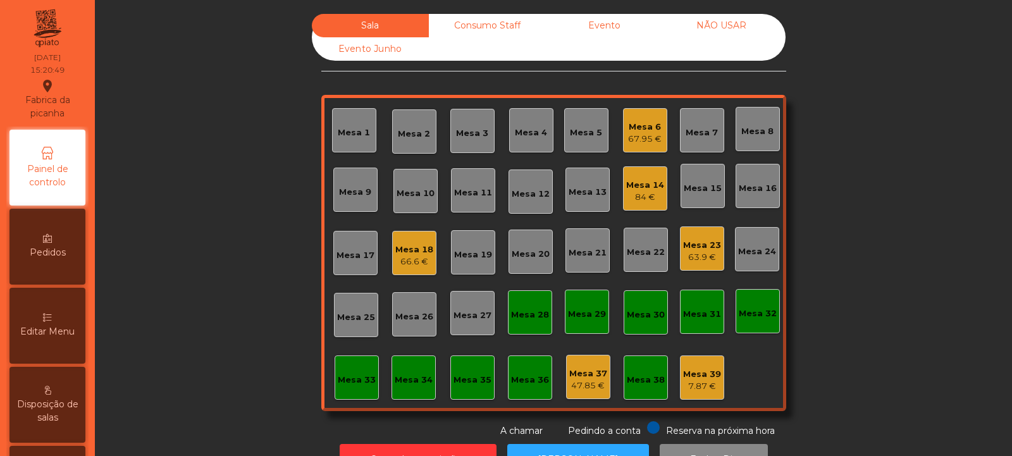
click at [643, 132] on div "Mesa 6" at bounding box center [645, 127] width 34 height 13
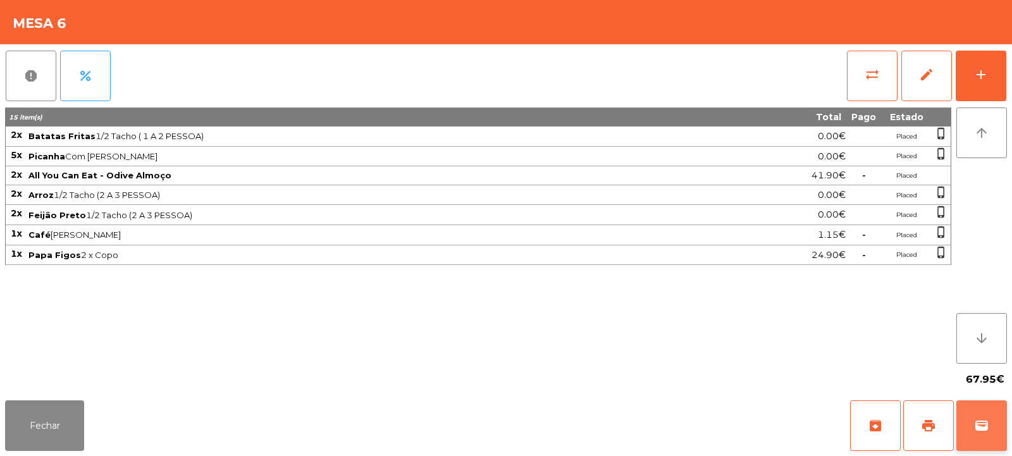
click at [980, 442] on button "wallet" at bounding box center [981, 425] width 51 height 51
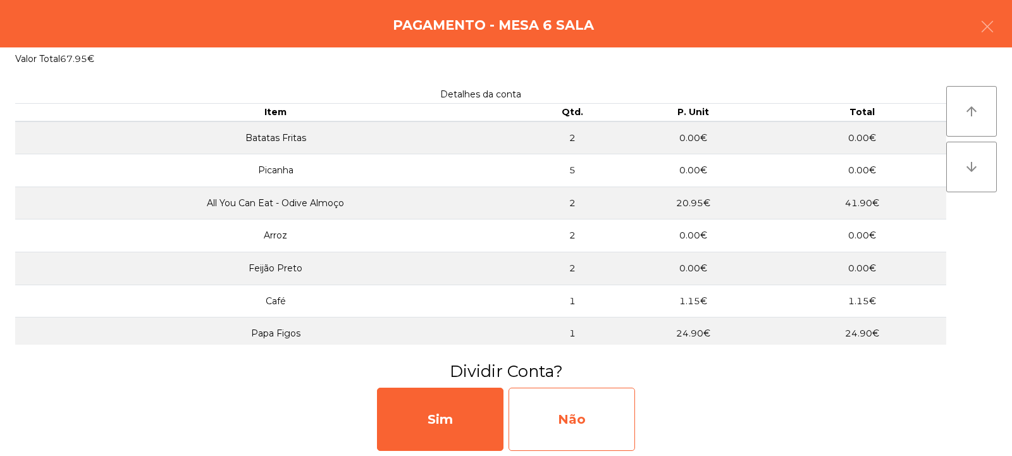
click at [591, 433] on div "Não" at bounding box center [572, 419] width 126 height 63
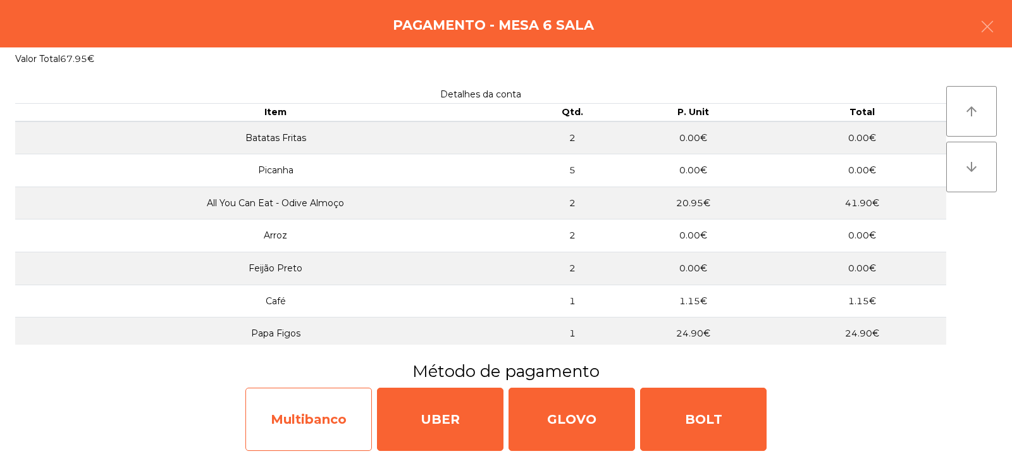
click at [345, 419] on div "Multibanco" at bounding box center [308, 419] width 126 height 63
select select "**"
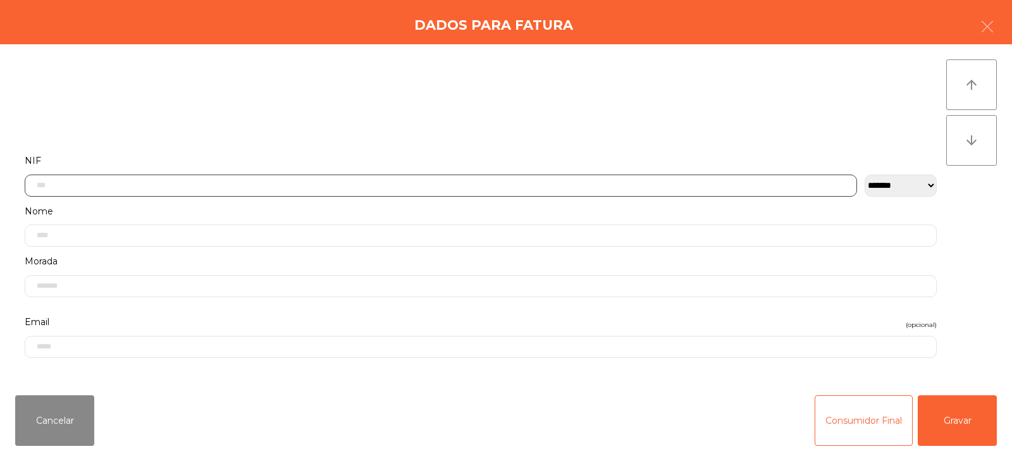
click at [521, 182] on input "text" at bounding box center [441, 186] width 832 height 22
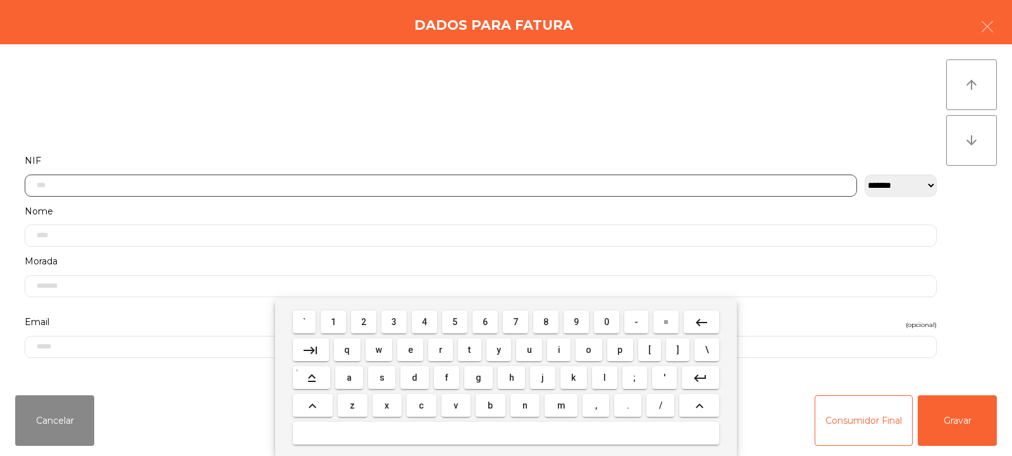
scroll to position [92, 0]
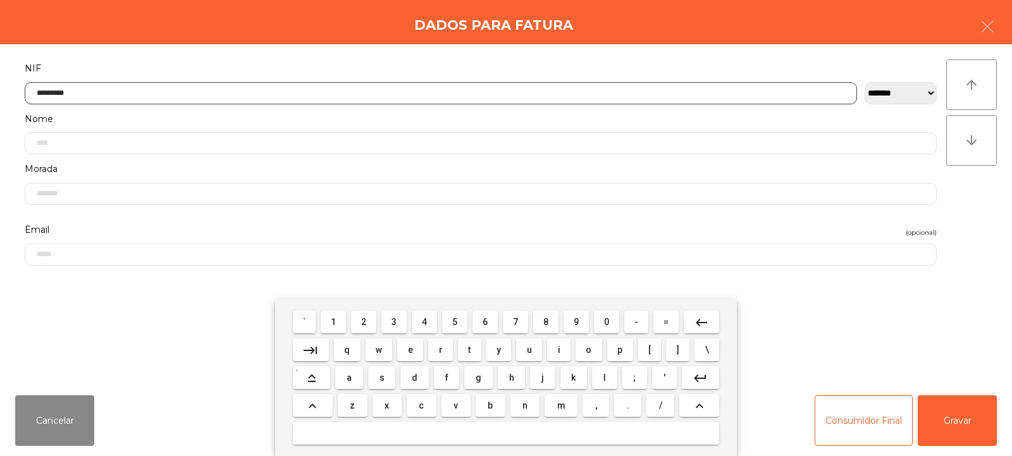
type input "*********"
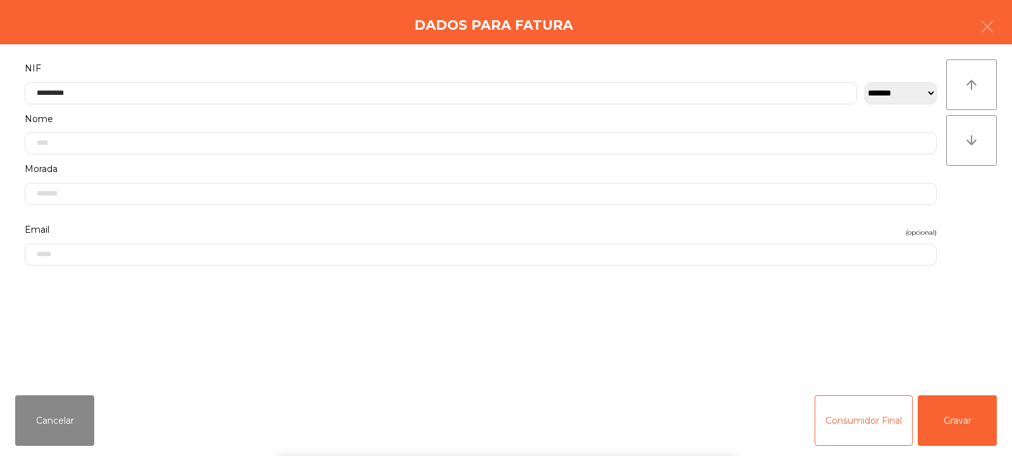
click at [962, 414] on div "` 1 2 3 4 5 6 7 8 9 0 - = keyboard_backspace keyboard_tab q w e r t y u i o p […" at bounding box center [506, 377] width 1012 height 157
click at [971, 429] on button "Gravar" at bounding box center [957, 420] width 79 height 51
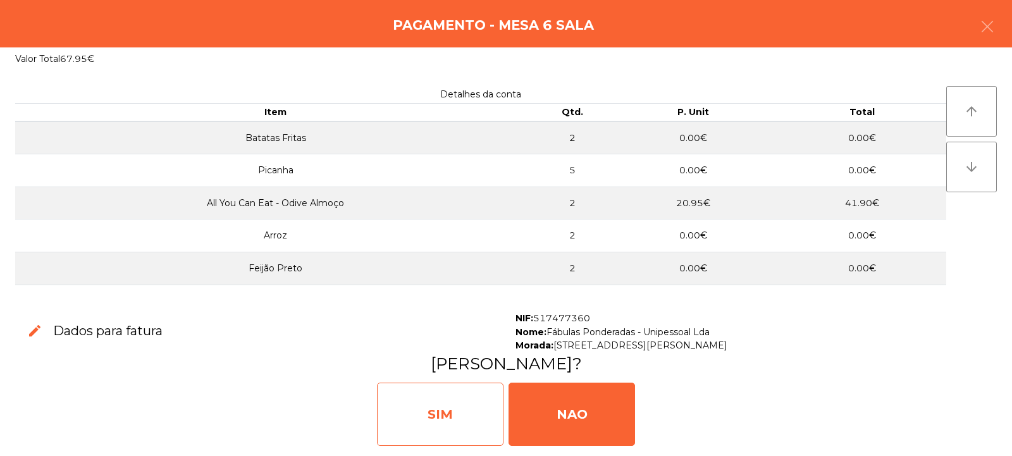
click at [481, 405] on div "SIM" at bounding box center [440, 414] width 126 height 63
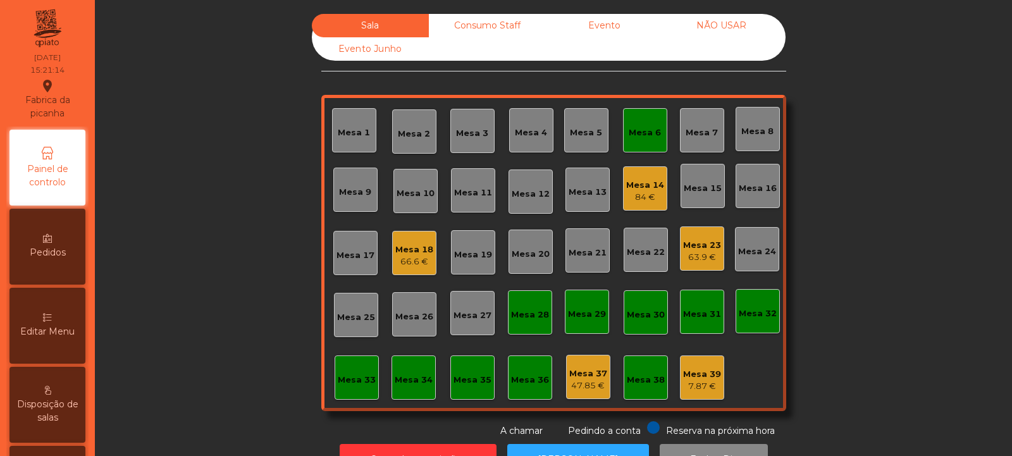
click at [638, 147] on div "Mesa 6" at bounding box center [645, 130] width 44 height 44
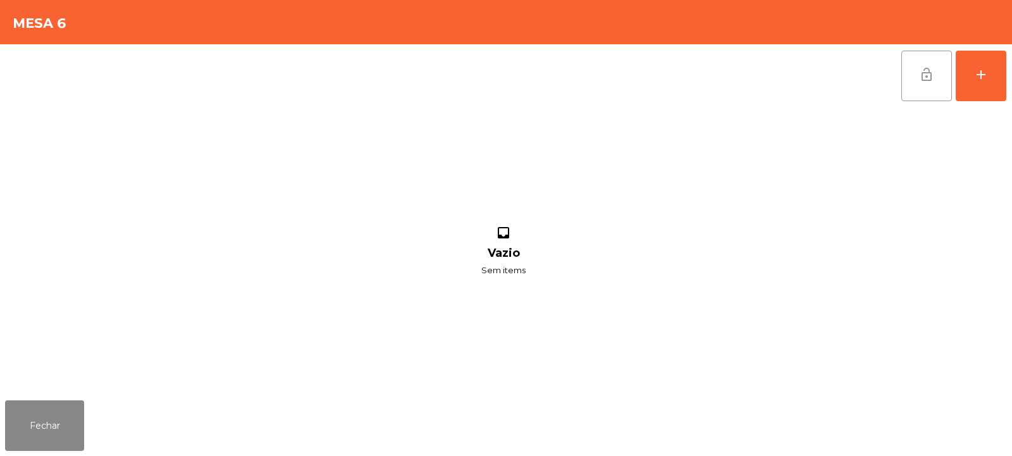
click at [932, 85] on button "lock_open" at bounding box center [926, 76] width 51 height 51
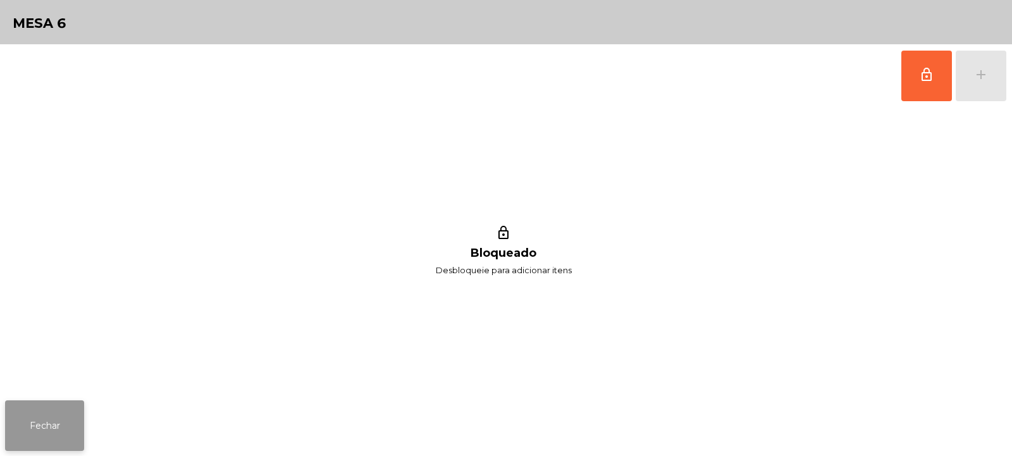
click at [73, 411] on button "Fechar" at bounding box center [44, 425] width 79 height 51
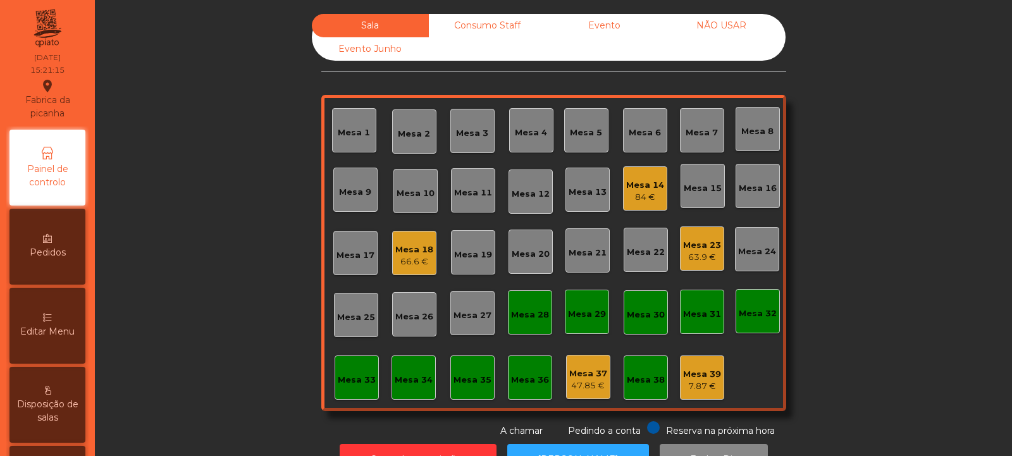
click at [418, 257] on div "66.6 €" at bounding box center [414, 262] width 38 height 13
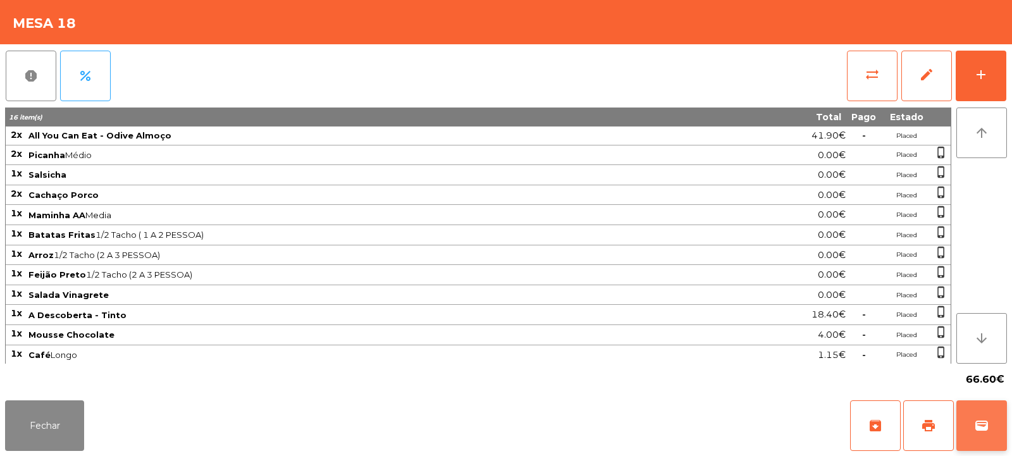
click at [985, 438] on button "wallet" at bounding box center [981, 425] width 51 height 51
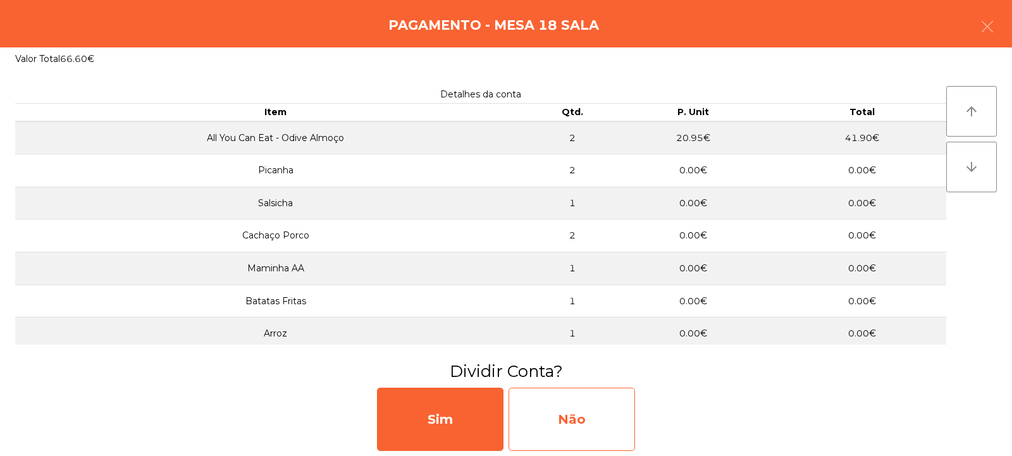
click at [603, 402] on div "Não" at bounding box center [572, 419] width 126 height 63
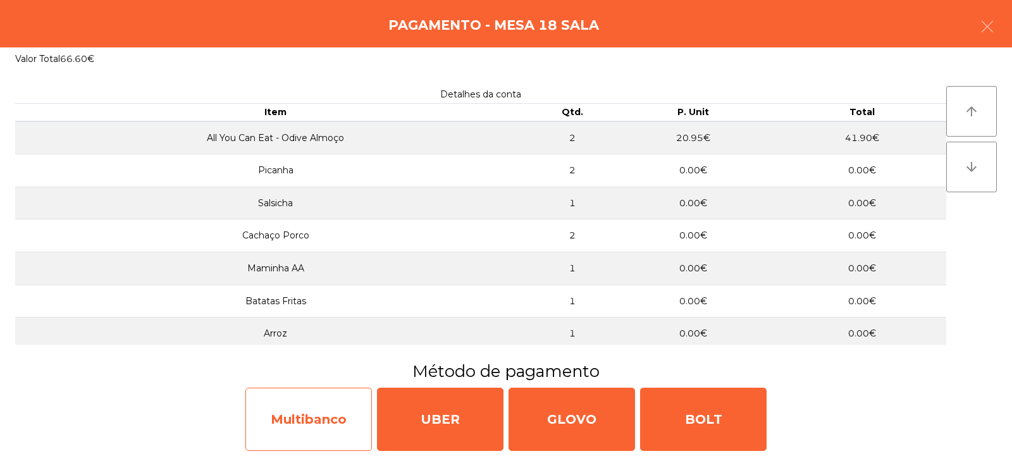
click at [352, 408] on div "Multibanco" at bounding box center [308, 419] width 126 height 63
select select "**"
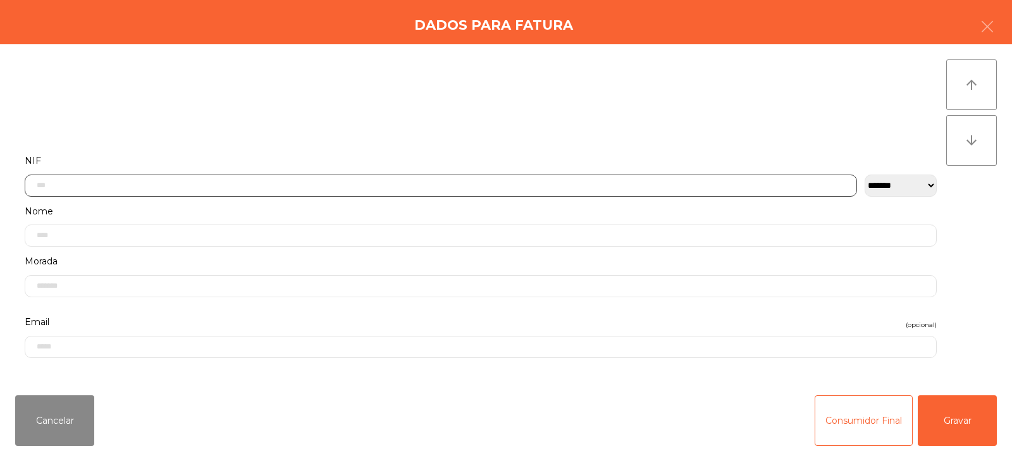
click at [512, 182] on input "text" at bounding box center [441, 186] width 832 height 22
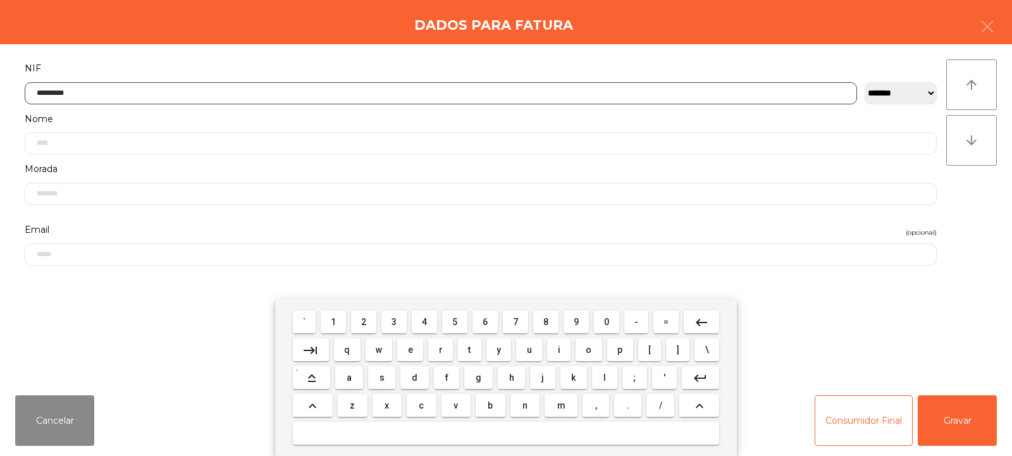
type input "*********"
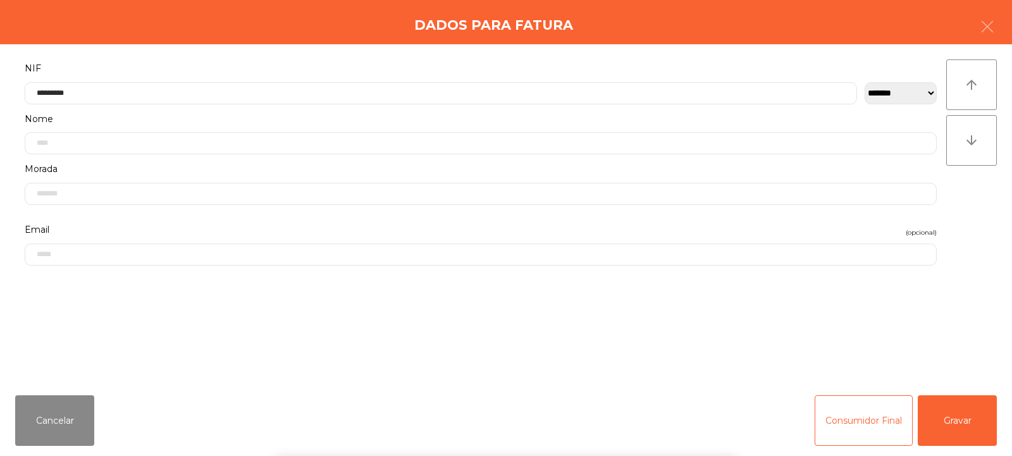
click at [959, 419] on div "` 1 2 3 4 5 6 7 8 9 0 - = keyboard_backspace keyboard_tab q w e r t y u i o p […" at bounding box center [506, 377] width 1012 height 157
click at [962, 429] on button "Gravar" at bounding box center [957, 420] width 79 height 51
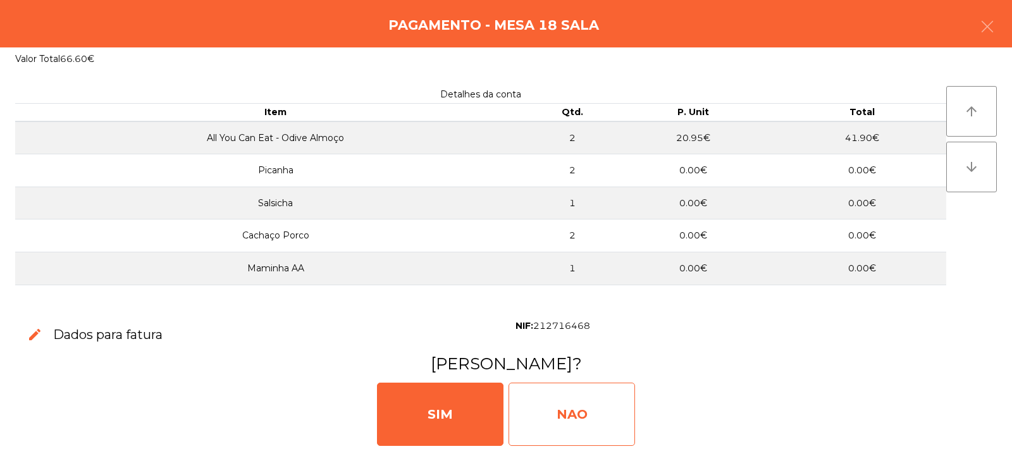
click at [561, 417] on div "NAO" at bounding box center [572, 414] width 126 height 63
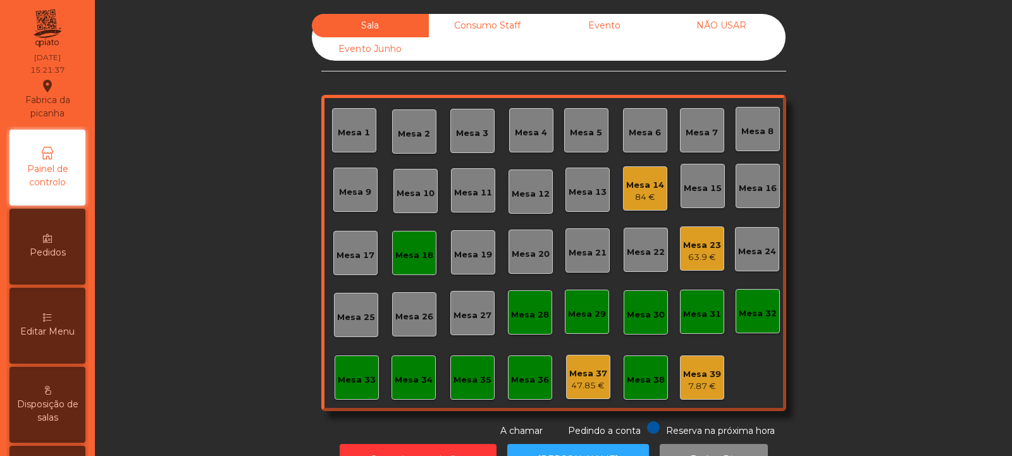
click at [416, 249] on div "Mesa 18" at bounding box center [414, 255] width 38 height 13
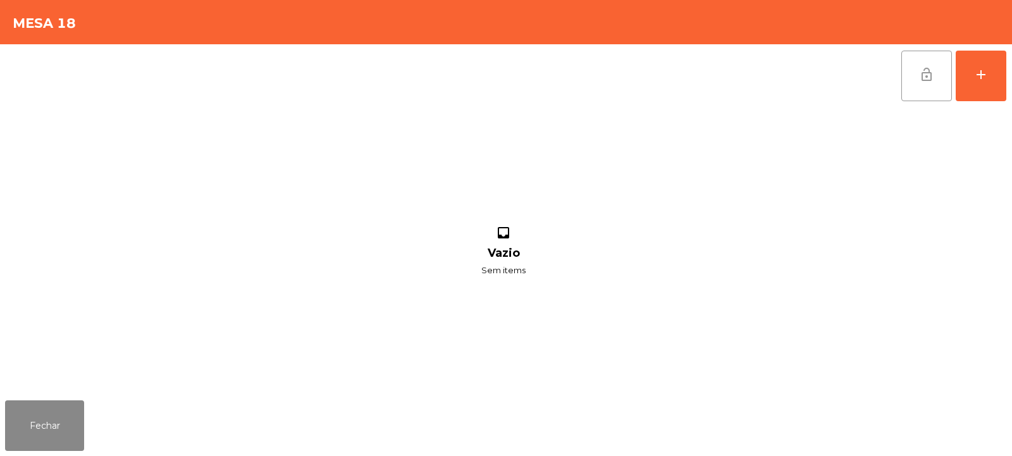
click at [922, 90] on button "lock_open" at bounding box center [926, 76] width 51 height 51
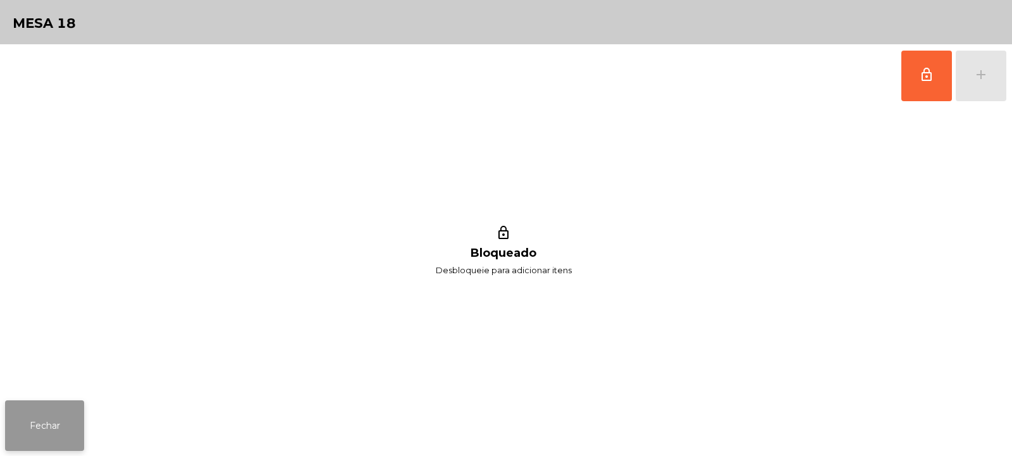
click at [75, 424] on button "Fechar" at bounding box center [44, 425] width 79 height 51
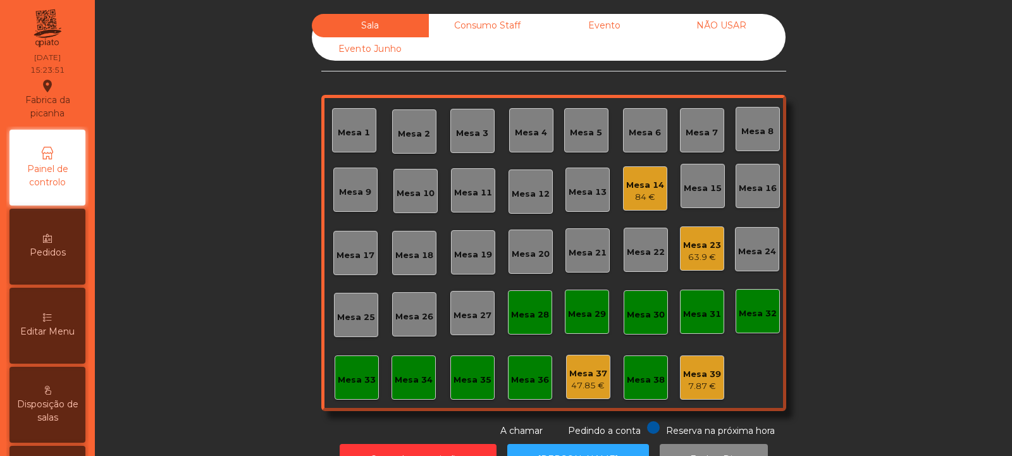
scroll to position [42, 0]
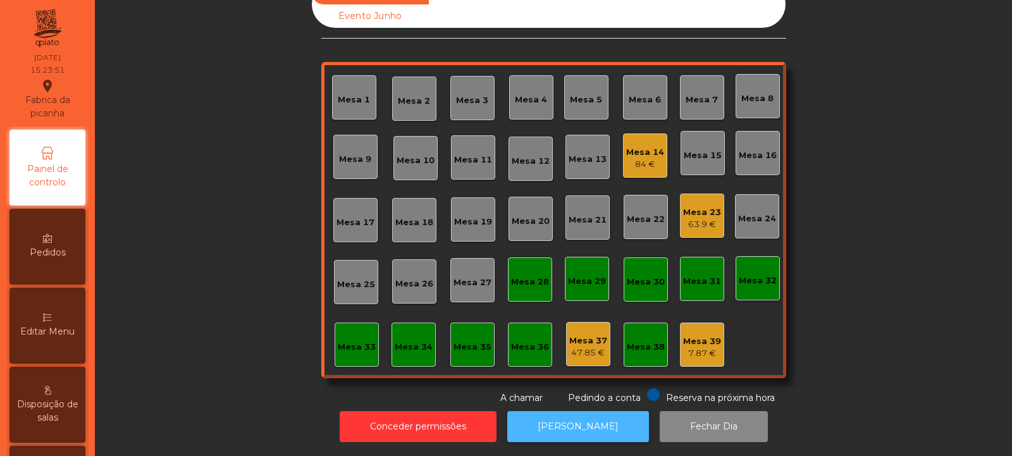
click at [584, 415] on button "[PERSON_NAME]" at bounding box center [578, 426] width 142 height 31
click at [646, 158] on div "84 €" at bounding box center [645, 164] width 38 height 13
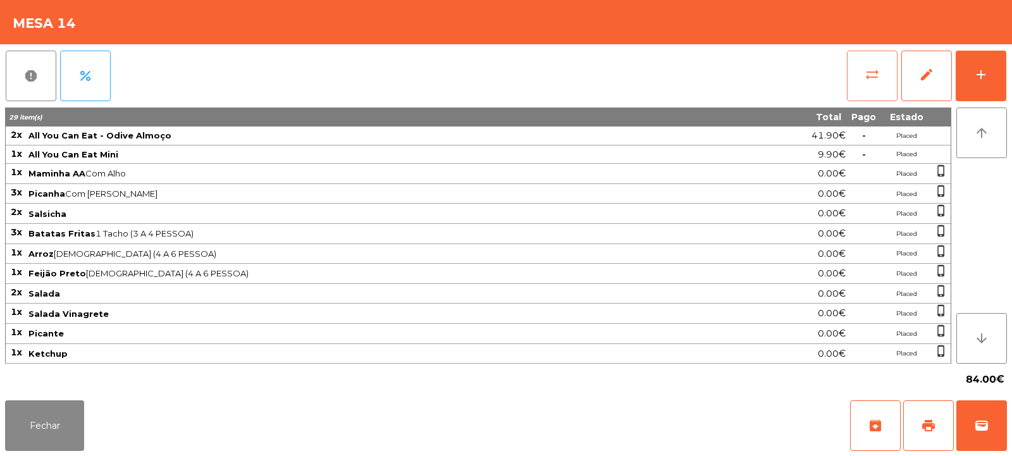
click at [874, 67] on span "sync_alt" at bounding box center [872, 74] width 15 height 15
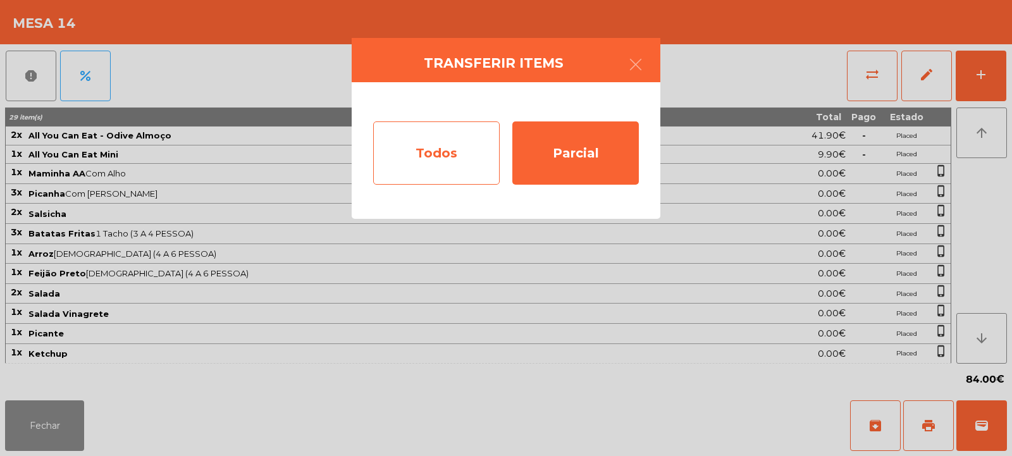
click at [448, 147] on div "Todos" at bounding box center [436, 152] width 126 height 63
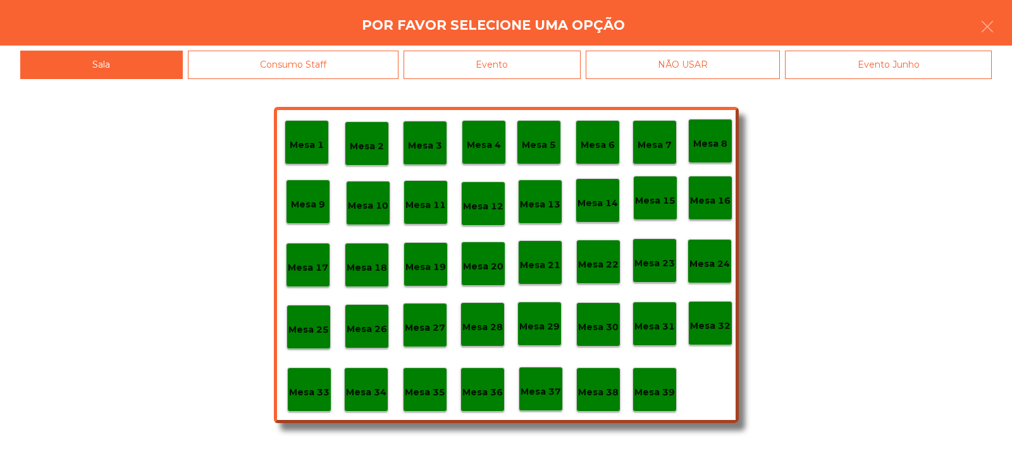
click at [577, 61] on div "Evento" at bounding box center [492, 65] width 177 height 28
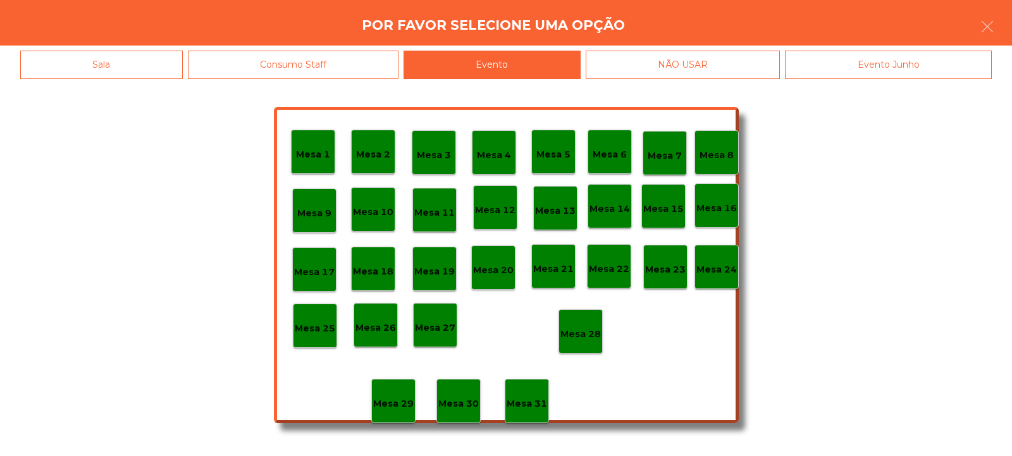
click at [585, 332] on p "Mesa 28" at bounding box center [580, 334] width 40 height 15
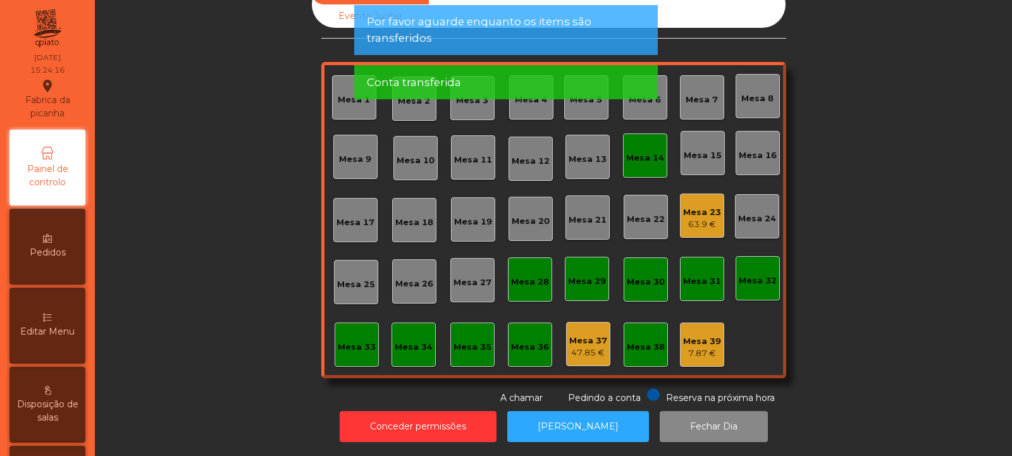
click at [644, 164] on div "Mesa 14" at bounding box center [645, 155] width 44 height 44
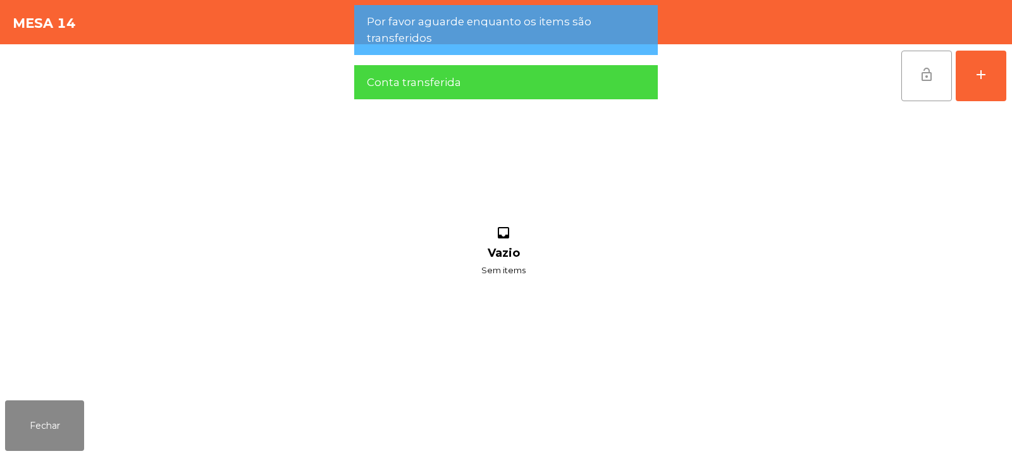
click at [911, 77] on button "lock_open" at bounding box center [926, 76] width 51 height 51
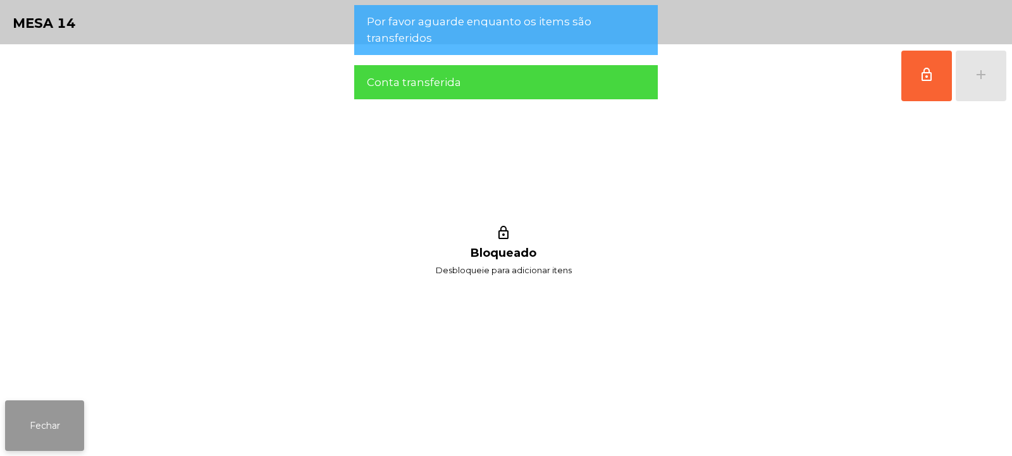
click at [82, 414] on button "Fechar" at bounding box center [44, 425] width 79 height 51
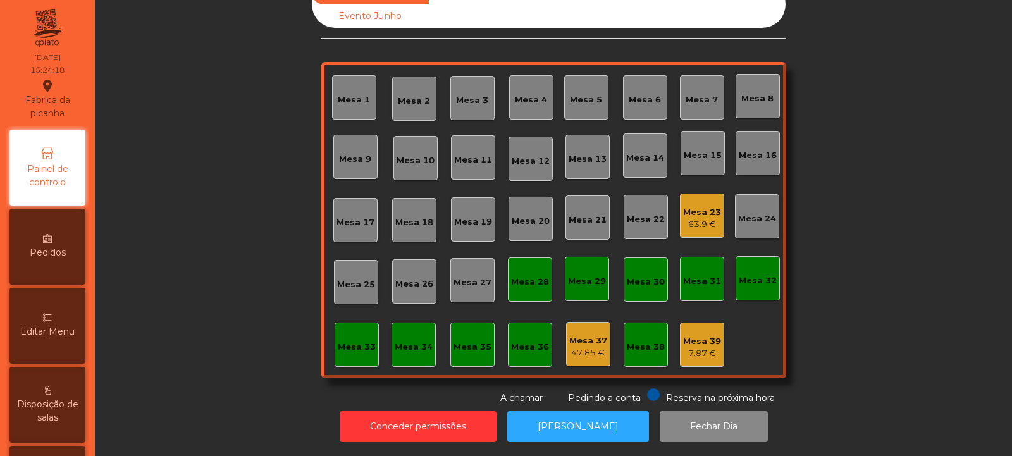
scroll to position [0, 0]
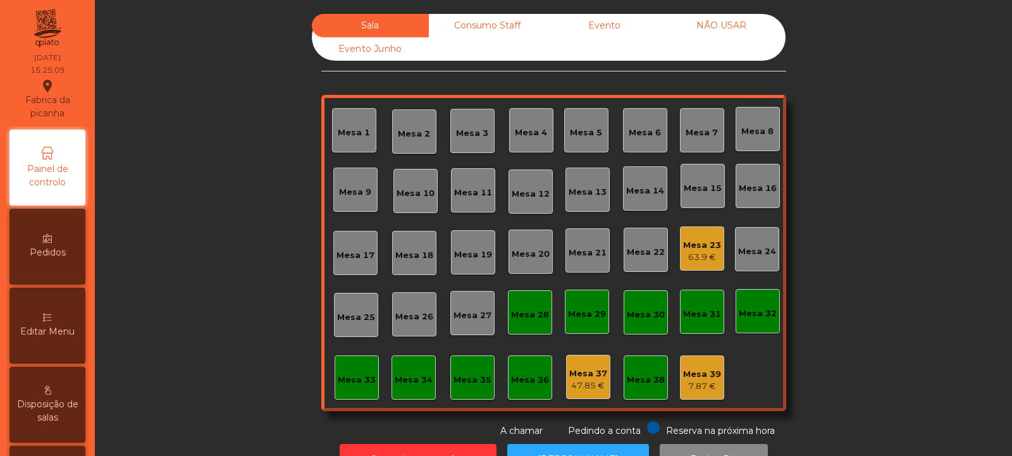
click at [708, 237] on div "Mesa 23 63.9 €" at bounding box center [702, 249] width 38 height 30
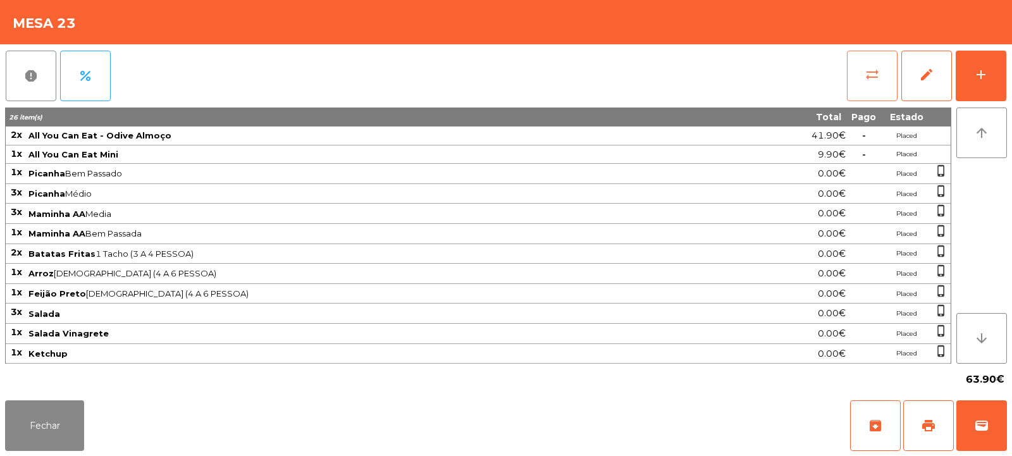
click at [878, 81] on span "sync_alt" at bounding box center [872, 74] width 15 height 15
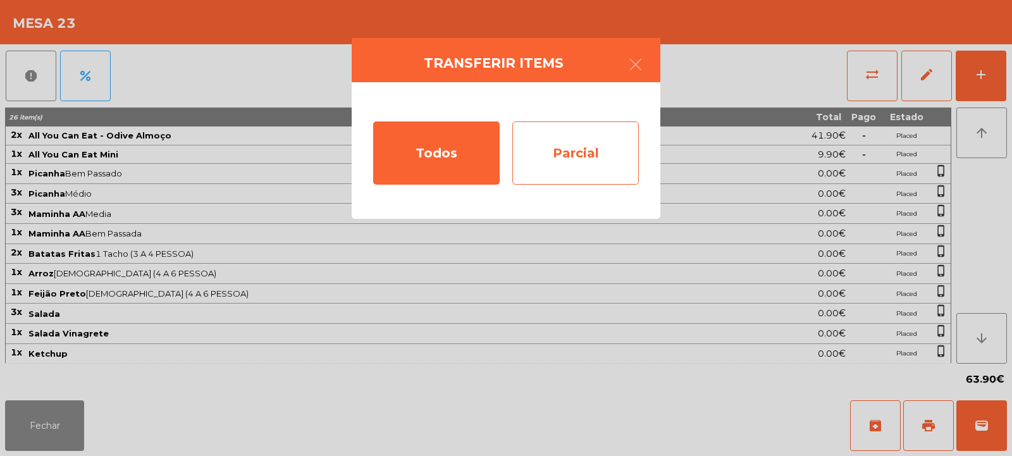
click at [568, 145] on div "Parcial" at bounding box center [575, 152] width 126 height 63
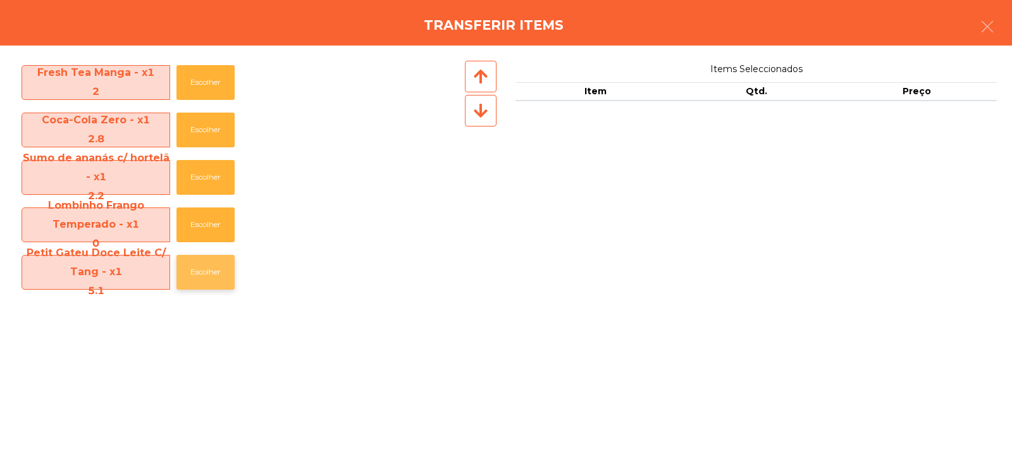
click at [213, 276] on button "Escolher" at bounding box center [205, 272] width 58 height 35
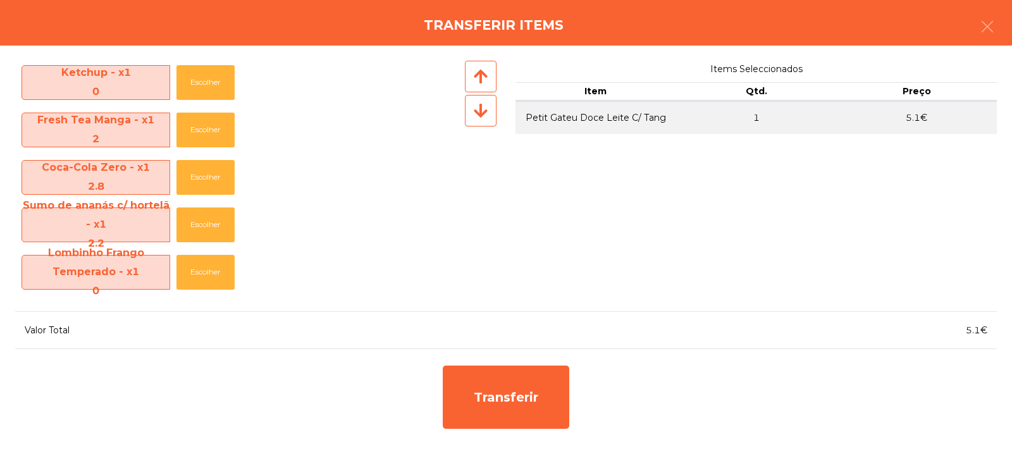
scroll to position [429, 0]
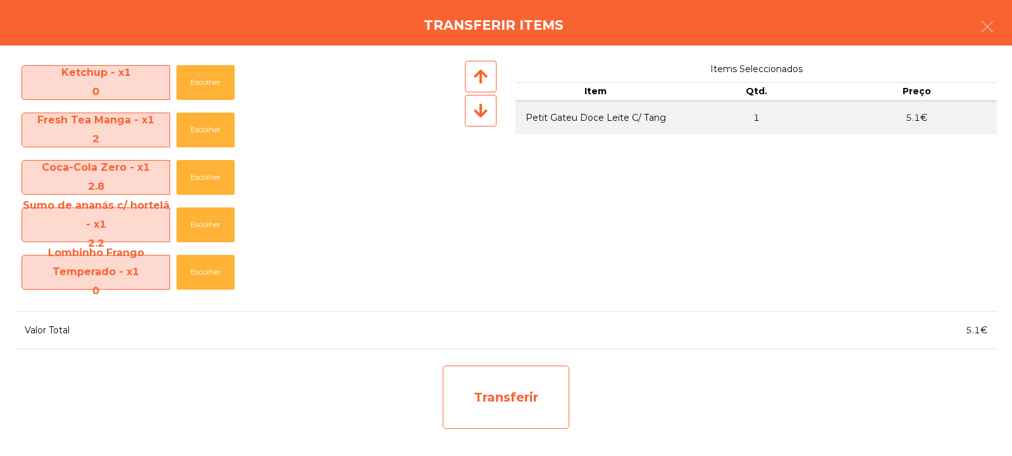
click at [512, 400] on div "Transferir" at bounding box center [506, 397] width 126 height 63
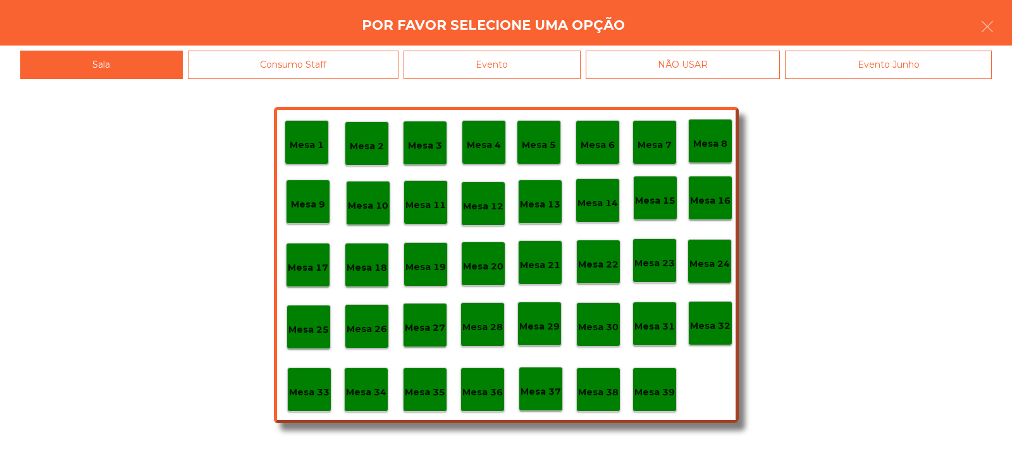
click at [552, 390] on p "Mesa 37" at bounding box center [541, 392] width 40 height 15
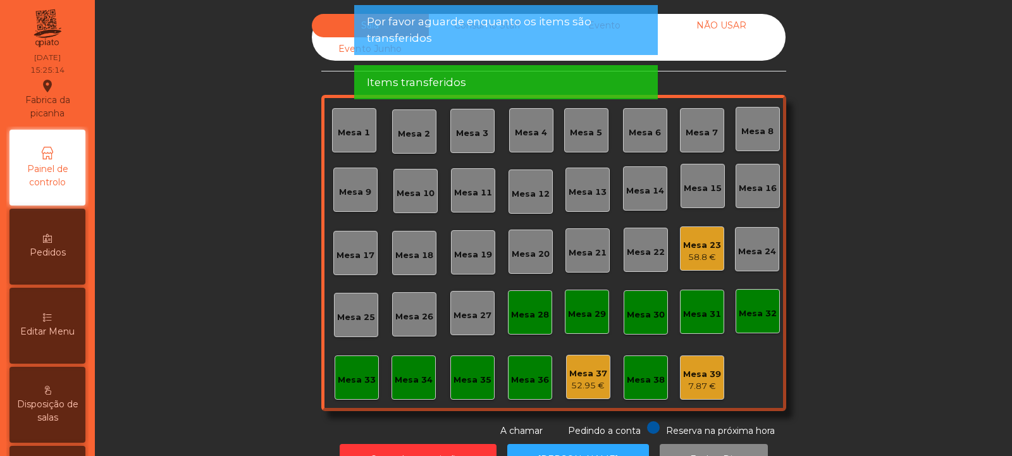
click at [692, 259] on div "58.8 €" at bounding box center [702, 257] width 38 height 13
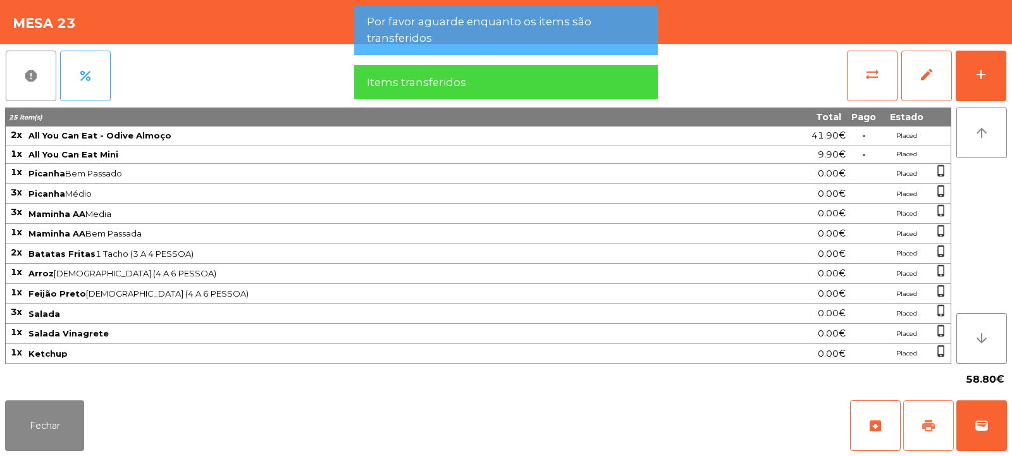
click at [925, 424] on span "print" at bounding box center [928, 425] width 15 height 15
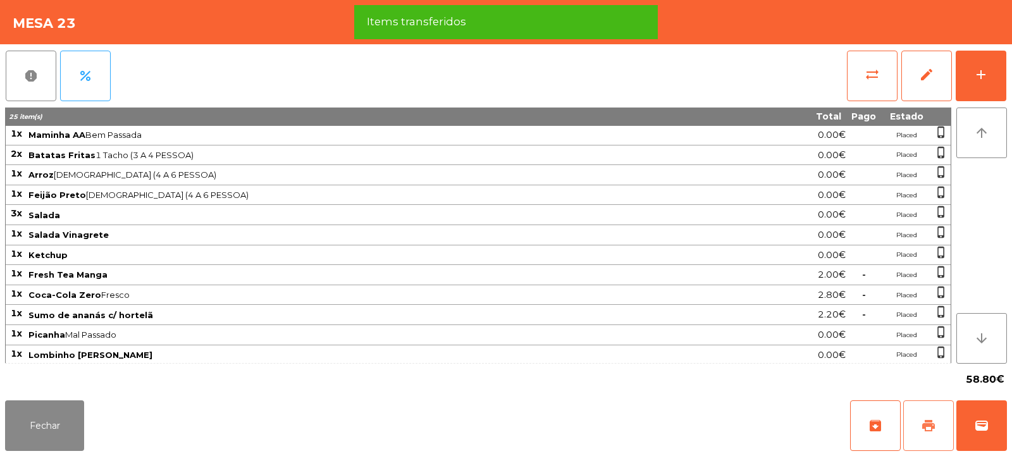
scroll to position [101, 0]
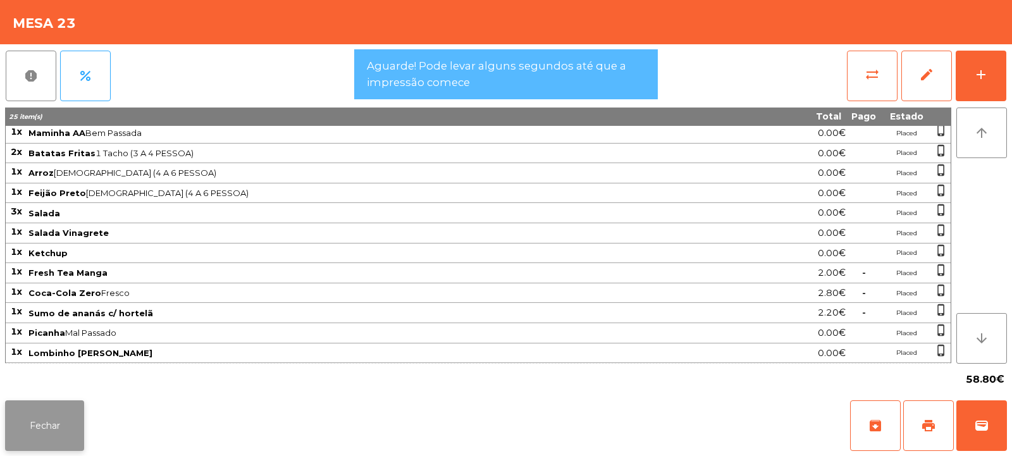
click at [62, 417] on button "Fechar" at bounding box center [44, 425] width 79 height 51
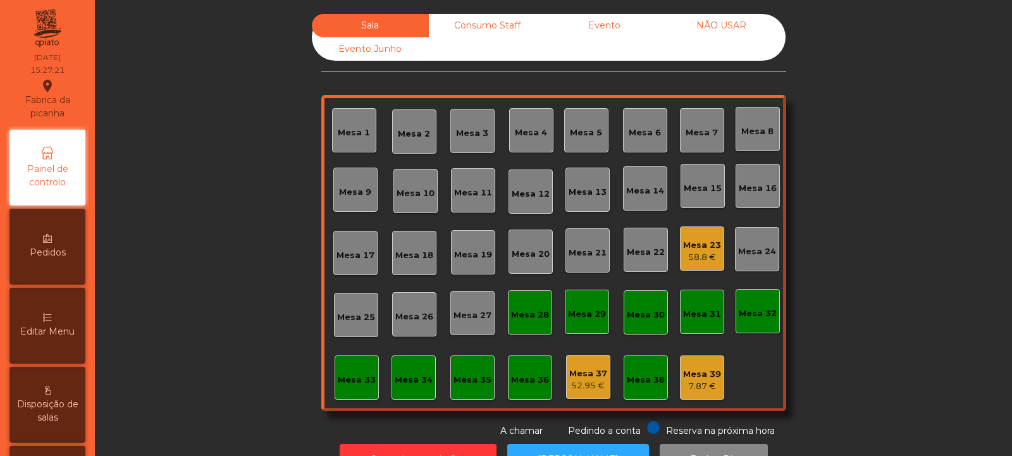
click at [694, 256] on div "58.8 €" at bounding box center [702, 257] width 38 height 13
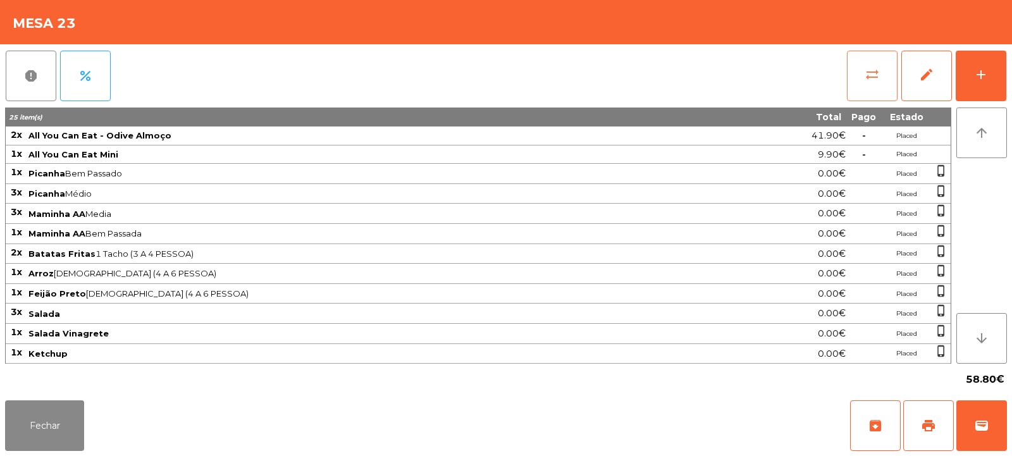
click at [873, 82] on span "sync_alt" at bounding box center [872, 74] width 15 height 15
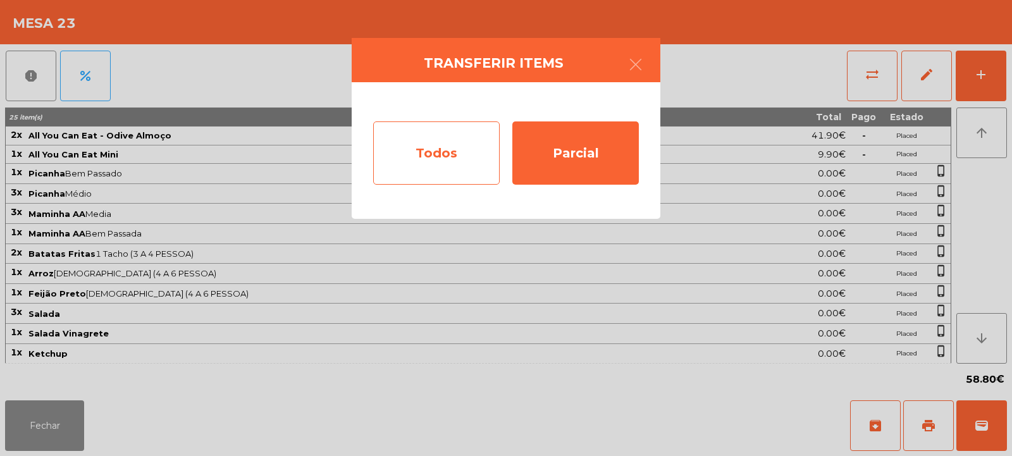
click at [430, 152] on div "Todos" at bounding box center [436, 152] width 126 height 63
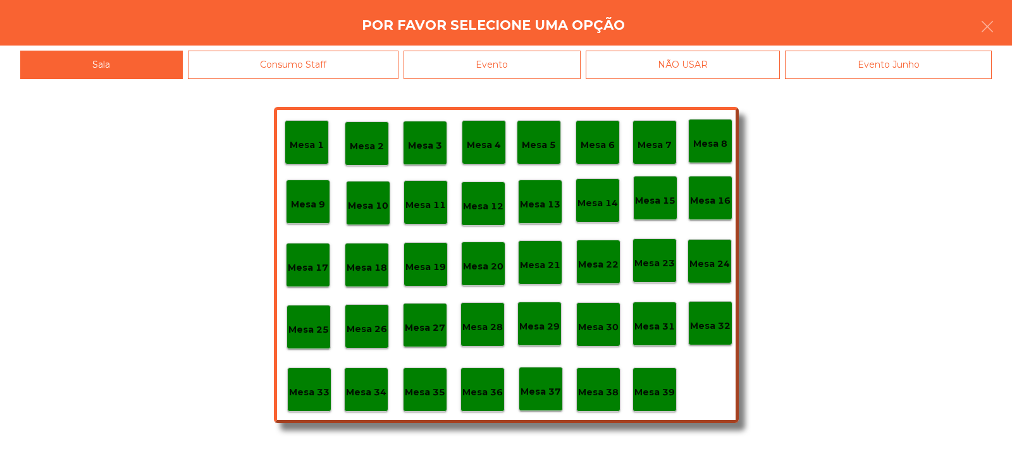
click at [548, 61] on div "Evento" at bounding box center [492, 65] width 177 height 28
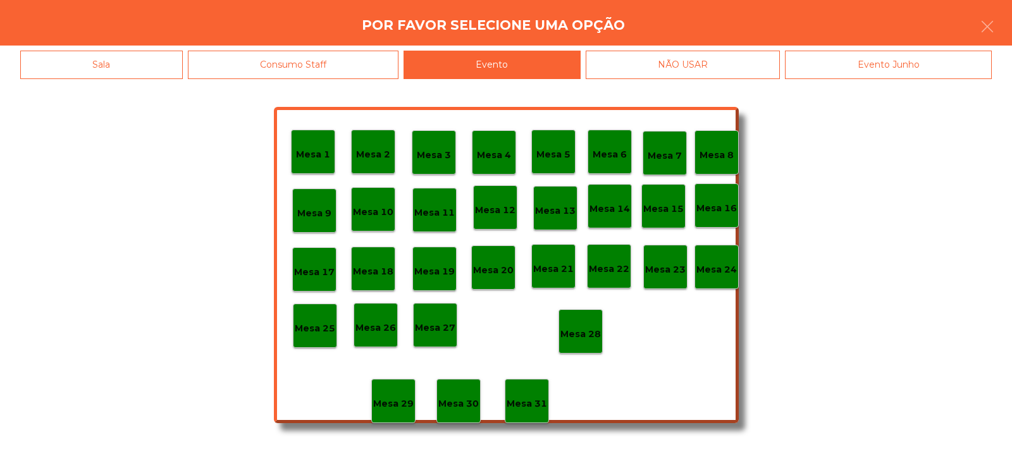
click at [585, 339] on p "Mesa 28" at bounding box center [580, 334] width 40 height 15
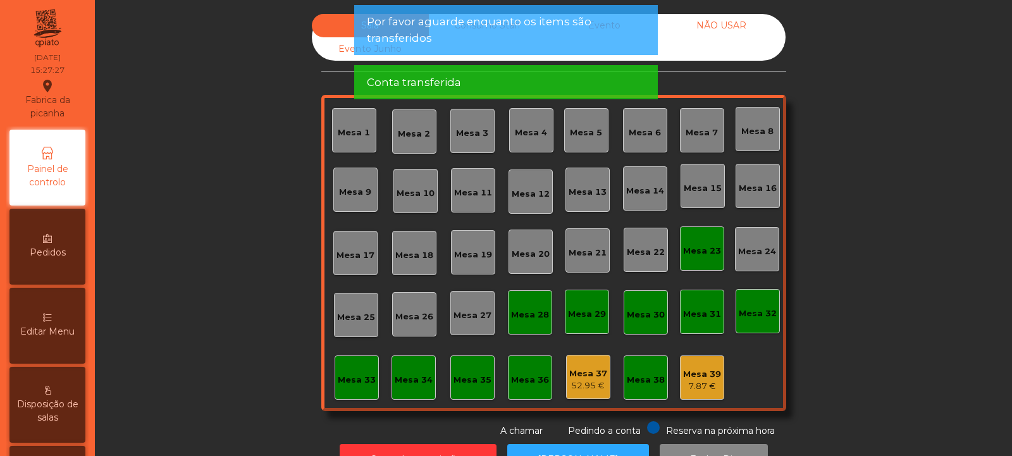
click at [701, 253] on div "Mesa 23" at bounding box center [702, 251] width 38 height 13
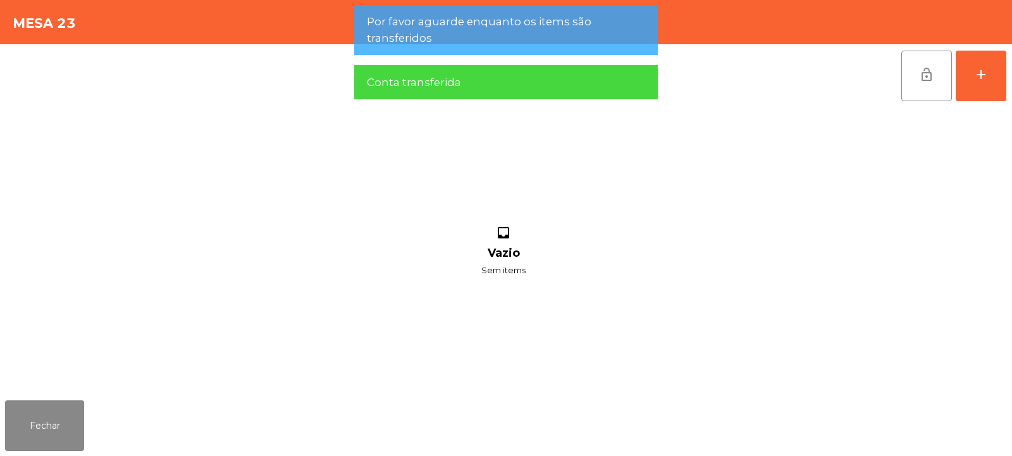
click at [926, 88] on button "lock_open" at bounding box center [926, 76] width 51 height 51
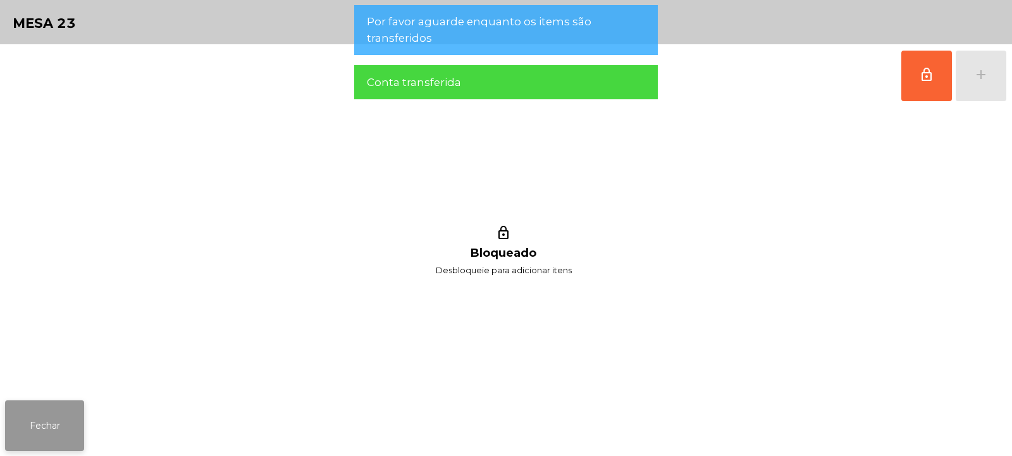
click at [77, 421] on button "Fechar" at bounding box center [44, 425] width 79 height 51
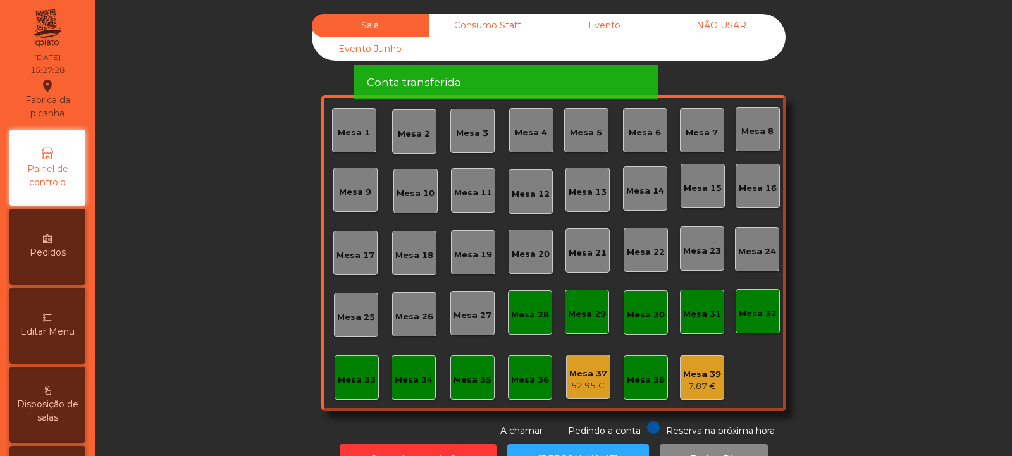
scroll to position [42, 0]
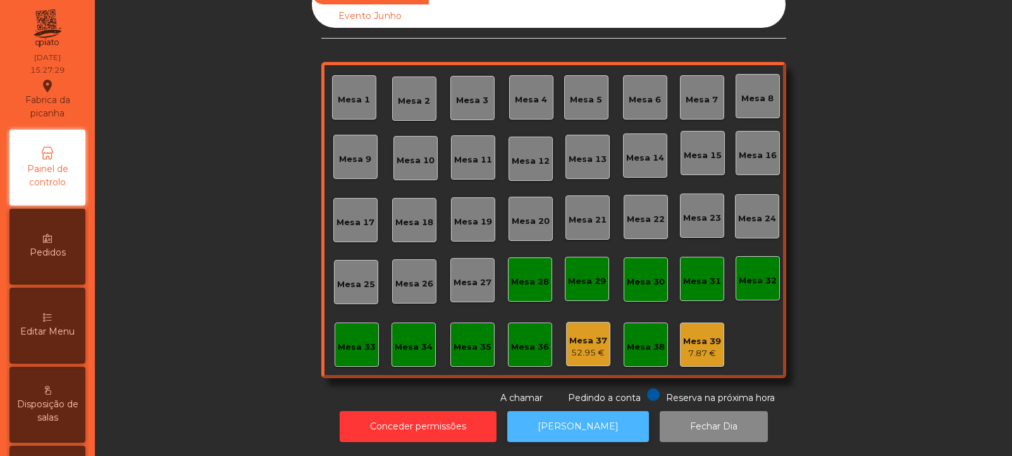
click at [595, 411] on button "[PERSON_NAME]" at bounding box center [578, 426] width 142 height 31
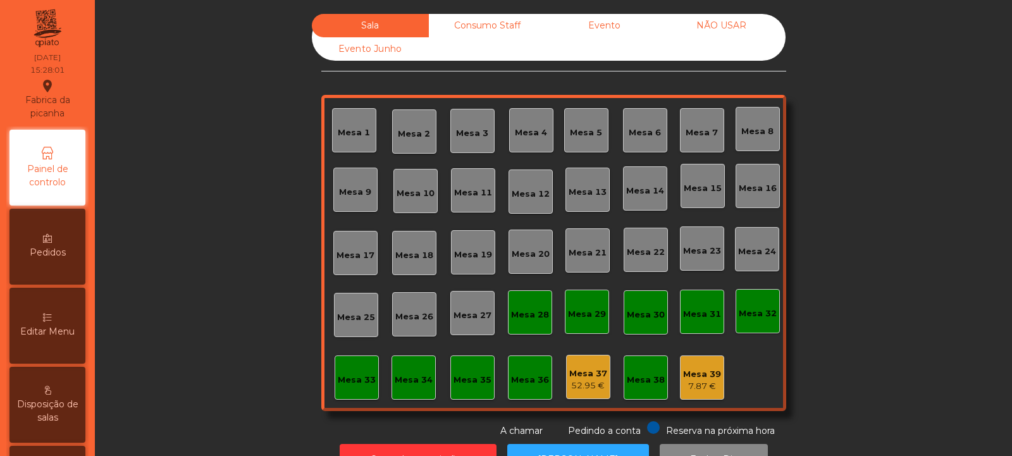
click at [595, 26] on div "Evento" at bounding box center [604, 25] width 117 height 23
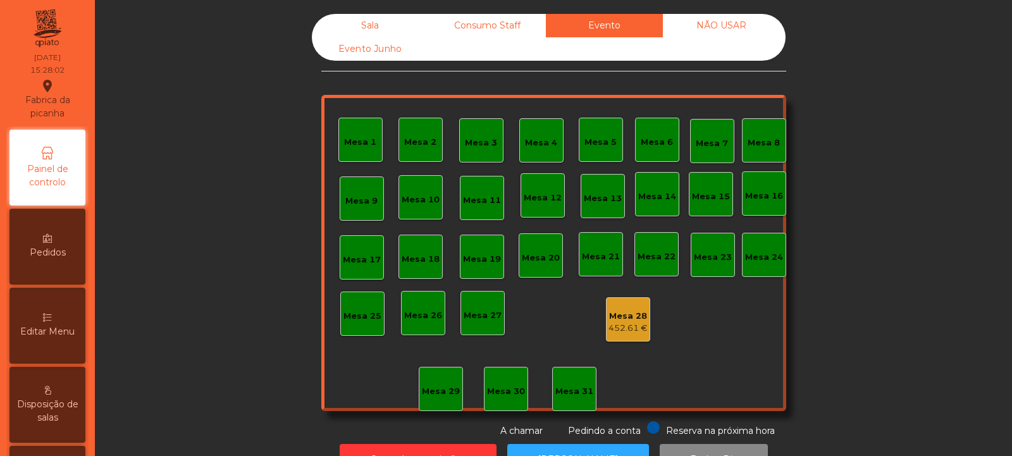
click at [618, 323] on div "452.61 €" at bounding box center [627, 328] width 39 height 13
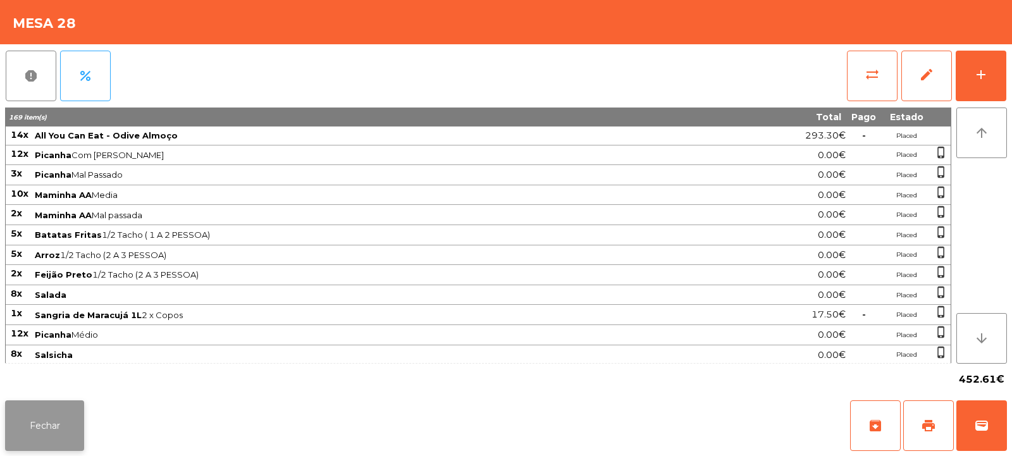
click at [75, 433] on button "Fechar" at bounding box center [44, 425] width 79 height 51
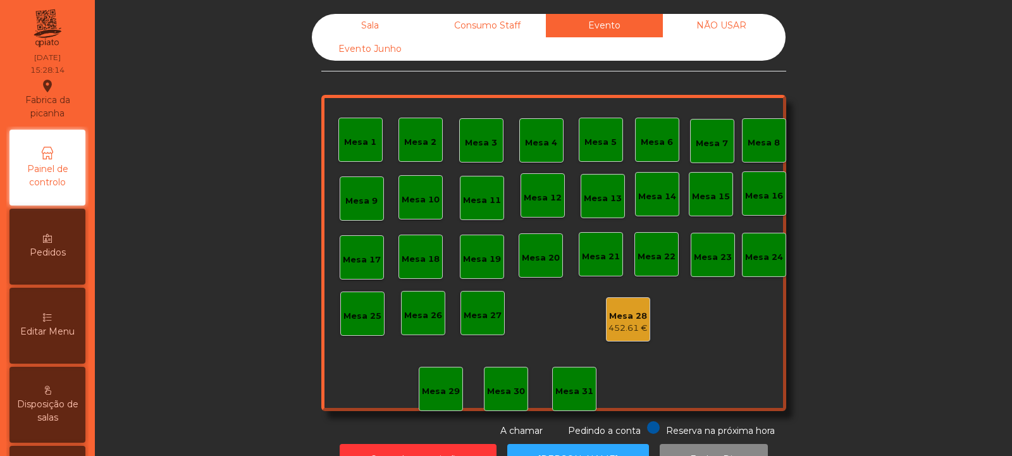
scroll to position [42, 0]
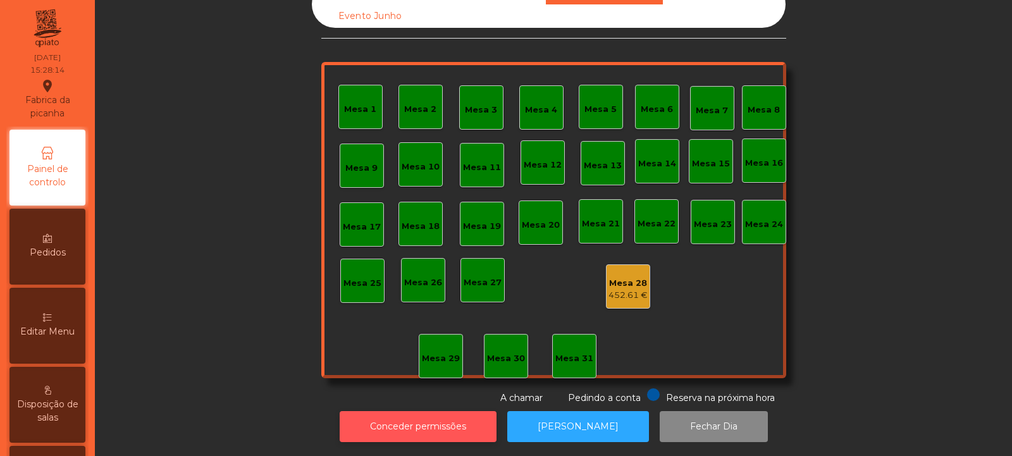
click at [386, 419] on button "Conceder permissões" at bounding box center [418, 426] width 157 height 31
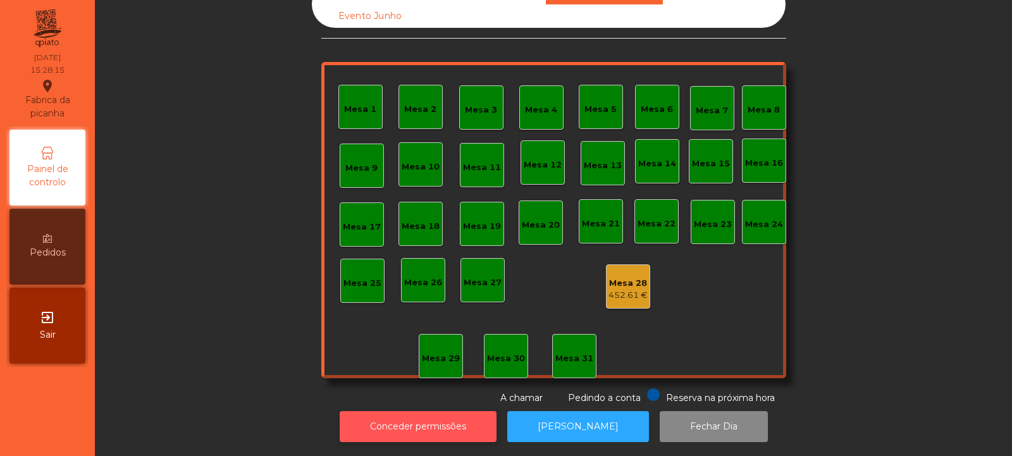
click at [375, 422] on button "Conceder permissões" at bounding box center [418, 426] width 157 height 31
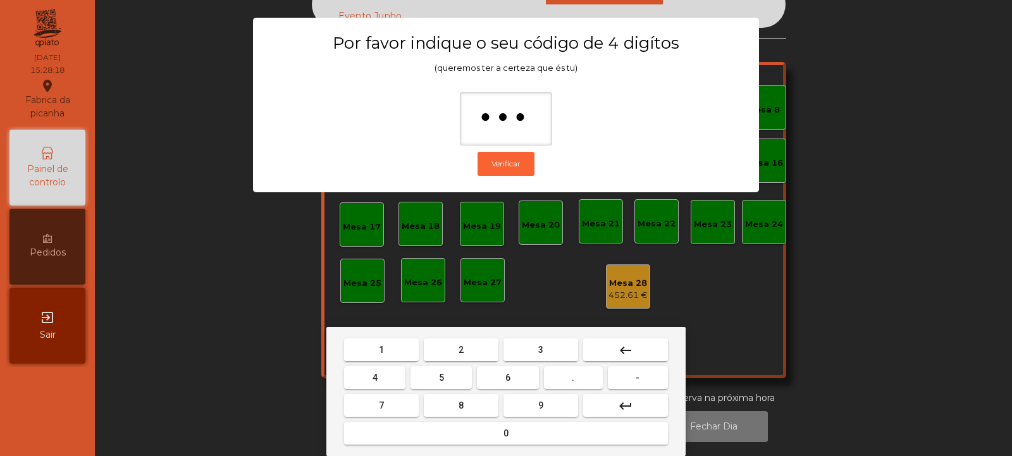
type input "****"
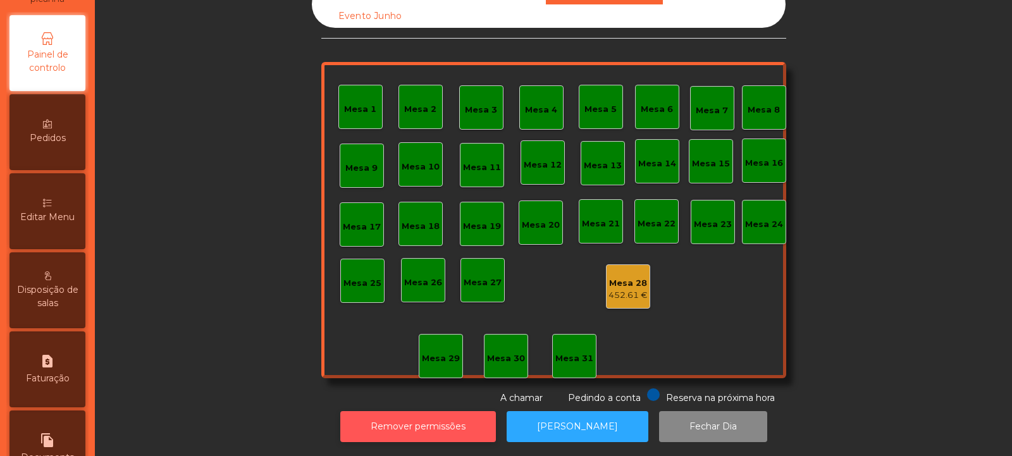
scroll to position [312, 0]
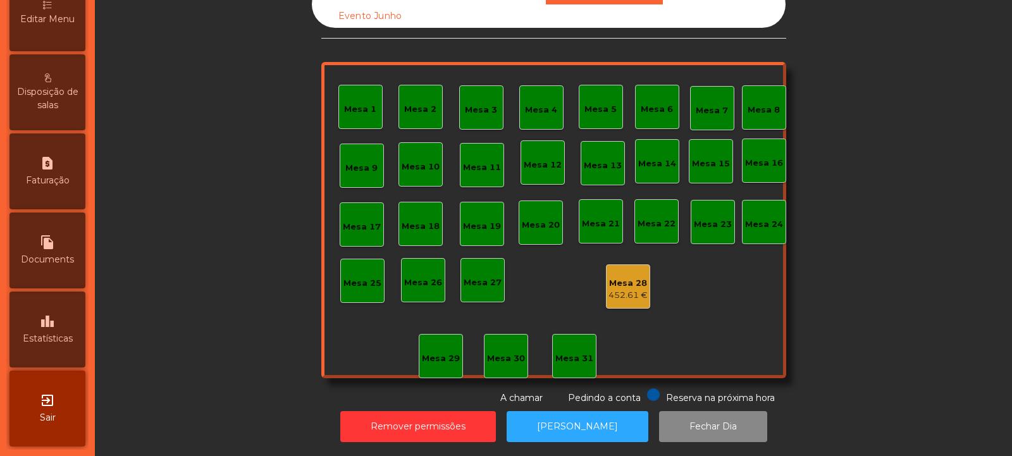
click at [48, 312] on div "leaderboard Estatísticas" at bounding box center [47, 330] width 76 height 76
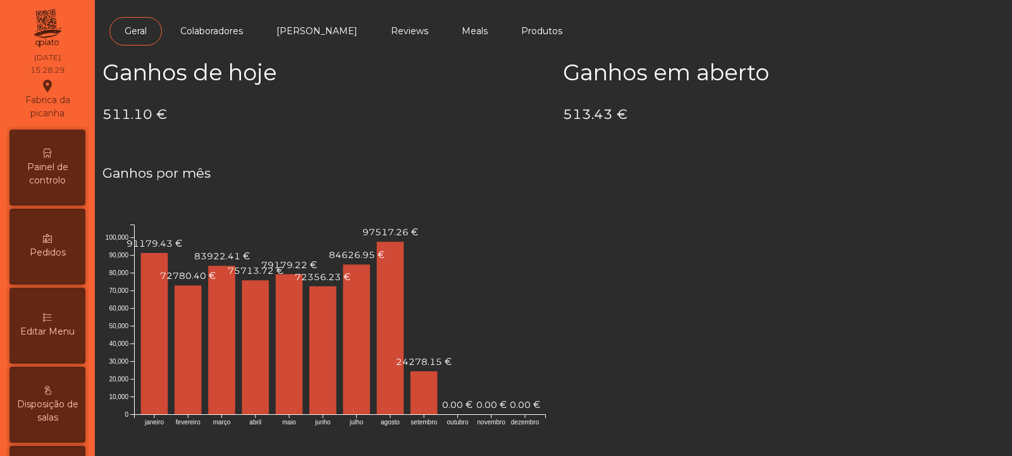
click at [51, 176] on span "Painel de controlo" at bounding box center [48, 174] width 70 height 27
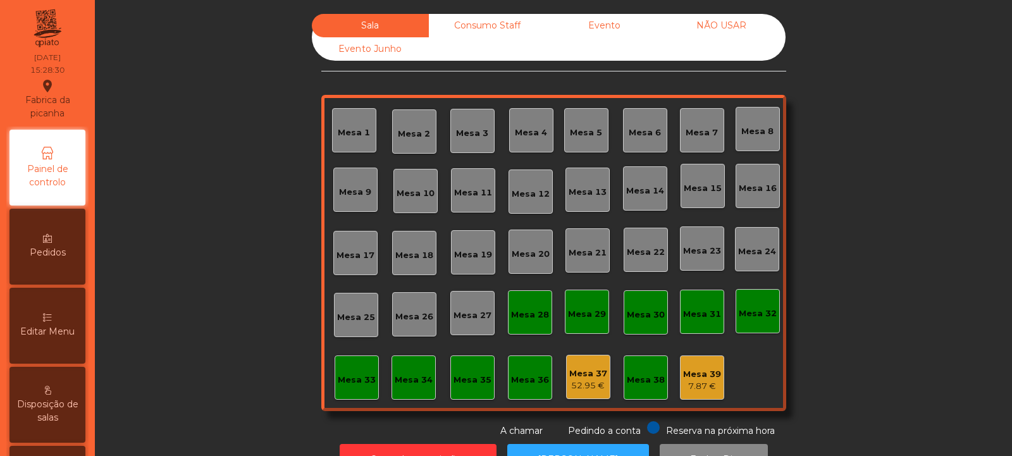
click at [476, 30] on div "Consumo Staff" at bounding box center [487, 25] width 117 height 23
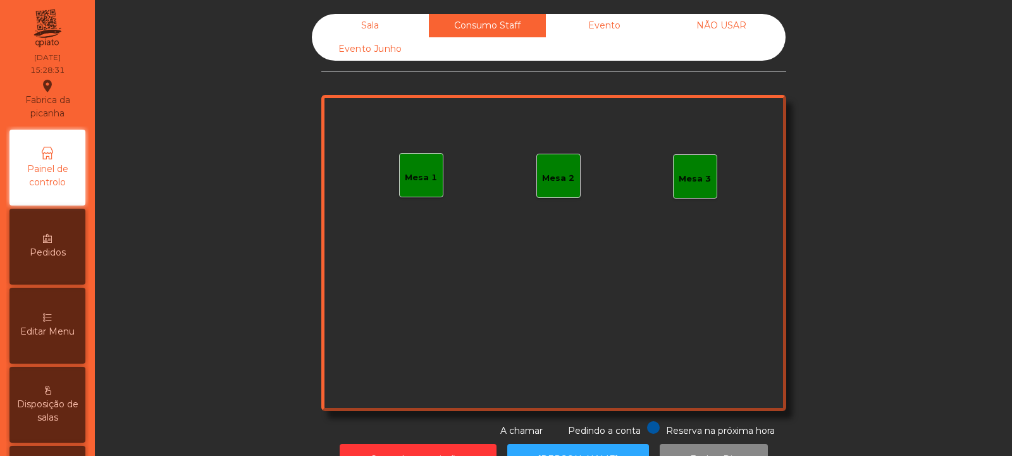
click at [602, 28] on div "Evento" at bounding box center [604, 25] width 117 height 23
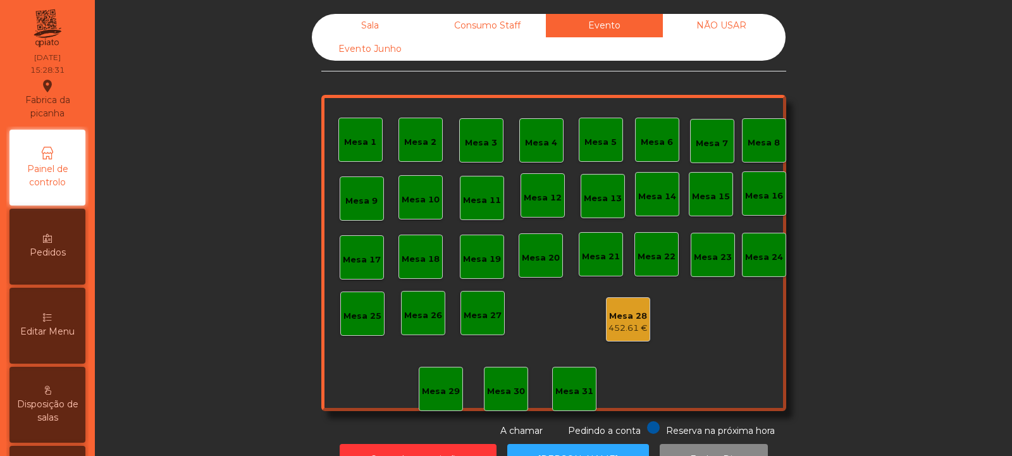
click at [723, 26] on div "NÃO USAR" at bounding box center [721, 25] width 117 height 23
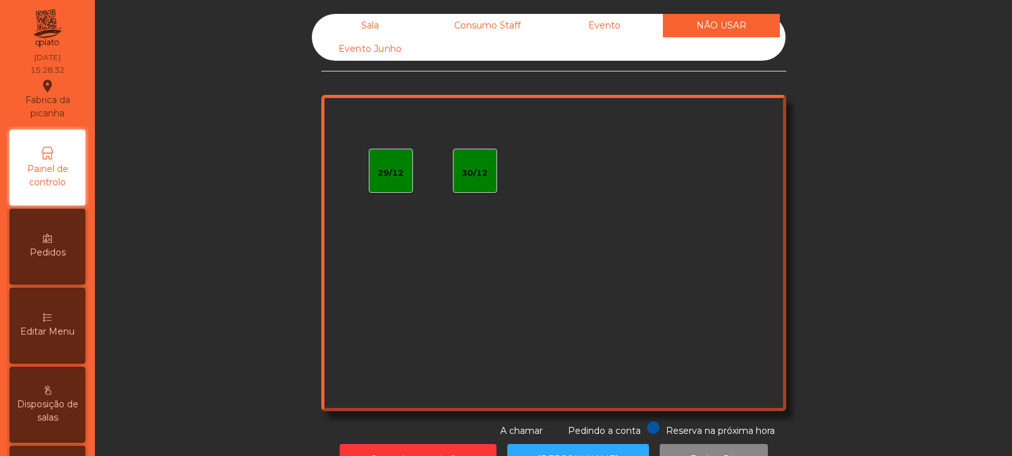
click at [368, 53] on div "Evento Junho" at bounding box center [370, 48] width 117 height 23
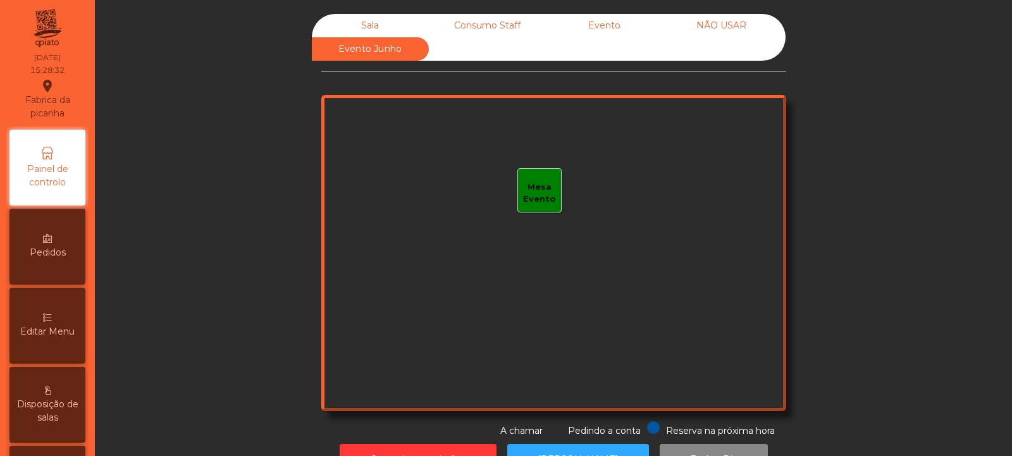
click at [369, 24] on div "Sala" at bounding box center [370, 25] width 117 height 23
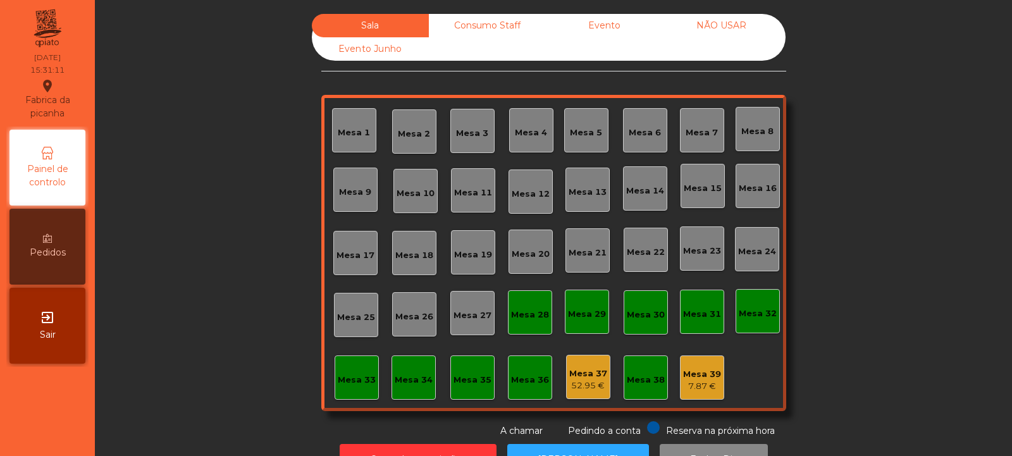
scroll to position [42, 0]
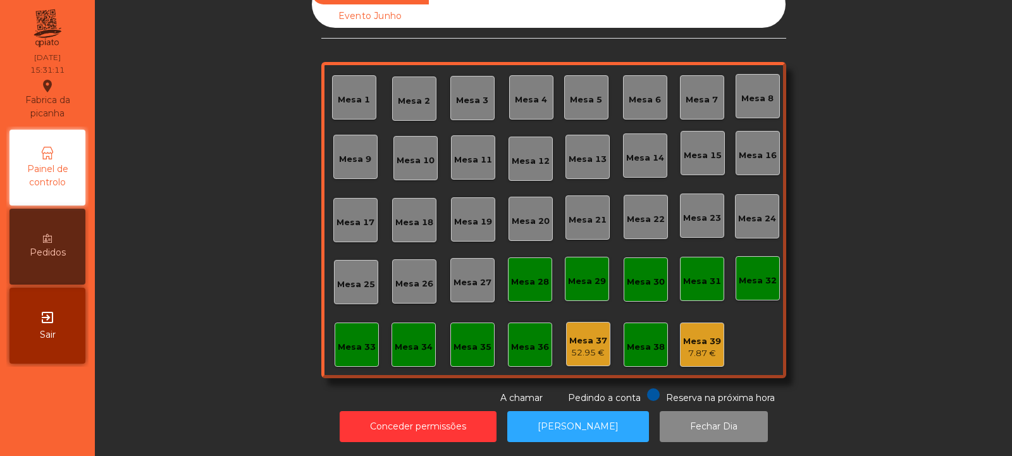
click at [441, 388] on div "Reserva na próxima hora Pedindo a conta A chamar" at bounding box center [551, 396] width 460 height 16
click at [555, 419] on button "[PERSON_NAME]" at bounding box center [578, 426] width 142 height 31
click at [601, 419] on button "[PERSON_NAME]" at bounding box center [578, 426] width 142 height 31
